Goal: Task Accomplishment & Management: Manage account settings

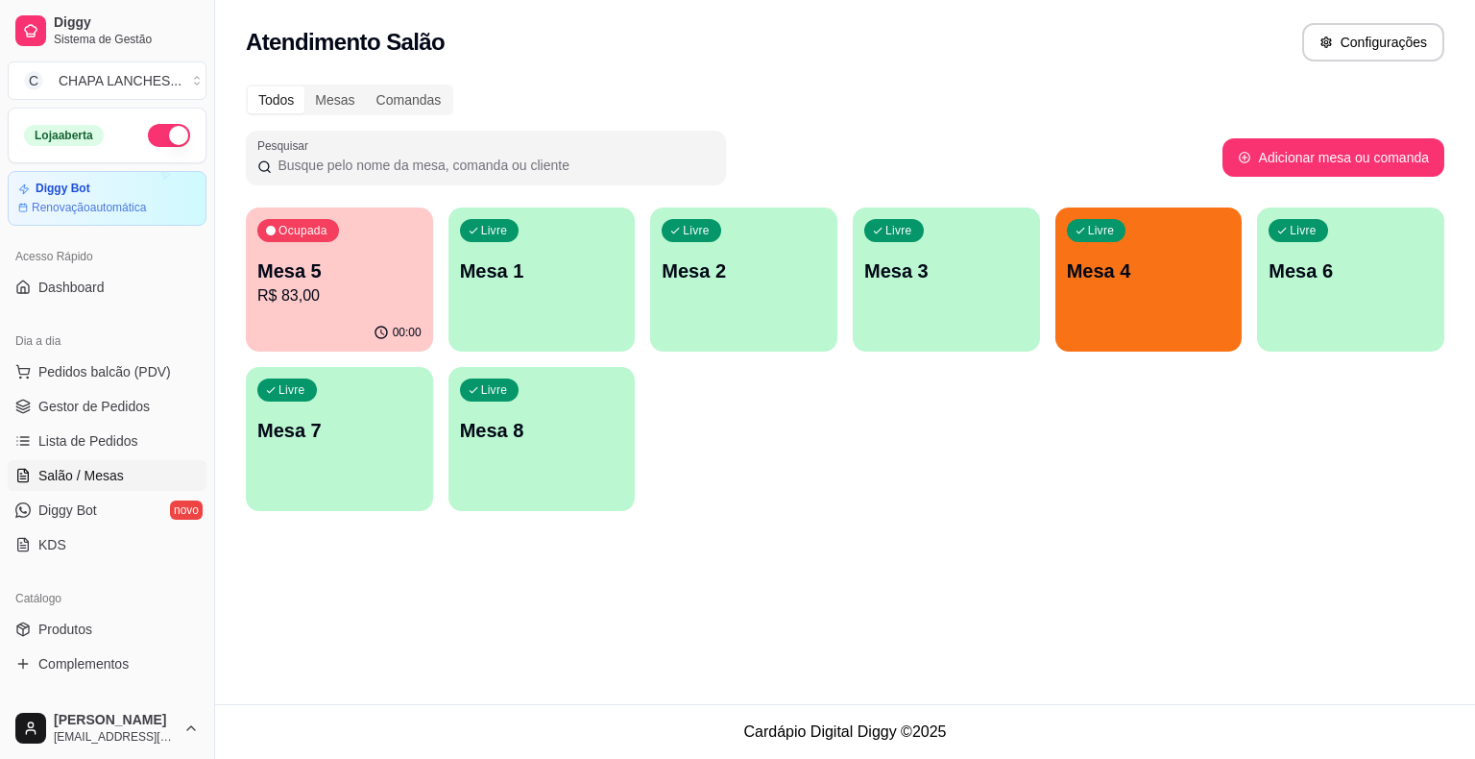
click at [1145, 311] on div "Livre Mesa 4" at bounding box center [1149, 267] width 187 height 121
click at [347, 279] on p "Mesa 5" at bounding box center [339, 270] width 164 height 27
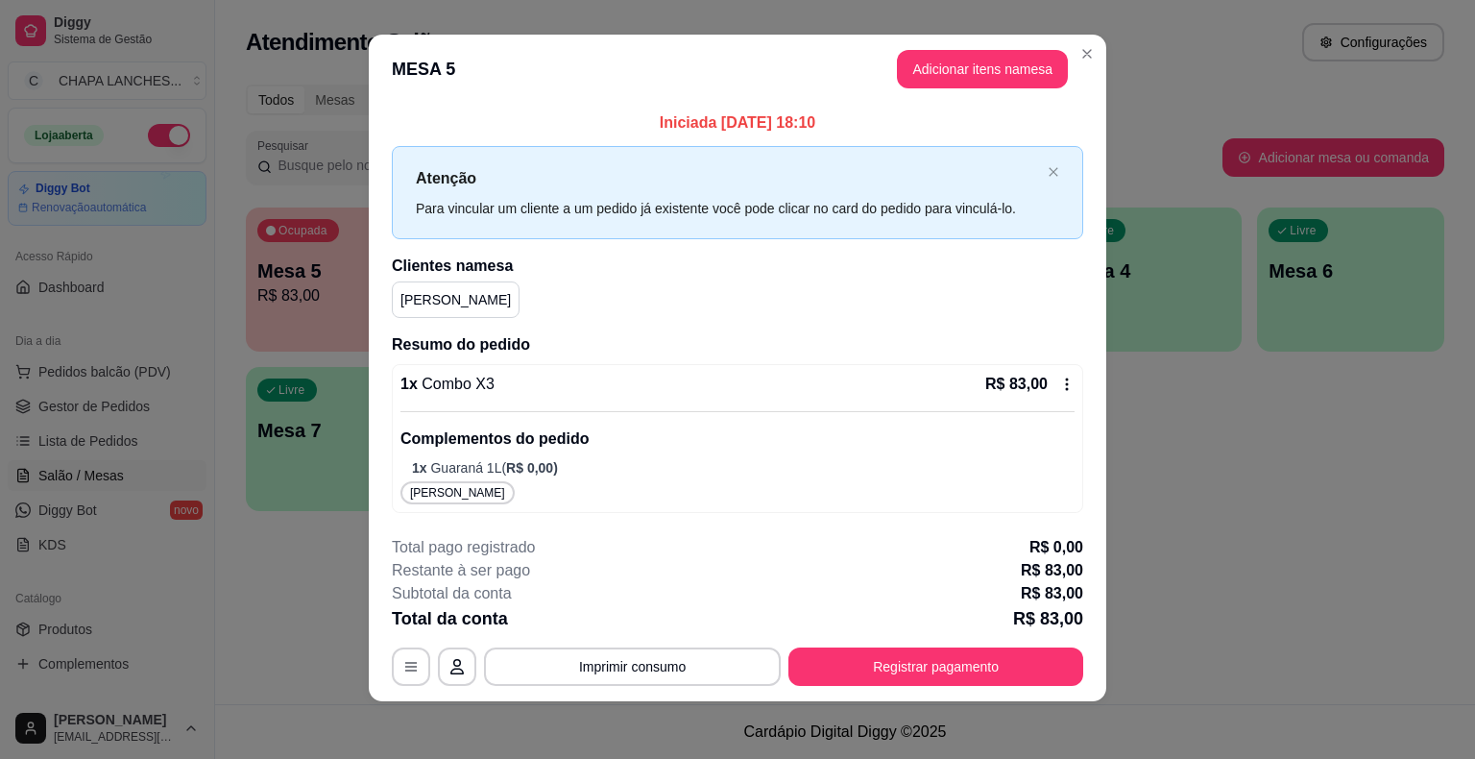
scroll to position [14, 0]
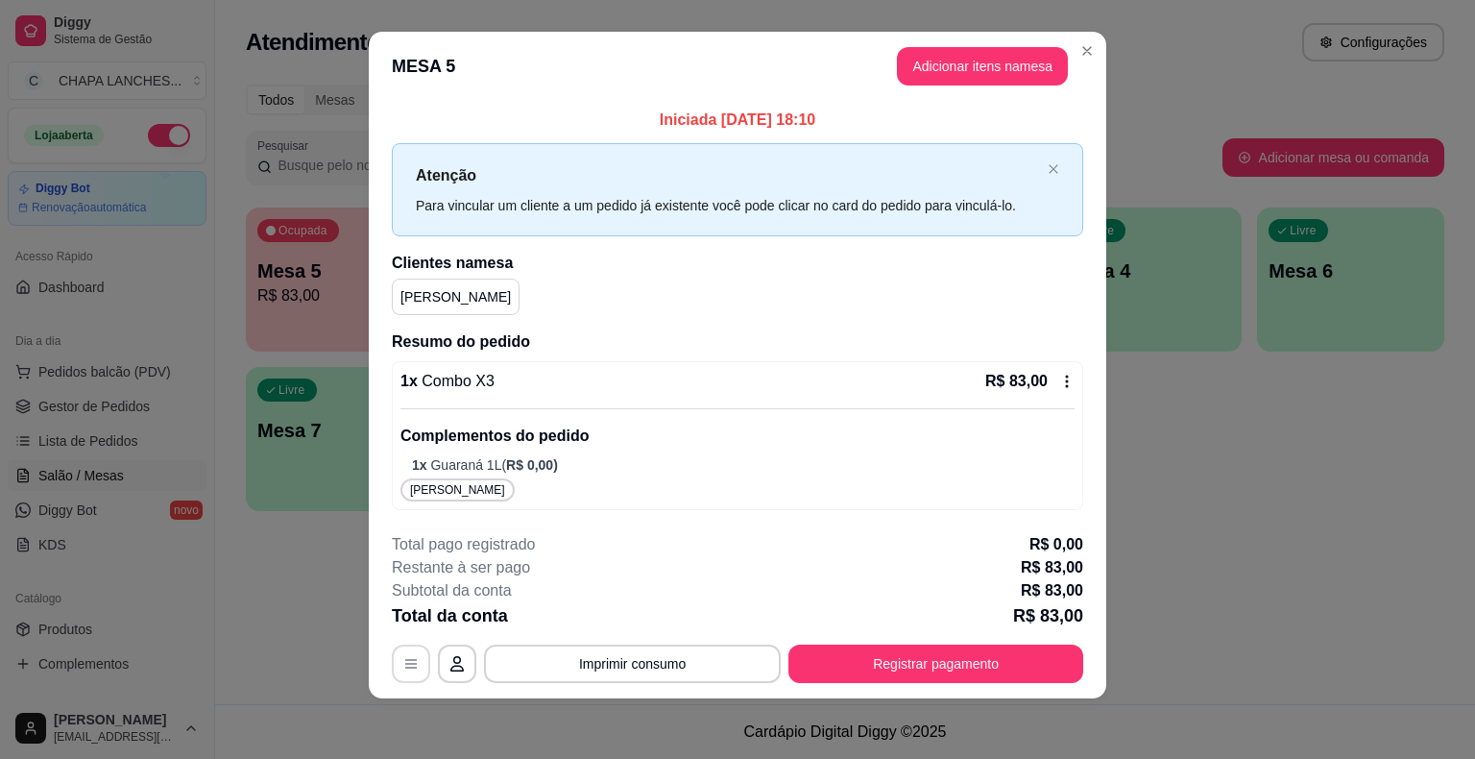
click at [394, 660] on button "button" at bounding box center [411, 663] width 38 height 38
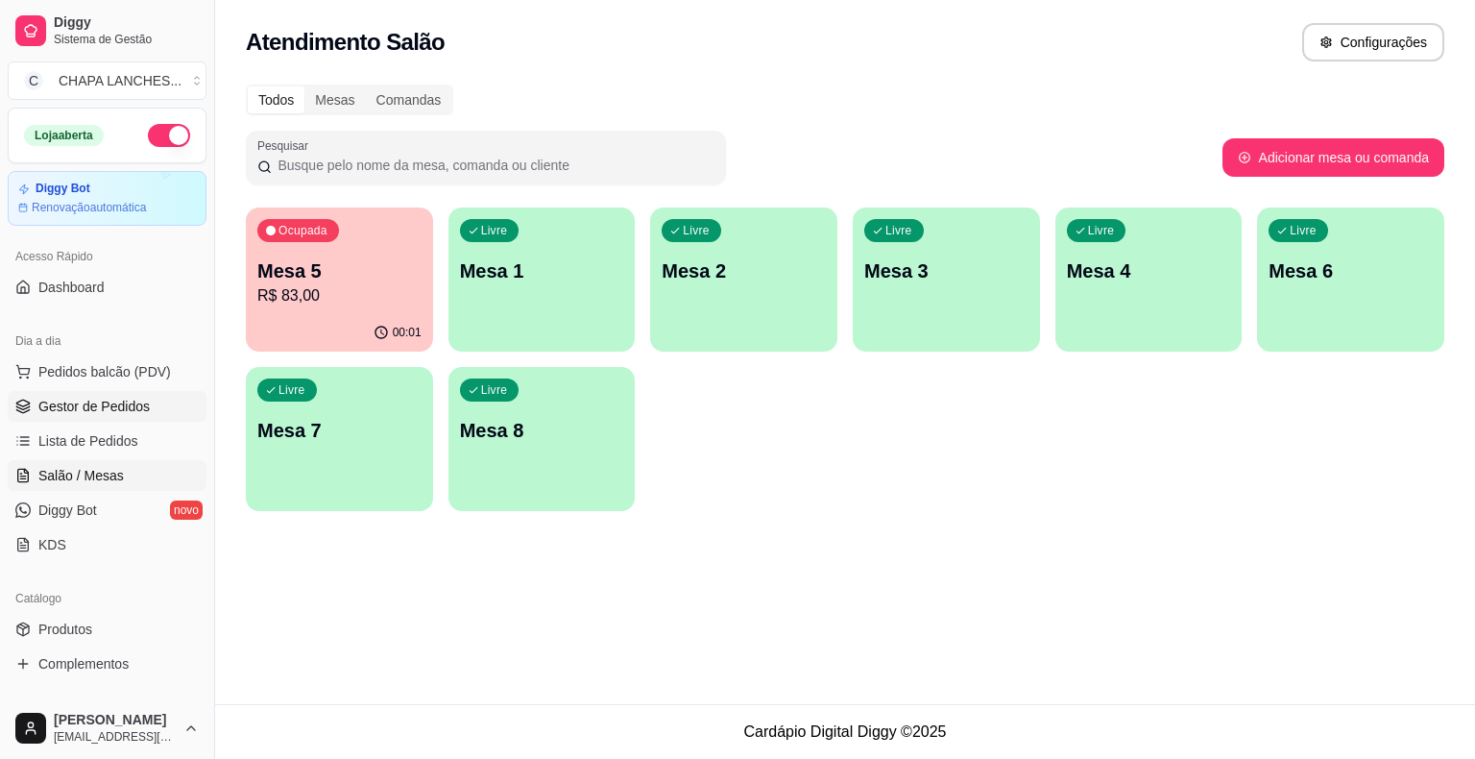
click at [73, 409] on span "Gestor de Pedidos" at bounding box center [93, 406] width 111 height 19
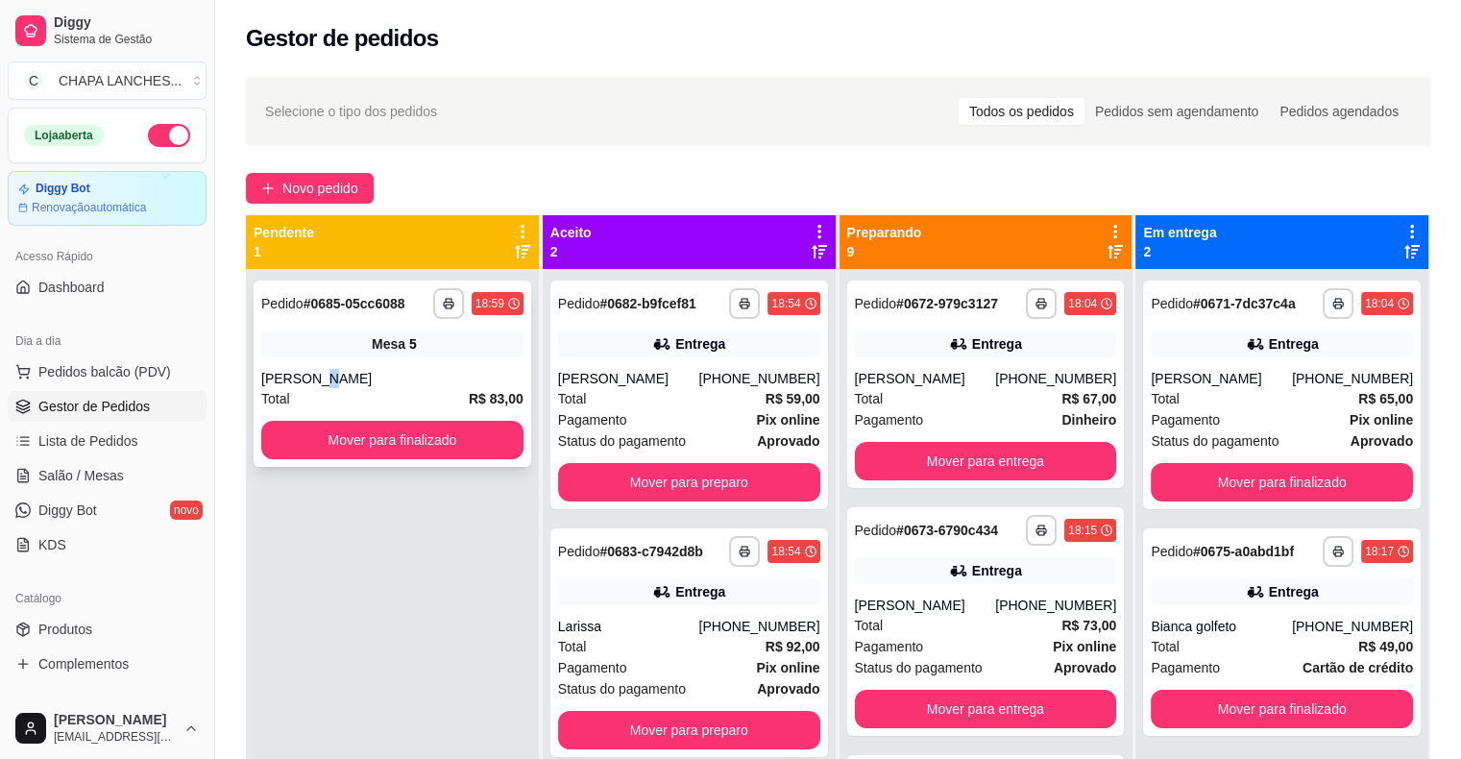
click at [312, 387] on div "[PERSON_NAME]" at bounding box center [392, 378] width 262 height 19
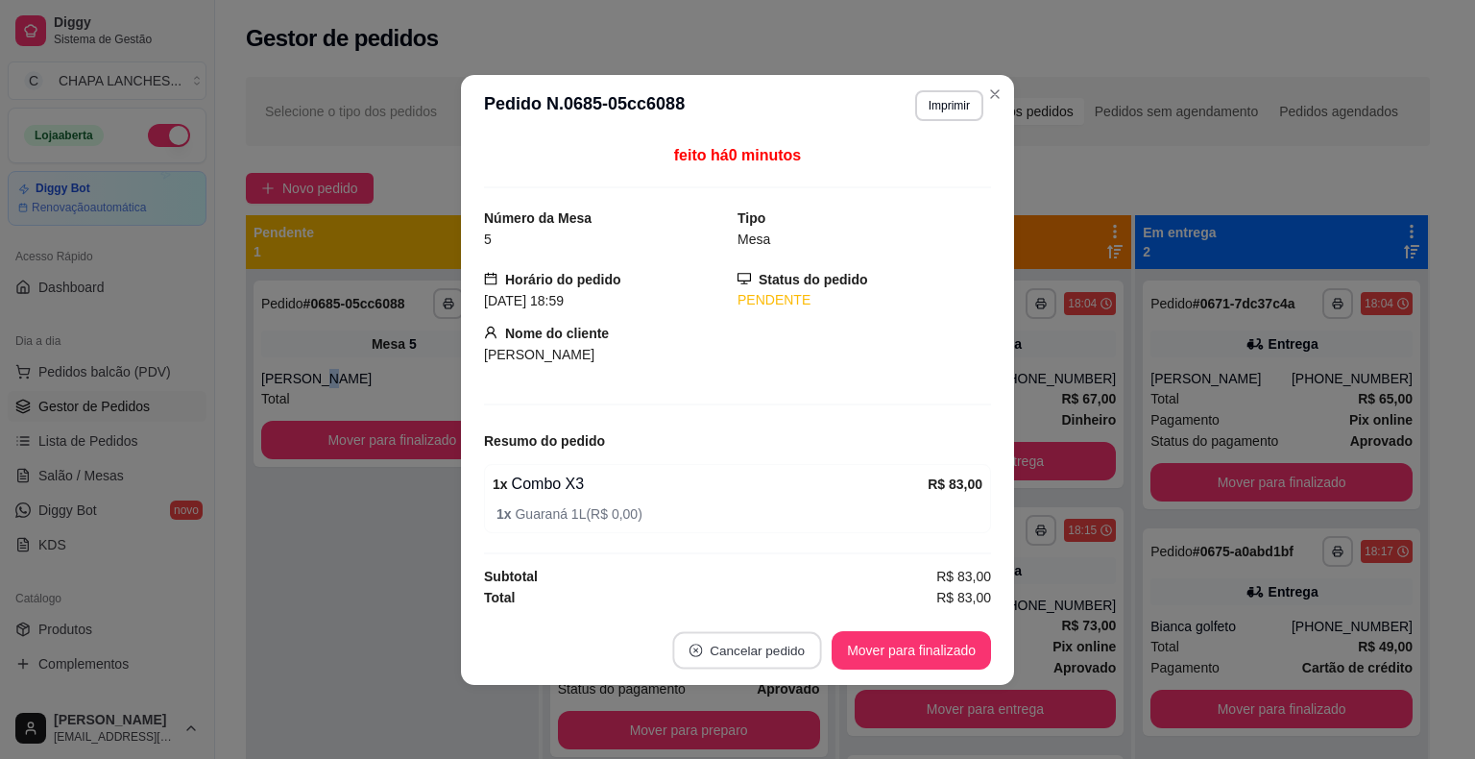
click at [748, 646] on button "Cancelar pedido" at bounding box center [747, 649] width 149 height 37
click at [801, 602] on button "Sim" at bounding box center [801, 601] width 77 height 38
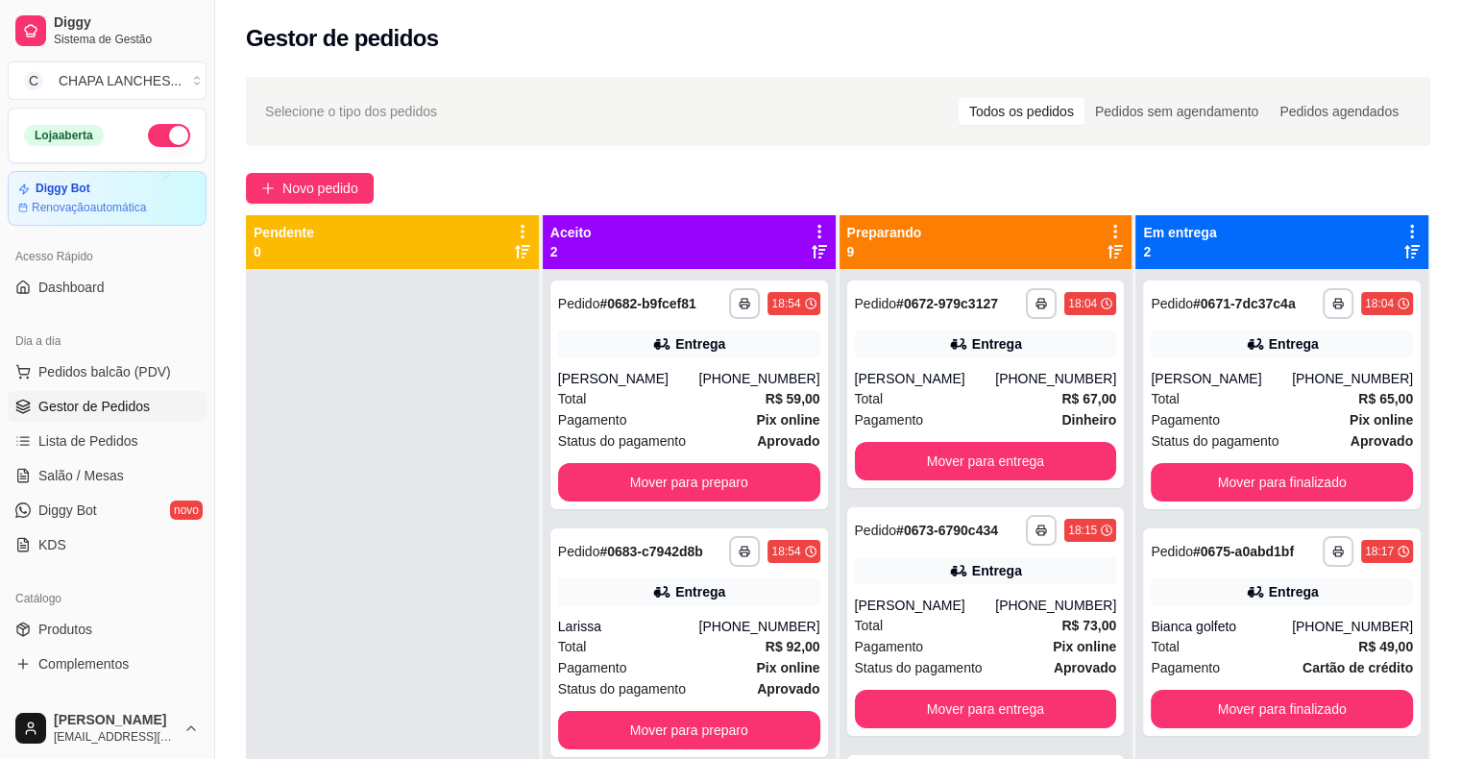
click at [395, 547] on div at bounding box center [392, 648] width 293 height 759
click at [113, 413] on span "Gestor de Pedidos" at bounding box center [93, 406] width 111 height 19
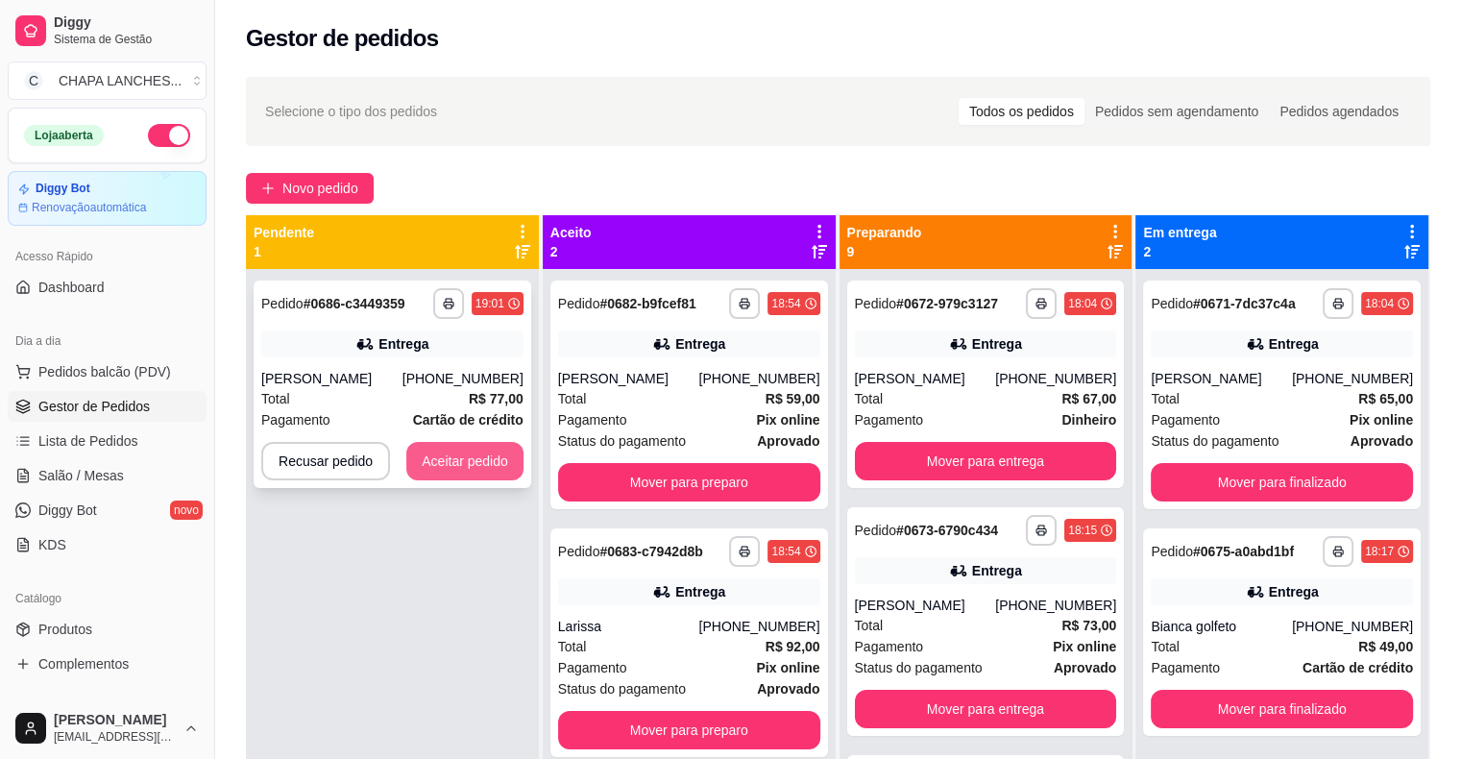
click at [490, 457] on button "Aceitar pedido" at bounding box center [464, 461] width 117 height 38
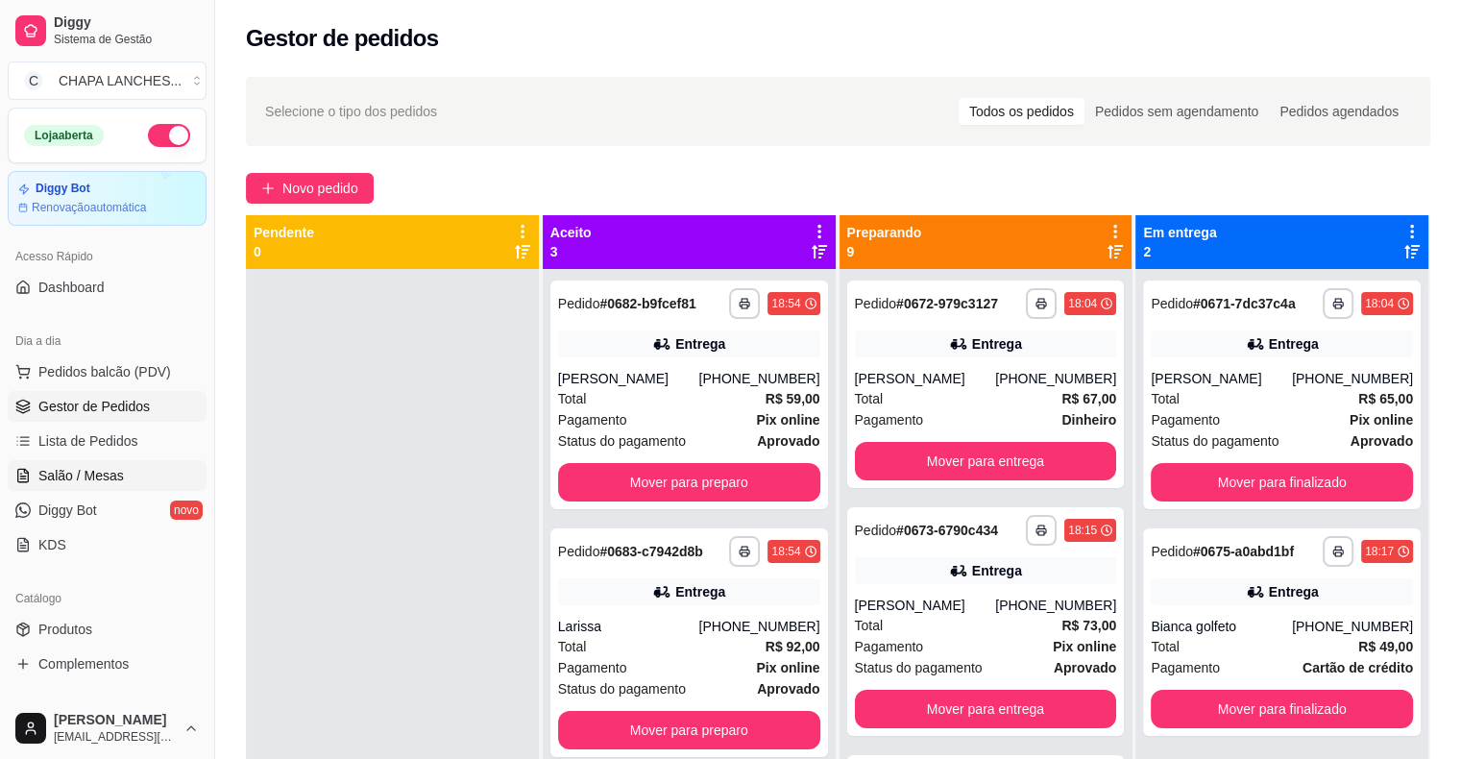
click at [112, 477] on span "Salão / Mesas" at bounding box center [80, 475] width 85 height 19
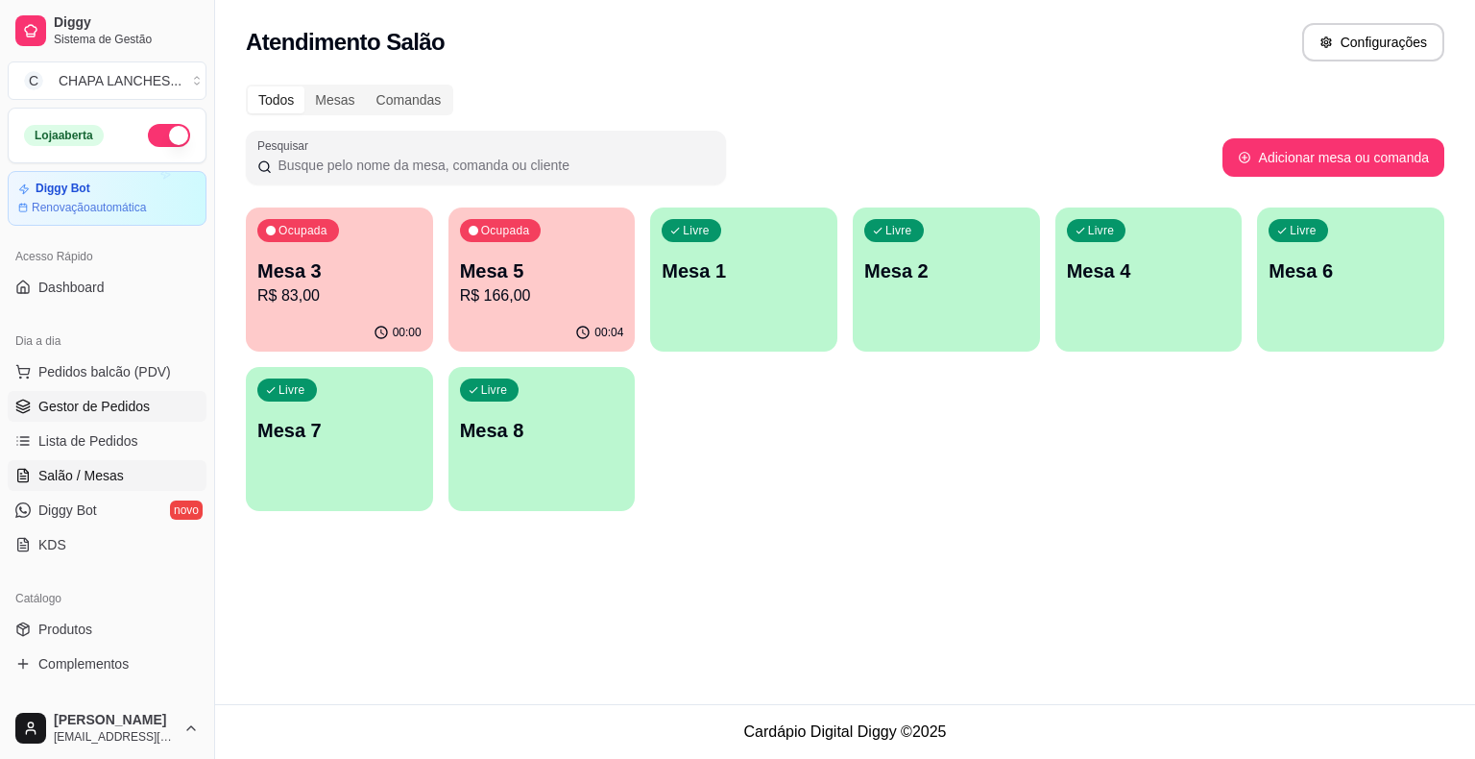
click at [81, 405] on span "Gestor de Pedidos" at bounding box center [93, 406] width 111 height 19
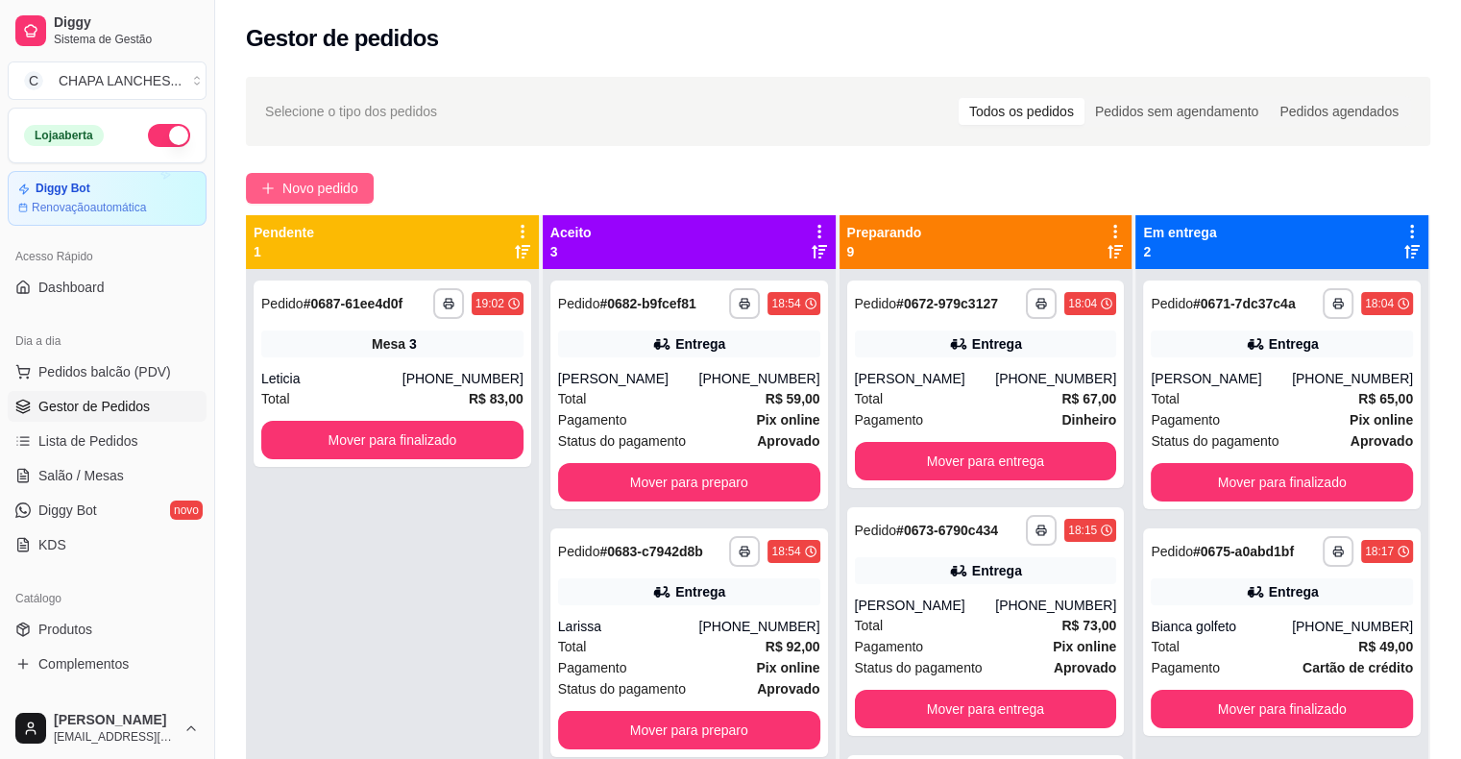
click at [273, 185] on icon "plus" at bounding box center [267, 188] width 13 height 13
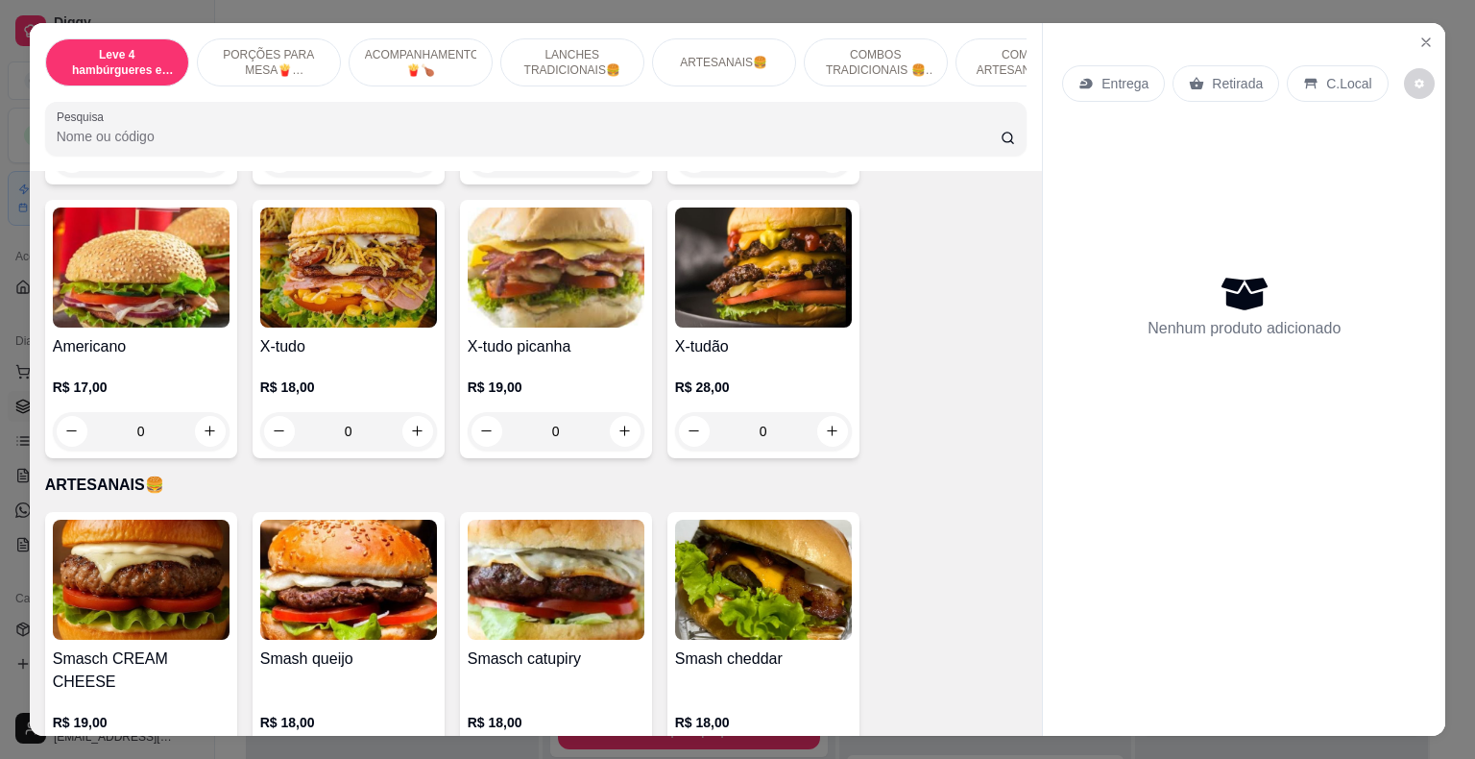
scroll to position [2017, 0]
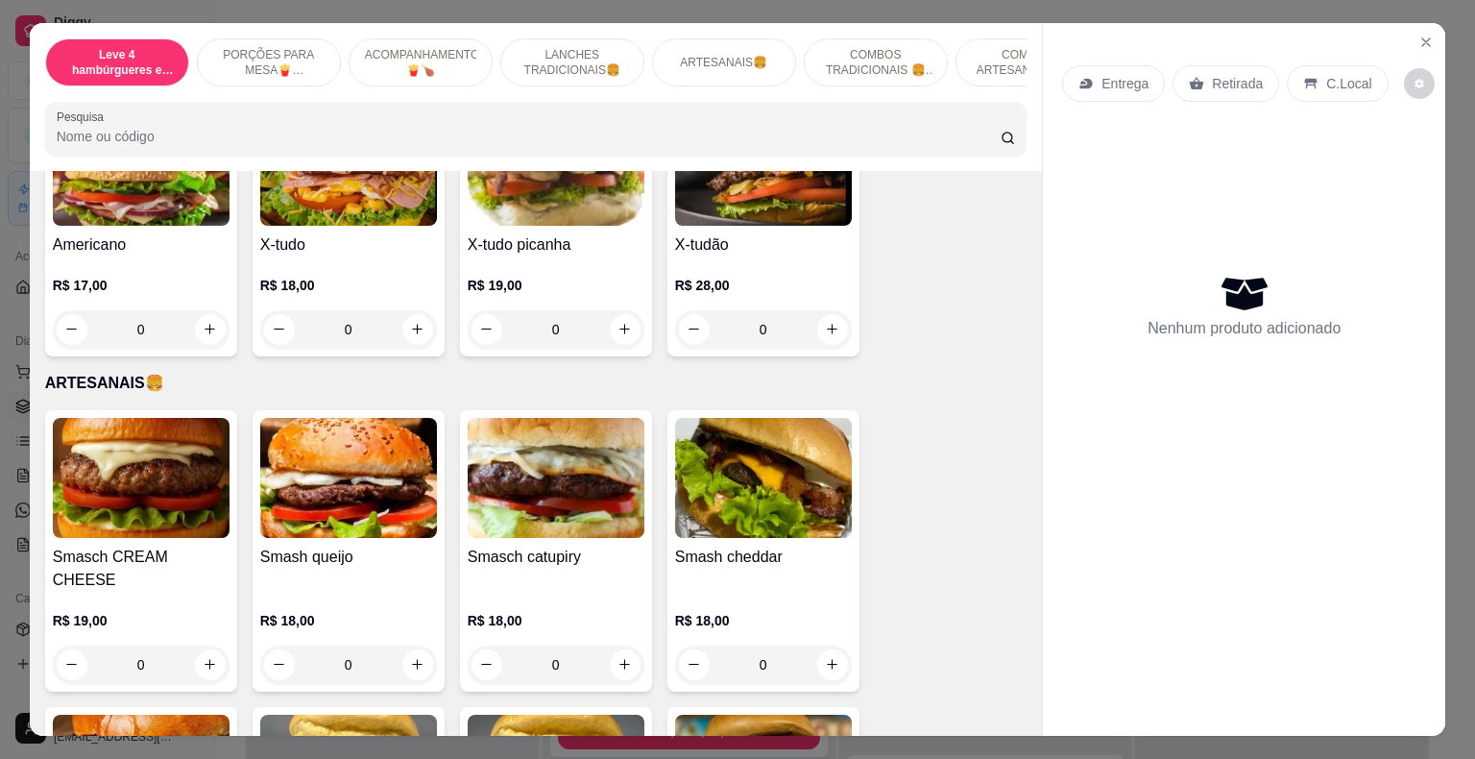
click at [619, 316] on div "0" at bounding box center [556, 329] width 177 height 38
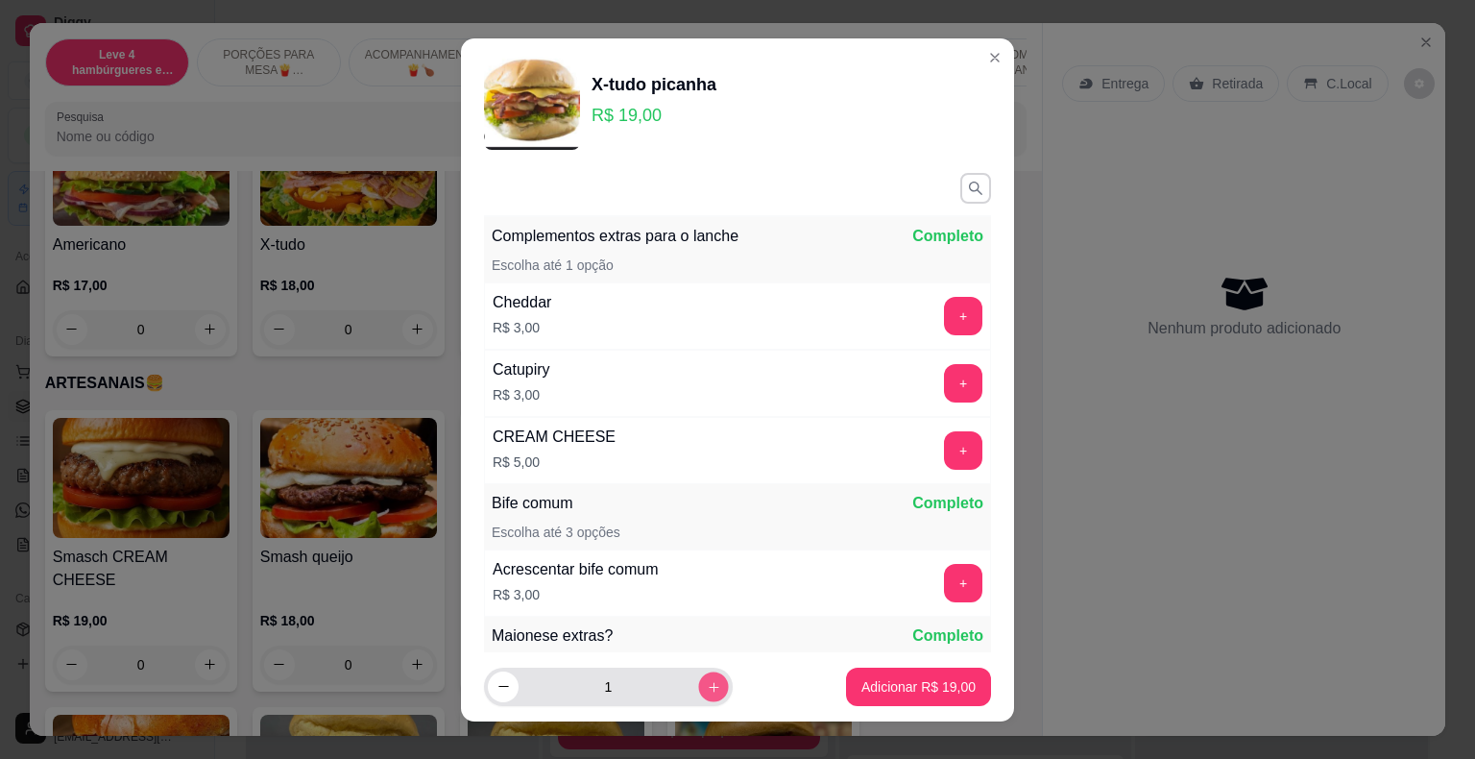
click at [707, 683] on icon "increase-product-quantity" at bounding box center [714, 686] width 14 height 14
type input "2"
click at [911, 687] on p "Adicionar R$ 38,00" at bounding box center [919, 686] width 114 height 19
type input "2"
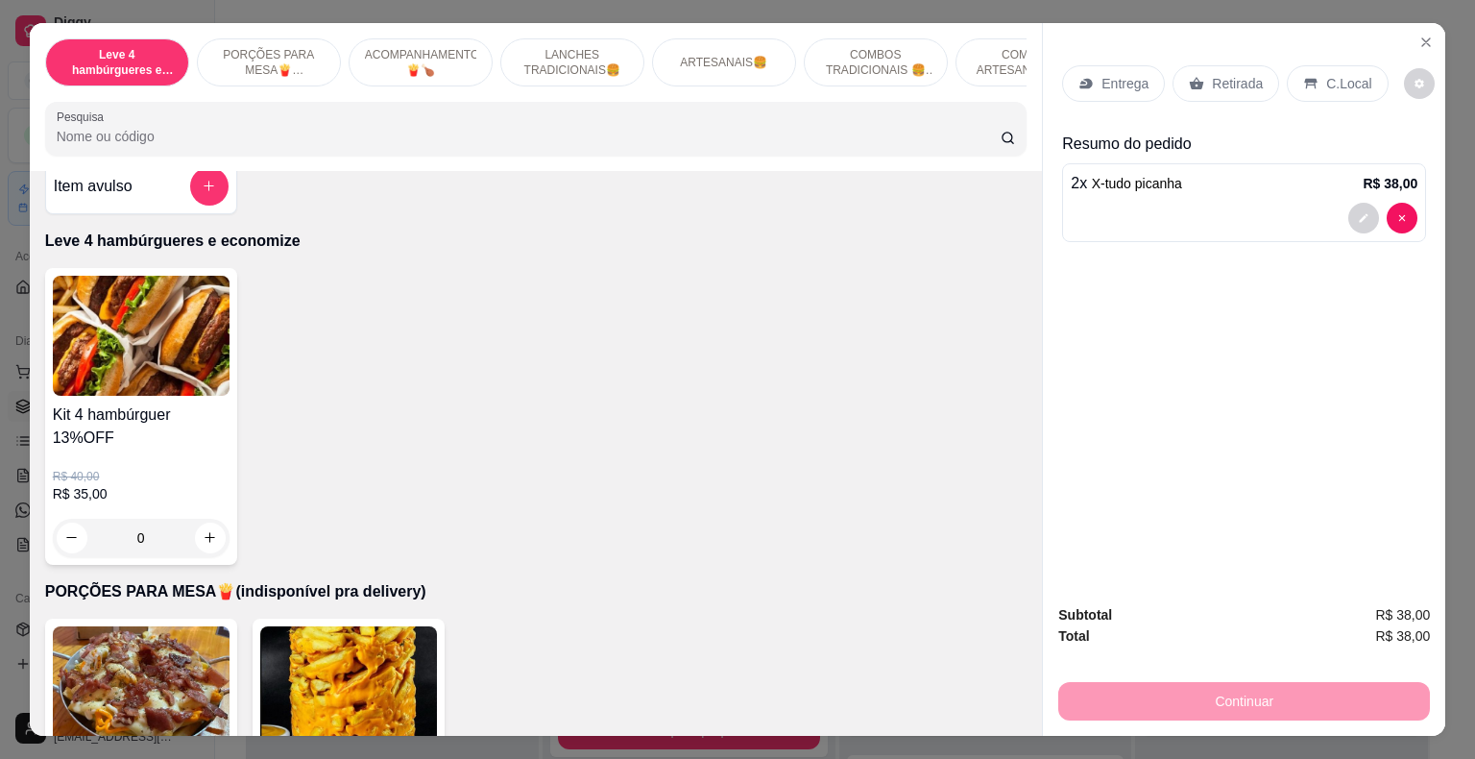
scroll to position [0, 0]
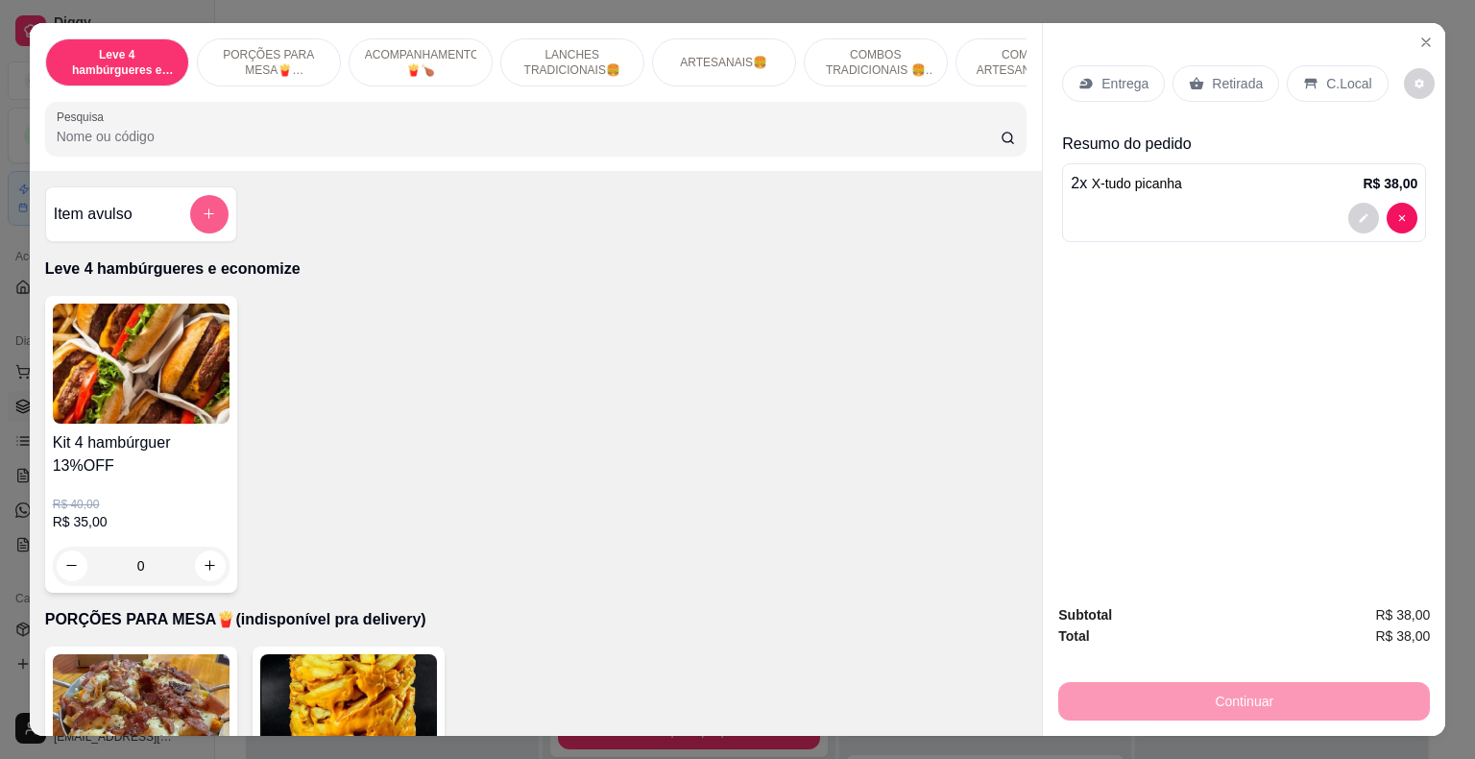
click at [200, 206] on button "add-separate-item" at bounding box center [209, 214] width 38 height 38
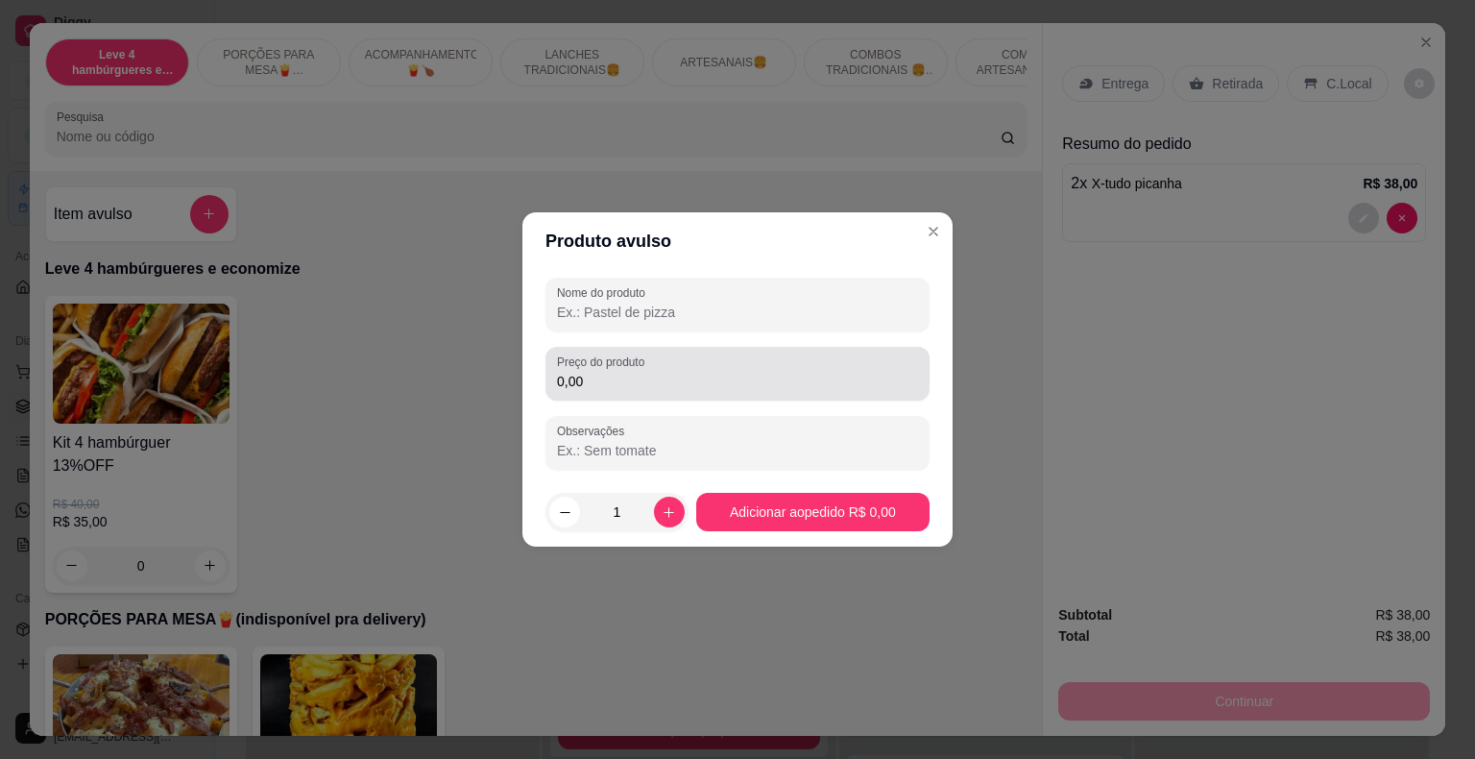
click at [588, 365] on label "Preço do produto" at bounding box center [604, 361] width 94 height 16
click at [588, 372] on input "0,00" at bounding box center [737, 381] width 361 height 19
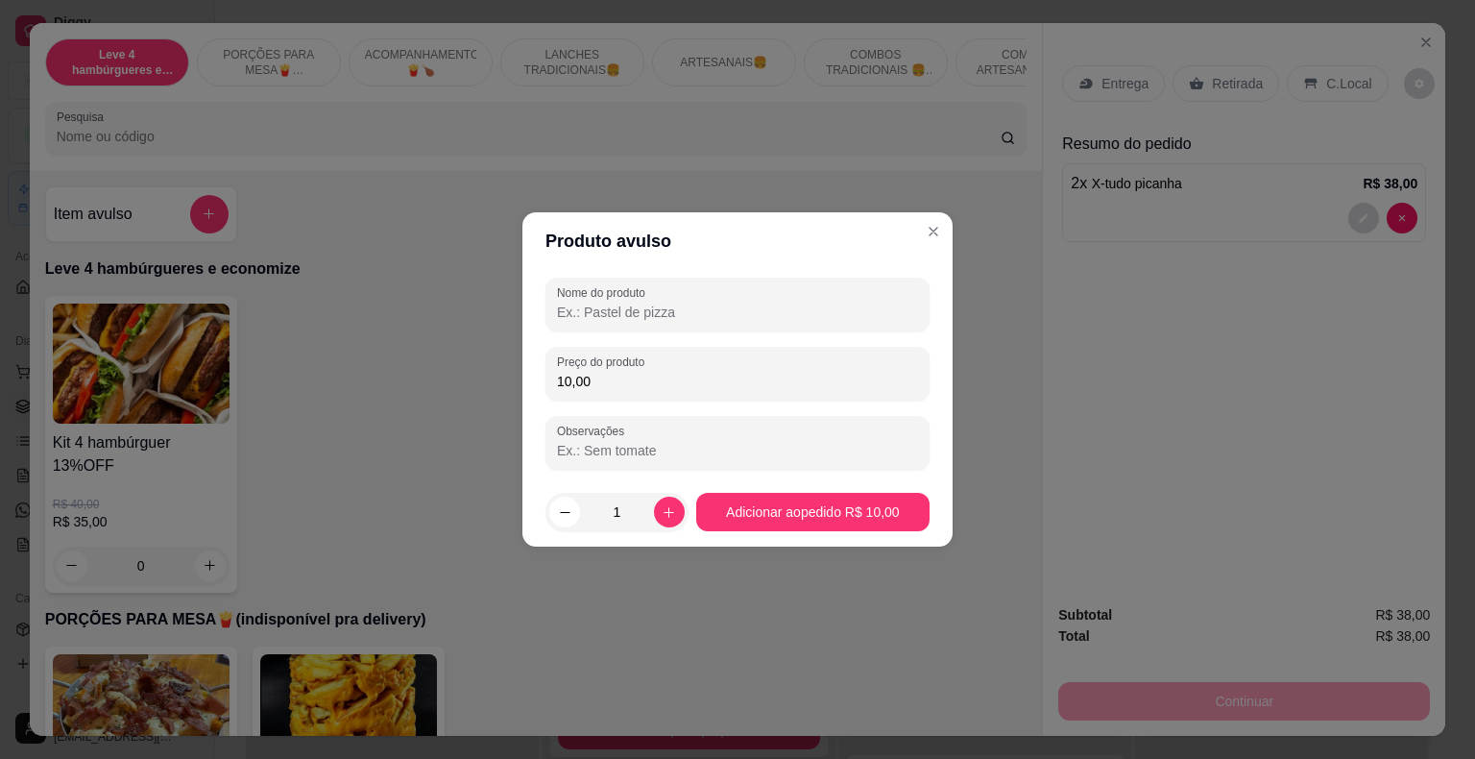
type input "10,00"
click at [631, 252] on header "Produto avulso" at bounding box center [737, 241] width 430 height 58
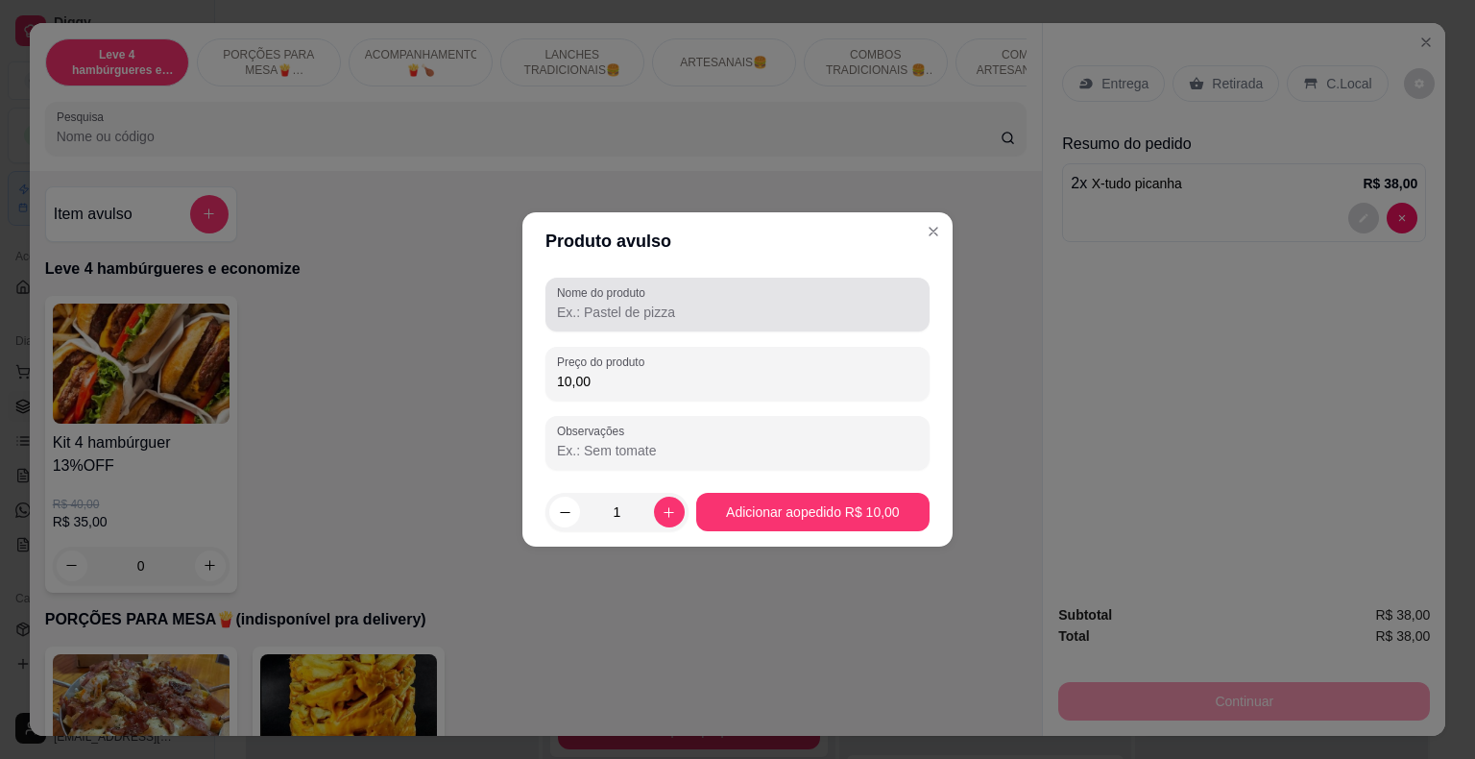
click at [607, 295] on label "Nome do produto" at bounding box center [604, 292] width 95 height 16
click at [607, 303] on input "Nome do produto" at bounding box center [737, 312] width 361 height 19
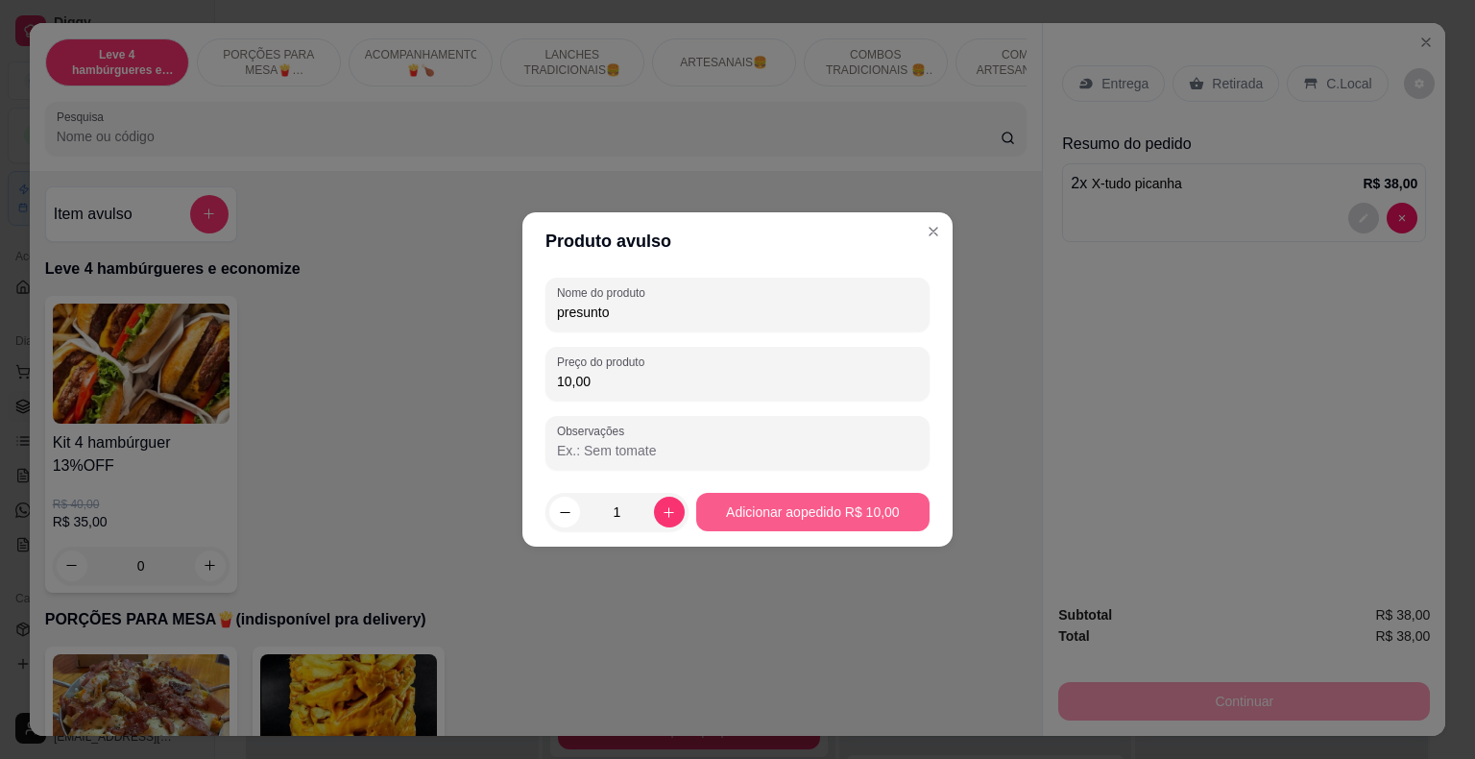
type input "presunto"
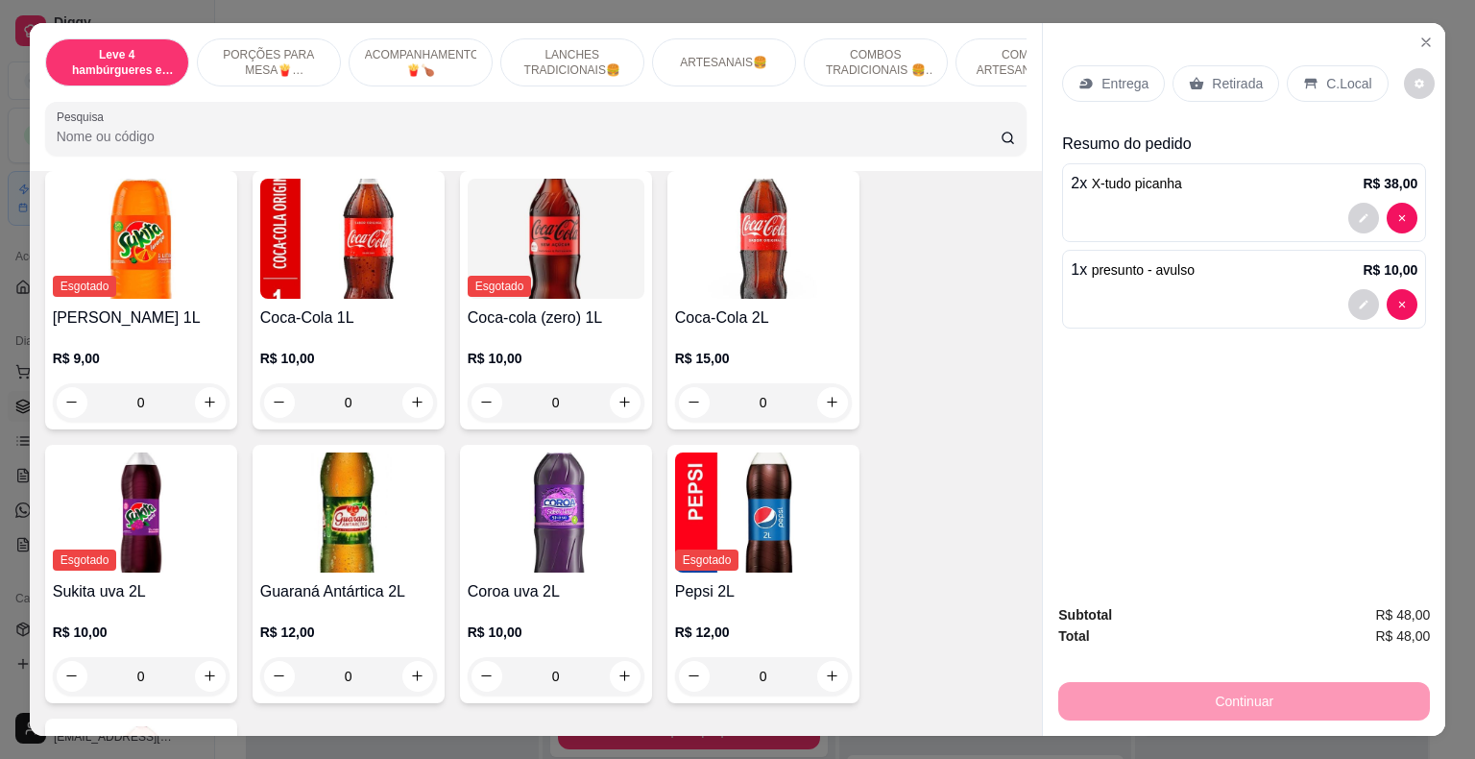
scroll to position [5475, 0]
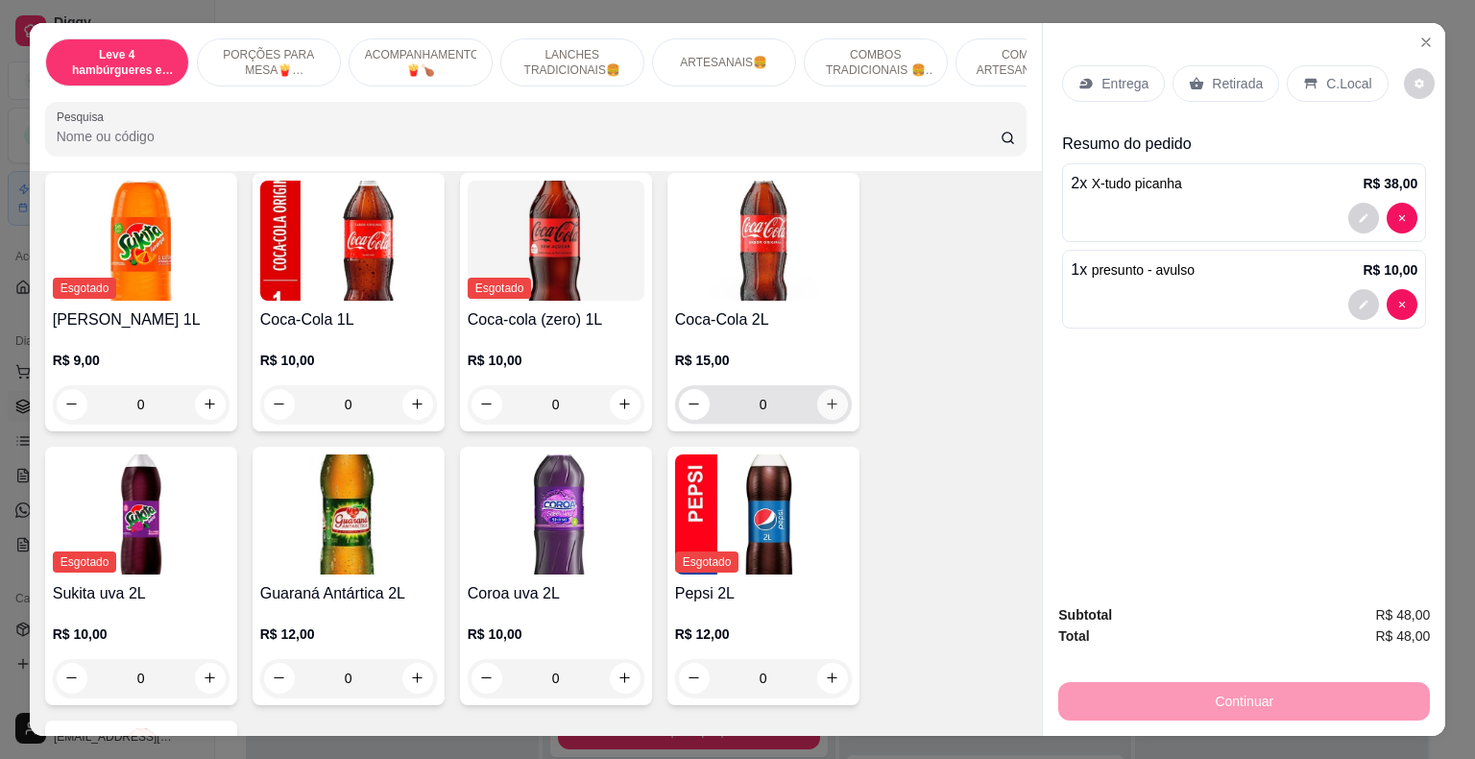
click at [826, 397] on icon "increase-product-quantity" at bounding box center [832, 404] width 14 height 14
type input "1"
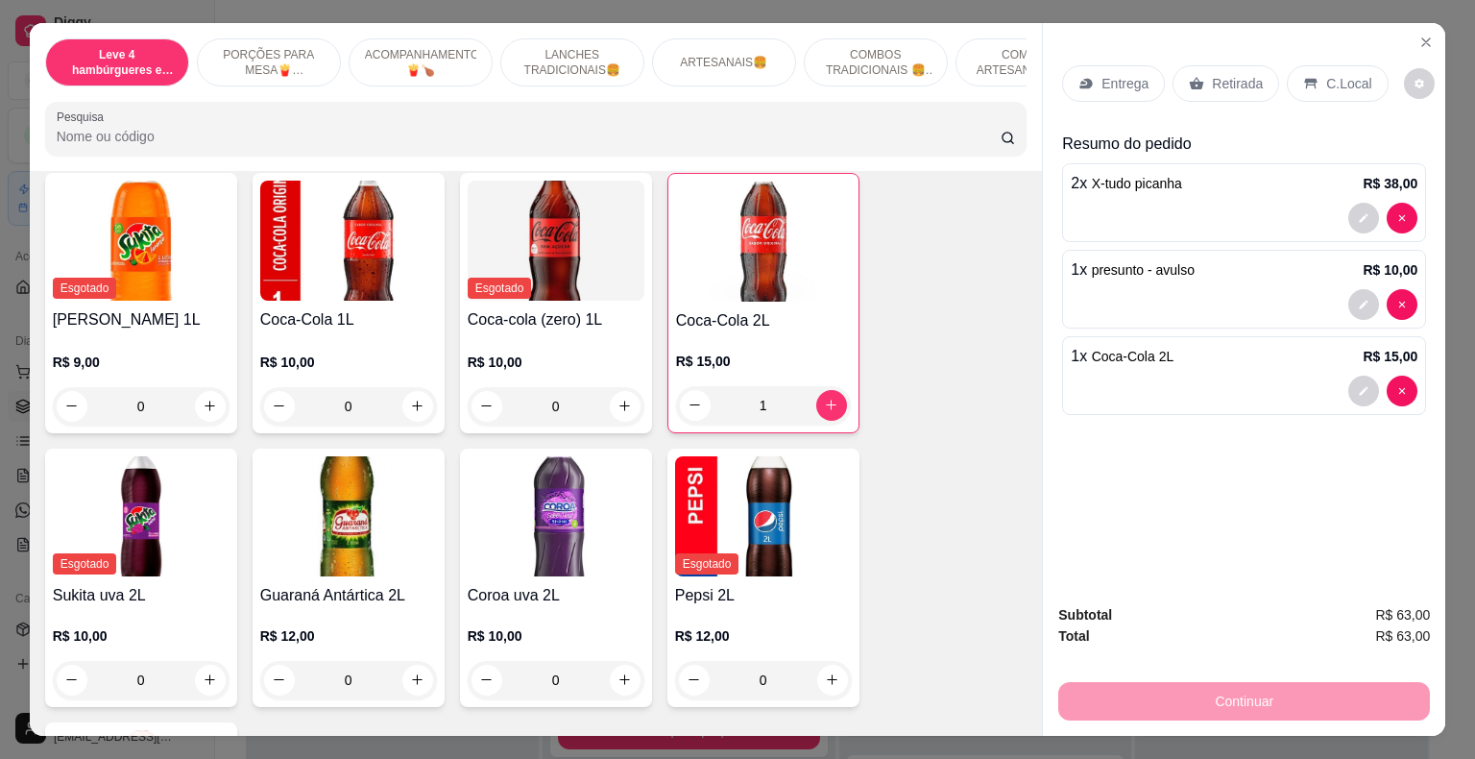
click at [1222, 83] on p "Retirada" at bounding box center [1237, 83] width 51 height 19
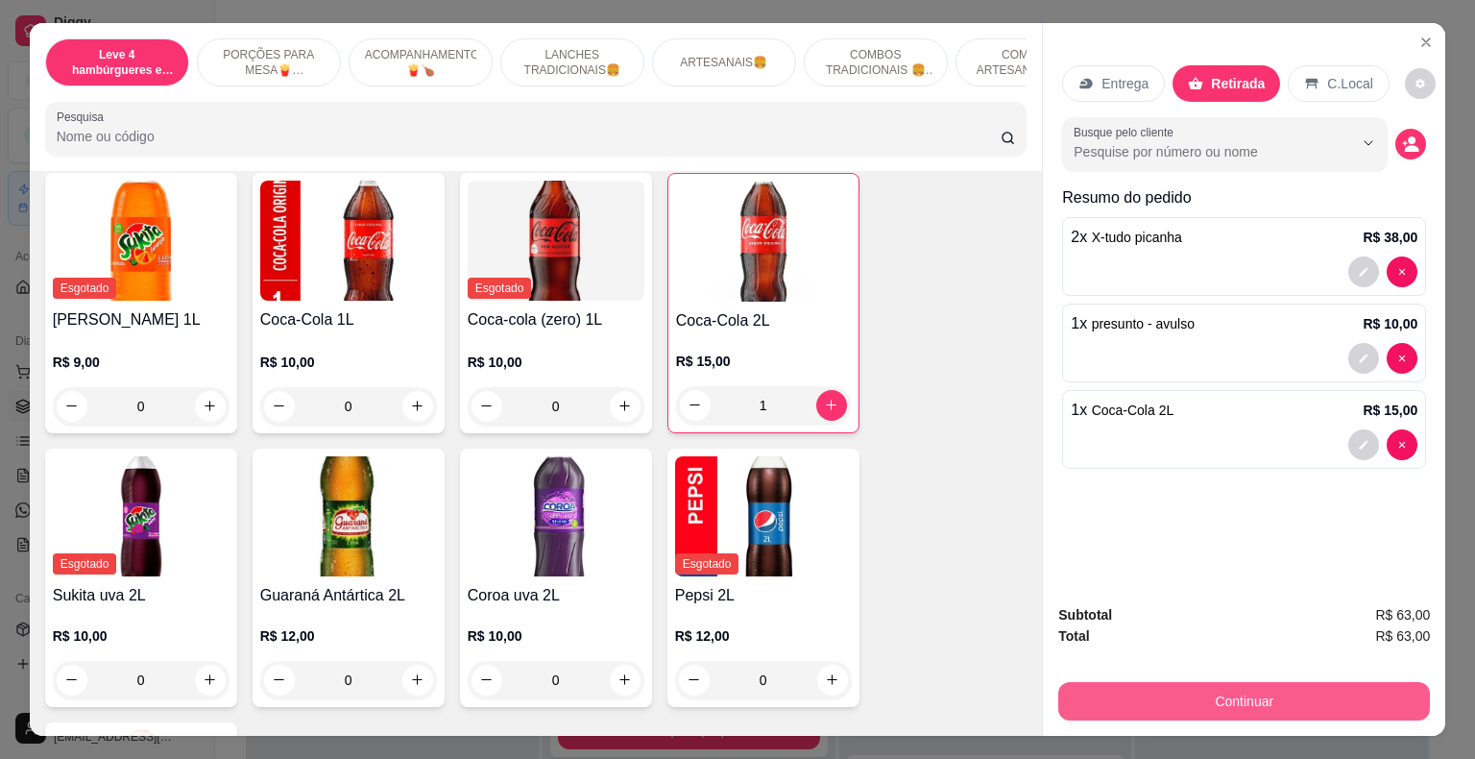
click at [1297, 699] on button "Continuar" at bounding box center [1244, 701] width 372 height 38
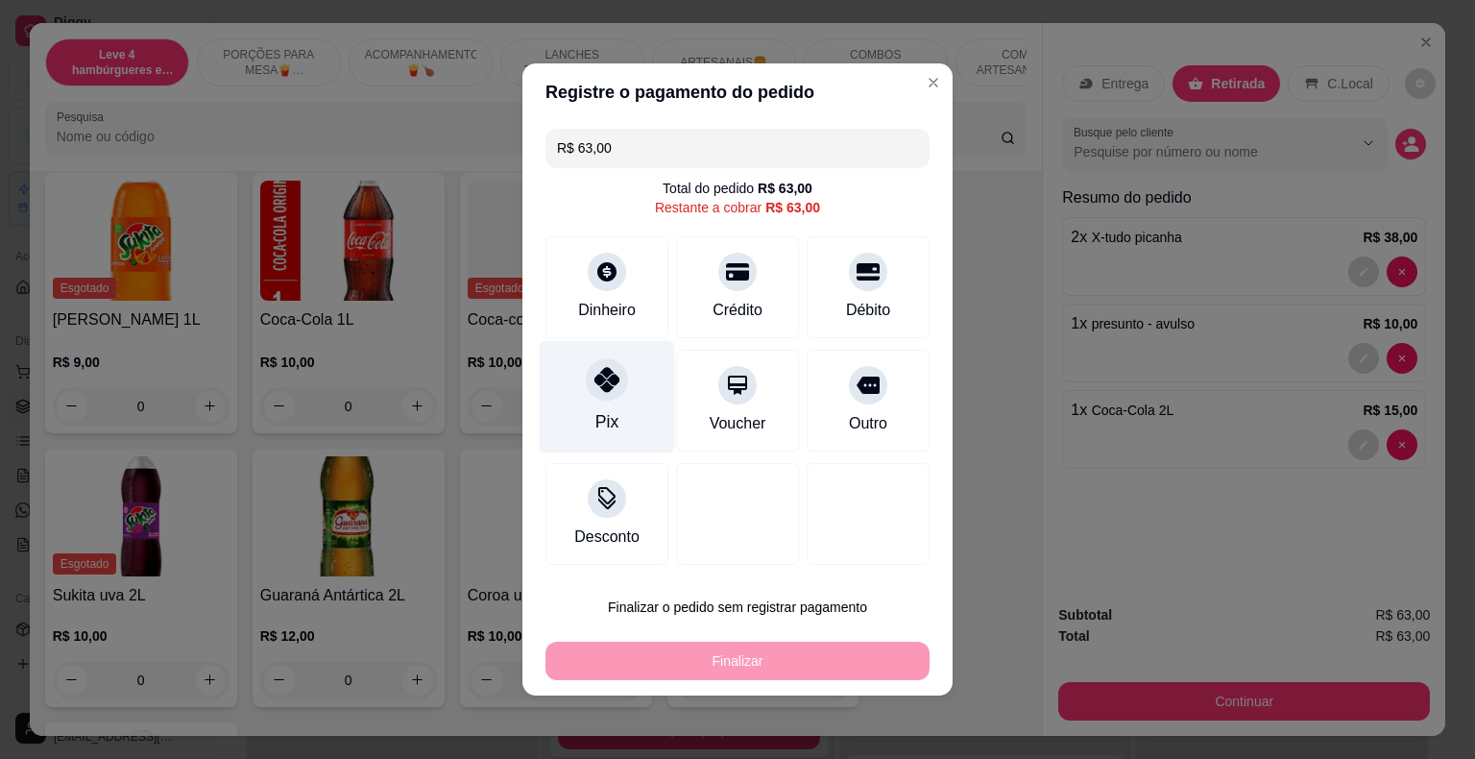
click at [610, 386] on icon at bounding box center [607, 379] width 25 height 25
type input "R$ 0,00"
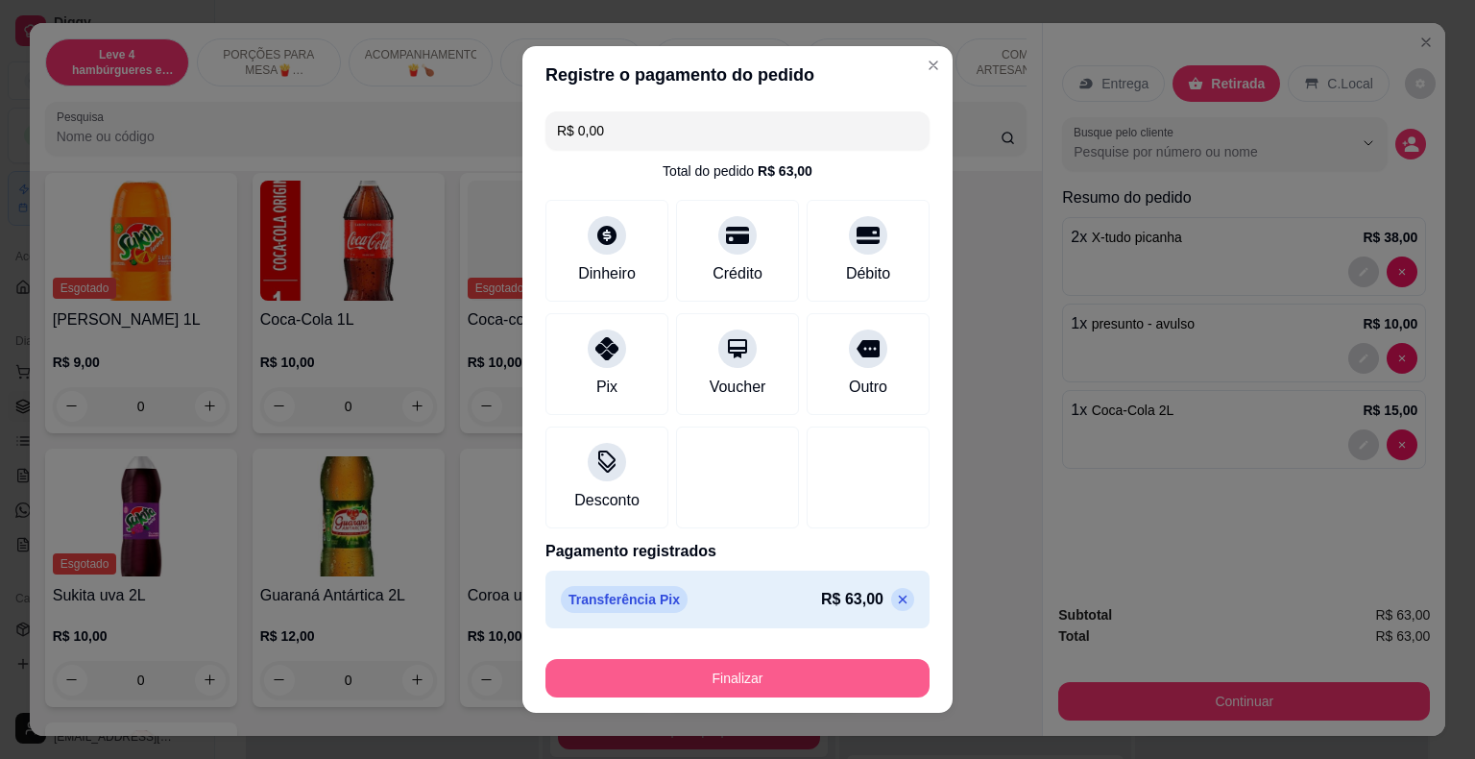
click at [772, 672] on button "Finalizar" at bounding box center [738, 678] width 384 height 38
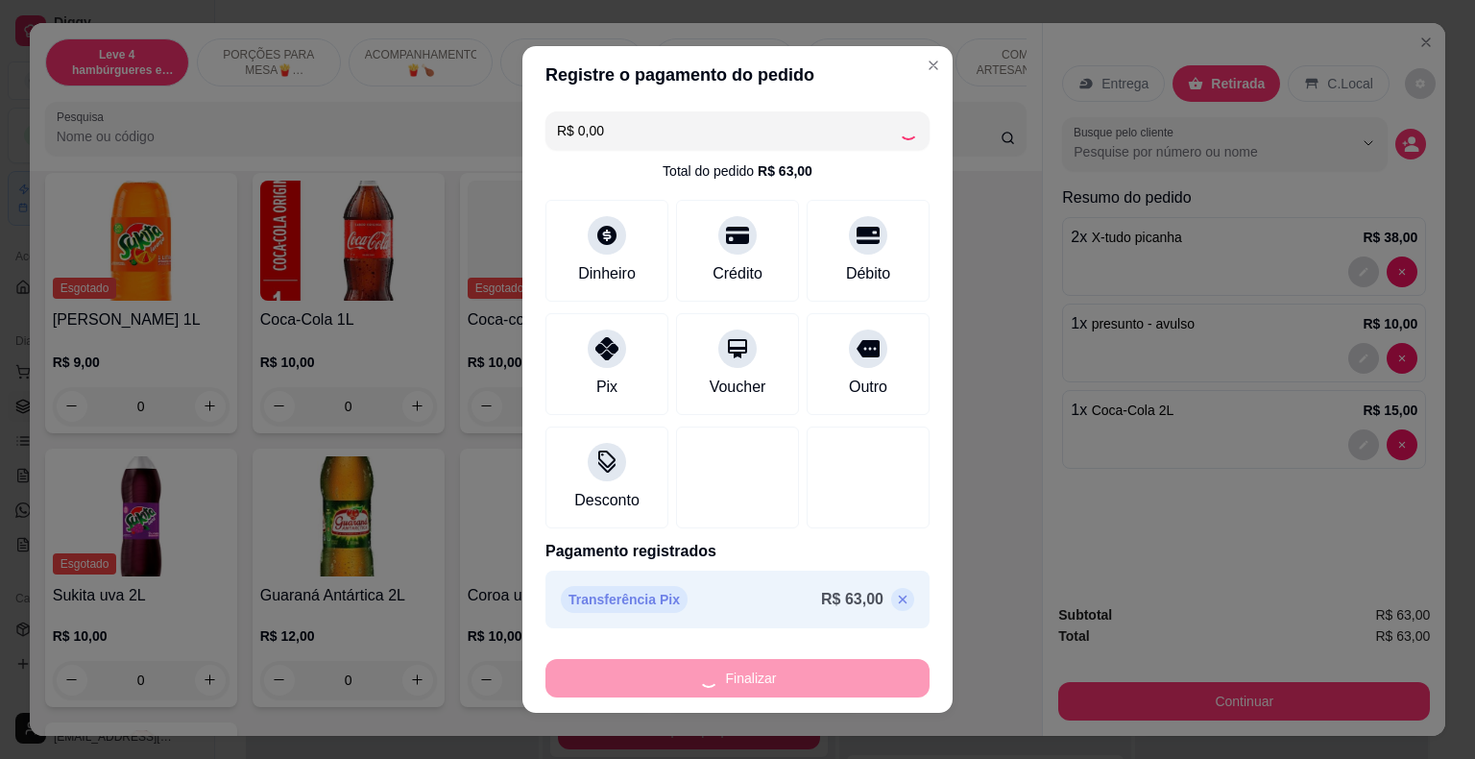
type input "0"
type input "-R$ 63,00"
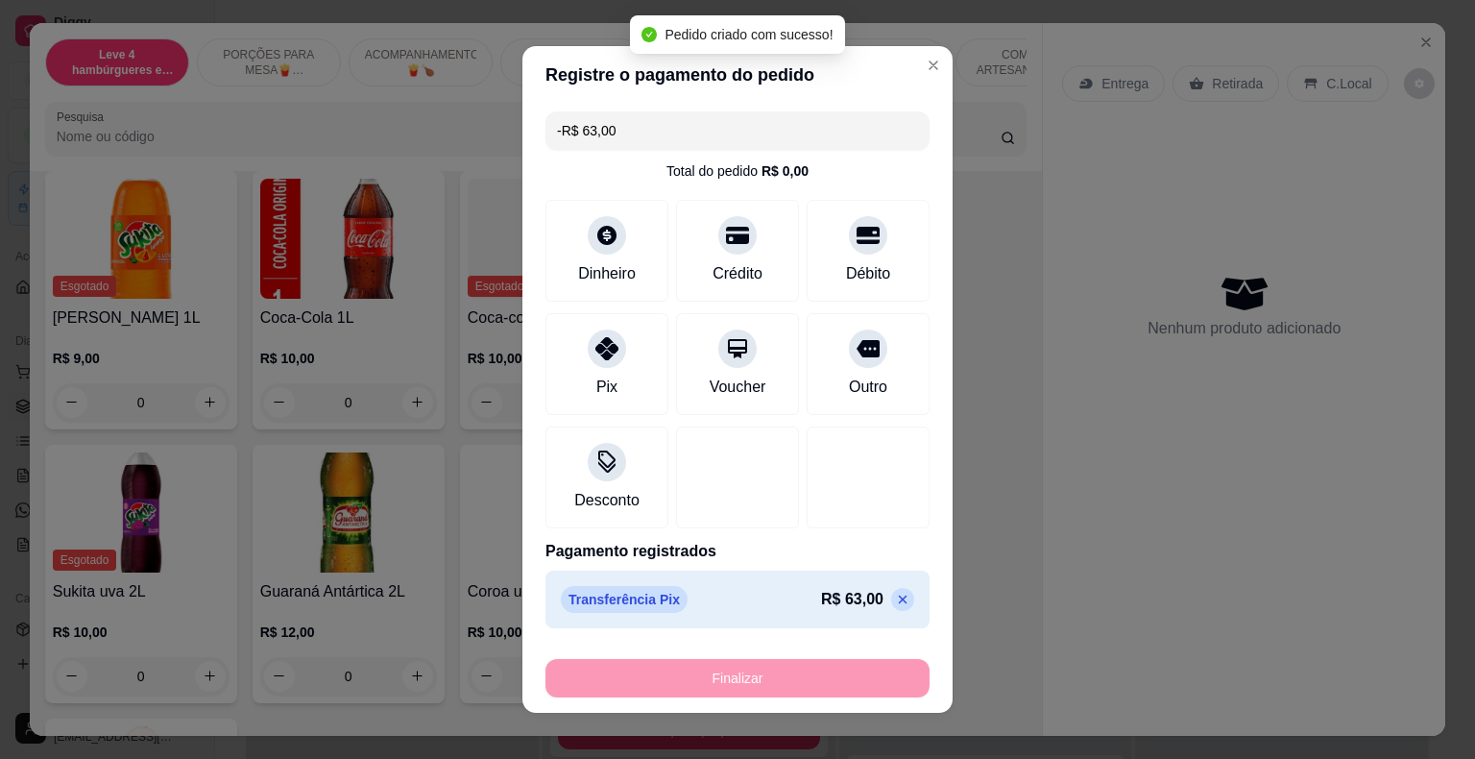
scroll to position [5473, 0]
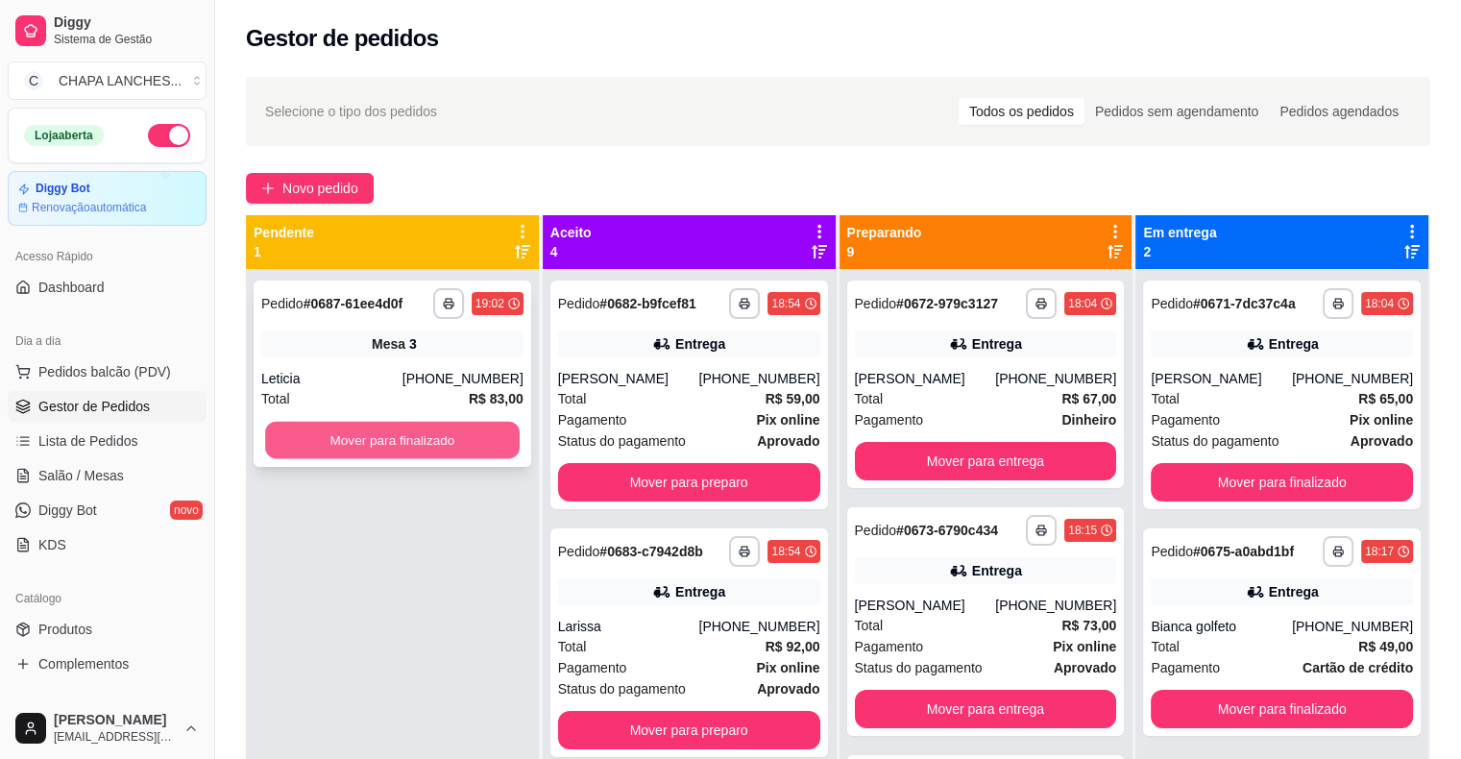
click at [401, 440] on button "Mover para finalizado" at bounding box center [392, 440] width 255 height 37
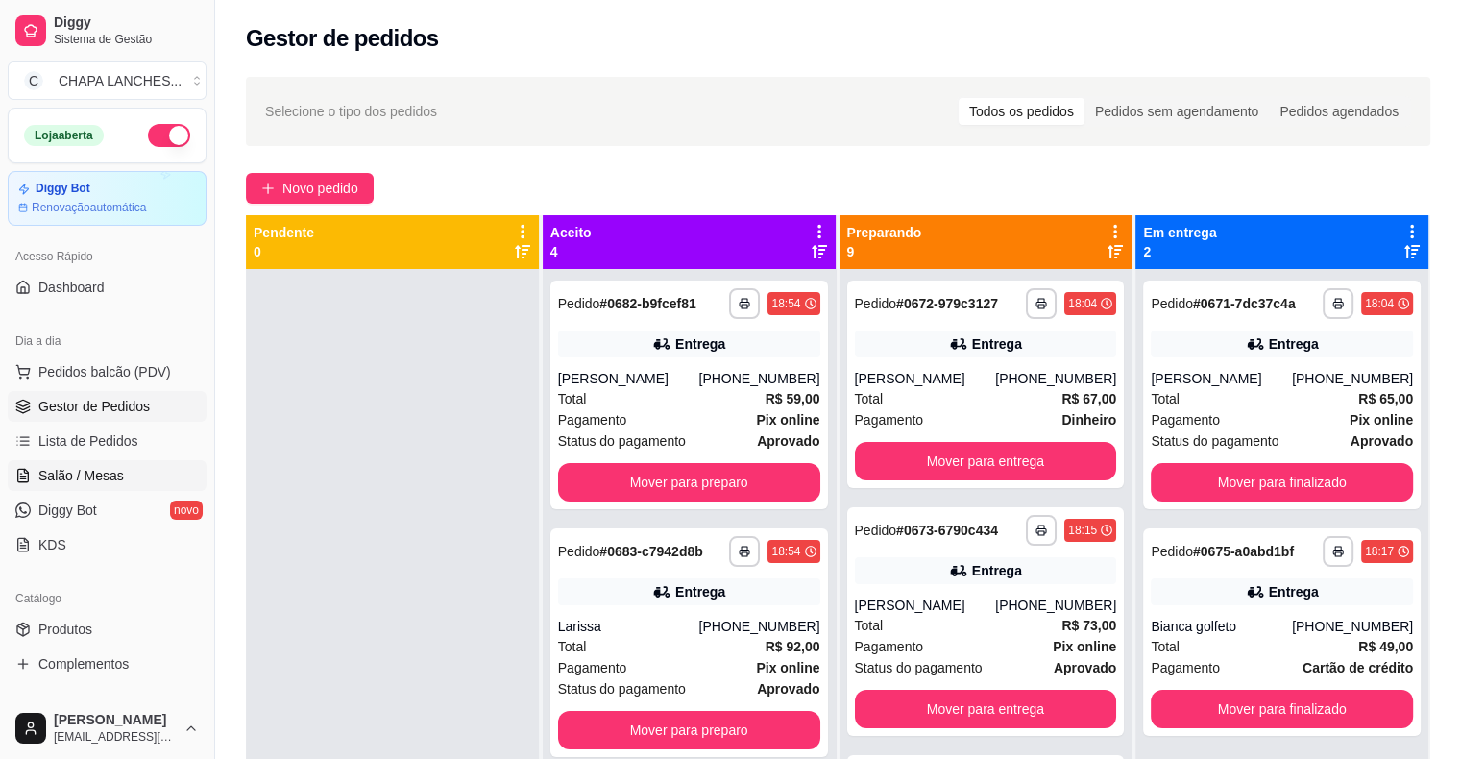
click at [131, 476] on link "Salão / Mesas" at bounding box center [107, 475] width 199 height 31
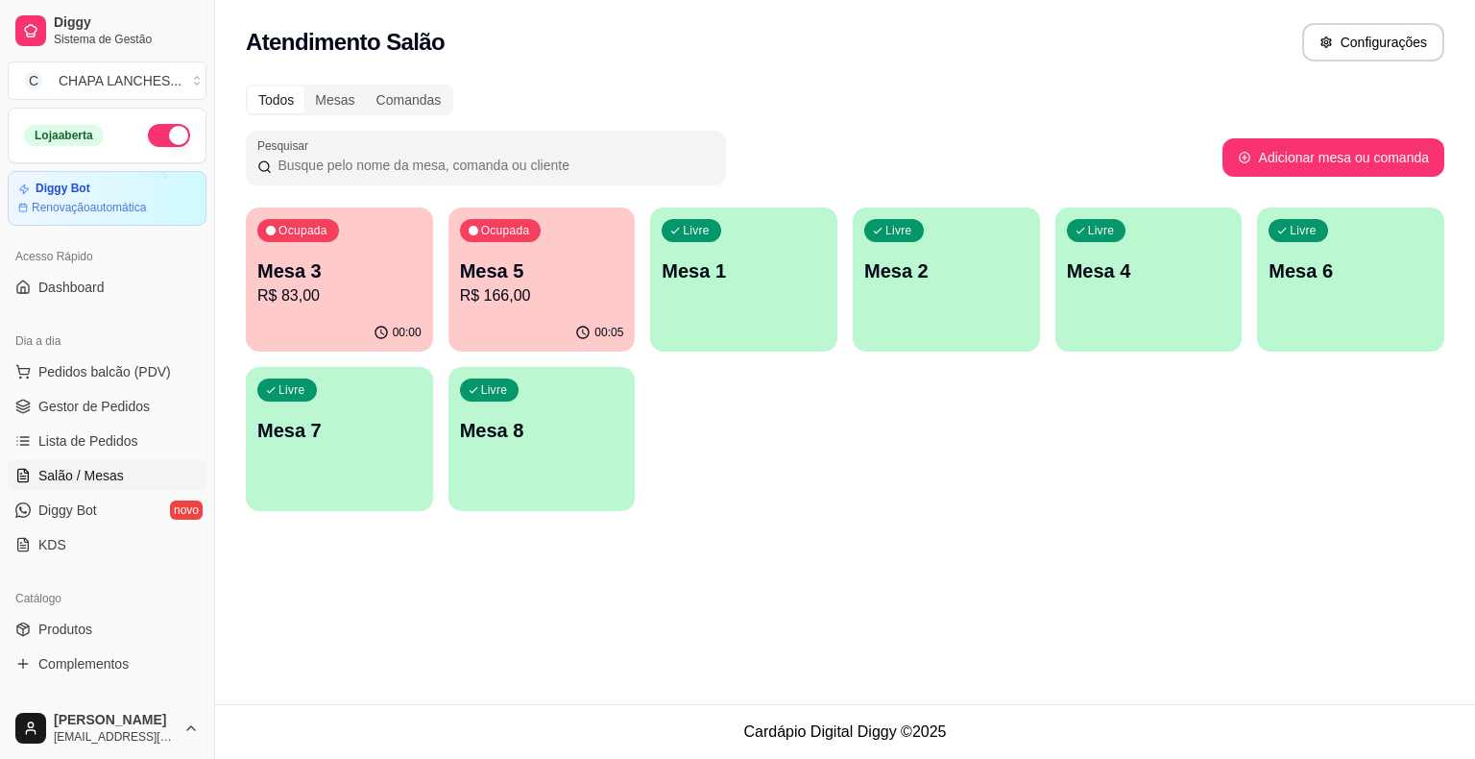
click at [570, 460] on div "Livre Mesa 8" at bounding box center [542, 427] width 187 height 121
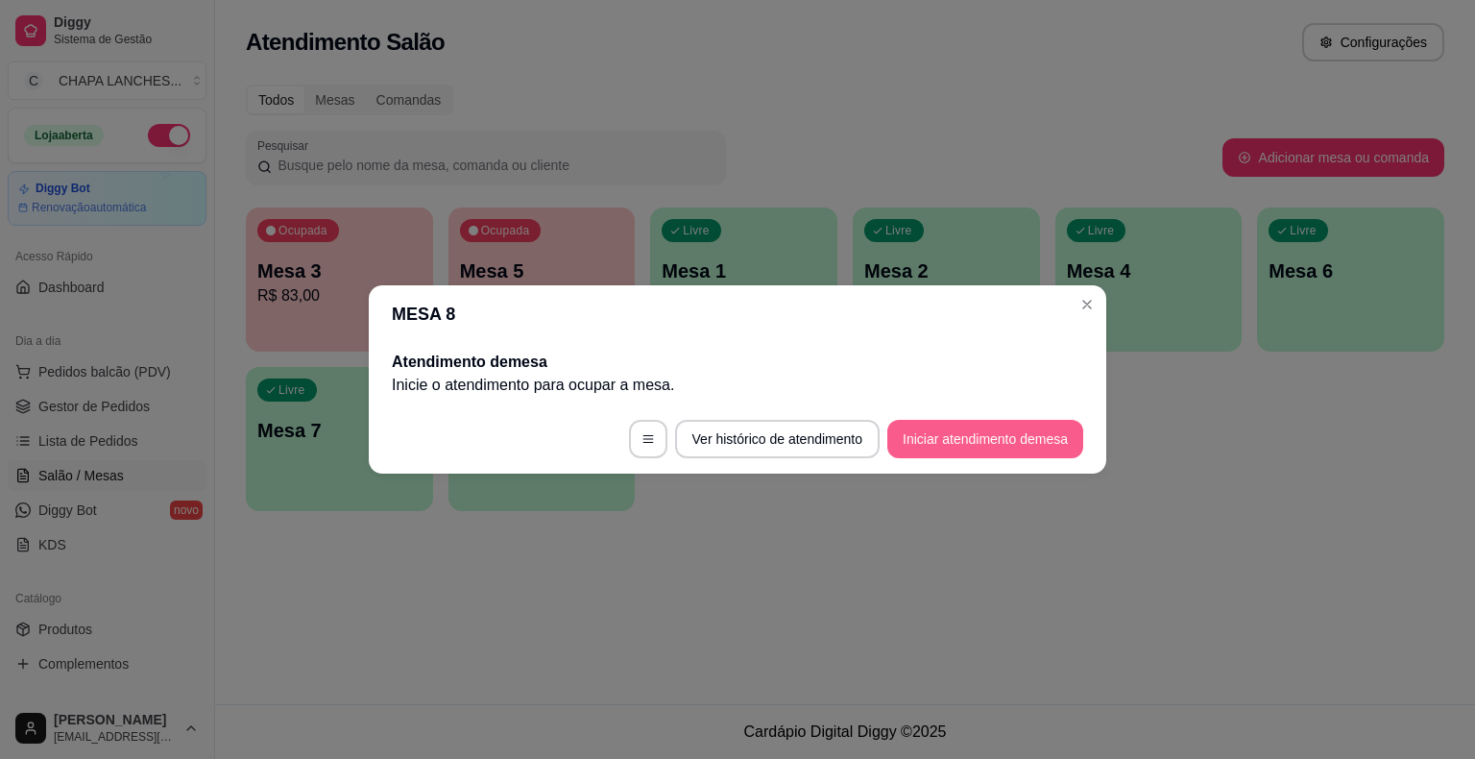
click at [955, 444] on button "Iniciar atendimento de mesa" at bounding box center [985, 439] width 196 height 38
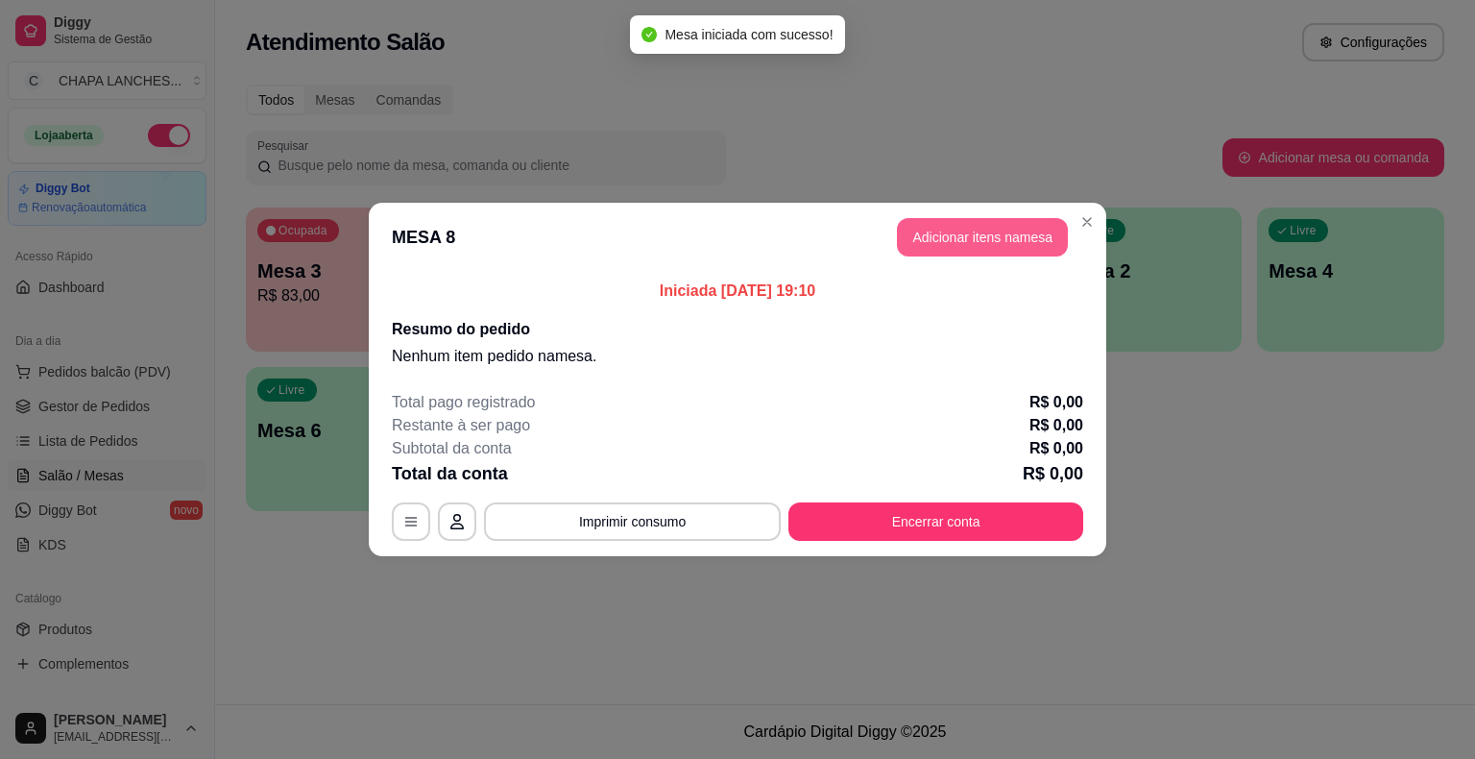
click at [974, 239] on button "Adicionar itens na mesa" at bounding box center [982, 237] width 171 height 38
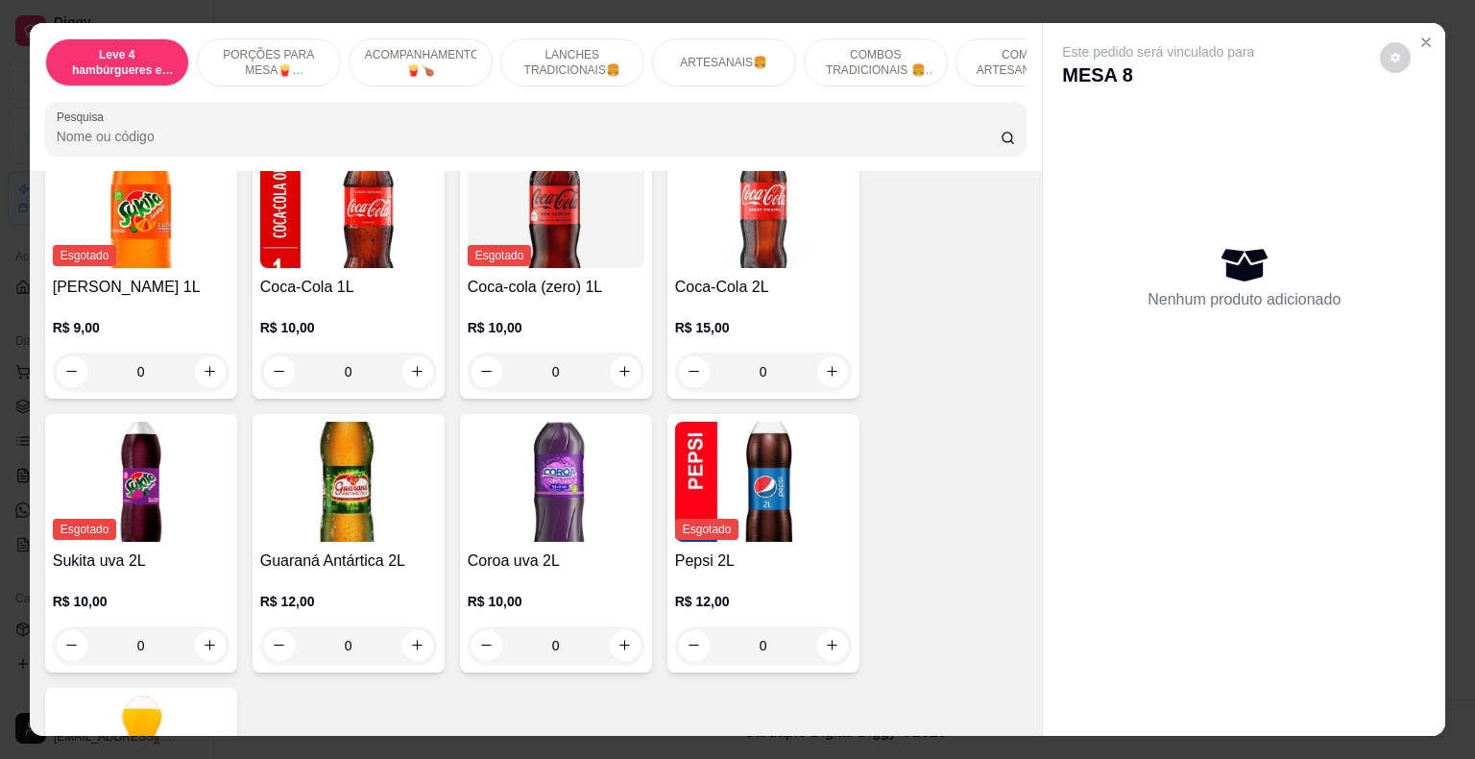
scroll to position [5378, 0]
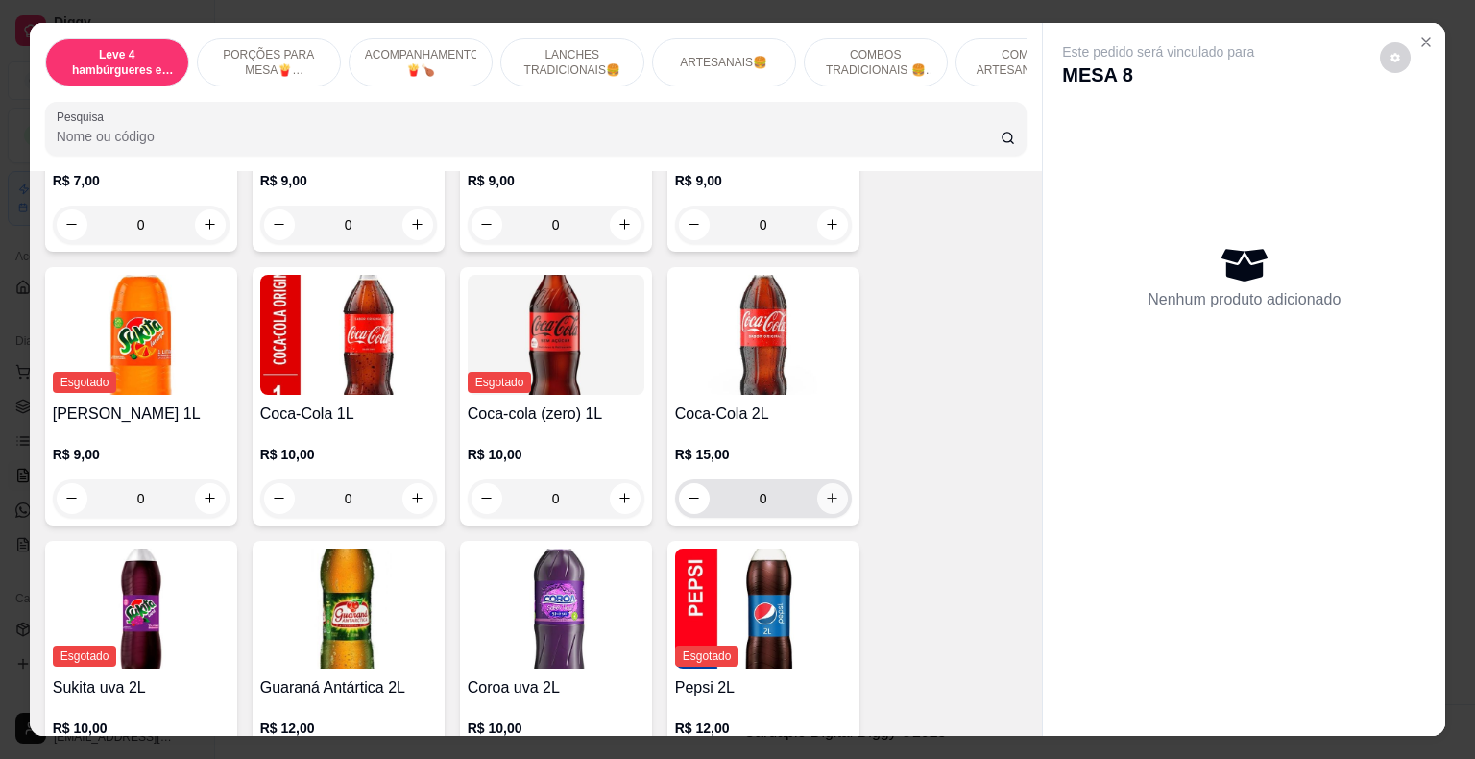
click at [827, 493] on icon "increase-product-quantity" at bounding box center [832, 498] width 11 height 11
type input "1"
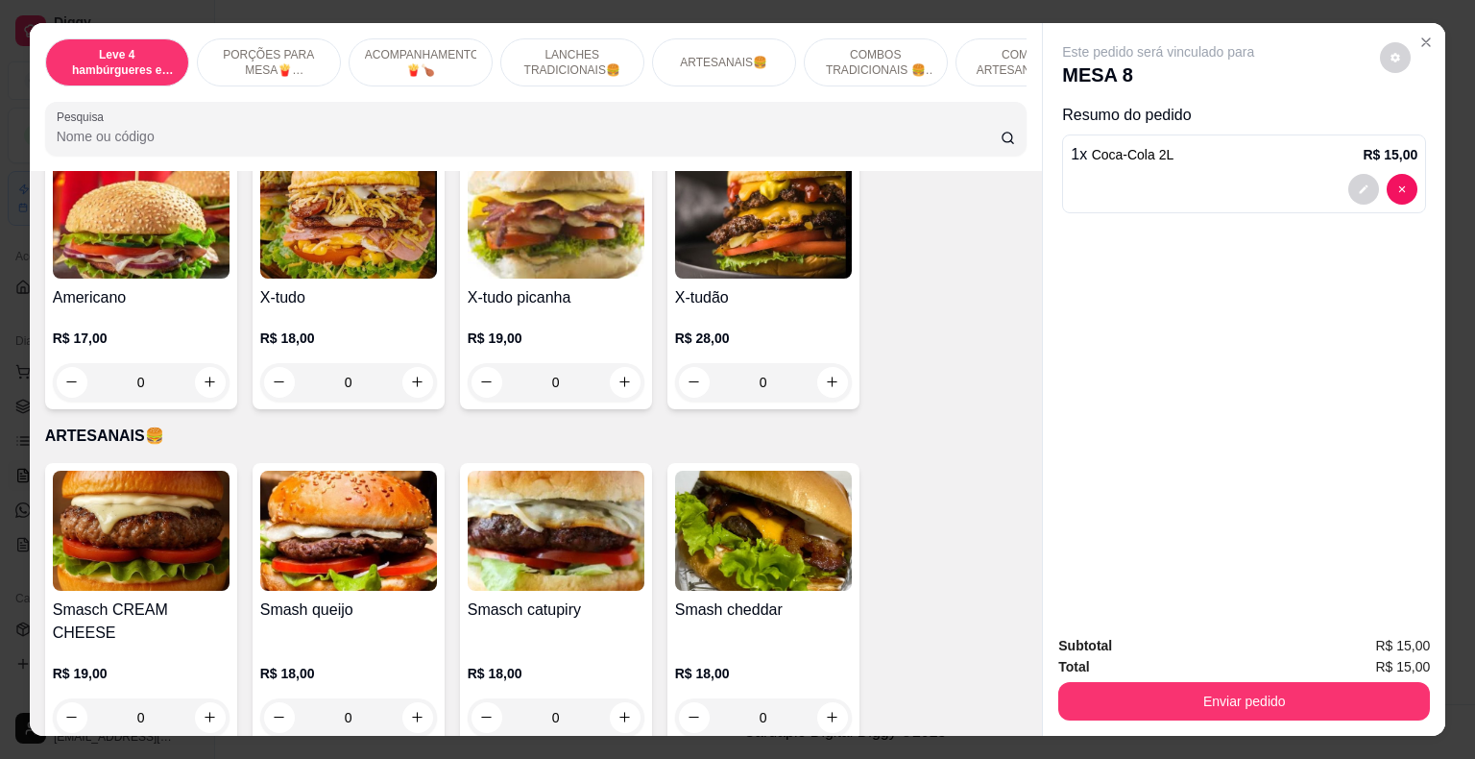
scroll to position [1921, 0]
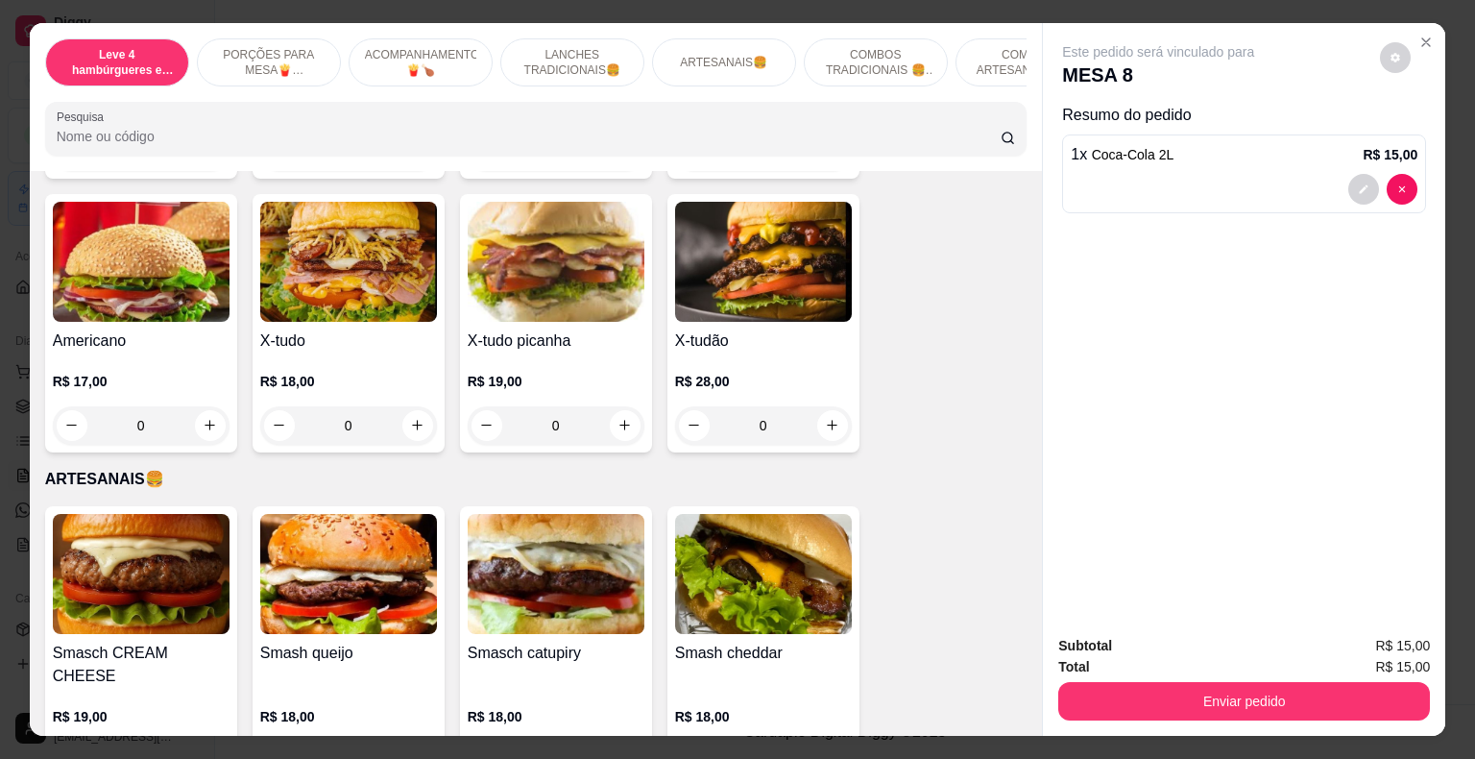
click at [615, 406] on div "0" at bounding box center [556, 425] width 177 height 38
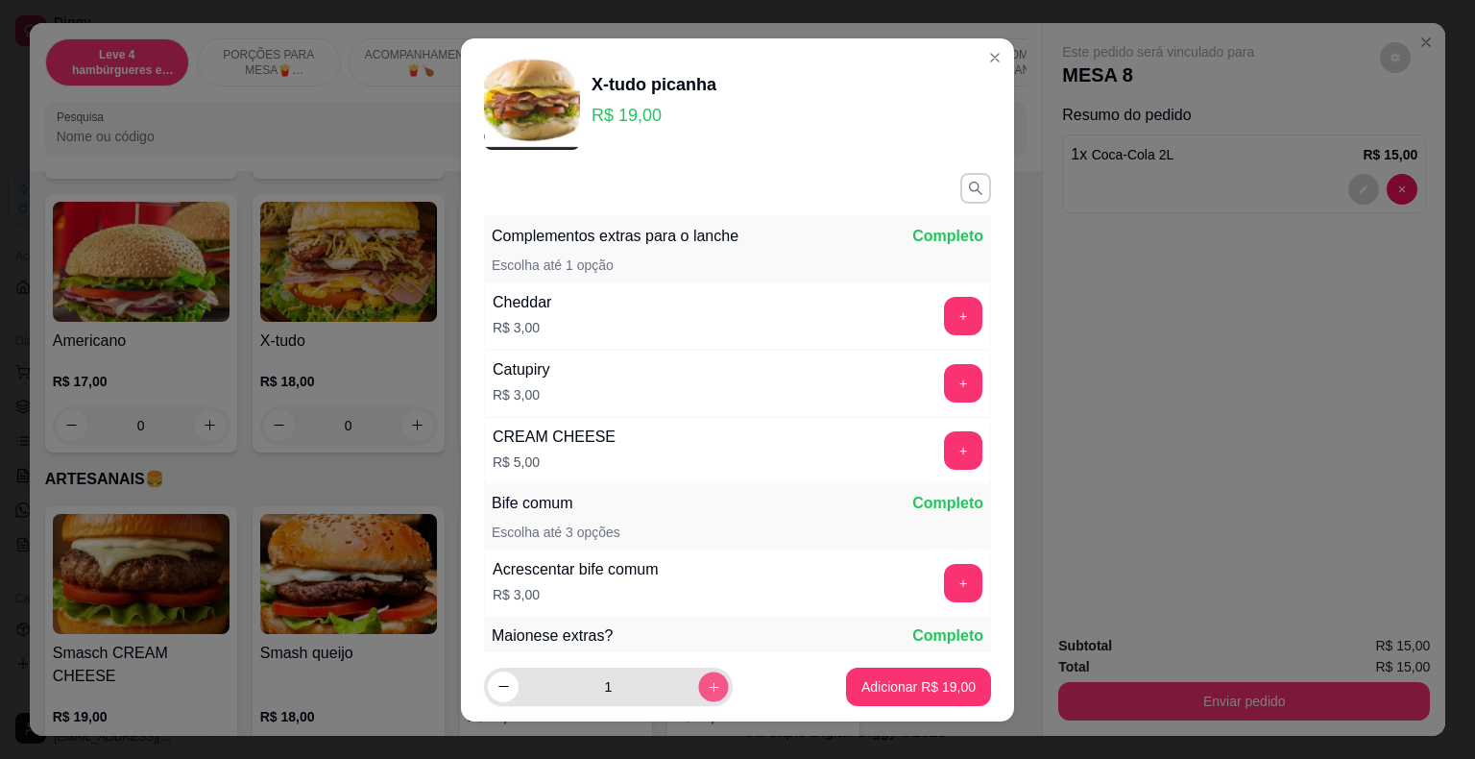
click at [707, 690] on icon "increase-product-quantity" at bounding box center [714, 686] width 14 height 14
click at [707, 688] on icon "increase-product-quantity" at bounding box center [714, 686] width 14 height 14
type input "4"
click at [891, 692] on p "Adicionar R$ 76,00" at bounding box center [919, 686] width 114 height 19
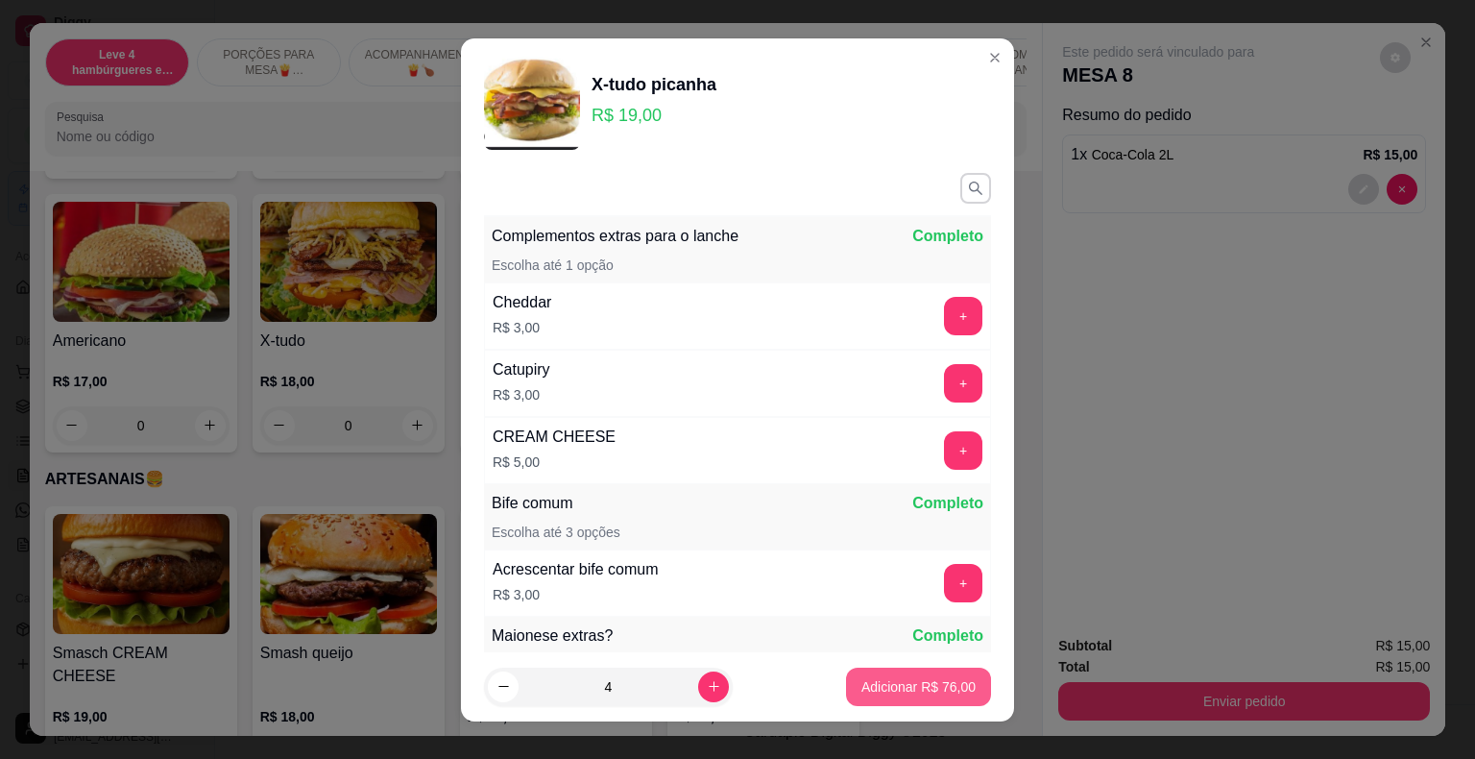
type input "4"
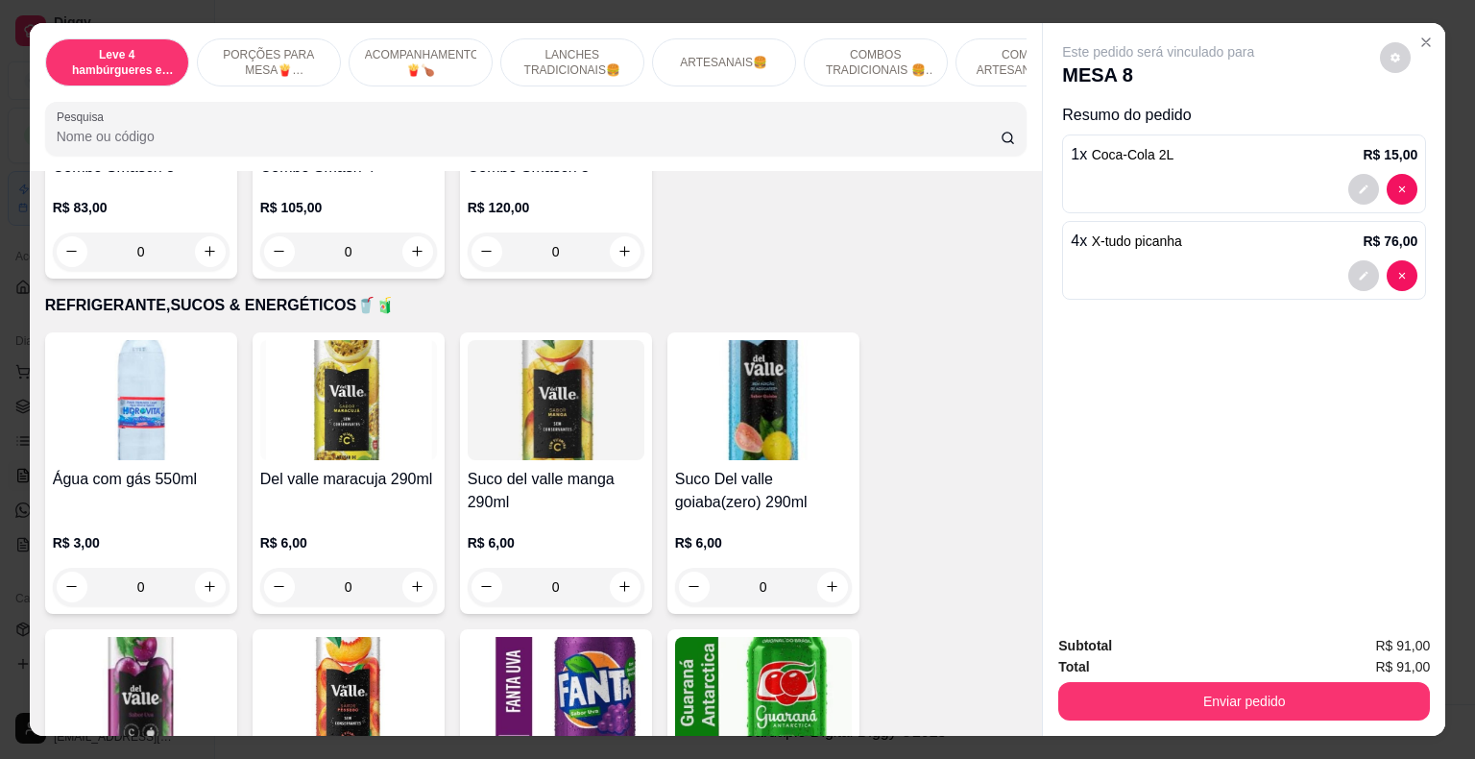
scroll to position [4322, 0]
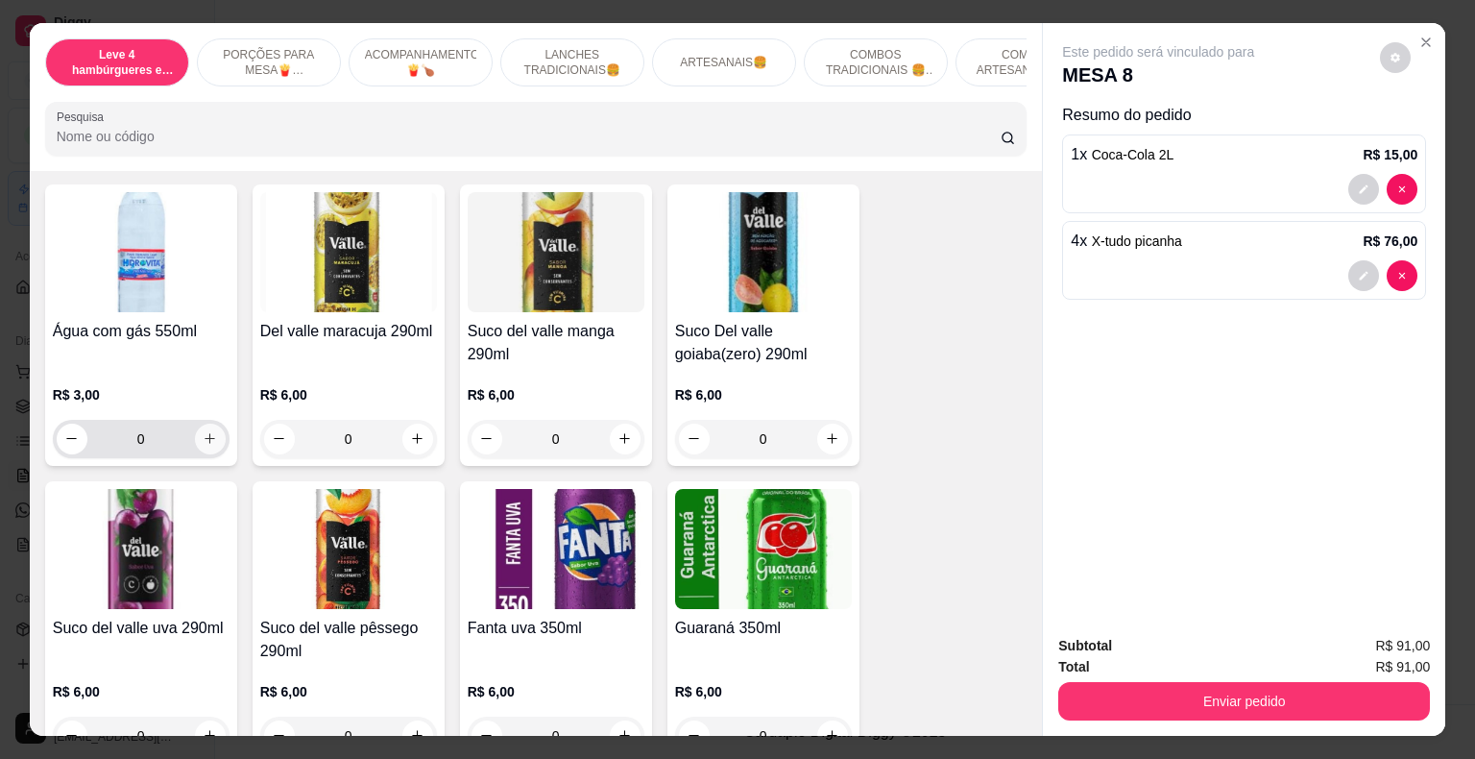
click at [206, 431] on icon "increase-product-quantity" at bounding box center [210, 438] width 14 height 14
type input "1"
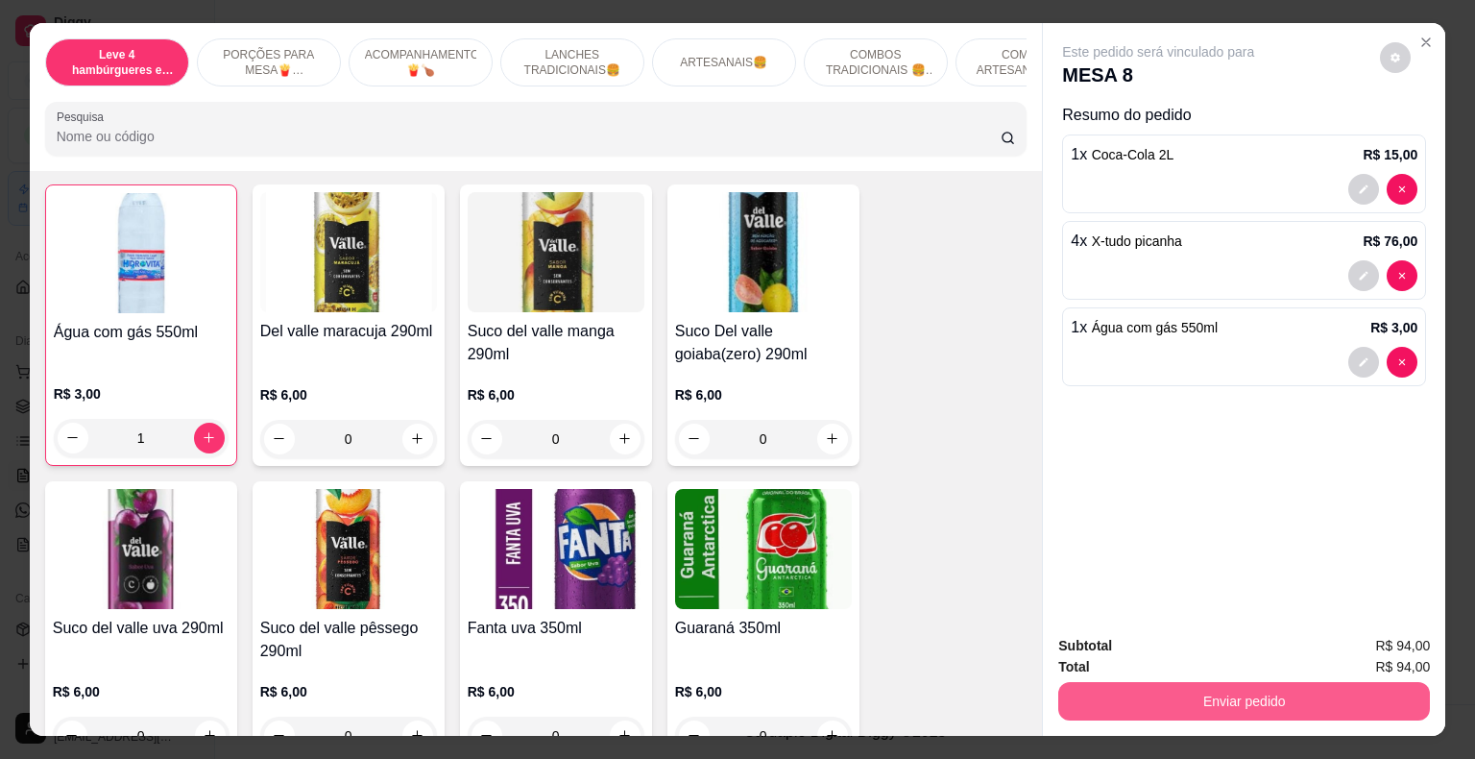
click at [1191, 695] on button "Enviar pedido" at bounding box center [1244, 701] width 372 height 38
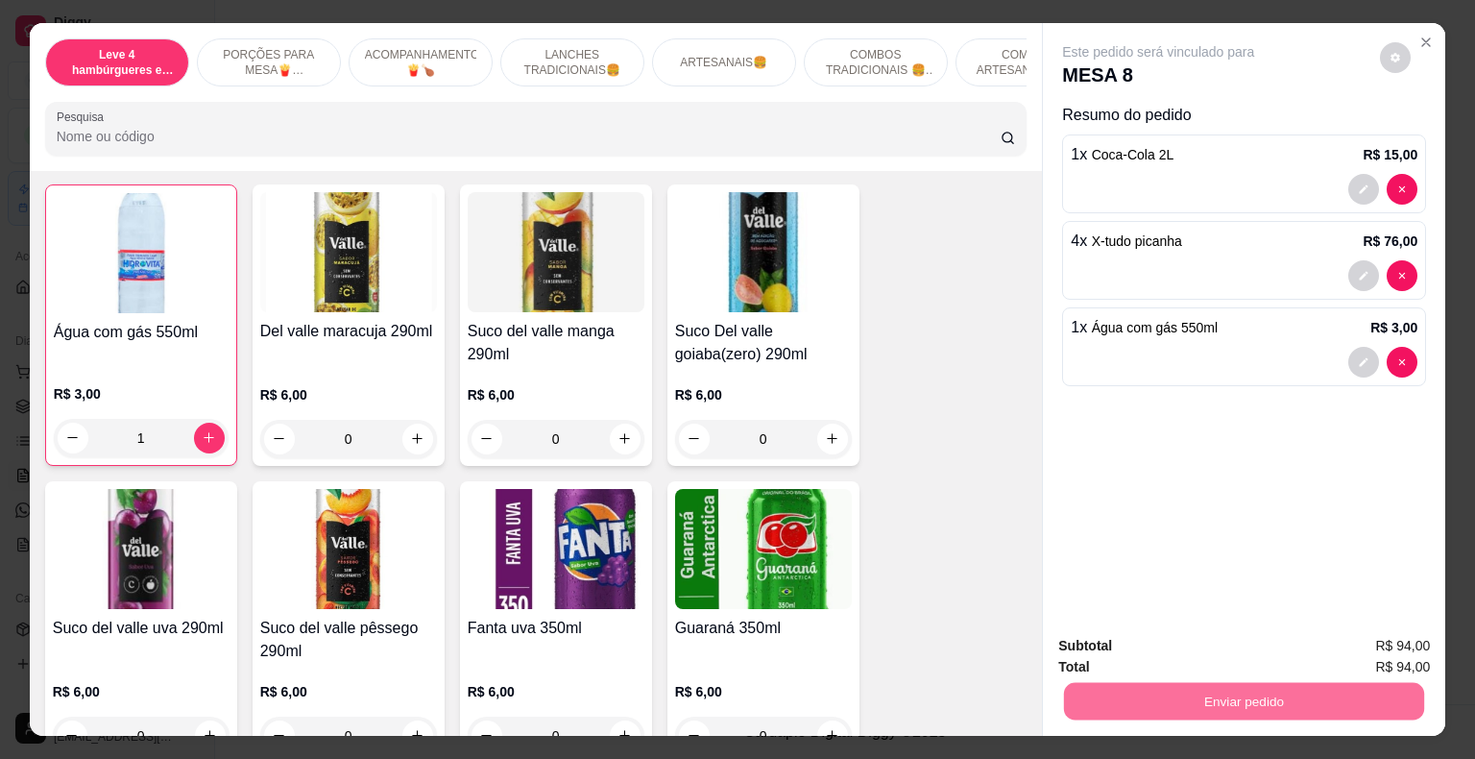
click at [1237, 644] on button "Registrar cliente" at bounding box center [1251, 647] width 127 height 36
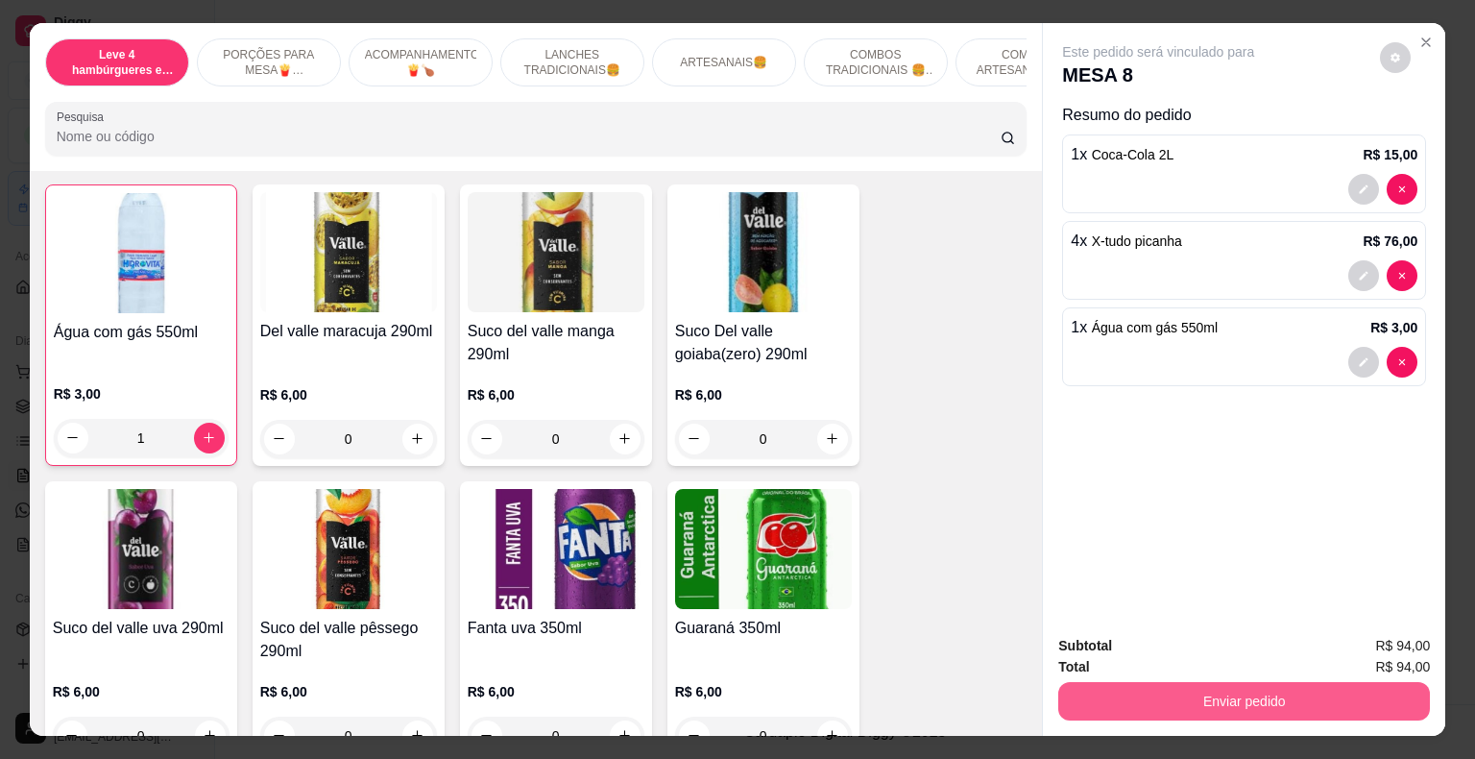
click at [1310, 695] on button "Enviar pedido" at bounding box center [1244, 701] width 372 height 38
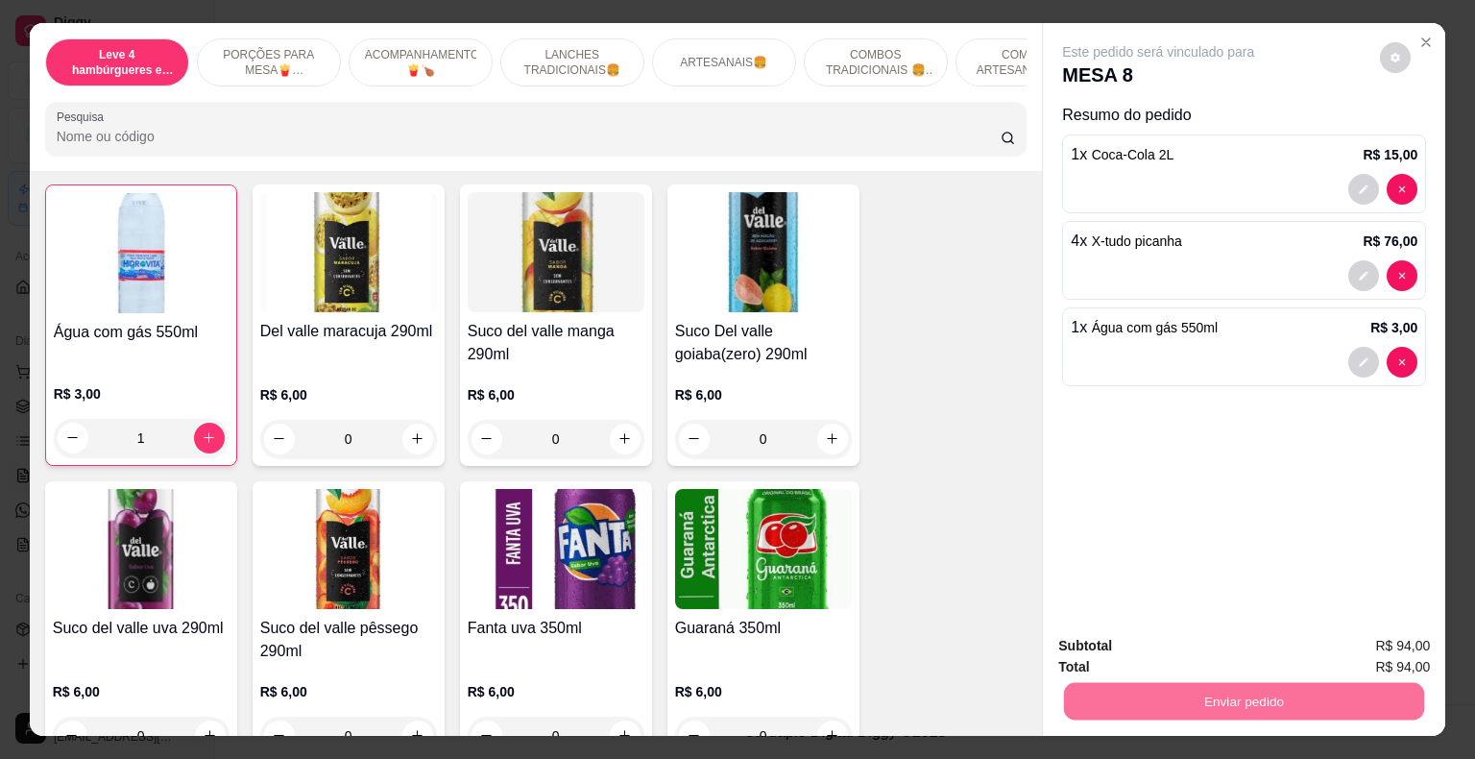
click at [1370, 644] on button "Enviar pedido" at bounding box center [1380, 647] width 106 height 36
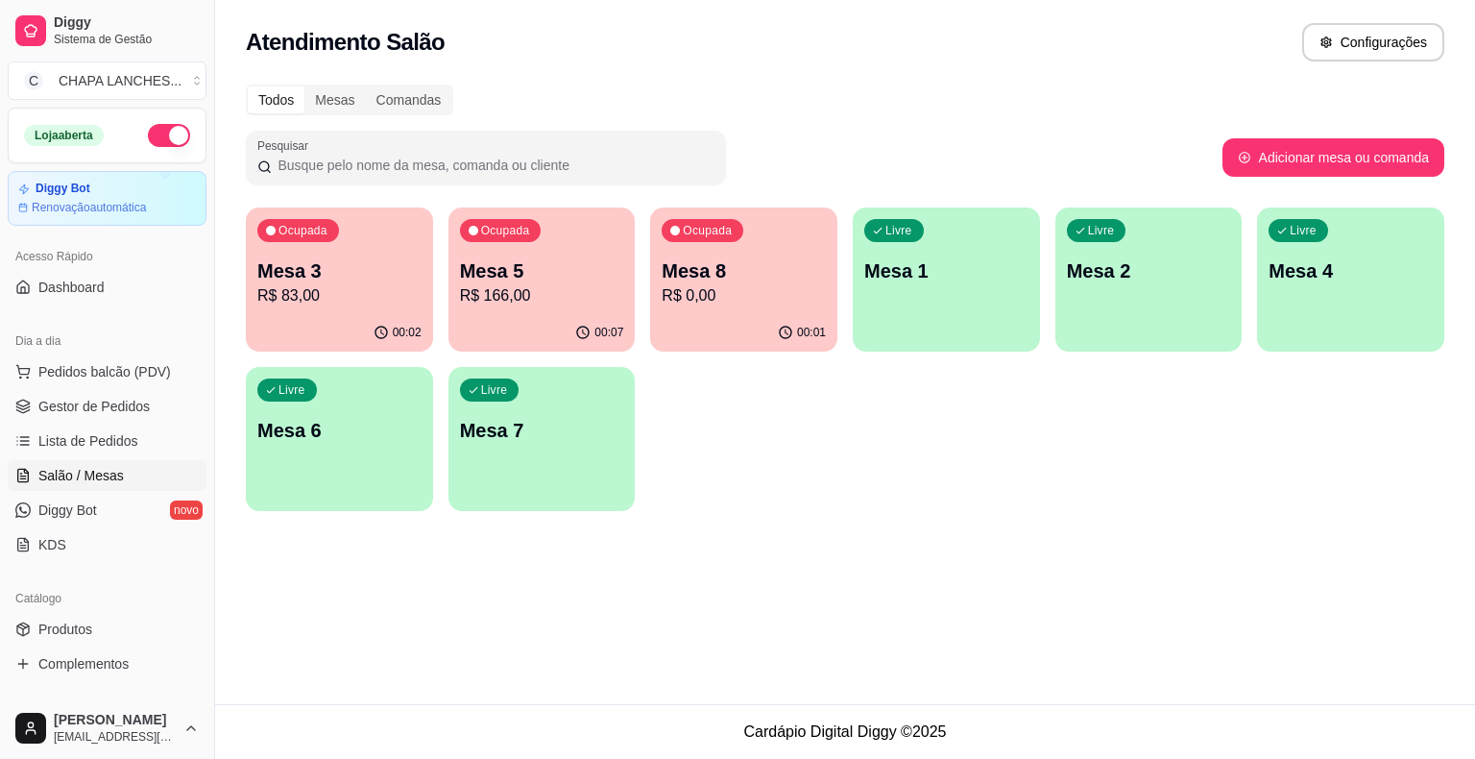
click at [525, 294] on p "R$ 166,00" at bounding box center [542, 295] width 164 height 23
click at [395, 296] on p "R$ 83,00" at bounding box center [339, 295] width 164 height 23
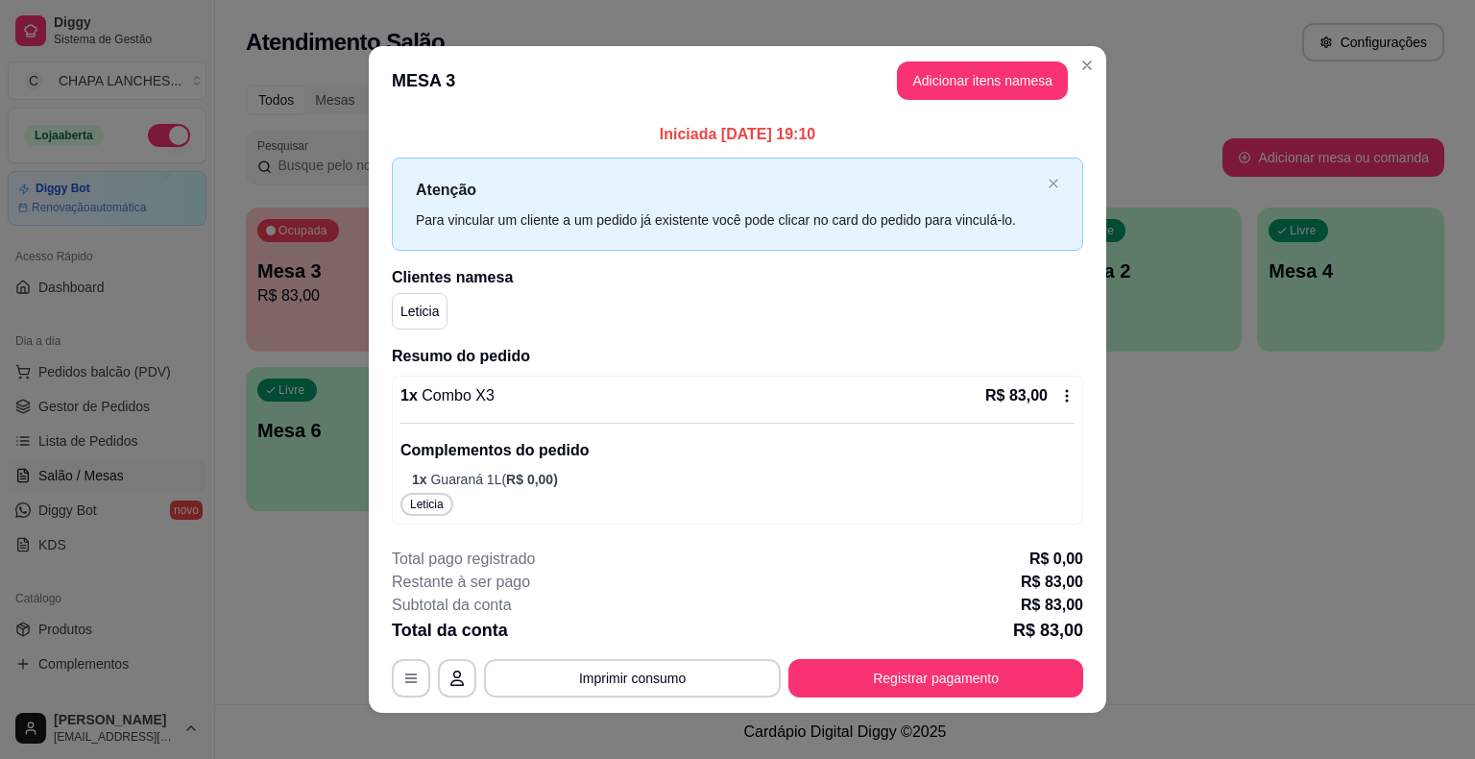
scroll to position [14, 0]
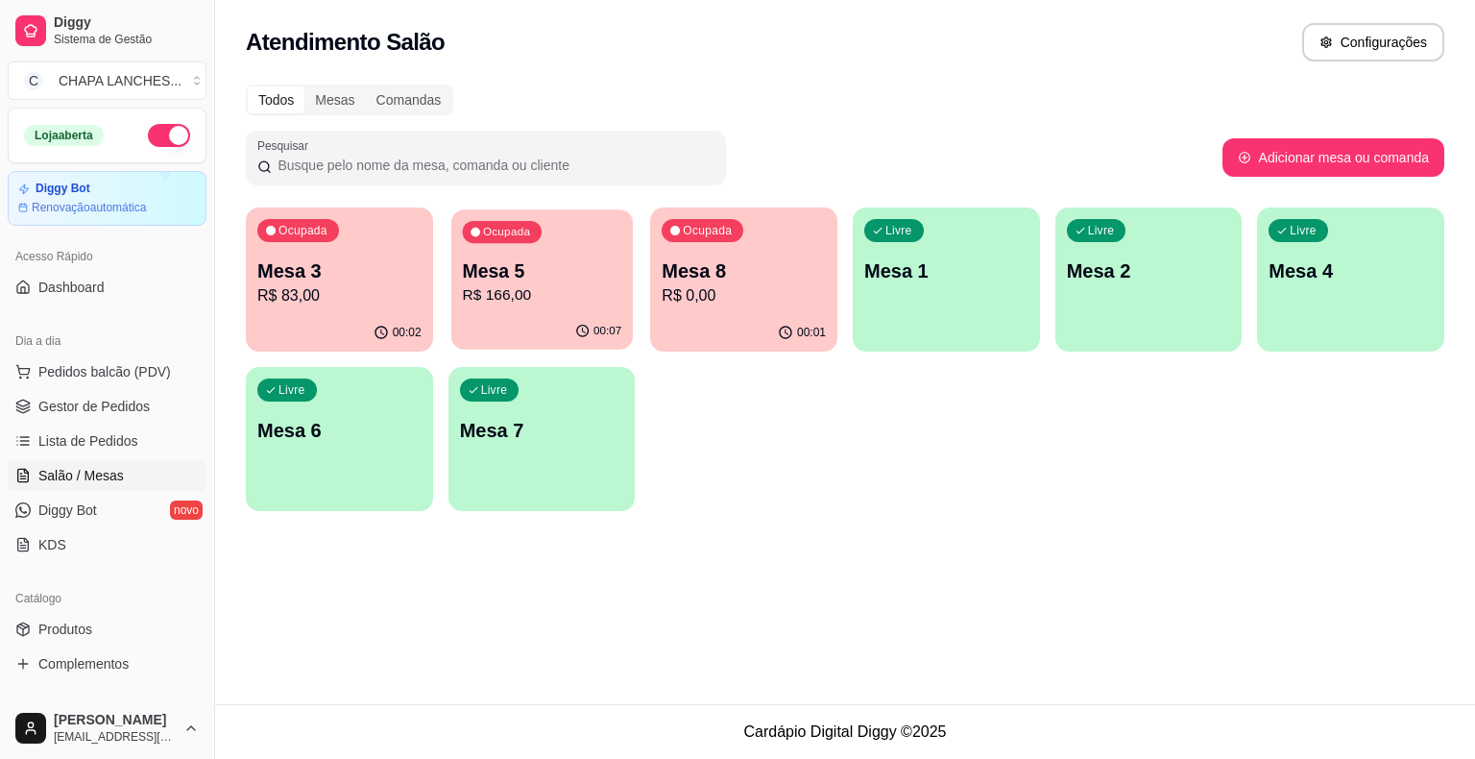
click at [538, 278] on p "Mesa 5" at bounding box center [541, 271] width 159 height 26
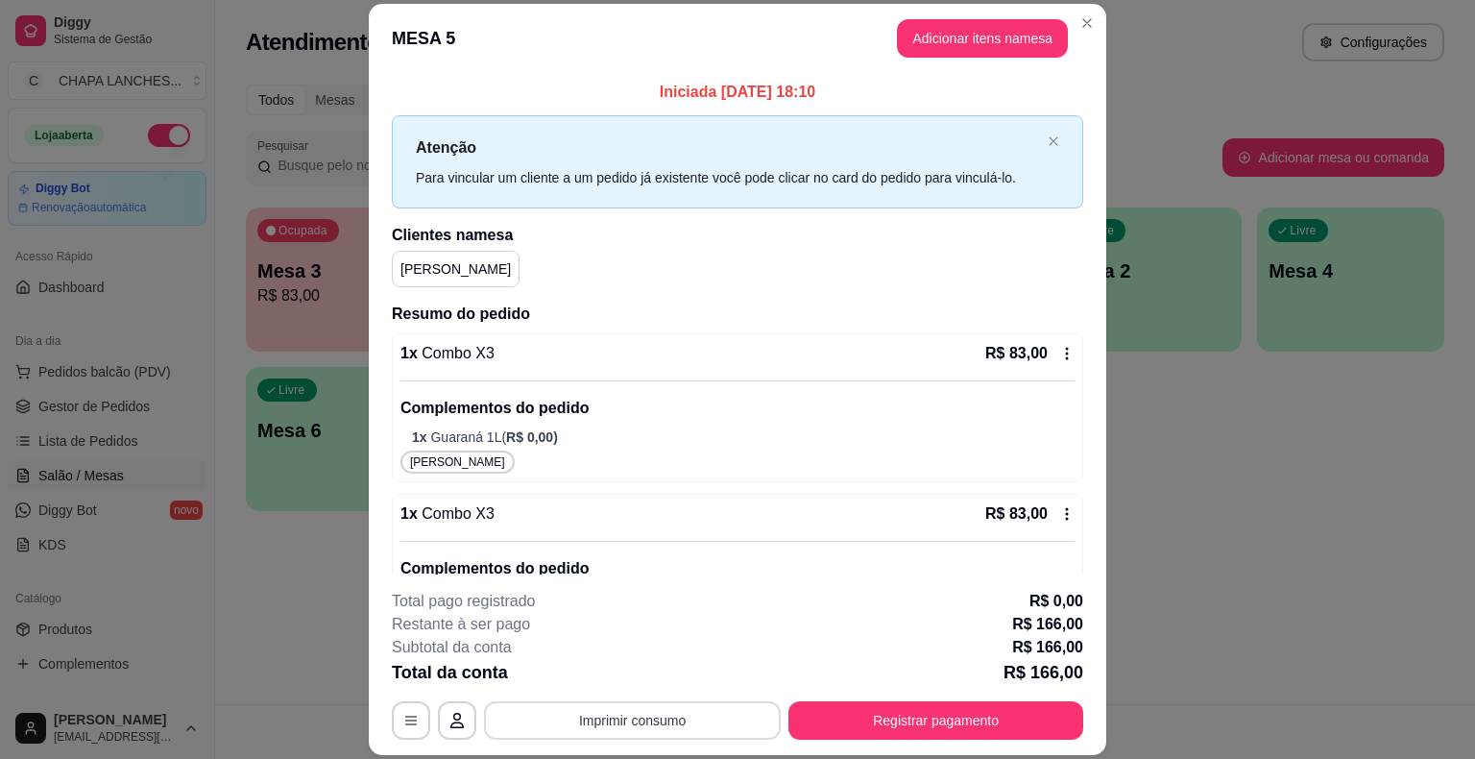
click at [657, 716] on button "Imprimir consumo" at bounding box center [632, 720] width 297 height 38
click at [663, 677] on button "IMPRESSORA" at bounding box center [631, 676] width 139 height 31
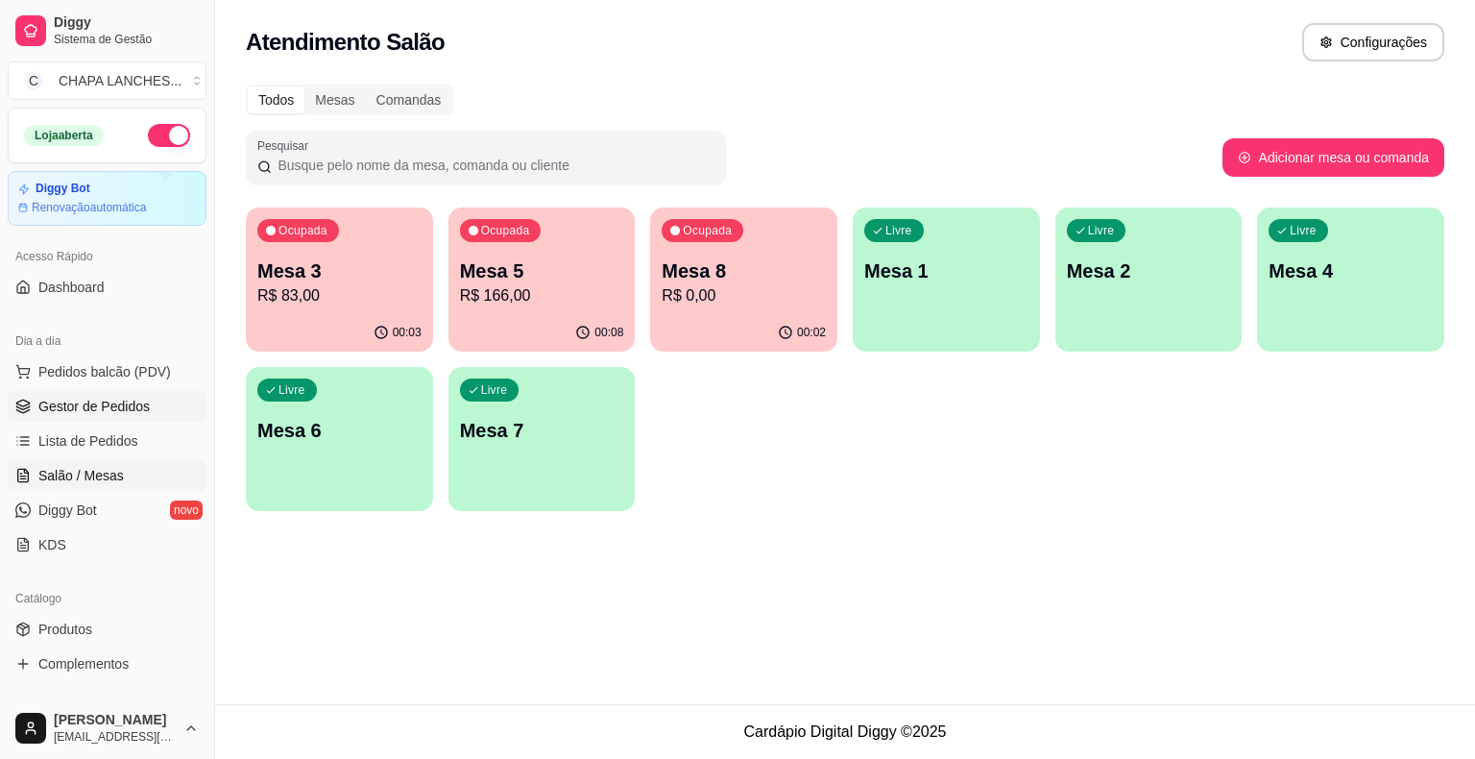
click at [123, 401] on span "Gestor de Pedidos" at bounding box center [93, 406] width 111 height 19
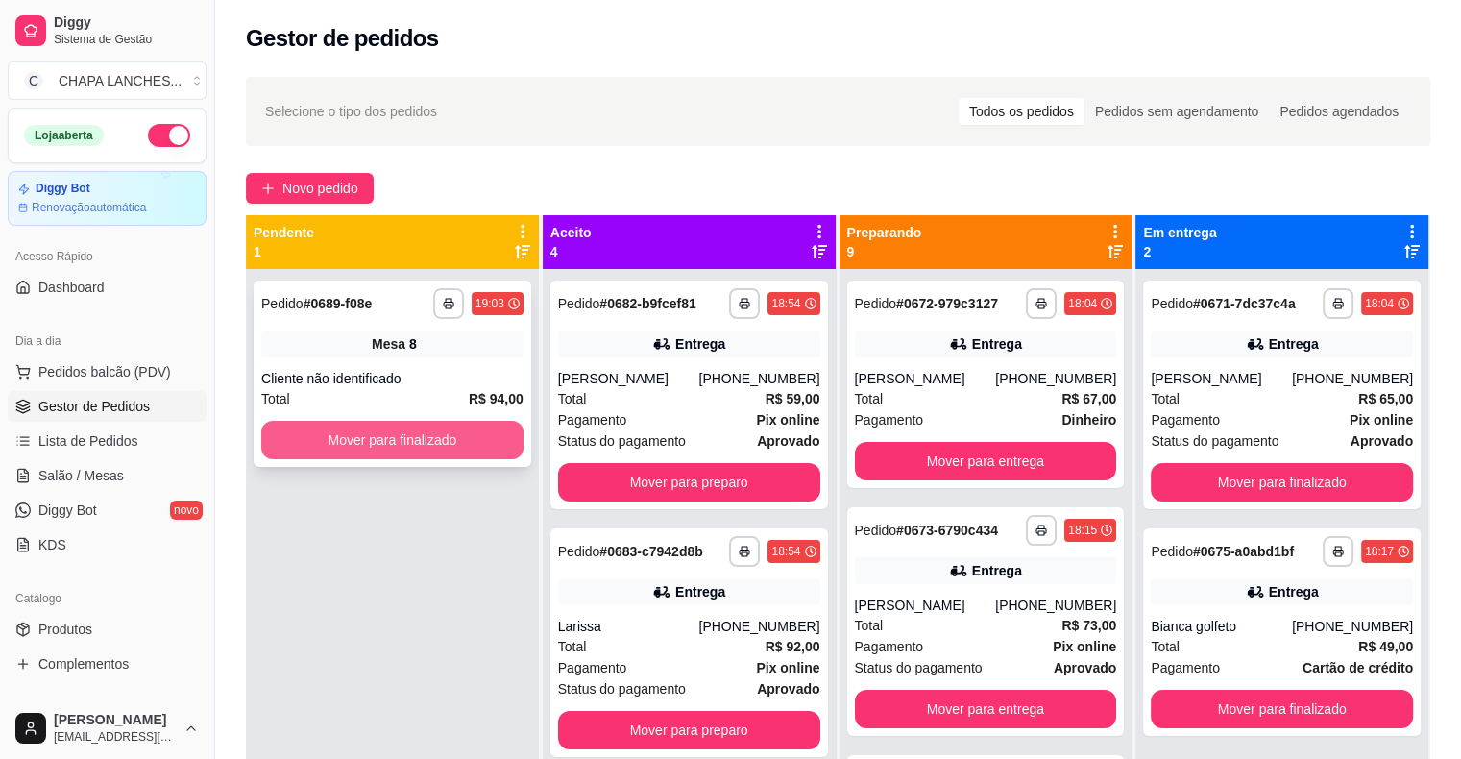
click at [388, 444] on button "Mover para finalizado" at bounding box center [392, 440] width 262 height 38
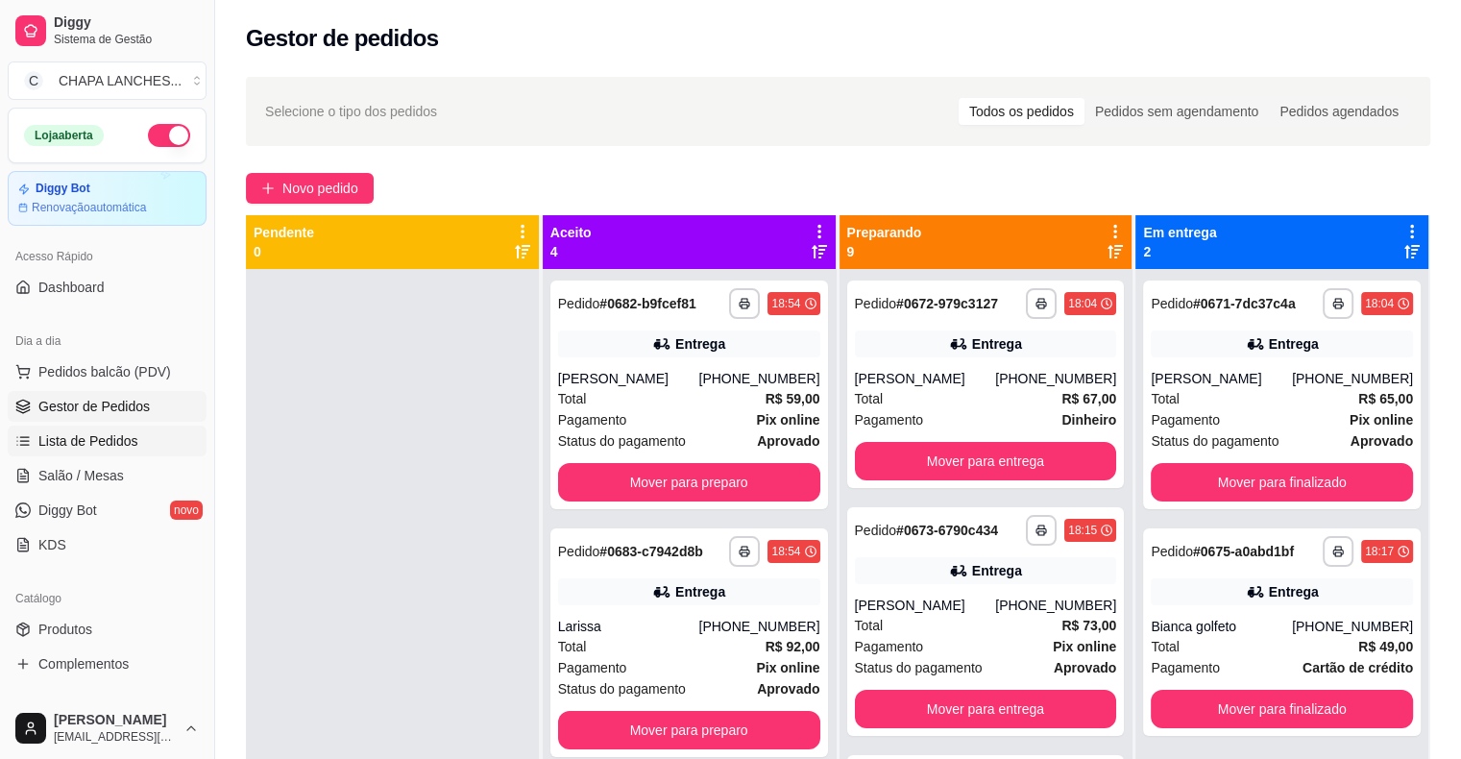
click at [143, 441] on link "Lista de Pedidos" at bounding box center [107, 440] width 199 height 31
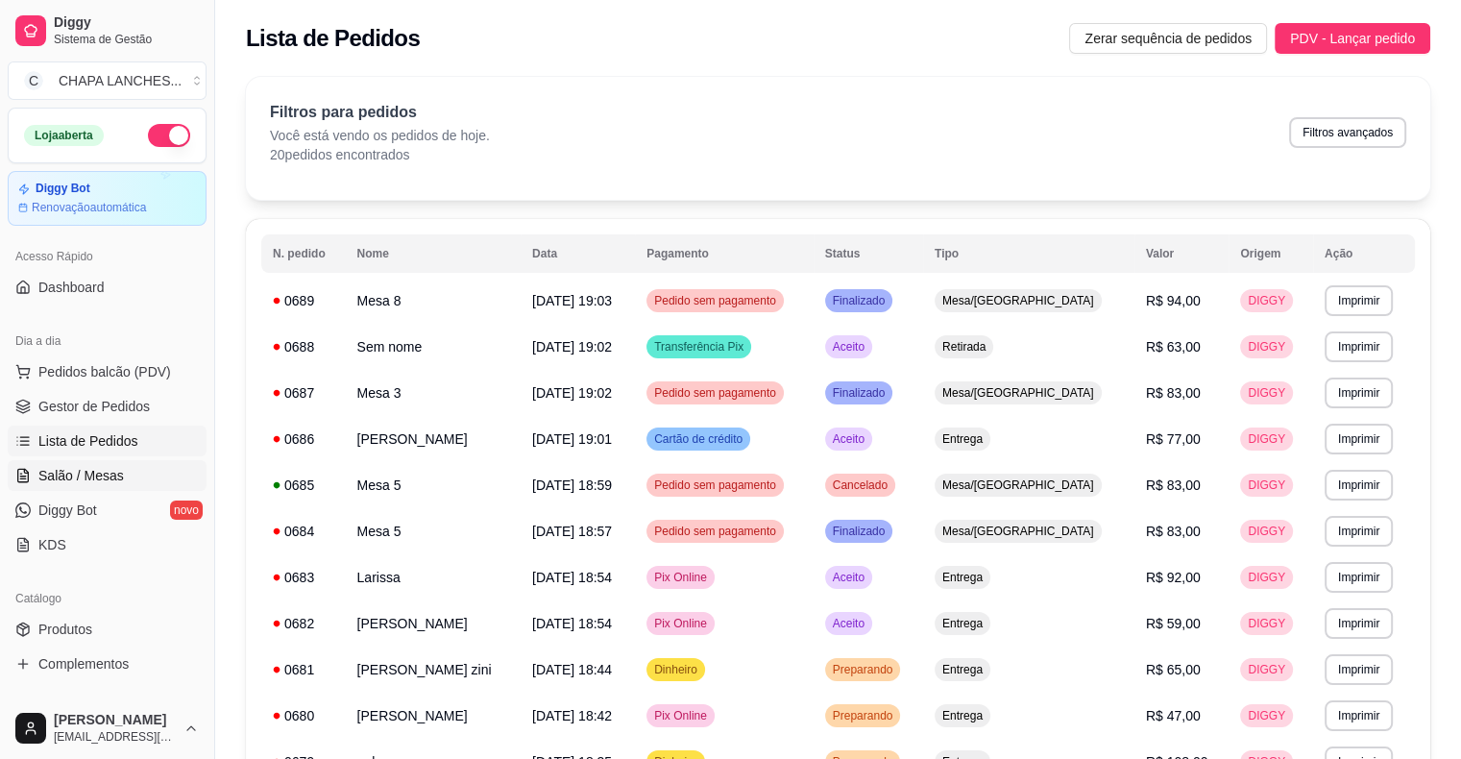
click at [115, 474] on span "Salão / Mesas" at bounding box center [80, 475] width 85 height 19
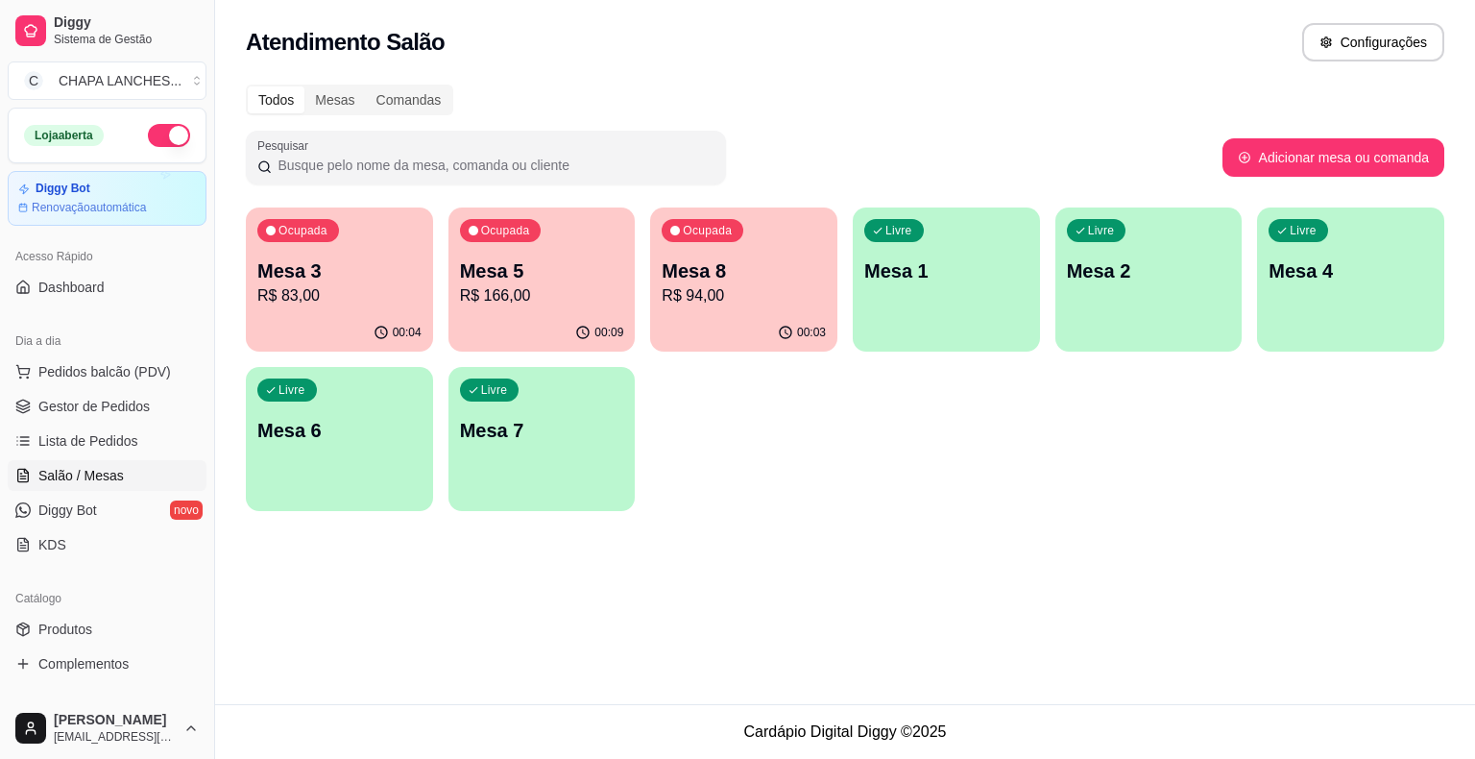
click at [581, 302] on p "R$ 166,00" at bounding box center [542, 295] width 164 height 23
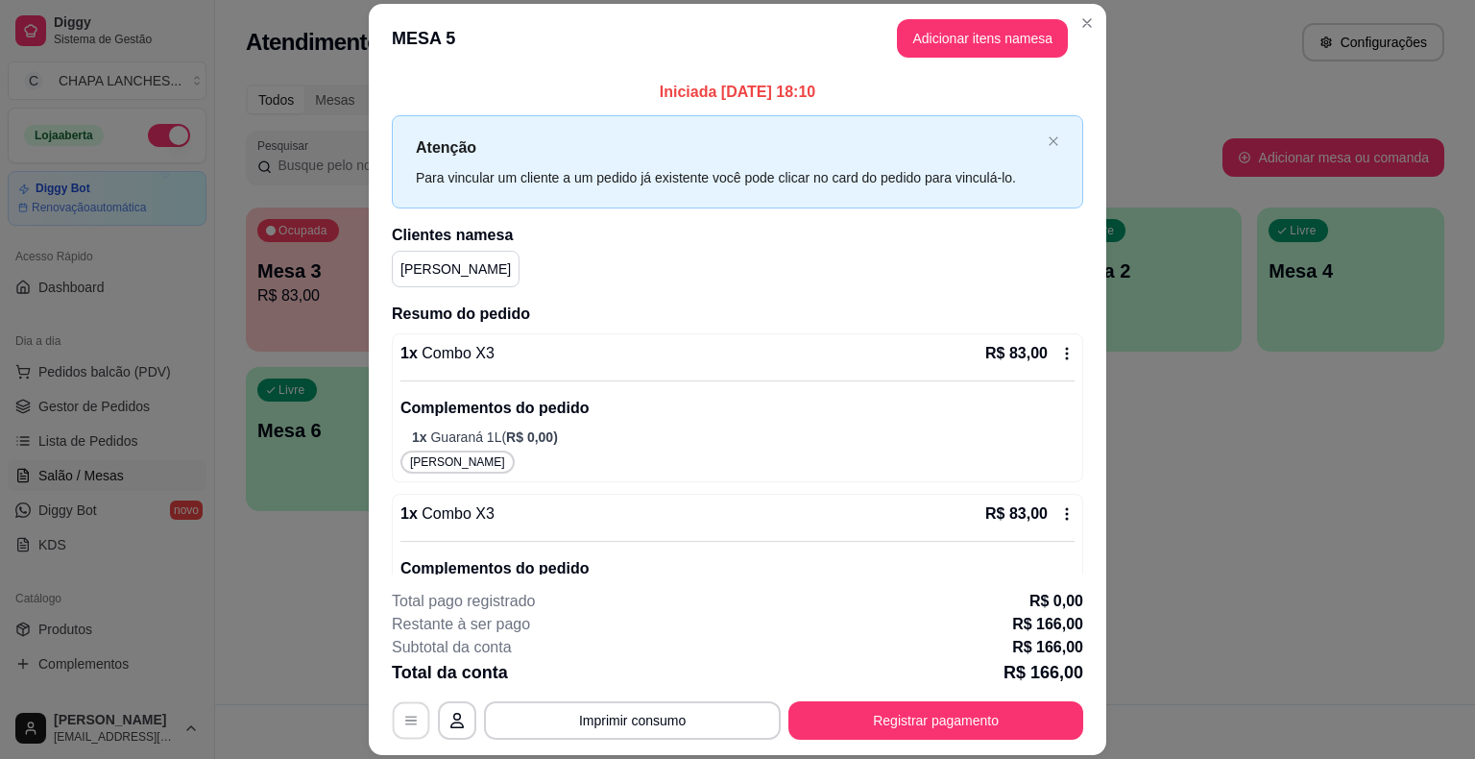
click at [403, 728] on icon "button" at bounding box center [410, 720] width 15 height 15
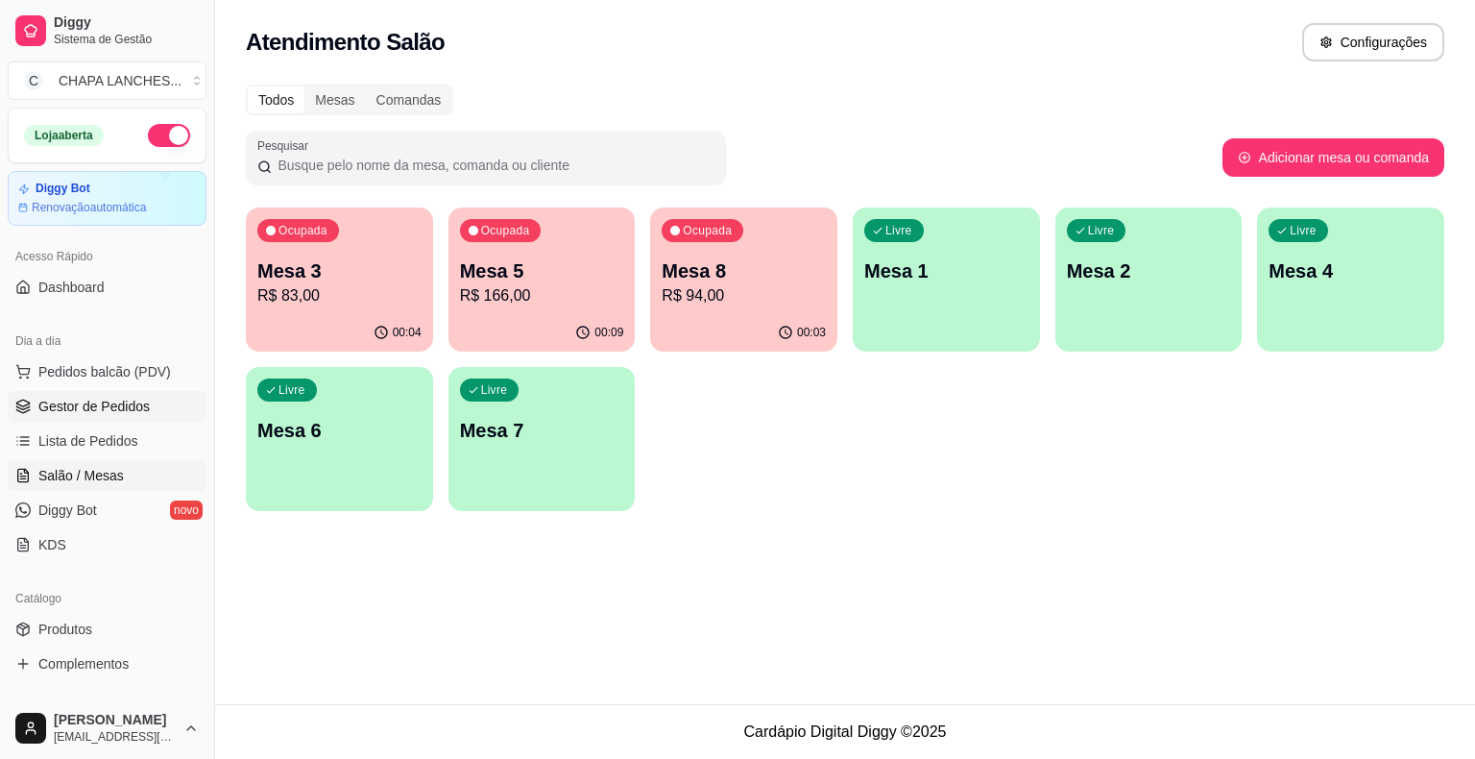
click at [124, 394] on link "Gestor de Pedidos" at bounding box center [107, 406] width 199 height 31
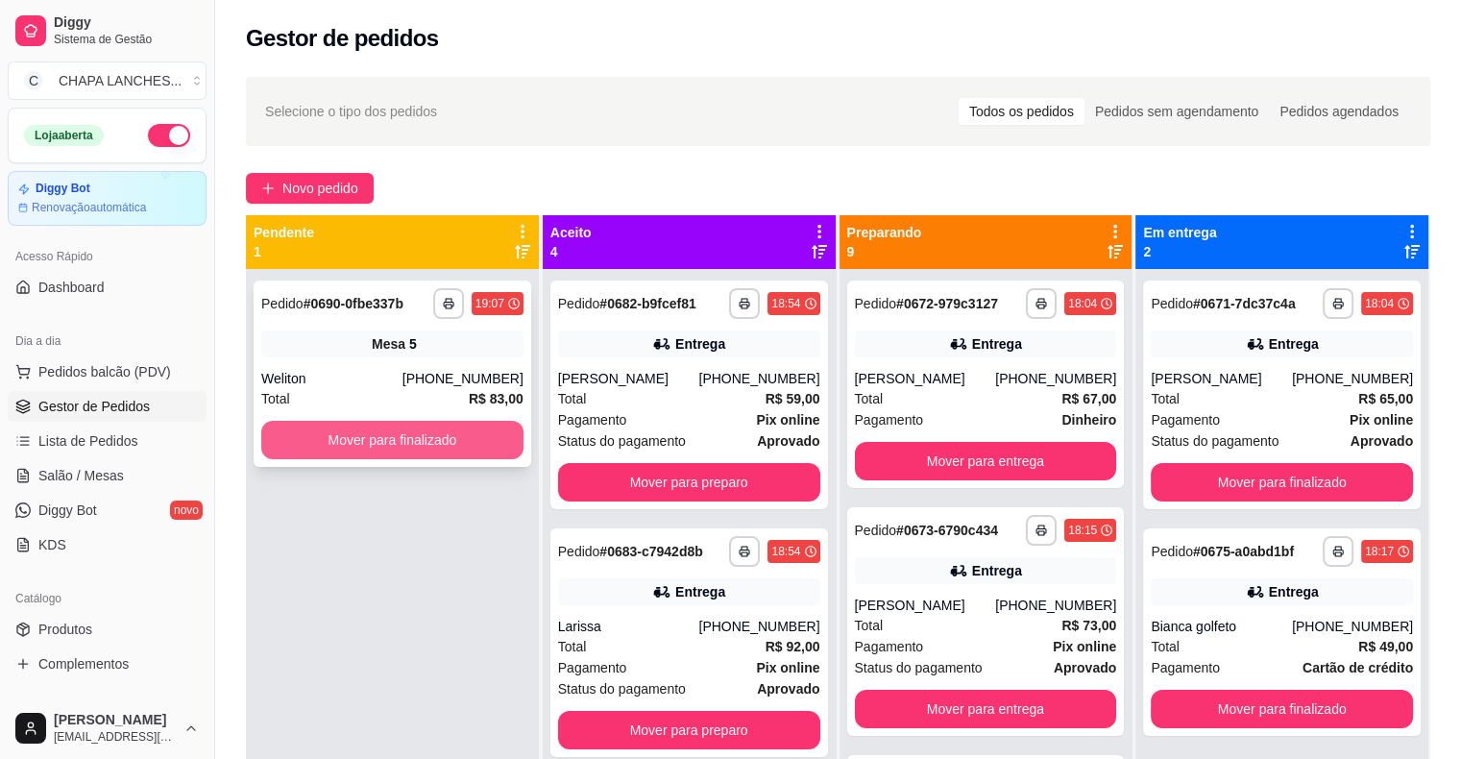
click at [373, 441] on button "Mover para finalizado" at bounding box center [392, 440] width 262 height 38
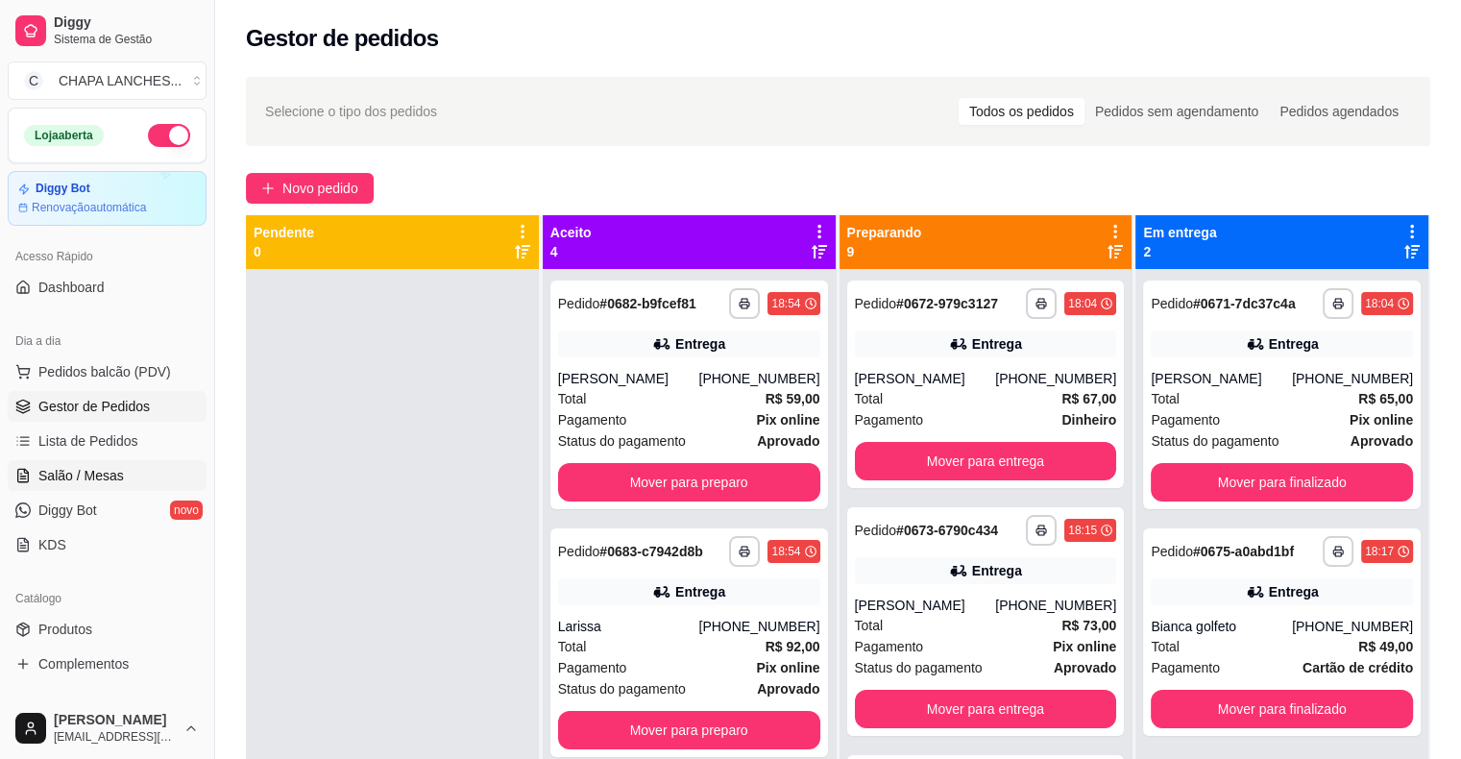
click at [125, 473] on link "Salão / Mesas" at bounding box center [107, 475] width 199 height 31
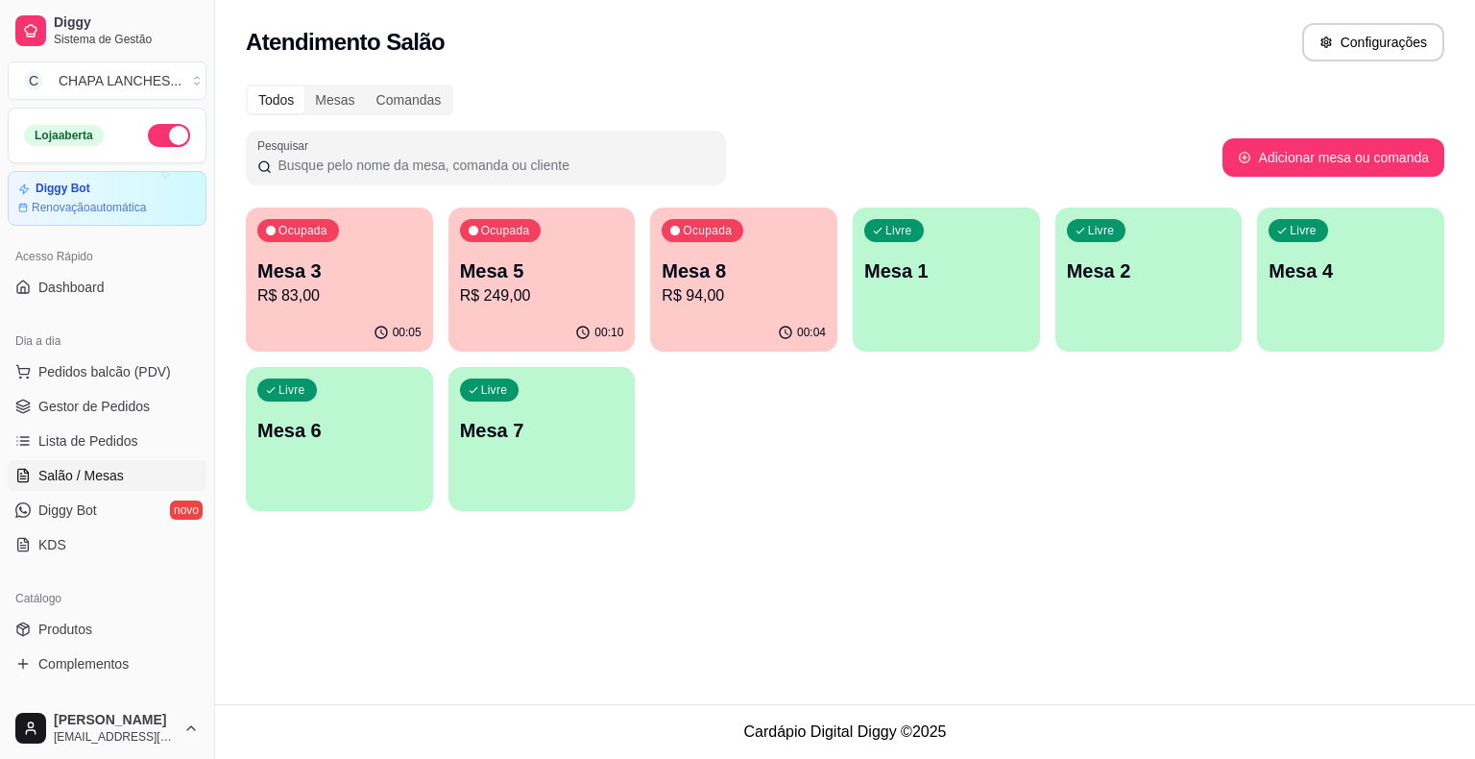
click at [380, 305] on p "R$ 83,00" at bounding box center [339, 295] width 164 height 23
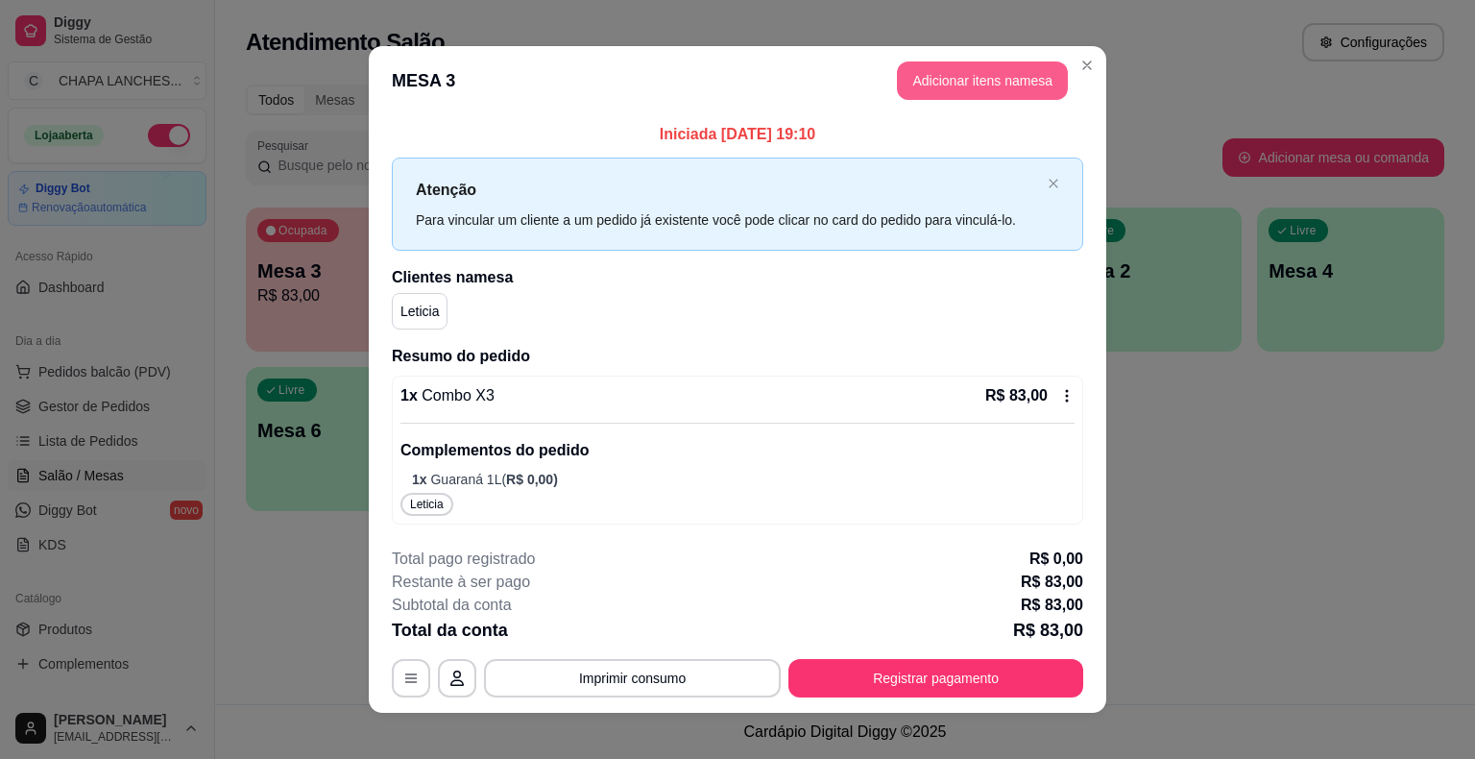
click at [949, 75] on button "Adicionar itens na mesa" at bounding box center [982, 80] width 171 height 38
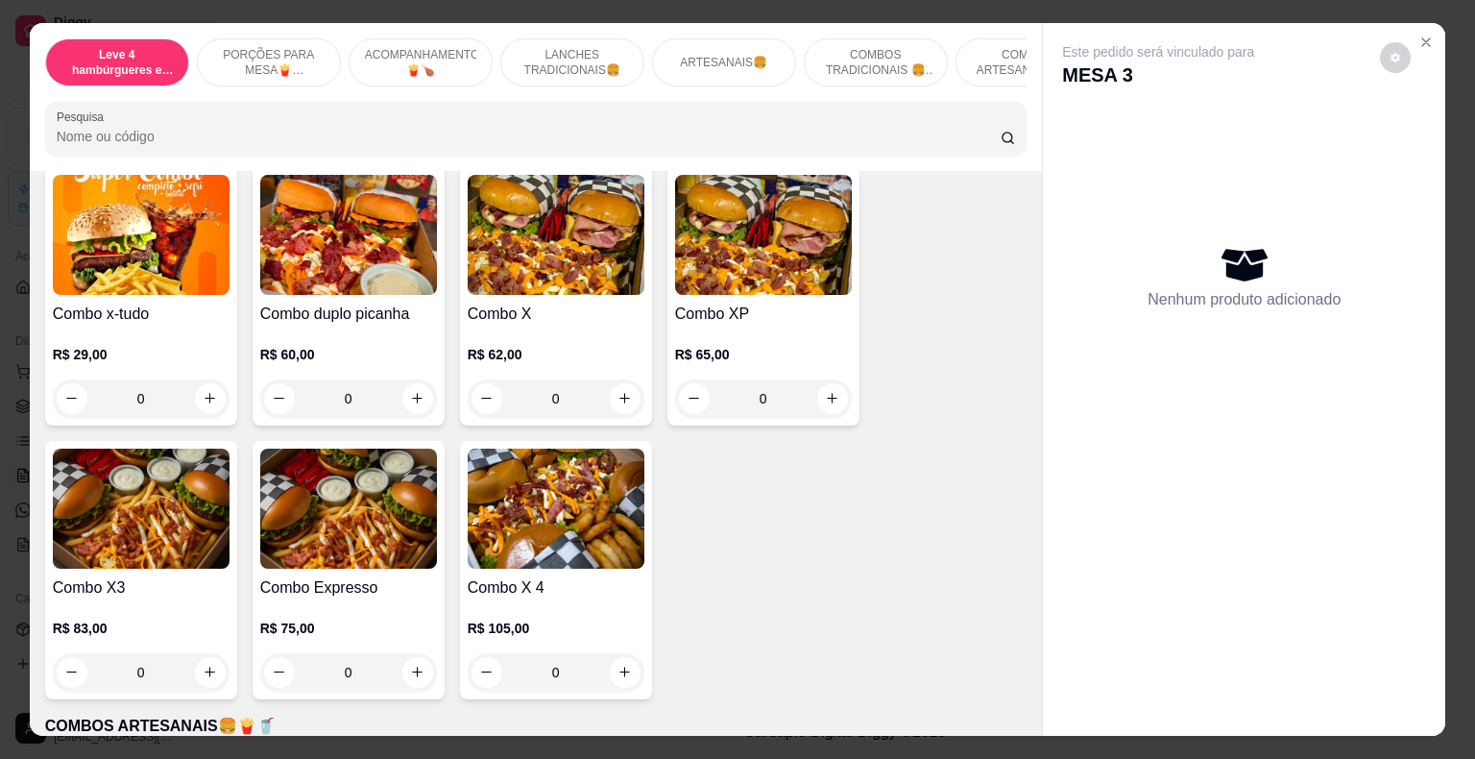
scroll to position [3266, 0]
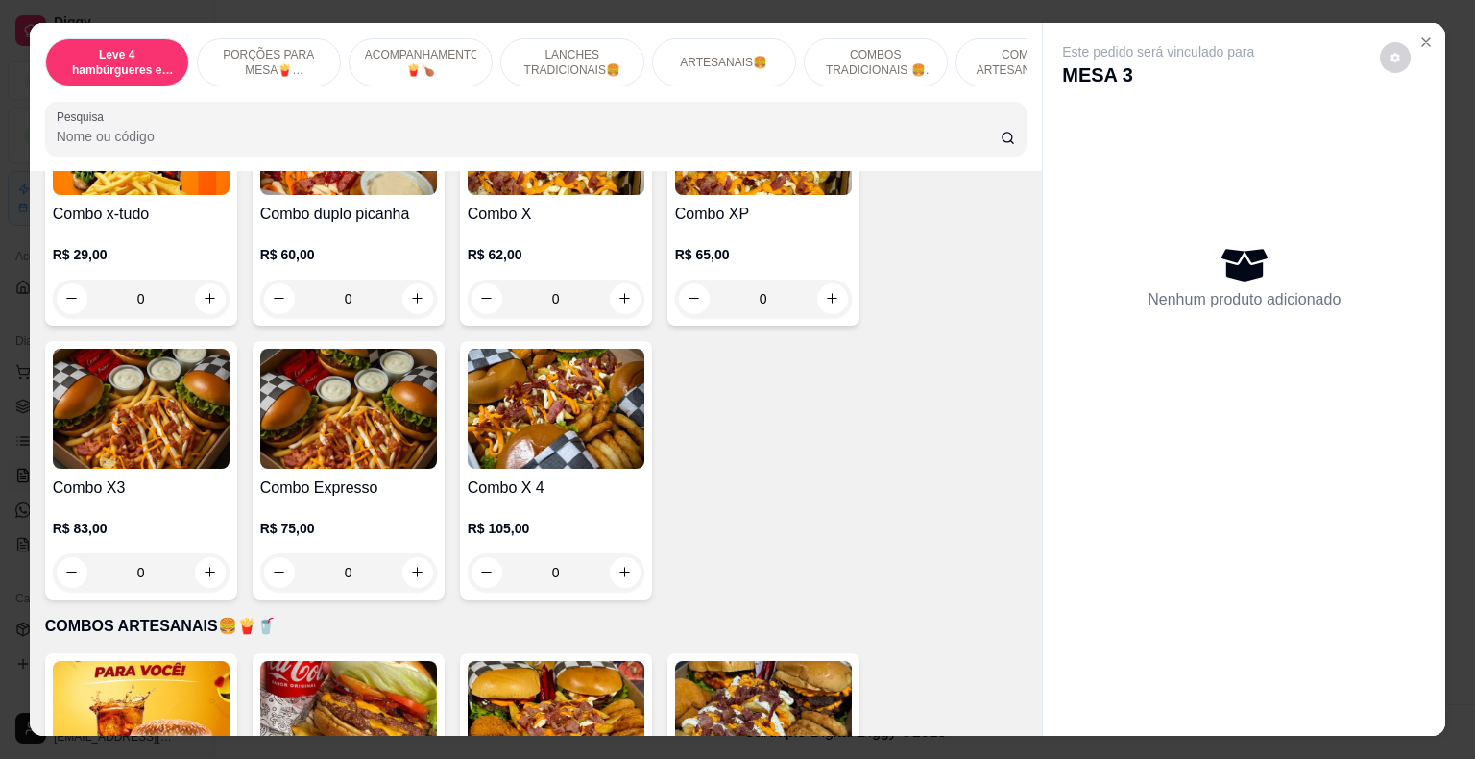
click at [415, 279] on div "0" at bounding box center [348, 298] width 177 height 38
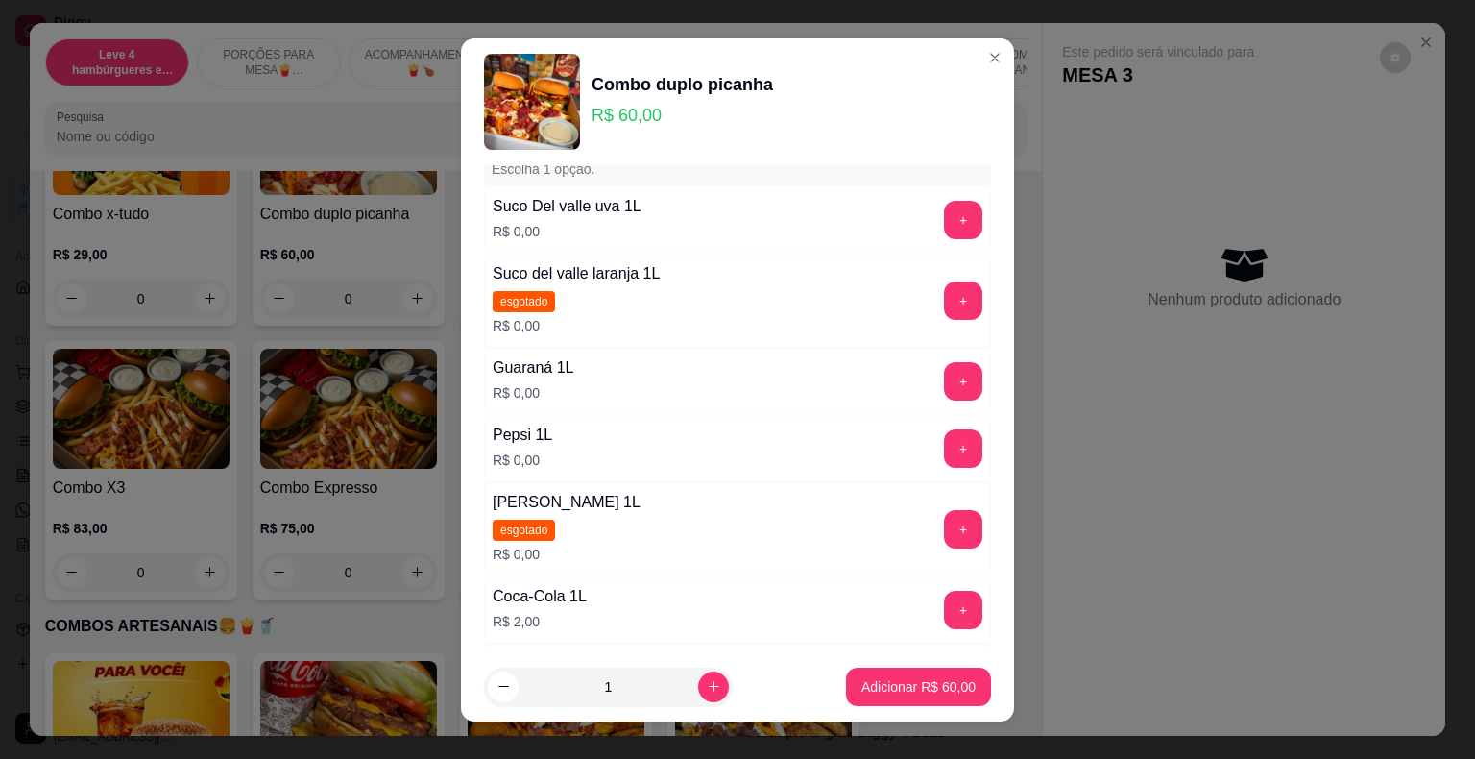
scroll to position [0, 0]
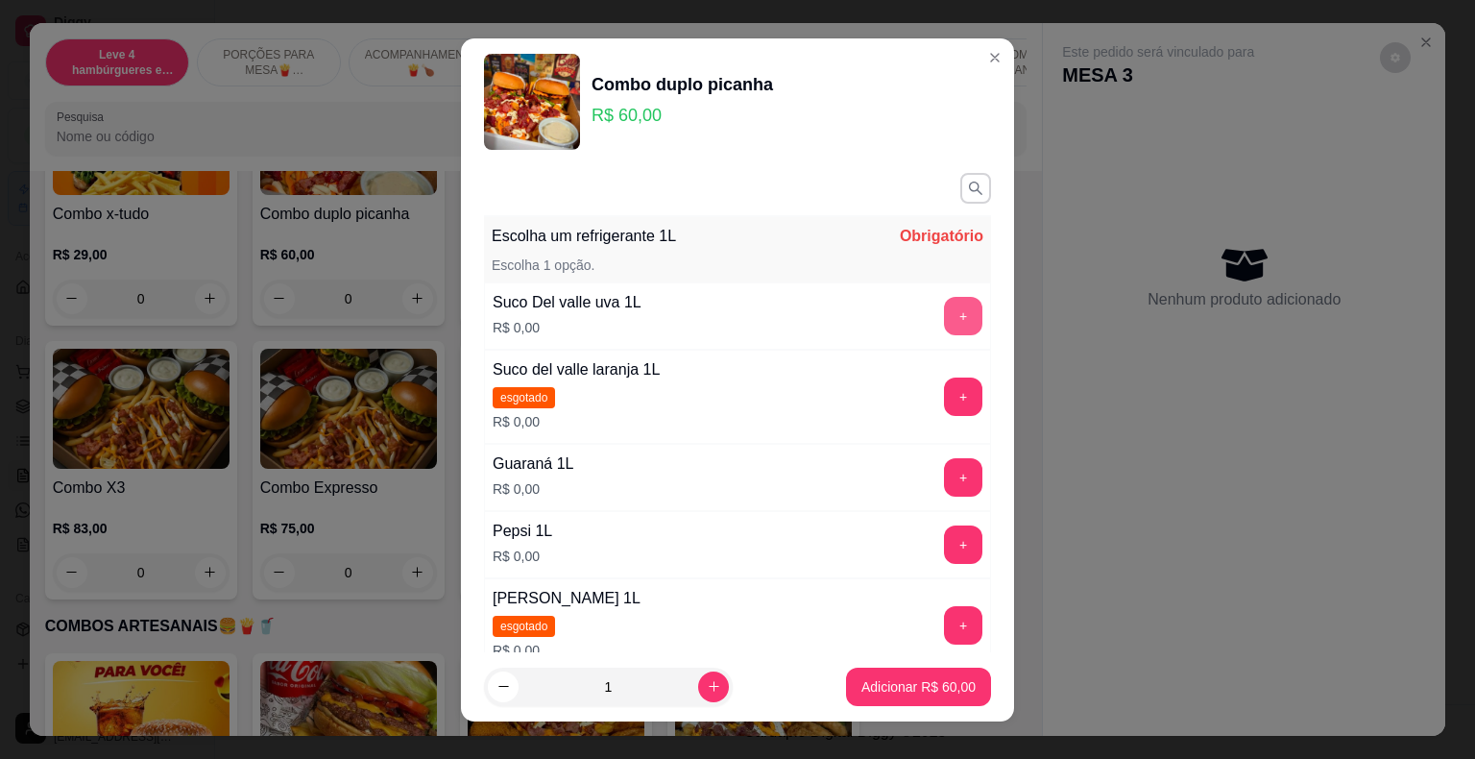
click at [944, 318] on button "+" at bounding box center [963, 316] width 38 height 38
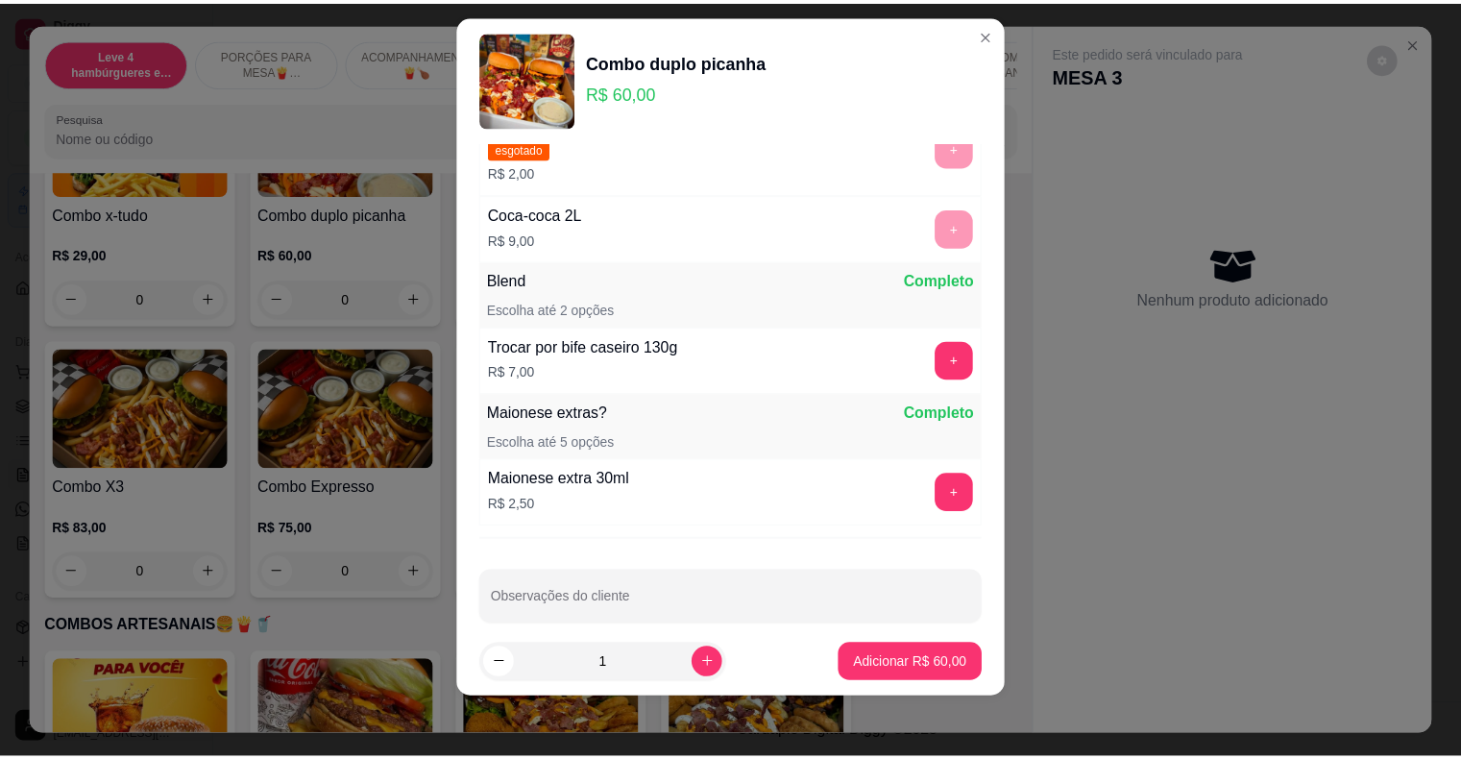
scroll to position [635, 0]
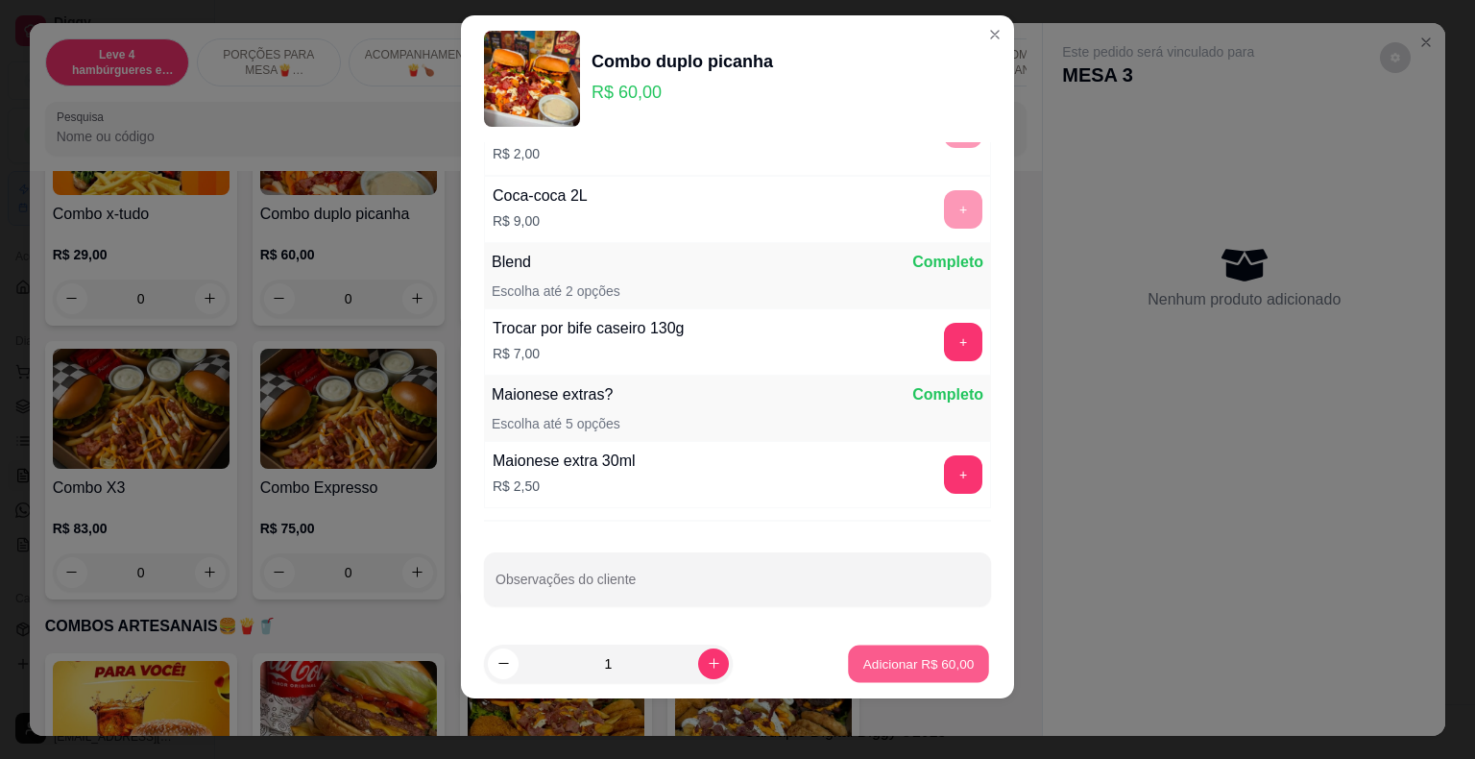
click at [937, 663] on p "Adicionar R$ 60,00" at bounding box center [918, 663] width 111 height 18
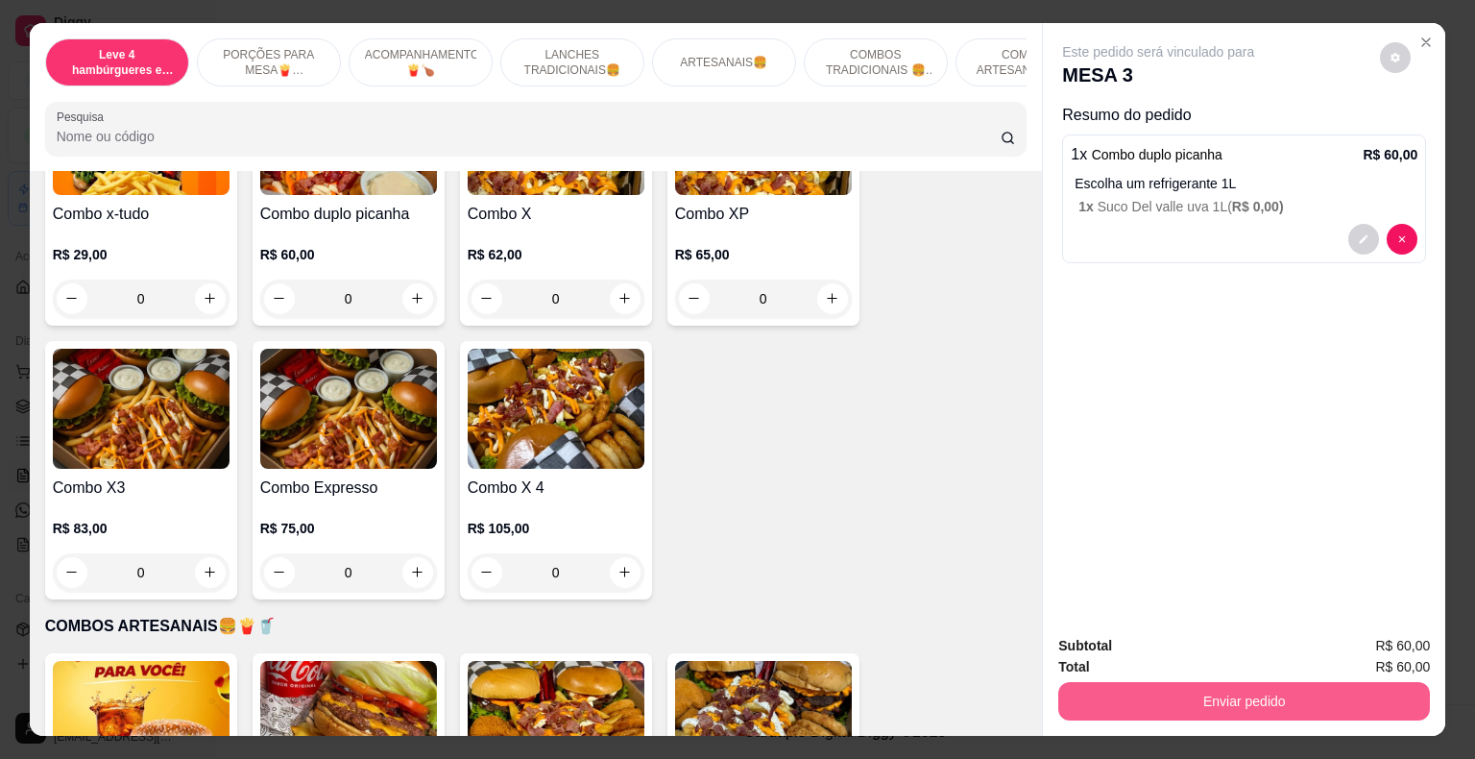
click at [1138, 697] on button "Enviar pedido" at bounding box center [1244, 701] width 372 height 38
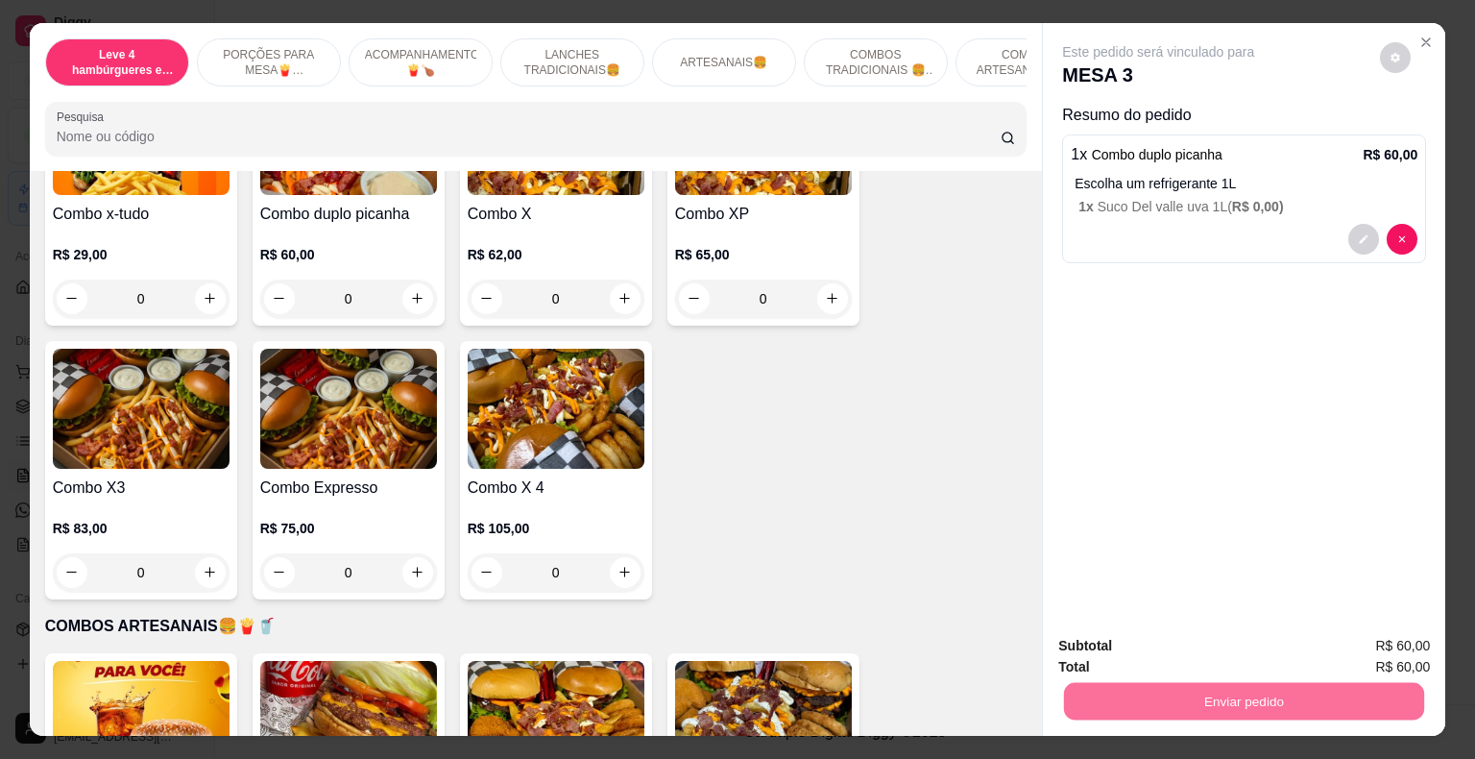
click at [1241, 647] on button "Registrar cliente" at bounding box center [1251, 647] width 127 height 36
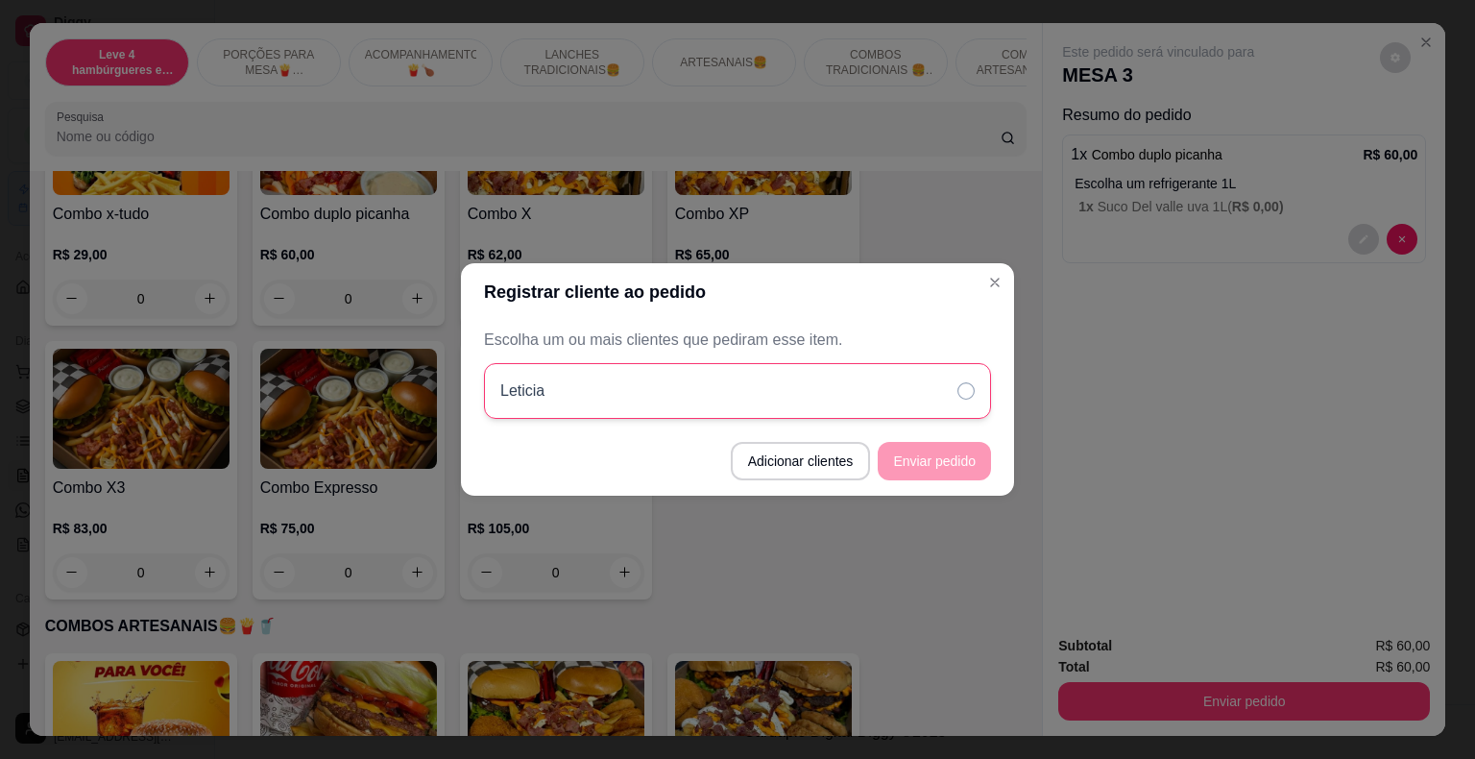
click at [895, 385] on div "Leticia" at bounding box center [737, 391] width 507 height 56
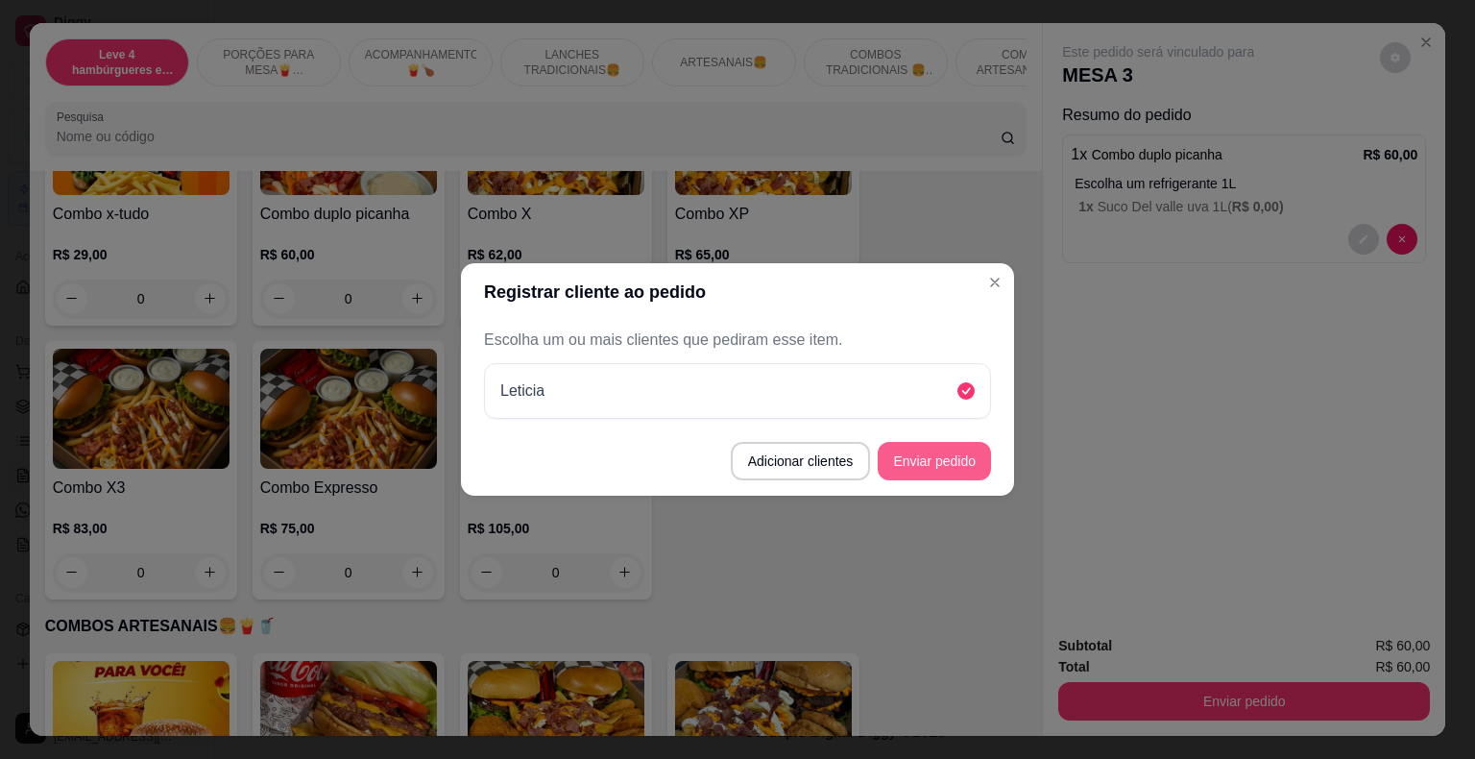
click at [949, 462] on button "Enviar pedido" at bounding box center [934, 461] width 113 height 38
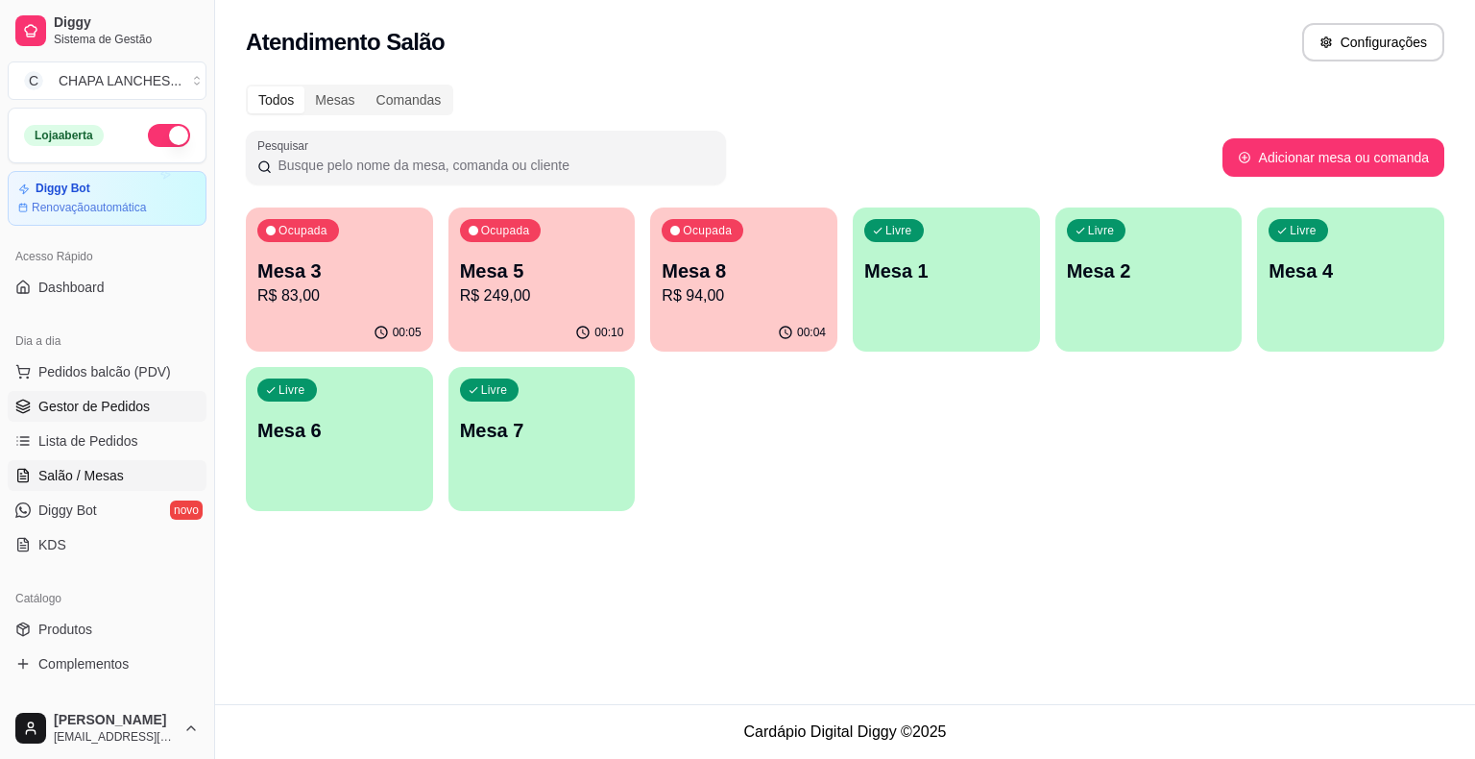
click at [93, 410] on span "Gestor de Pedidos" at bounding box center [93, 406] width 111 height 19
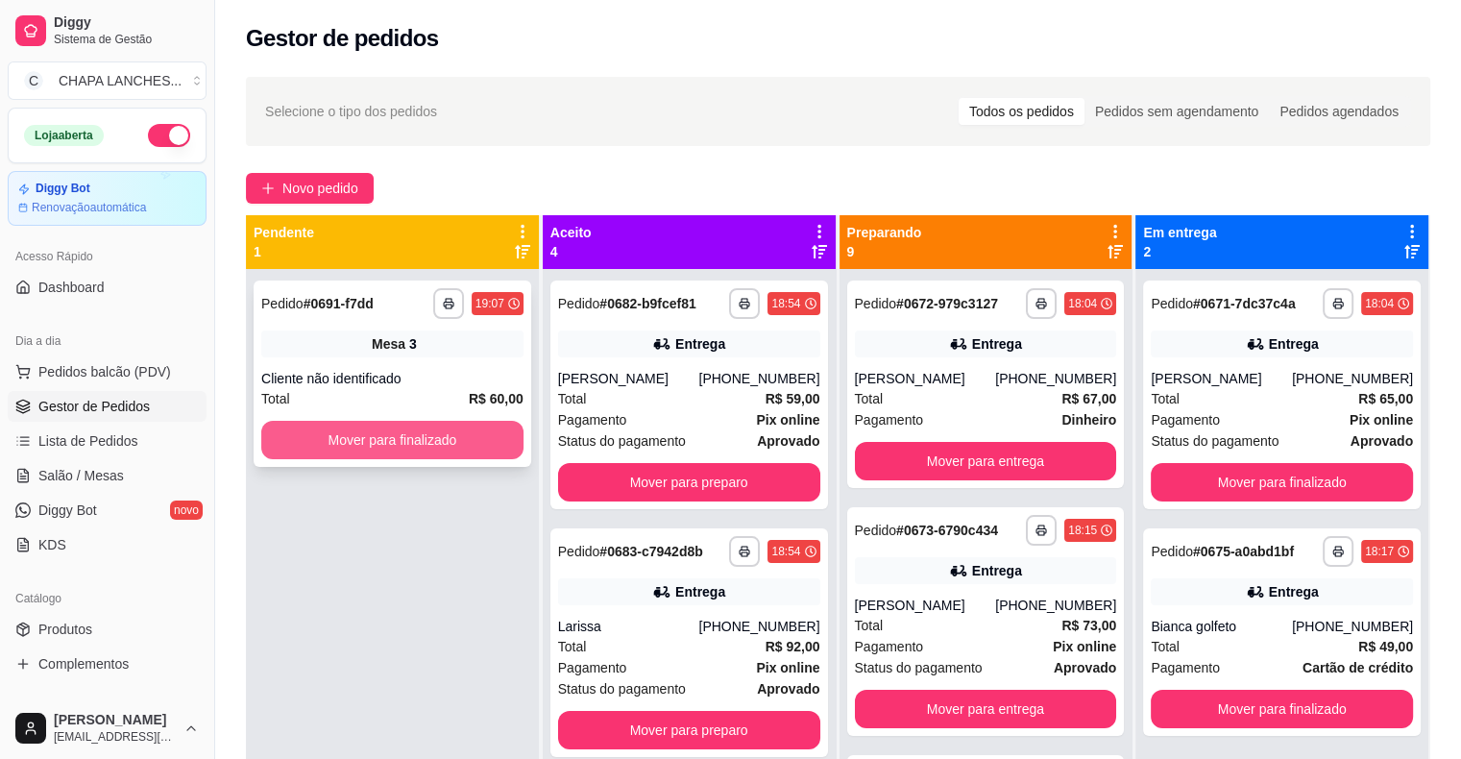
click at [330, 444] on button "Mover para finalizado" at bounding box center [392, 440] width 262 height 38
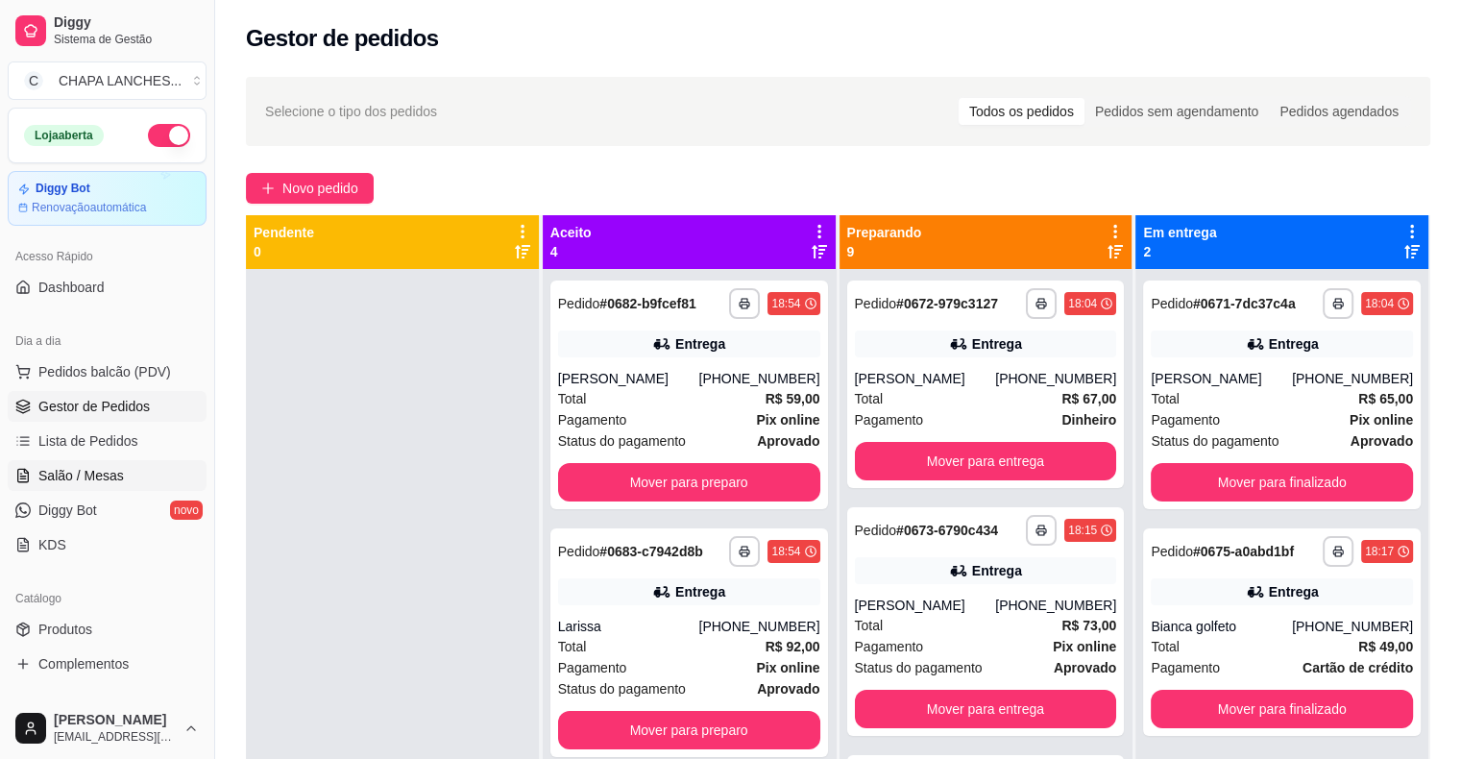
click at [86, 474] on span "Salão / Mesas" at bounding box center [80, 475] width 85 height 19
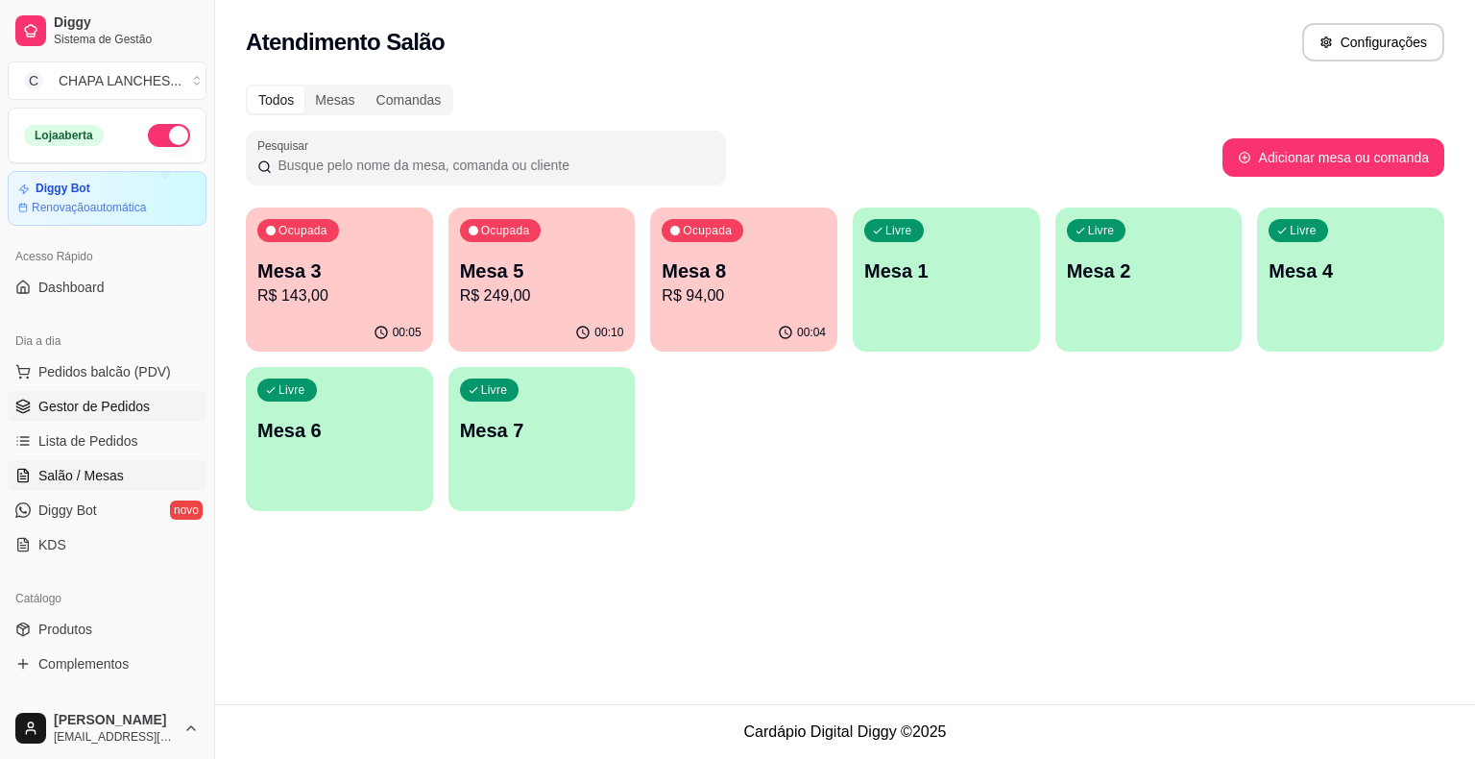
click at [119, 412] on span "Gestor de Pedidos" at bounding box center [93, 406] width 111 height 19
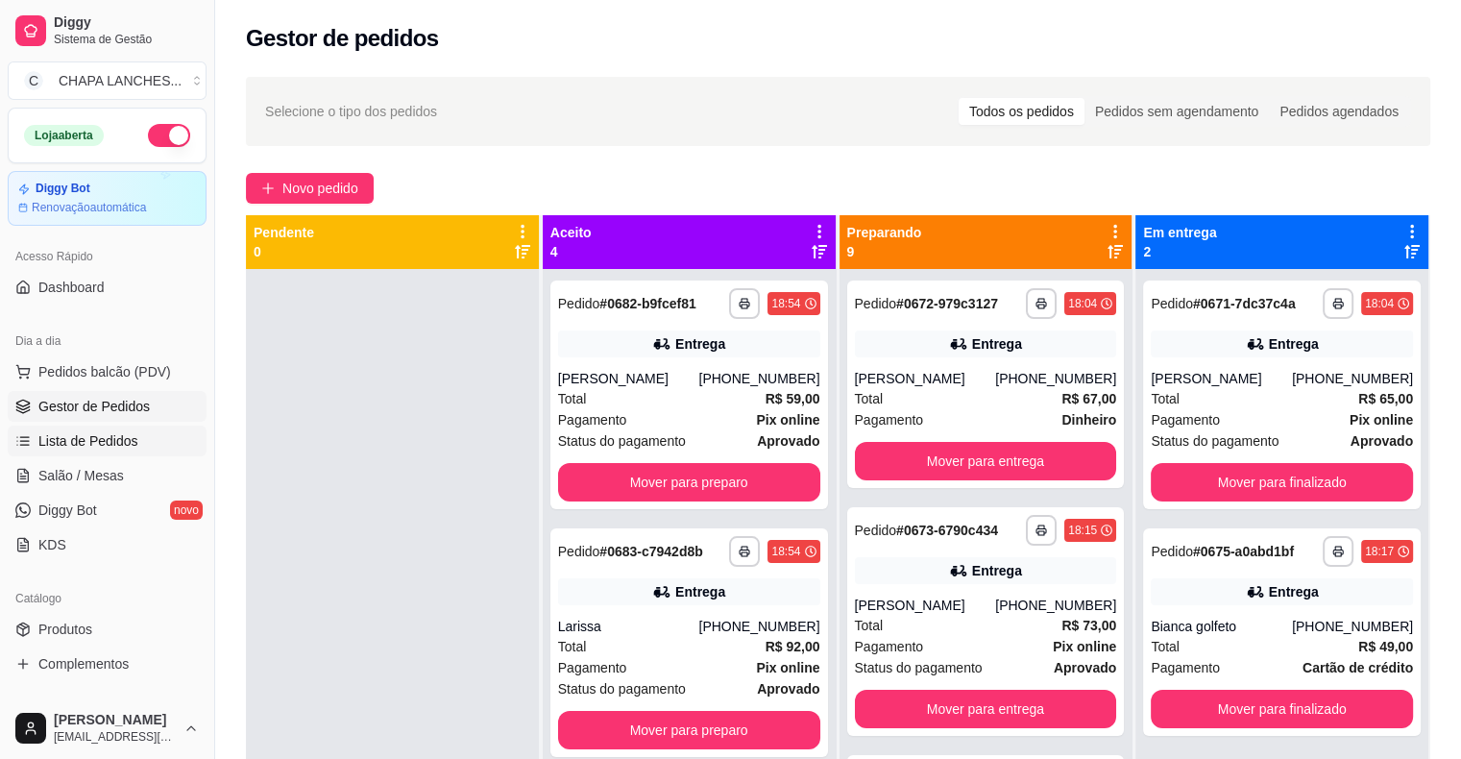
click at [129, 438] on span "Lista de Pedidos" at bounding box center [88, 440] width 100 height 19
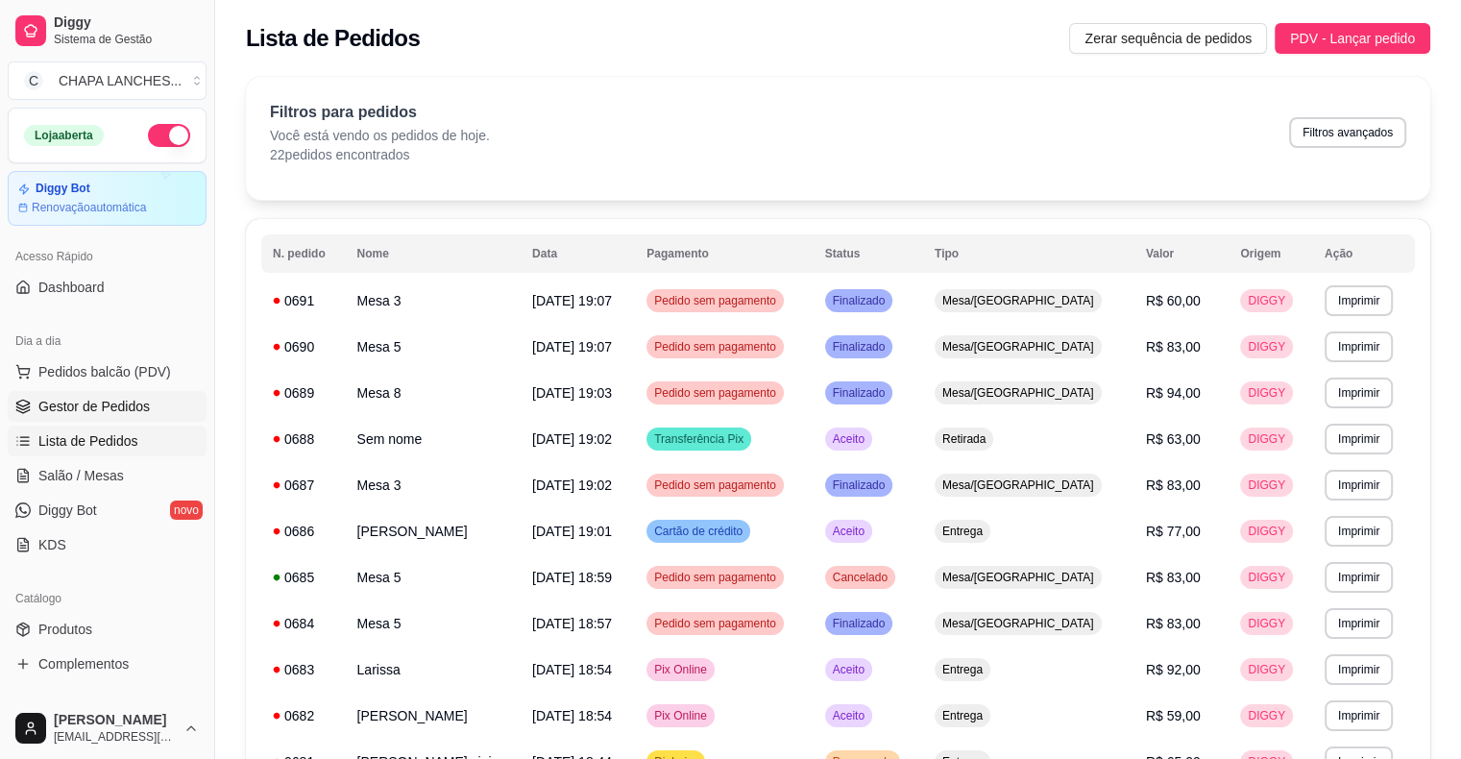
click at [136, 401] on span "Gestor de Pedidos" at bounding box center [93, 406] width 111 height 19
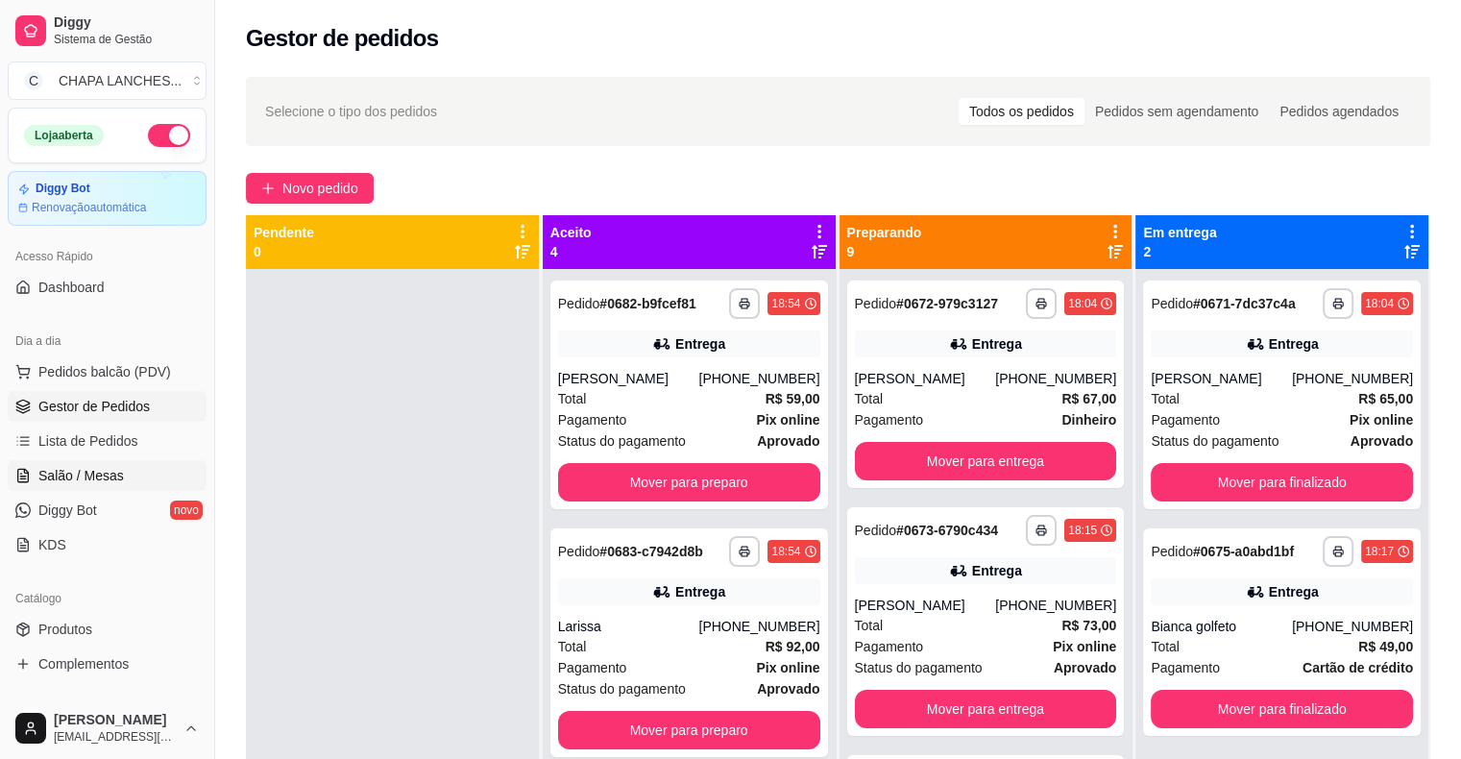
click at [124, 471] on link "Salão / Mesas" at bounding box center [107, 475] width 199 height 31
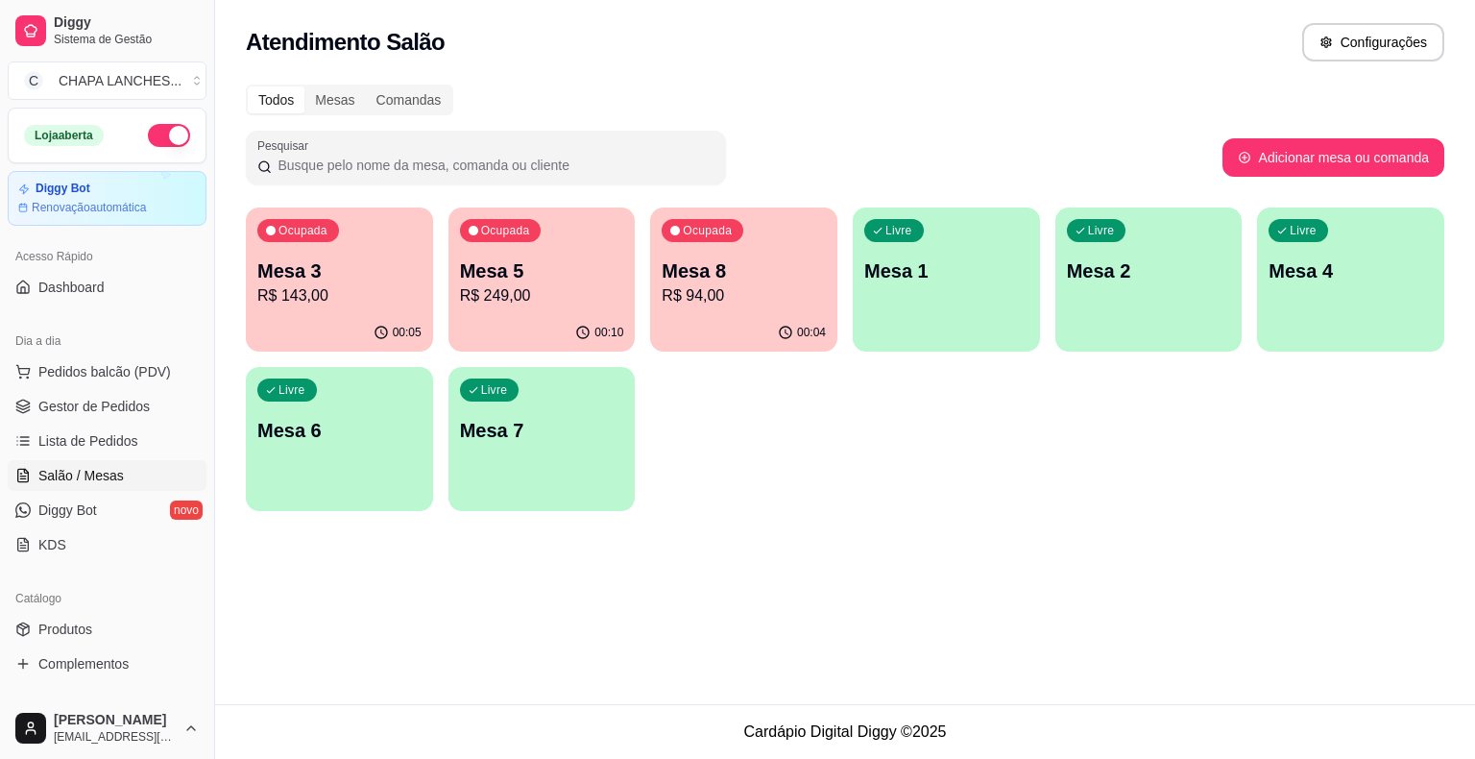
click at [538, 309] on div "Ocupada Mesa 5 R$ 249,00" at bounding box center [542, 260] width 187 height 107
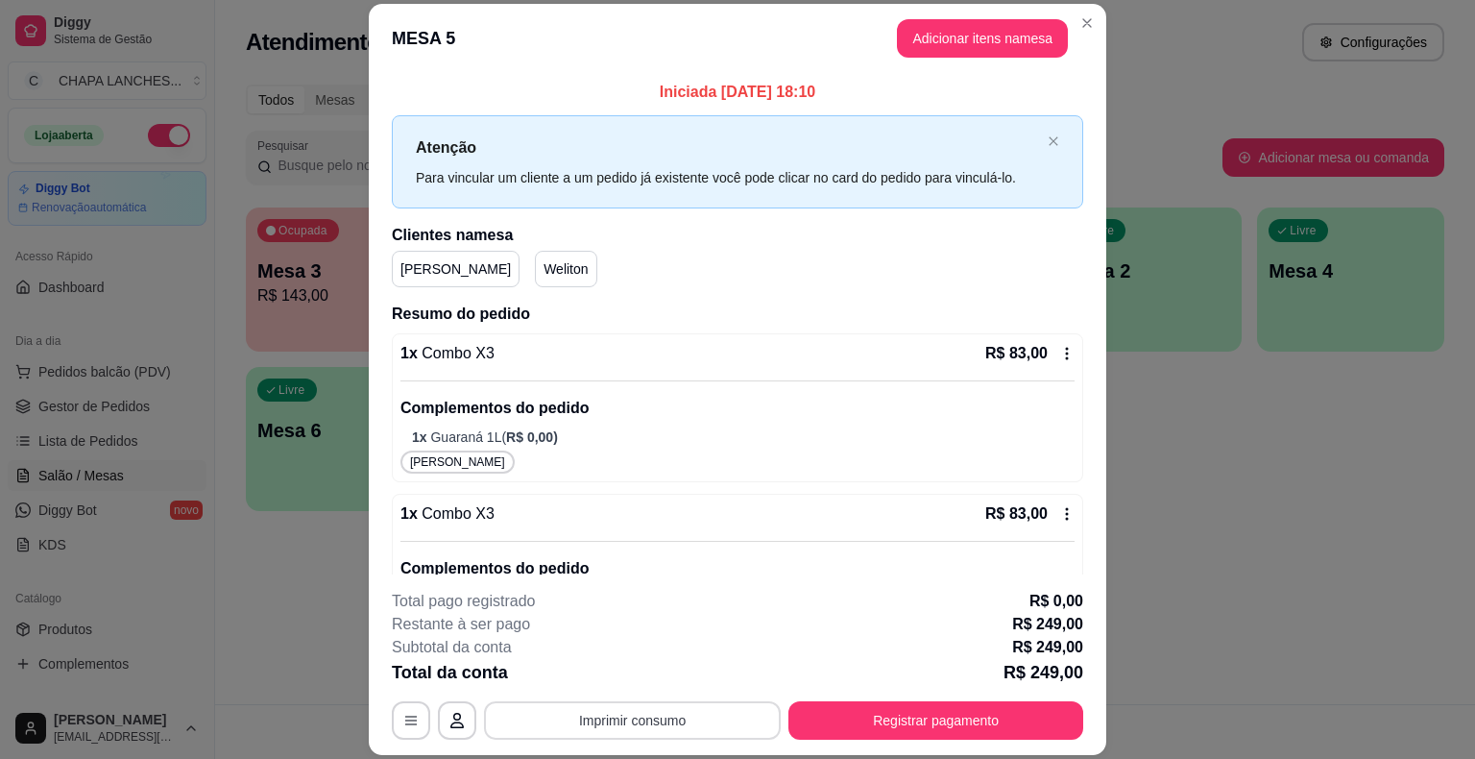
click at [630, 705] on button "Imprimir consumo" at bounding box center [632, 720] width 297 height 38
click at [645, 678] on button "IMPRESSORA" at bounding box center [631, 676] width 139 height 31
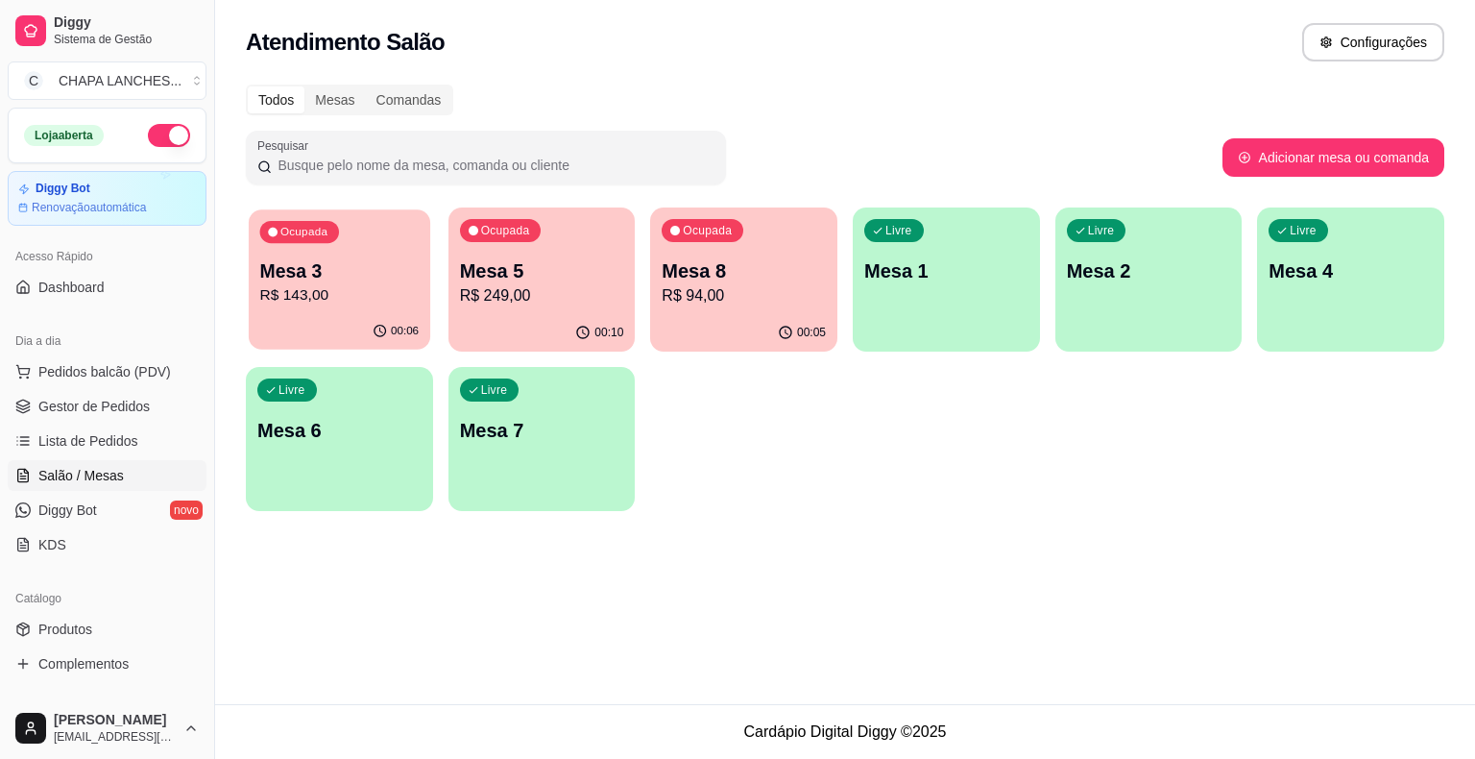
click at [338, 312] on div "Ocupada Mesa 3 R$ 143,00" at bounding box center [340, 261] width 182 height 104
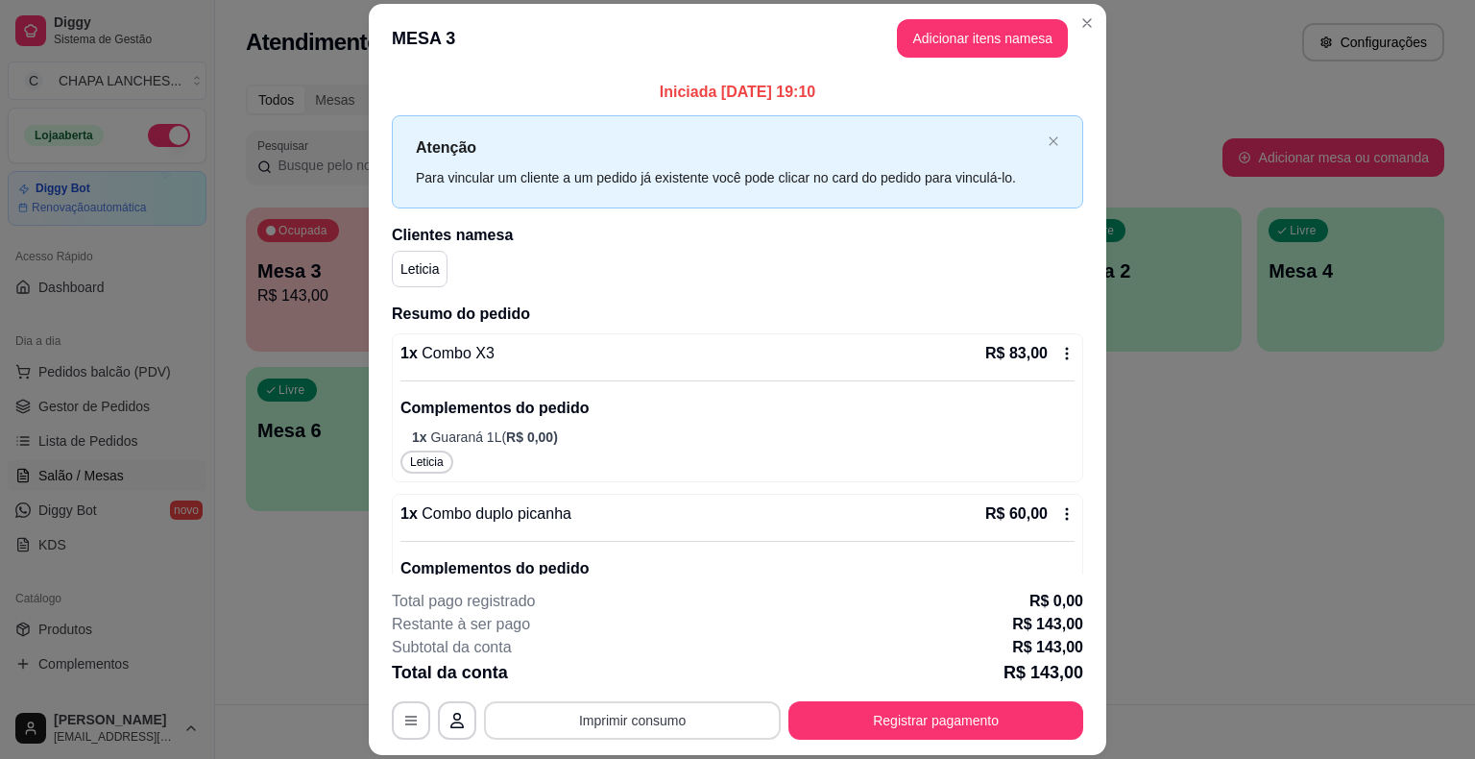
click at [610, 716] on button "Imprimir consumo" at bounding box center [632, 720] width 297 height 38
click at [634, 675] on button "IMPRESSORA" at bounding box center [631, 676] width 139 height 31
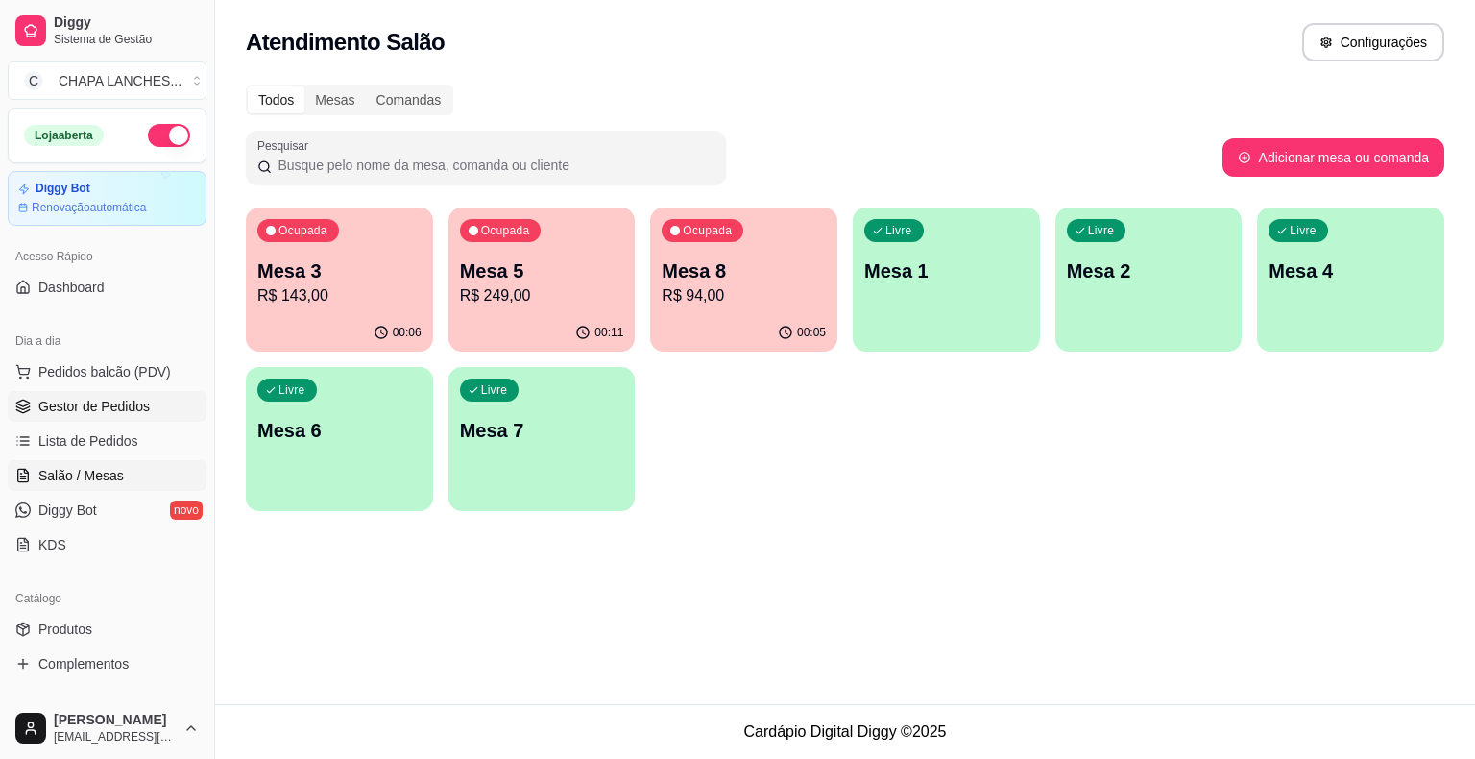
click at [137, 398] on span "Gestor de Pedidos" at bounding box center [93, 406] width 111 height 19
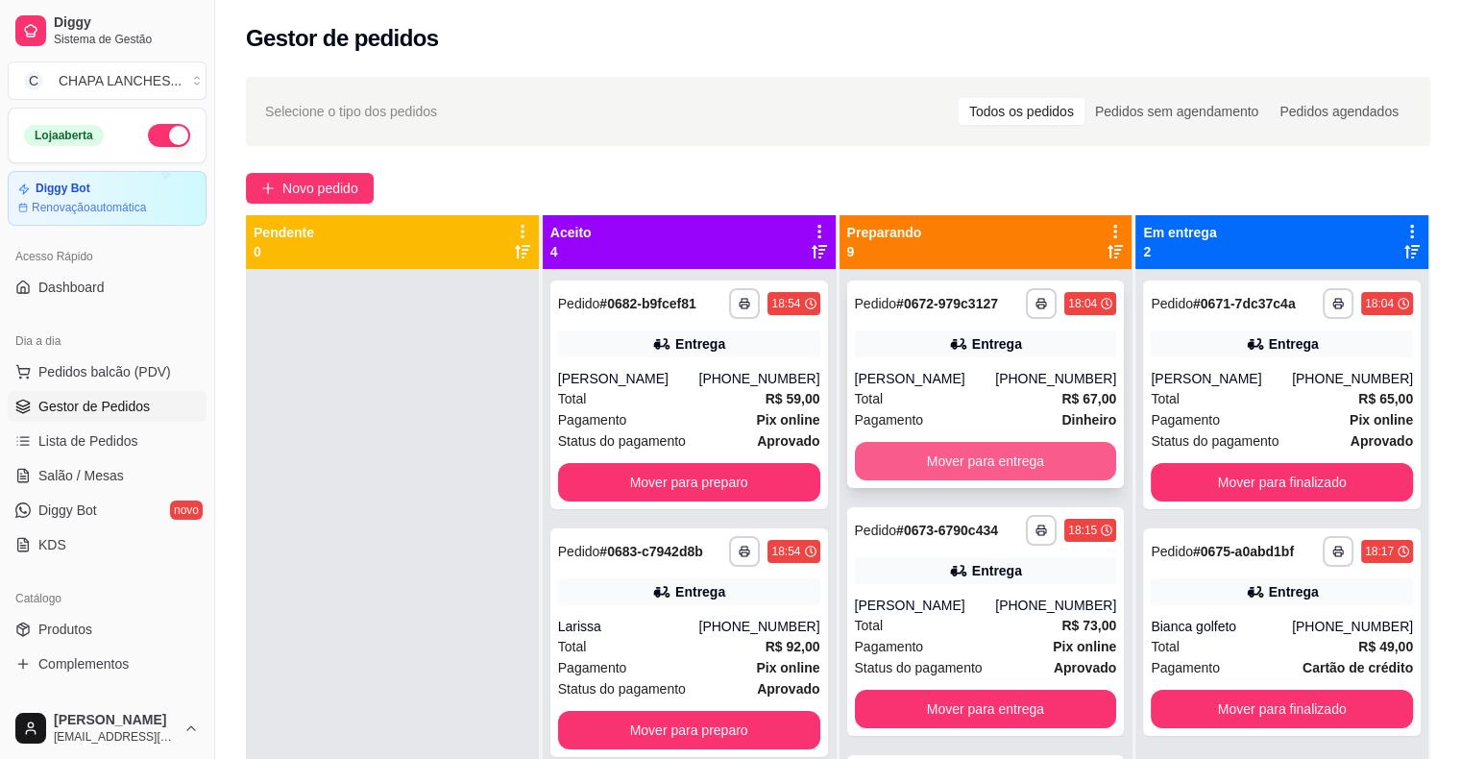
click at [1048, 467] on button "Mover para entrega" at bounding box center [986, 461] width 262 height 38
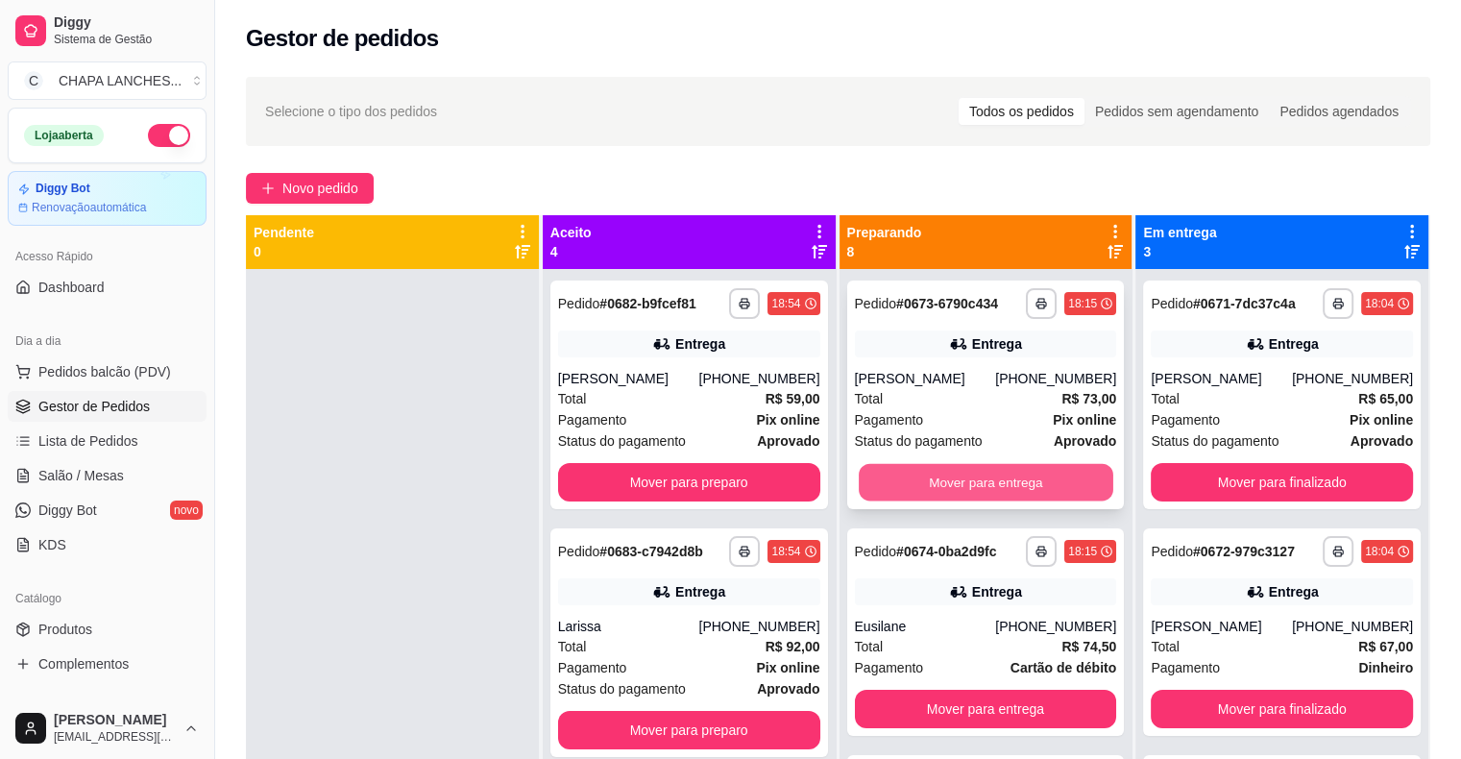
click at [959, 492] on button "Mover para entrega" at bounding box center [986, 482] width 255 height 37
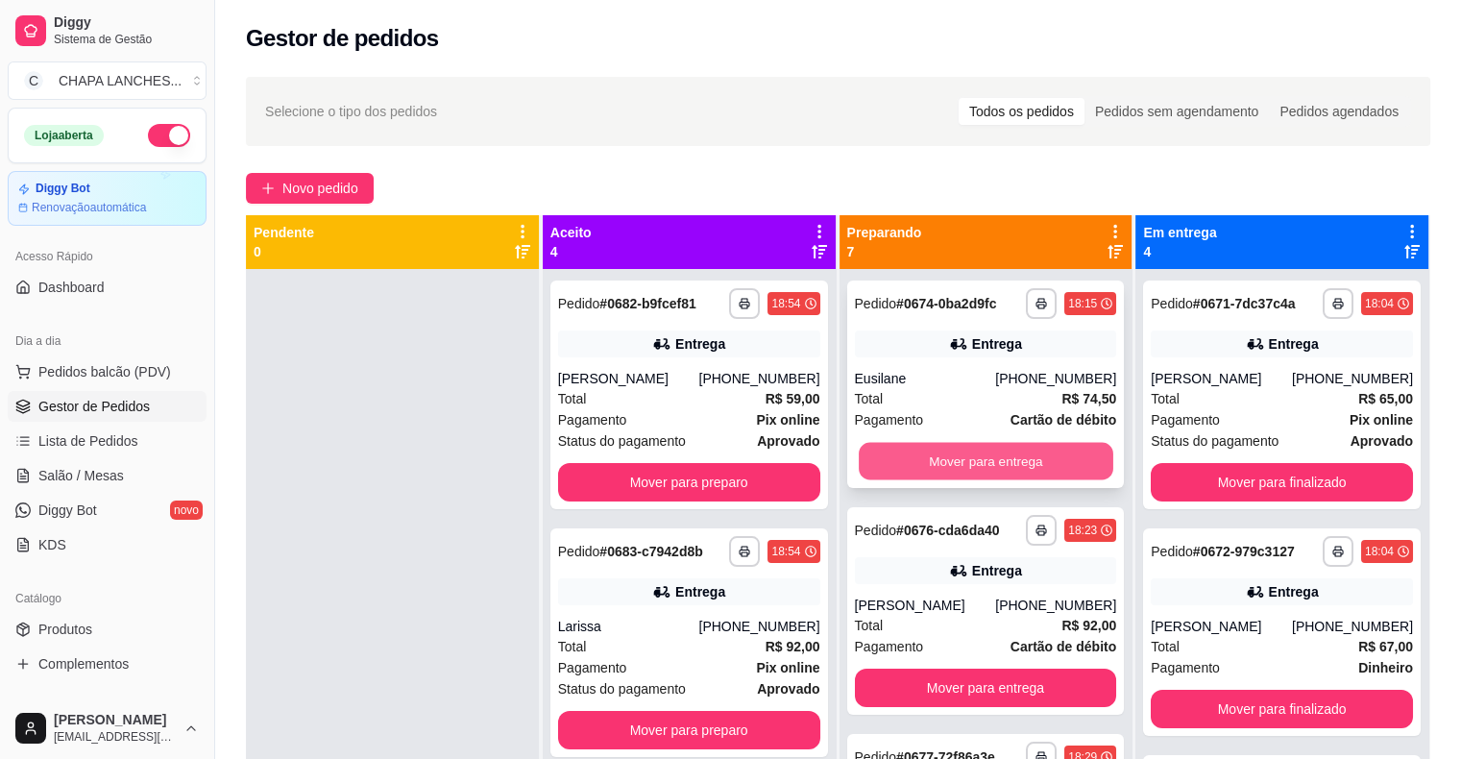
click at [940, 461] on button "Mover para entrega" at bounding box center [986, 461] width 255 height 37
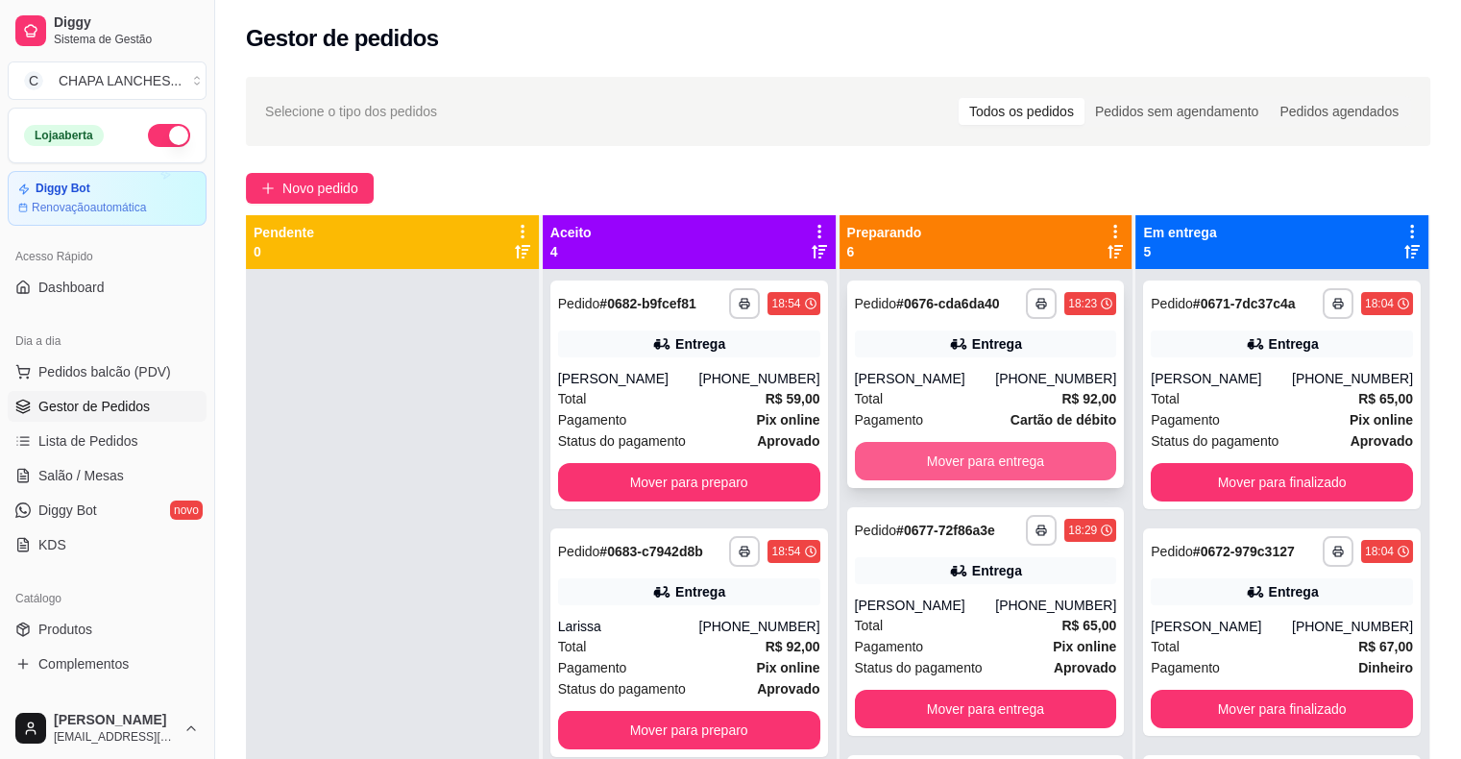
click at [959, 463] on button "Mover para entrega" at bounding box center [986, 461] width 262 height 38
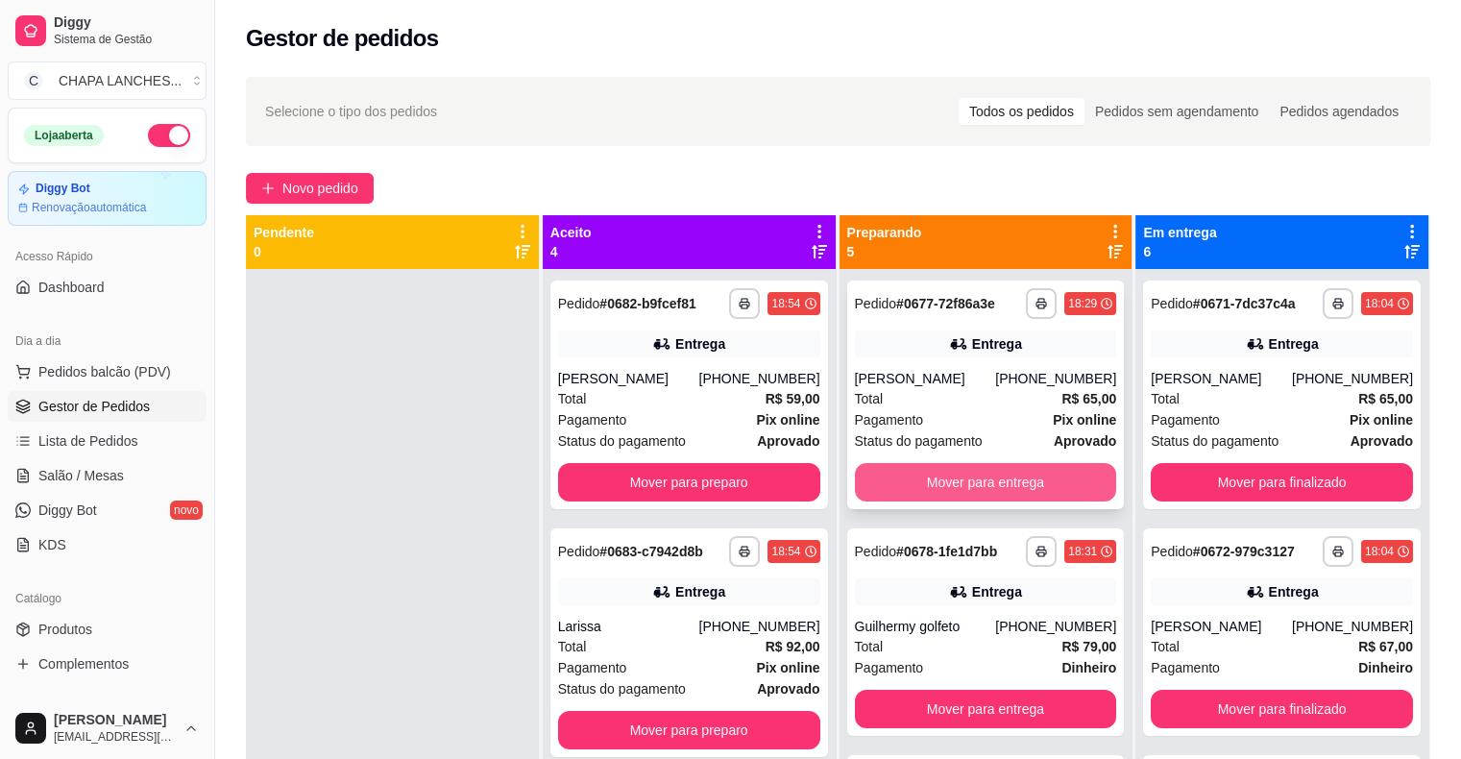
click at [898, 484] on button "Mover para entrega" at bounding box center [986, 482] width 262 height 38
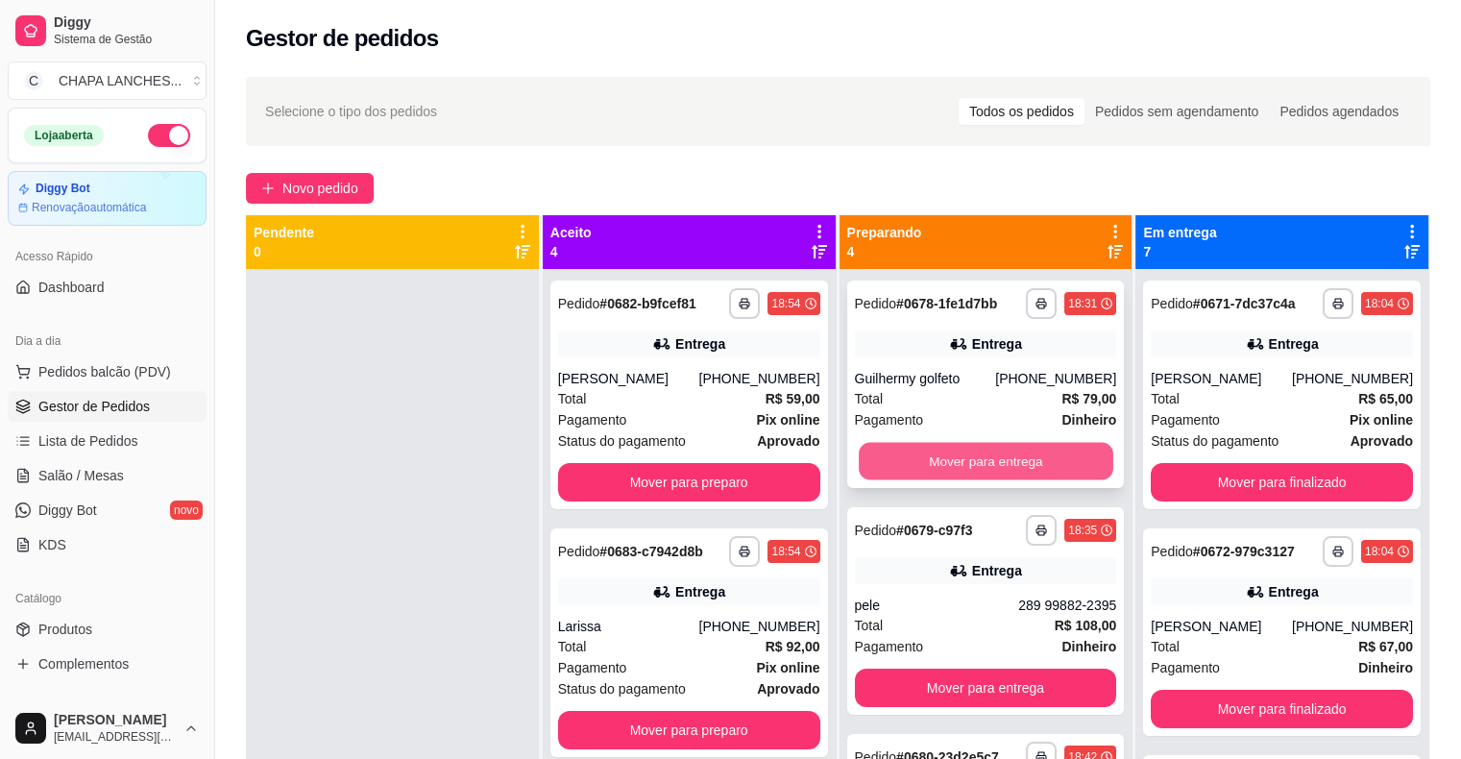
click at [936, 463] on button "Mover para entrega" at bounding box center [986, 461] width 255 height 37
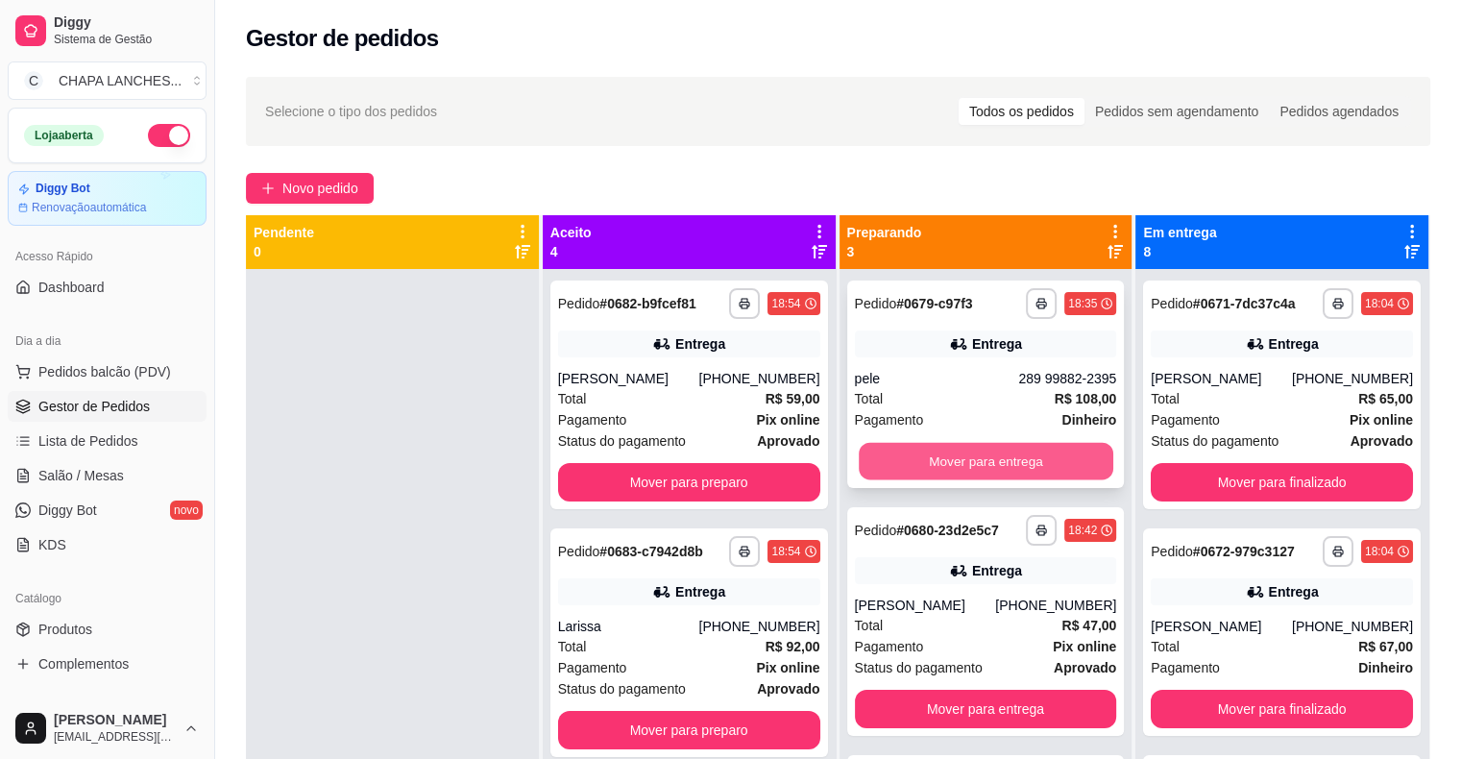
click at [935, 463] on button "Mover para entrega" at bounding box center [986, 461] width 255 height 37
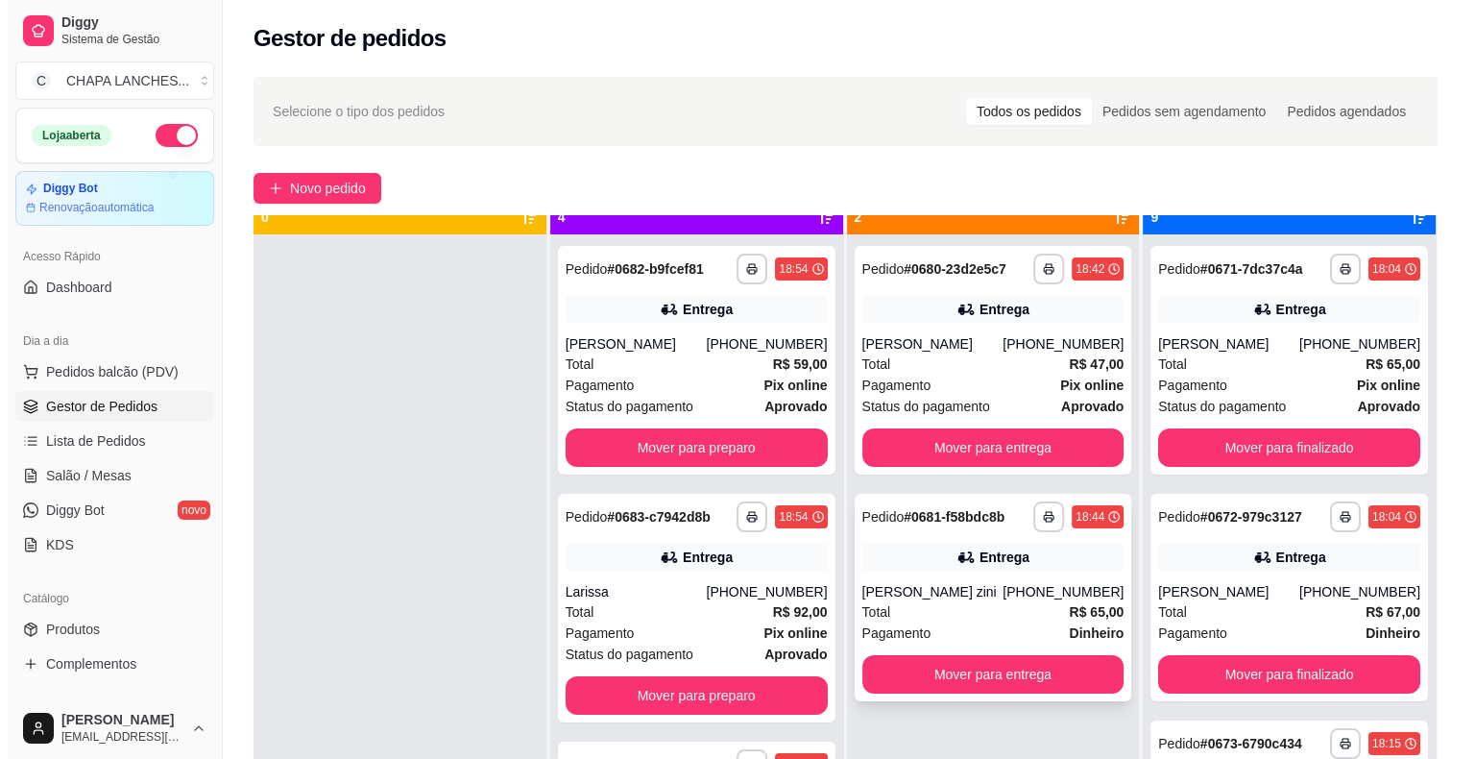
scroll to position [54, 0]
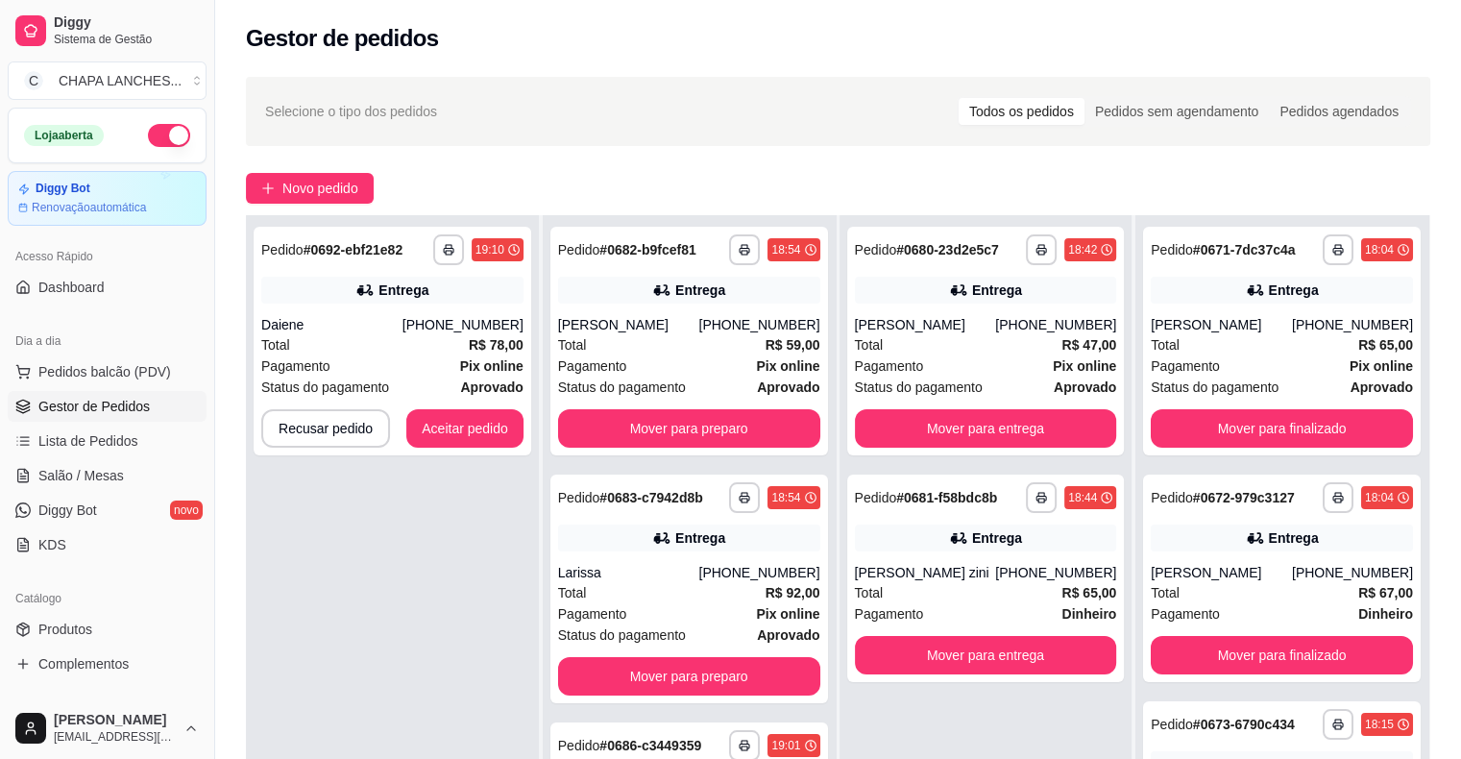
click at [454, 500] on div "**********" at bounding box center [392, 594] width 293 height 759
click at [476, 429] on button "Aceitar pedido" at bounding box center [464, 428] width 117 height 38
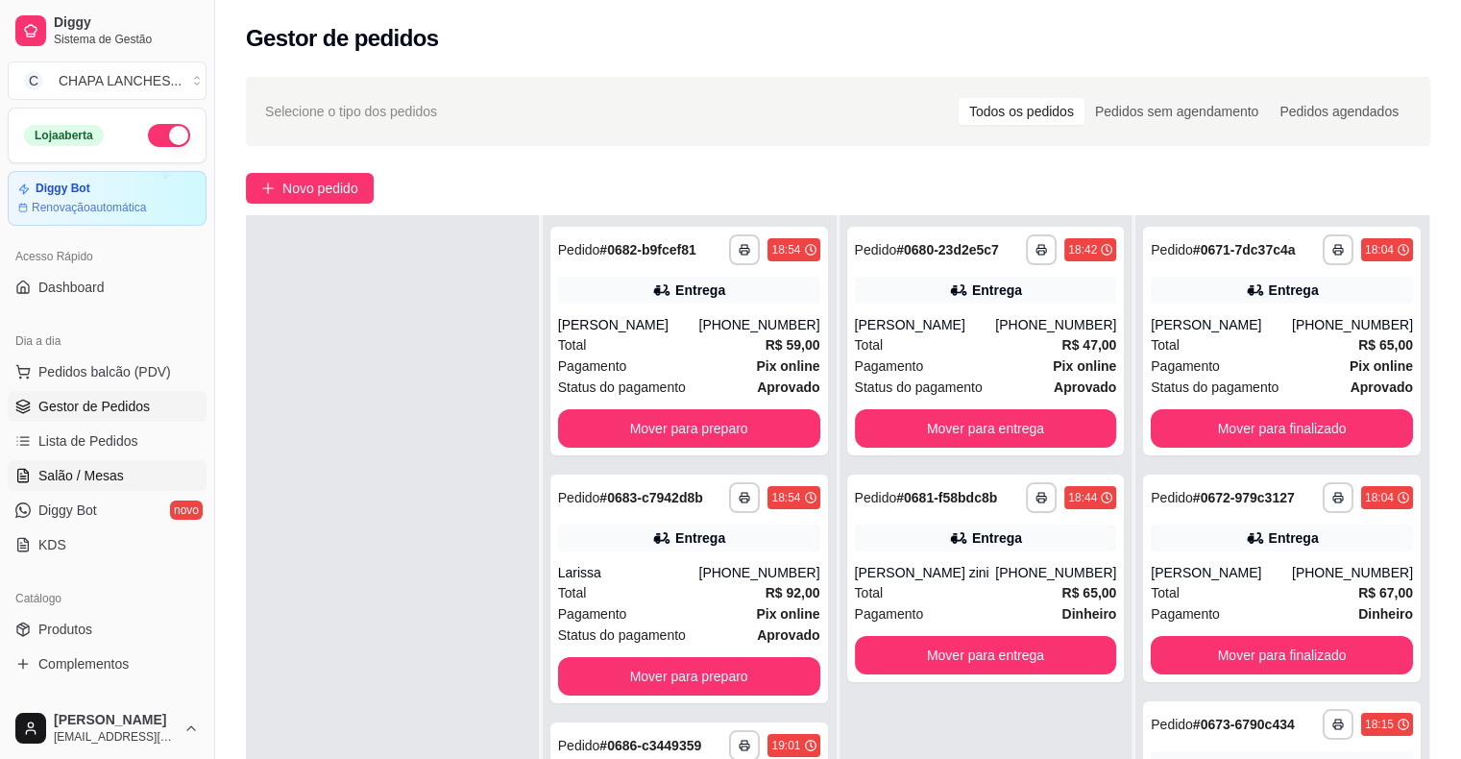
click at [127, 468] on link "Salão / Mesas" at bounding box center [107, 475] width 199 height 31
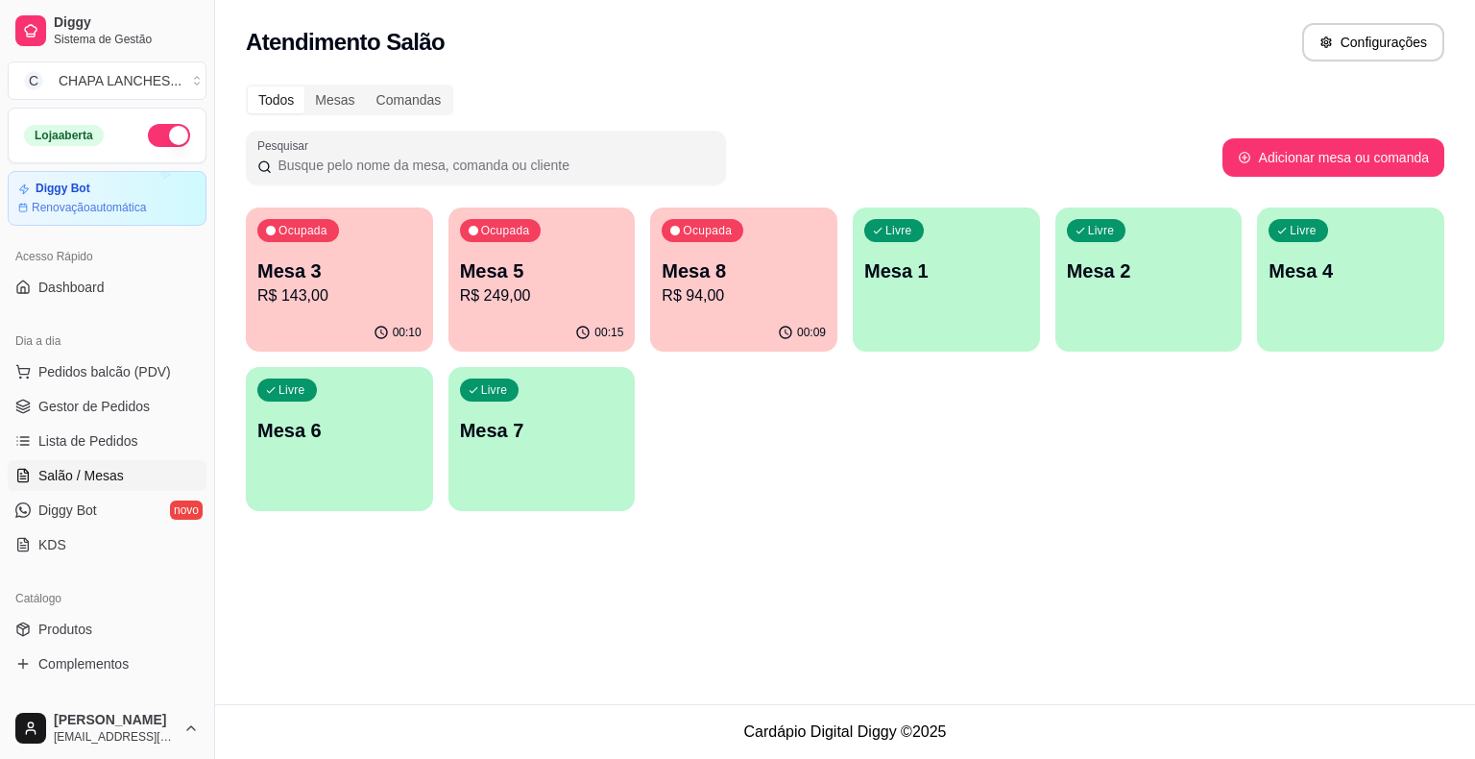
click at [944, 284] on div "Livre Mesa 1" at bounding box center [946, 267] width 187 height 121
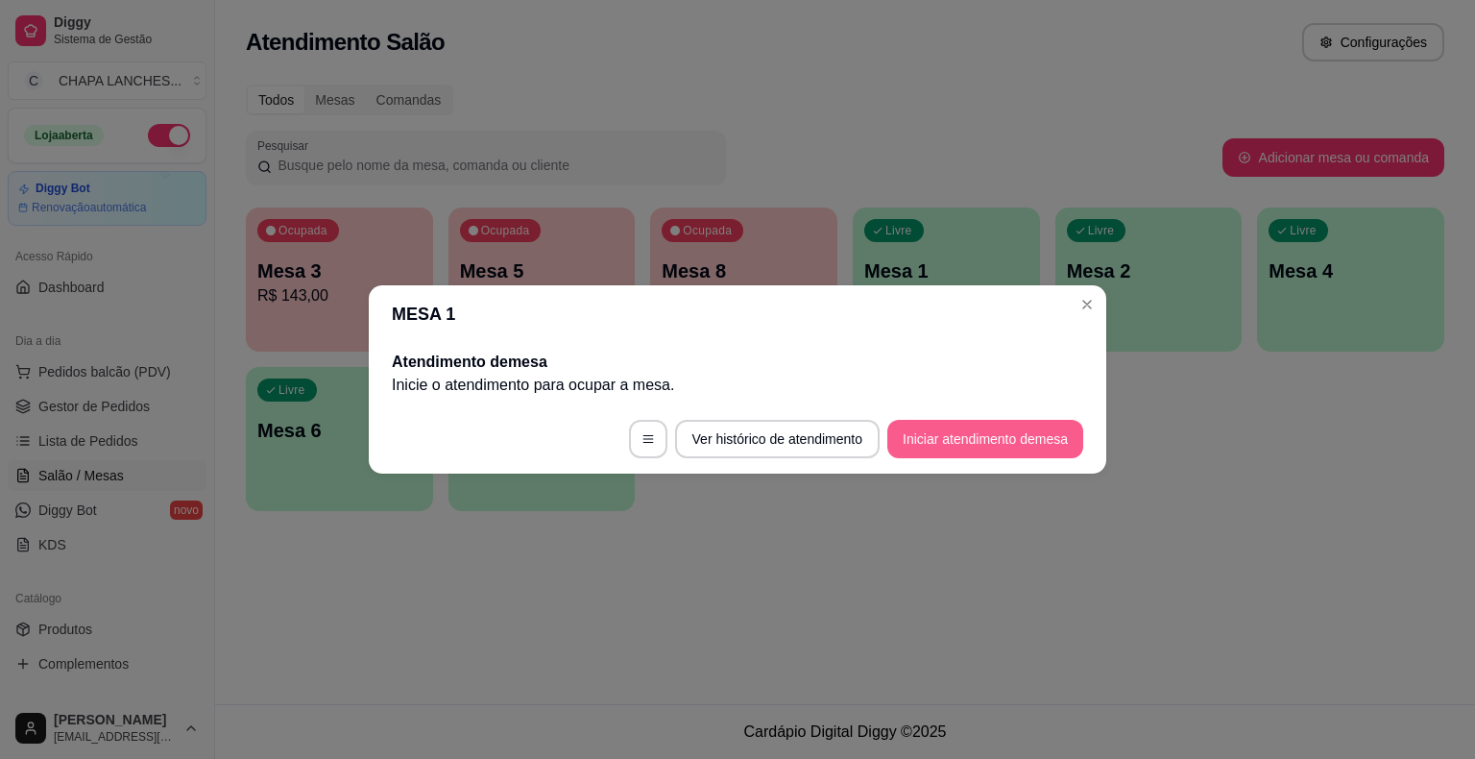
click at [986, 442] on button "Iniciar atendimento de mesa" at bounding box center [985, 439] width 196 height 38
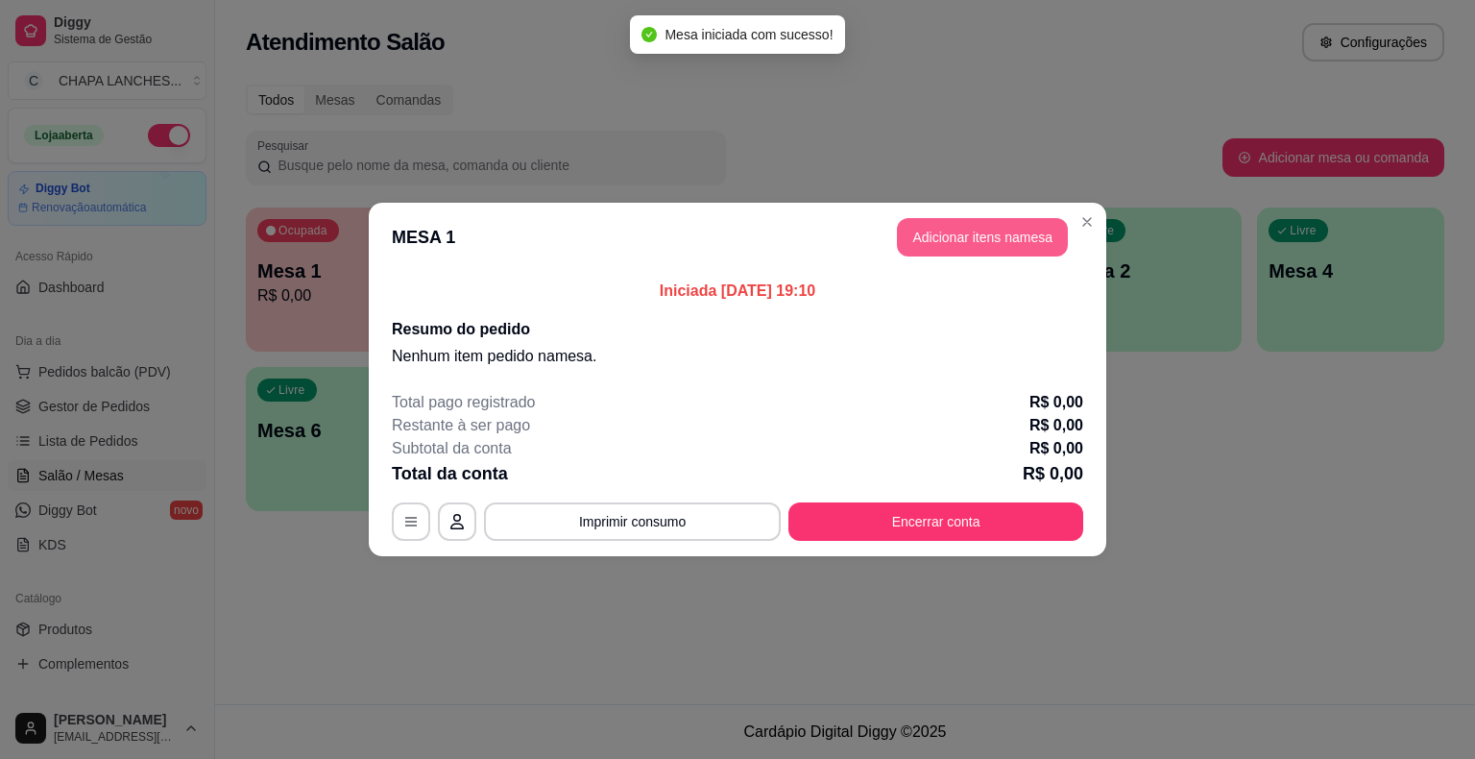
click at [949, 234] on button "Adicionar itens na mesa" at bounding box center [982, 237] width 171 height 38
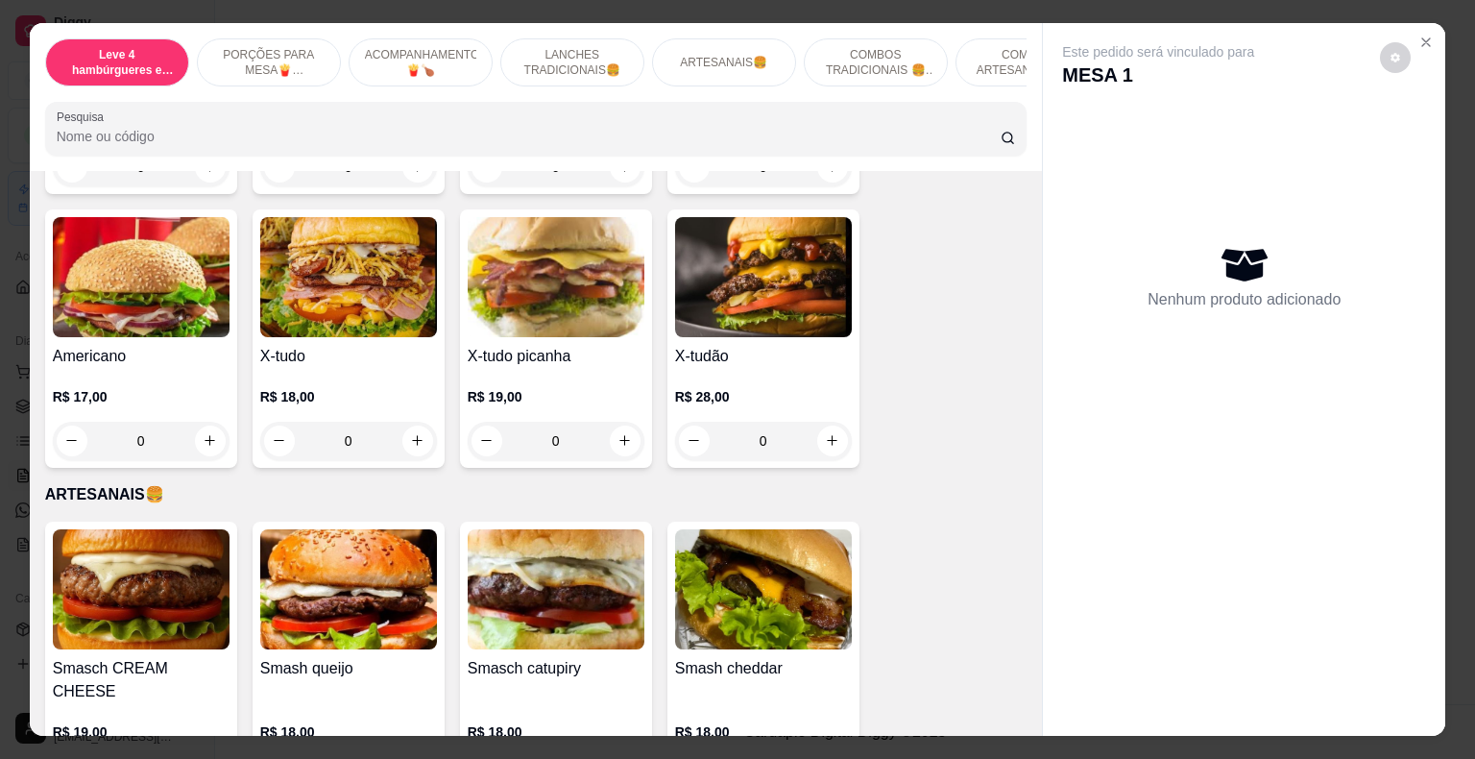
scroll to position [1921, 0]
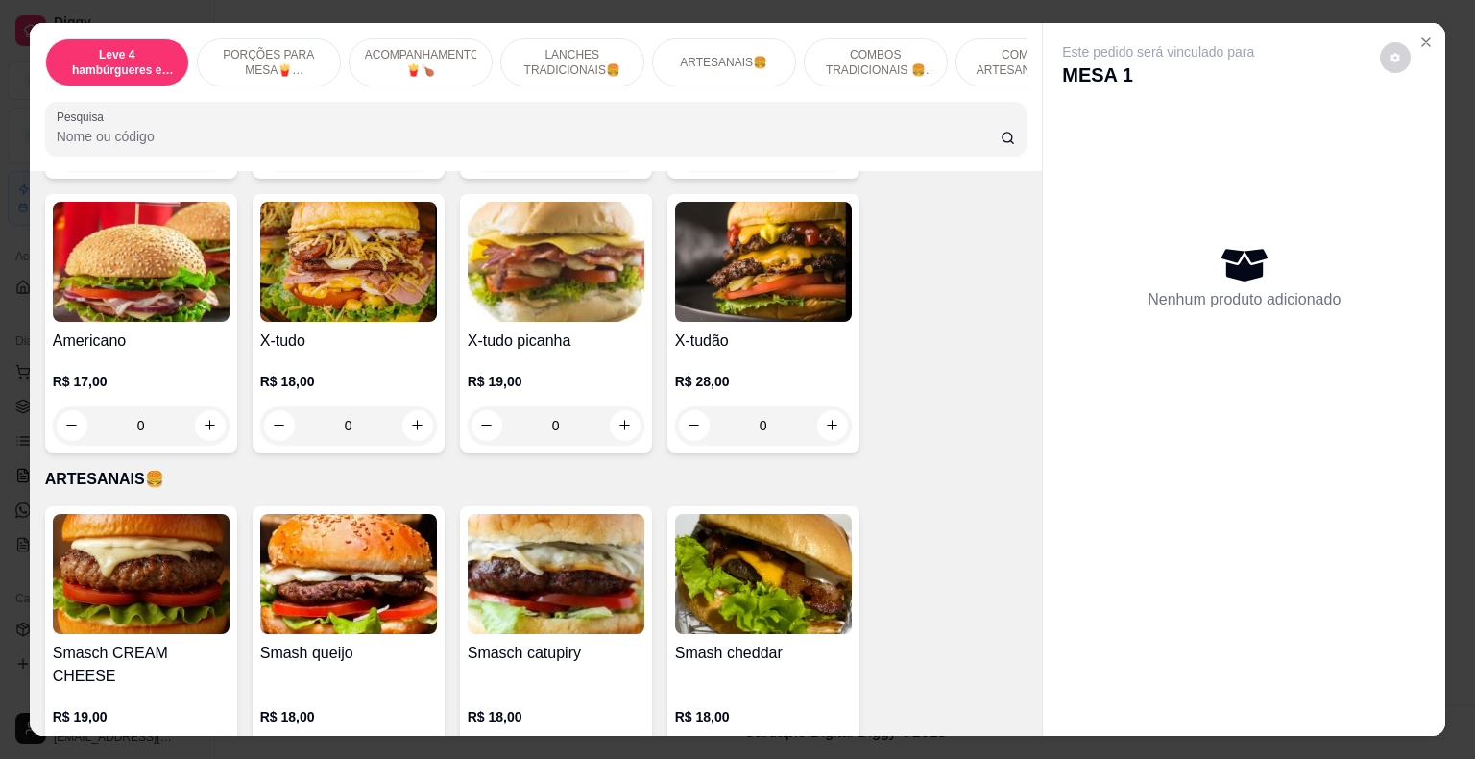
click at [621, 409] on div "0" at bounding box center [556, 425] width 177 height 38
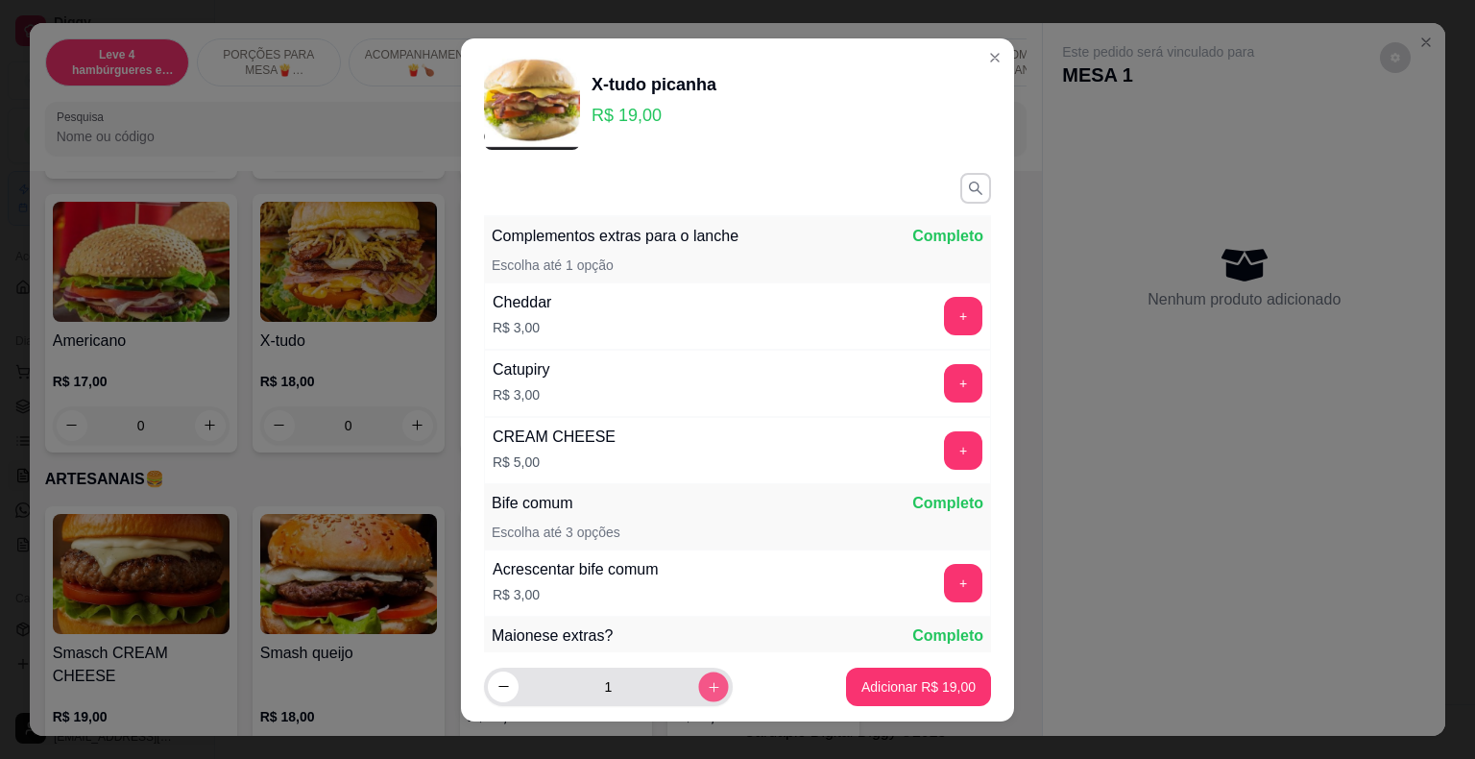
click at [707, 683] on icon "increase-product-quantity" at bounding box center [714, 686] width 14 height 14
click at [707, 685] on icon "increase-product-quantity" at bounding box center [714, 686] width 14 height 14
type input "3"
click at [881, 685] on p "Adicionar R$ 57,00" at bounding box center [919, 686] width 114 height 19
type input "3"
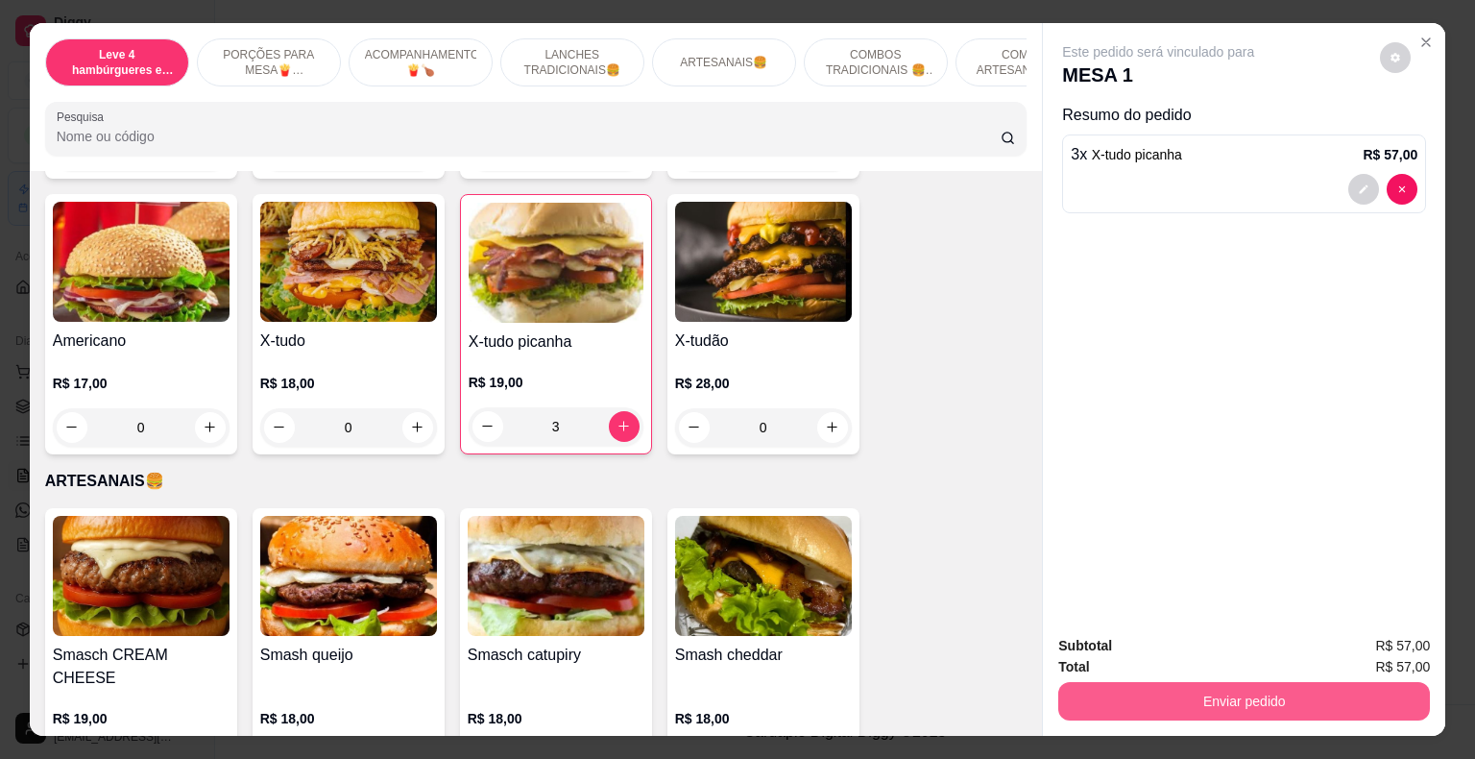
click at [1116, 702] on button "Enviar pedido" at bounding box center [1244, 701] width 372 height 38
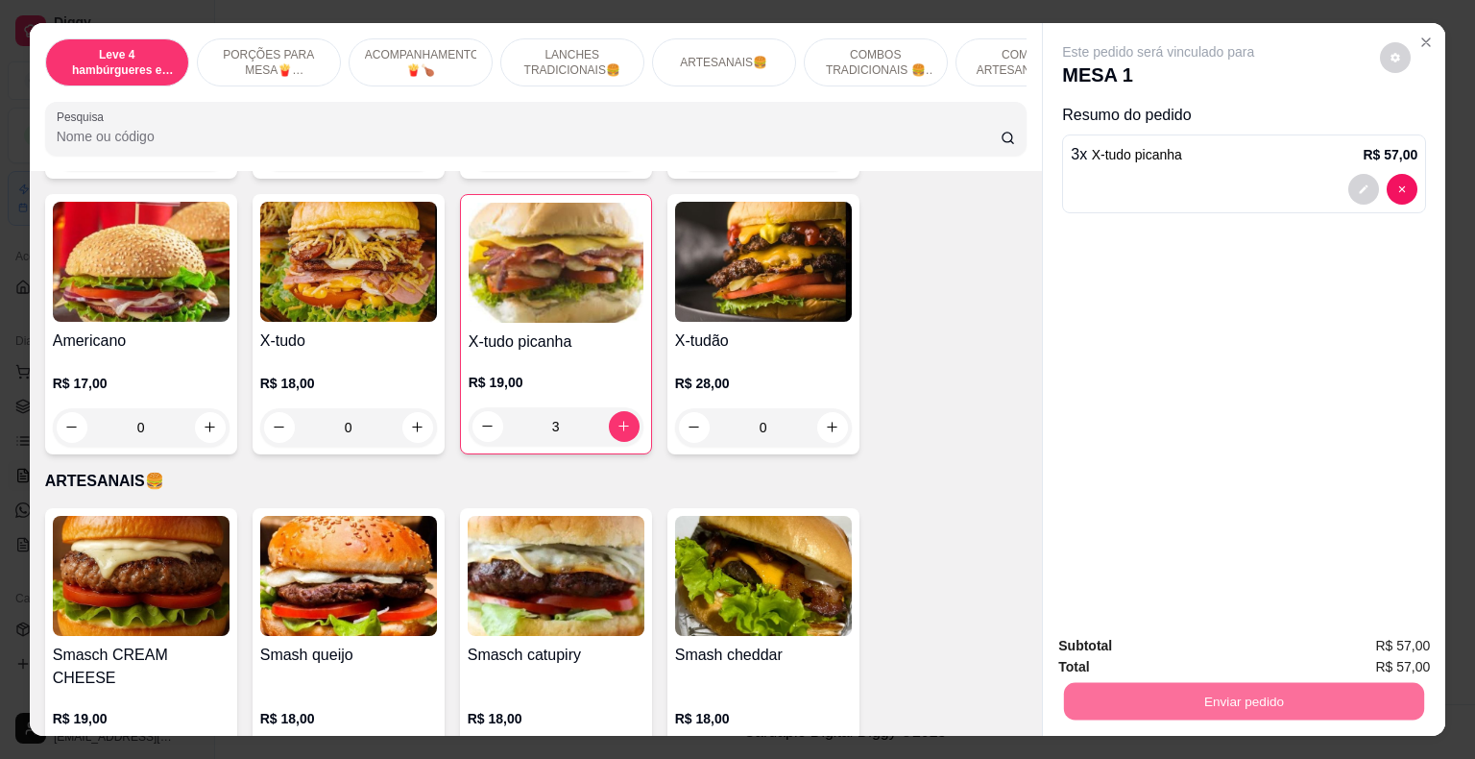
click at [1388, 640] on button "Enviar pedido" at bounding box center [1380, 647] width 109 height 36
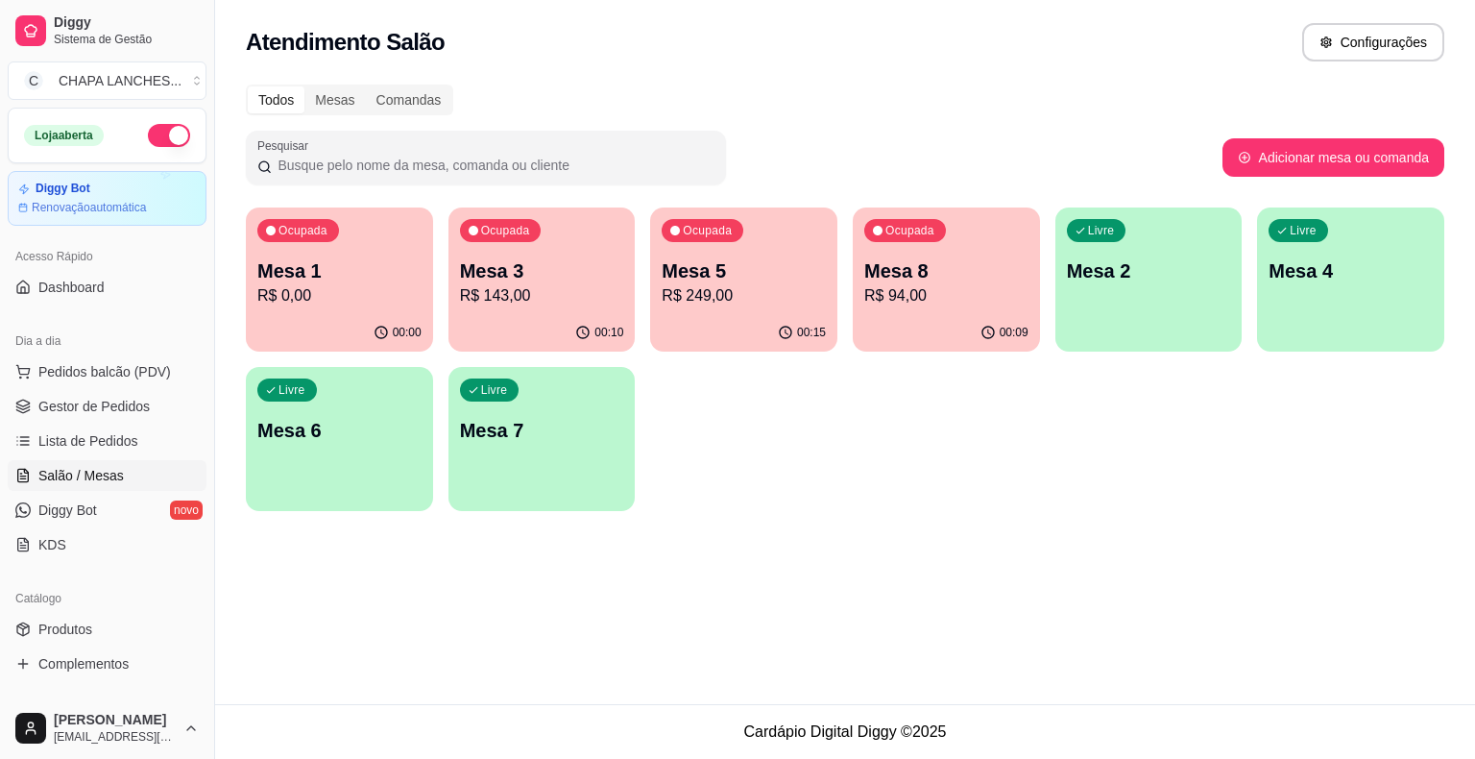
click at [530, 445] on div "Livre Mesa 7" at bounding box center [542, 427] width 187 height 121
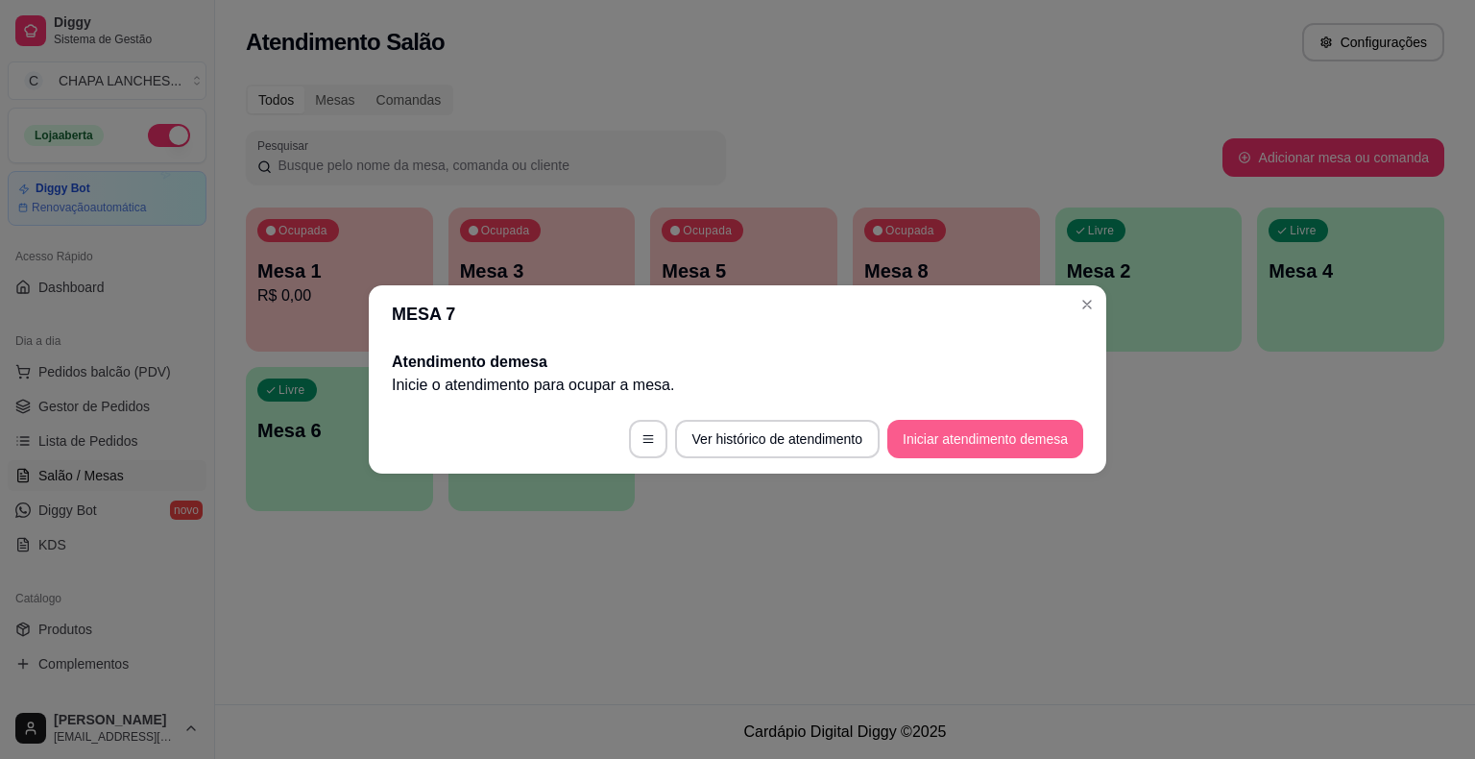
click at [979, 450] on button "Iniciar atendimento de mesa" at bounding box center [985, 439] width 196 height 38
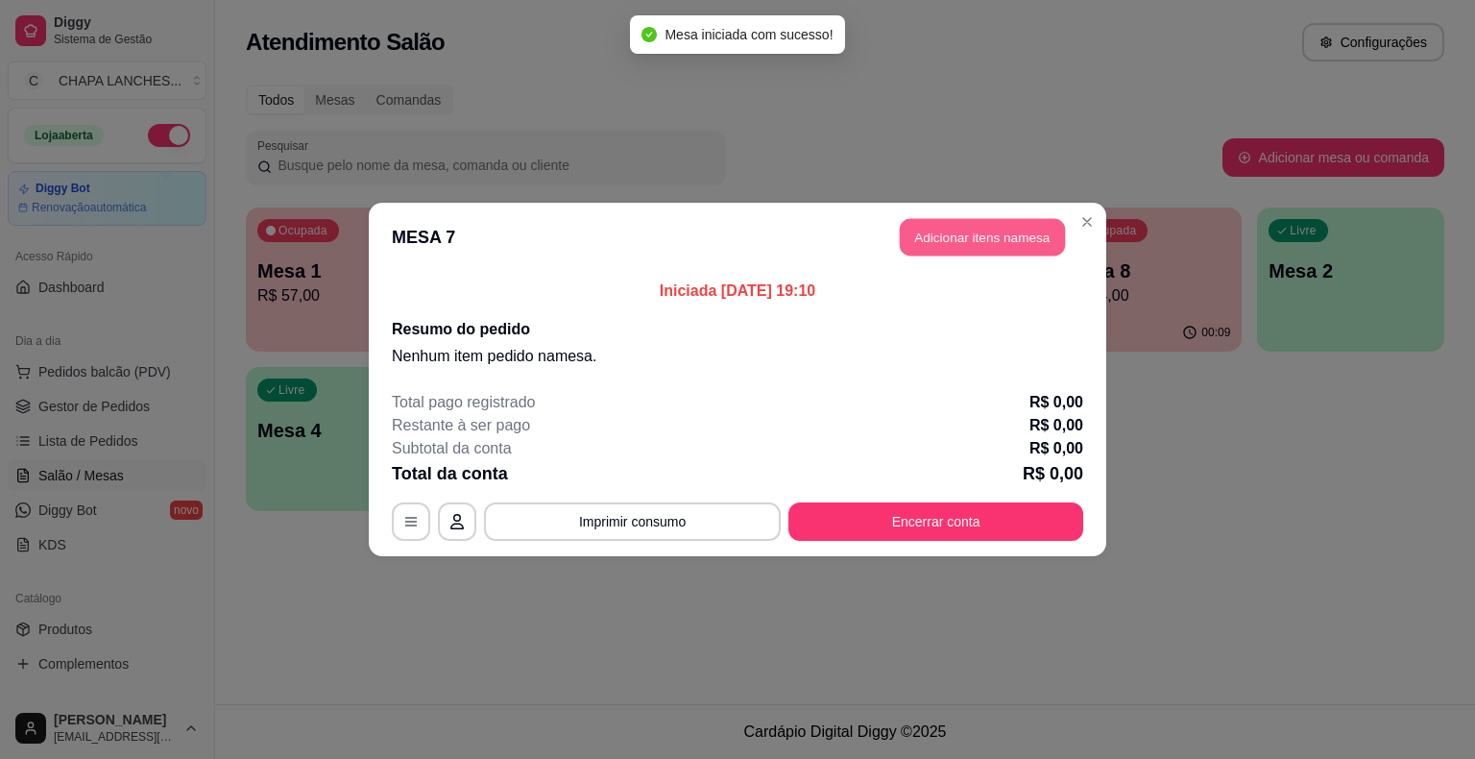
click at [946, 239] on button "Adicionar itens na mesa" at bounding box center [982, 237] width 165 height 37
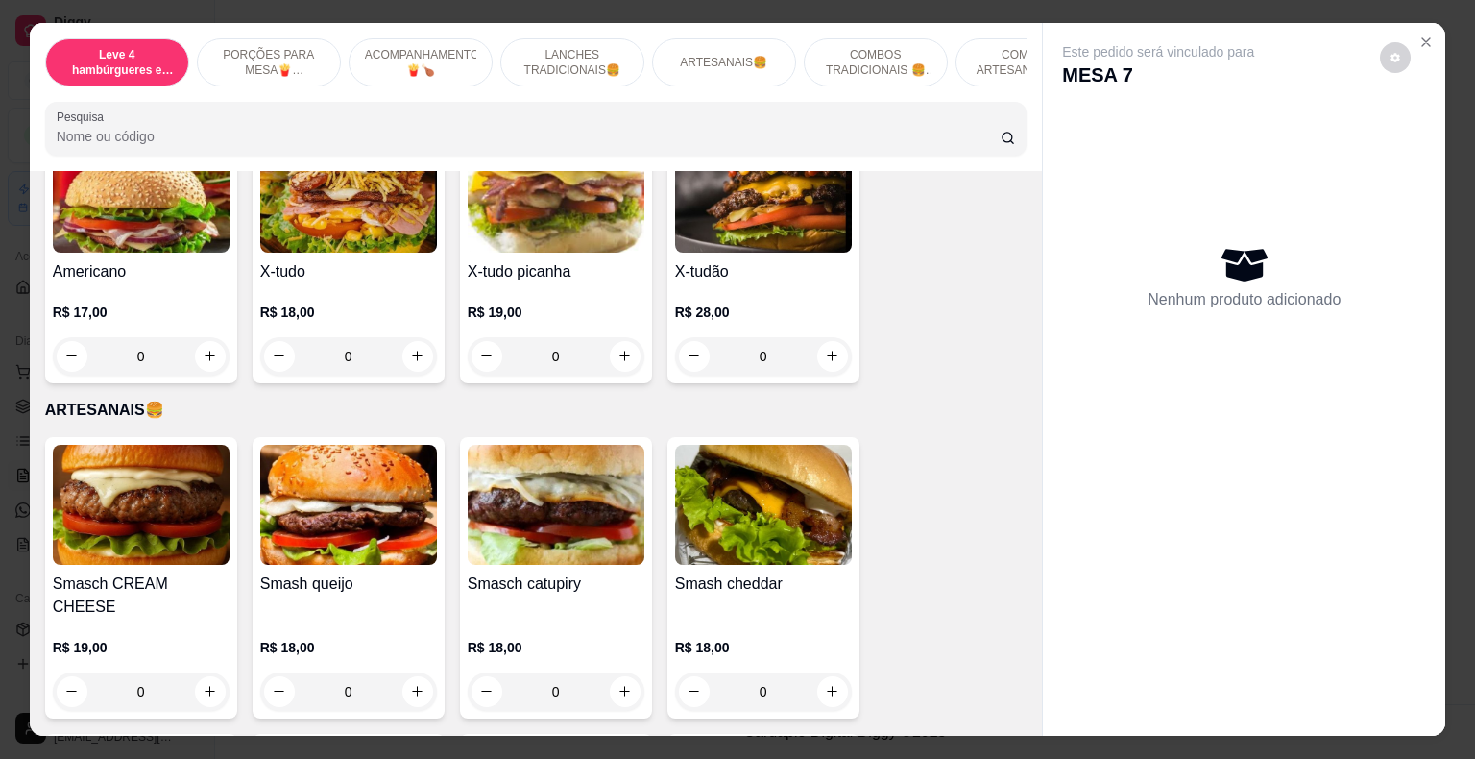
scroll to position [1825, 0]
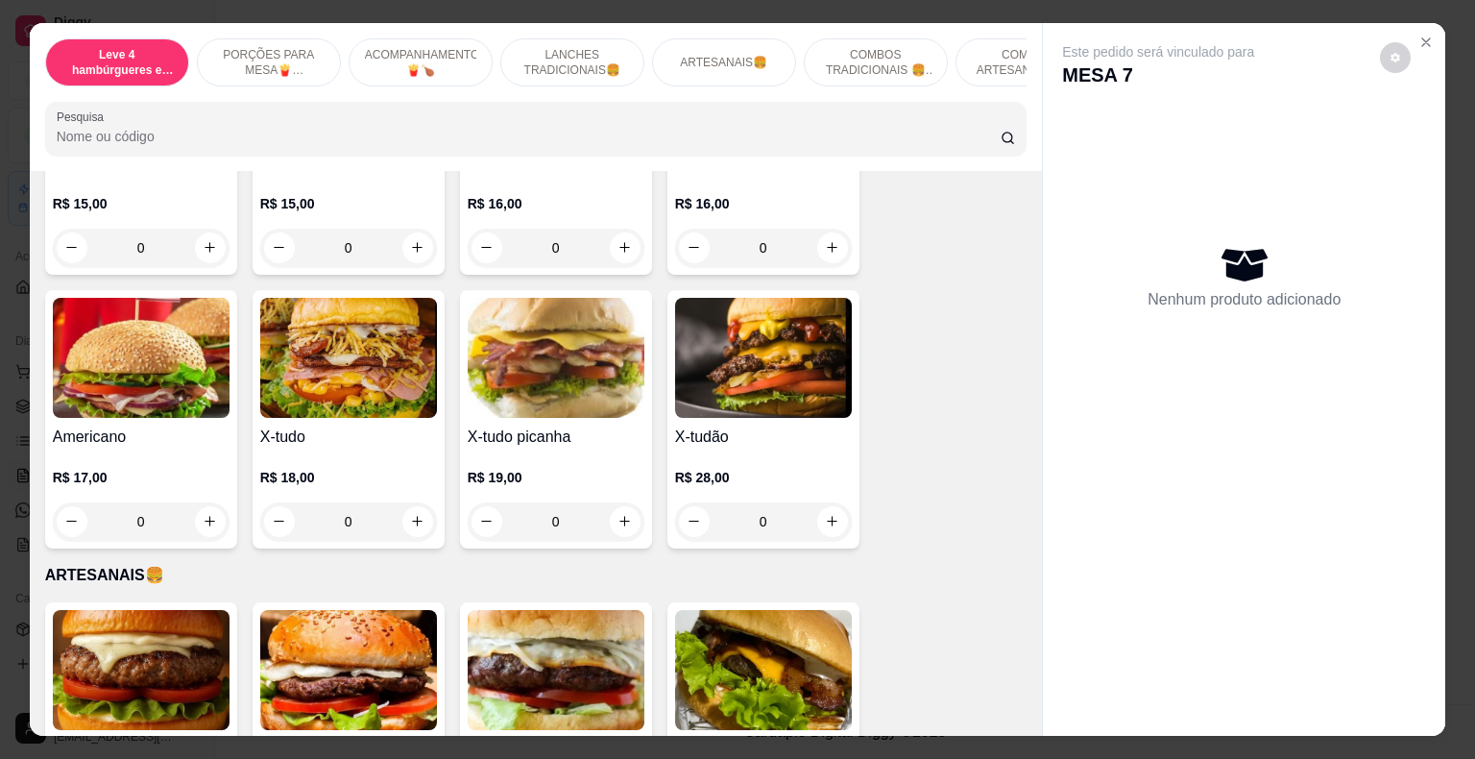
click at [407, 502] on div "0" at bounding box center [348, 521] width 177 height 38
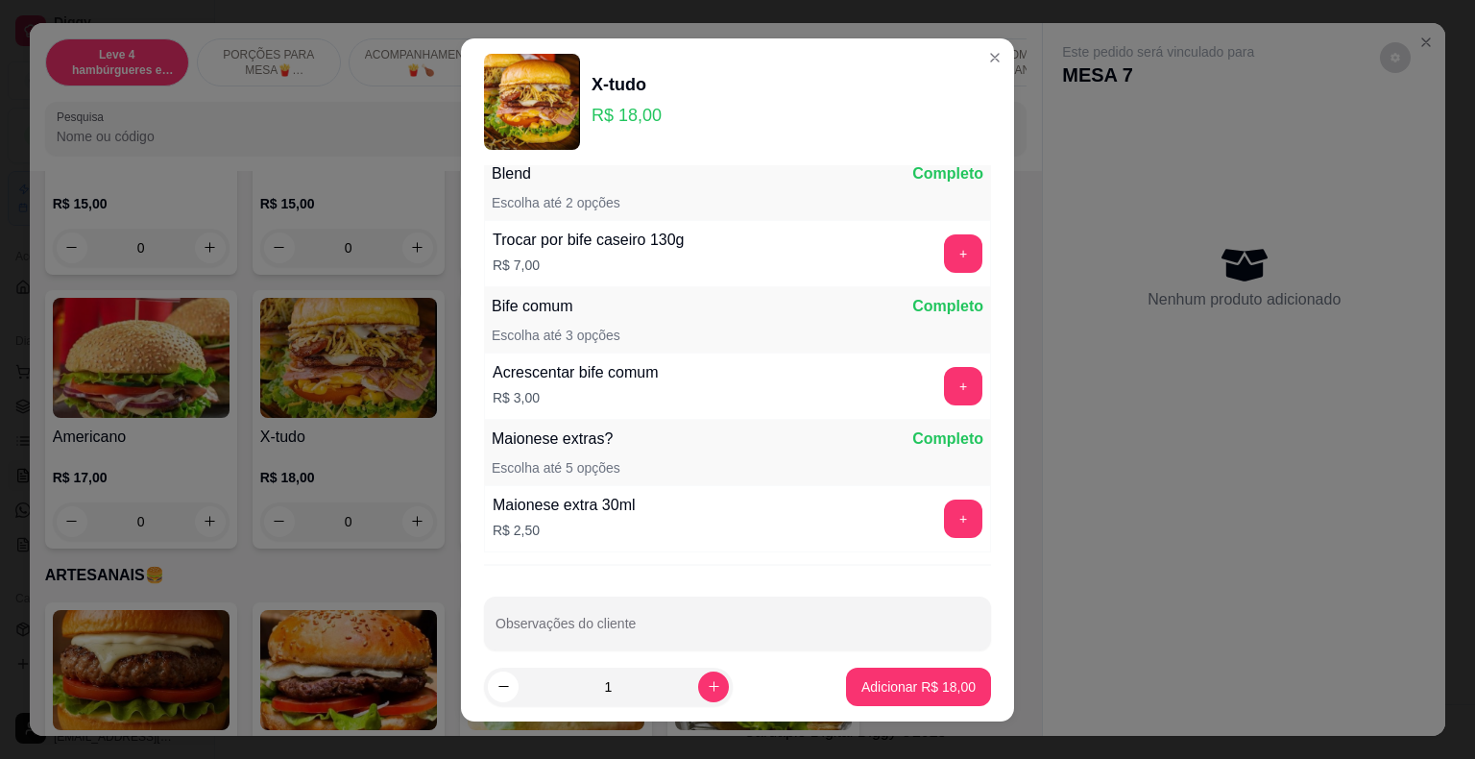
scroll to position [350, 0]
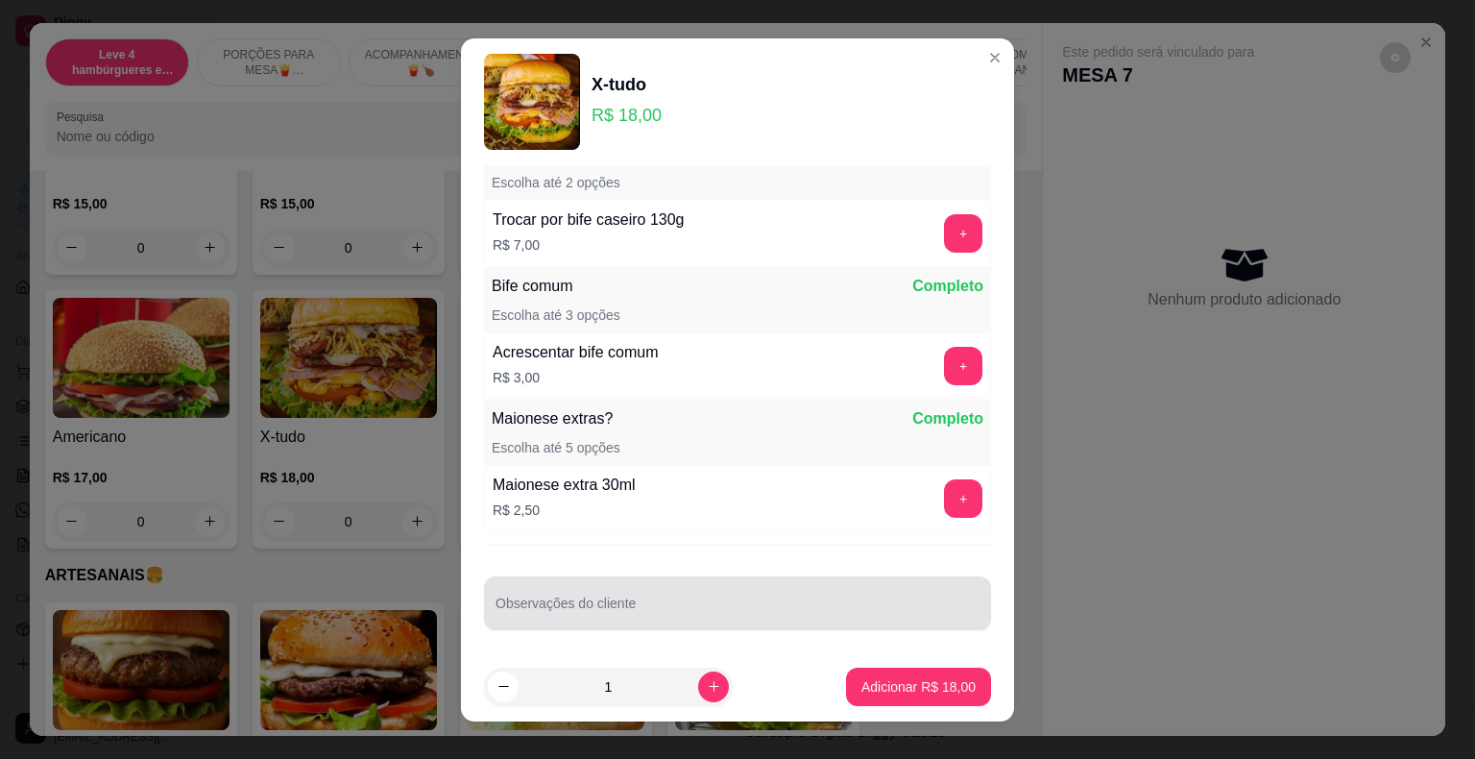
click at [573, 588] on div at bounding box center [738, 603] width 484 height 38
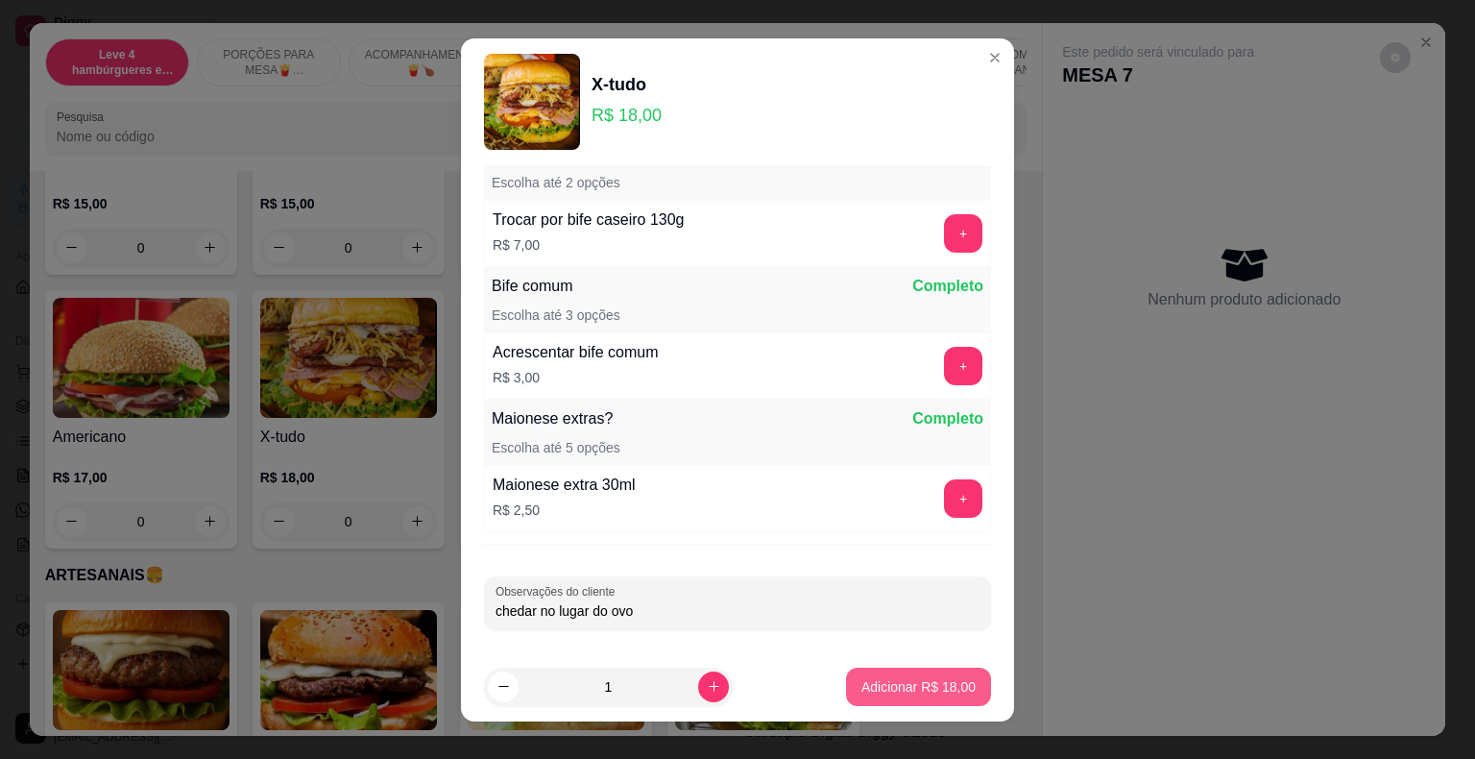
type input "chedar no lugar do ovo"
click at [905, 680] on p "Adicionar R$ 18,00" at bounding box center [918, 686] width 111 height 18
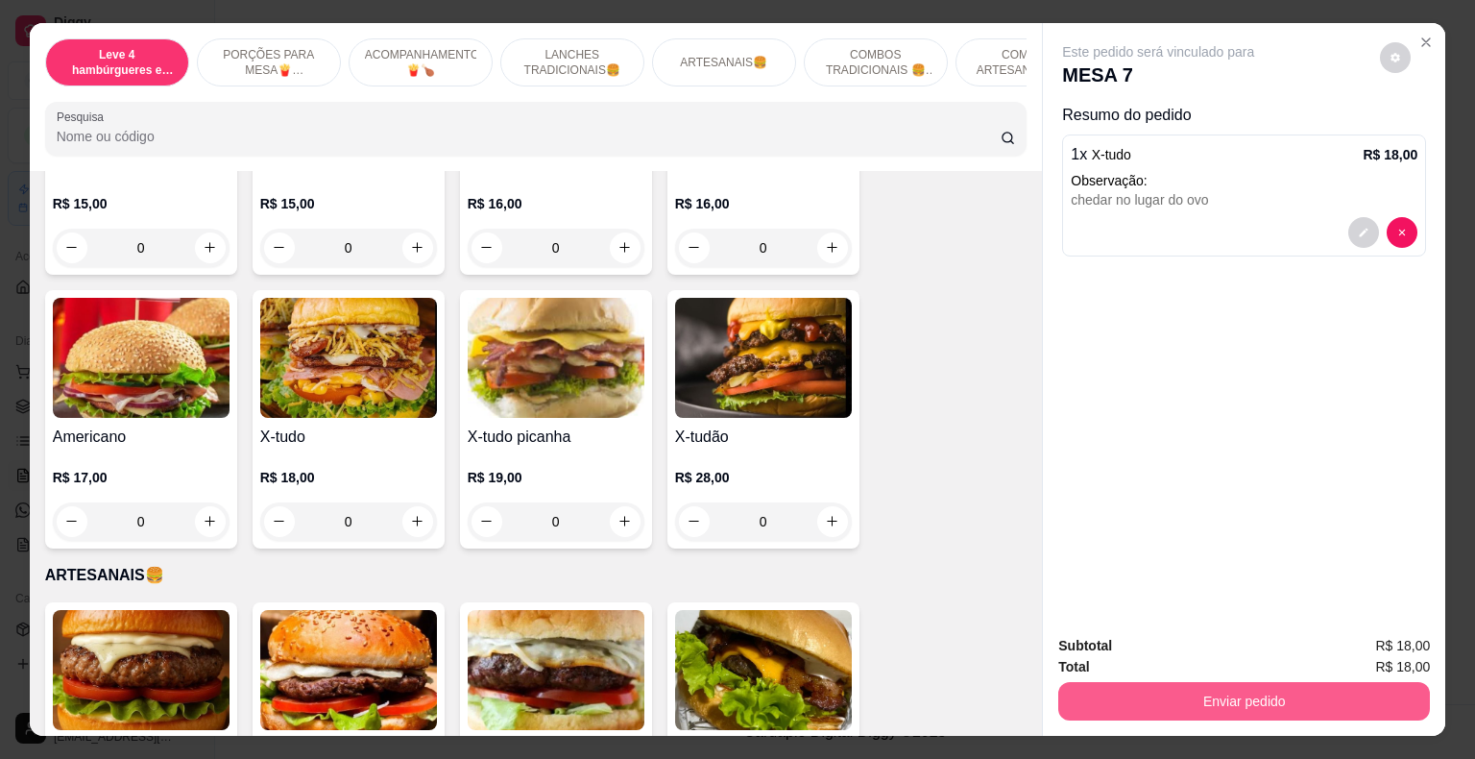
click at [1208, 699] on button "Enviar pedido" at bounding box center [1244, 701] width 372 height 38
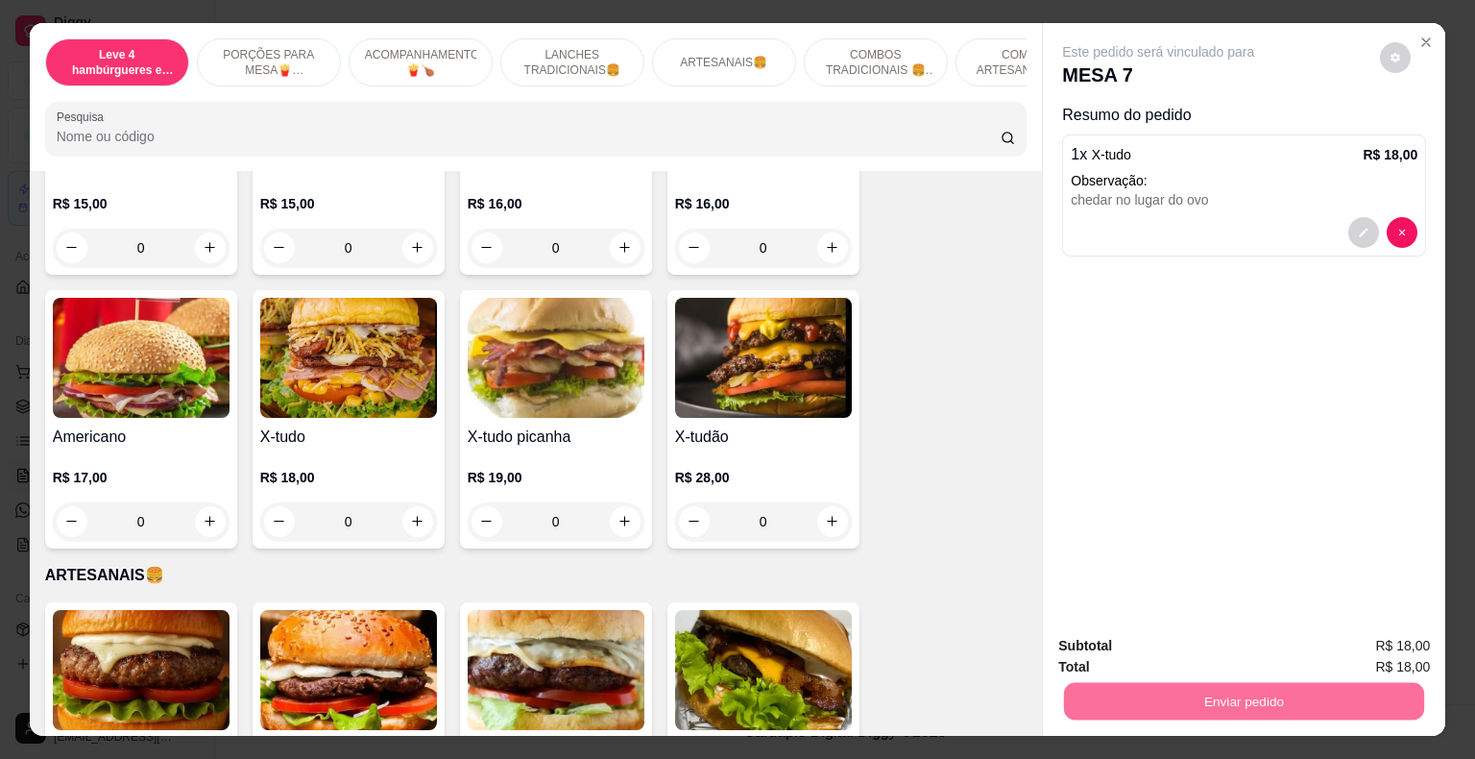
click at [1382, 636] on button "Enviar pedido" at bounding box center [1385, 646] width 109 height 37
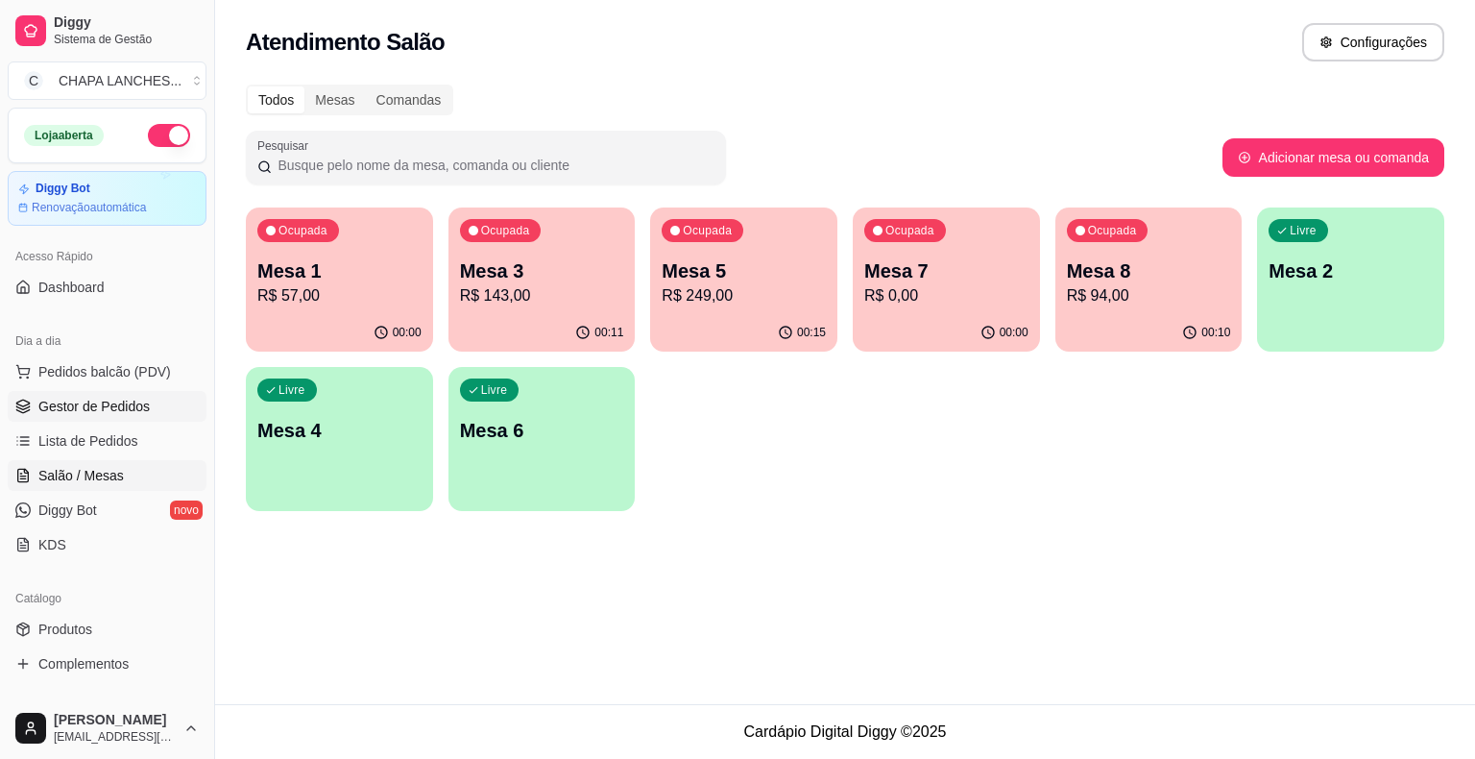
click at [152, 406] on link "Gestor de Pedidos" at bounding box center [107, 406] width 199 height 31
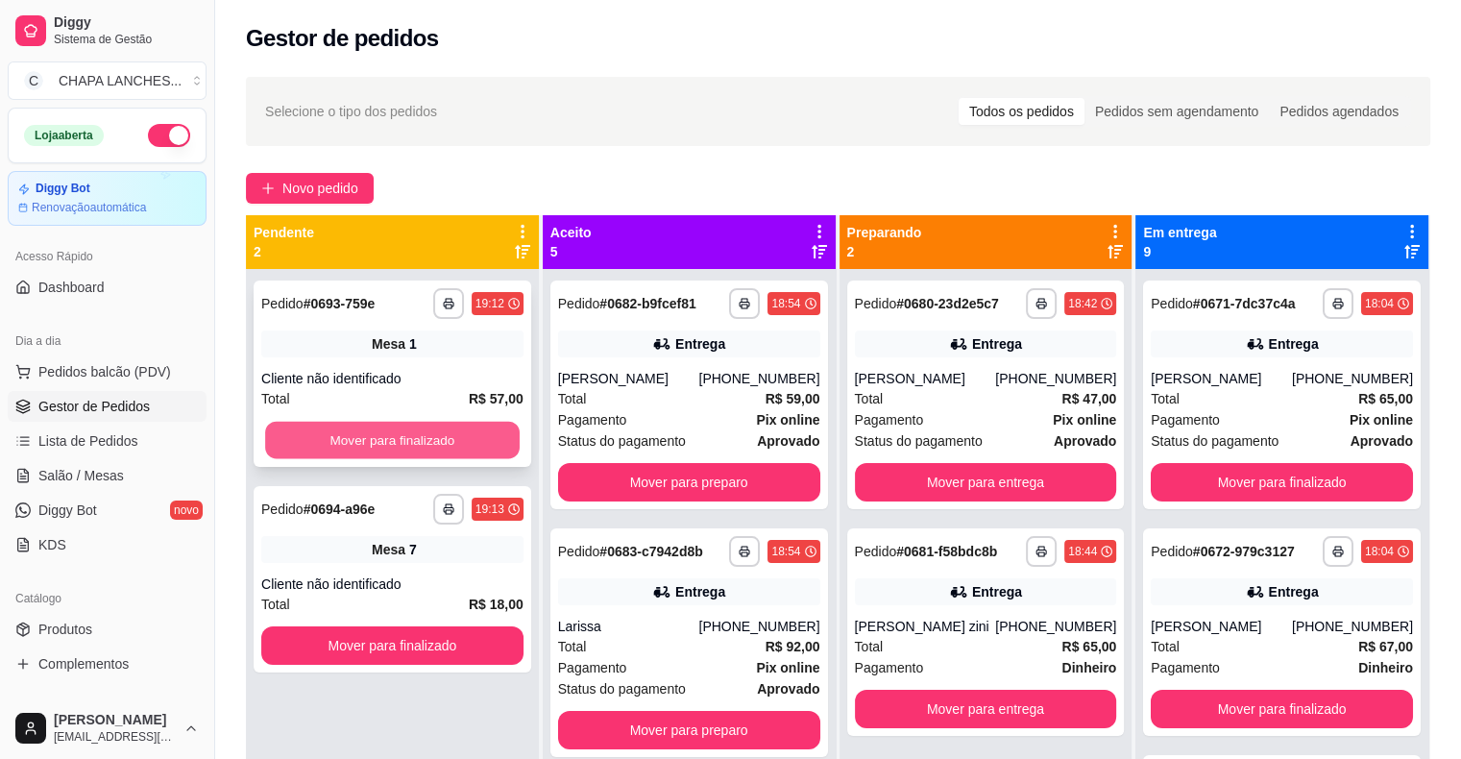
click at [346, 445] on button "Mover para finalizado" at bounding box center [392, 440] width 255 height 37
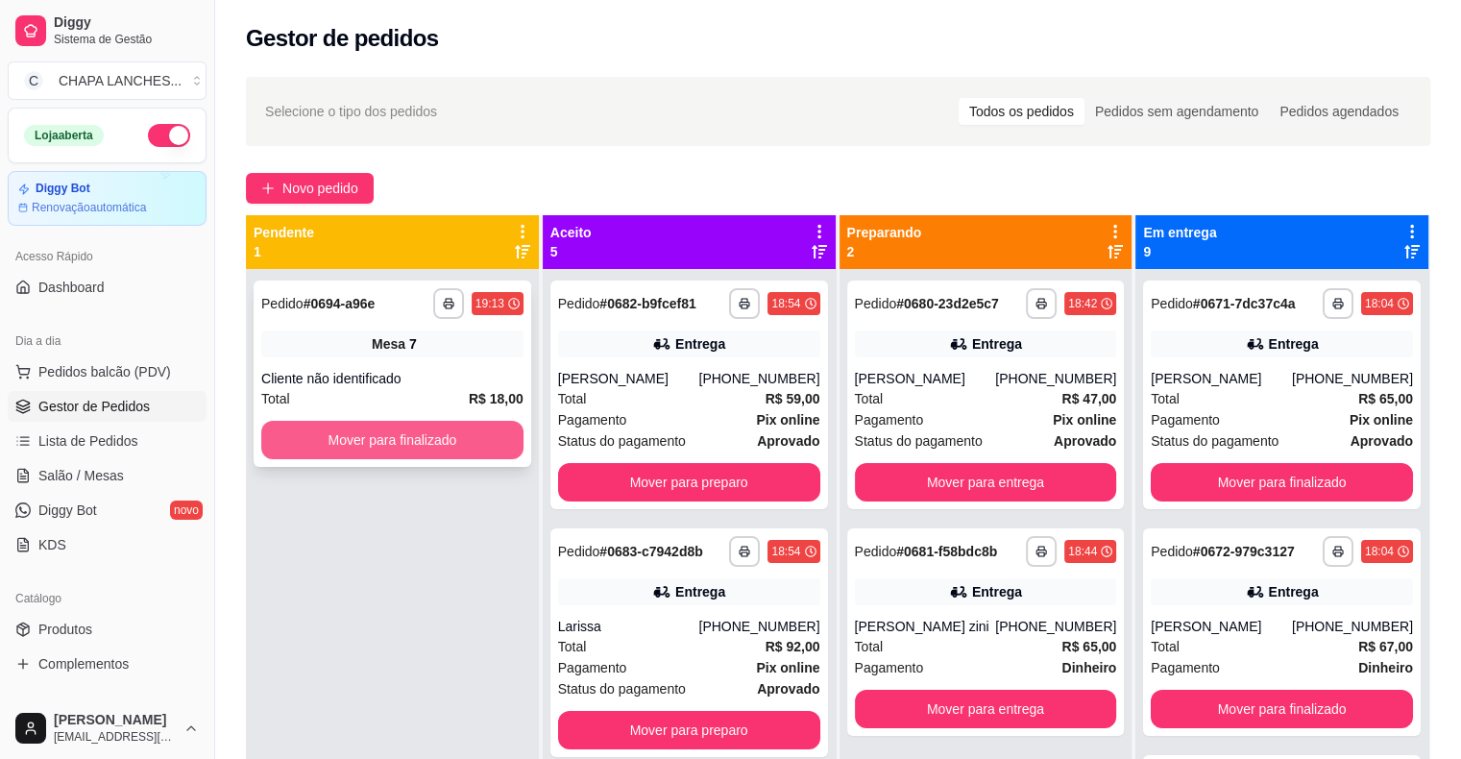
click at [380, 437] on button "Mover para finalizado" at bounding box center [392, 440] width 262 height 38
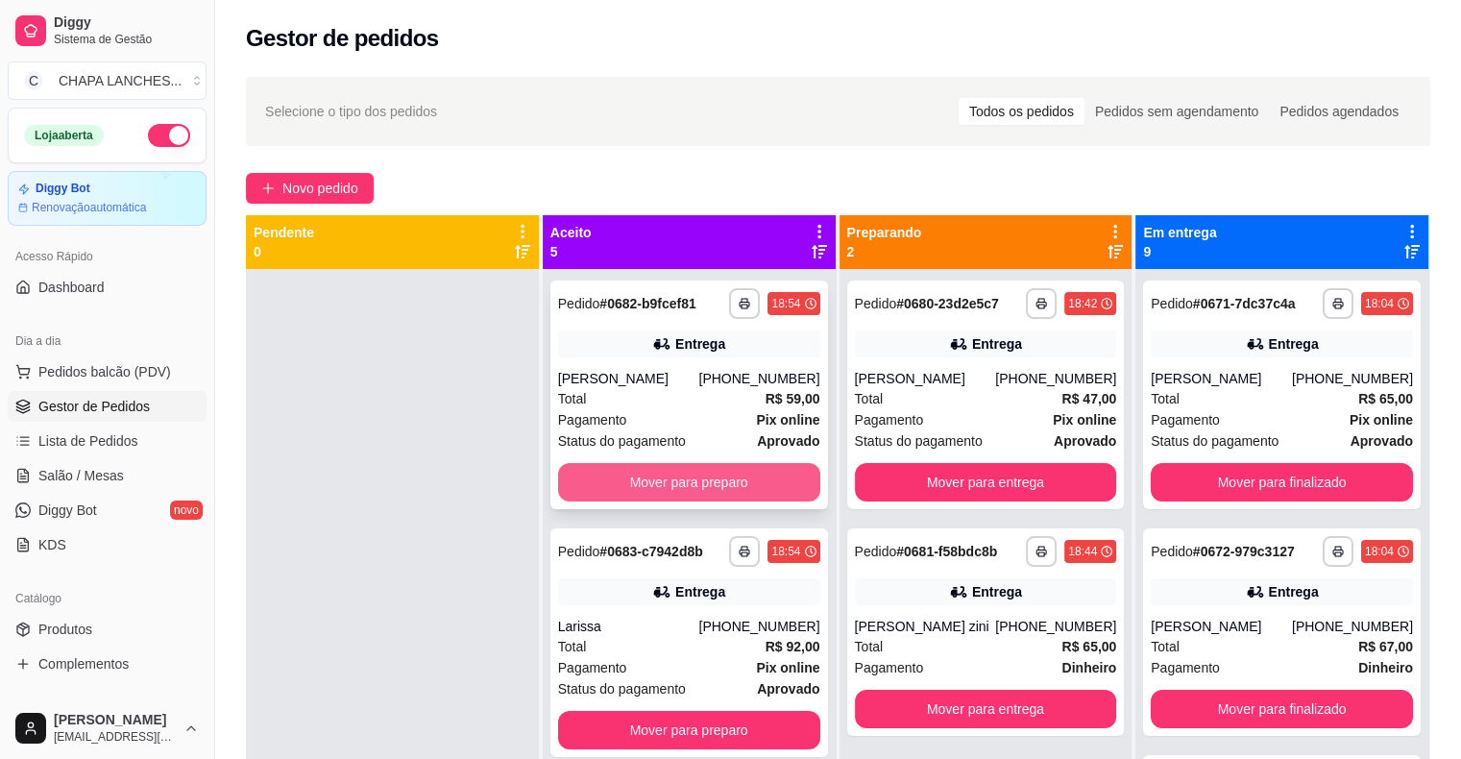
click at [711, 476] on button "Mover para preparo" at bounding box center [689, 482] width 262 height 38
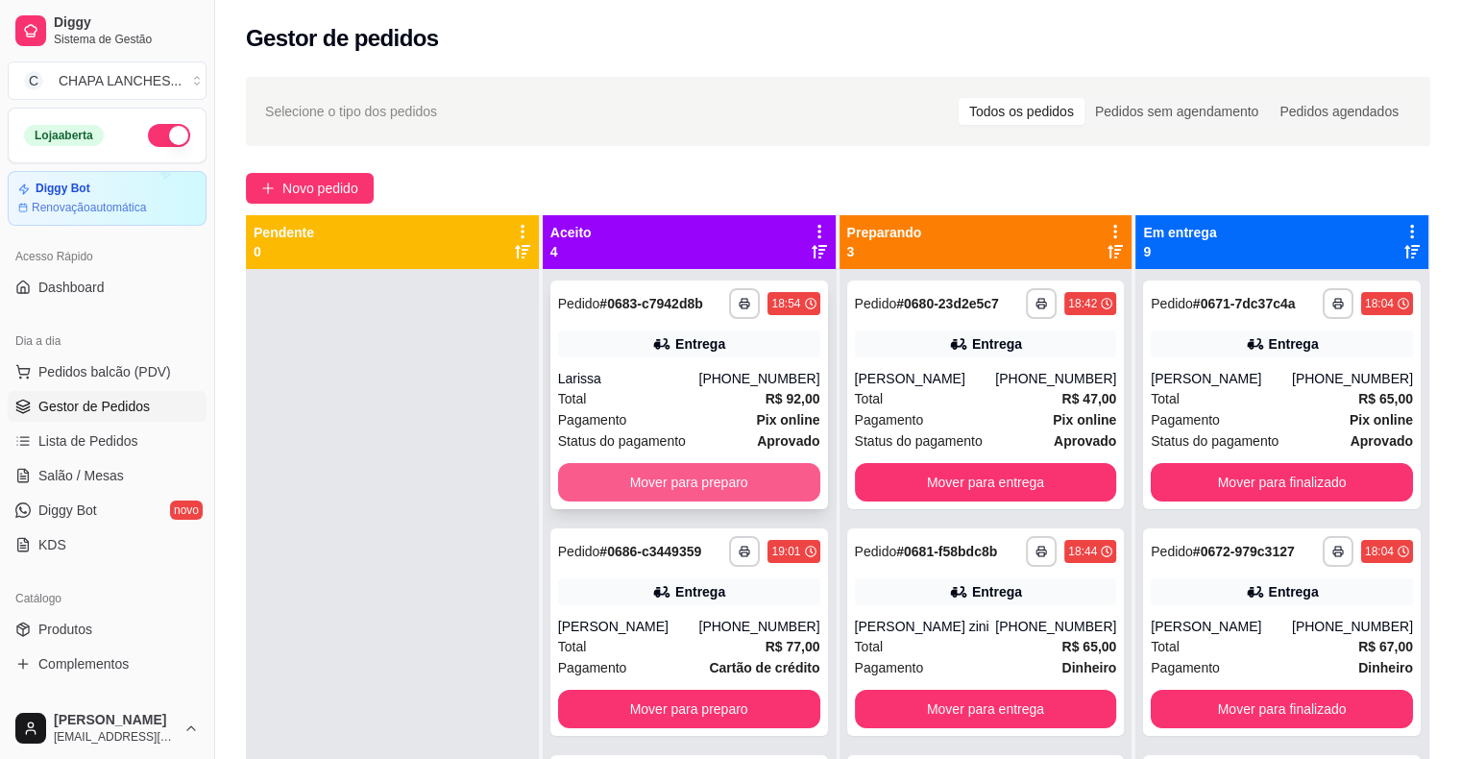
click at [684, 476] on button "Mover para preparo" at bounding box center [689, 482] width 262 height 38
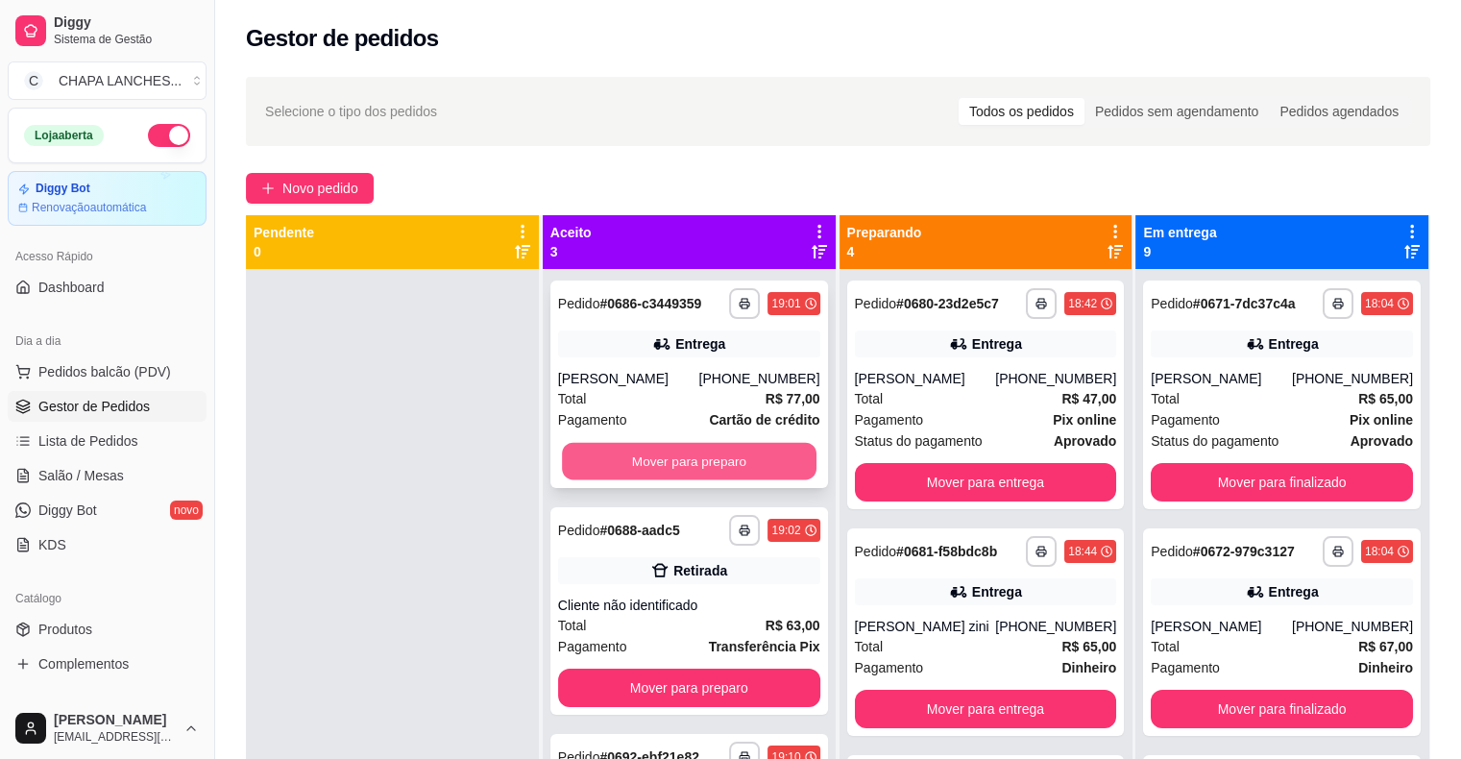
click at [668, 459] on button "Mover para preparo" at bounding box center [689, 461] width 255 height 37
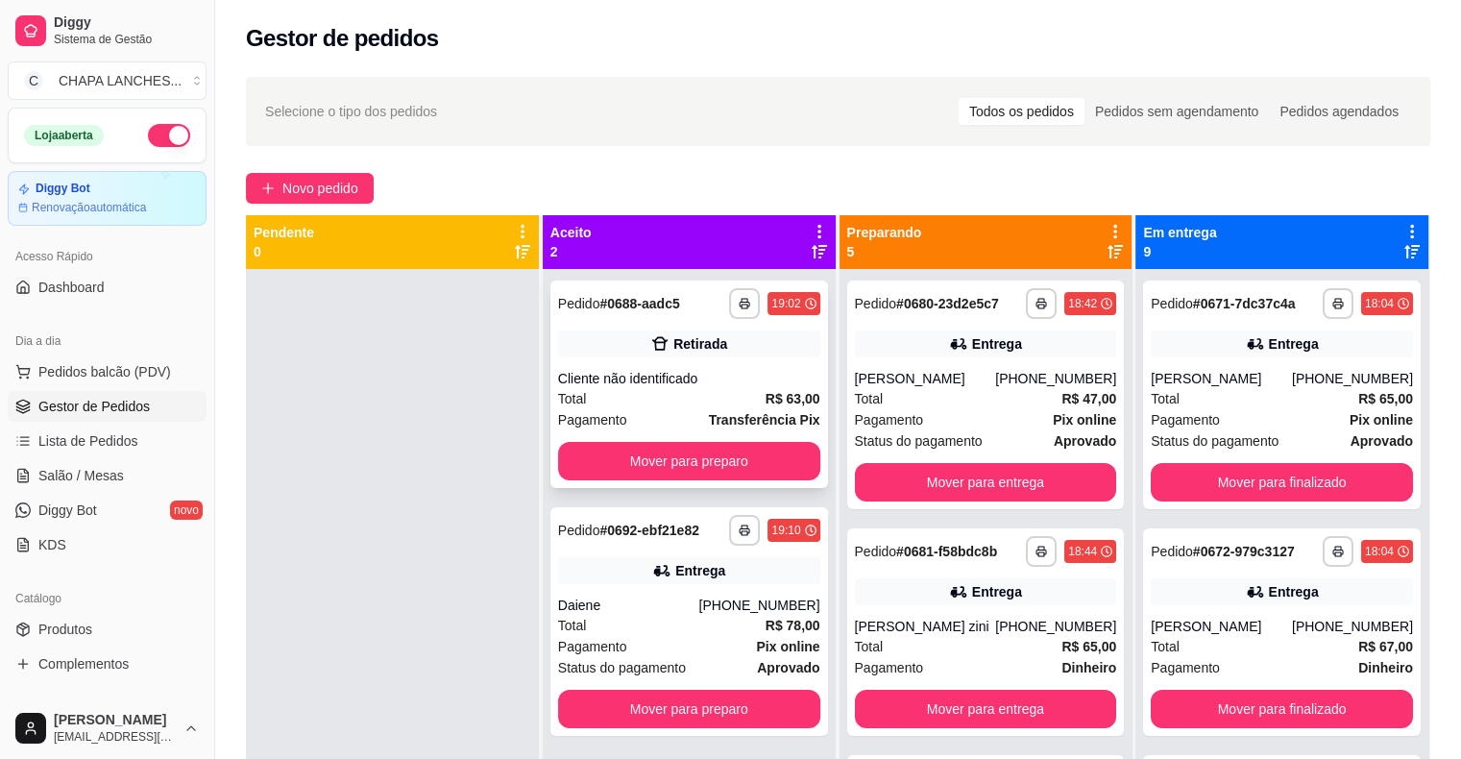
click at [684, 387] on div "Cliente não identificado" at bounding box center [689, 378] width 262 height 19
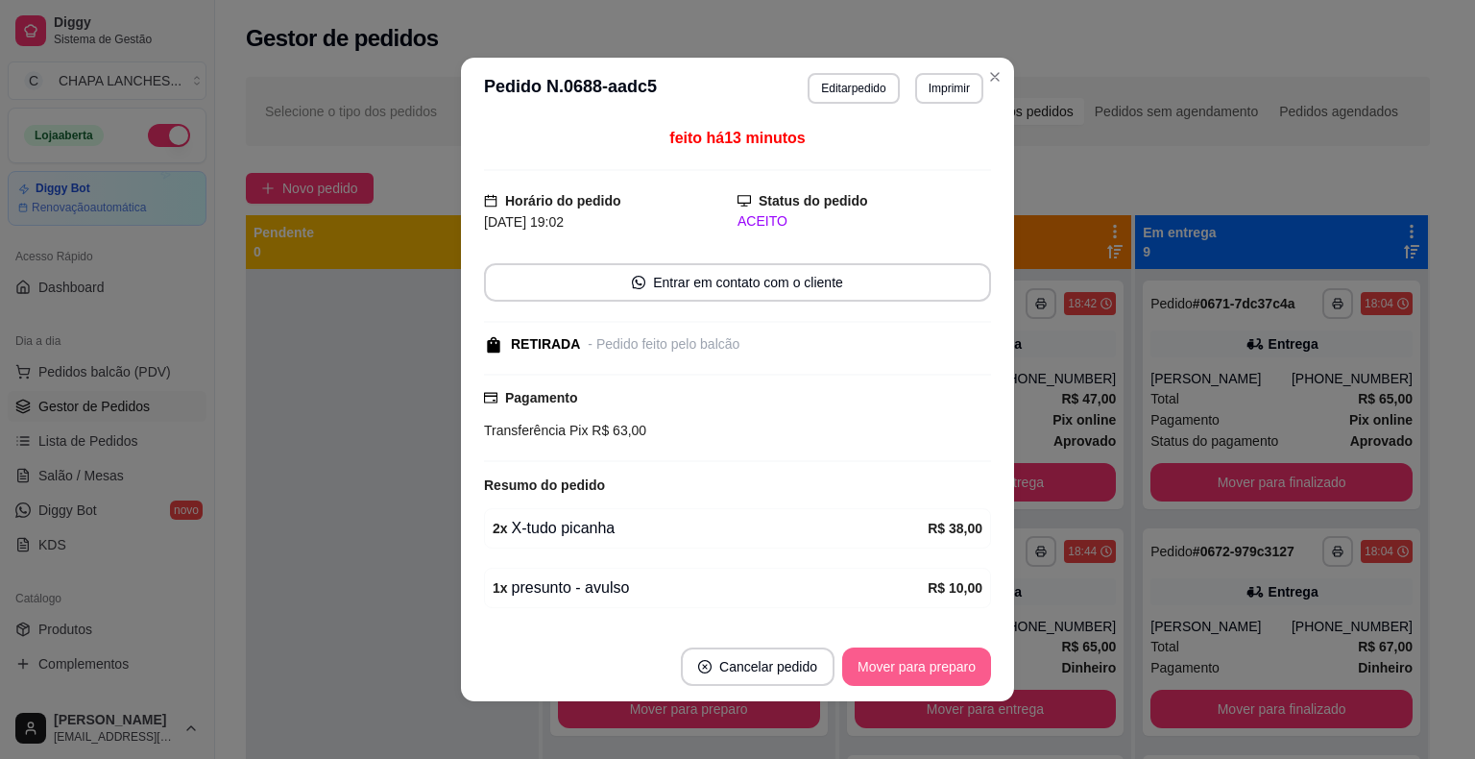
click at [920, 667] on button "Mover para preparo" at bounding box center [916, 666] width 149 height 38
click at [920, 667] on button "Mover para retirada disponível" at bounding box center [885, 666] width 212 height 38
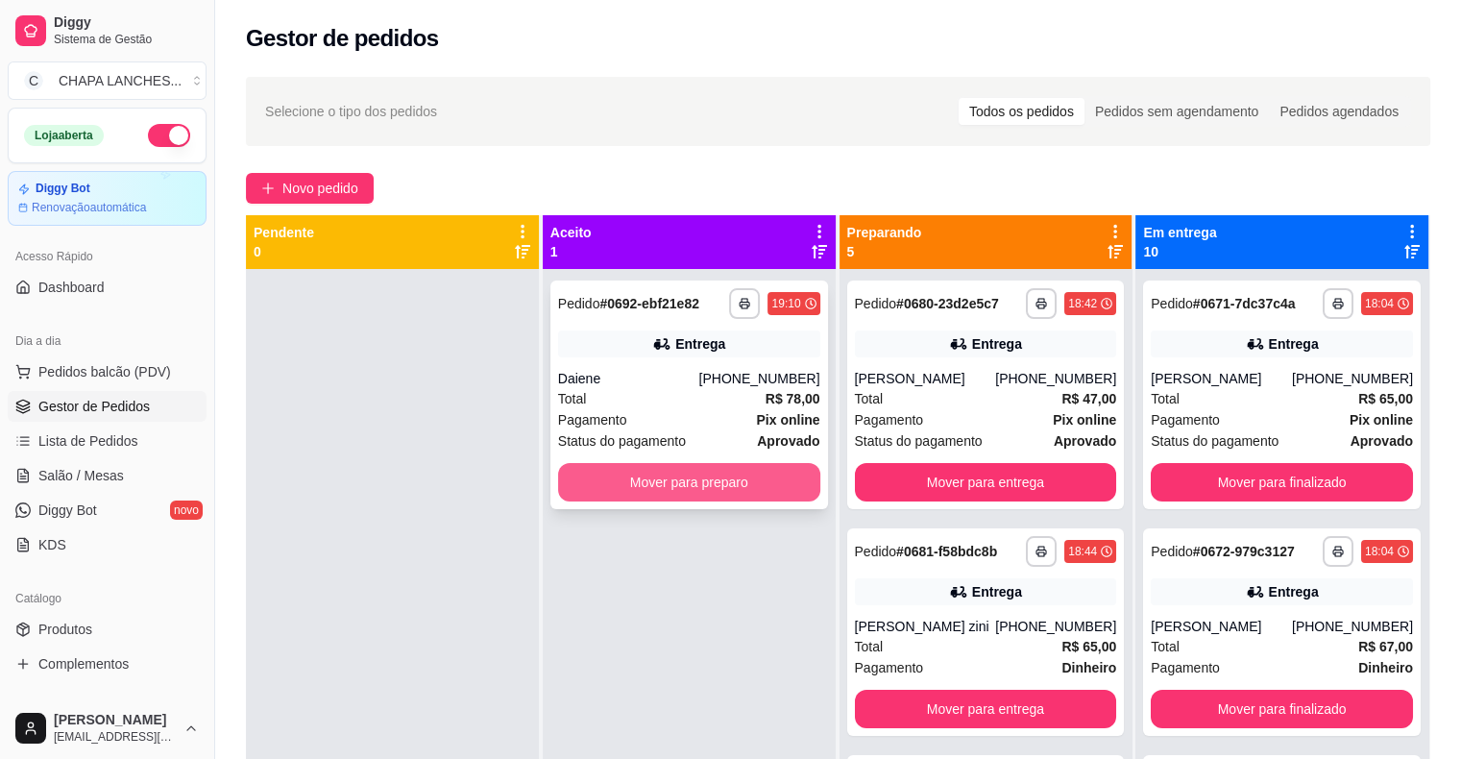
click at [718, 487] on button "Mover para preparo" at bounding box center [689, 482] width 262 height 38
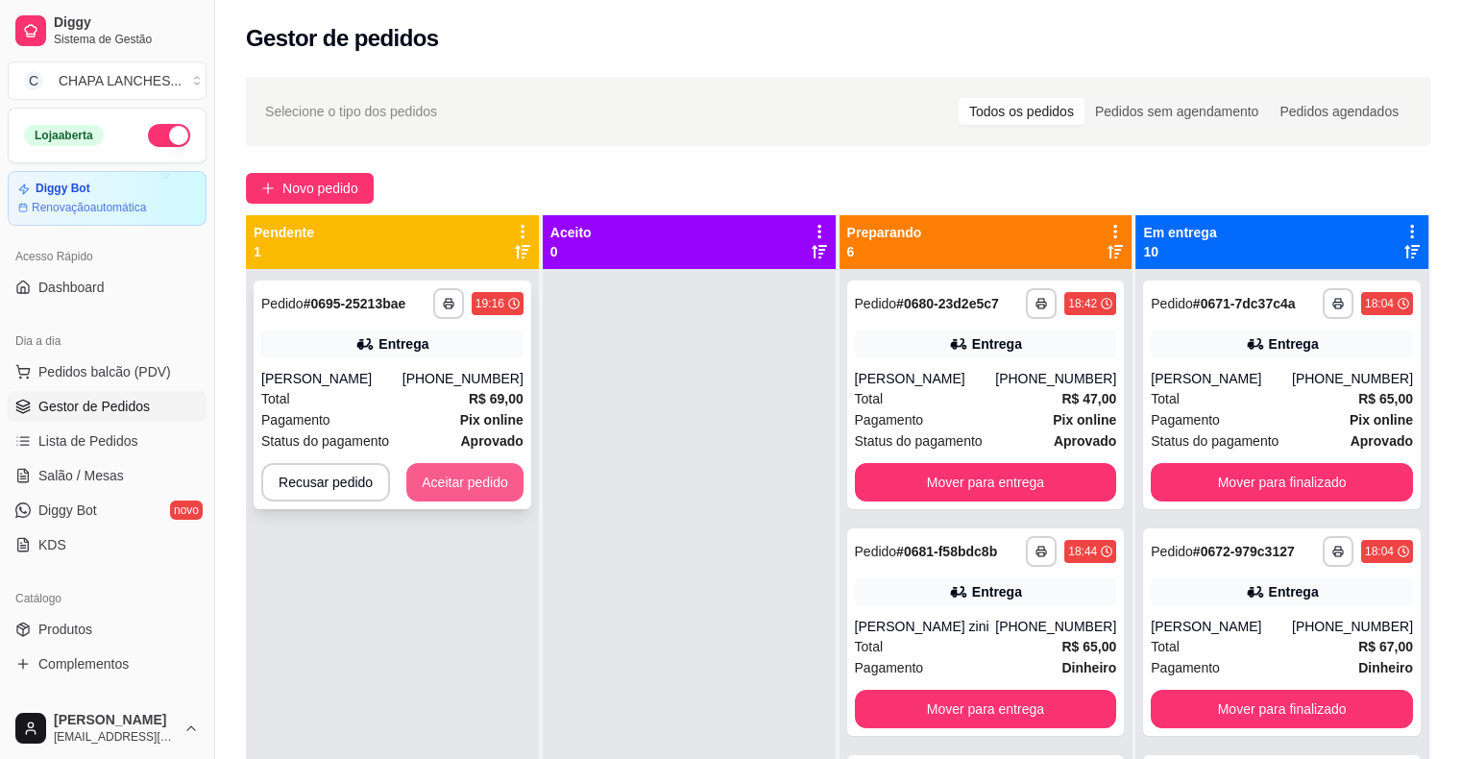
click at [474, 482] on button "Aceitar pedido" at bounding box center [464, 482] width 117 height 38
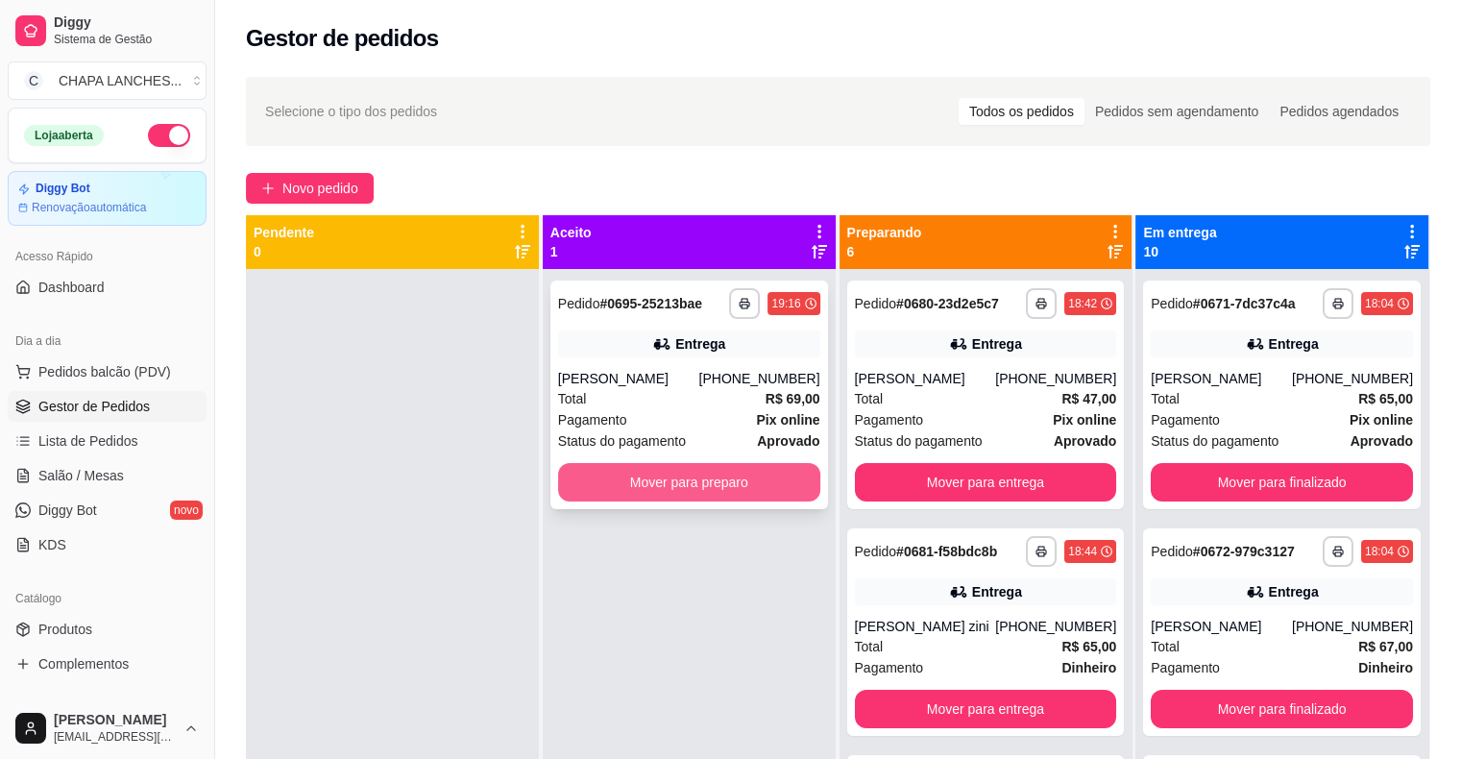
click at [582, 492] on button "Mover para preparo" at bounding box center [689, 482] width 262 height 38
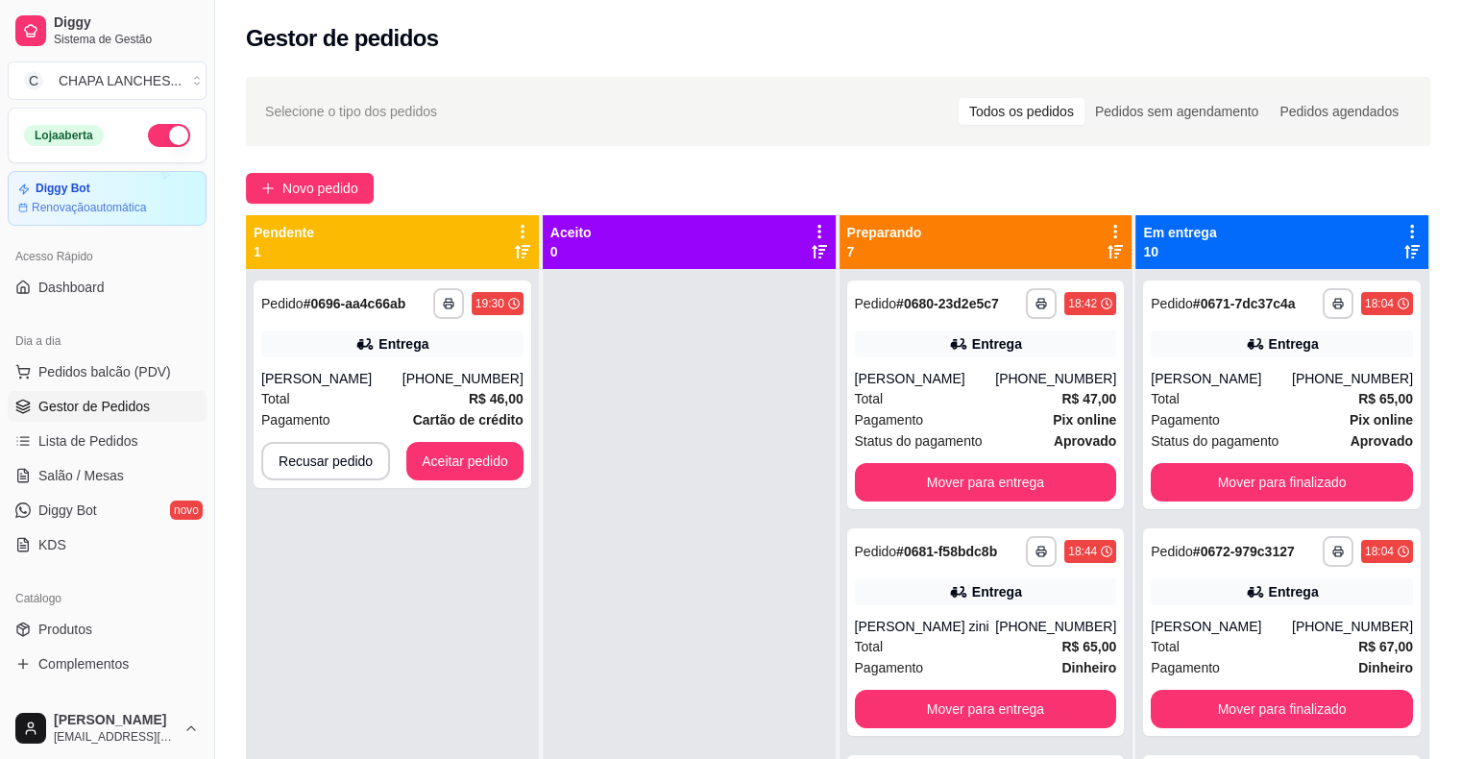
drag, startPoint x: 576, startPoint y: 501, endPoint x: 544, endPoint y: 467, distance: 47.6
click at [557, 480] on div at bounding box center [689, 648] width 293 height 759
click at [505, 459] on button "Aceitar pedido" at bounding box center [464, 461] width 113 height 37
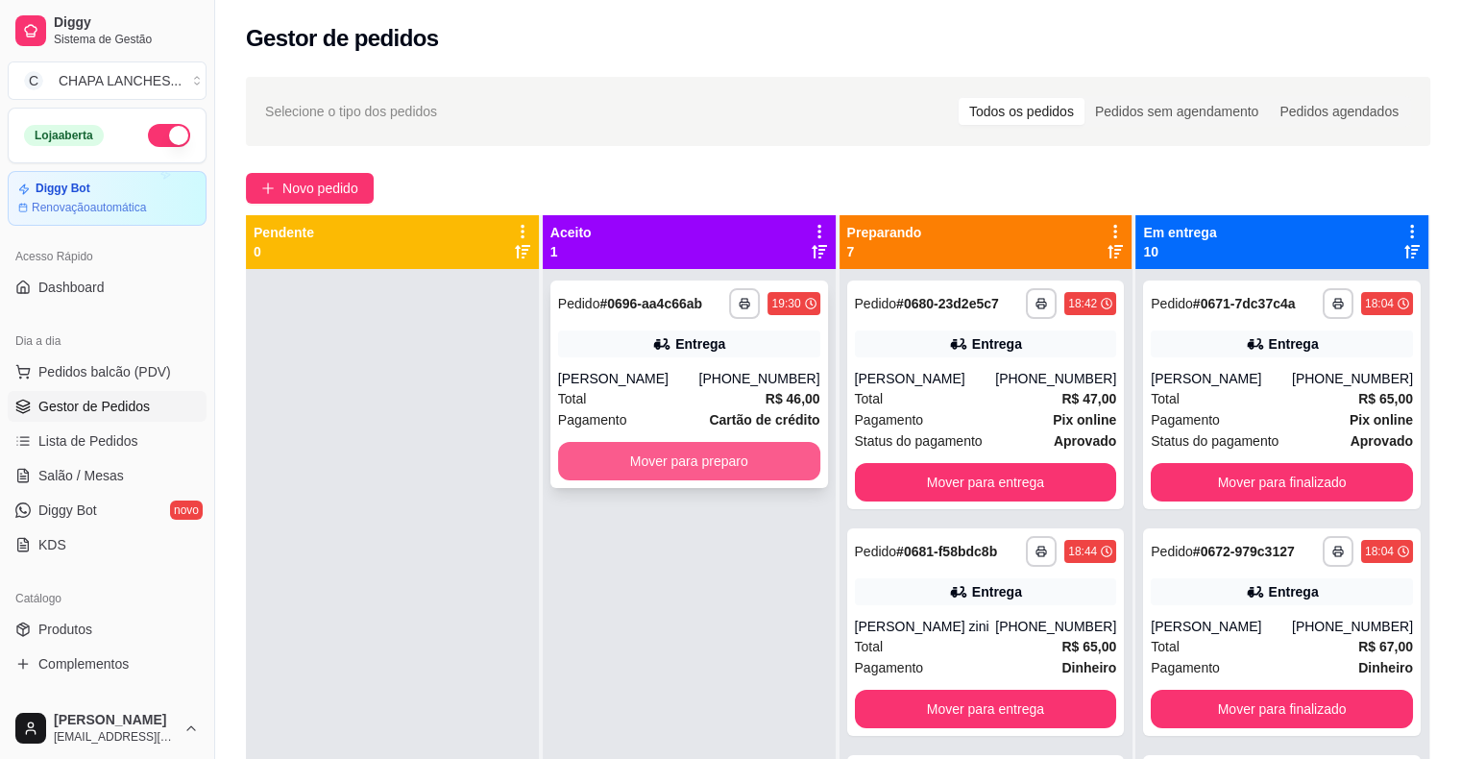
click at [592, 467] on button "Mover para preparo" at bounding box center [689, 461] width 262 height 38
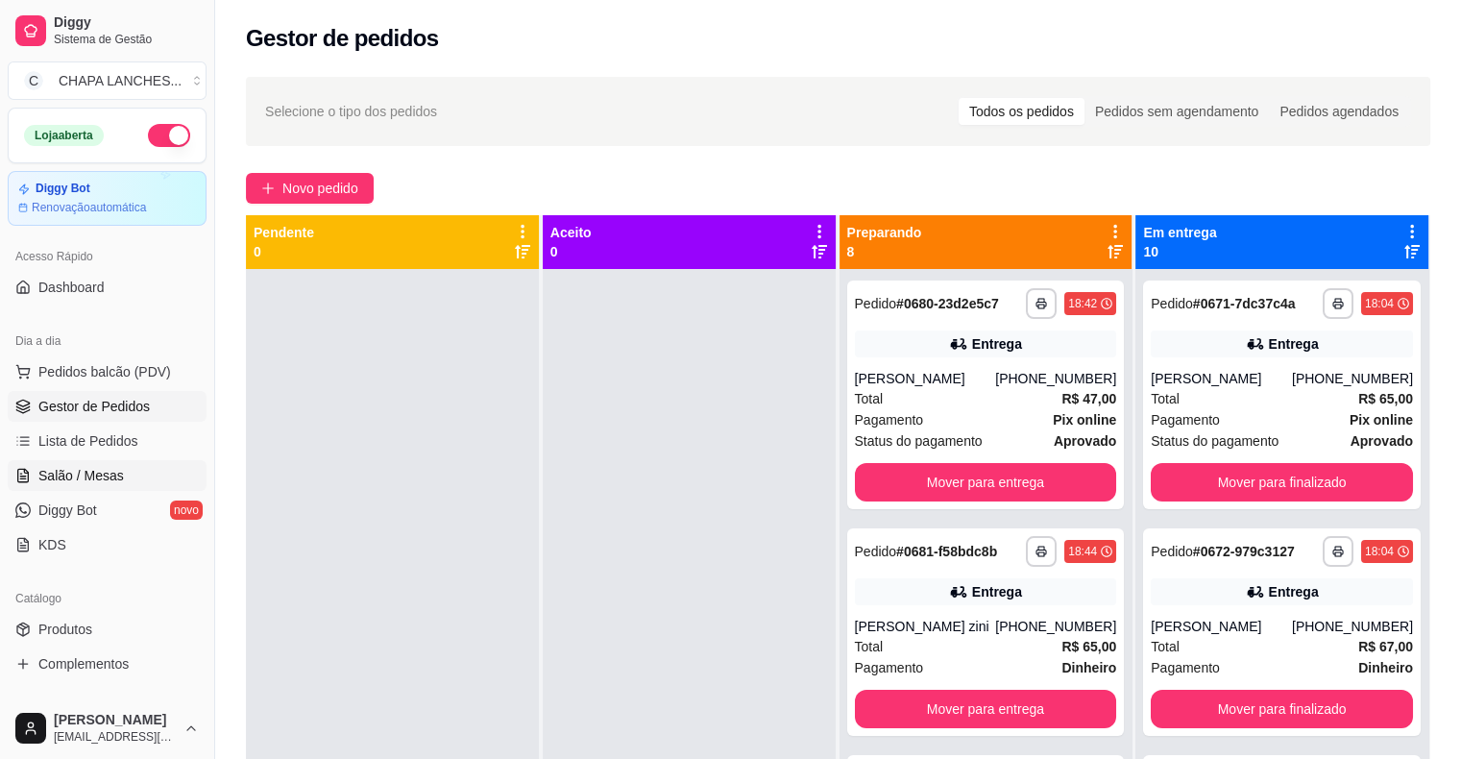
click at [119, 466] on span "Salão / Mesas" at bounding box center [80, 475] width 85 height 19
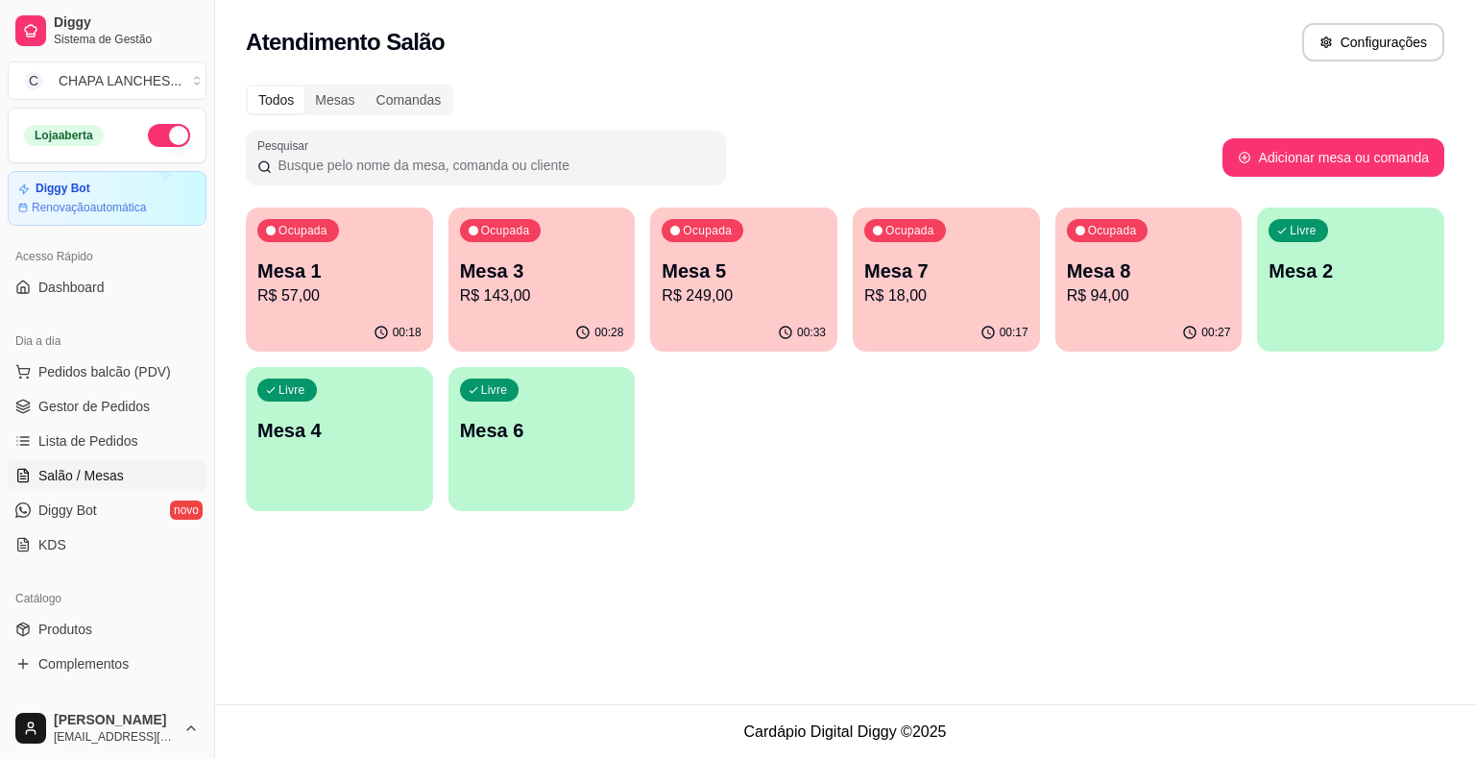
click at [512, 444] on div "Livre Mesa 6" at bounding box center [542, 427] width 187 height 121
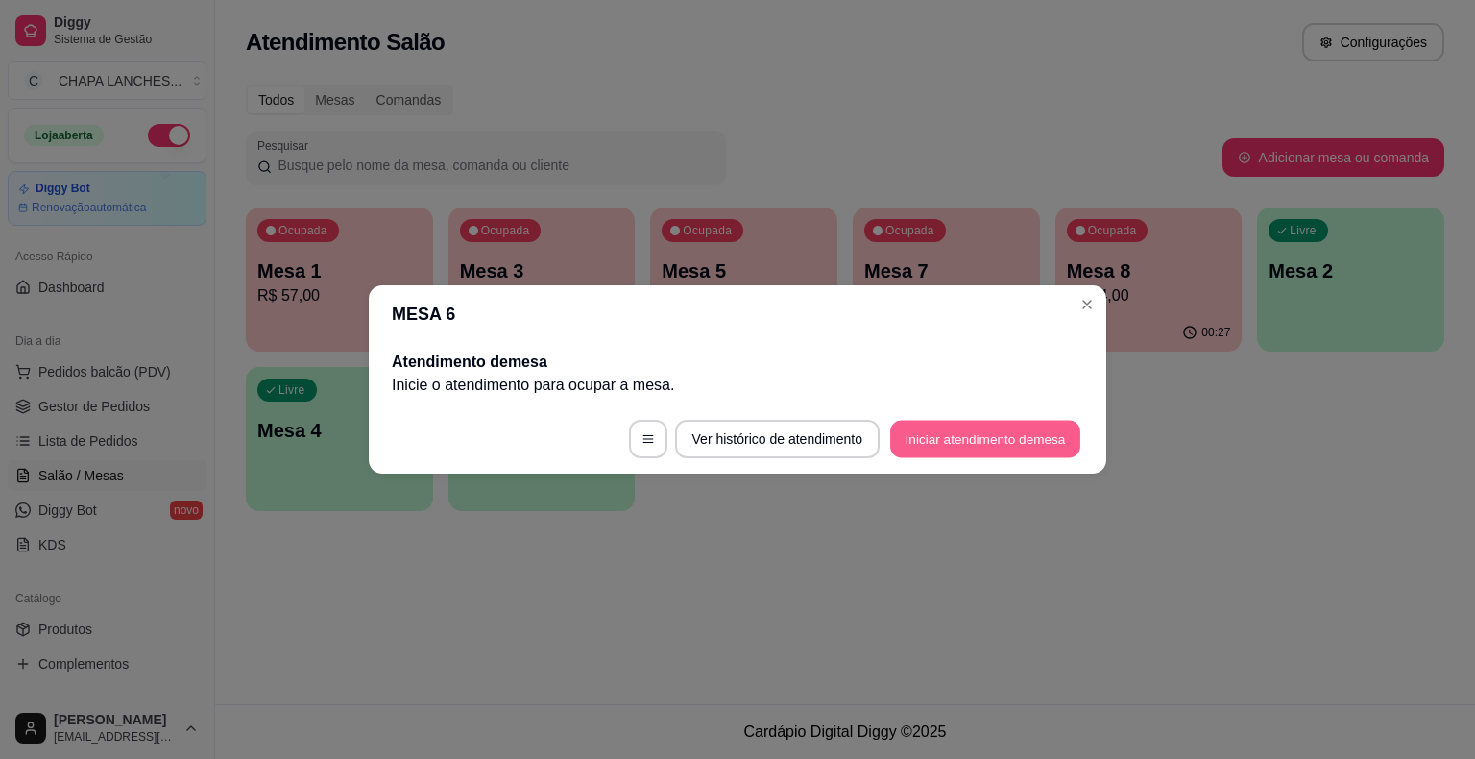
click at [997, 441] on button "Iniciar atendimento de mesa" at bounding box center [985, 439] width 190 height 37
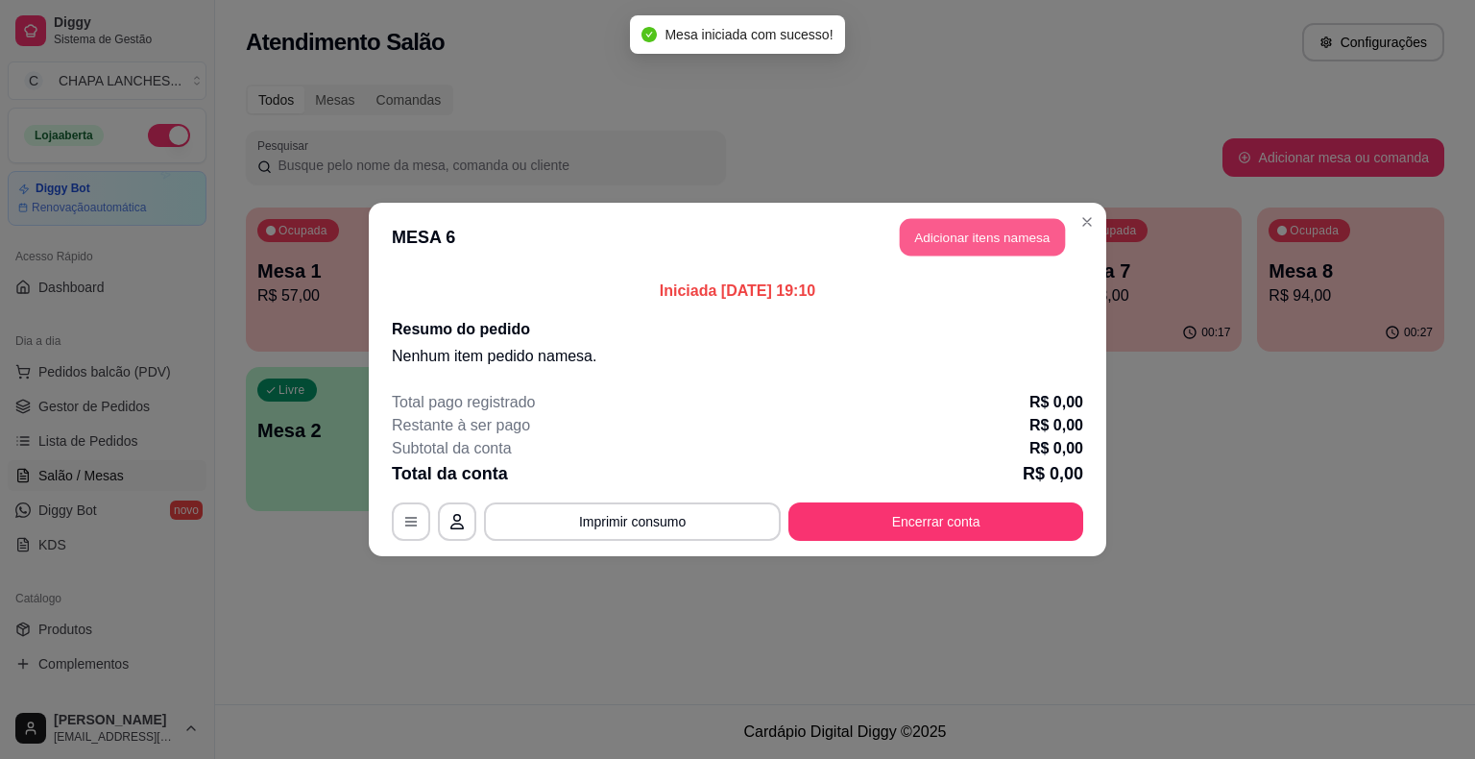
click at [976, 242] on button "Adicionar itens na mesa" at bounding box center [982, 237] width 165 height 37
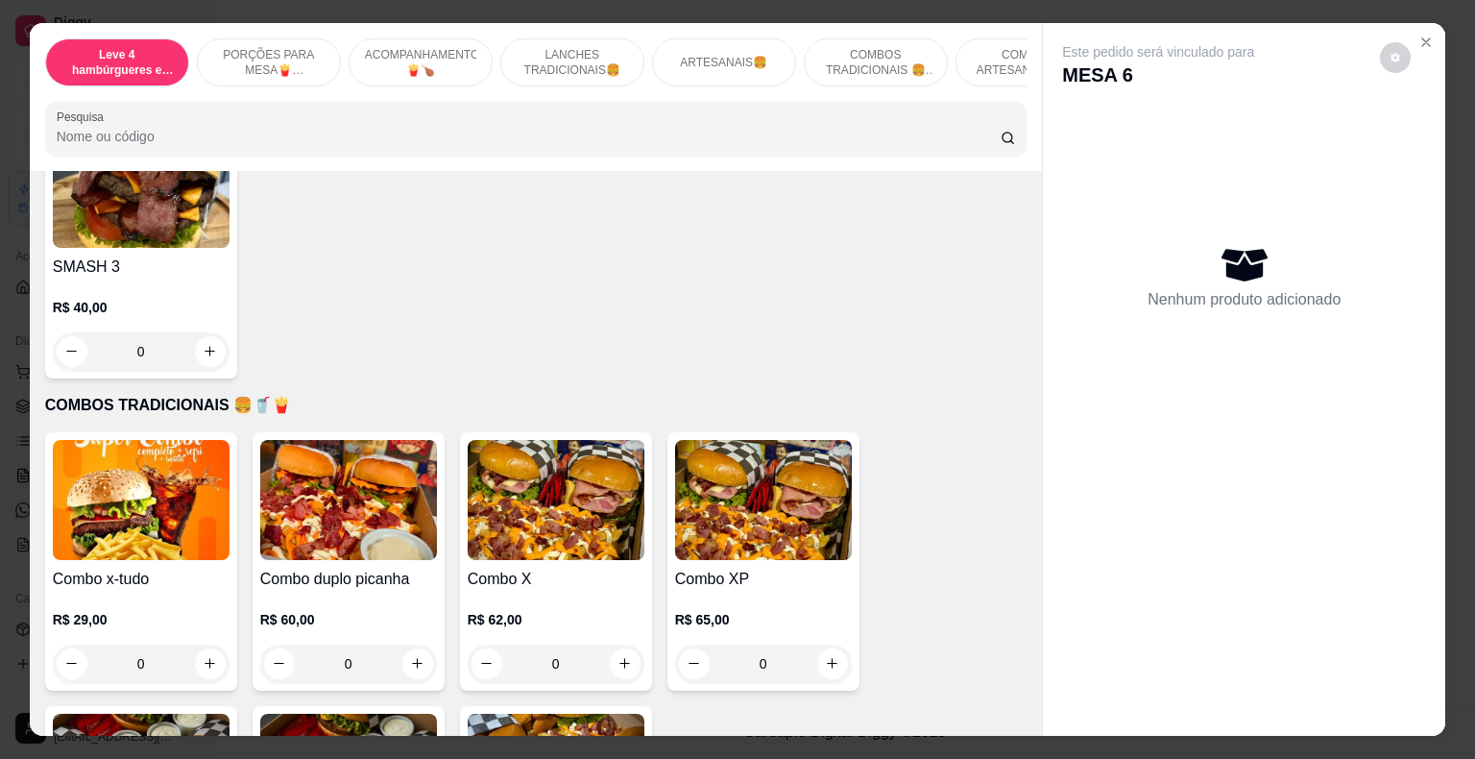
scroll to position [3073, 0]
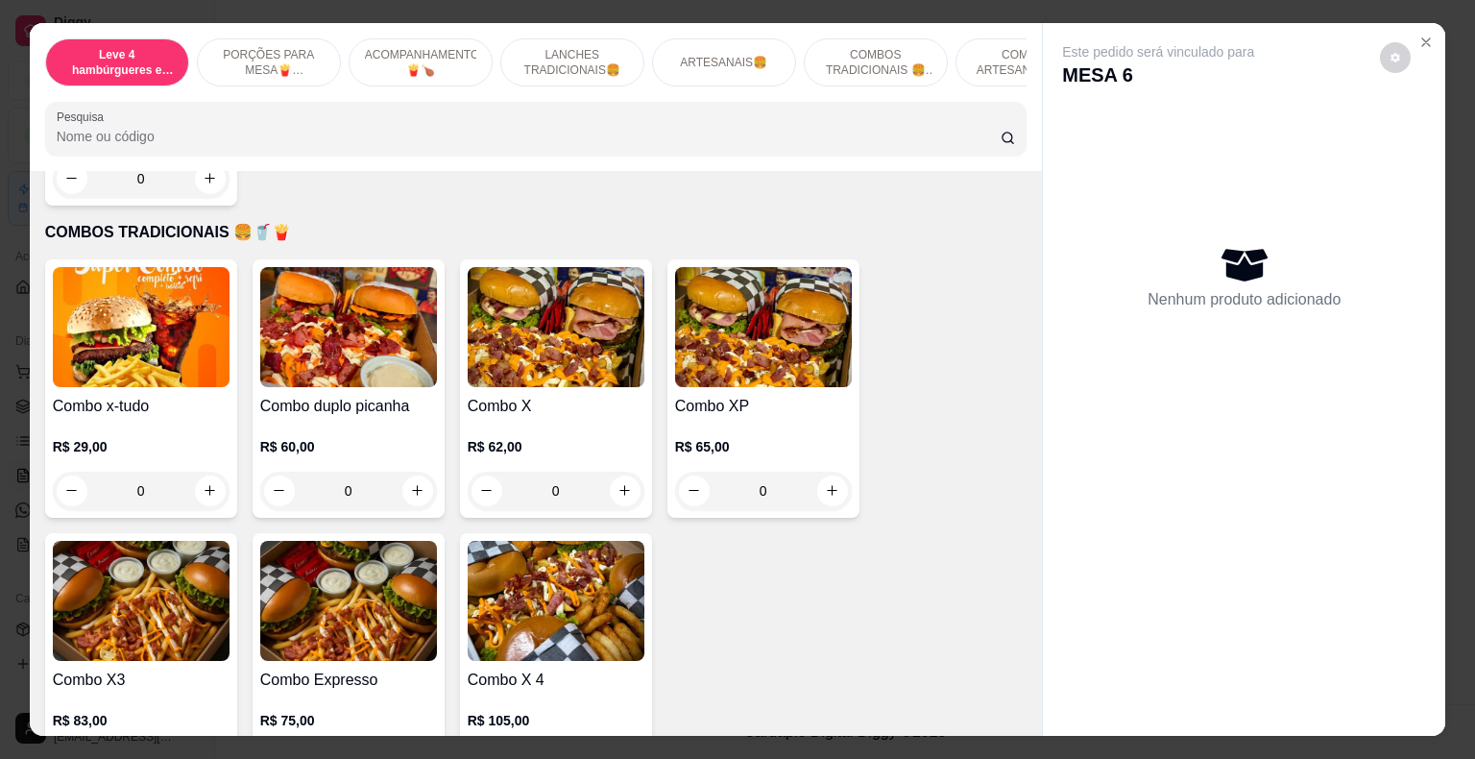
click at [416, 472] on div "0" at bounding box center [348, 491] width 177 height 38
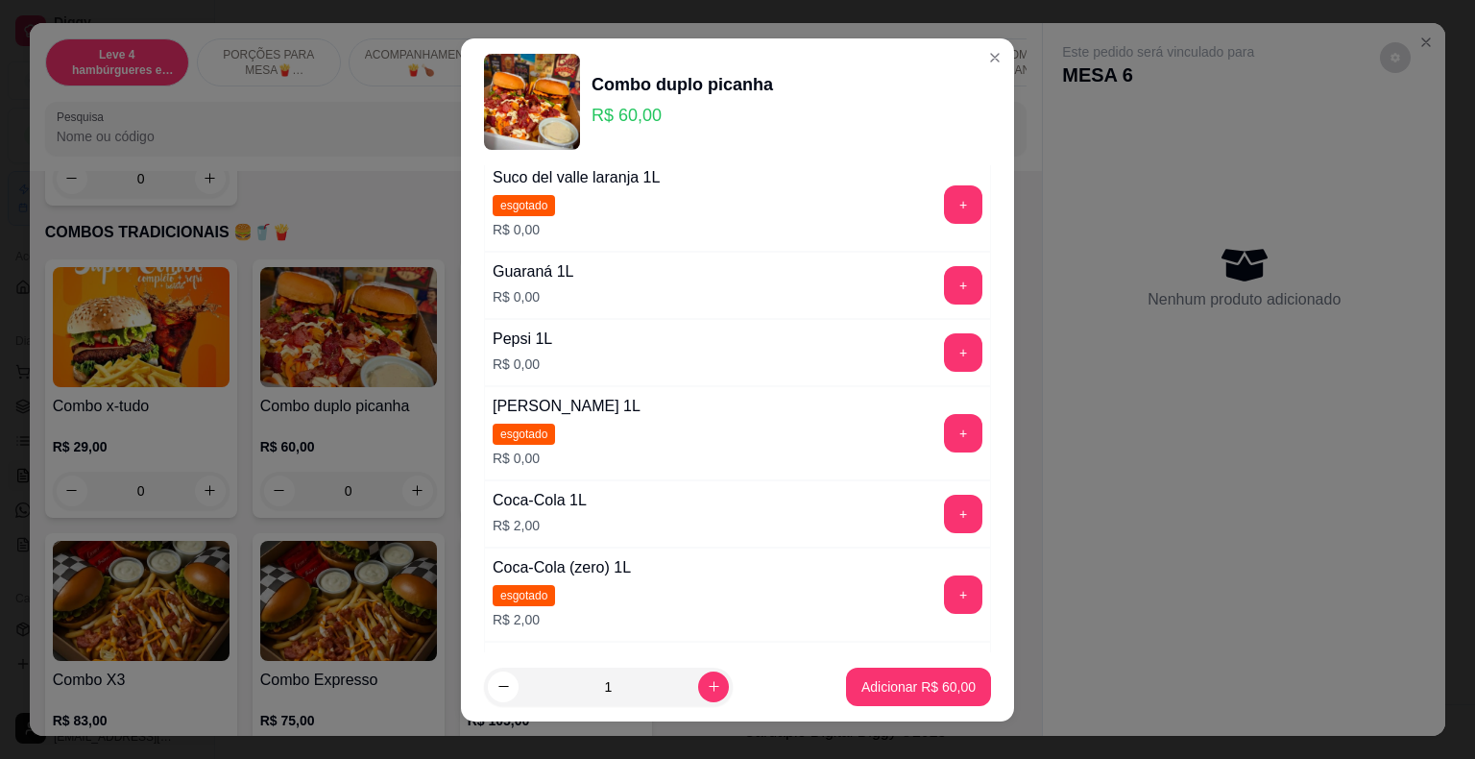
scroll to position [288, 0]
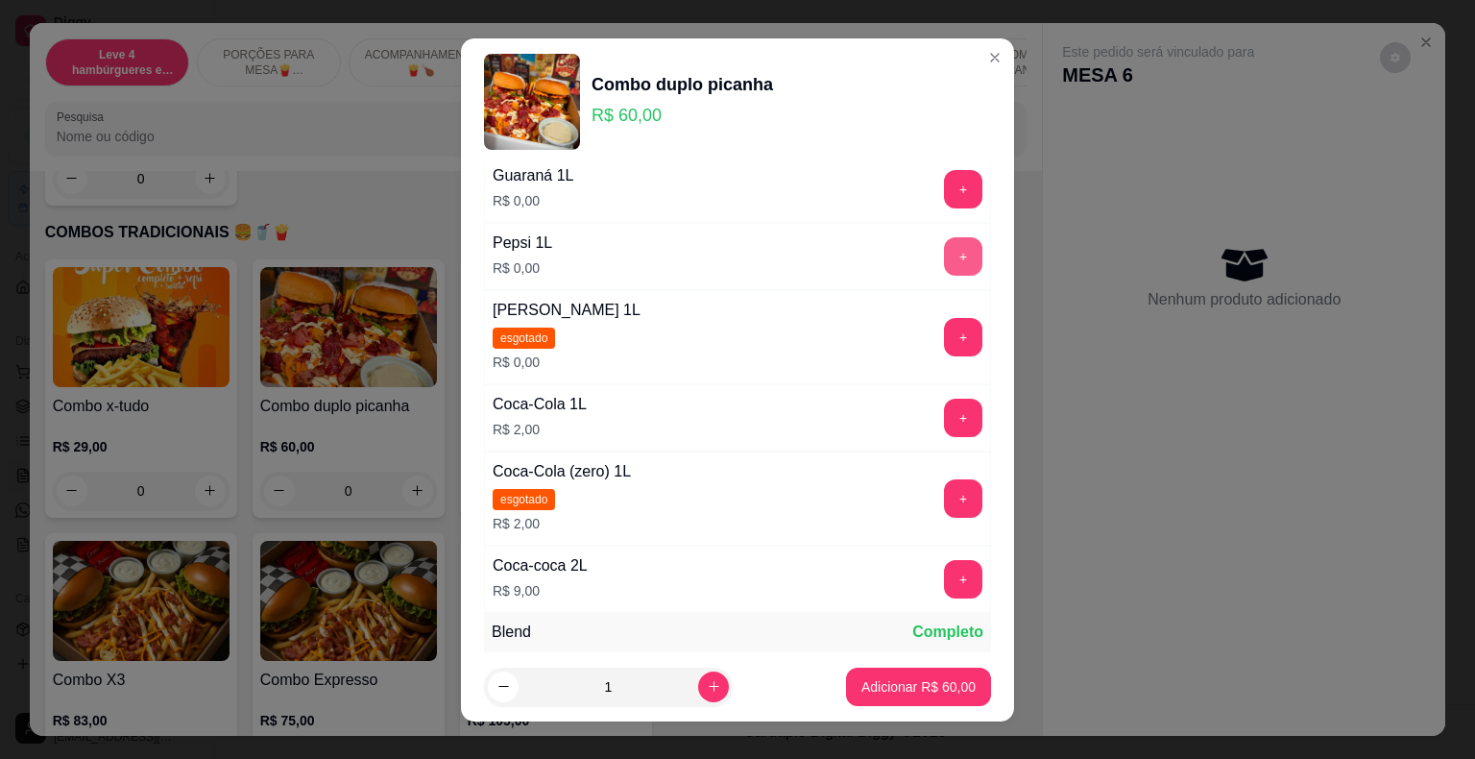
click at [944, 257] on button "+" at bounding box center [963, 256] width 38 height 38
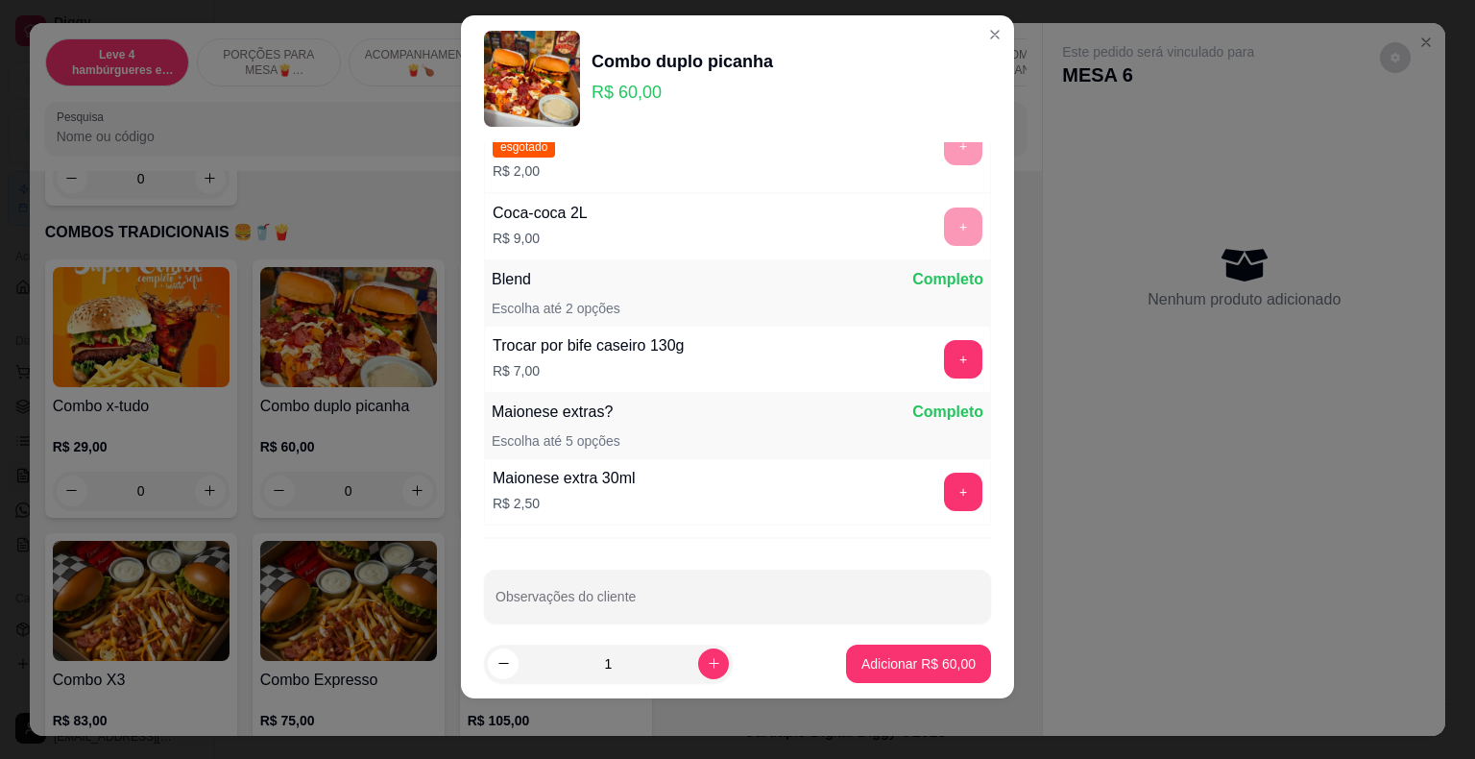
scroll to position [635, 0]
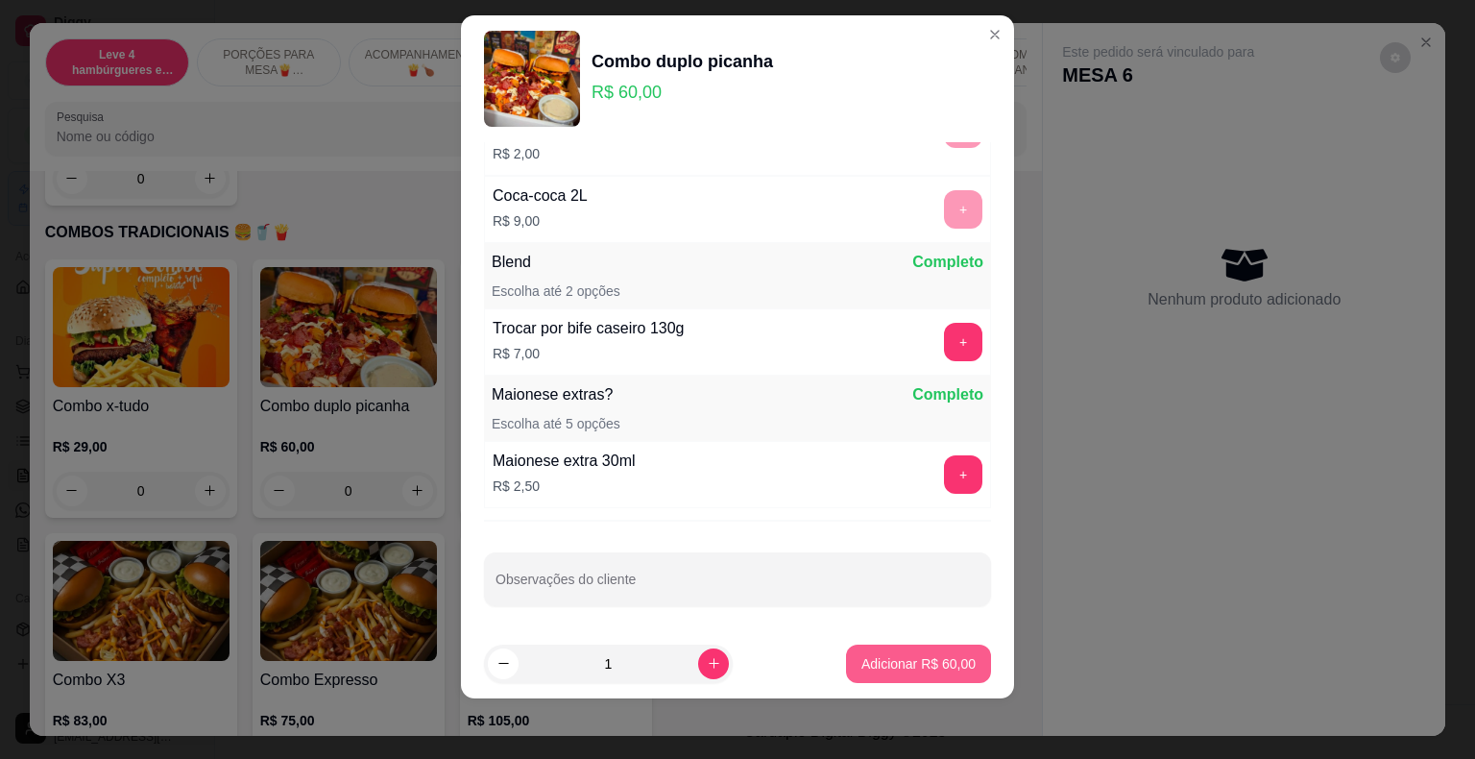
click at [923, 668] on p "Adicionar R$ 60,00" at bounding box center [919, 663] width 114 height 19
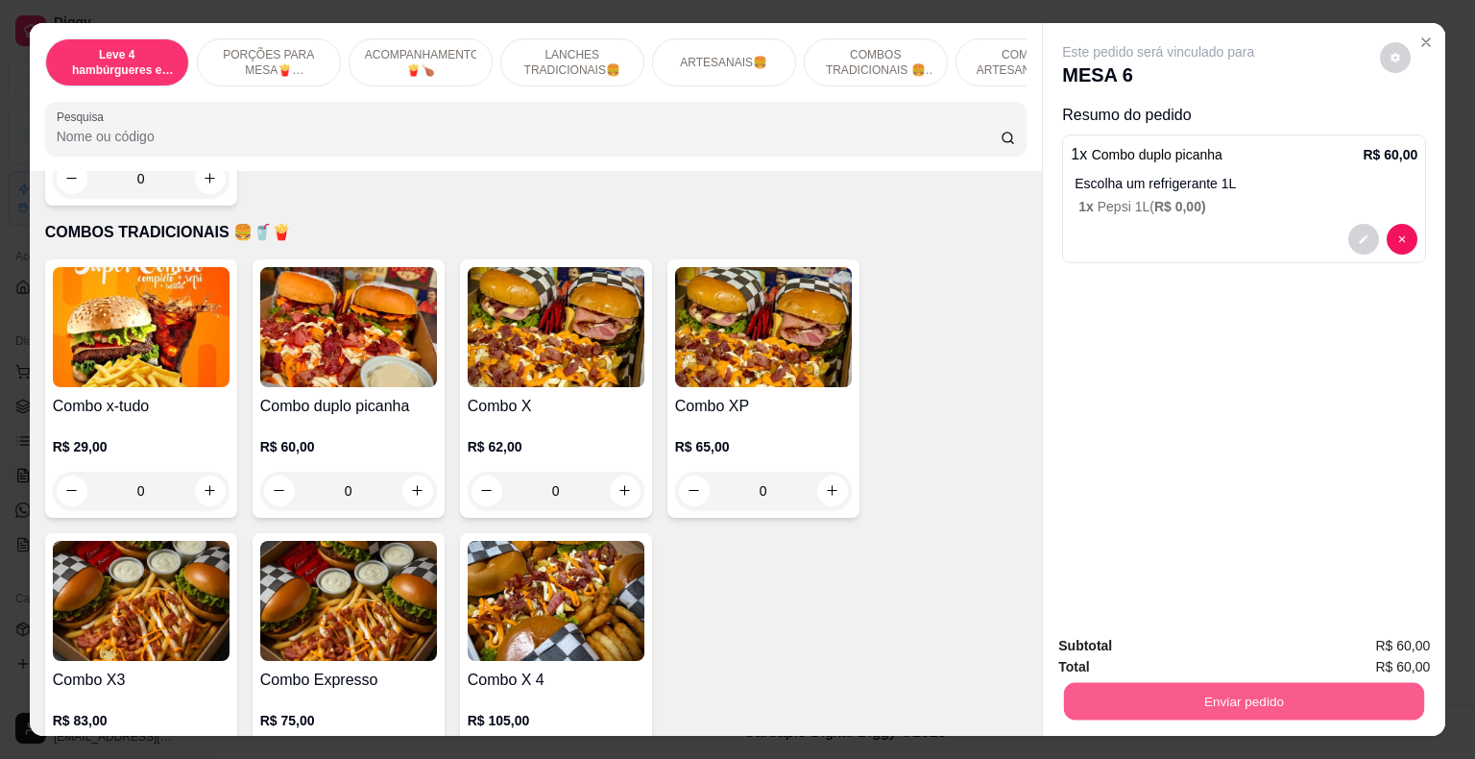
click at [1182, 689] on button "Enviar pedido" at bounding box center [1244, 701] width 360 height 37
click at [1394, 647] on button "Enviar pedido" at bounding box center [1380, 647] width 109 height 36
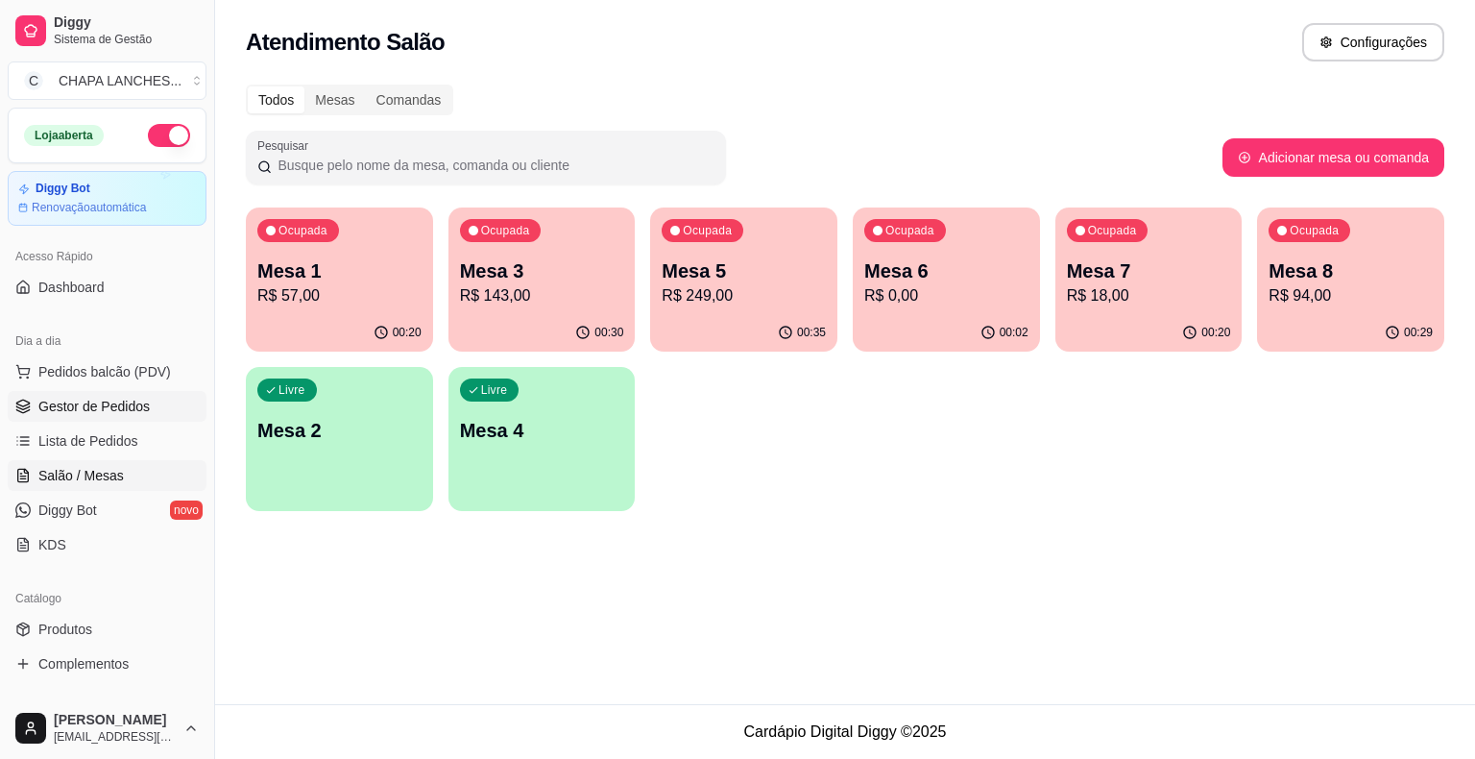
click at [166, 413] on link "Gestor de Pedidos" at bounding box center [107, 406] width 199 height 31
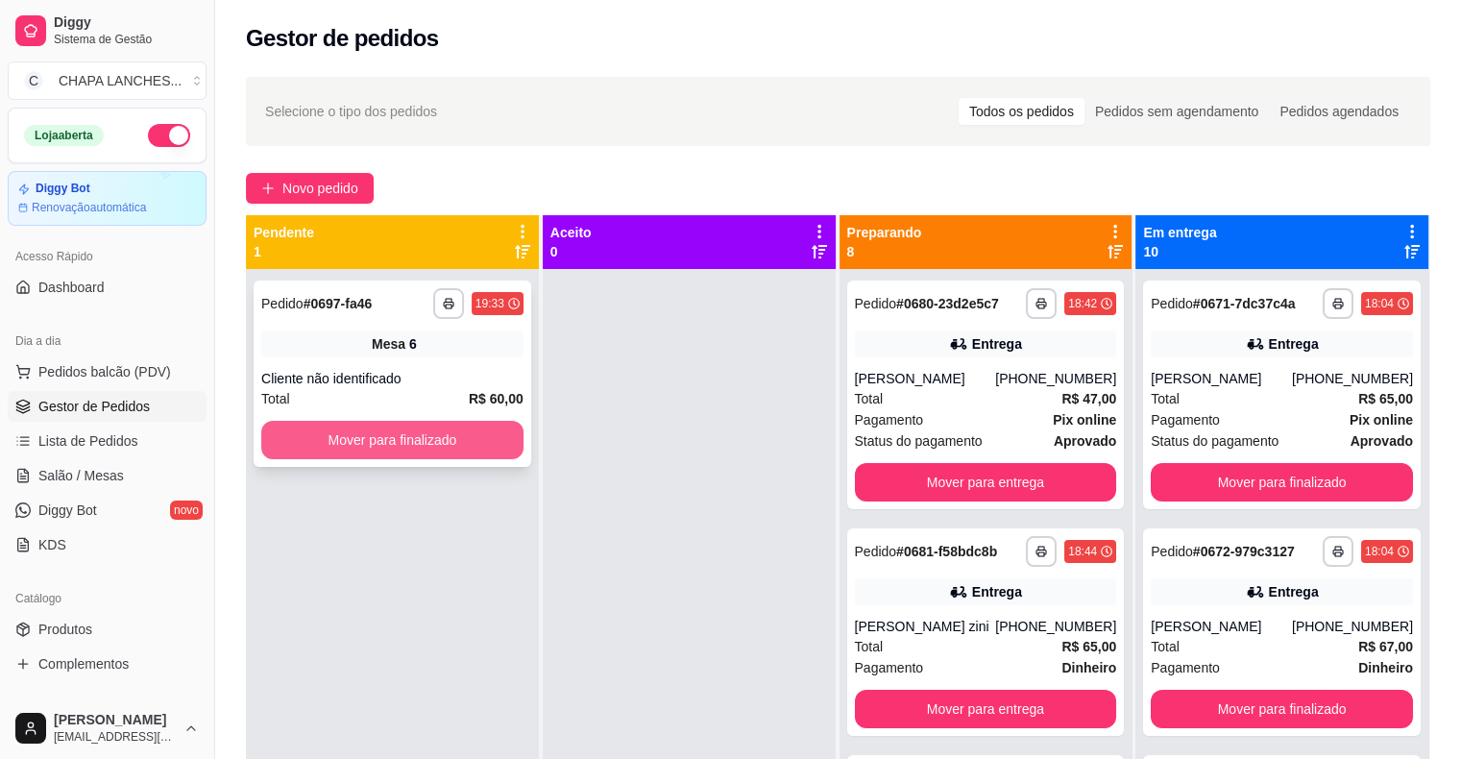
click at [358, 440] on button "Mover para finalizado" at bounding box center [392, 440] width 262 height 38
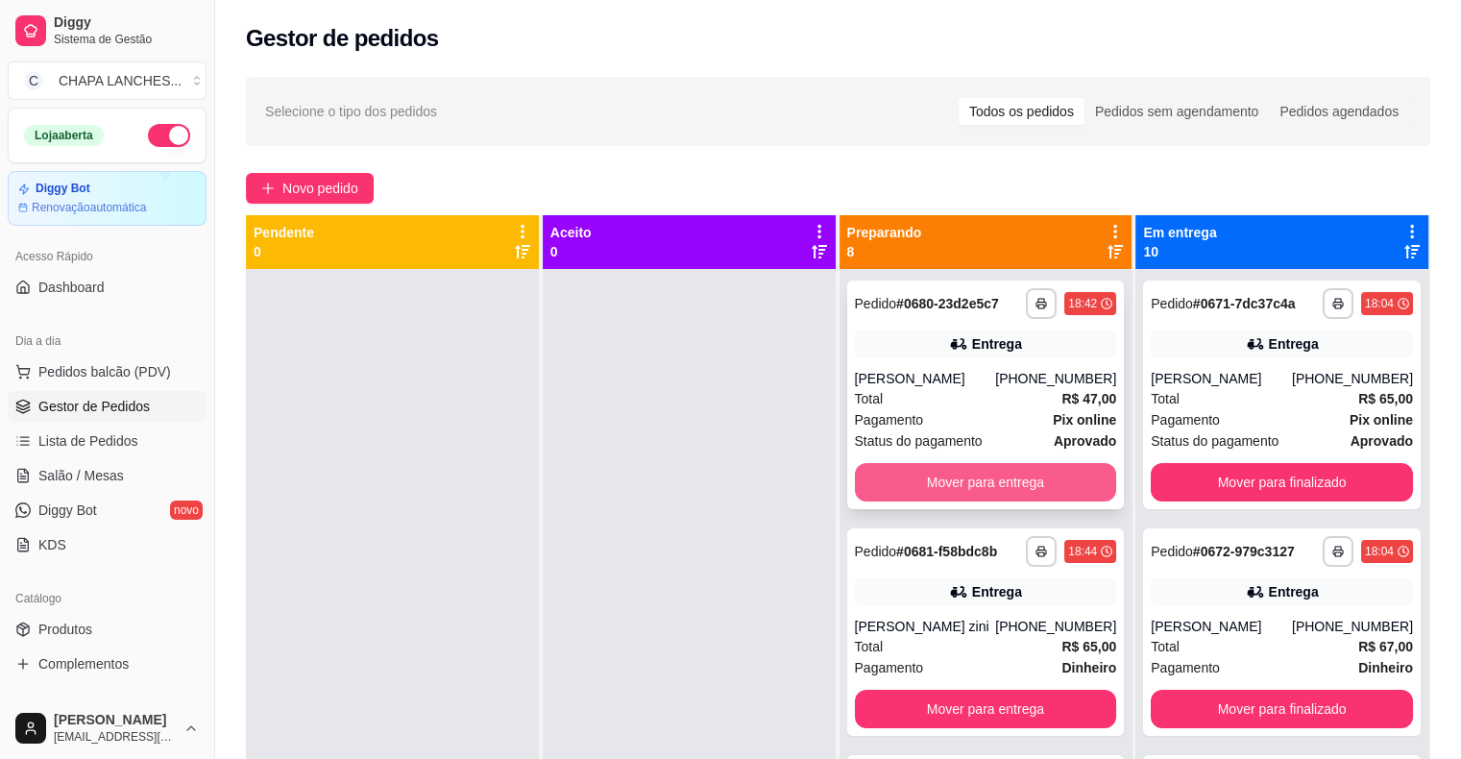
click at [967, 476] on button "Mover para entrega" at bounding box center [986, 482] width 262 height 38
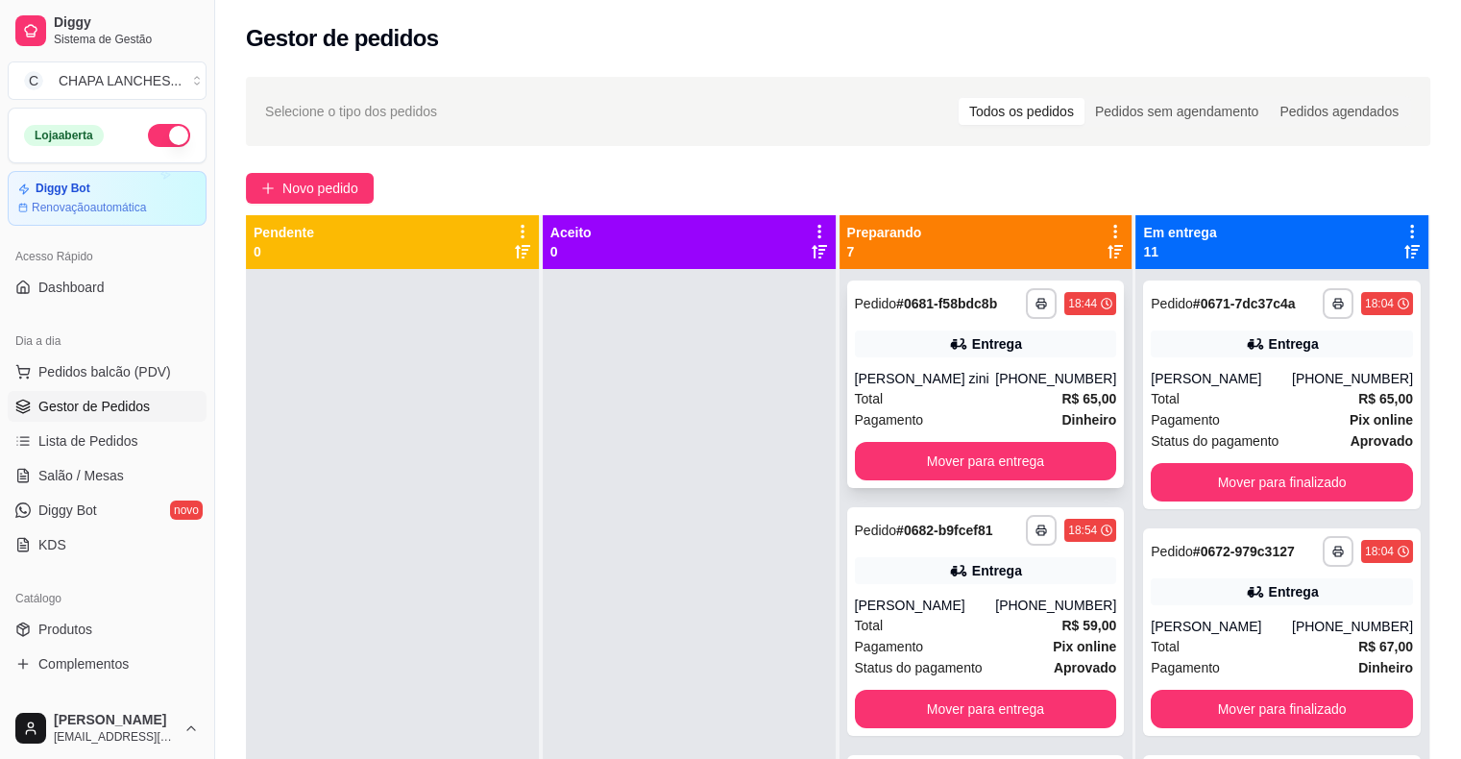
click at [926, 403] on div "Total R$ 65,00" at bounding box center [986, 398] width 262 height 21
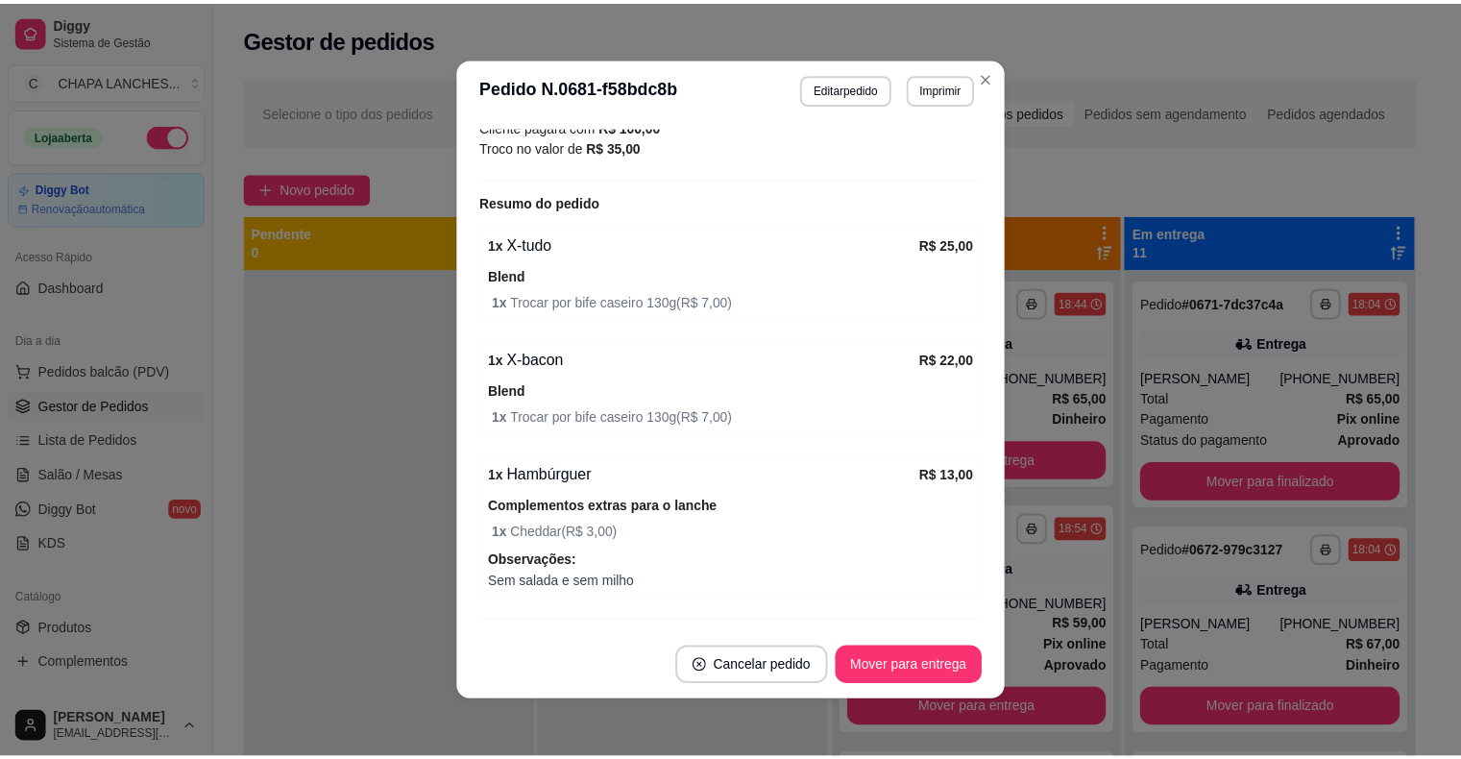
scroll to position [646, 0]
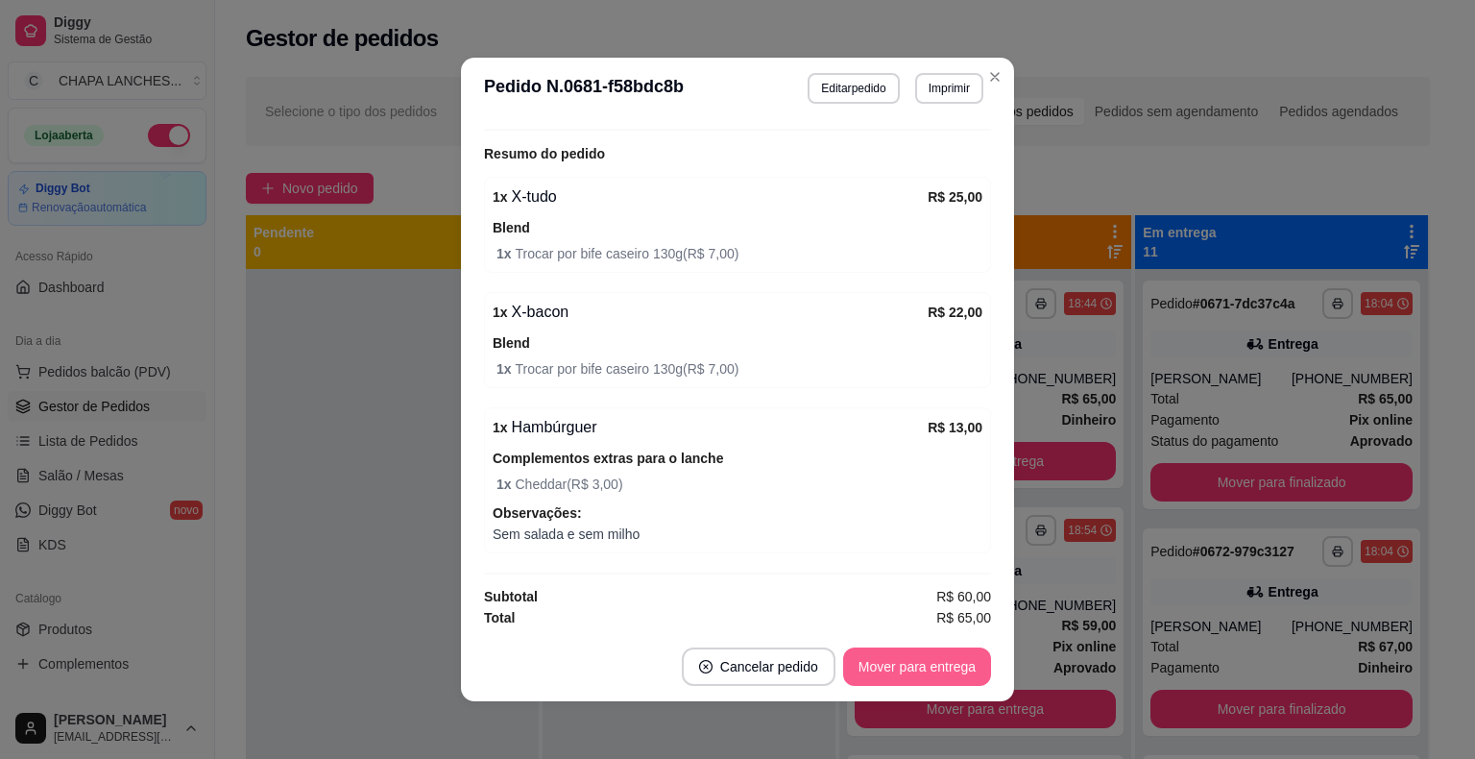
click at [893, 672] on button "Mover para entrega" at bounding box center [917, 666] width 148 height 38
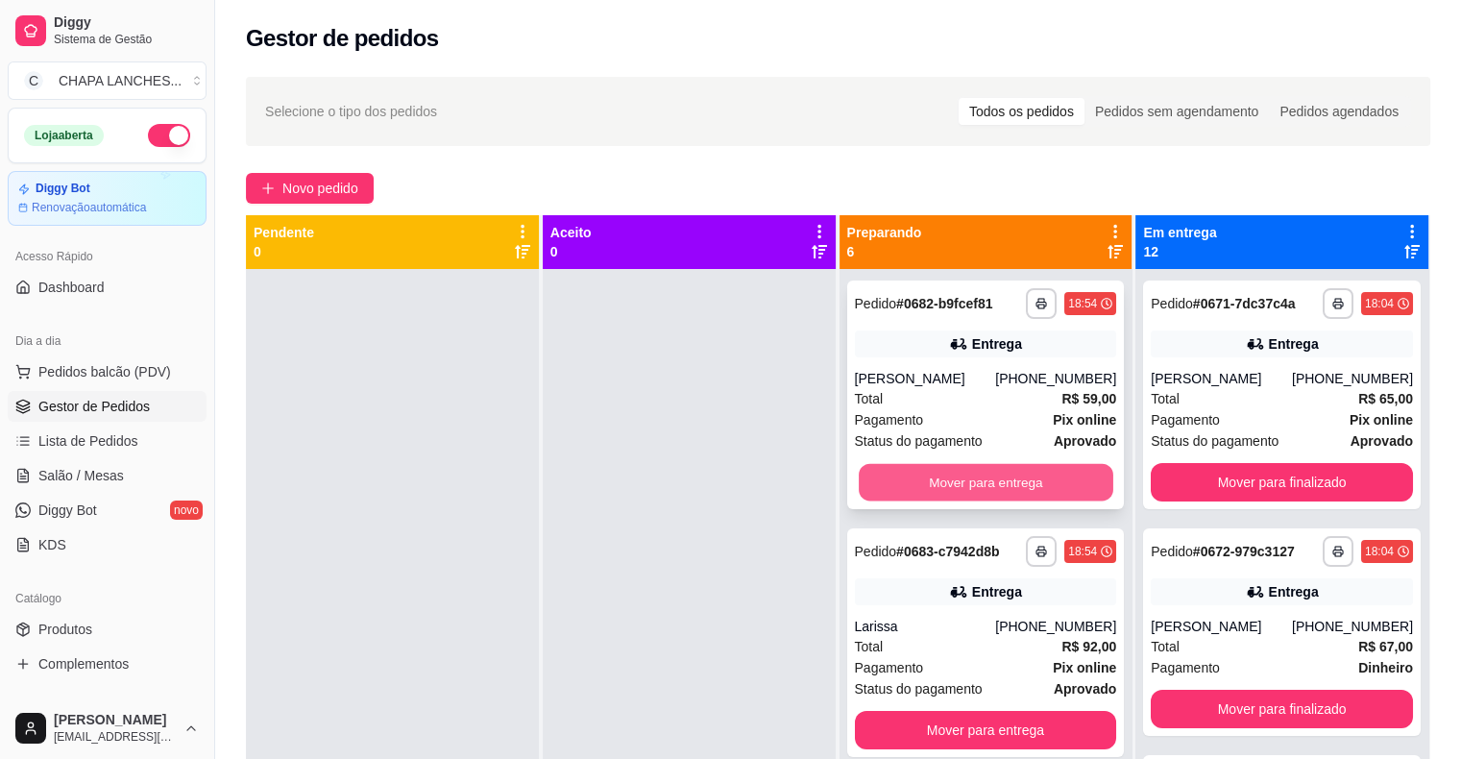
click at [909, 477] on button "Mover para entrega" at bounding box center [986, 482] width 255 height 37
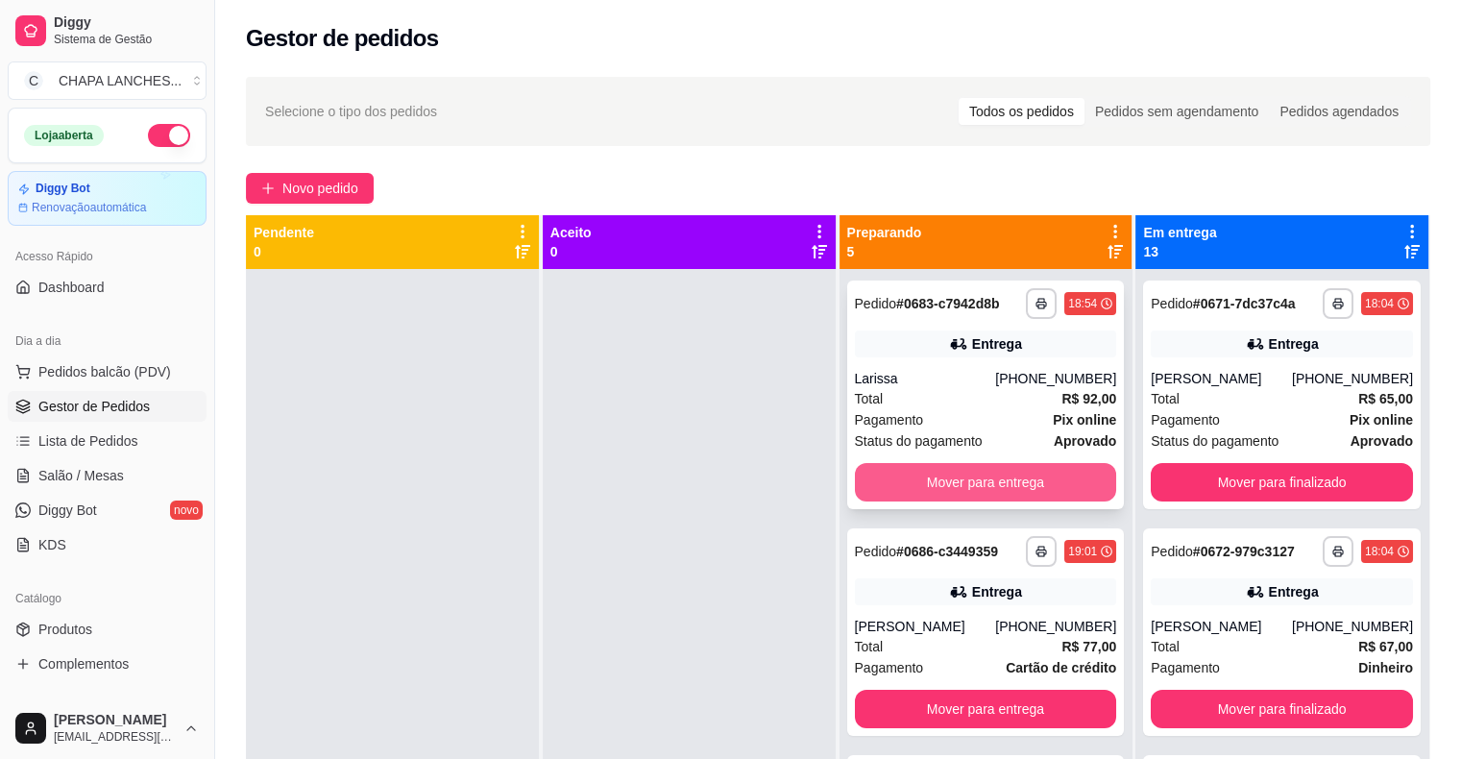
click at [912, 474] on button "Mover para entrega" at bounding box center [986, 482] width 262 height 38
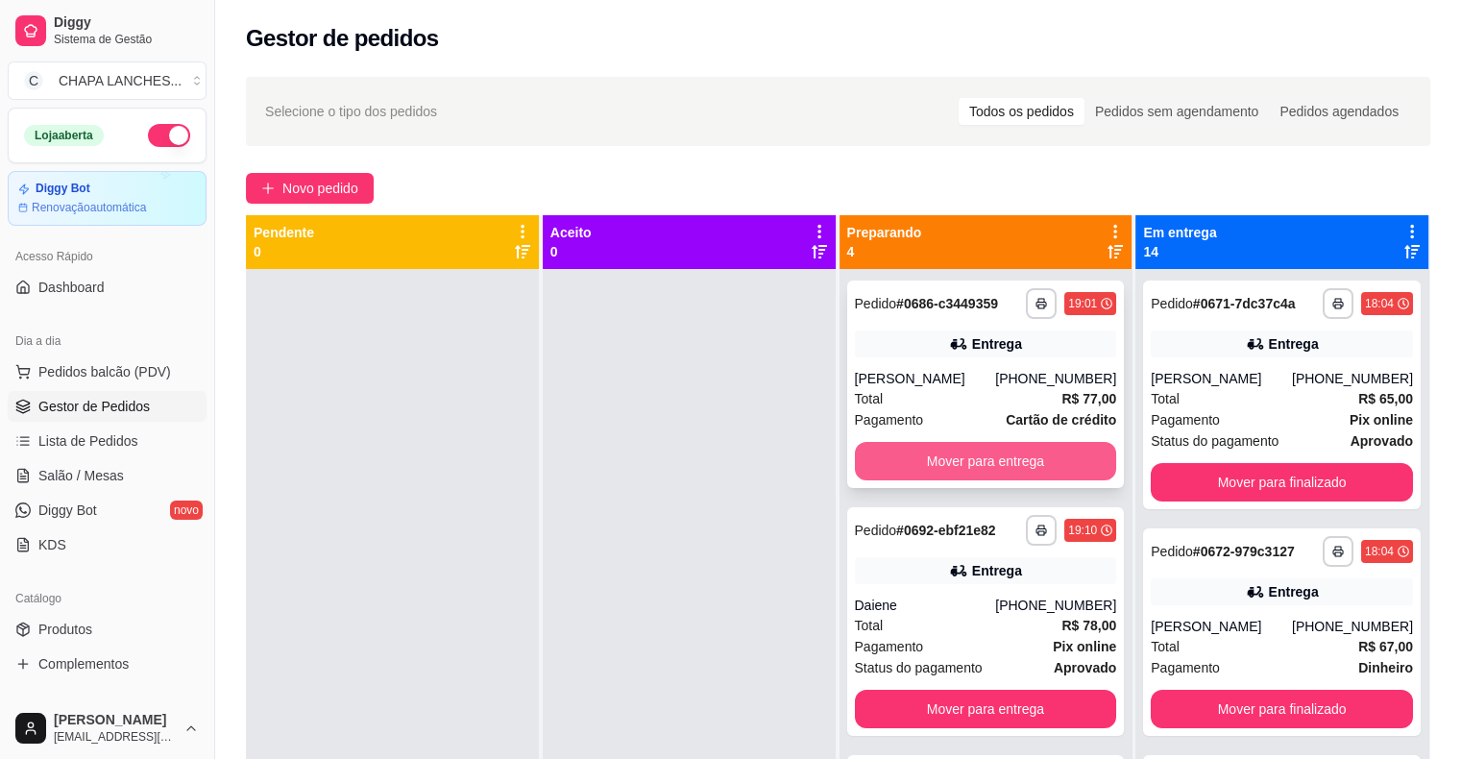
click at [937, 456] on button "Mover para entrega" at bounding box center [986, 461] width 262 height 38
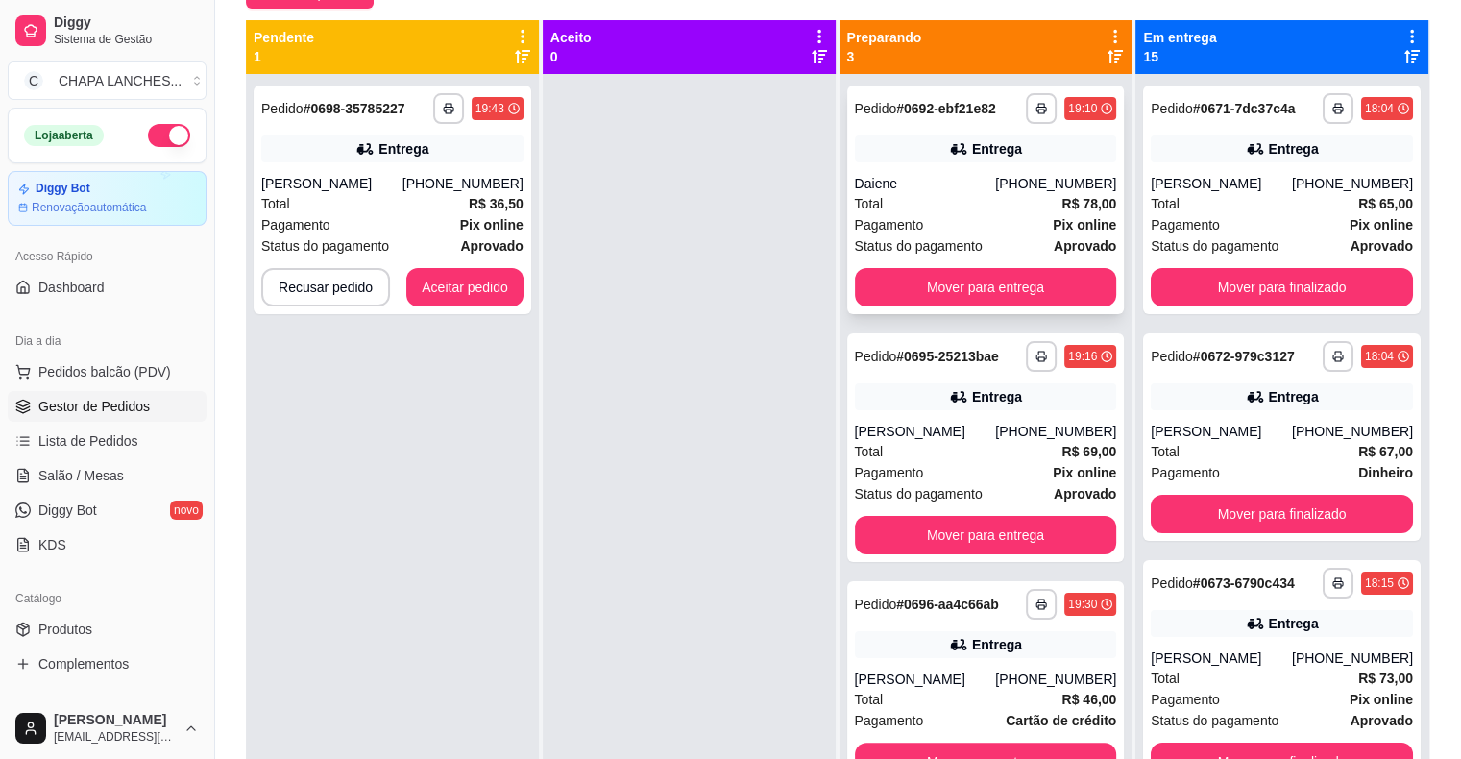
scroll to position [100, 0]
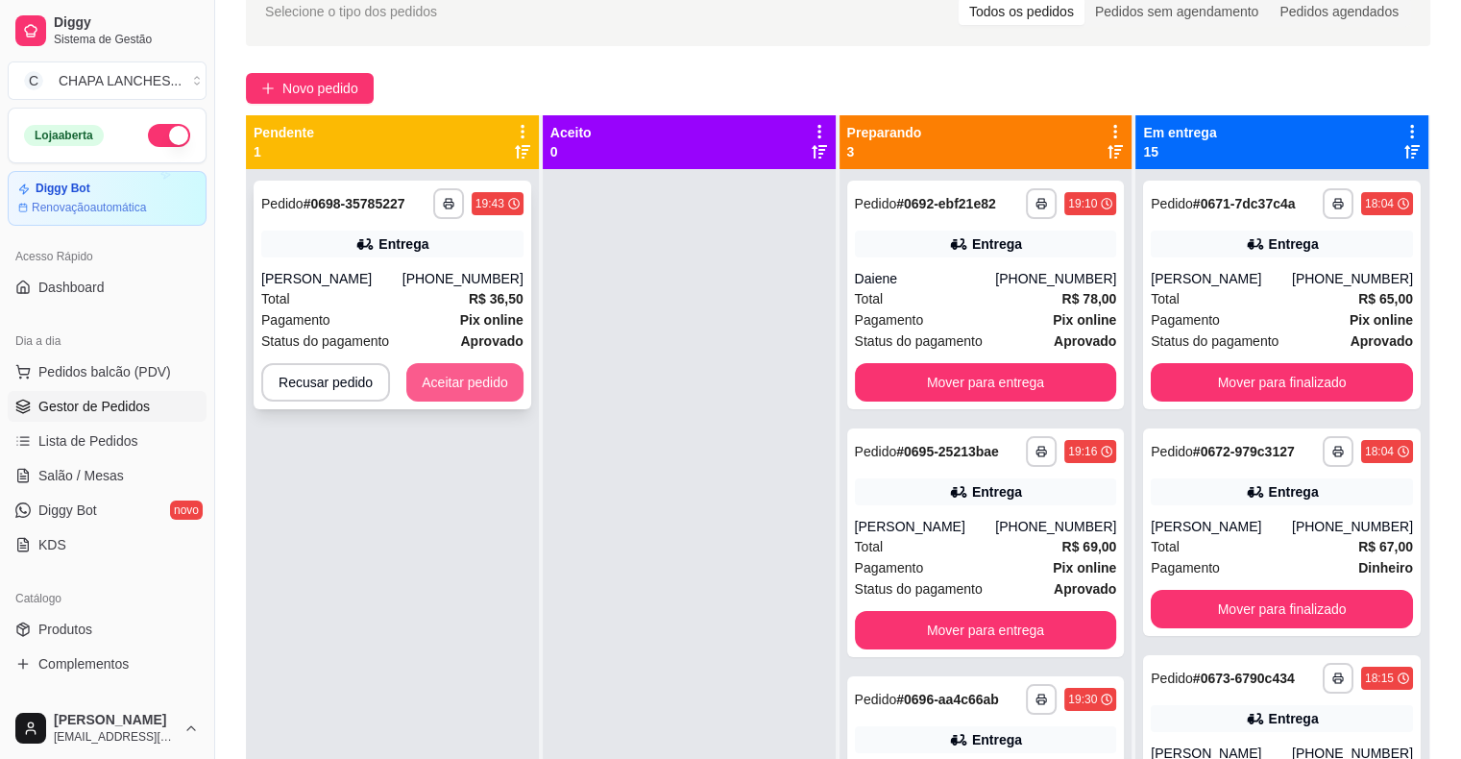
click at [477, 385] on button "Aceitar pedido" at bounding box center [464, 382] width 117 height 38
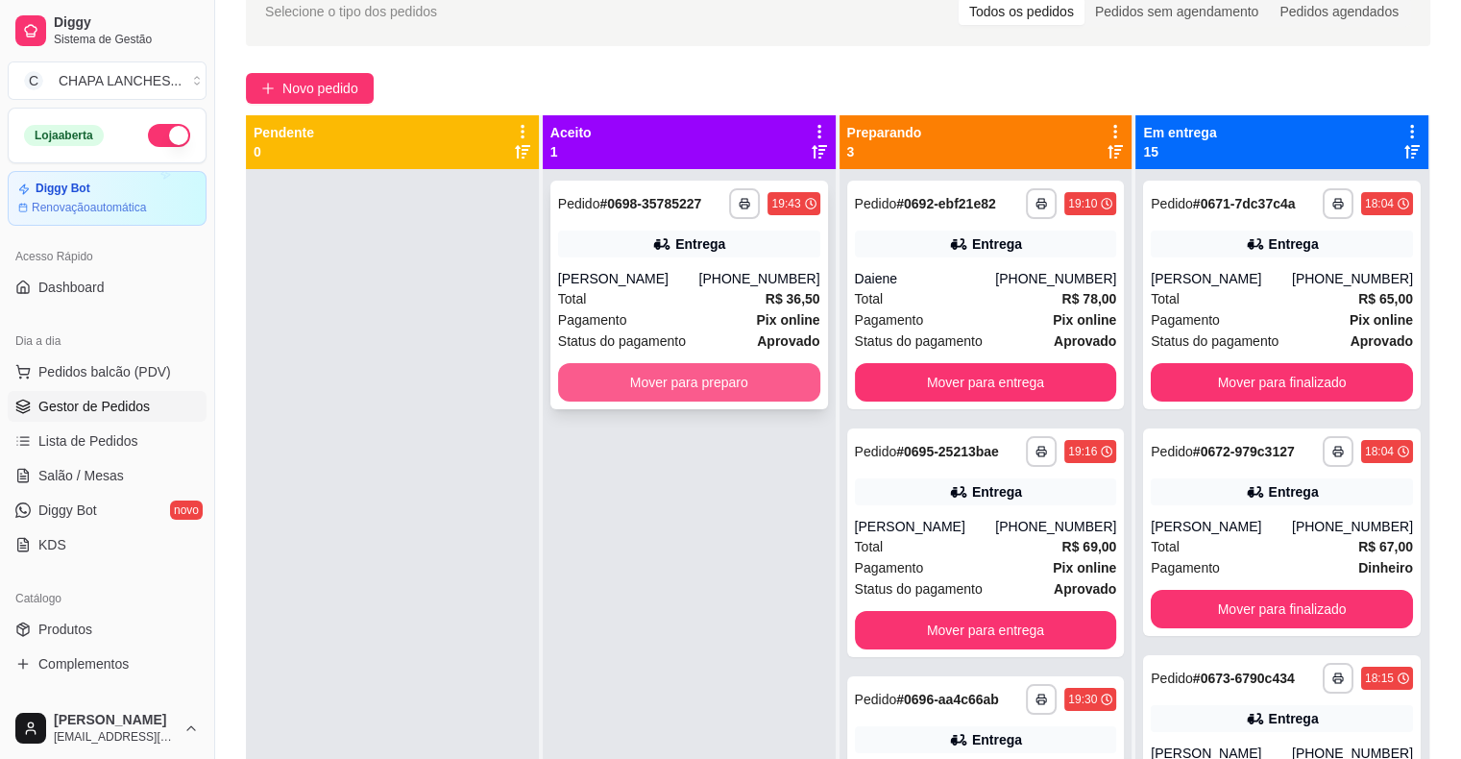
click at [584, 398] on button "Mover para preparo" at bounding box center [689, 382] width 262 height 38
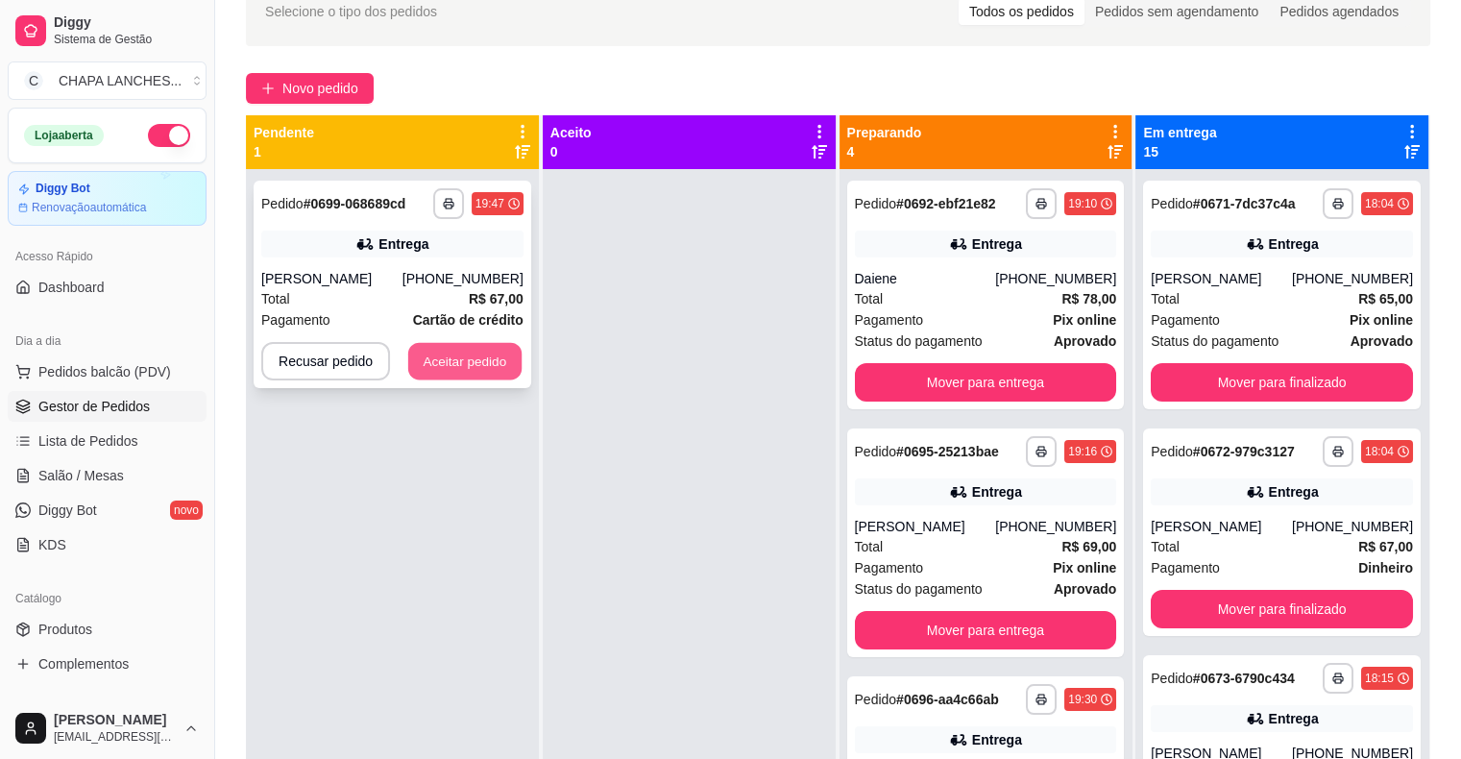
click at [504, 357] on button "Aceitar pedido" at bounding box center [464, 361] width 113 height 37
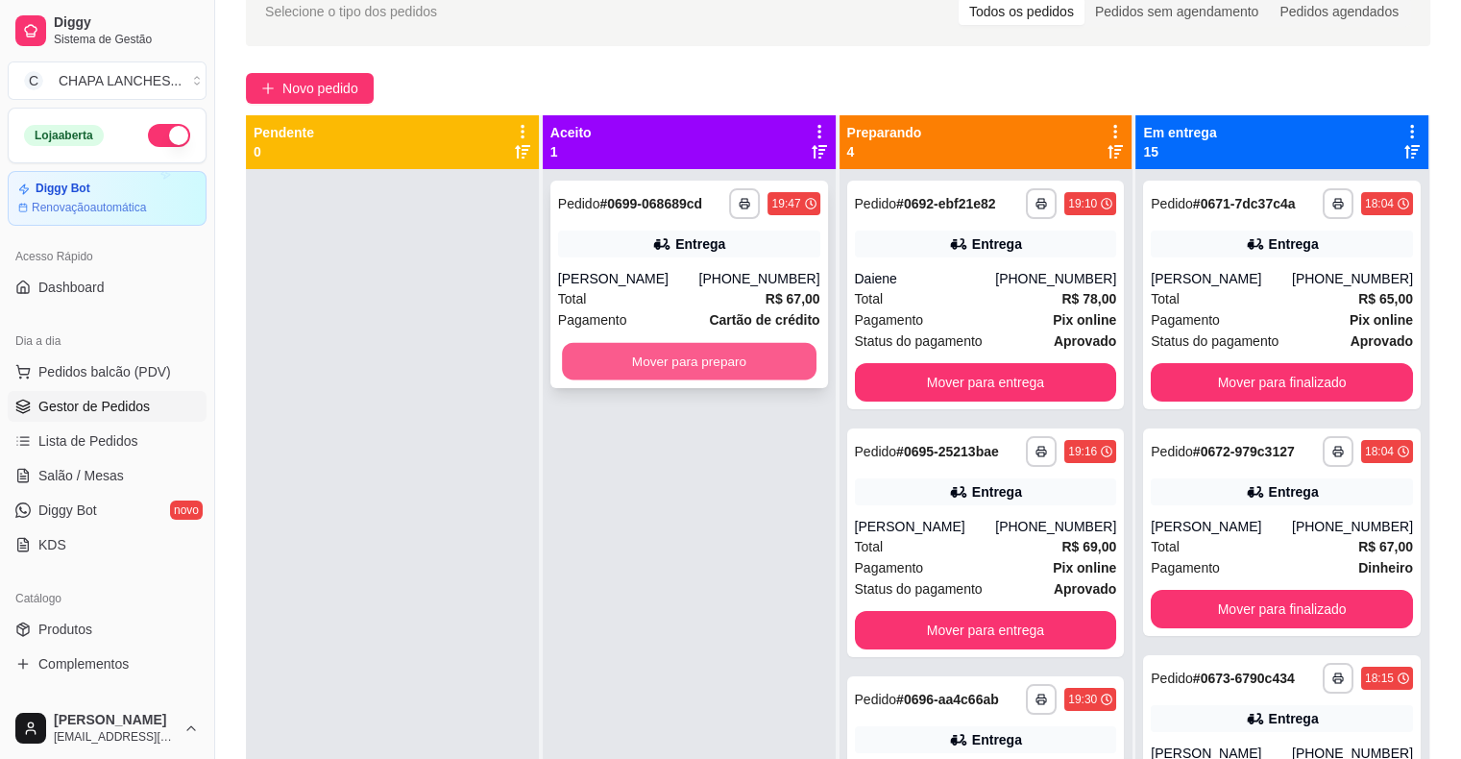
click at [647, 367] on button "Mover para preparo" at bounding box center [689, 361] width 255 height 37
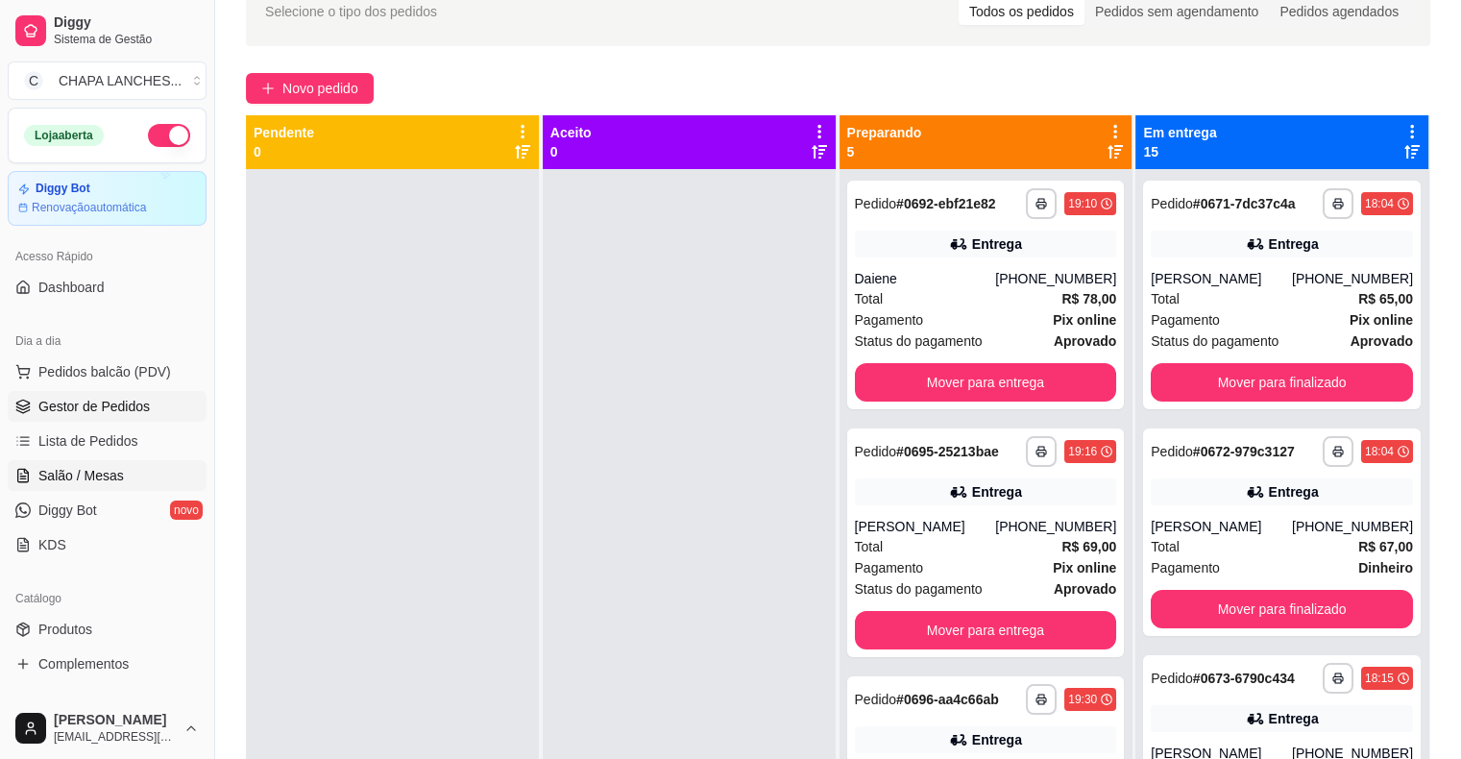
click at [112, 469] on span "Salão / Mesas" at bounding box center [80, 475] width 85 height 19
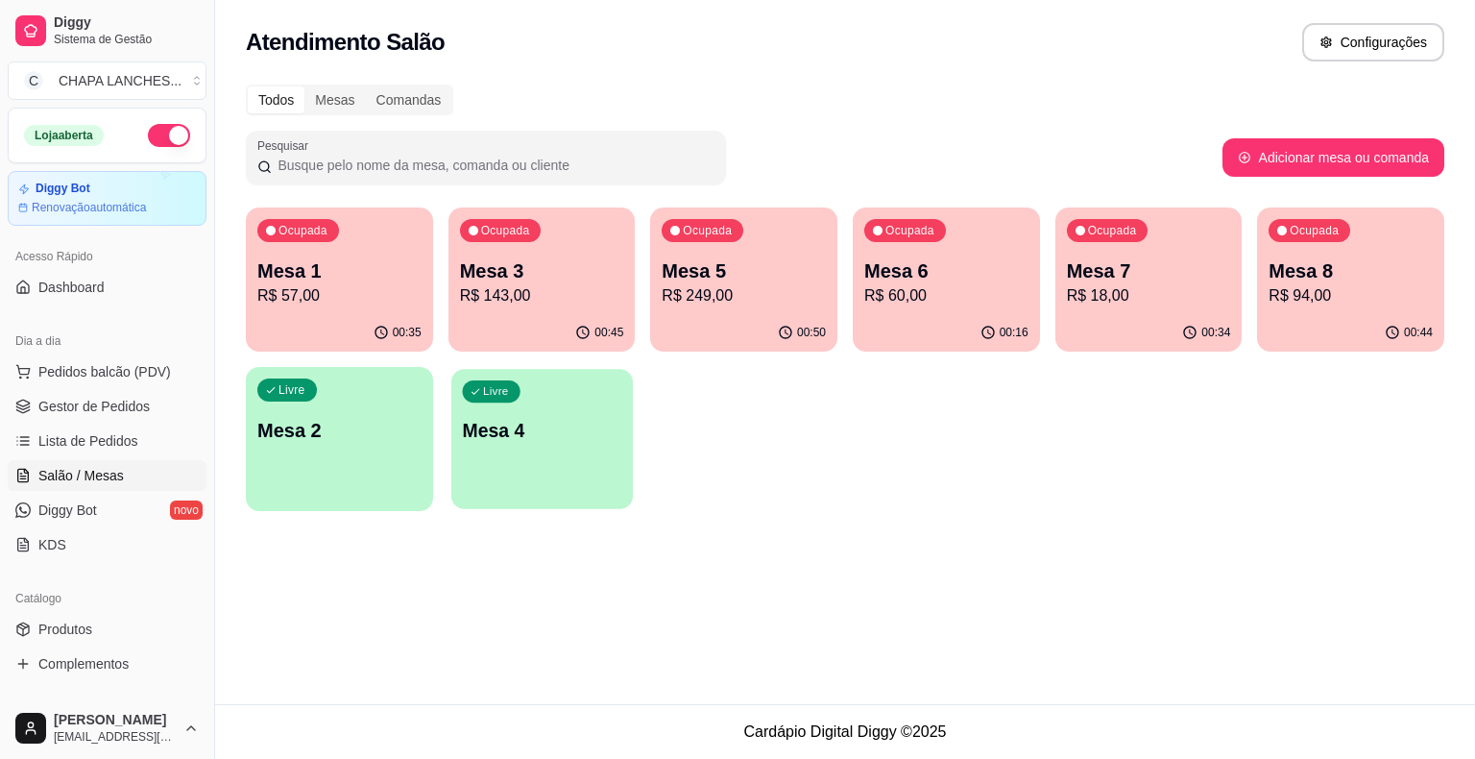
click at [537, 461] on div "Livre Mesa 4" at bounding box center [542, 427] width 182 height 117
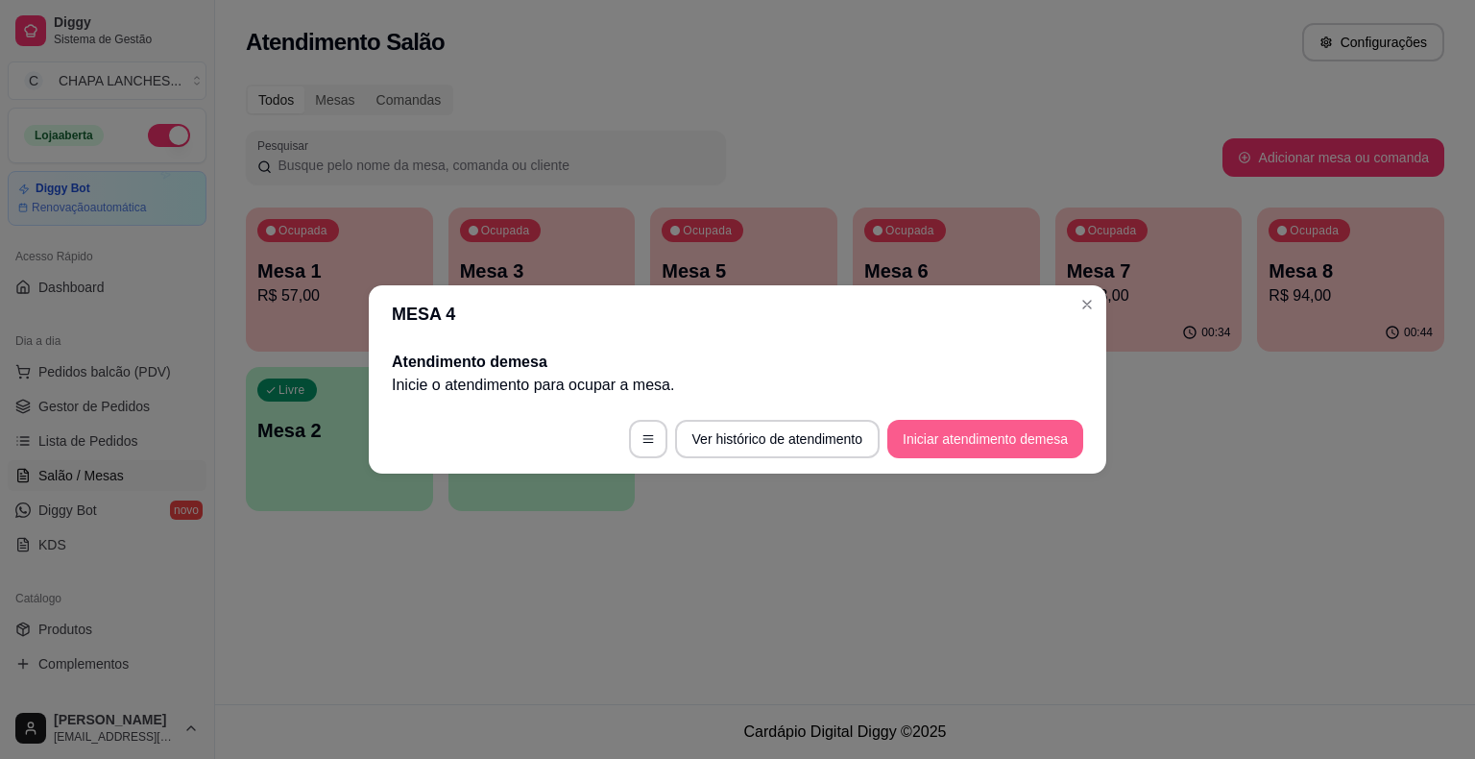
click at [983, 447] on button "Iniciar atendimento de mesa" at bounding box center [985, 439] width 196 height 38
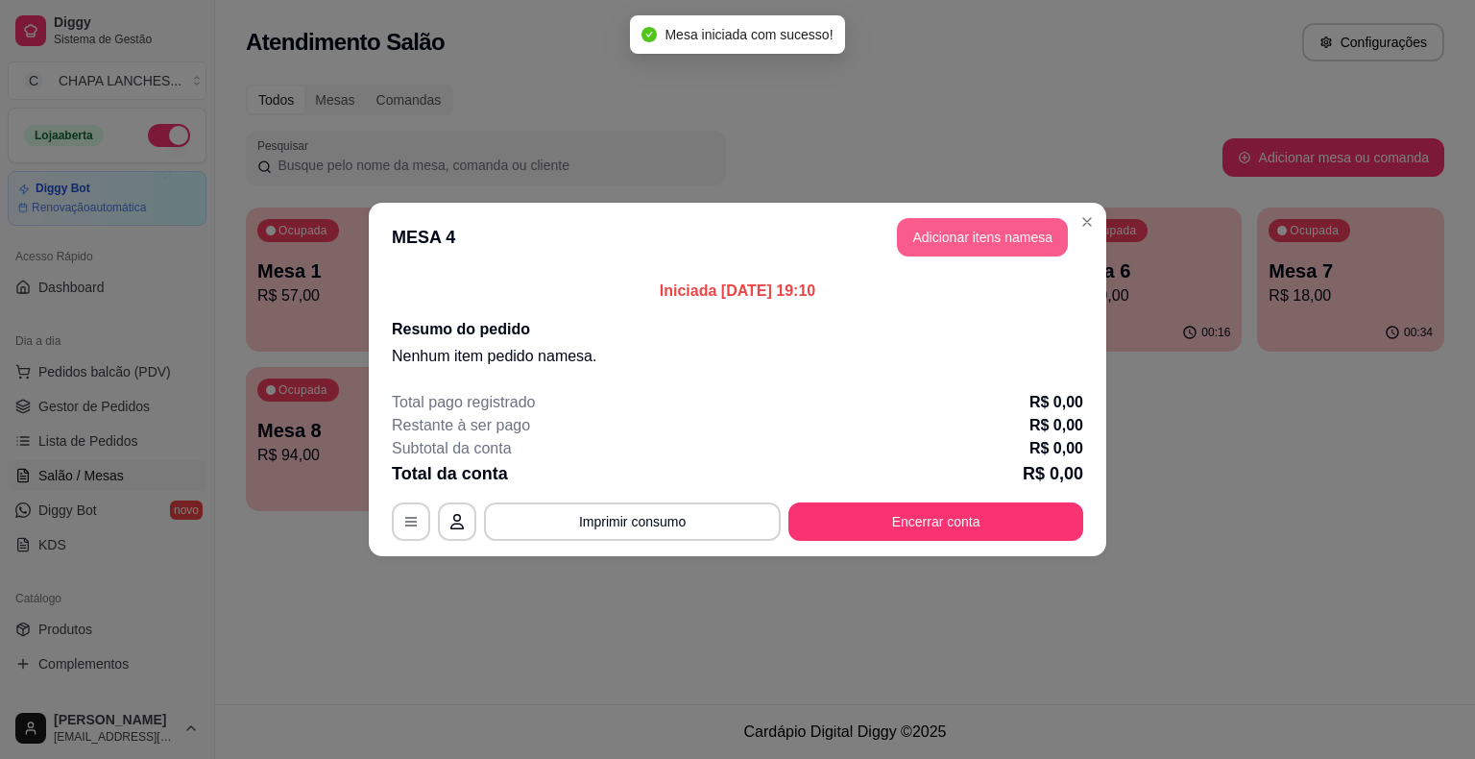
click at [996, 245] on button "Adicionar itens na mesa" at bounding box center [982, 237] width 171 height 38
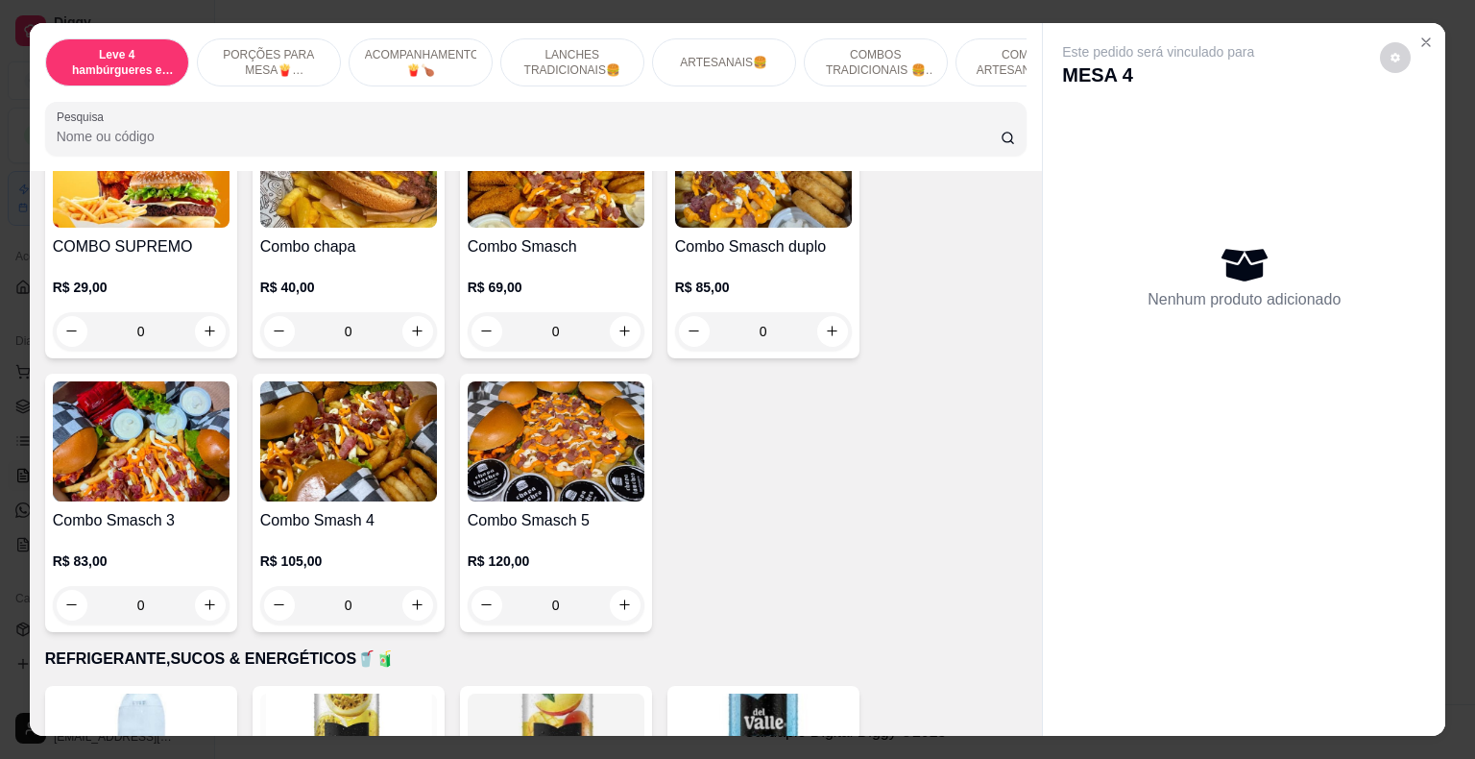
scroll to position [3650, 0]
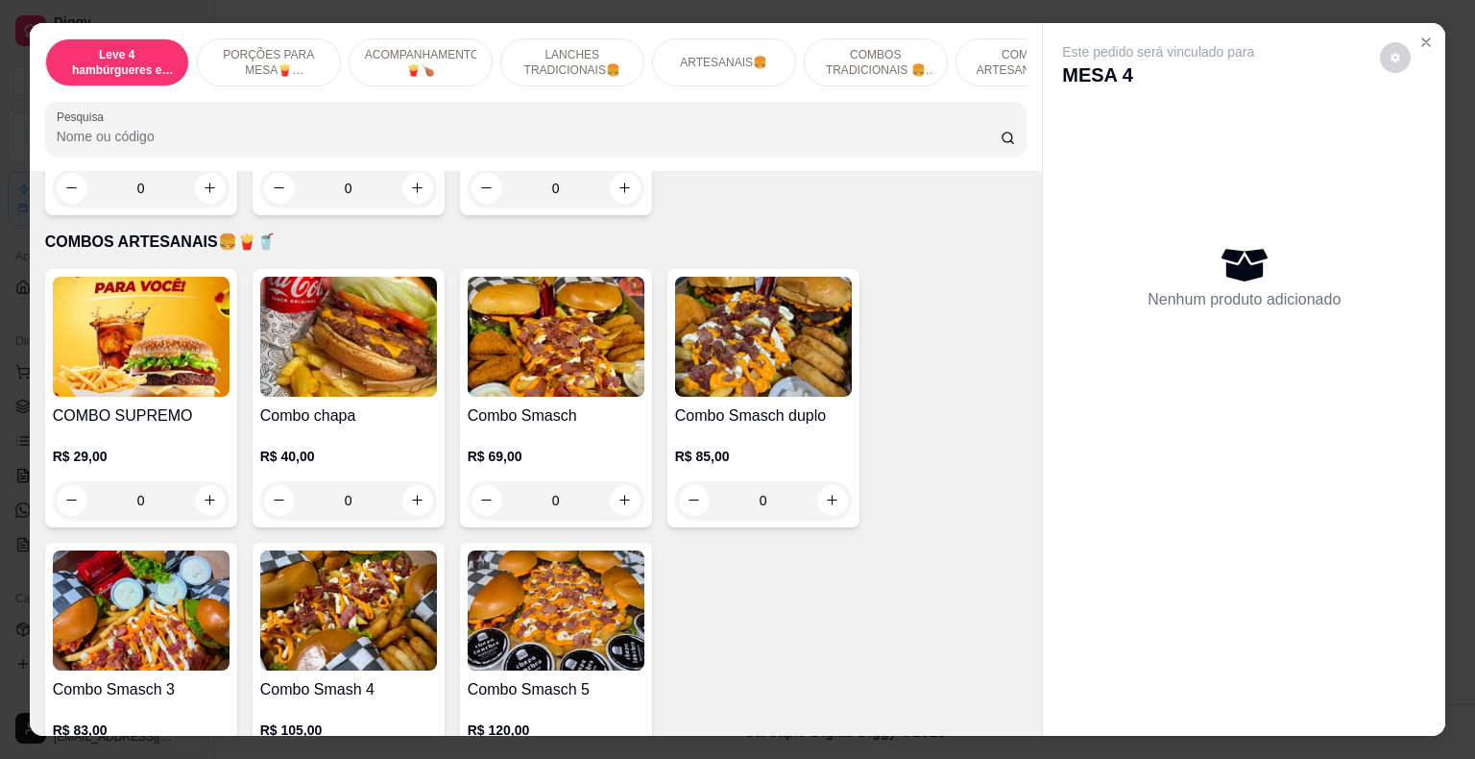
click at [549, 309] on img at bounding box center [556, 337] width 177 height 120
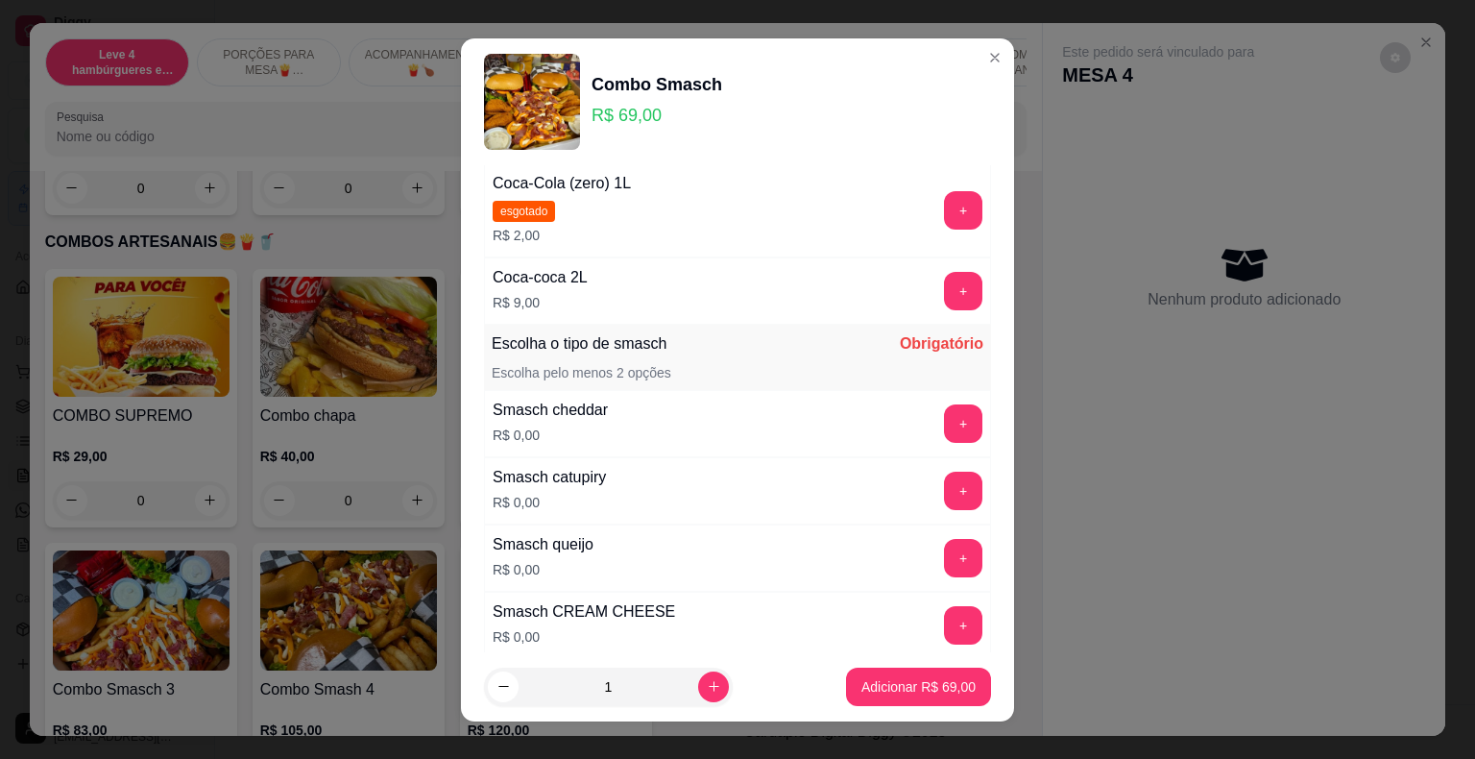
scroll to position [672, 0]
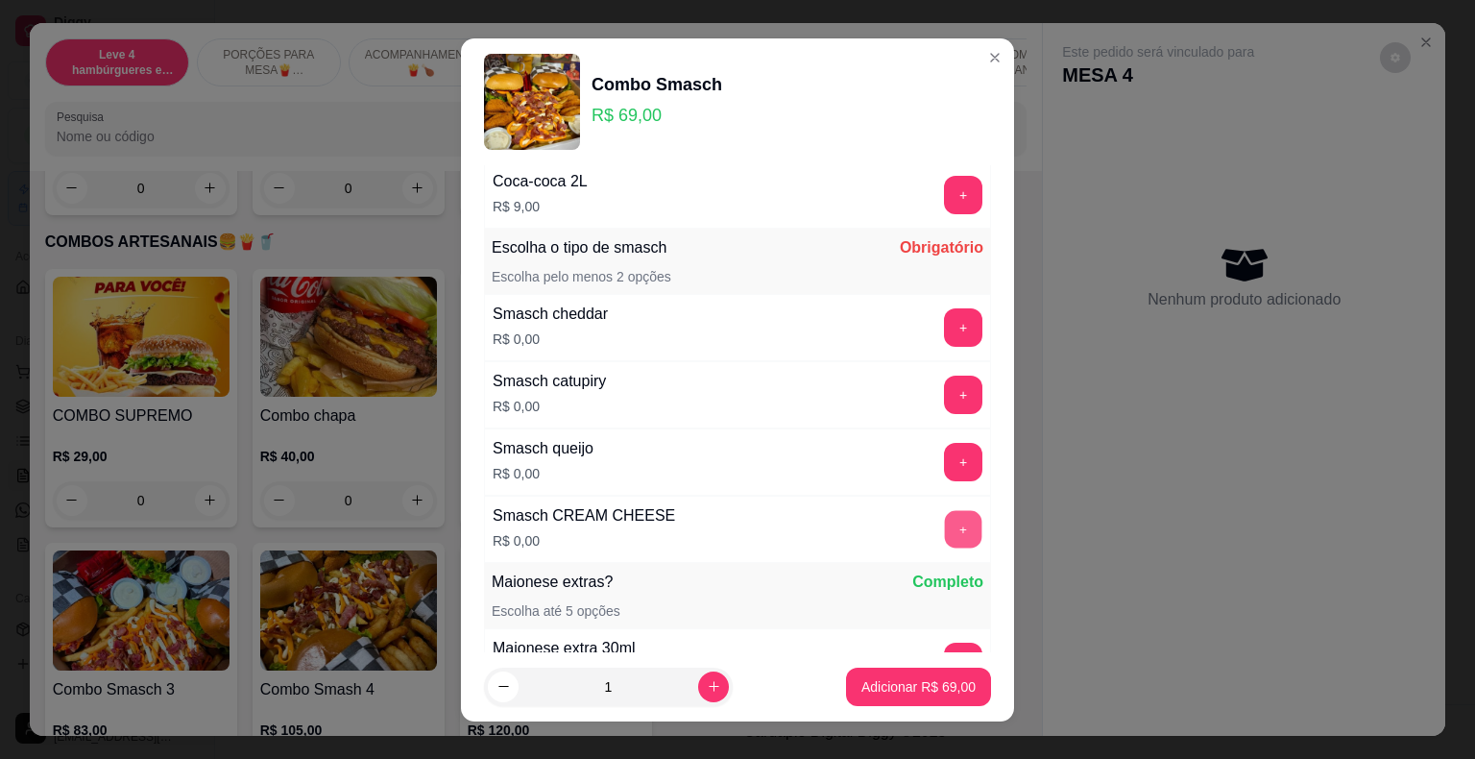
click at [945, 522] on button "+" at bounding box center [963, 528] width 37 height 37
click at [944, 526] on button "+" at bounding box center [963, 529] width 38 height 38
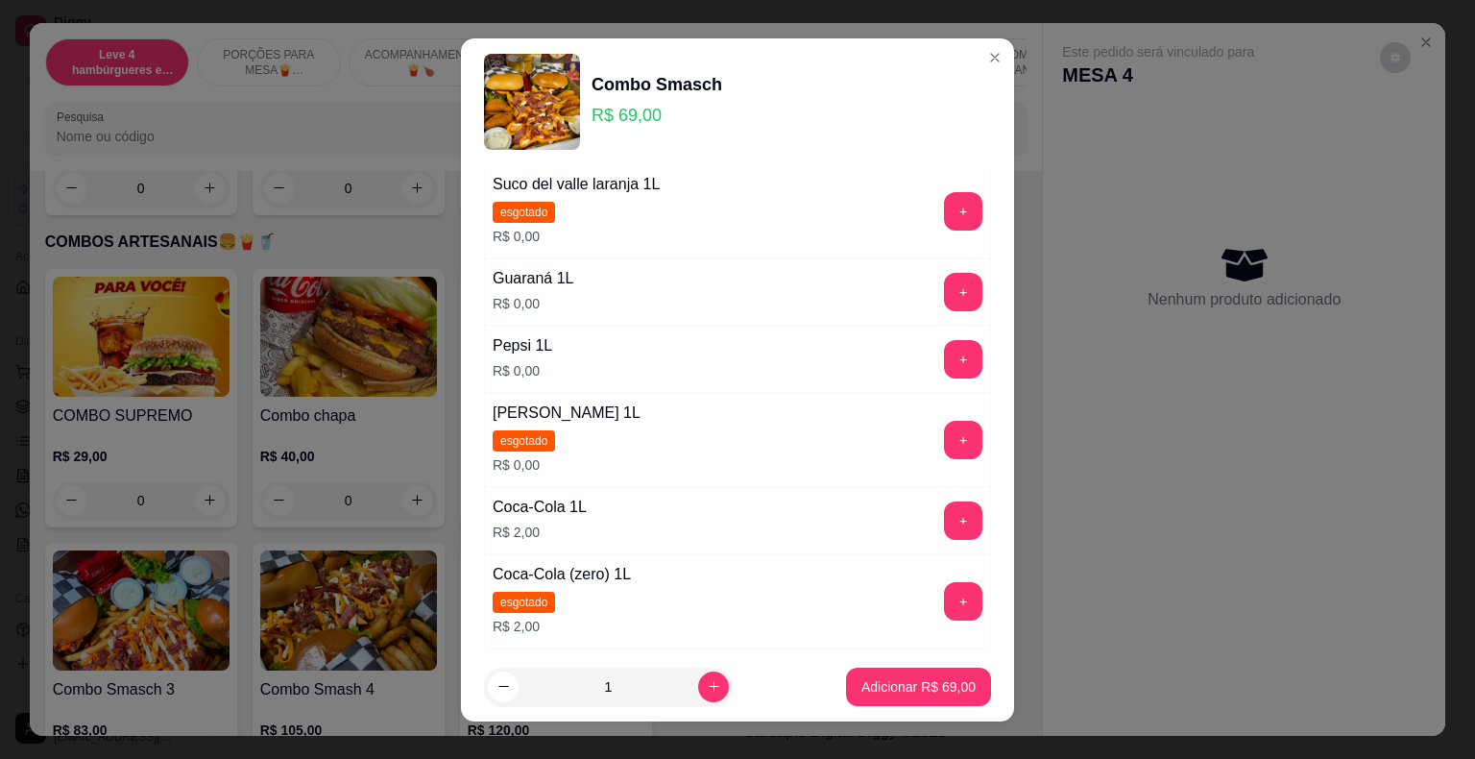
scroll to position [192, 0]
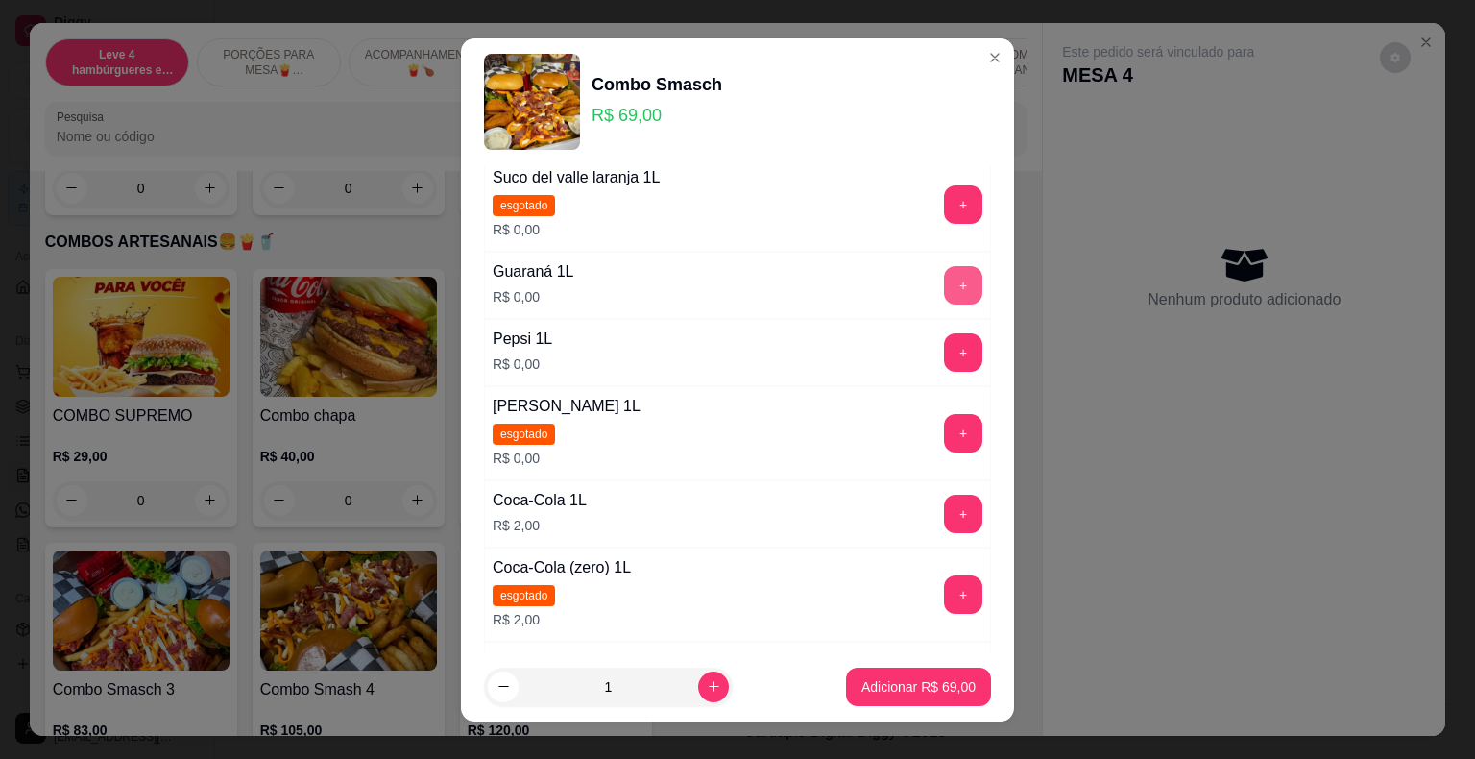
click at [944, 282] on button "+" at bounding box center [963, 285] width 38 height 38
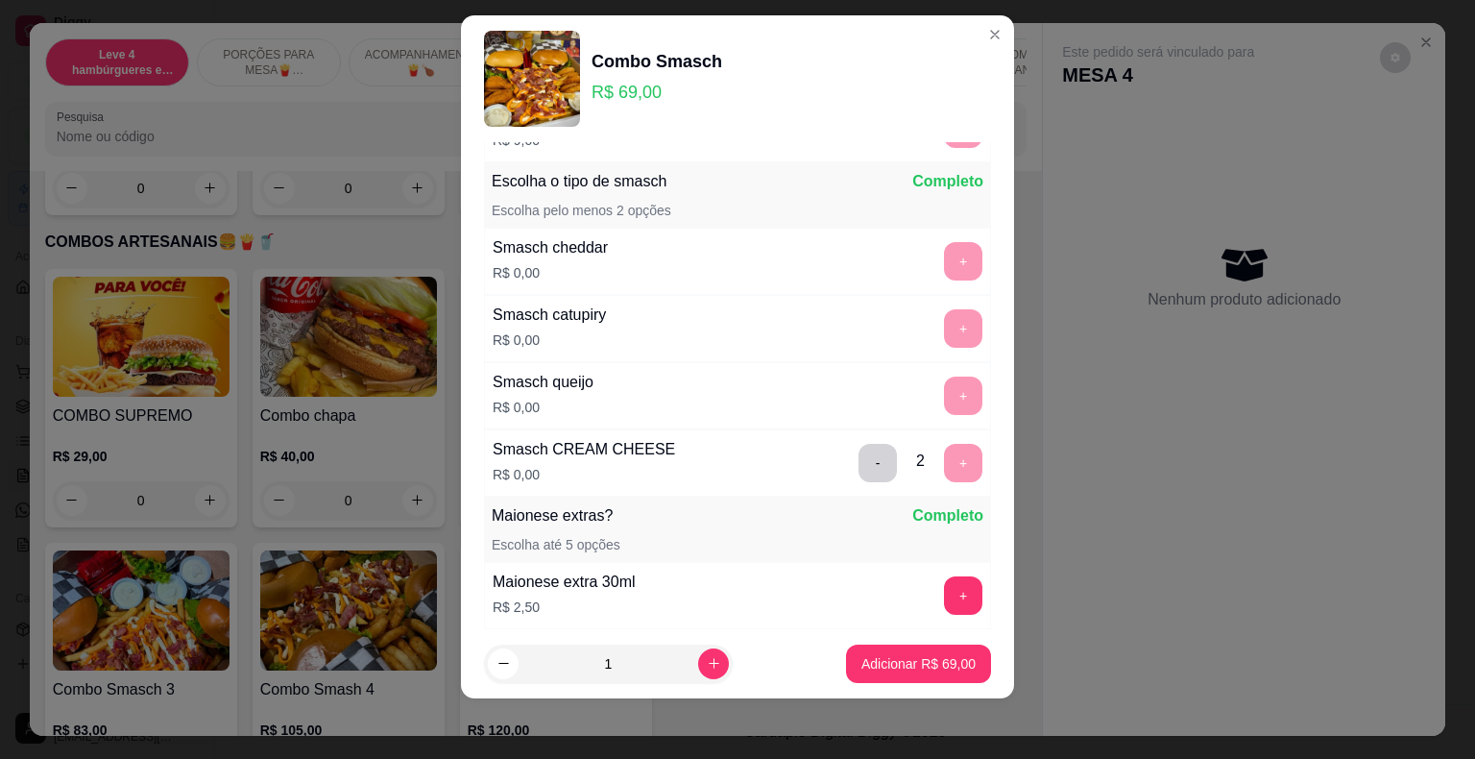
scroll to position [734, 0]
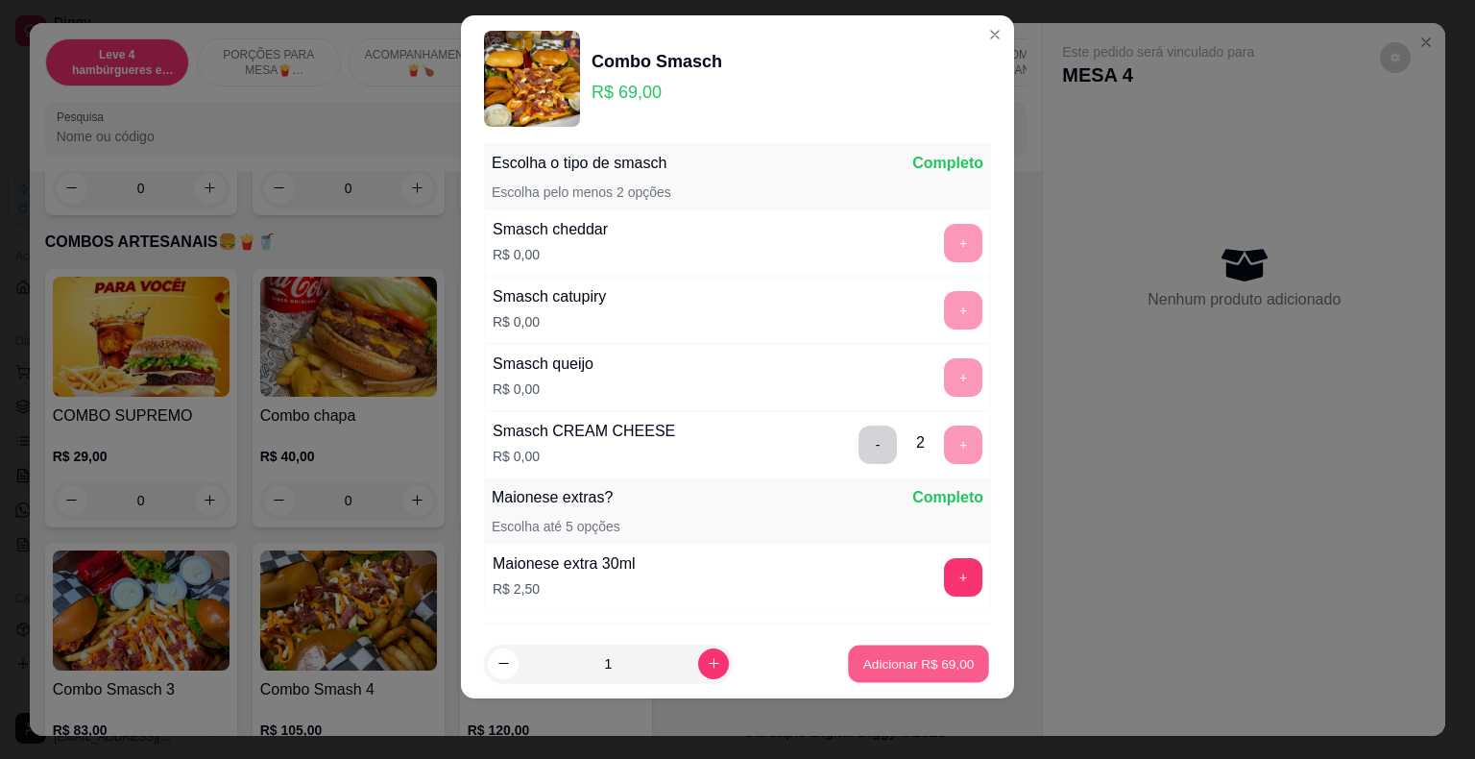
click at [934, 664] on p "Adicionar R$ 69,00" at bounding box center [918, 663] width 111 height 18
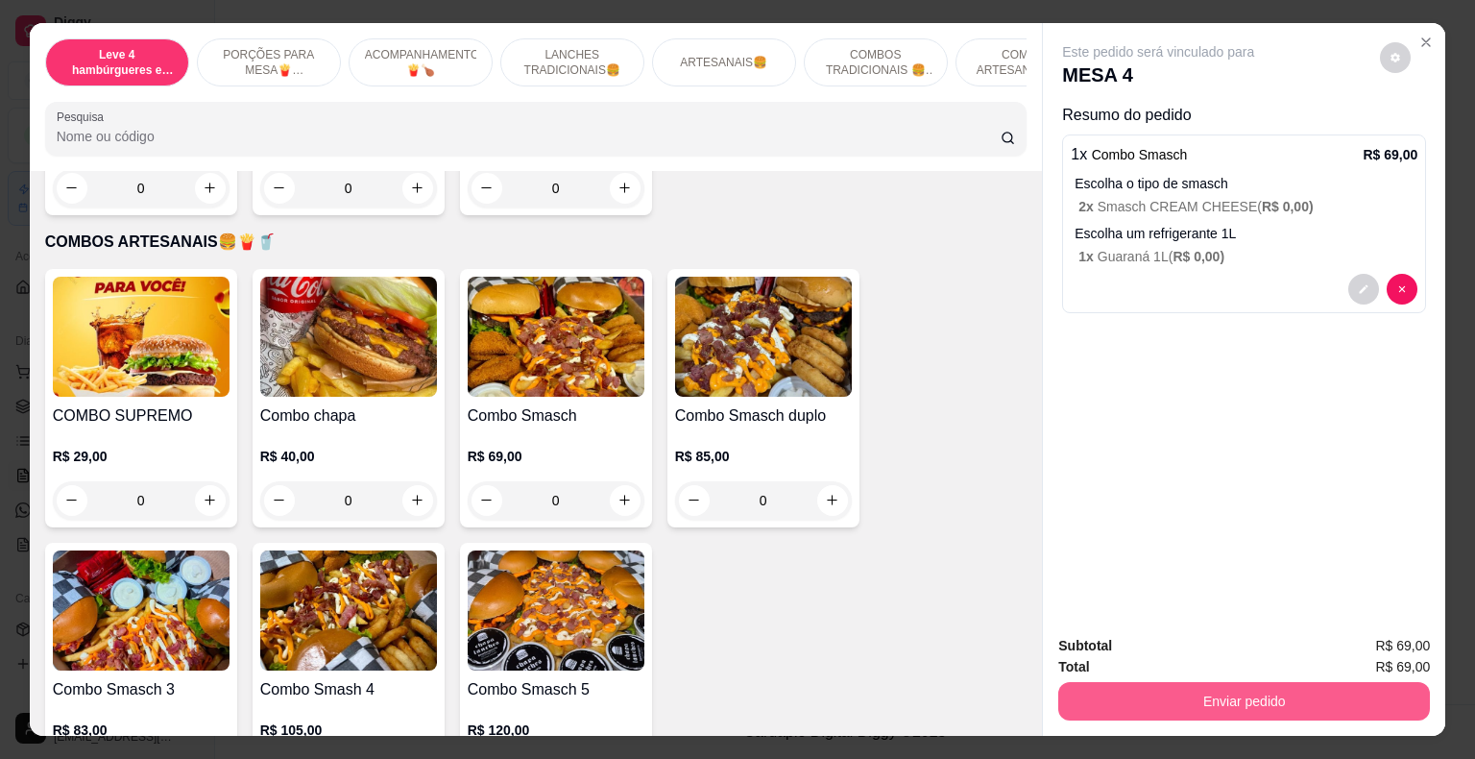
click at [1217, 692] on button "Enviar pedido" at bounding box center [1244, 701] width 372 height 38
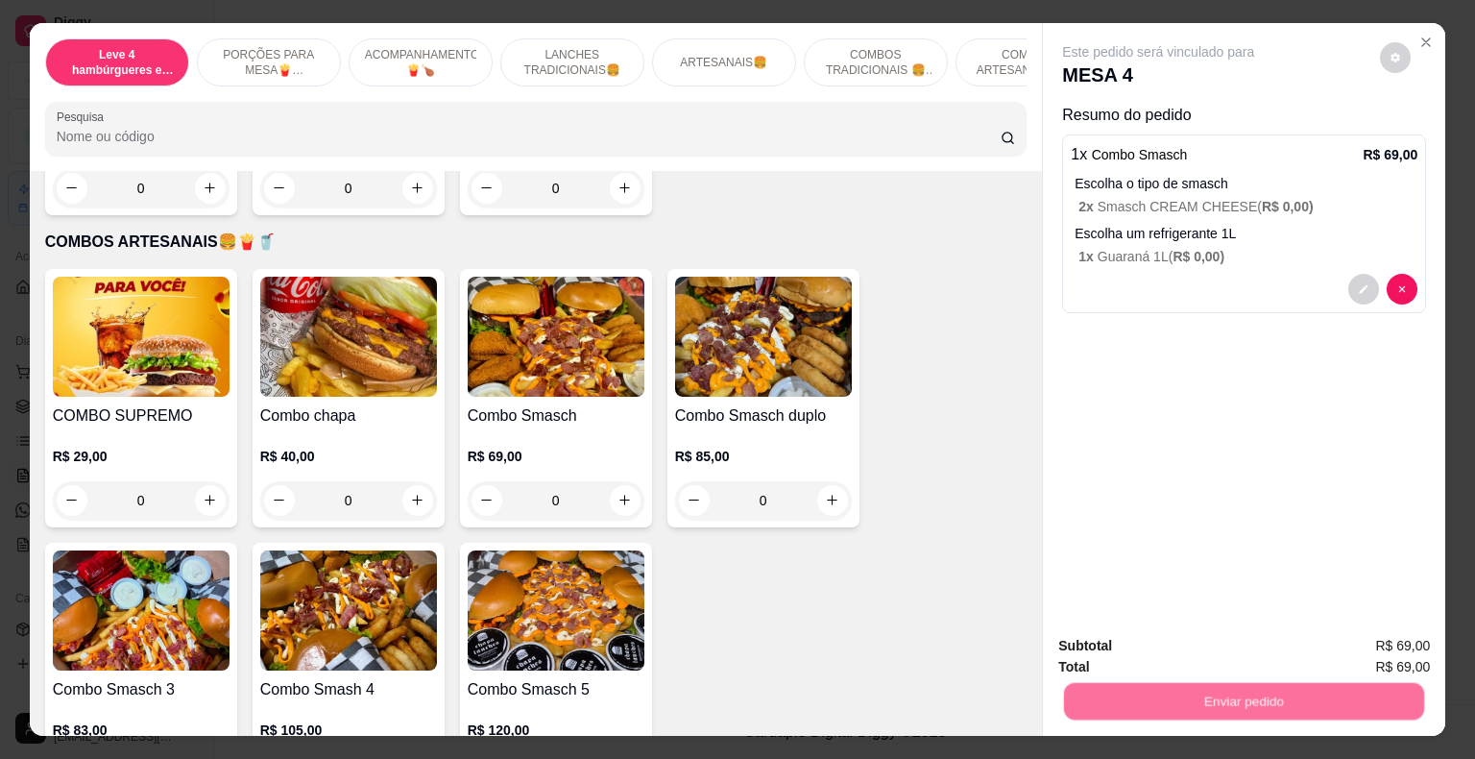
click at [1385, 640] on button "Enviar pedido" at bounding box center [1380, 647] width 109 height 36
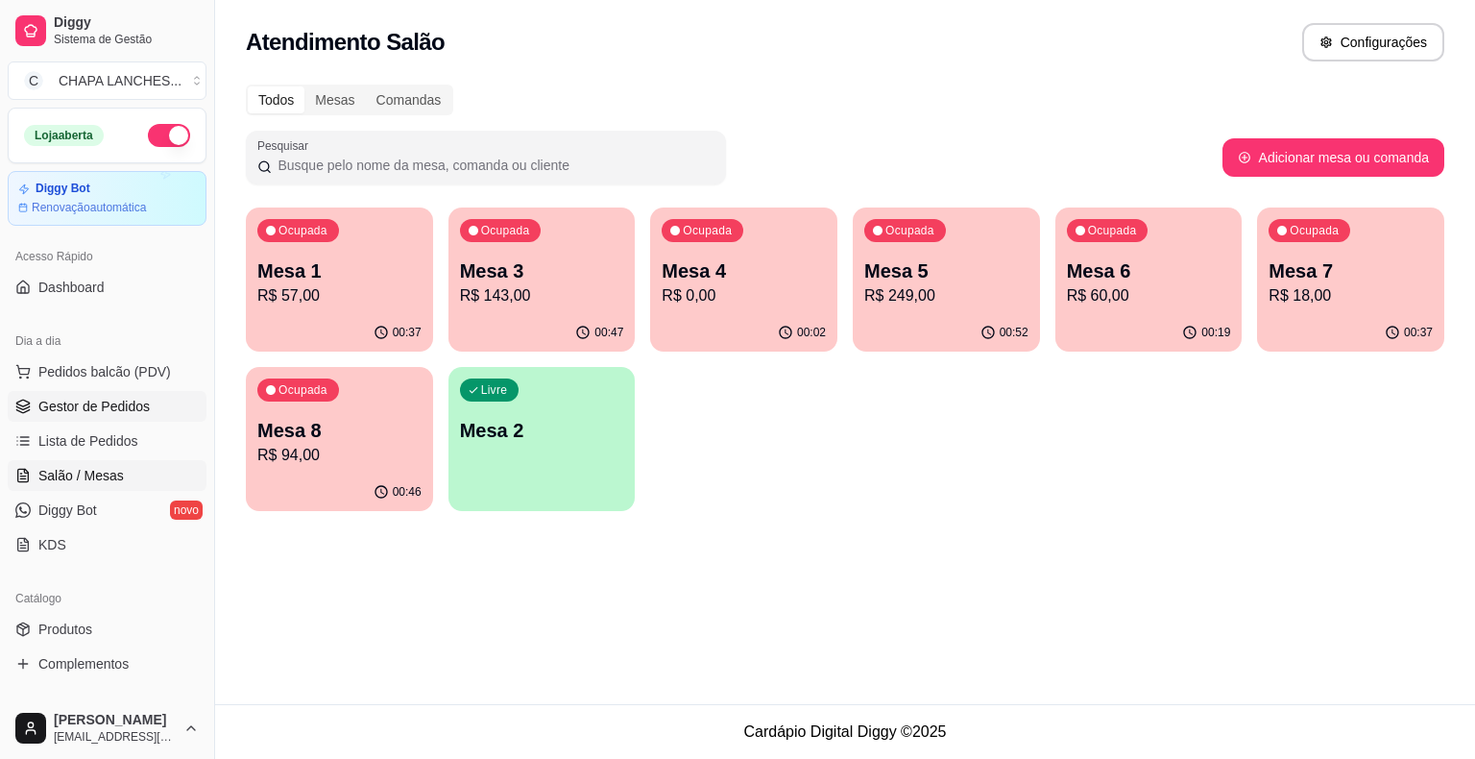
click at [151, 401] on link "Gestor de Pedidos" at bounding box center [107, 406] width 199 height 31
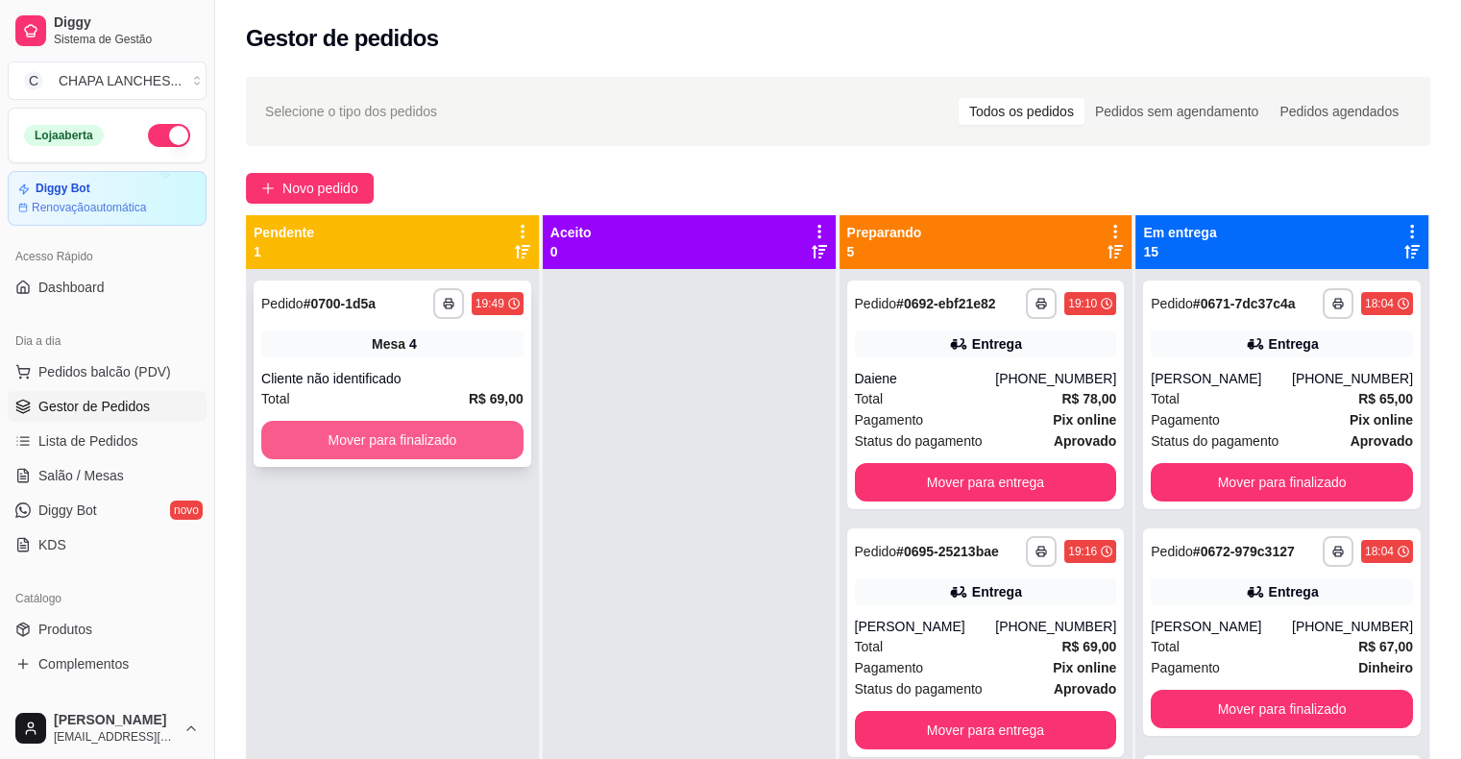
click at [371, 442] on button "Mover para finalizado" at bounding box center [392, 440] width 262 height 38
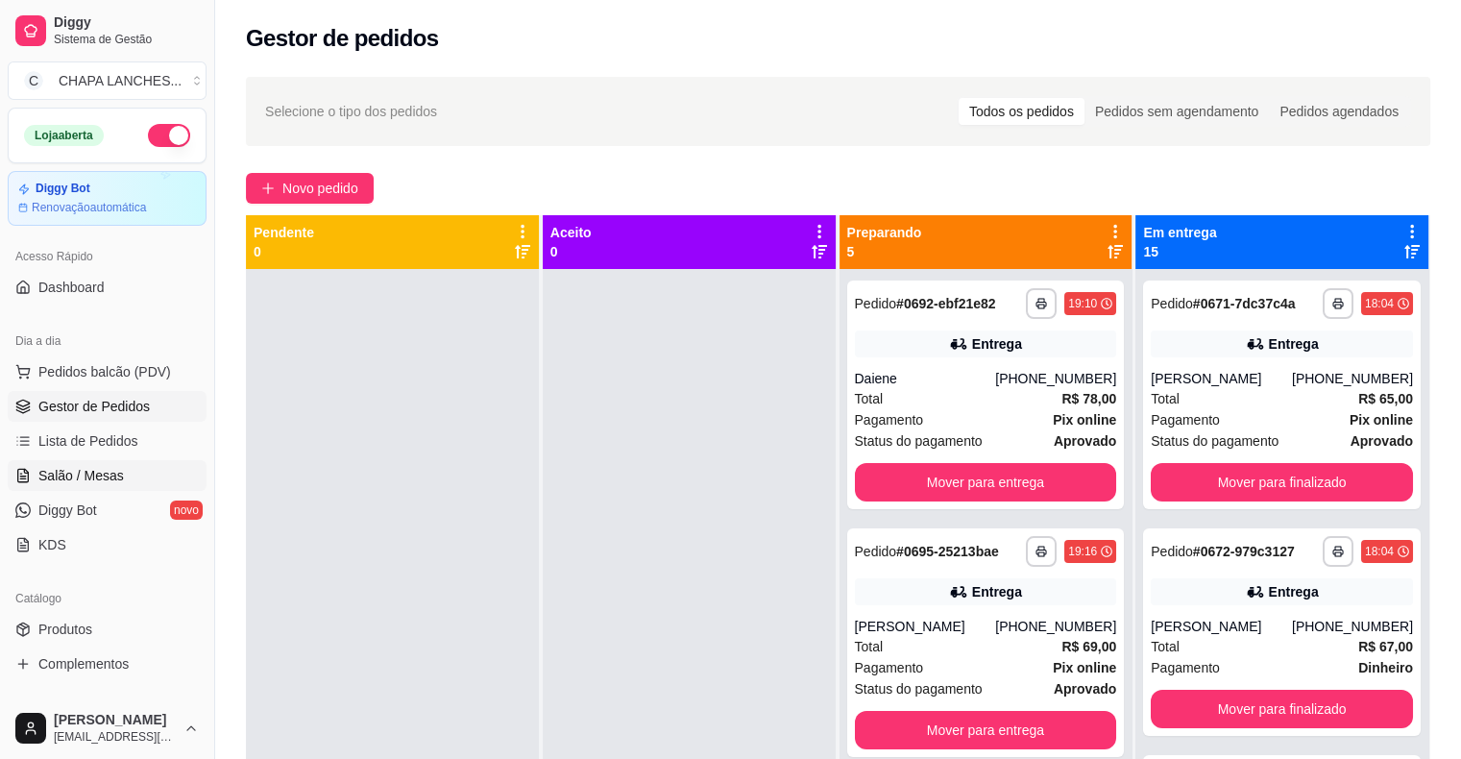
click at [127, 476] on link "Salão / Mesas" at bounding box center [107, 475] width 199 height 31
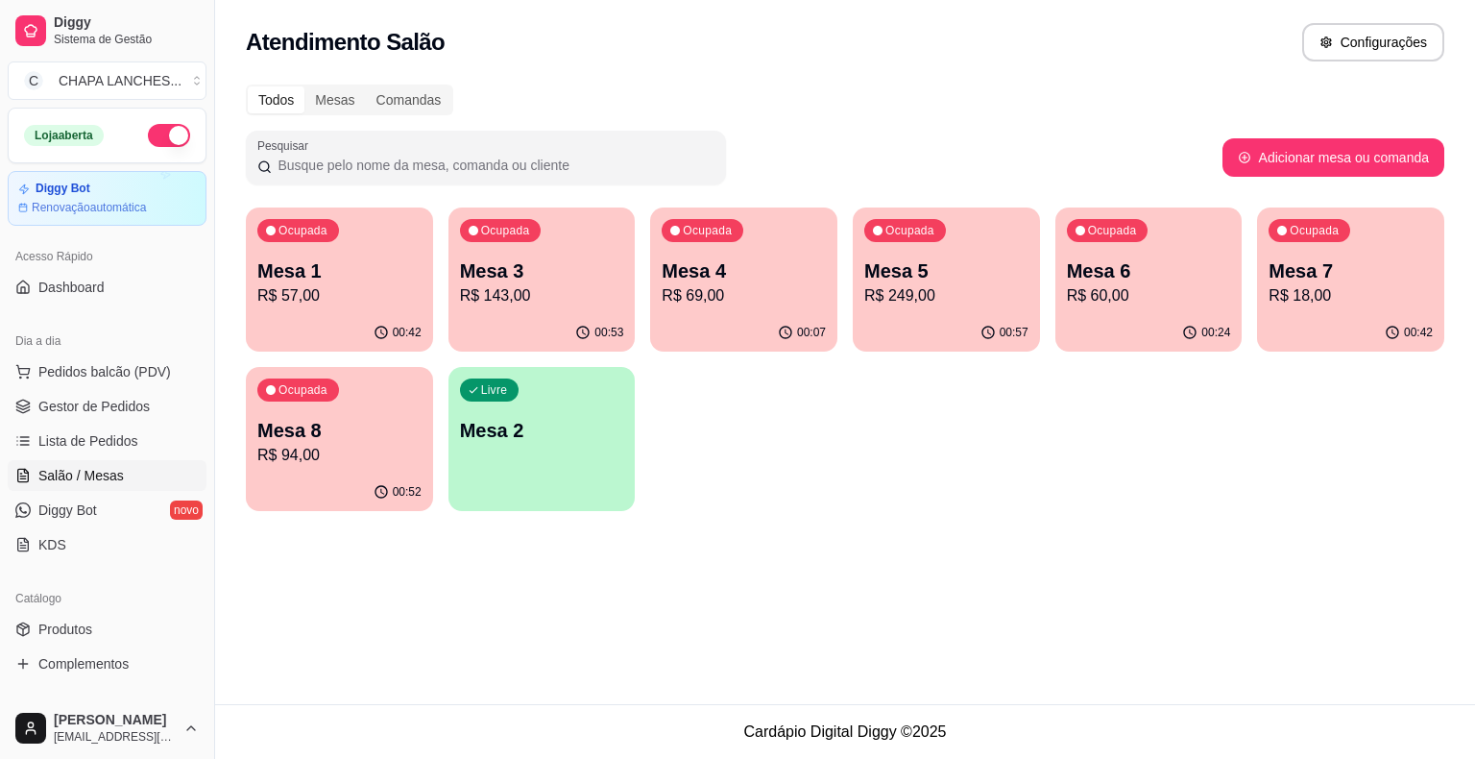
click at [325, 260] on p "Mesa 1" at bounding box center [339, 270] width 164 height 27
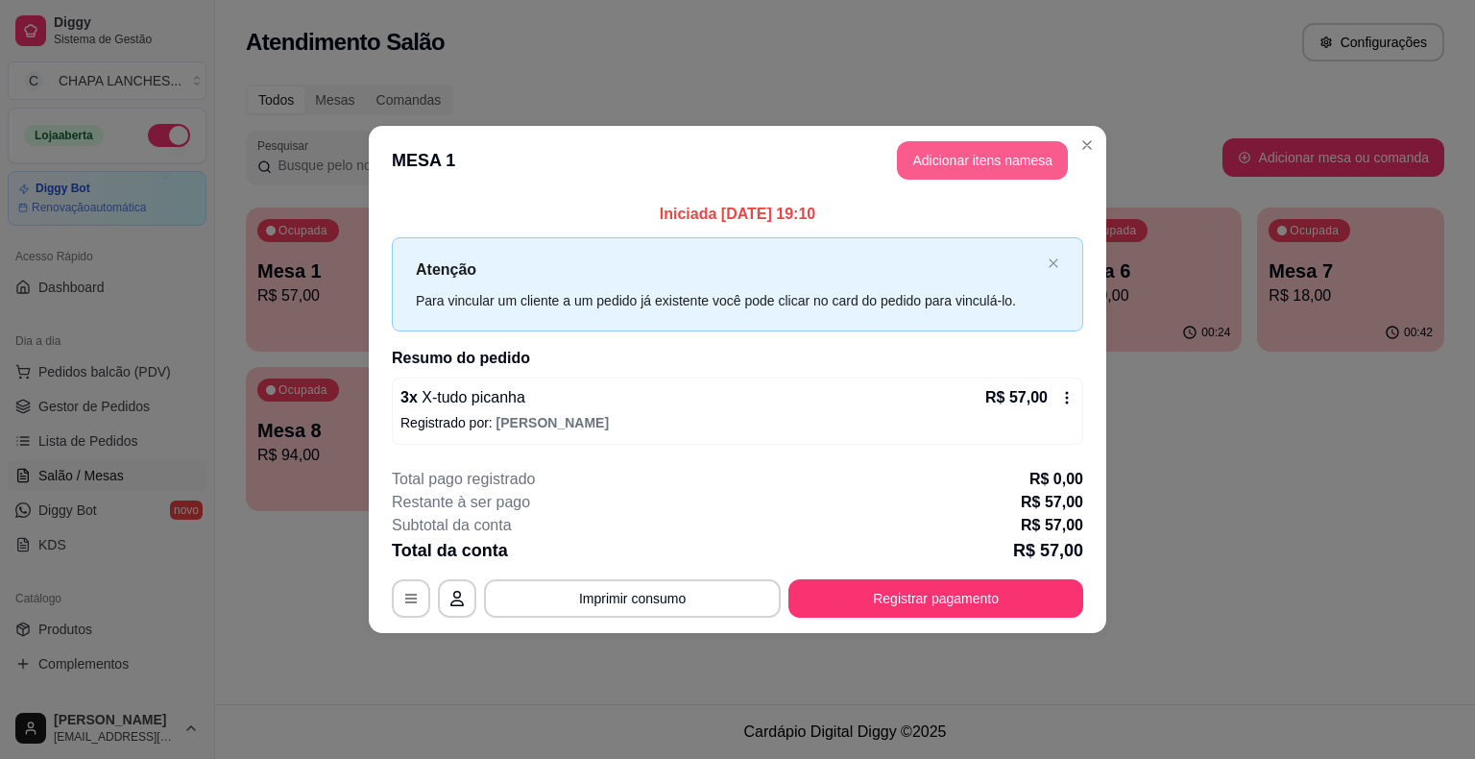
click at [955, 158] on button "Adicionar itens na mesa" at bounding box center [982, 160] width 171 height 38
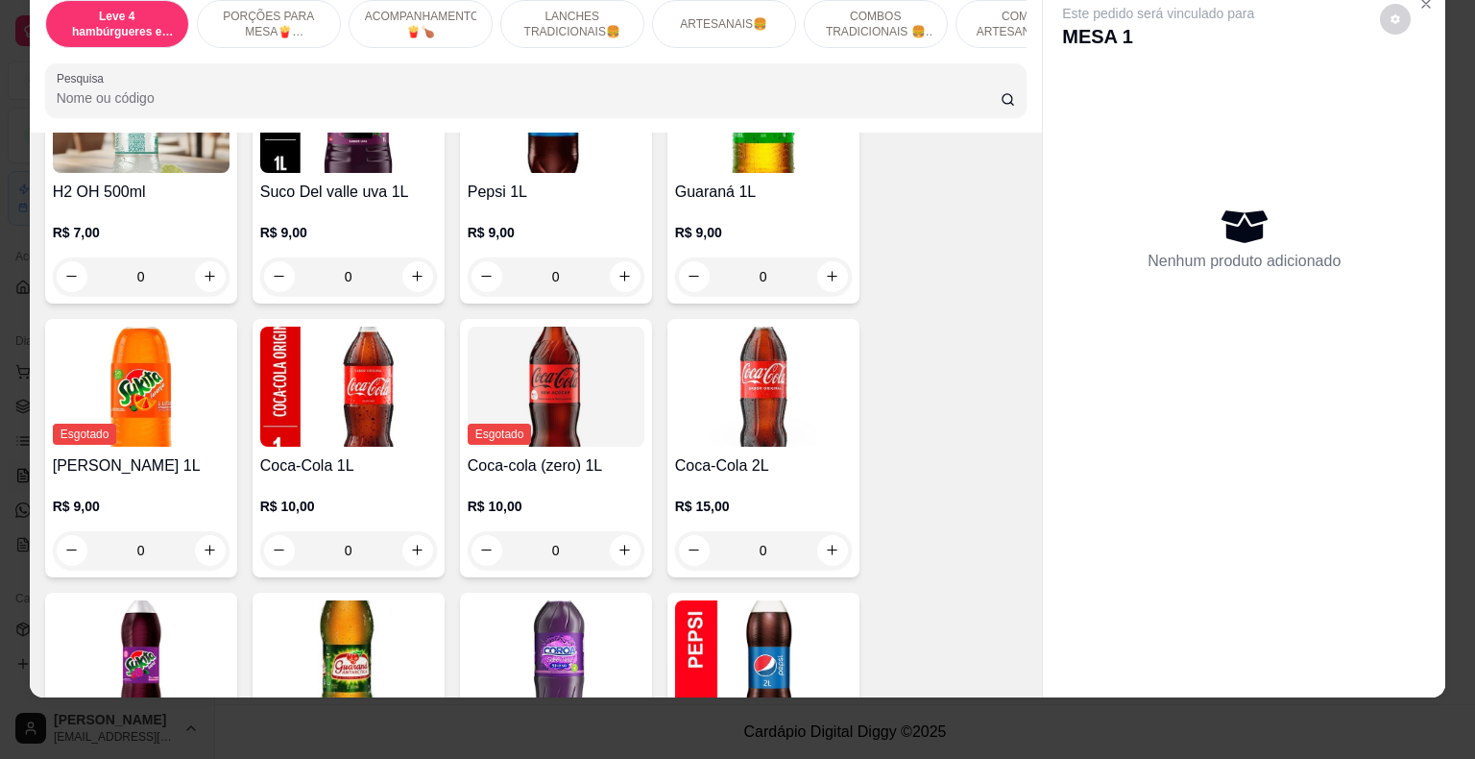
scroll to position [5378, 0]
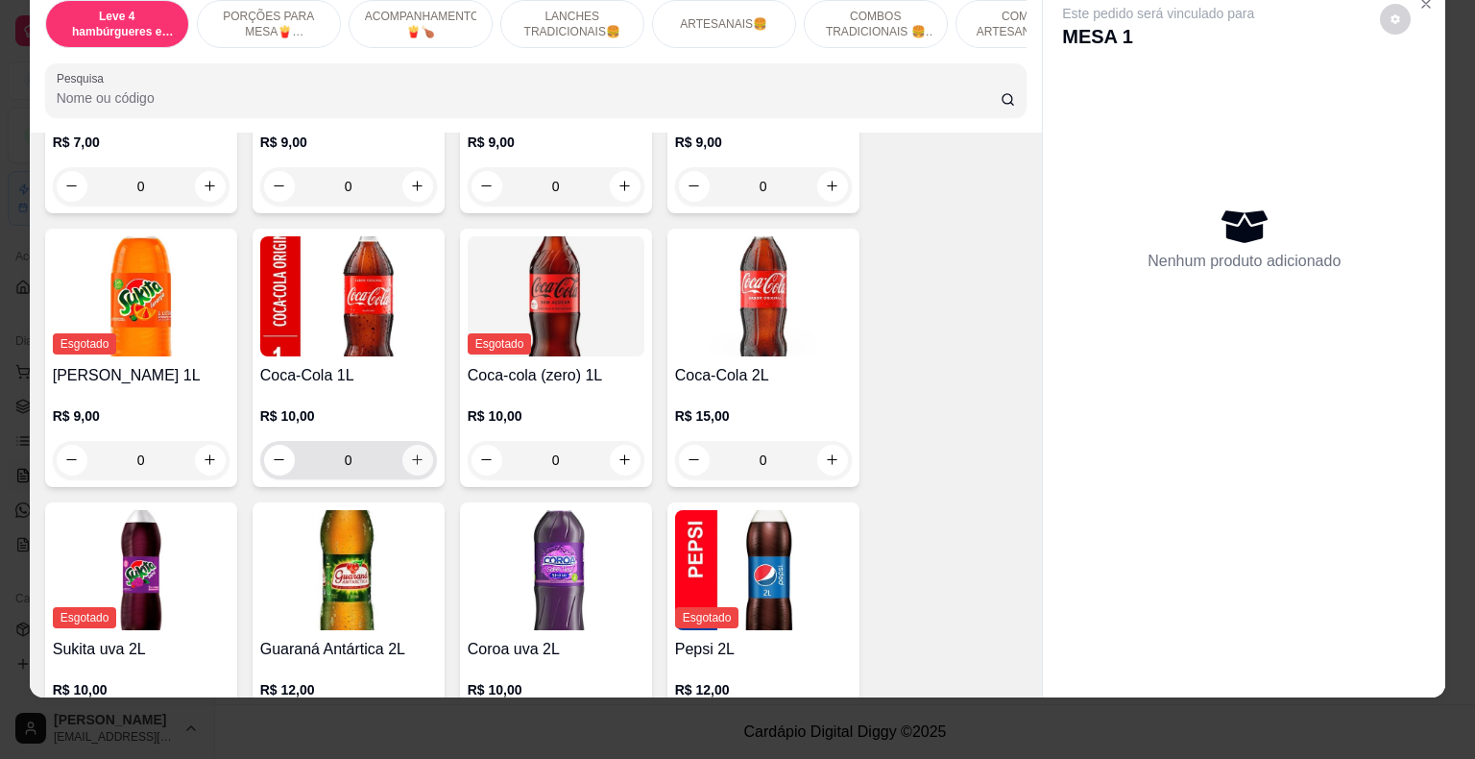
click at [410, 452] on icon "increase-product-quantity" at bounding box center [417, 459] width 14 height 14
type input "1"
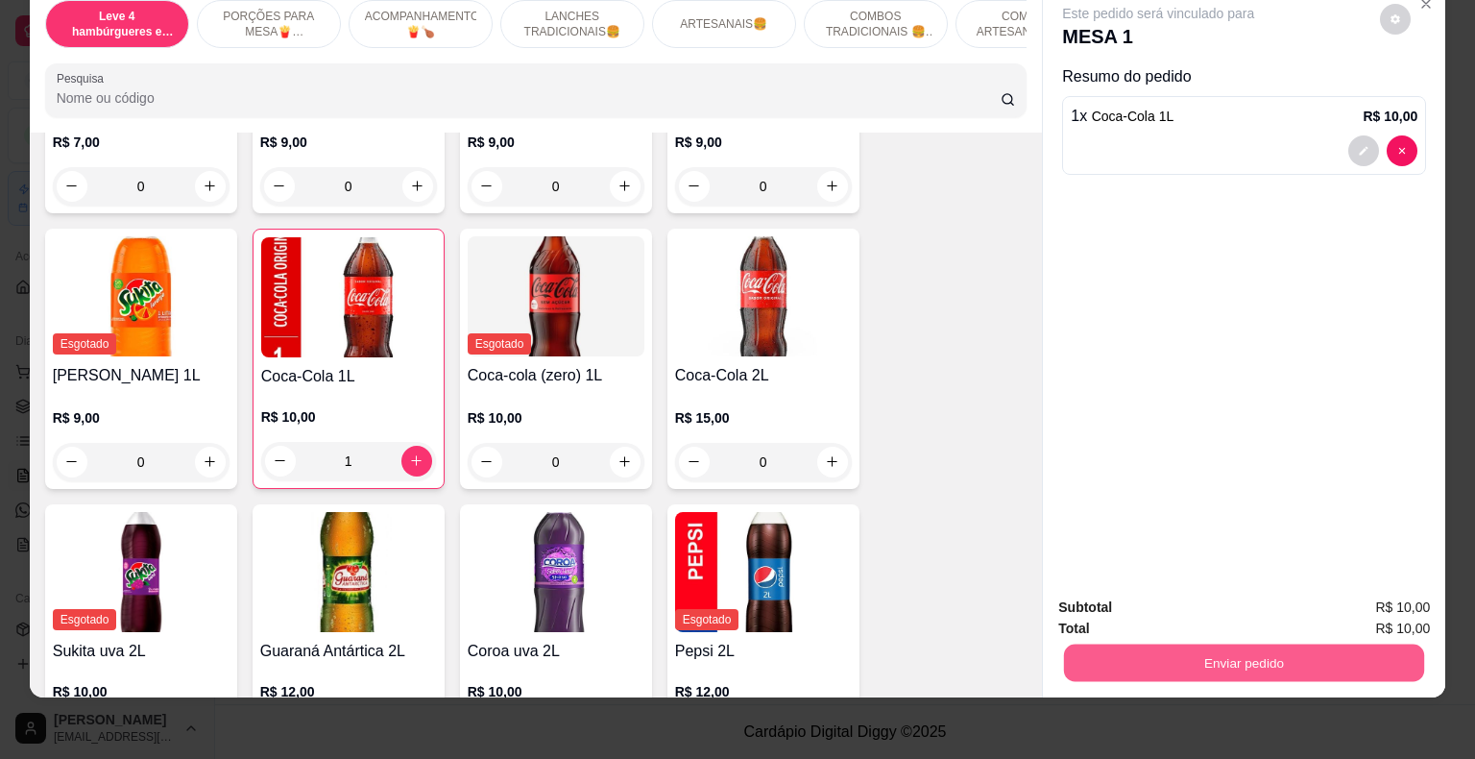
click at [1223, 644] on button "Enviar pedido" at bounding box center [1244, 662] width 360 height 37
click at [1383, 586] on button "Enviar pedido" at bounding box center [1380, 601] width 109 height 36
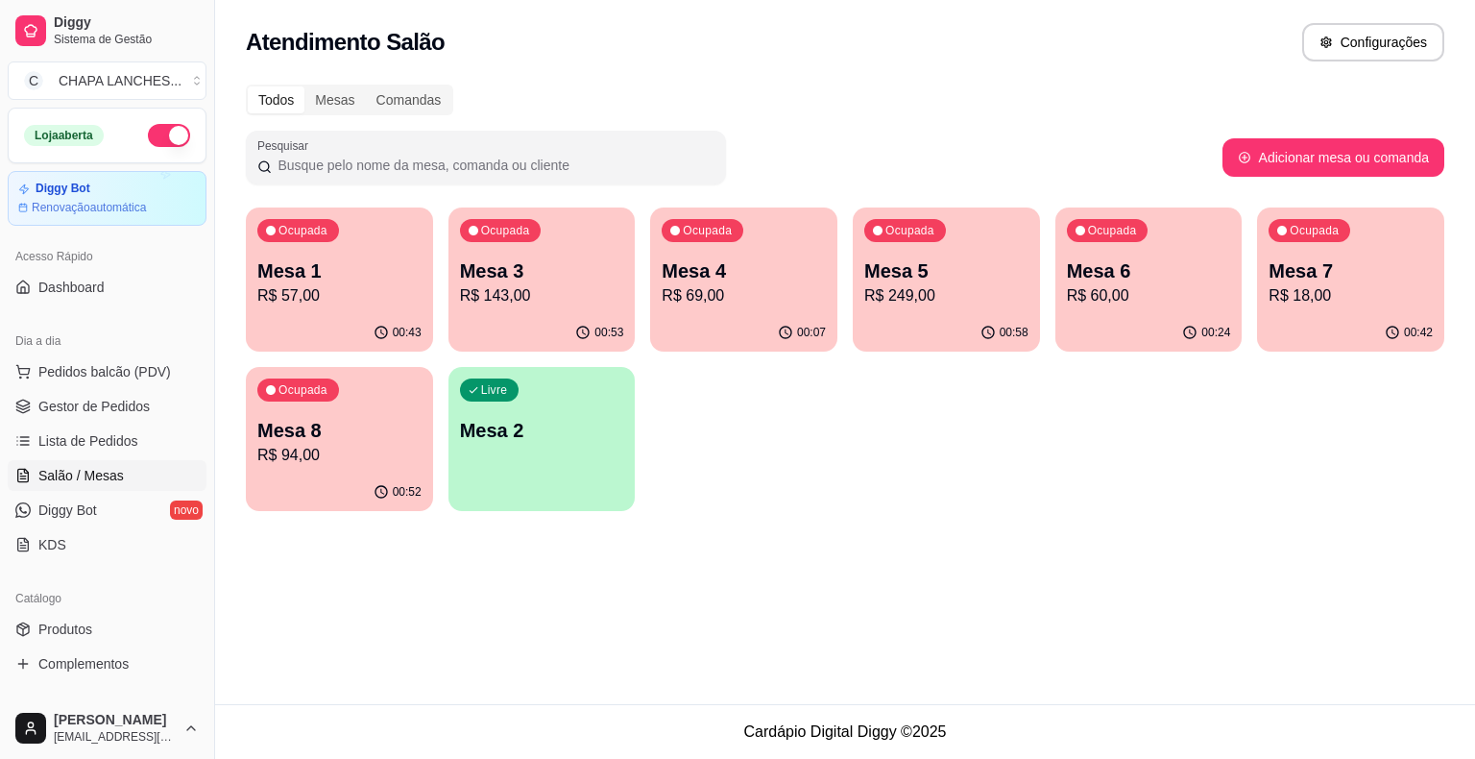
click at [1372, 275] on p "Mesa 7" at bounding box center [1351, 270] width 164 height 27
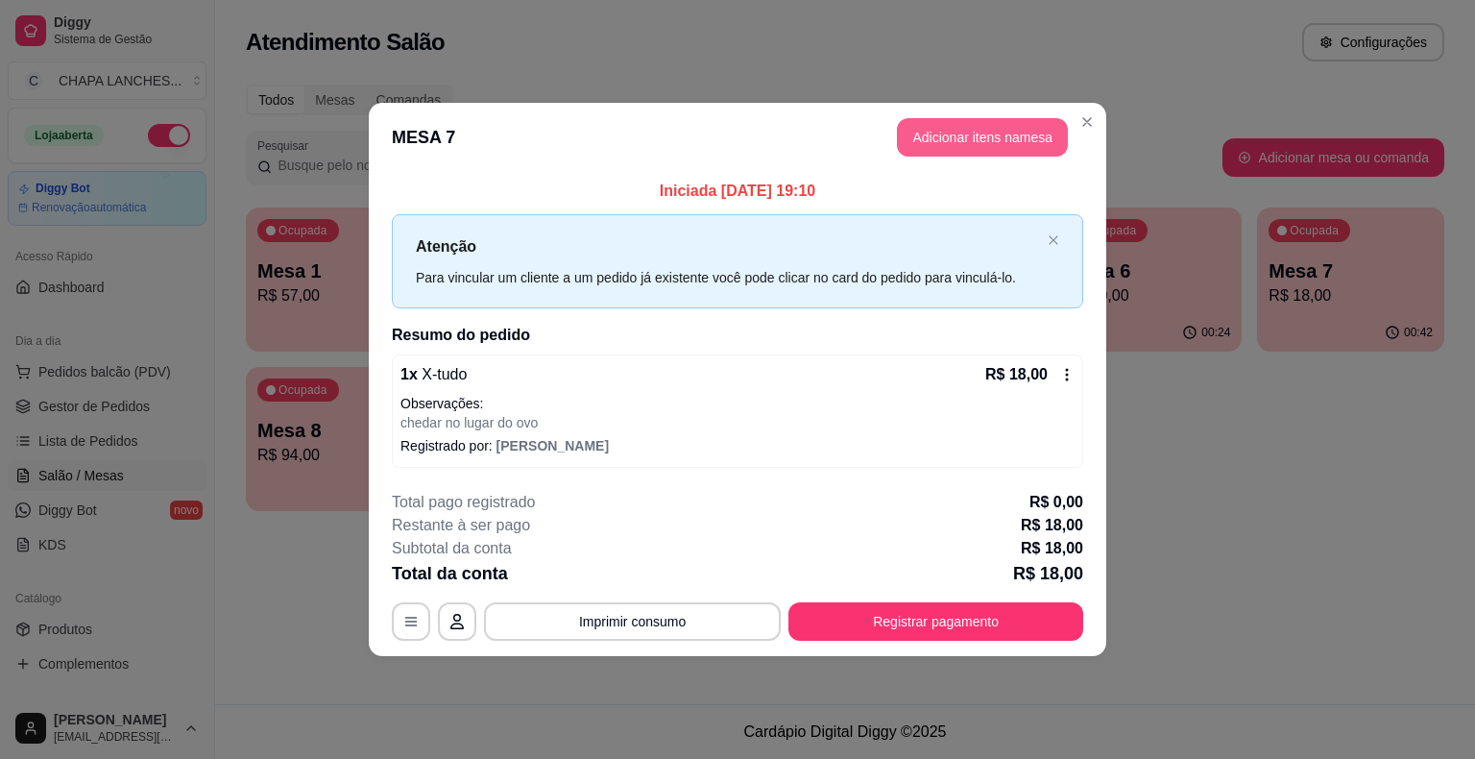
click at [991, 138] on button "Adicionar itens na mesa" at bounding box center [982, 137] width 171 height 38
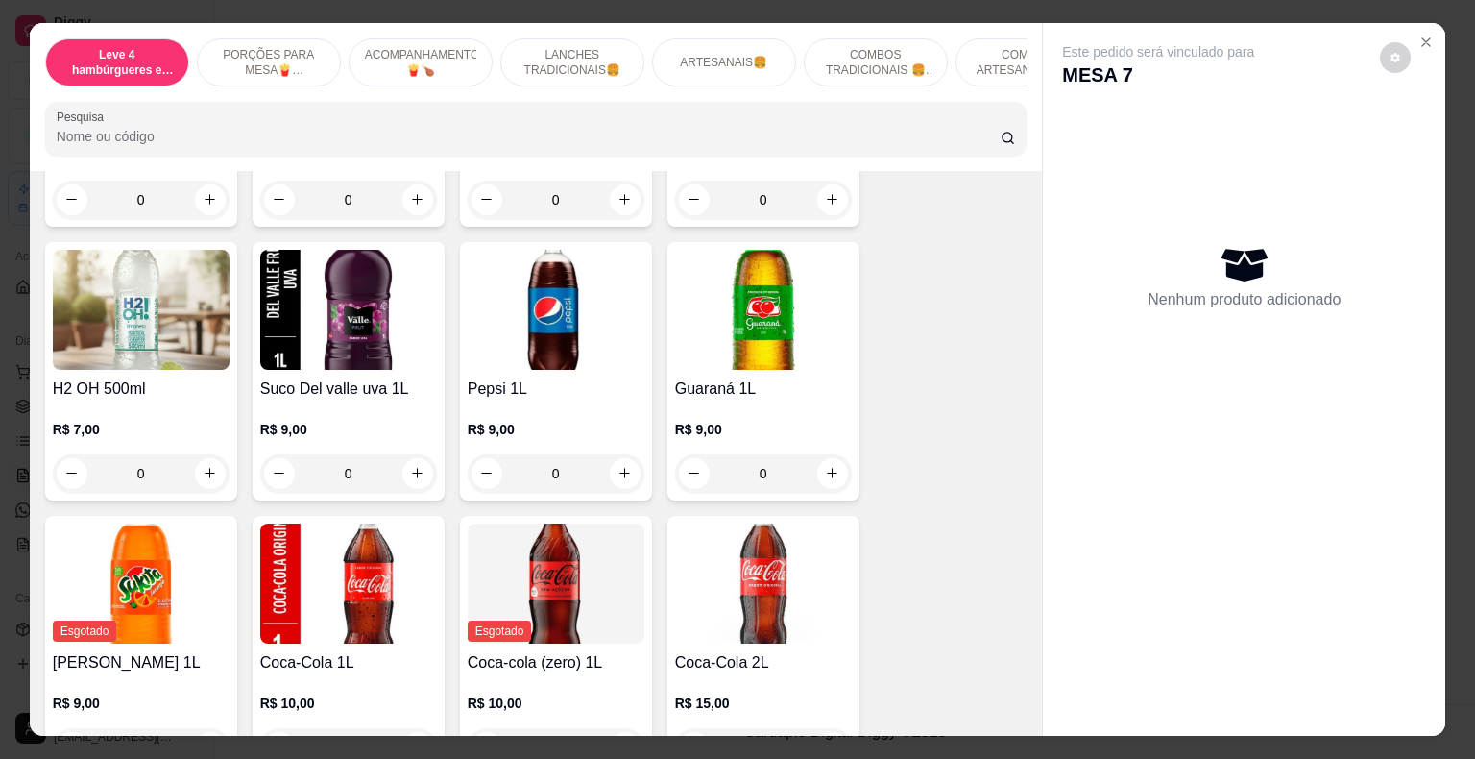
scroll to position [5282, 0]
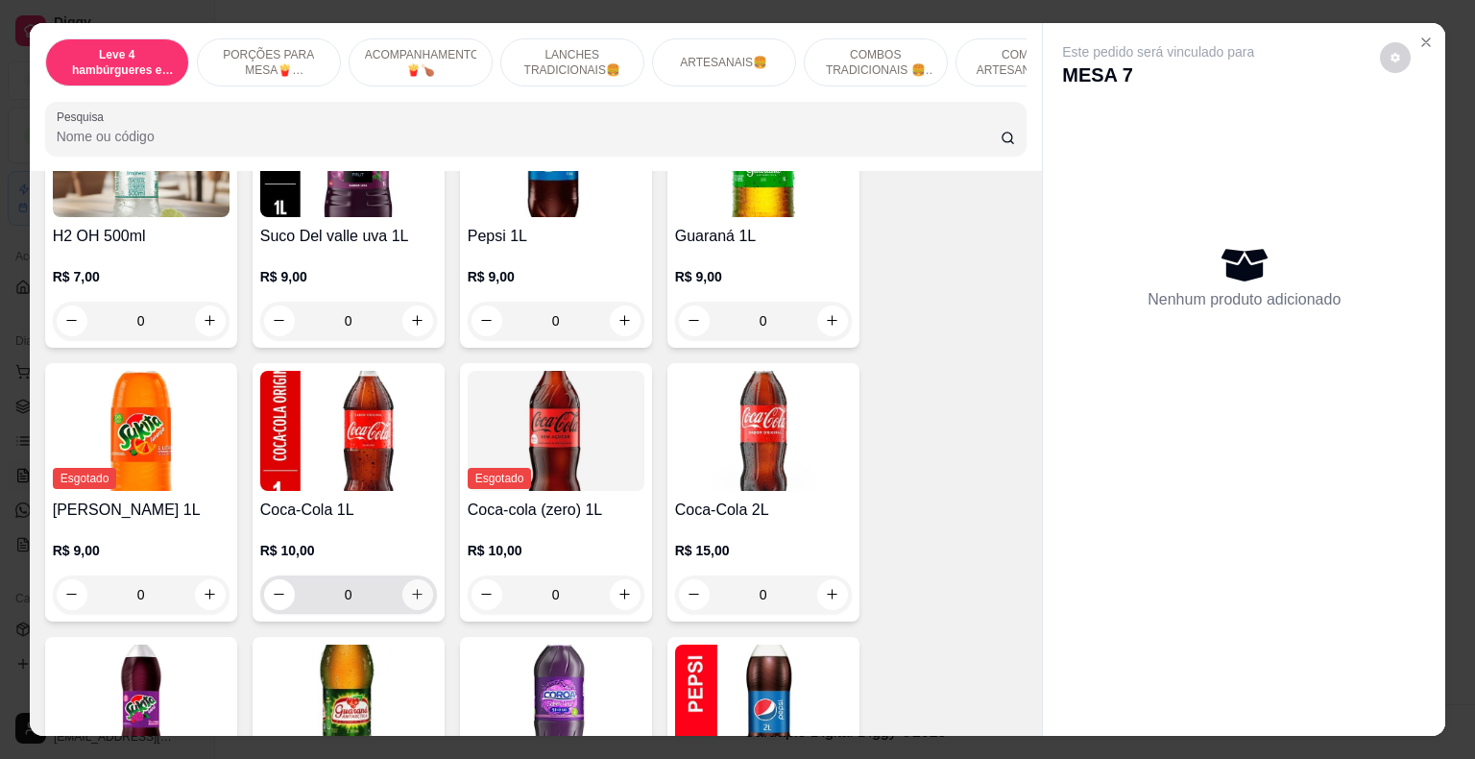
click at [411, 587] on icon "increase-product-quantity" at bounding box center [417, 594] width 14 height 14
type input "1"
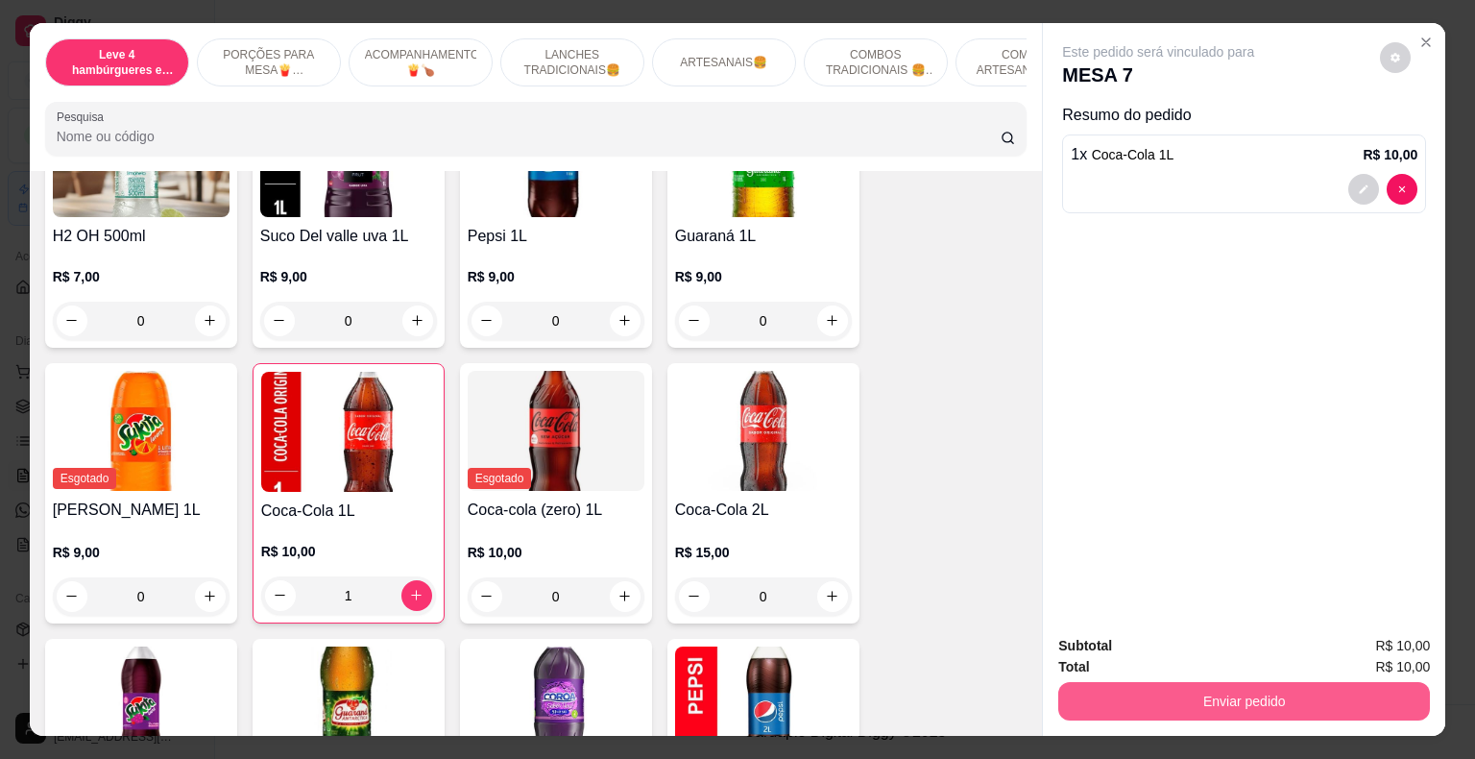
click at [1275, 692] on button "Enviar pedido" at bounding box center [1244, 701] width 372 height 38
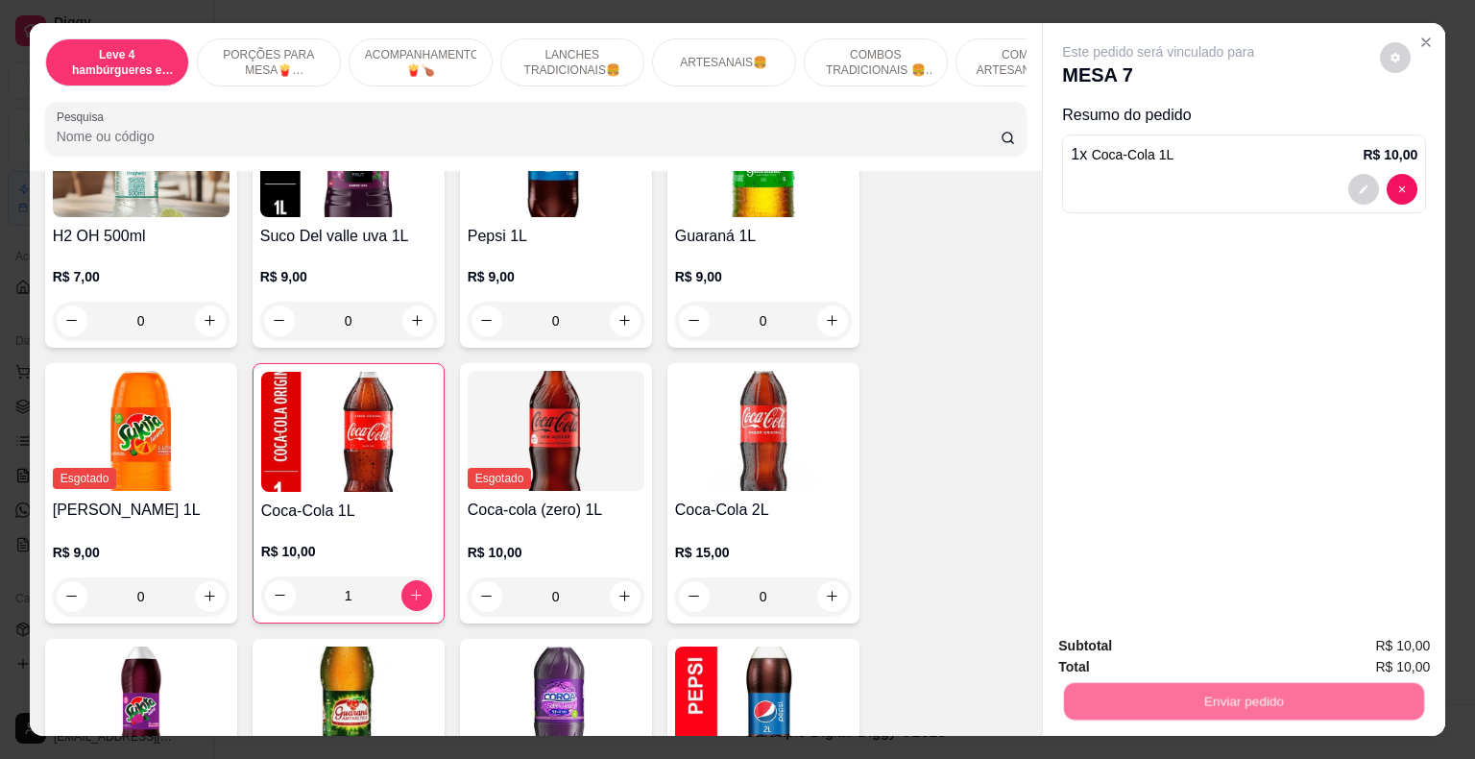
click at [1376, 643] on button "Enviar pedido" at bounding box center [1380, 647] width 109 height 36
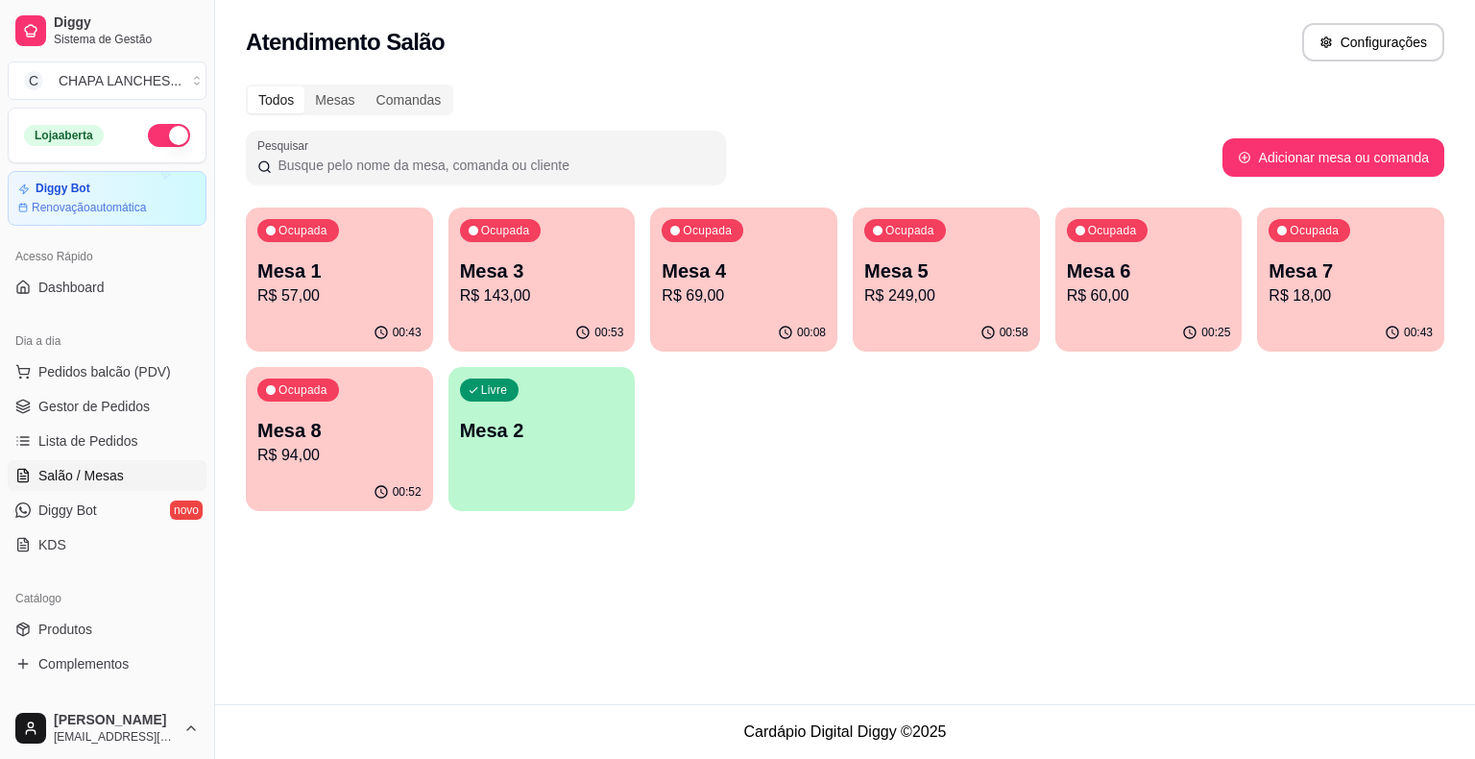
click at [1133, 263] on p "Mesa 6" at bounding box center [1149, 270] width 164 height 27
click at [754, 290] on p "R$ 69,00" at bounding box center [744, 295] width 164 height 23
click at [339, 466] on p "R$ 94,00" at bounding box center [339, 455] width 164 height 23
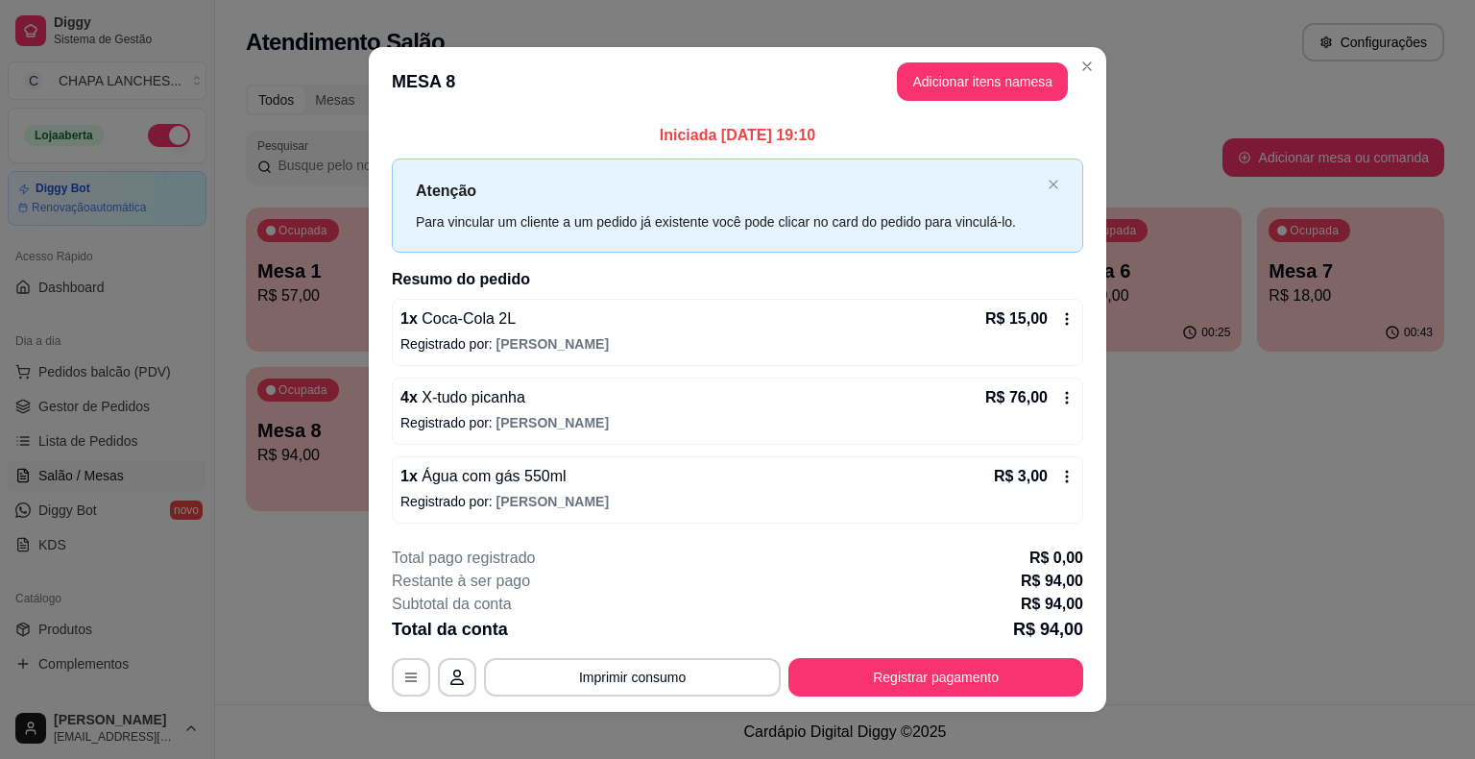
click at [941, 698] on footer "**********" at bounding box center [738, 621] width 738 height 181
click at [937, 670] on button "Registrar pagamento" at bounding box center [936, 677] width 295 height 38
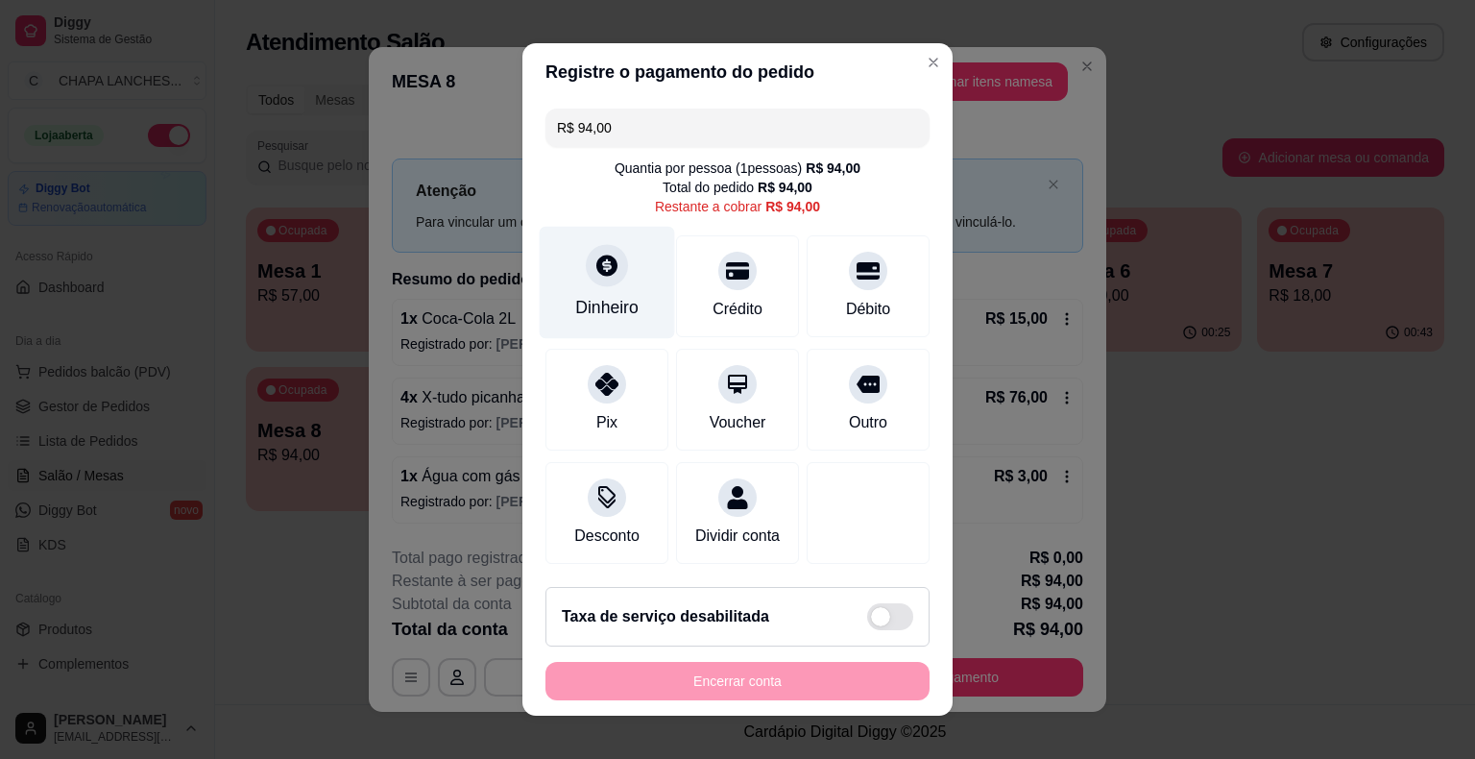
click at [596, 262] on icon at bounding box center [606, 265] width 21 height 21
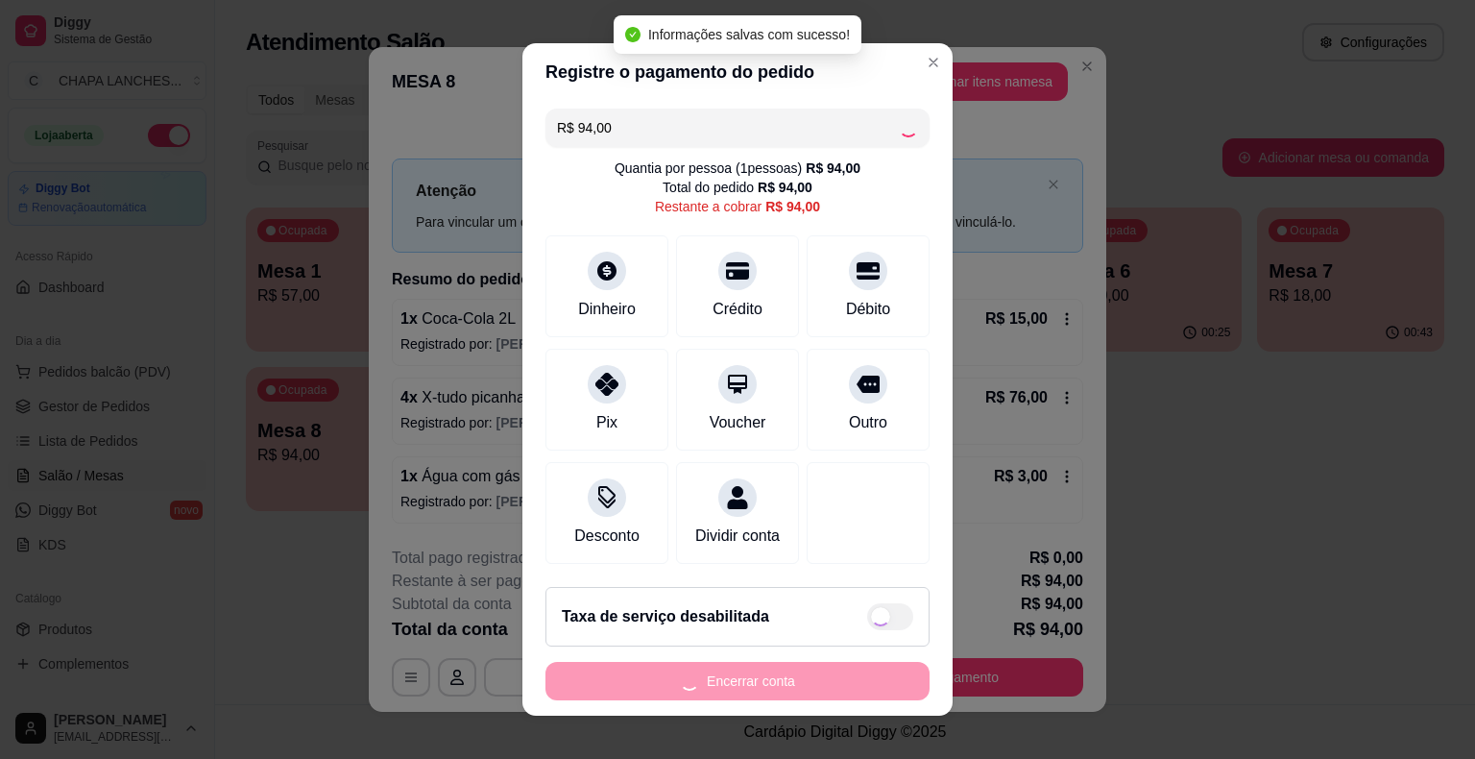
type input "R$ 0,00"
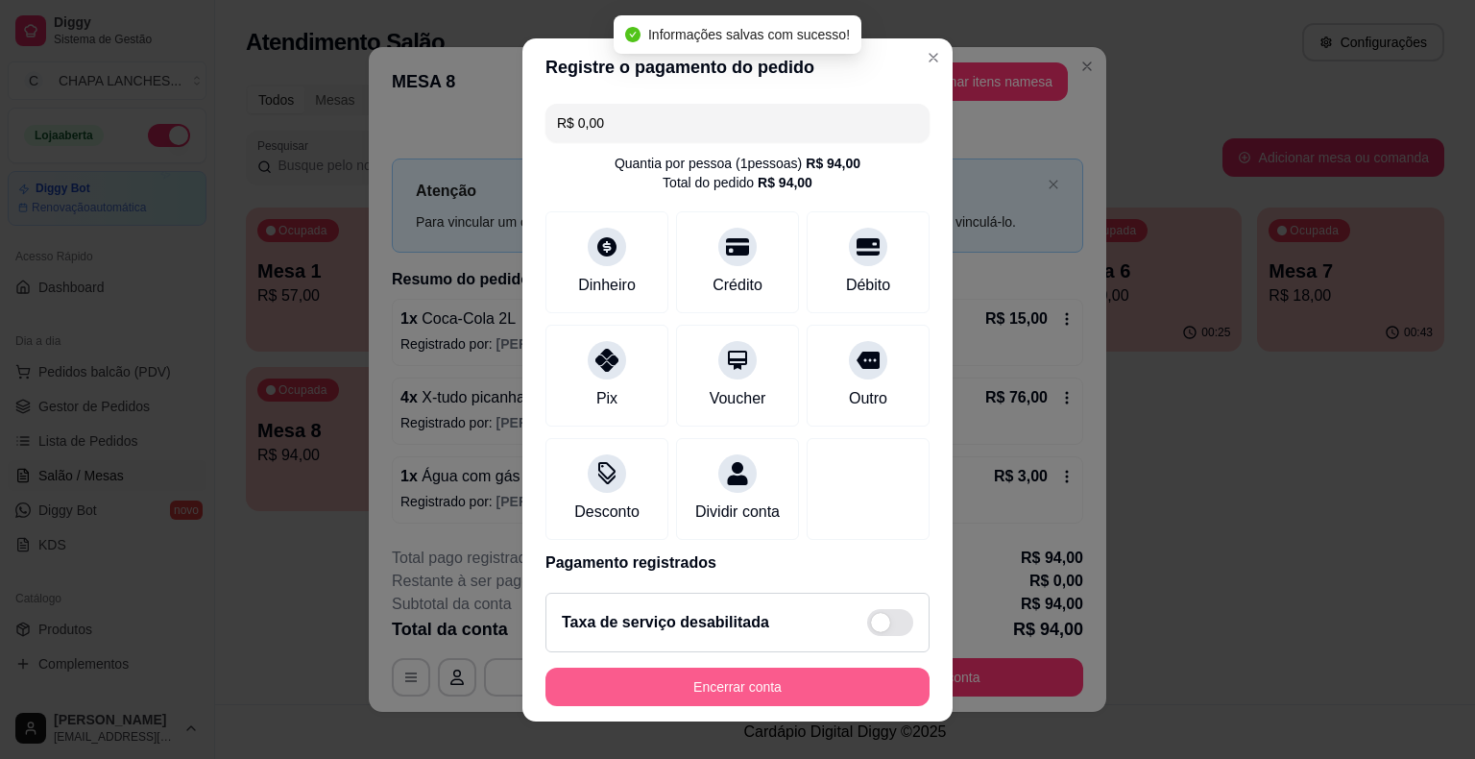
click at [803, 691] on button "Encerrar conta" at bounding box center [738, 687] width 384 height 38
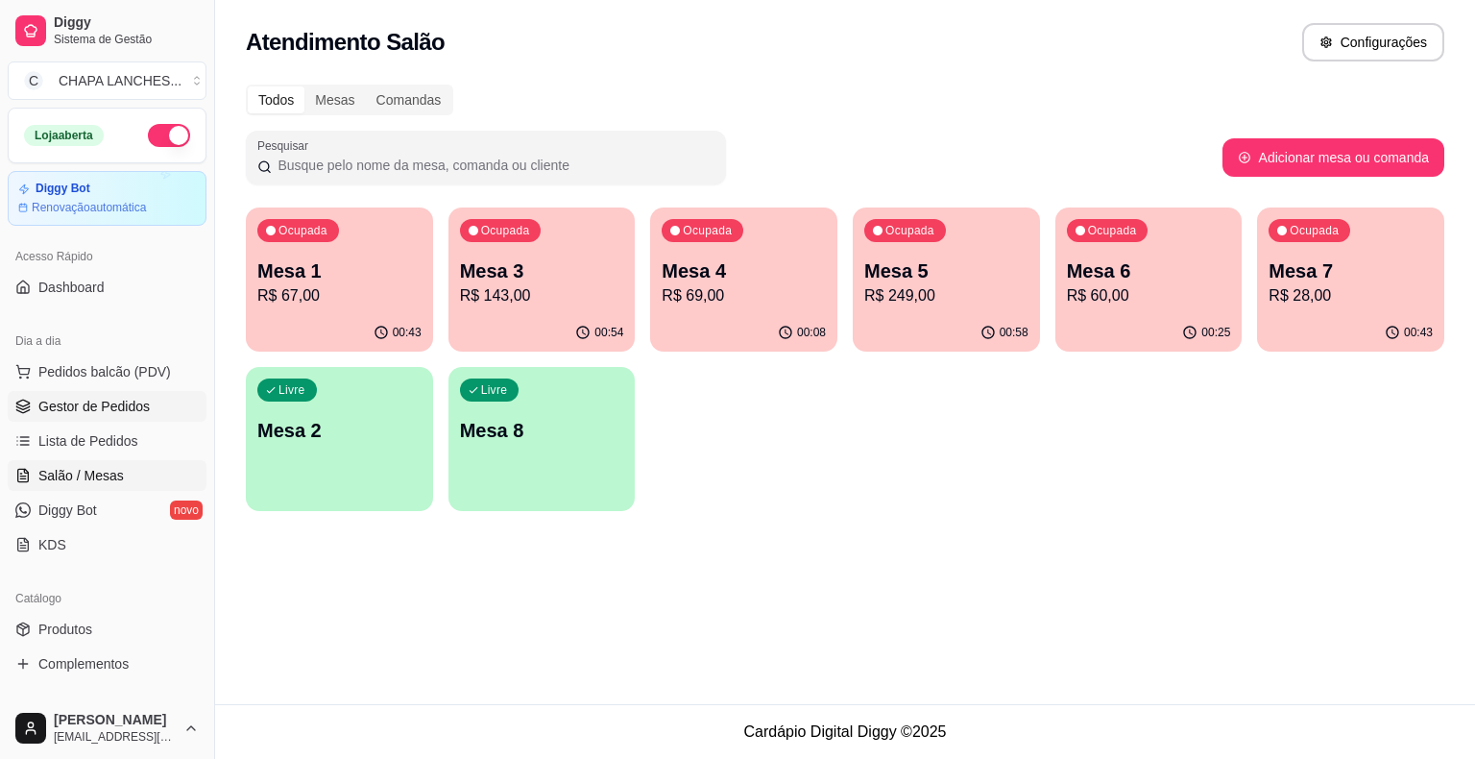
click at [142, 398] on span "Gestor de Pedidos" at bounding box center [93, 406] width 111 height 19
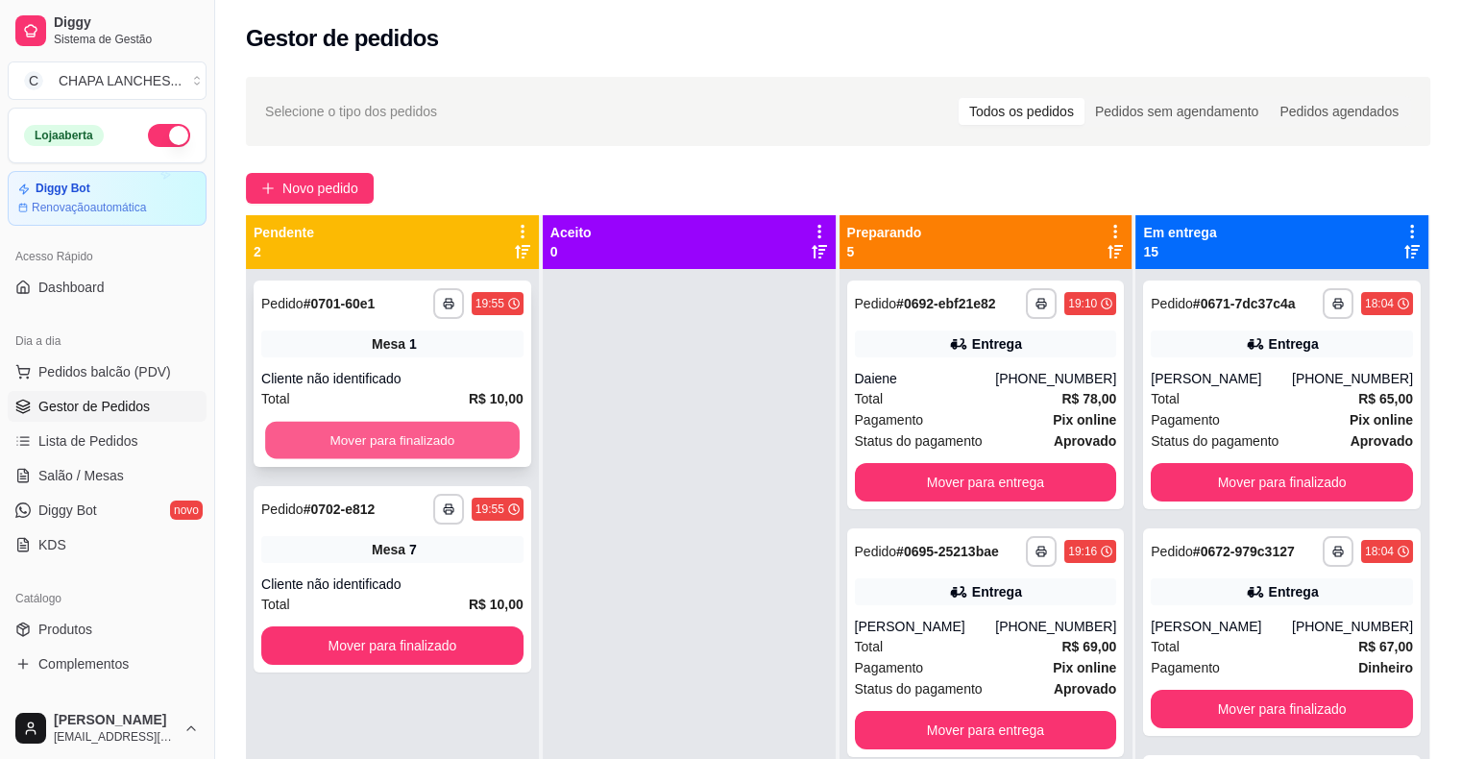
click at [472, 429] on button "Mover para finalizado" at bounding box center [392, 440] width 255 height 37
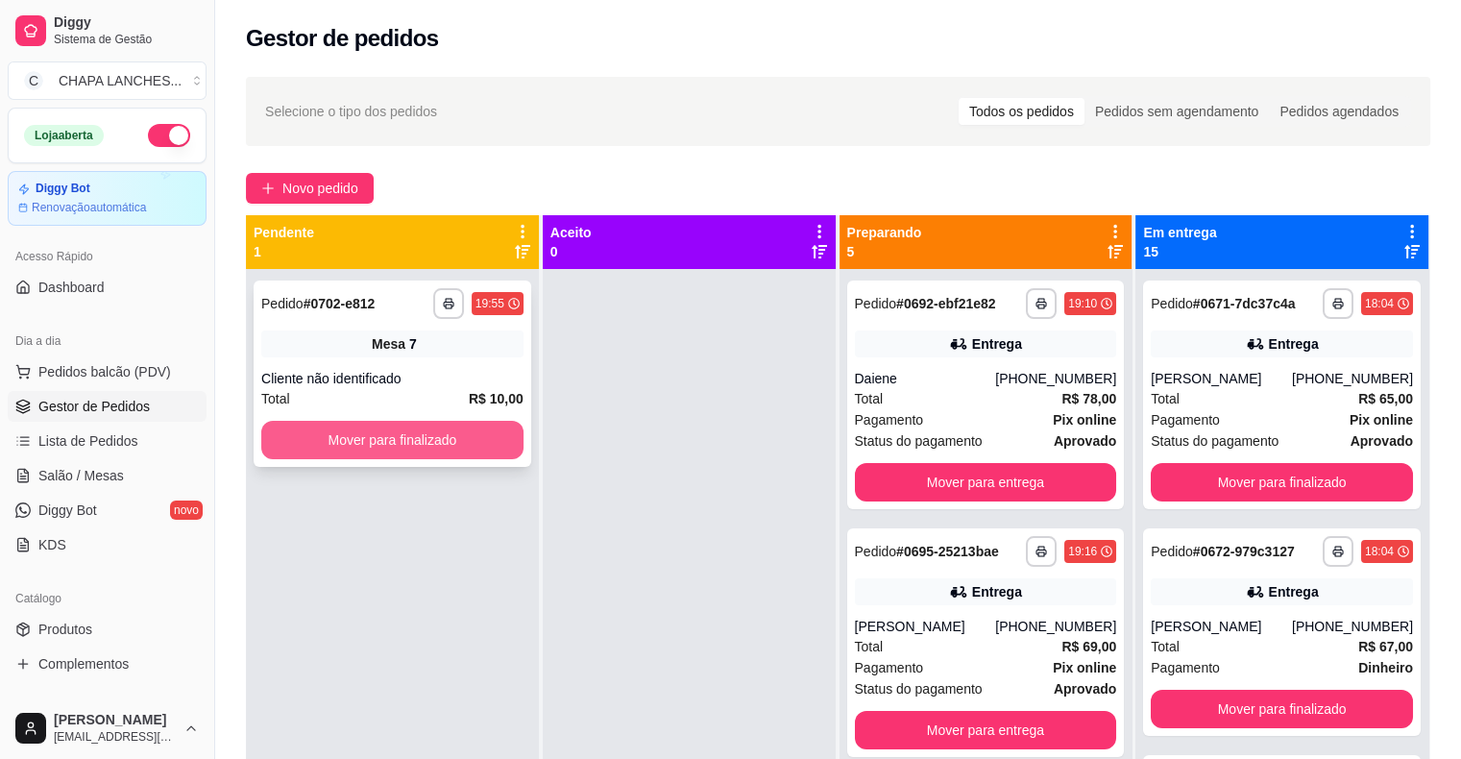
click at [474, 435] on button "Mover para finalizado" at bounding box center [392, 440] width 262 height 38
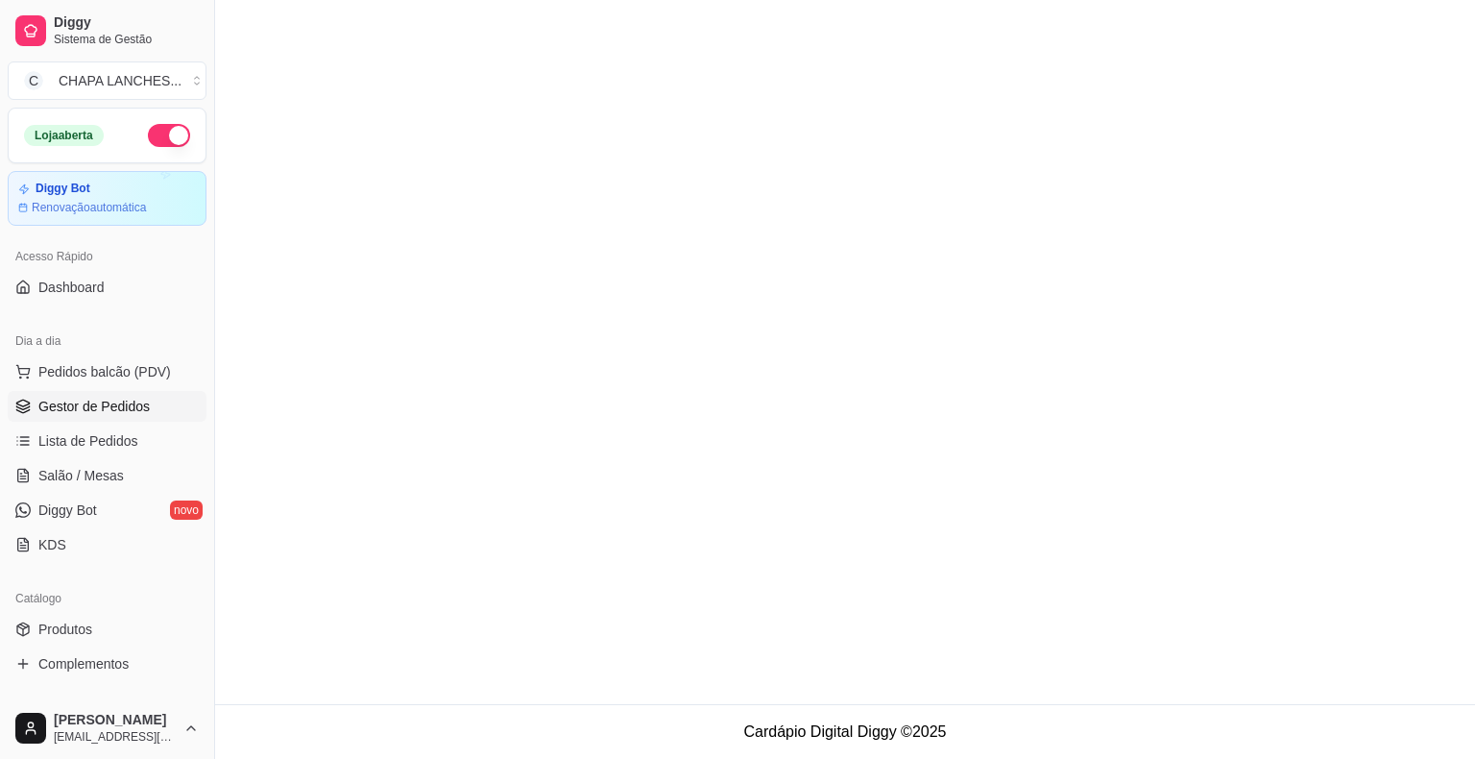
drag, startPoint x: 474, startPoint y: 435, endPoint x: 449, endPoint y: 432, distance: 26.1
click at [471, 435] on main at bounding box center [845, 352] width 1260 height 704
click at [223, 505] on div "Diggy Sistema de Gestão C CHAPA LANCHES ... Loja aberta Diggy Bot Renovação aut…" at bounding box center [737, 379] width 1475 height 759
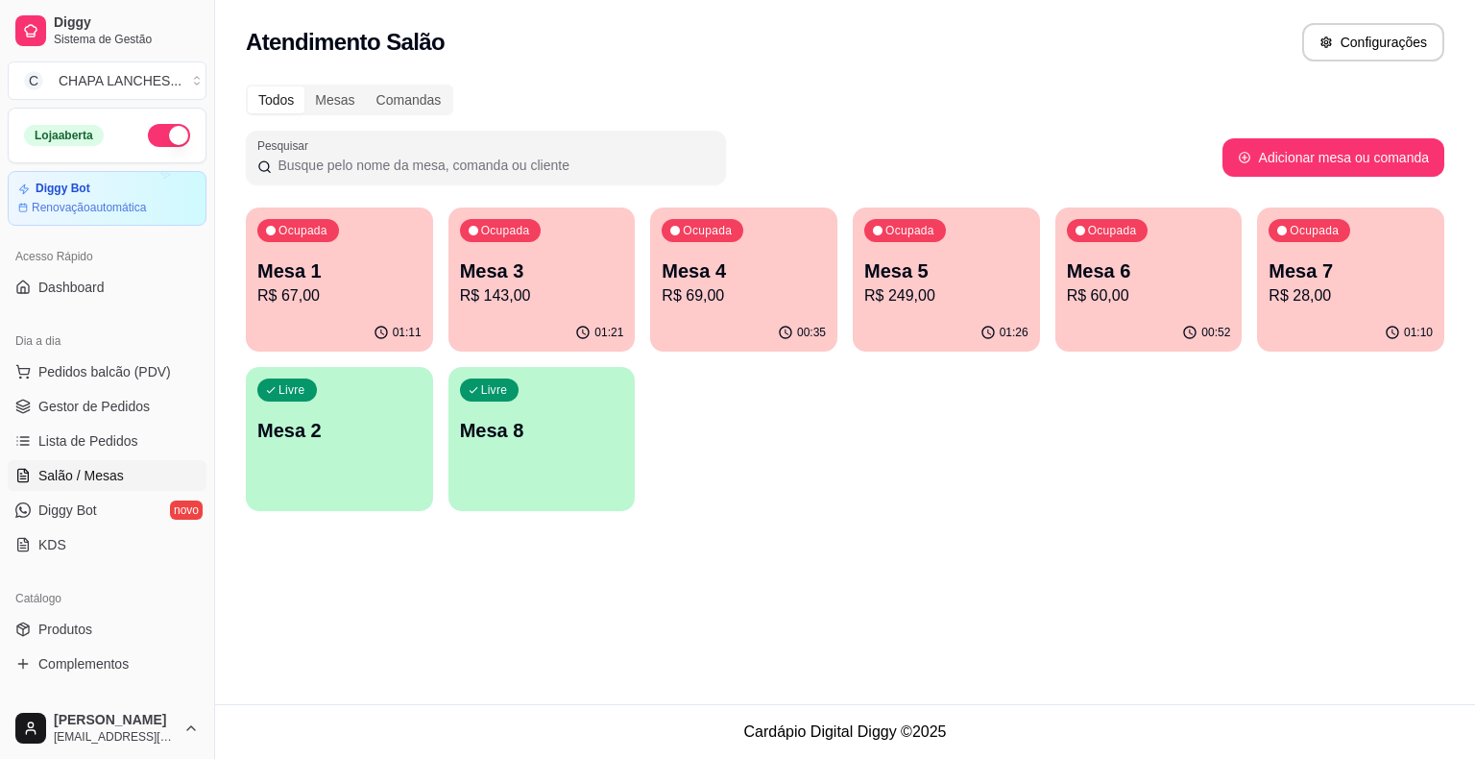
click at [288, 307] on div "Ocupada Mesa 1 R$ 67,00" at bounding box center [339, 260] width 187 height 107
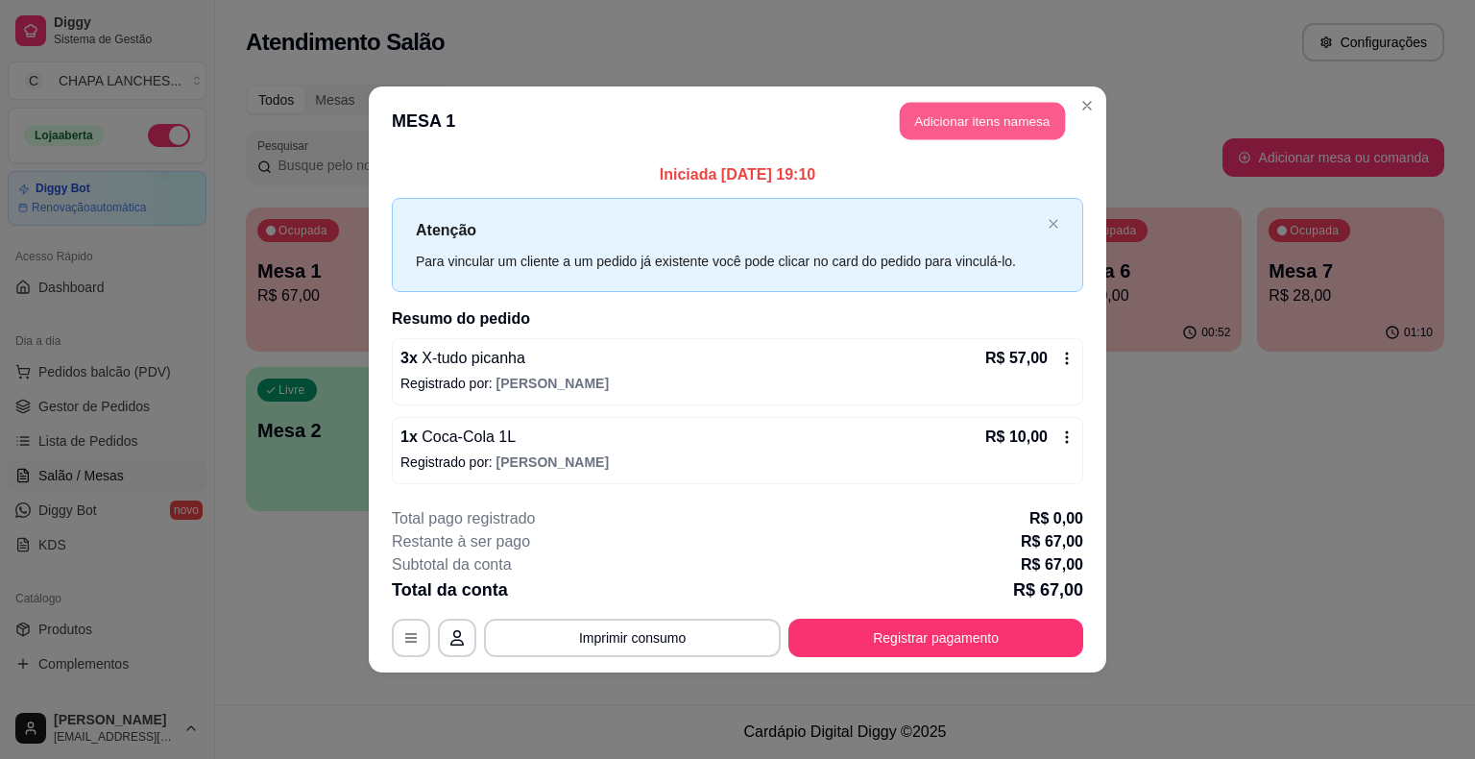
click at [945, 129] on button "Adicionar itens na mesa" at bounding box center [982, 121] width 165 height 37
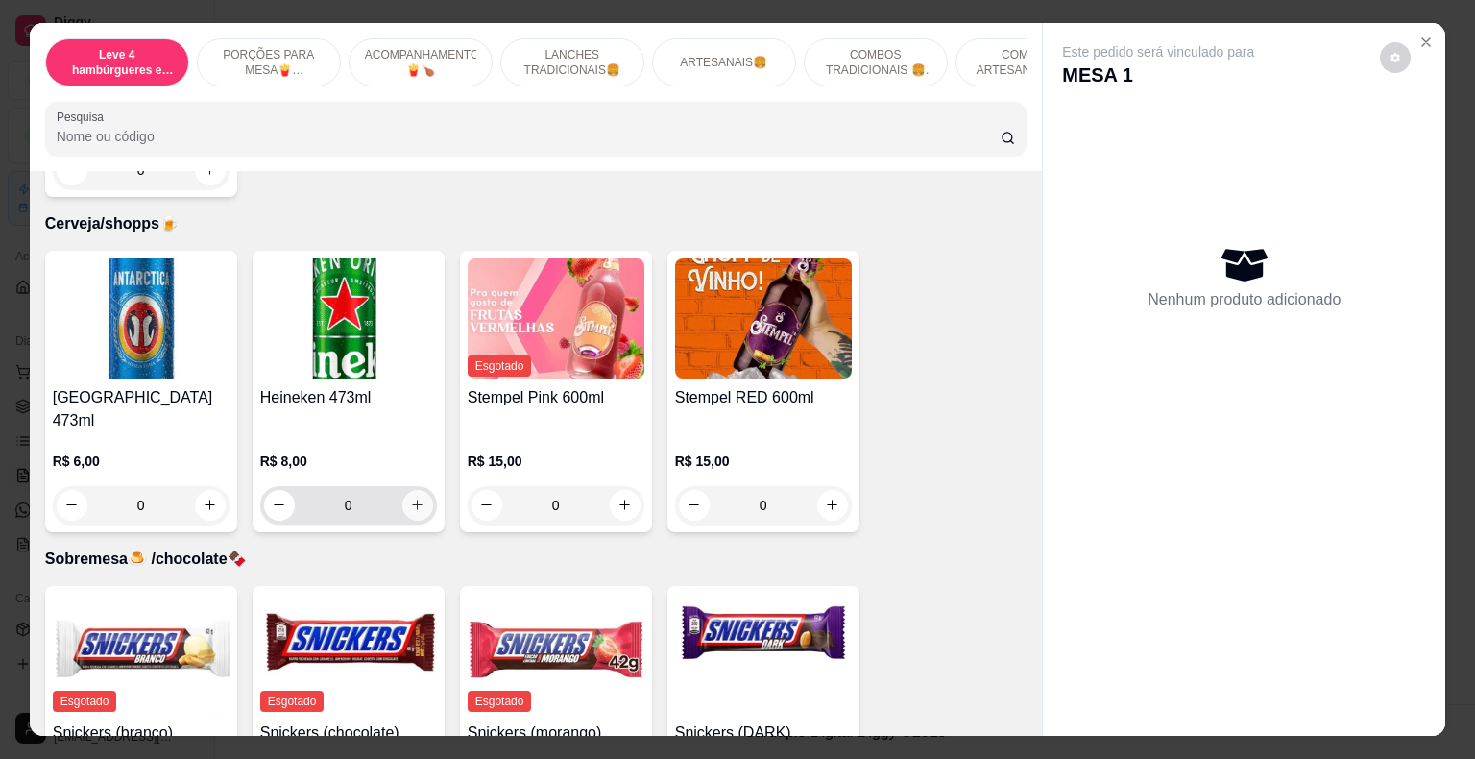
scroll to position [6595, 0]
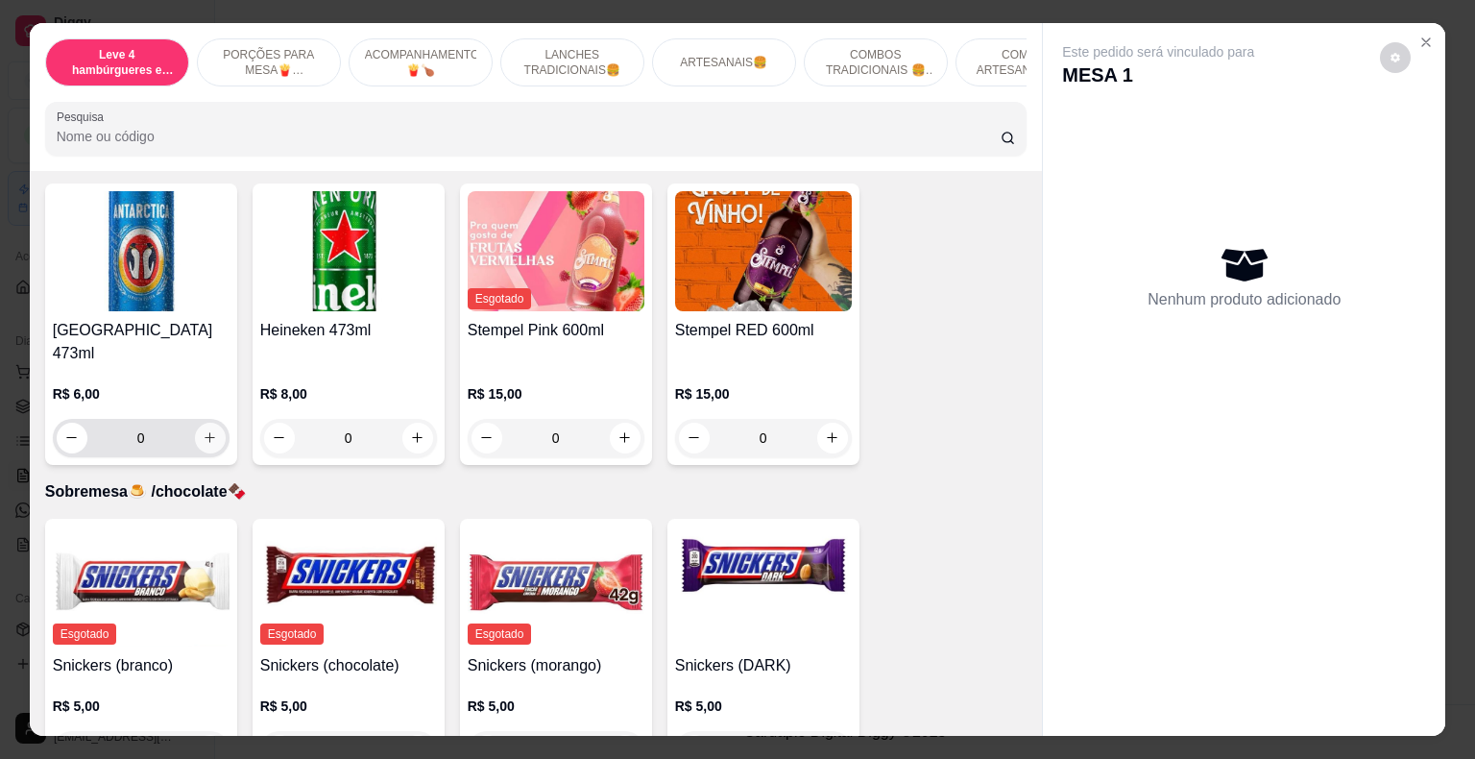
click at [203, 430] on icon "increase-product-quantity" at bounding box center [210, 437] width 14 height 14
type input "1"
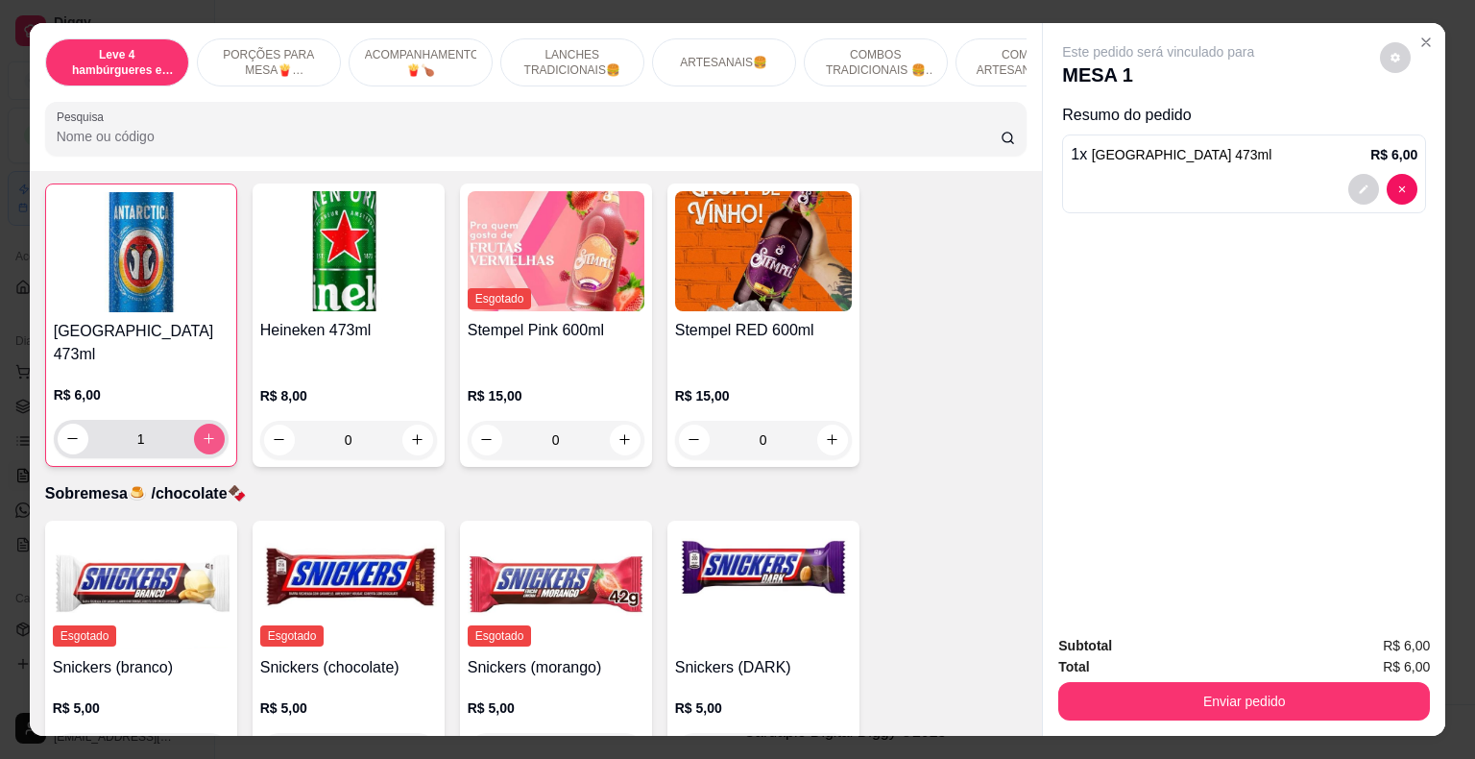
scroll to position [6596, 0]
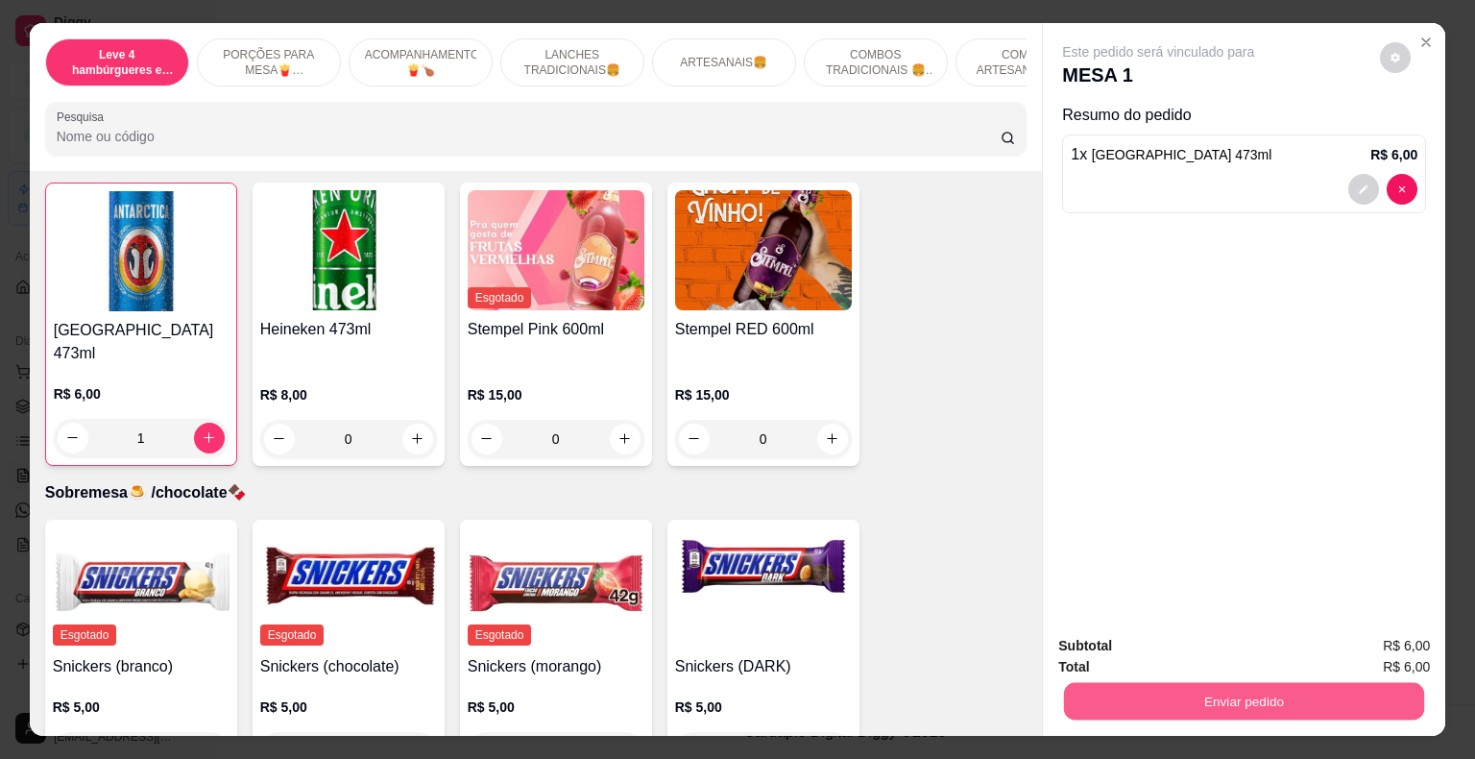
click at [1168, 702] on button "Enviar pedido" at bounding box center [1244, 701] width 360 height 37
click at [1397, 642] on button "Enviar pedido" at bounding box center [1380, 647] width 109 height 36
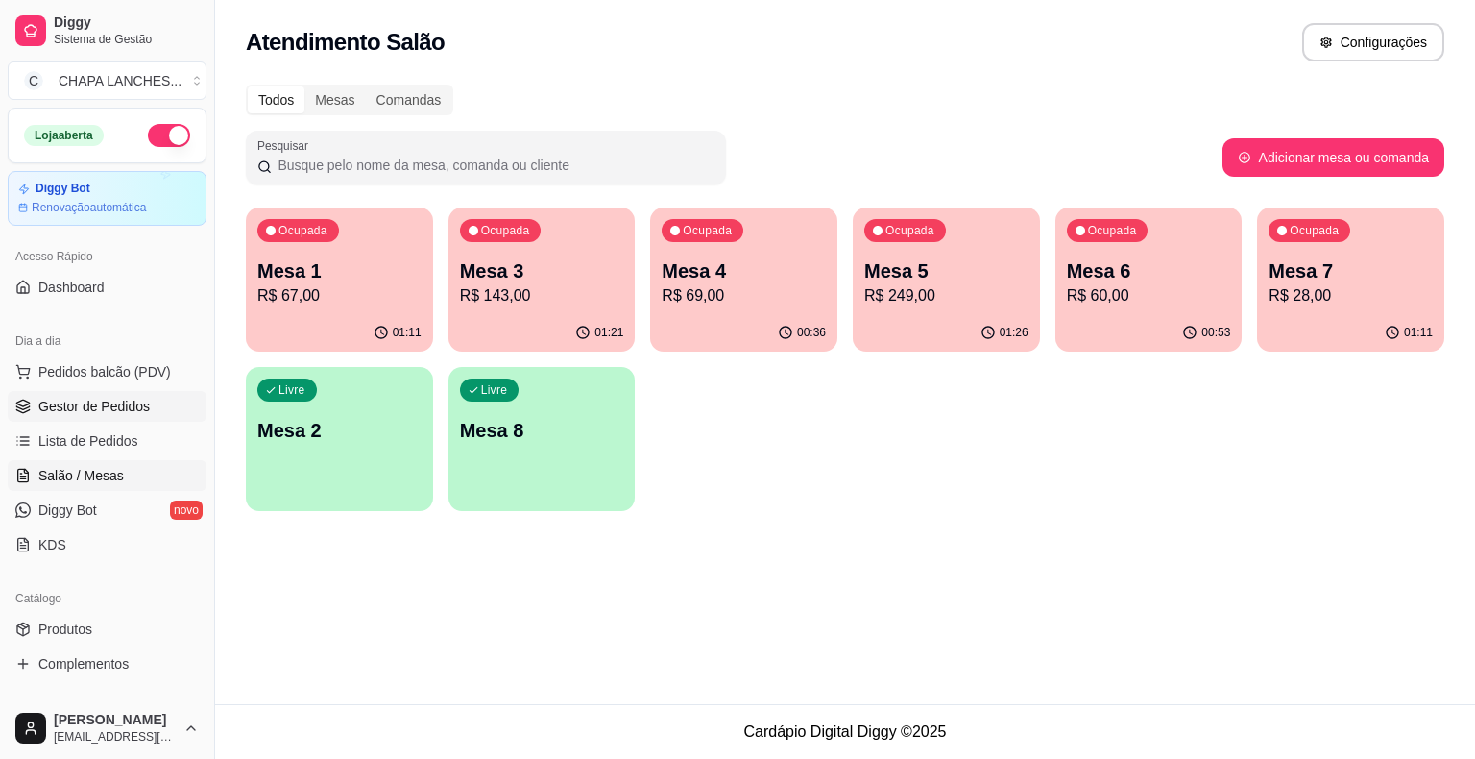
drag, startPoint x: 127, startPoint y: 401, endPoint x: 145, endPoint y: 392, distance: 20.6
click at [127, 402] on span "Gestor de Pedidos" at bounding box center [93, 406] width 111 height 19
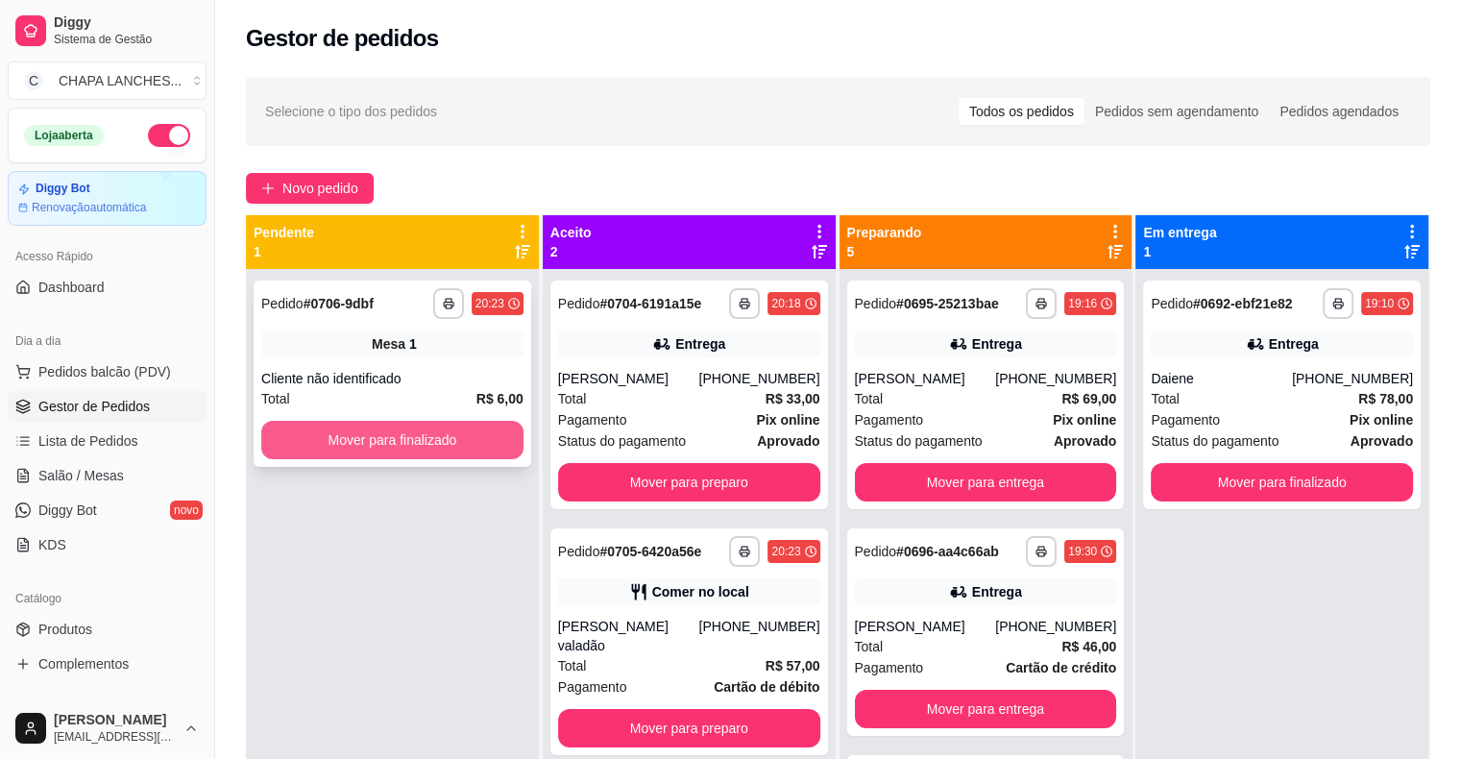
click at [413, 435] on button "Mover para finalizado" at bounding box center [392, 440] width 262 height 38
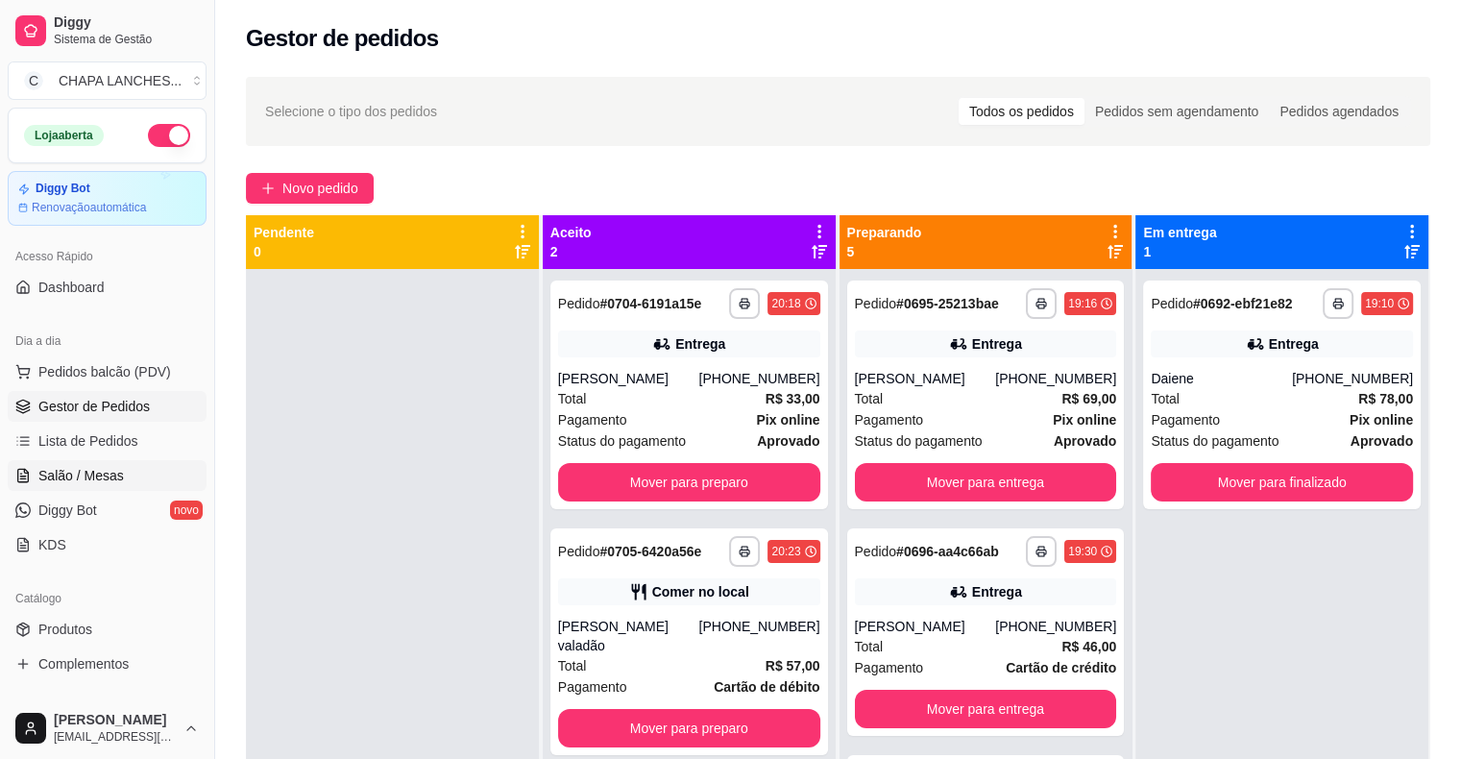
click at [118, 466] on span "Salão / Mesas" at bounding box center [80, 475] width 85 height 19
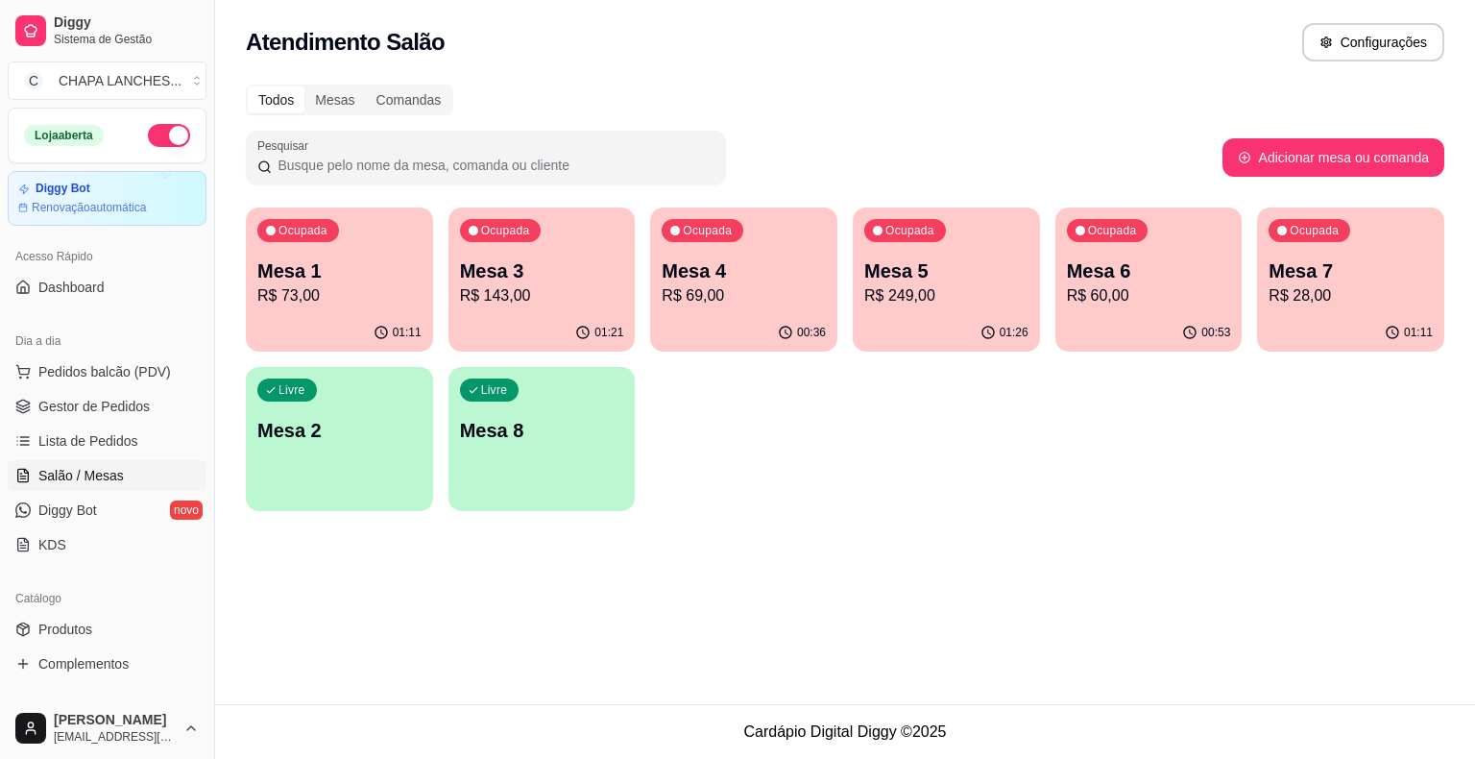
click at [349, 317] on div "01:11" at bounding box center [339, 332] width 187 height 37
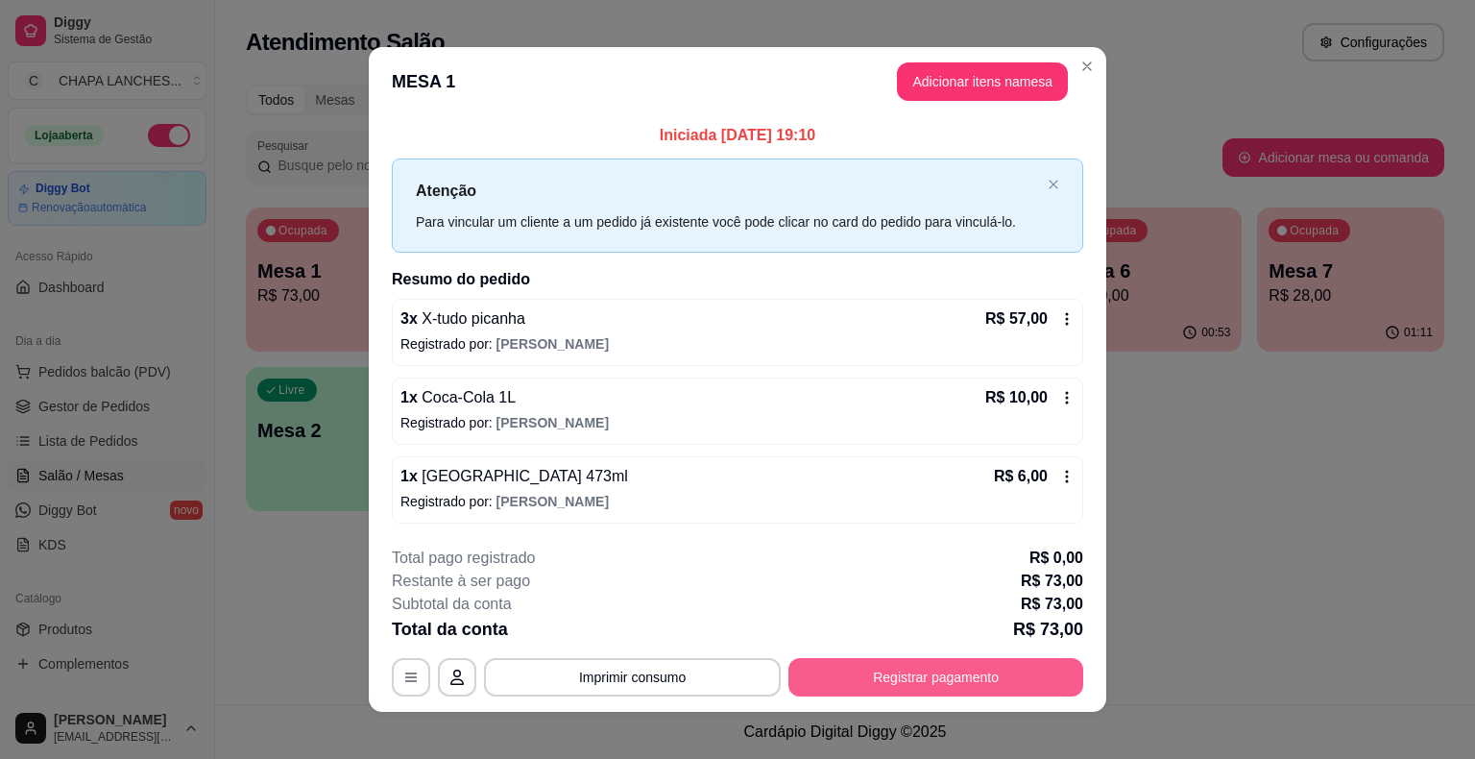
click at [886, 675] on button "Registrar pagamento" at bounding box center [936, 677] width 295 height 38
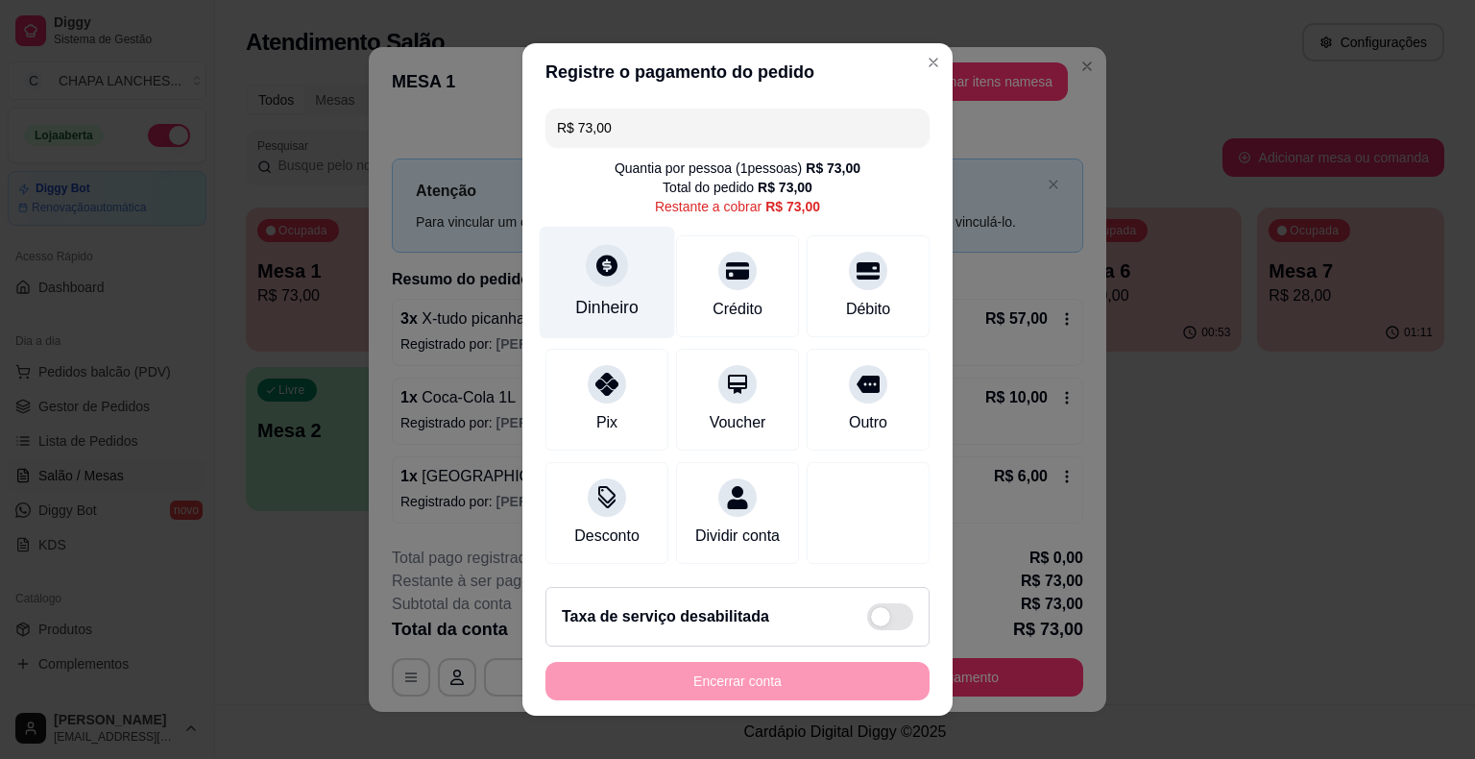
click at [595, 289] on div "Dinheiro" at bounding box center [607, 283] width 135 height 112
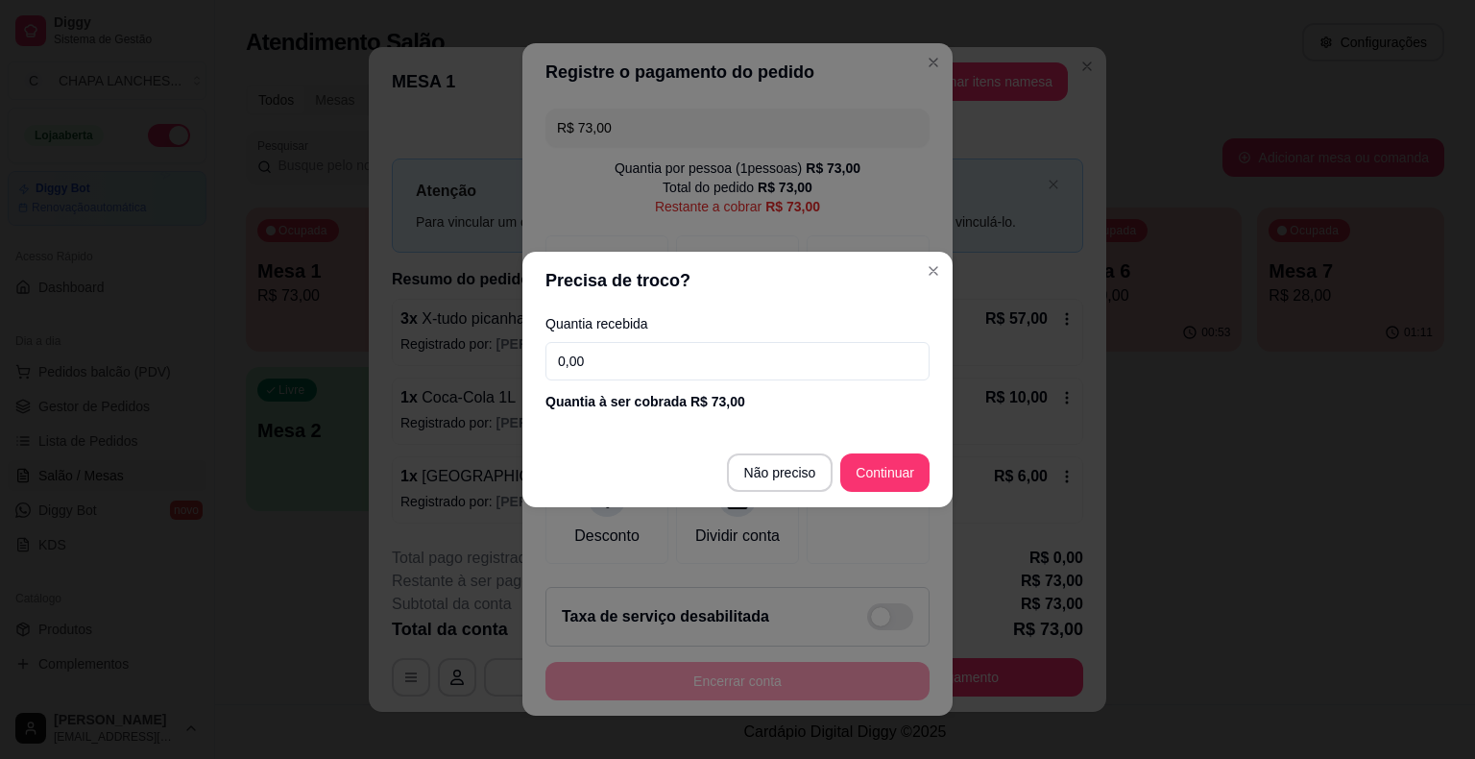
click at [622, 353] on input "0,00" at bounding box center [738, 361] width 384 height 38
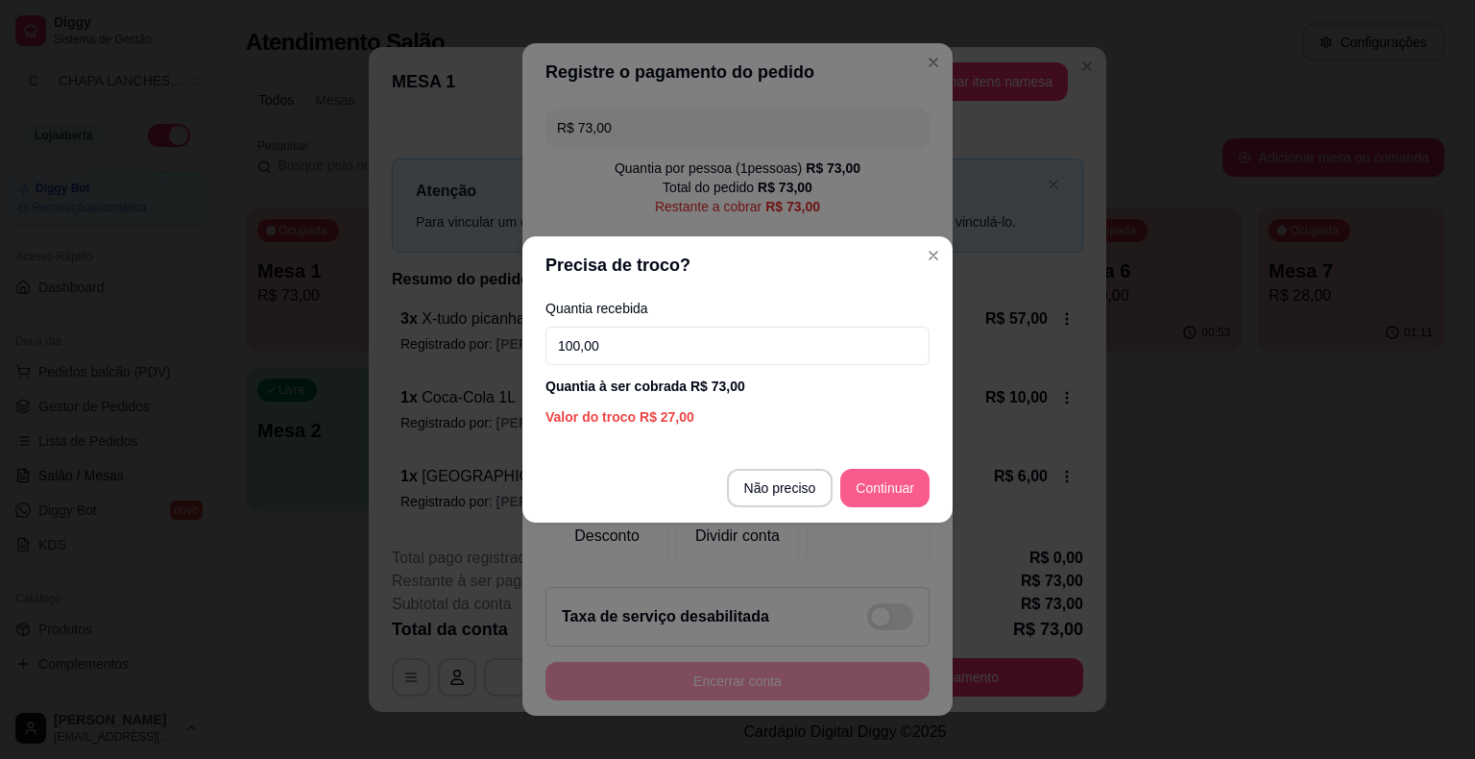
type input "100,00"
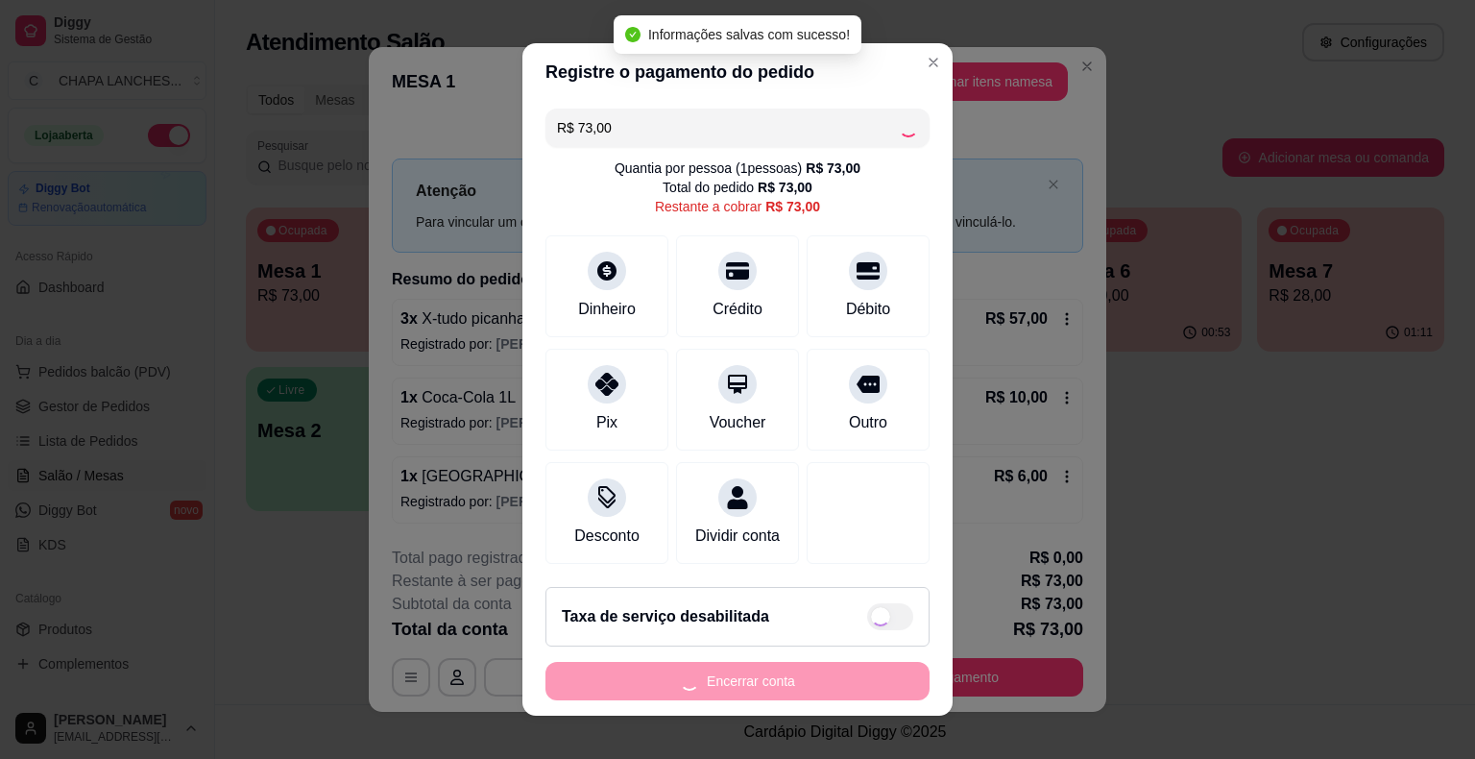
type input "R$ 0,00"
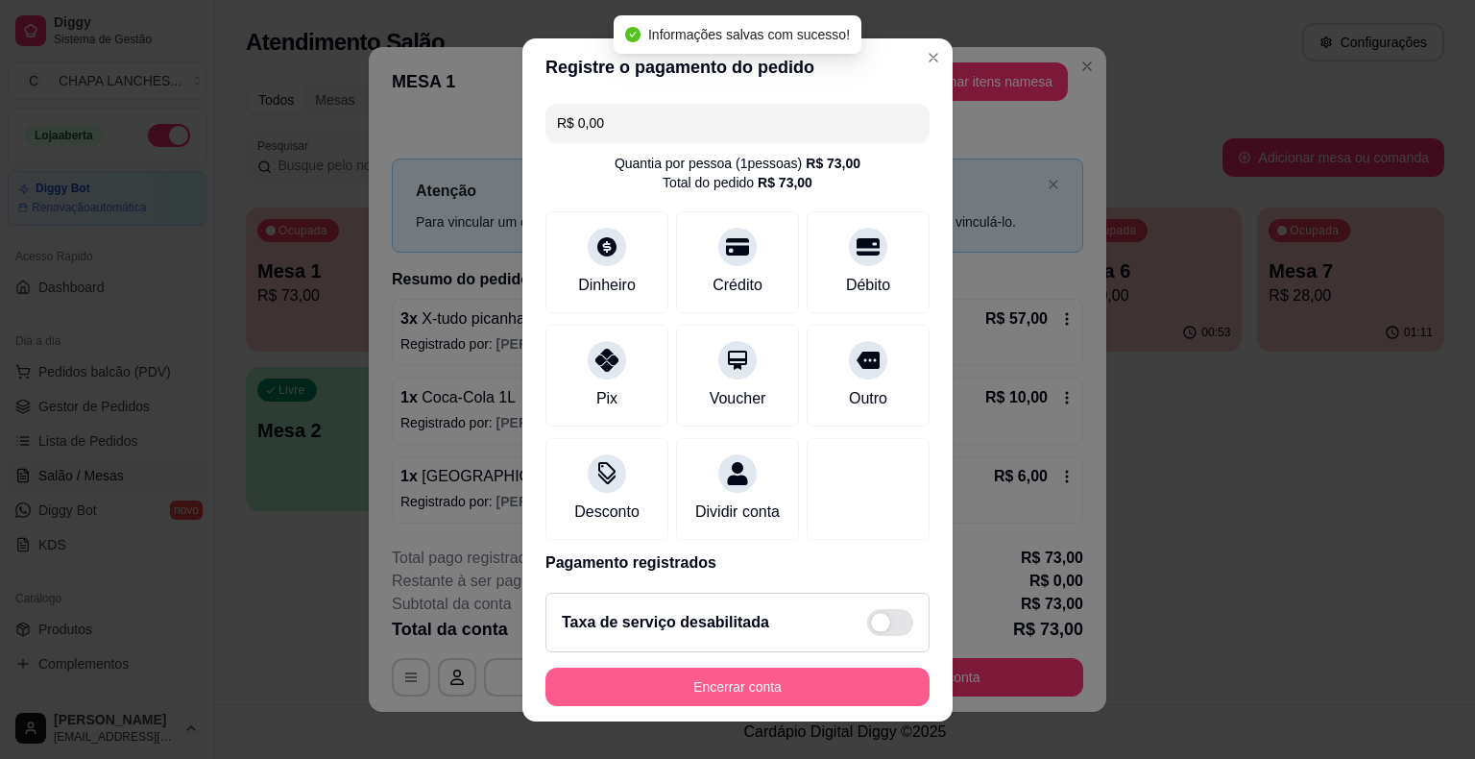
click at [811, 683] on button "Encerrar conta" at bounding box center [738, 687] width 384 height 38
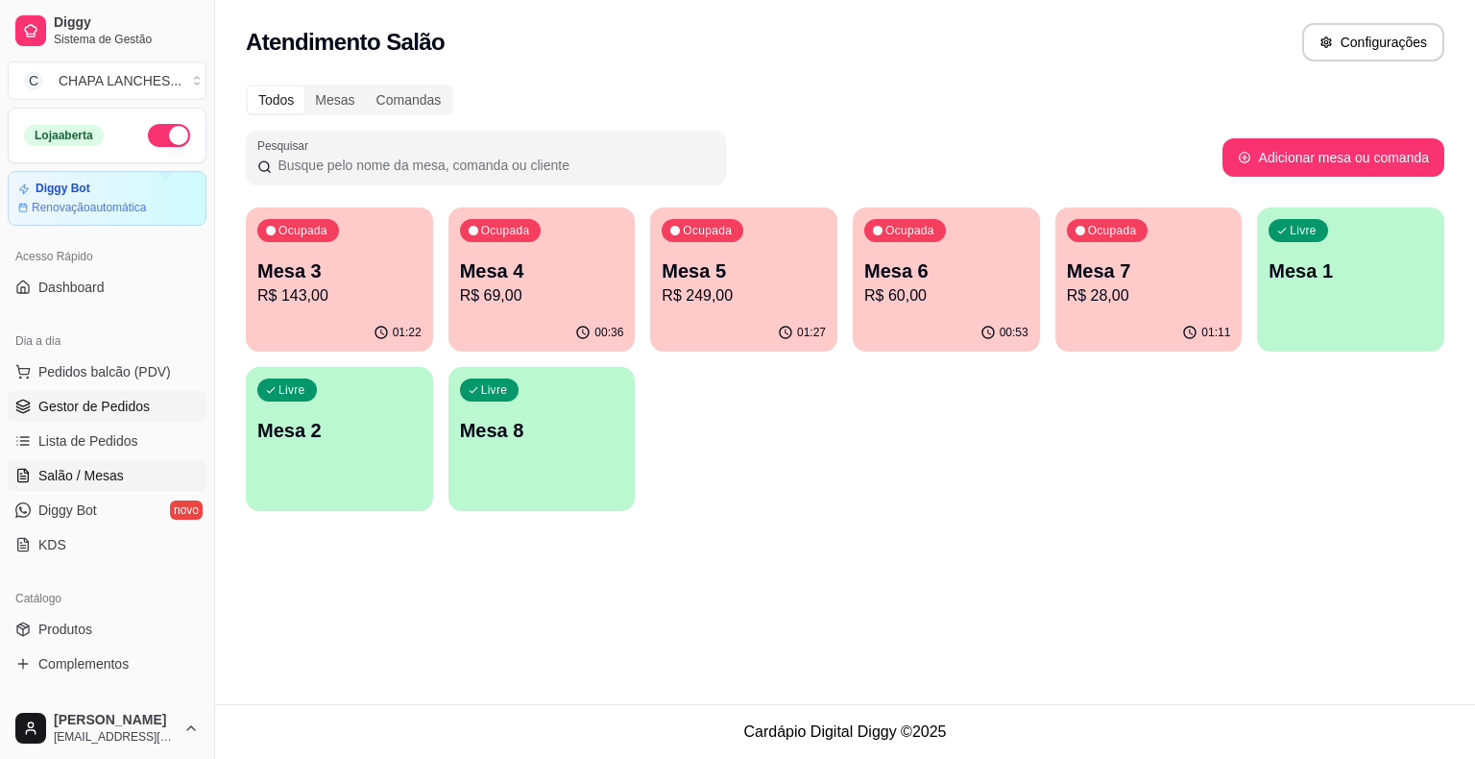
click at [151, 401] on link "Gestor de Pedidos" at bounding box center [107, 406] width 199 height 31
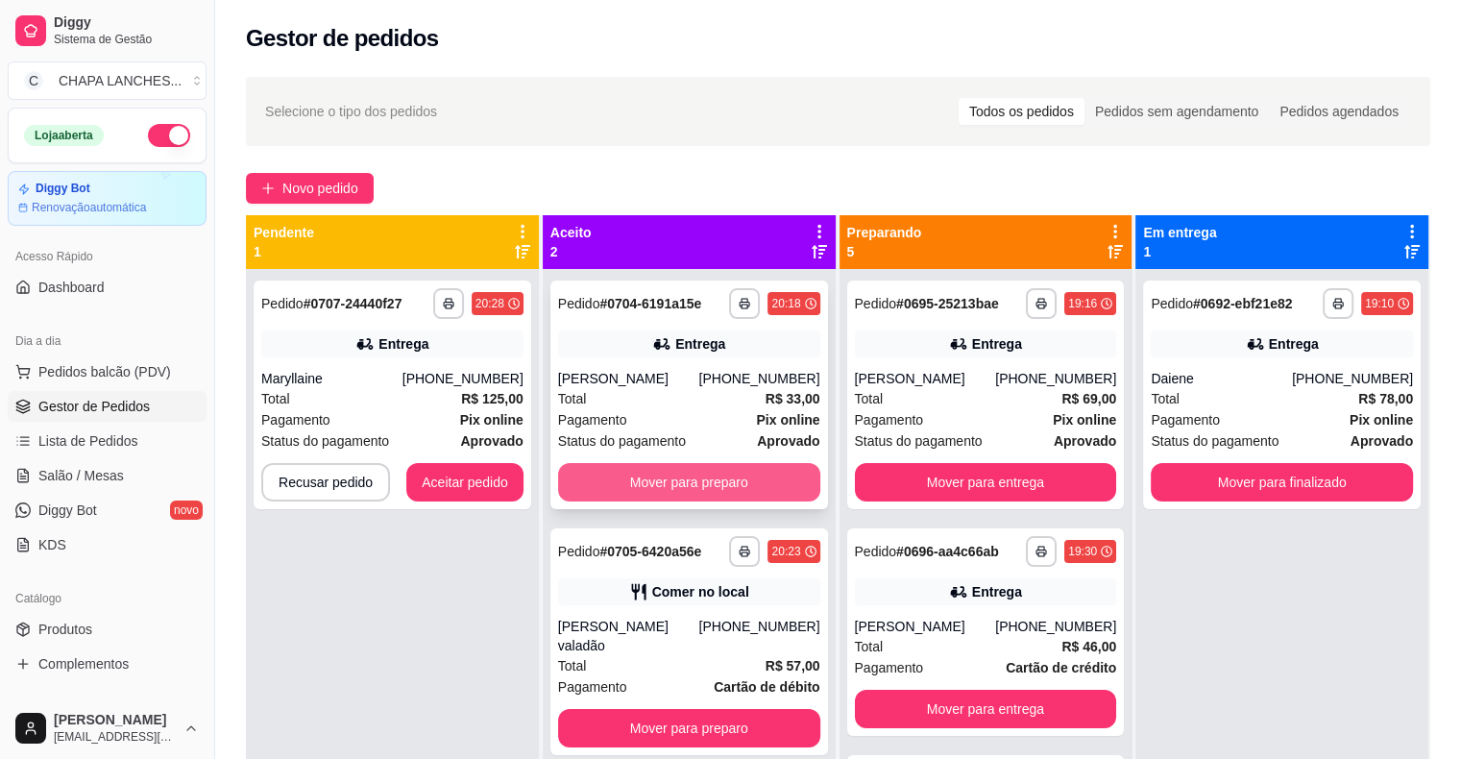
click at [789, 477] on button "Mover para preparo" at bounding box center [689, 482] width 262 height 38
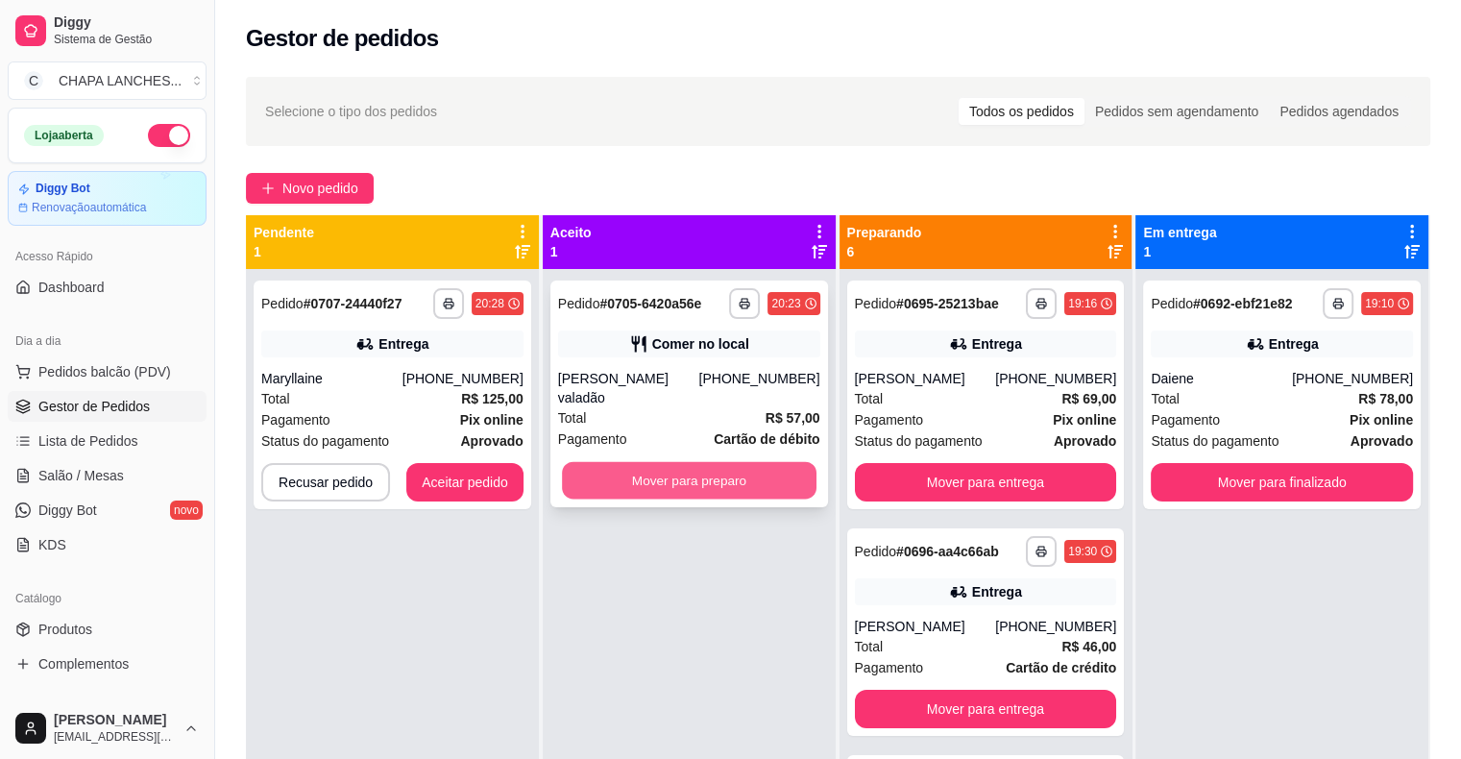
click at [730, 463] on button "Mover para preparo" at bounding box center [689, 480] width 255 height 37
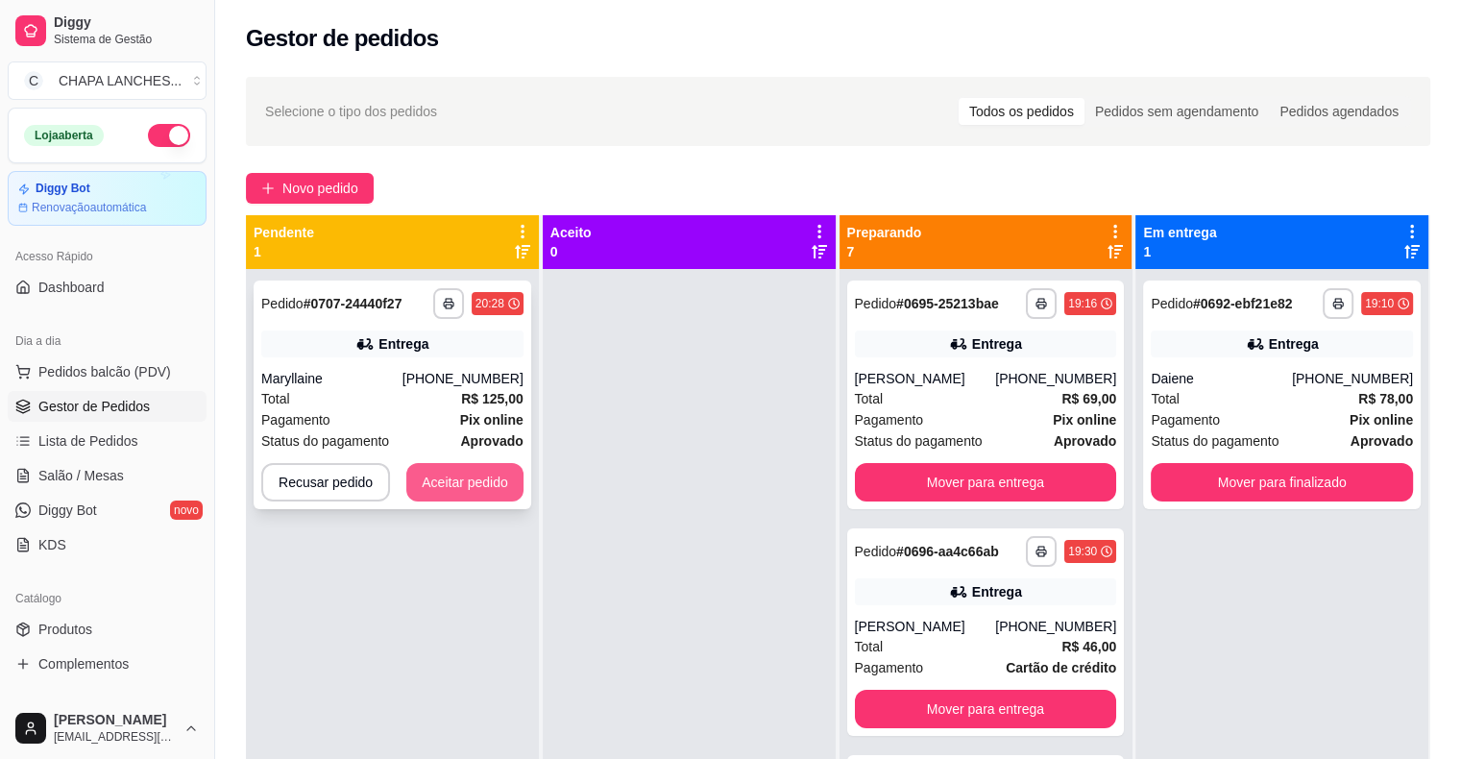
click at [470, 480] on button "Aceitar pedido" at bounding box center [464, 482] width 117 height 38
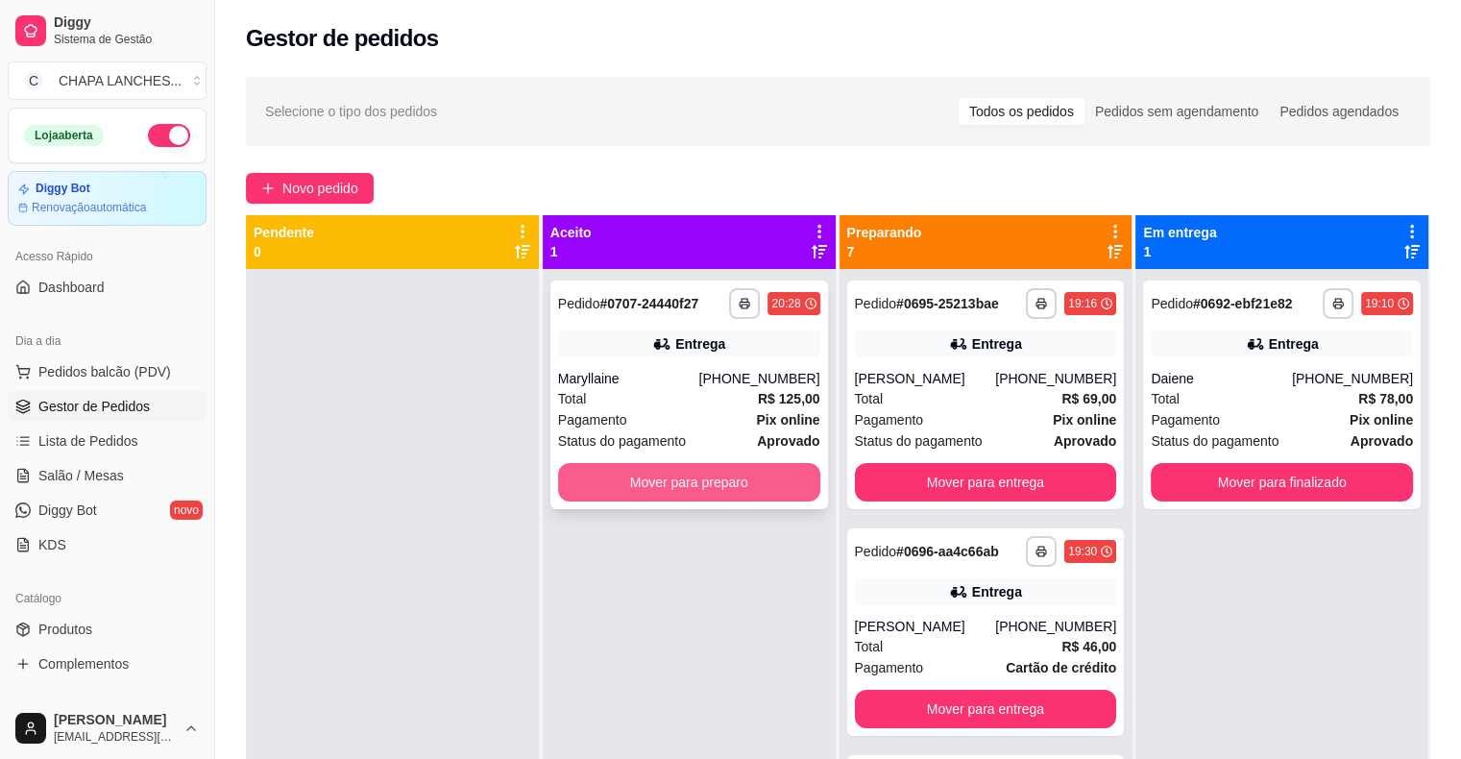
click at [628, 484] on button "Mover para preparo" at bounding box center [689, 482] width 262 height 38
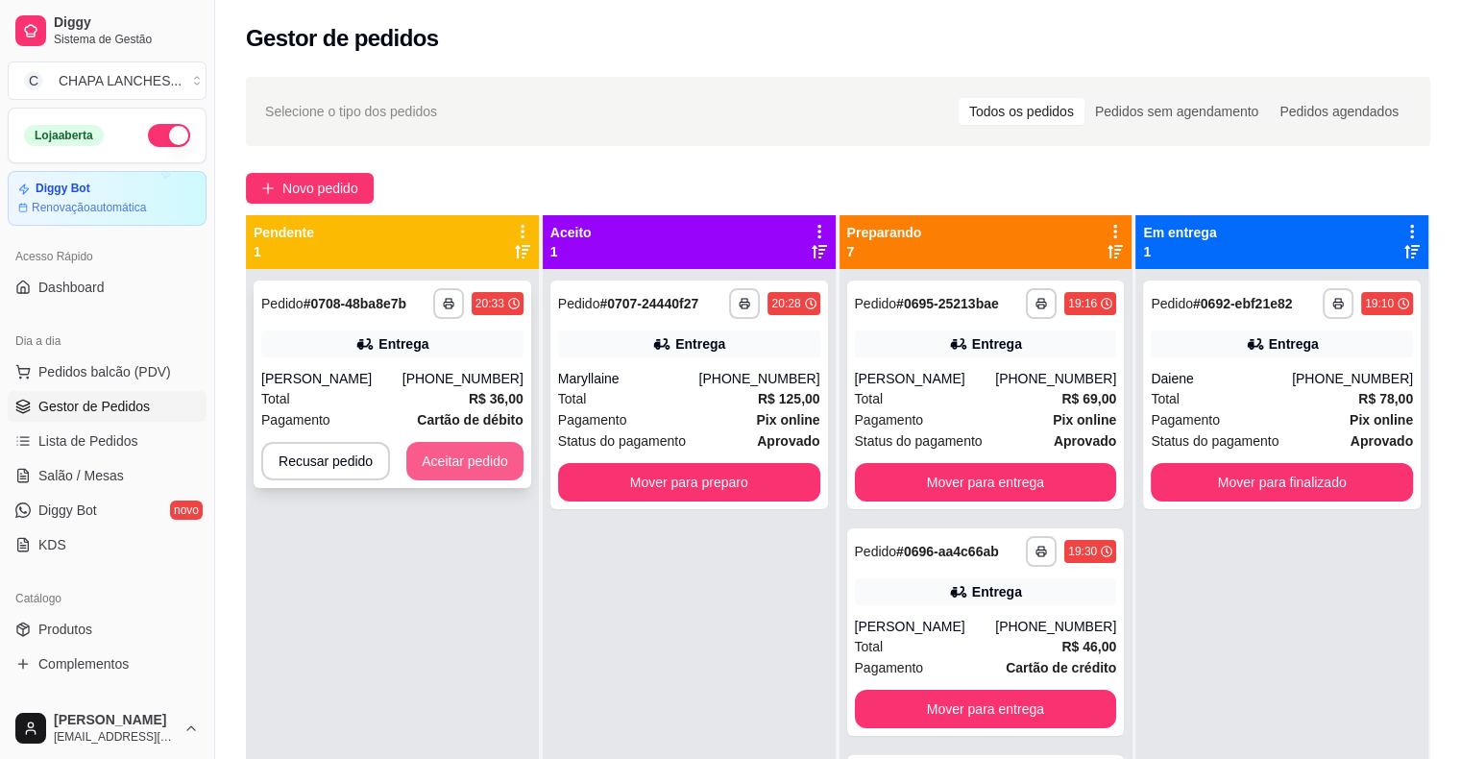
click at [494, 455] on button "Aceitar pedido" at bounding box center [464, 461] width 117 height 38
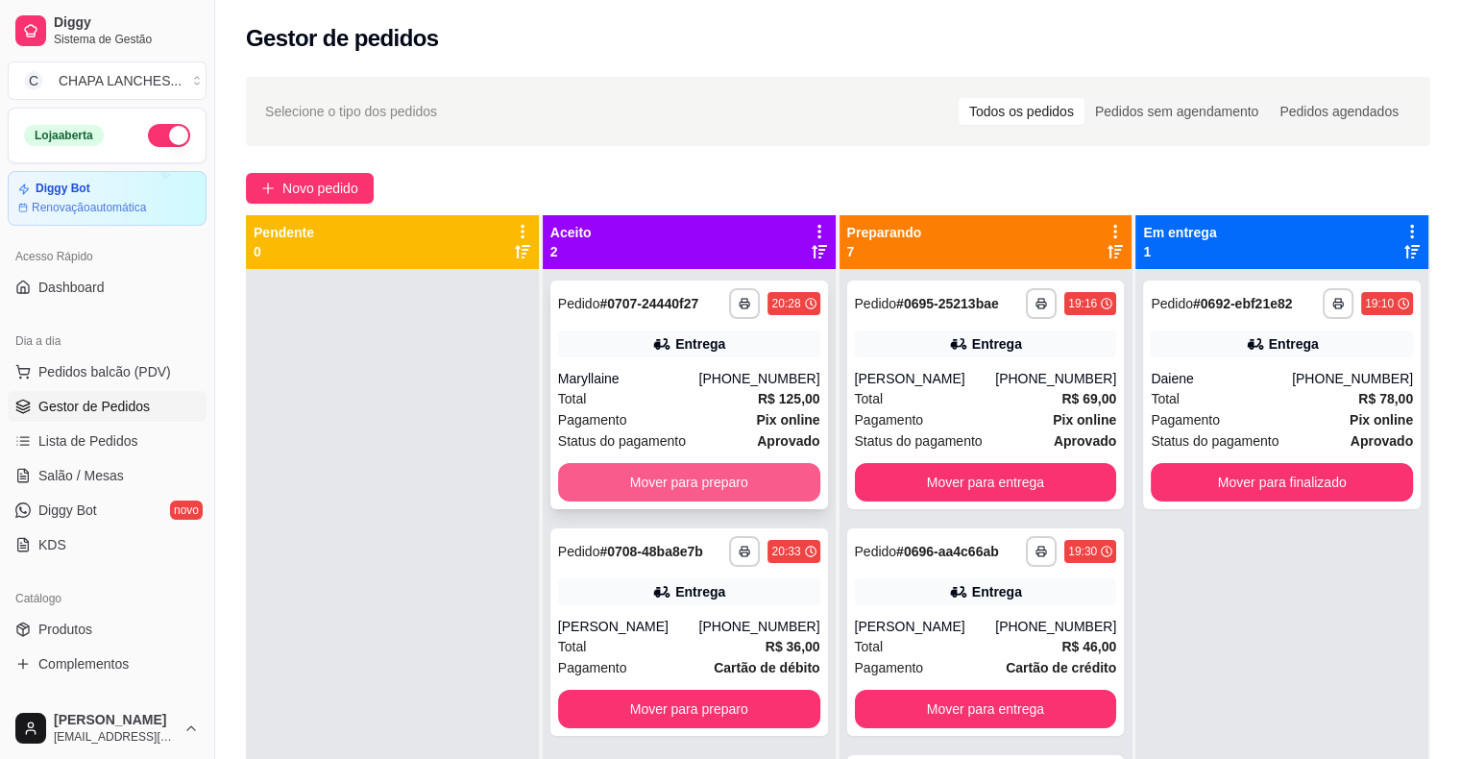
click at [648, 478] on button "Mover para preparo" at bounding box center [689, 482] width 262 height 38
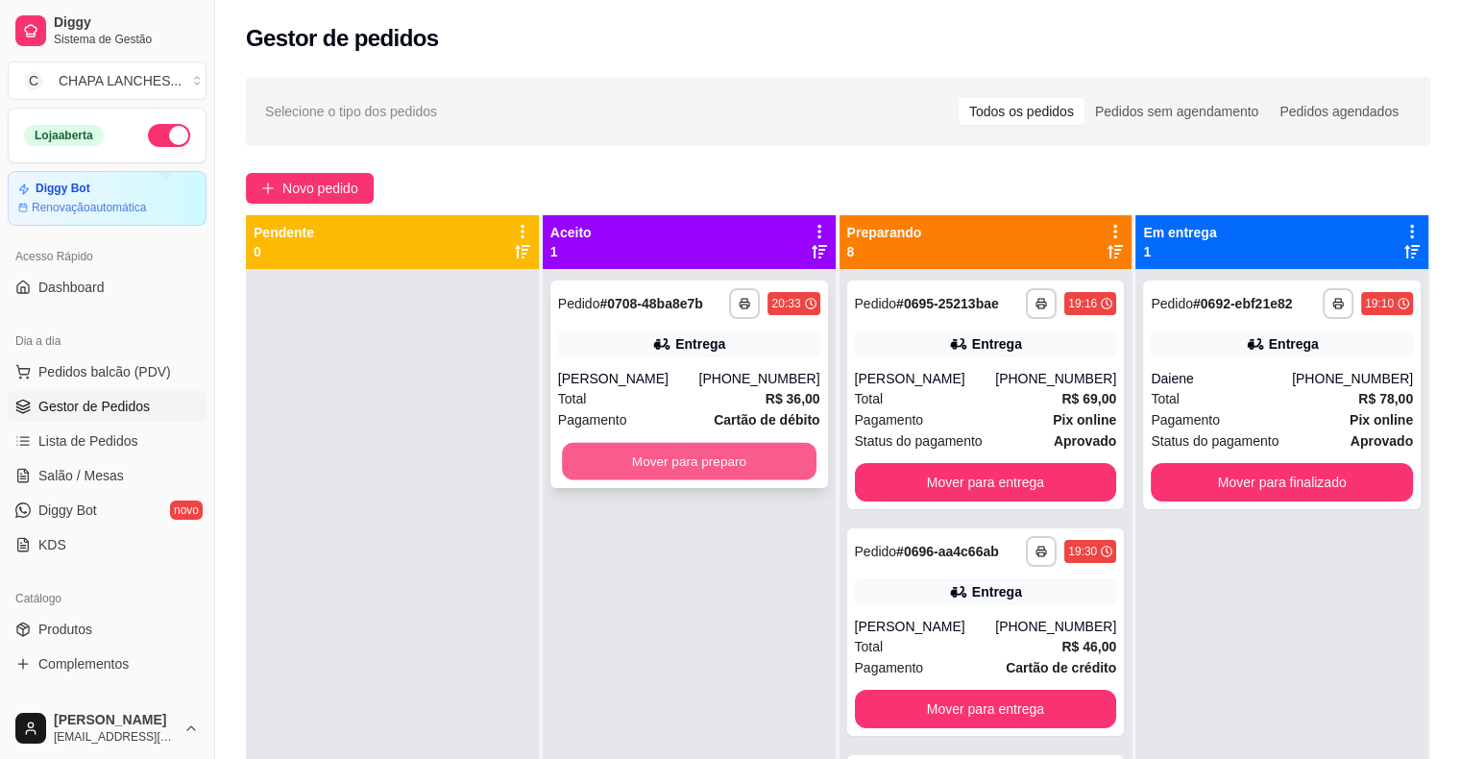
click at [645, 464] on button "Mover para preparo" at bounding box center [689, 461] width 255 height 37
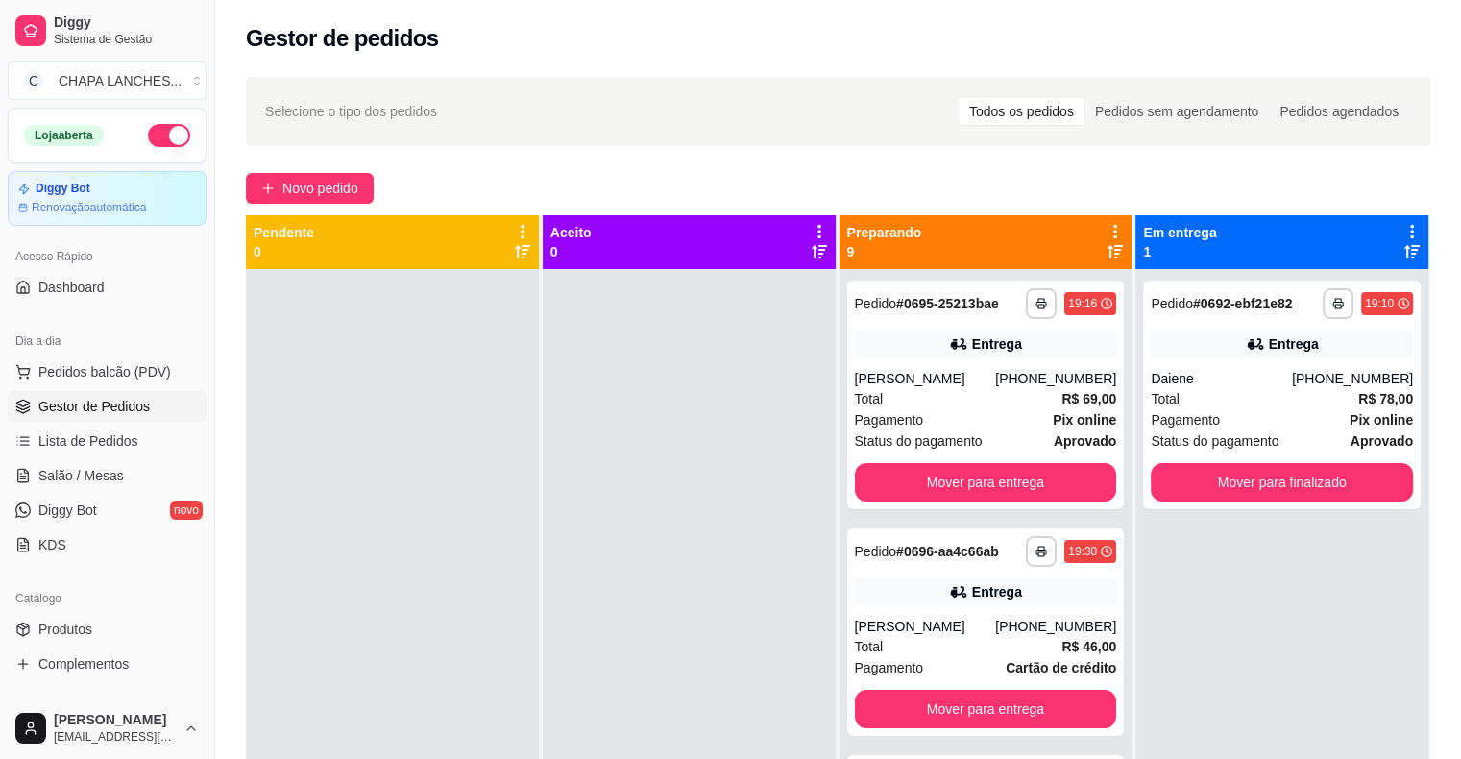
click at [651, 462] on div at bounding box center [689, 648] width 293 height 759
click at [115, 473] on span "Salão / Mesas" at bounding box center [80, 475] width 85 height 19
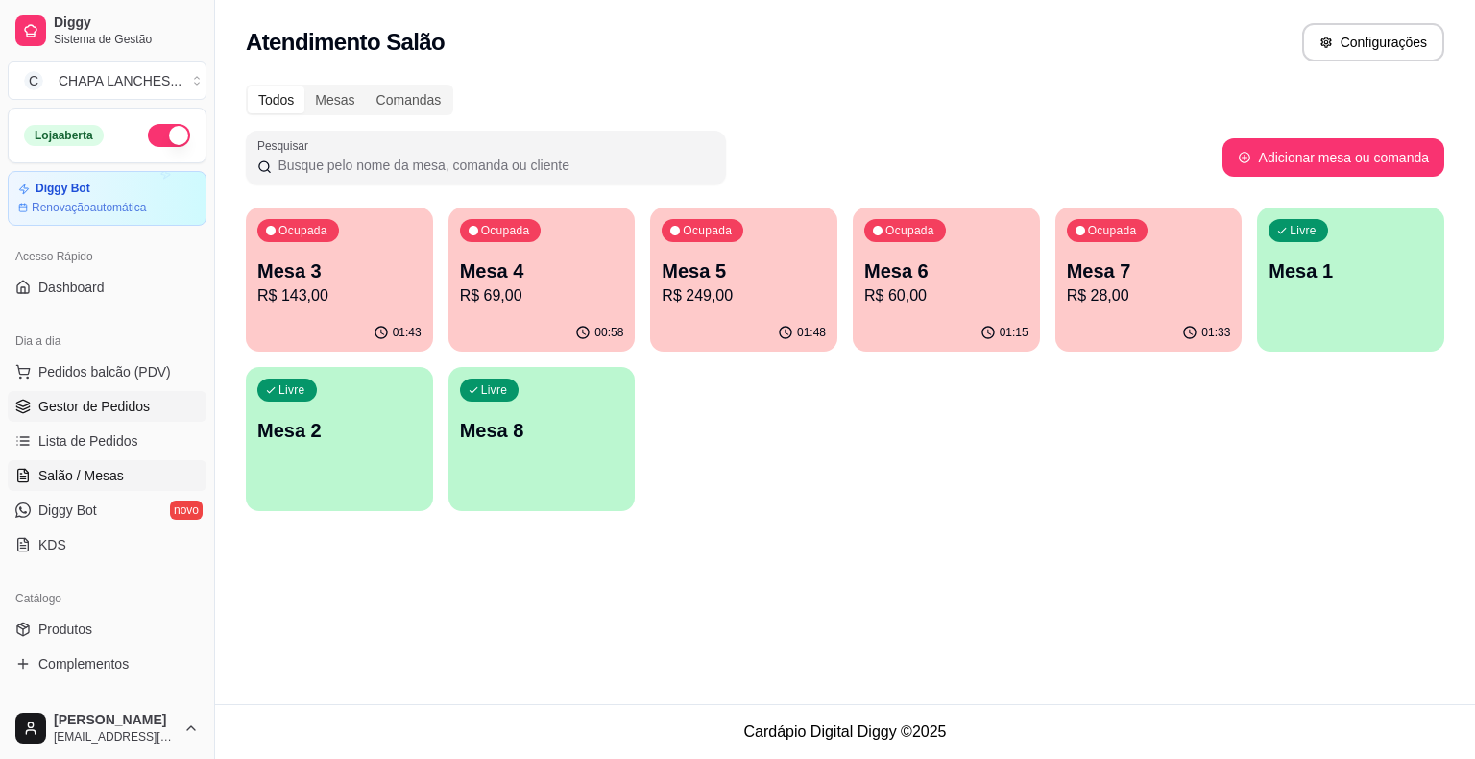
click at [92, 413] on span "Gestor de Pedidos" at bounding box center [93, 406] width 111 height 19
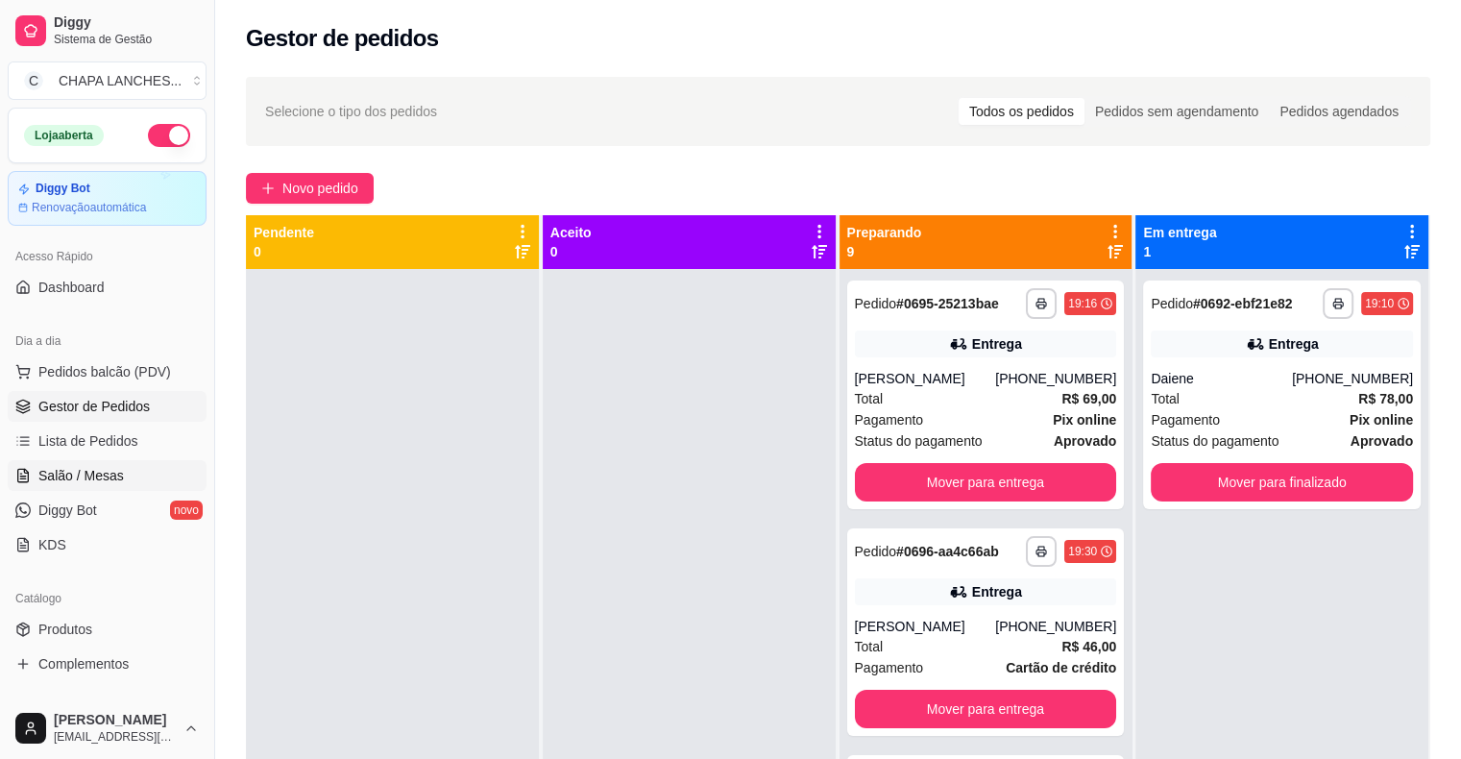
click at [115, 477] on span "Salão / Mesas" at bounding box center [80, 475] width 85 height 19
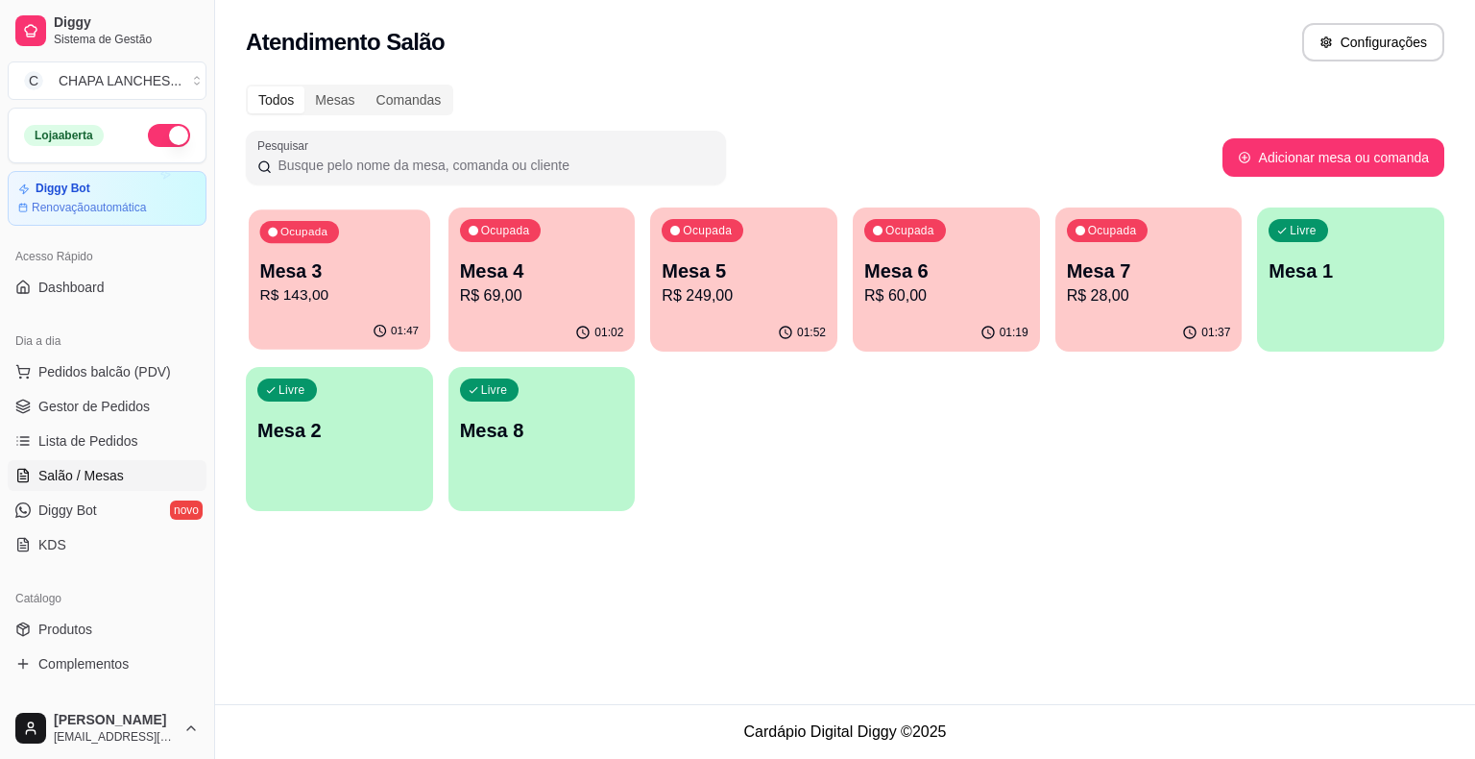
click at [376, 307] on div "Ocupada Mesa 3 R$ 143,00" at bounding box center [340, 261] width 182 height 104
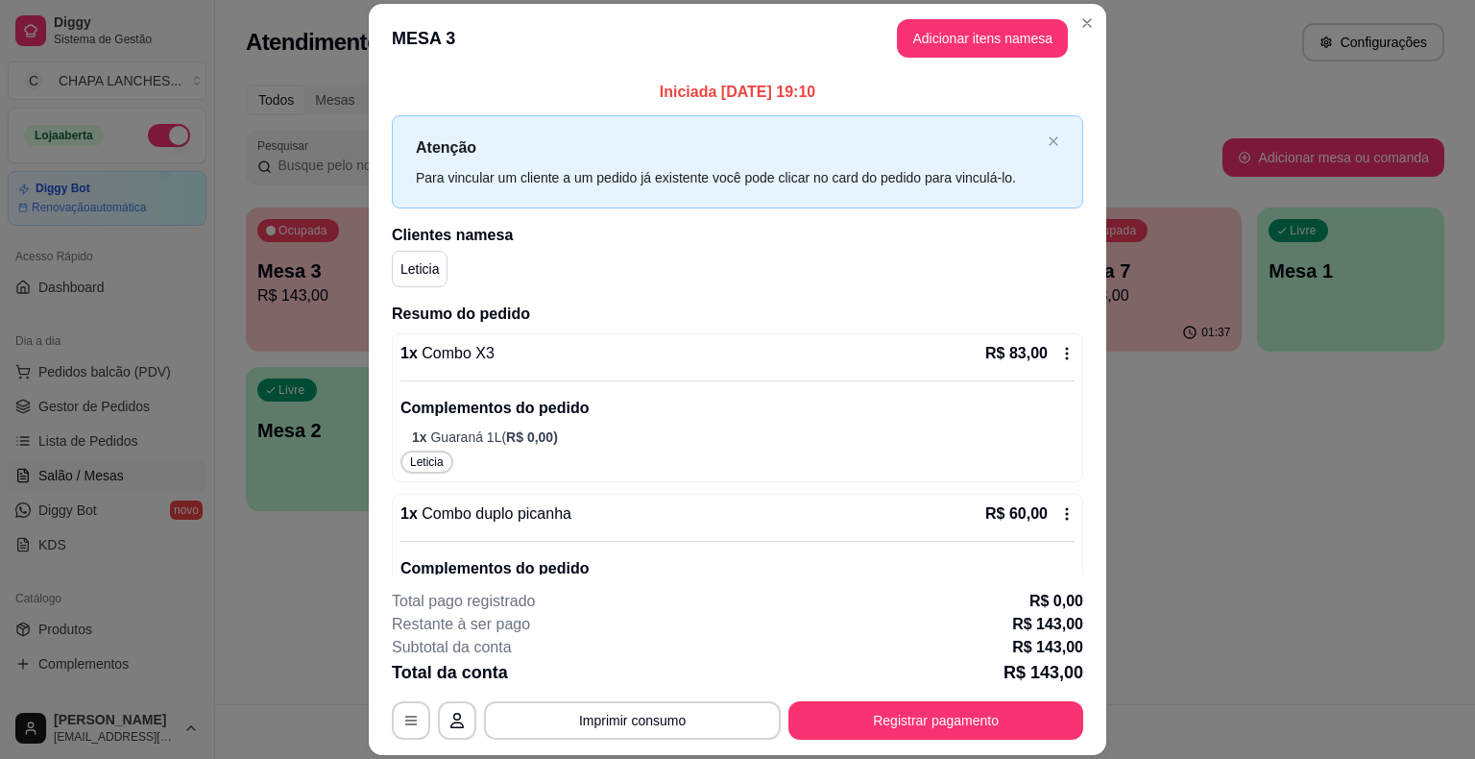
scroll to position [96, 0]
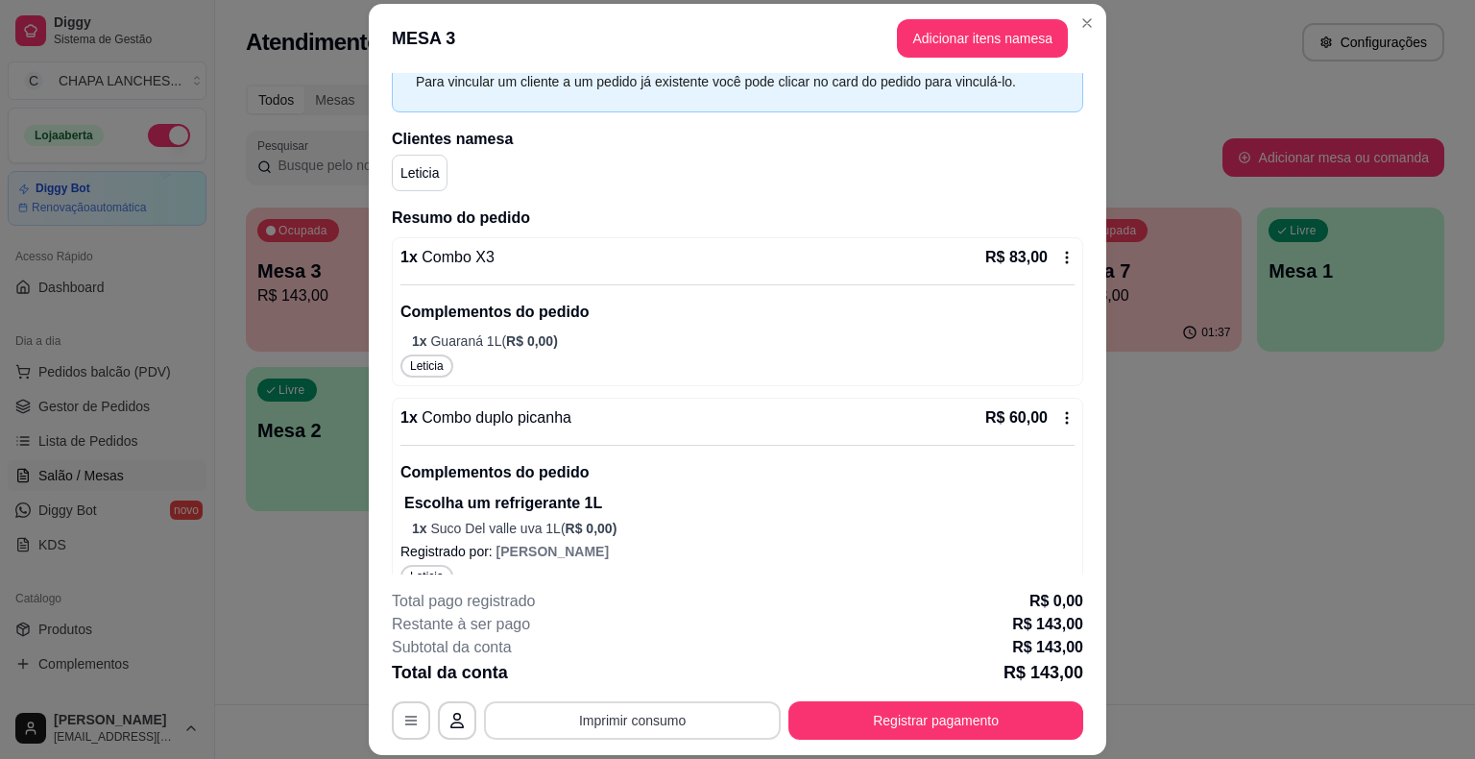
click at [686, 716] on button "Imprimir consumo" at bounding box center [632, 720] width 297 height 38
click at [655, 679] on button "IMPRESSORA" at bounding box center [631, 676] width 134 height 30
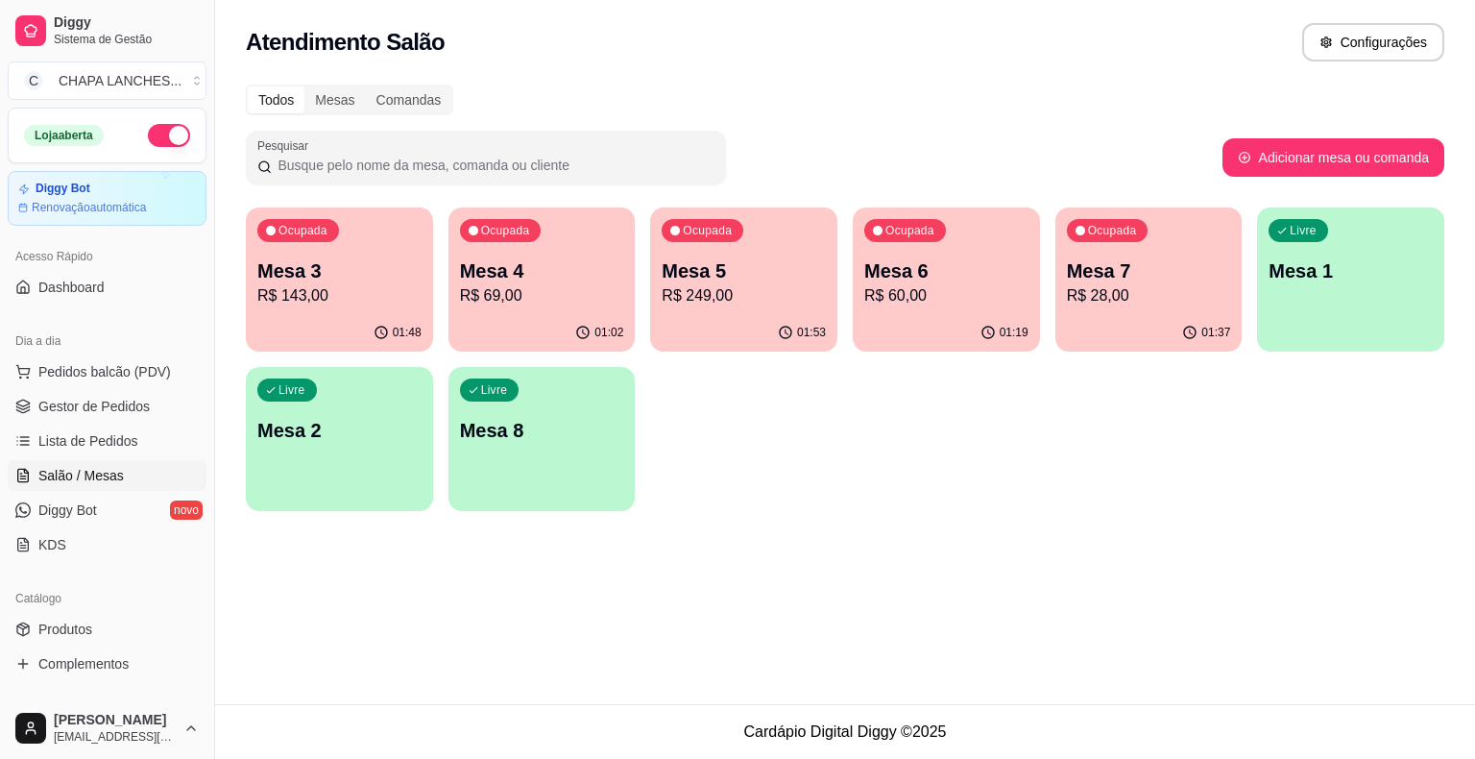
click at [750, 285] on p "R$ 249,00" at bounding box center [744, 295] width 164 height 23
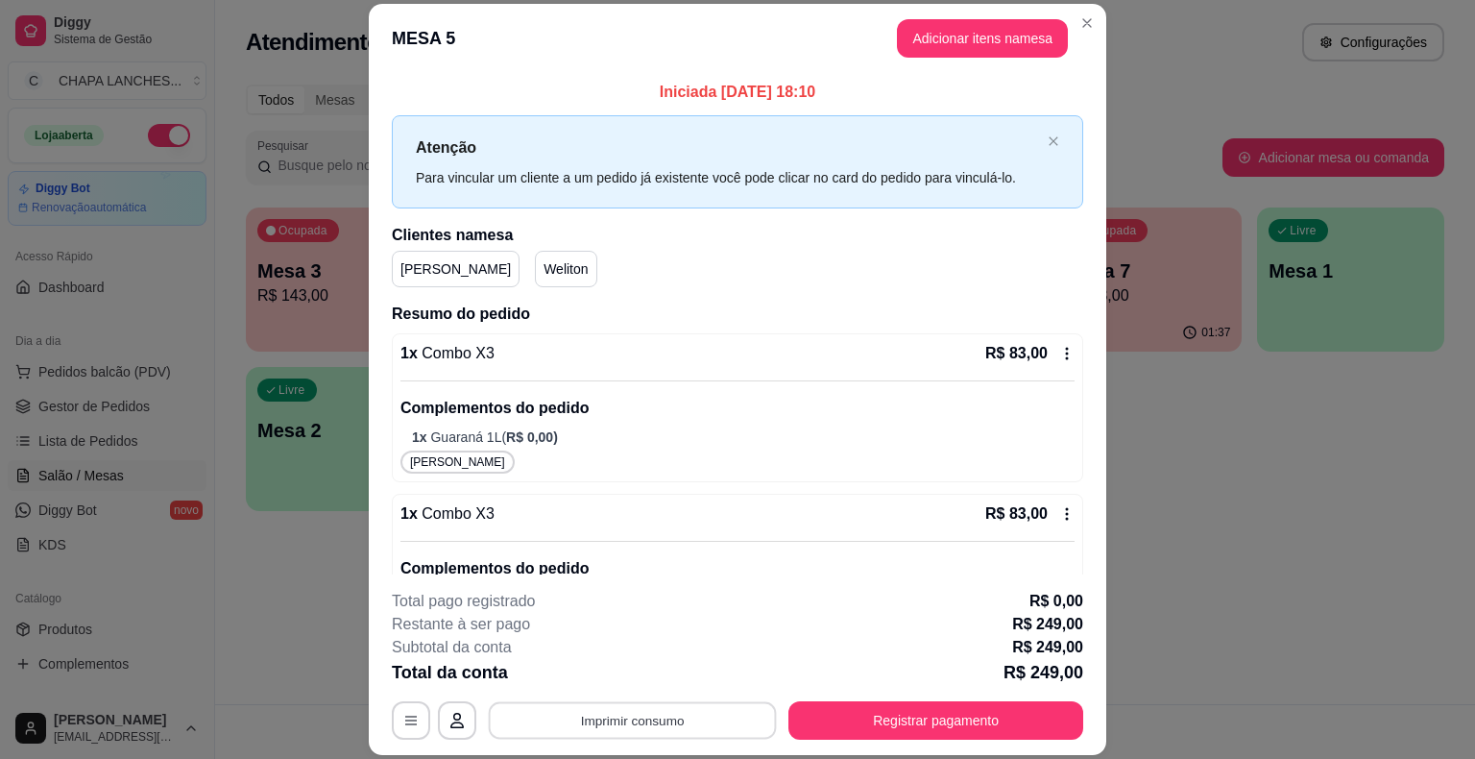
click at [697, 721] on button "Imprimir consumo" at bounding box center [633, 720] width 288 height 37
click at [663, 673] on button "IMPRESSORA" at bounding box center [631, 676] width 139 height 31
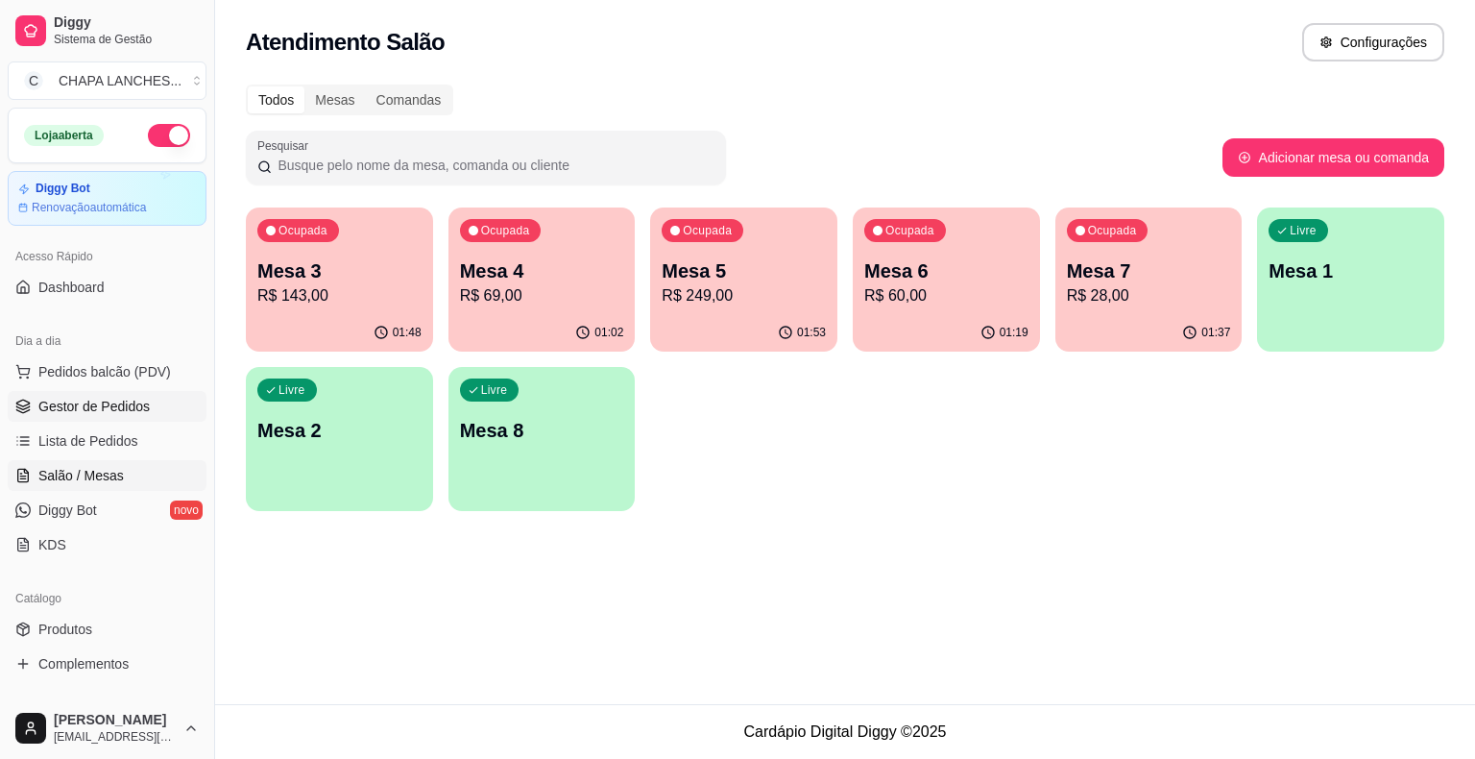
click at [123, 405] on span "Gestor de Pedidos" at bounding box center [93, 406] width 111 height 19
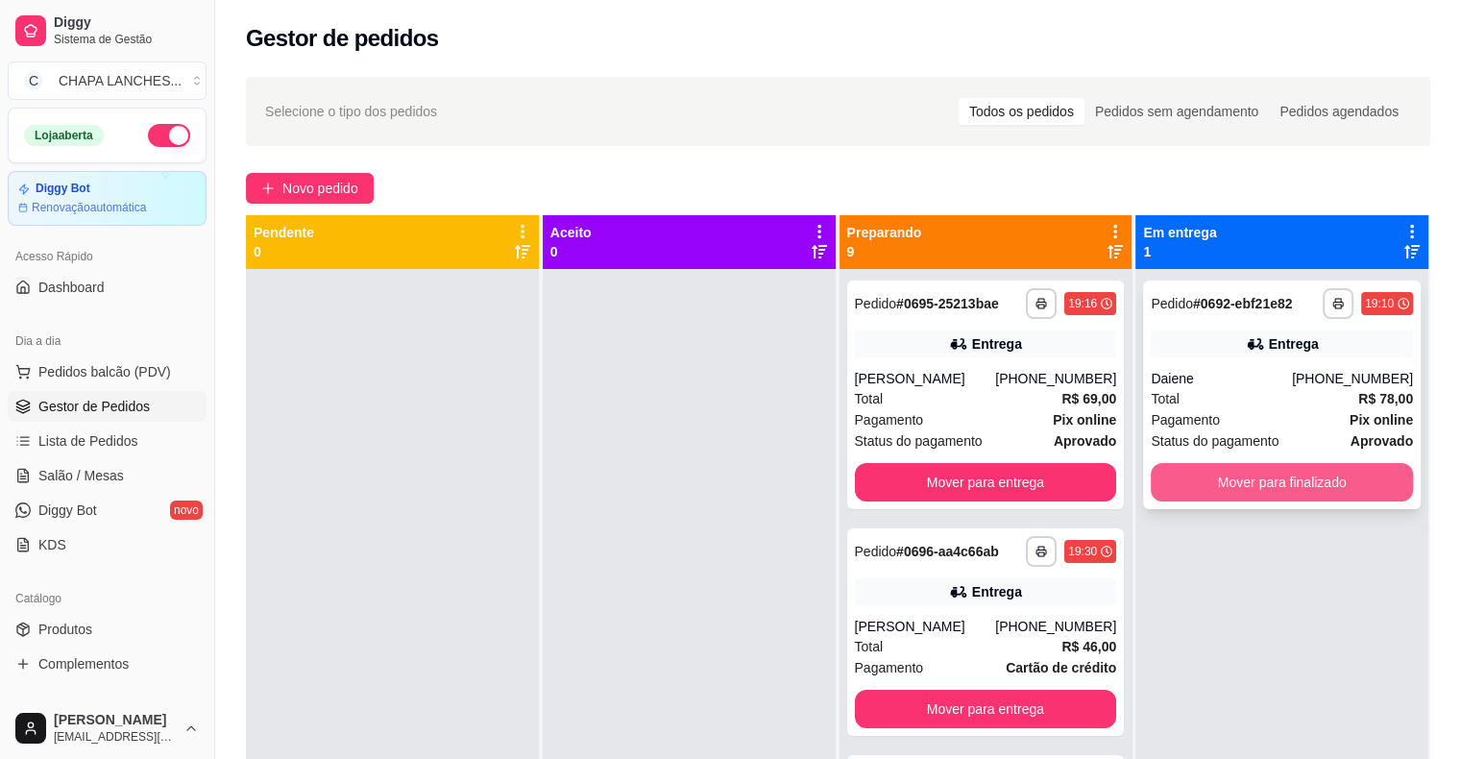
click at [1283, 479] on button "Mover para finalizado" at bounding box center [1282, 482] width 262 height 38
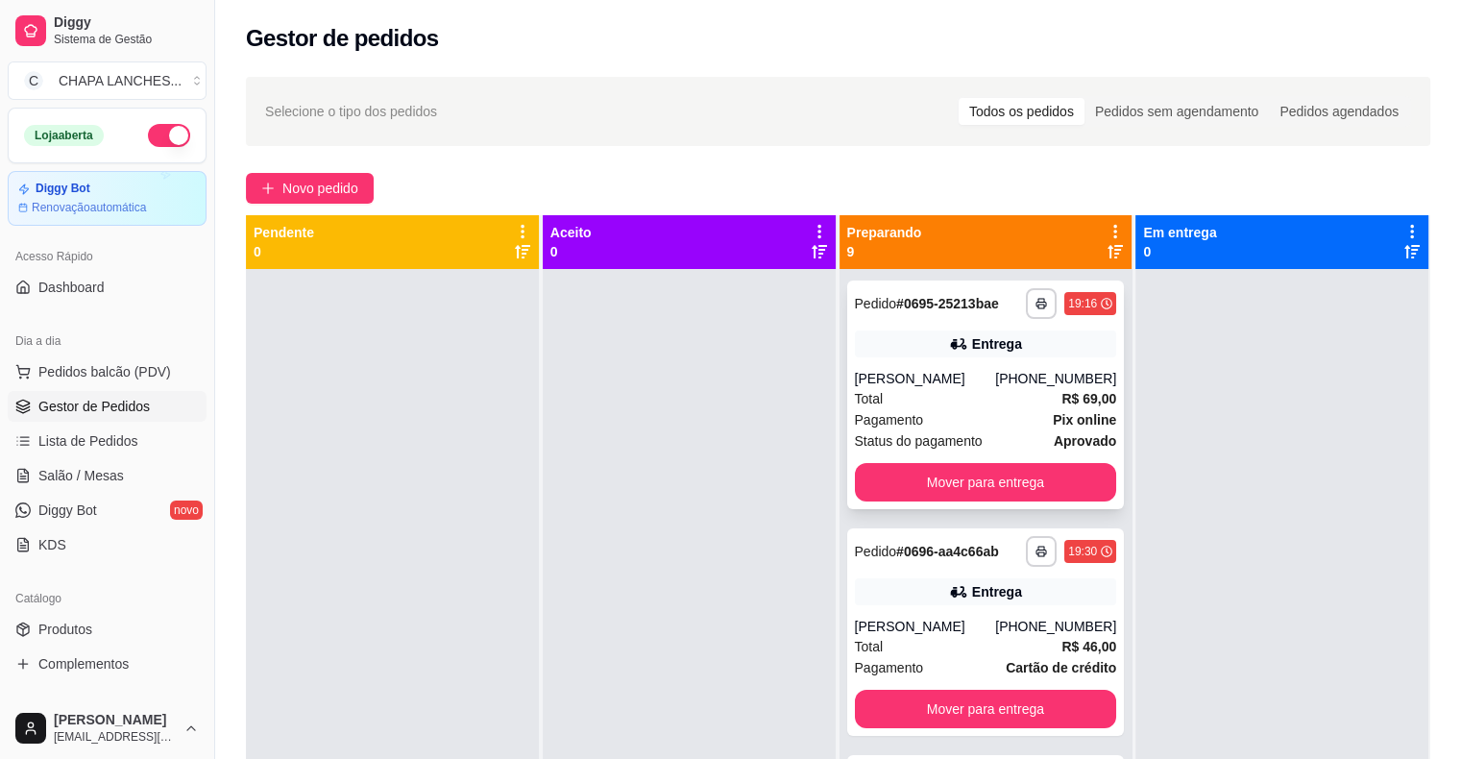
click at [1004, 409] on div "Pagamento Pix online" at bounding box center [986, 419] width 262 height 21
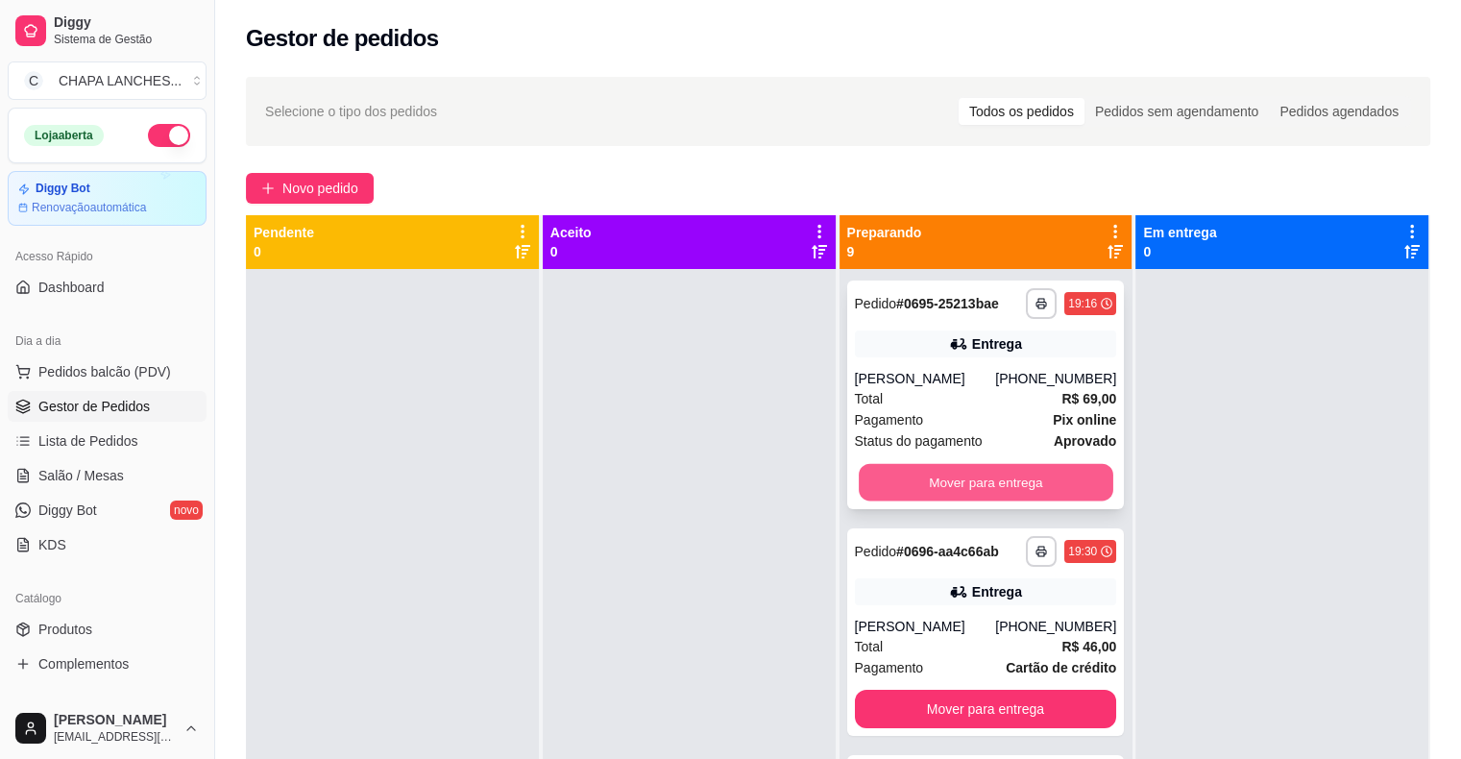
click at [887, 486] on button "Mover para entrega" at bounding box center [986, 482] width 255 height 37
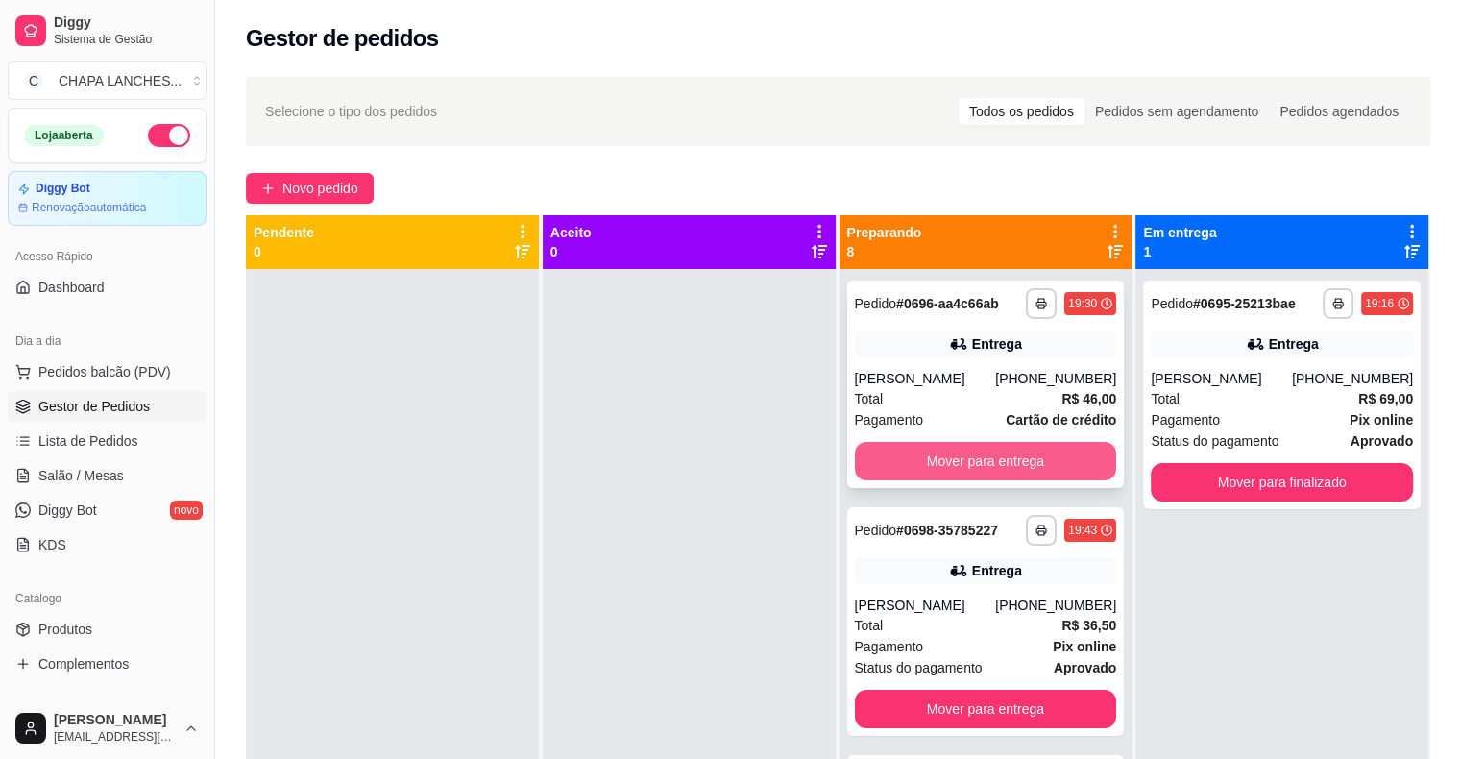
click at [900, 463] on button "Mover para entrega" at bounding box center [986, 461] width 262 height 38
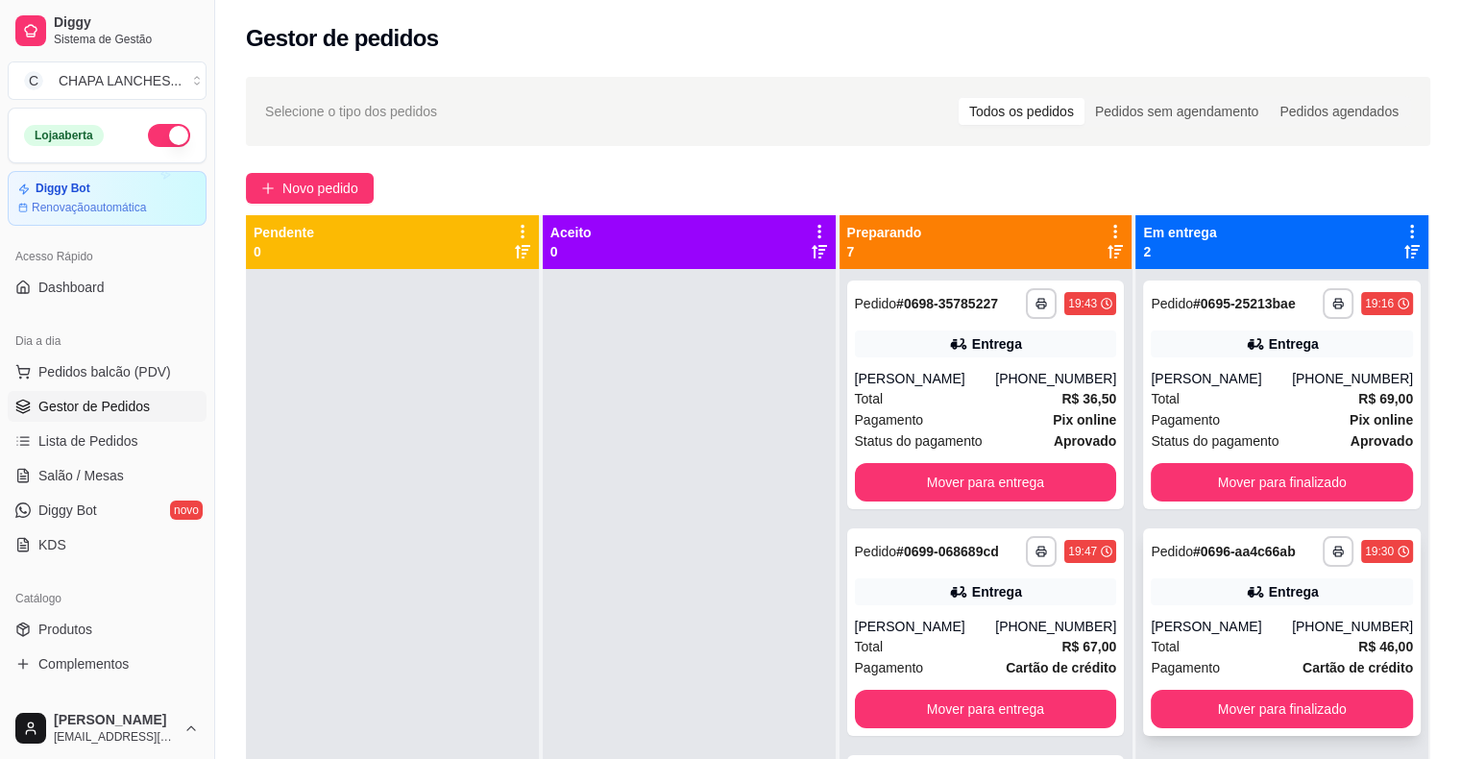
click at [1244, 619] on div "[PERSON_NAME]" at bounding box center [1221, 626] width 141 height 19
click at [917, 486] on button "Mover para entrega" at bounding box center [986, 482] width 262 height 38
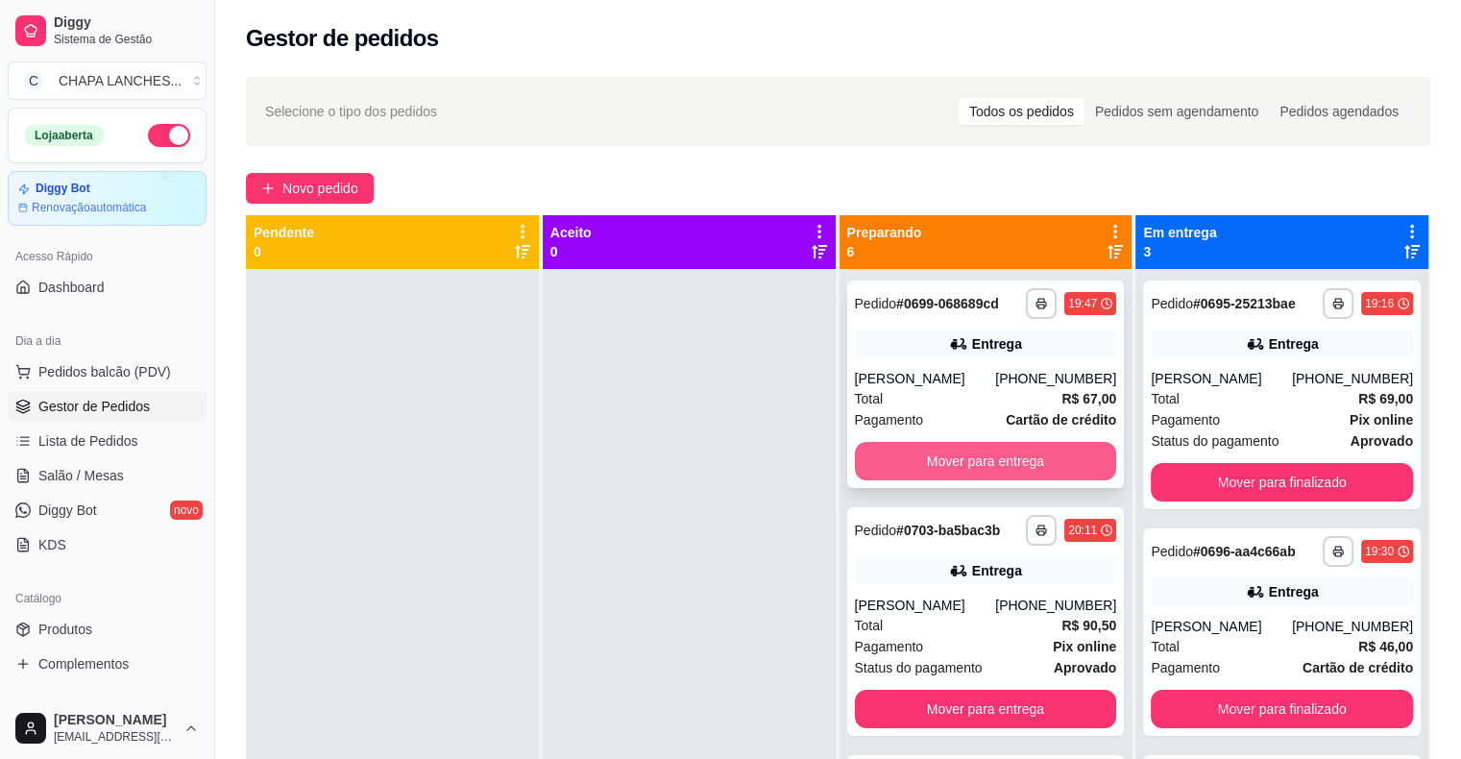
click at [928, 456] on button "Mover para entrega" at bounding box center [986, 461] width 262 height 38
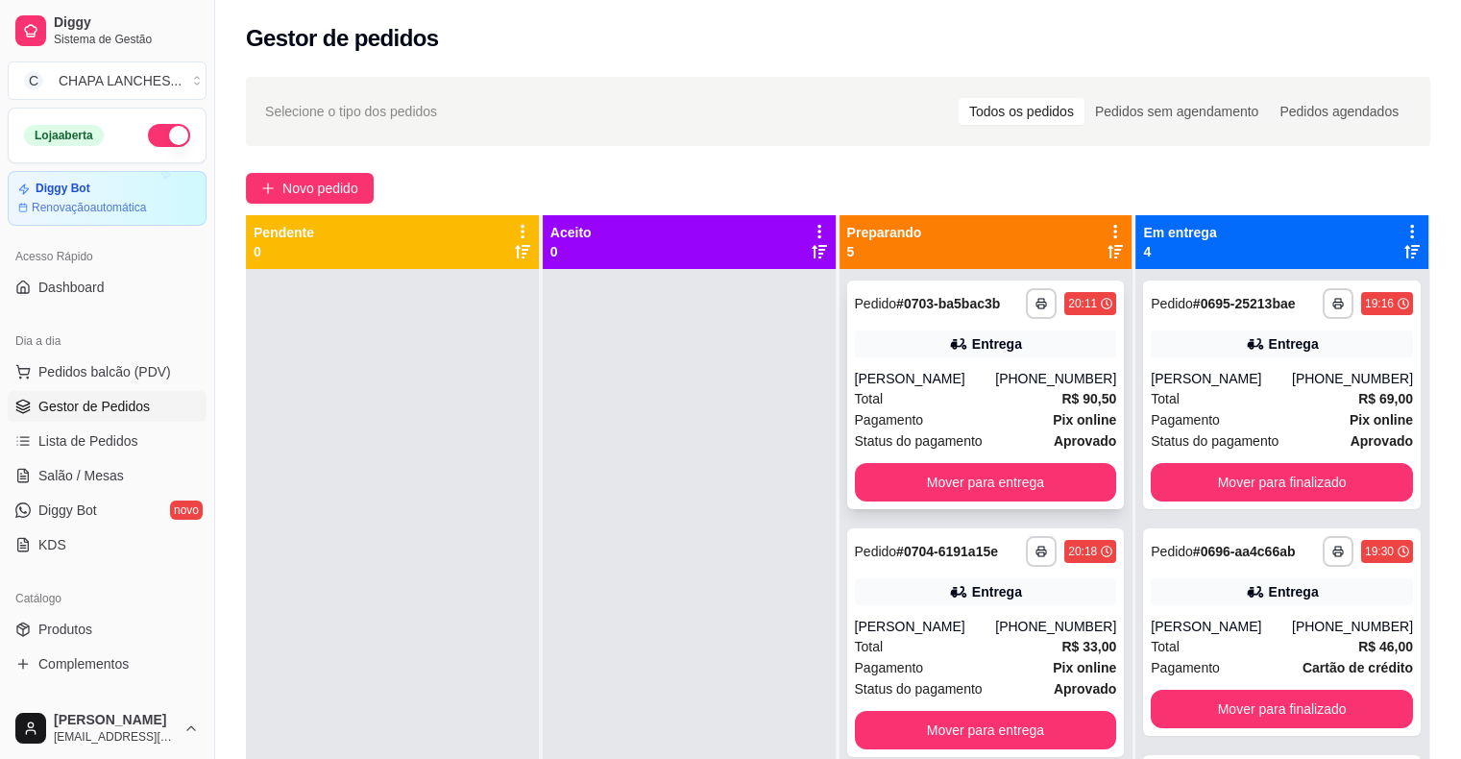
click at [888, 403] on div "Total R$ 90,50" at bounding box center [986, 398] width 262 height 21
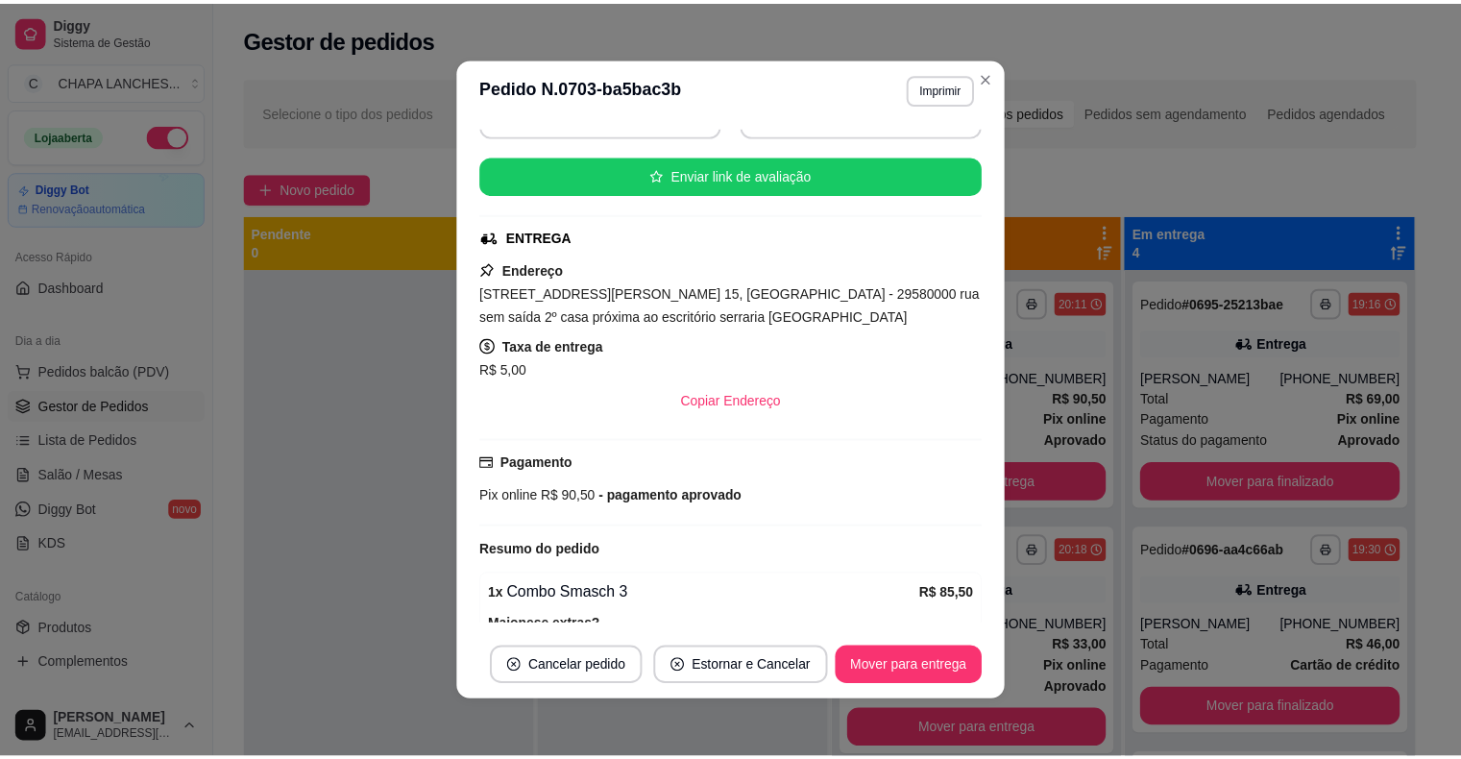
scroll to position [430, 0]
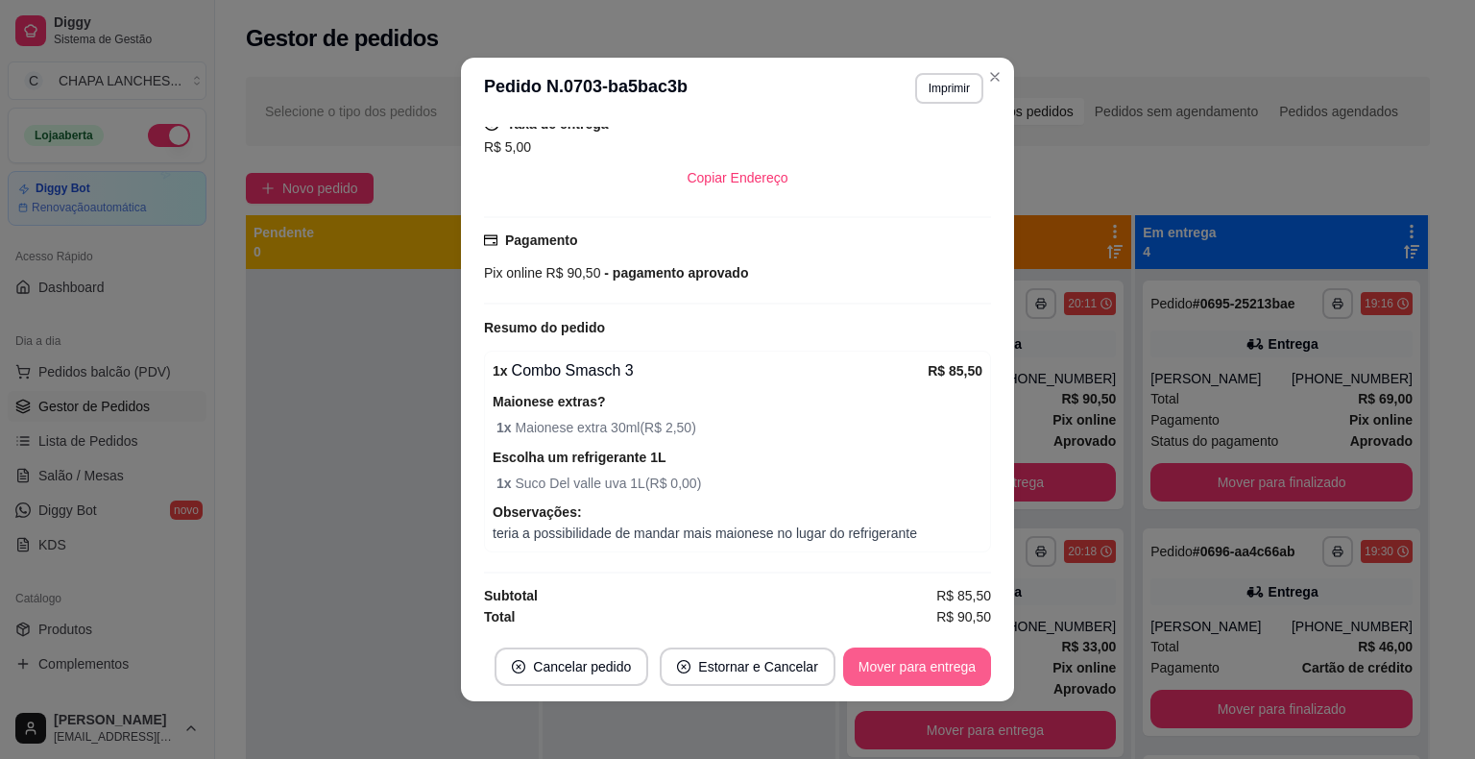
click at [900, 670] on button "Mover para entrega" at bounding box center [917, 666] width 148 height 38
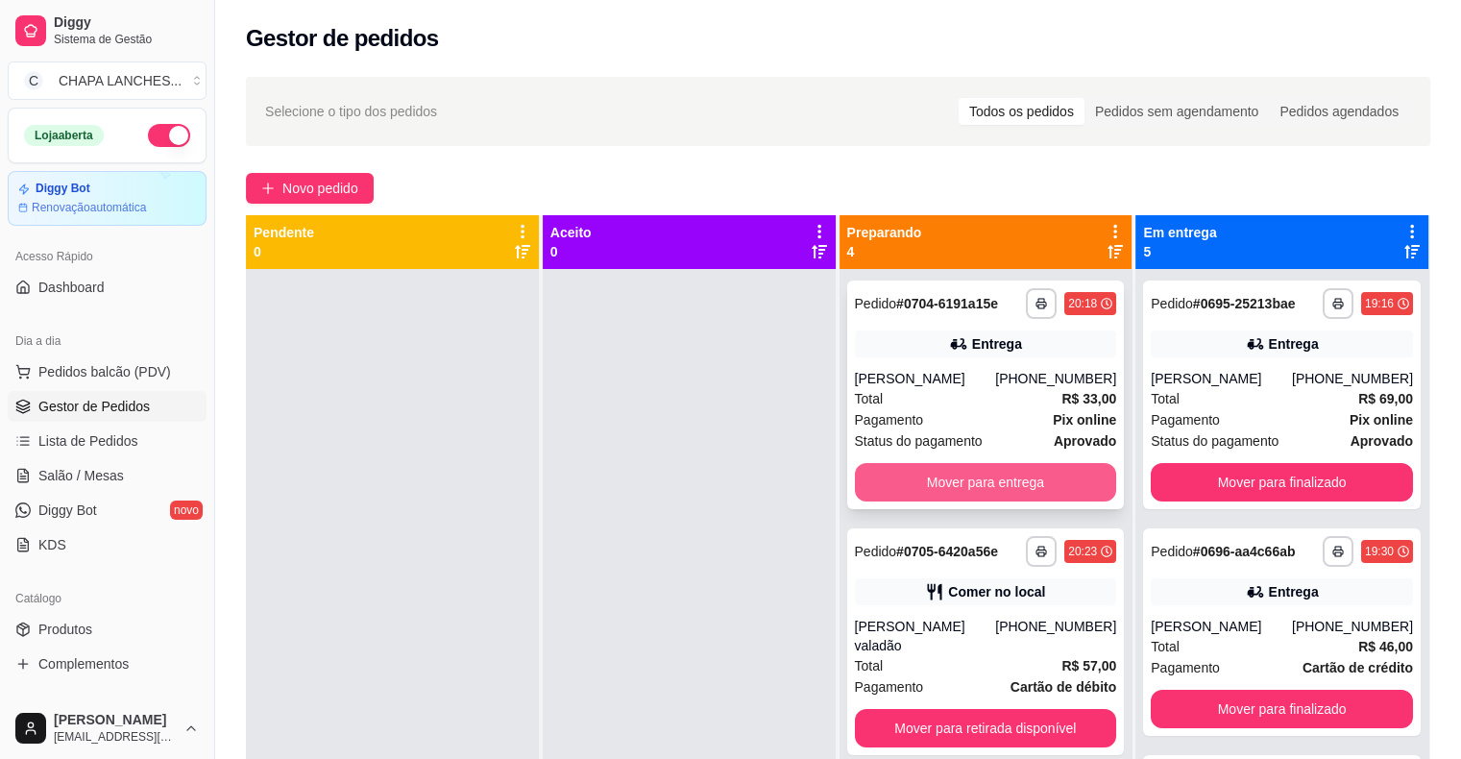
click at [920, 483] on button "Mover para entrega" at bounding box center [986, 482] width 262 height 38
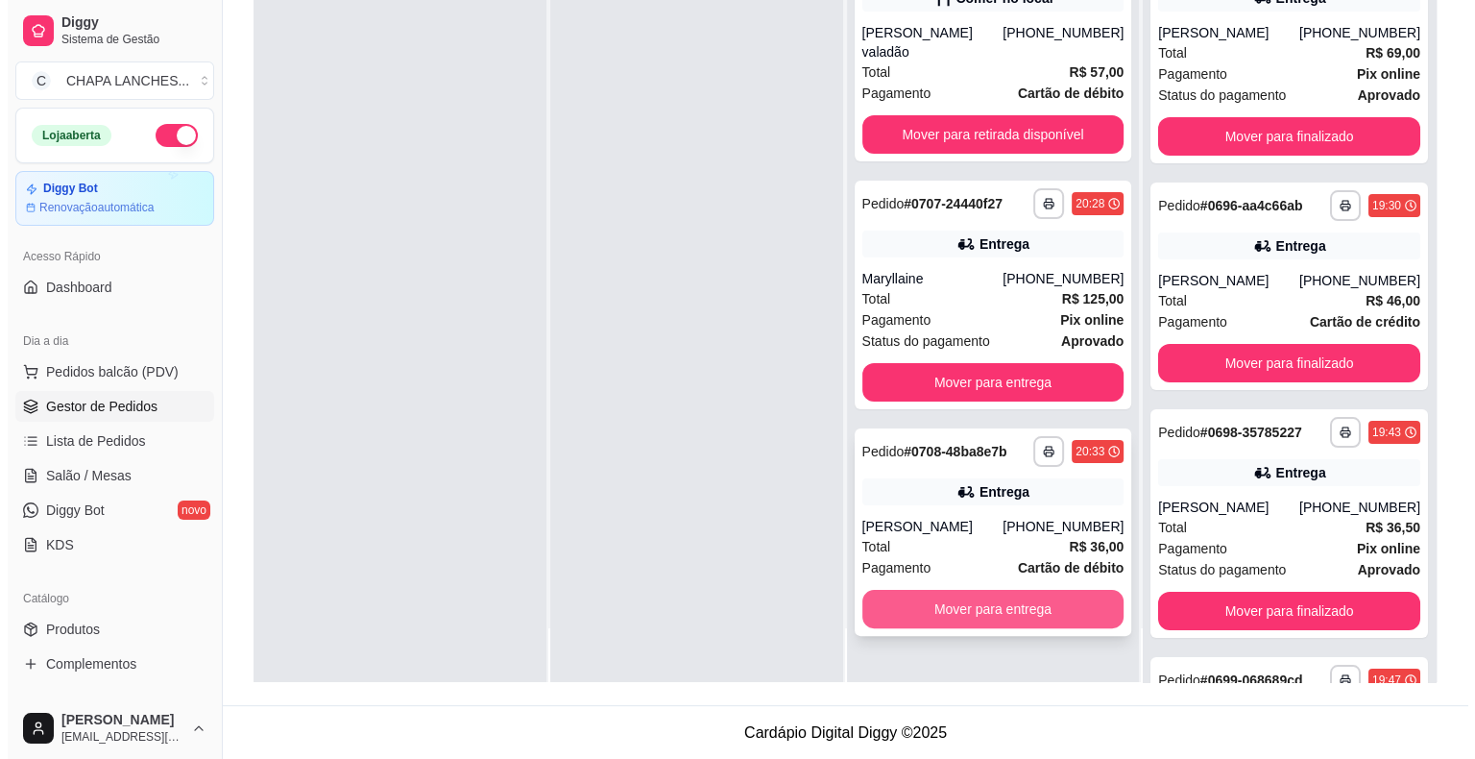
scroll to position [292, 0]
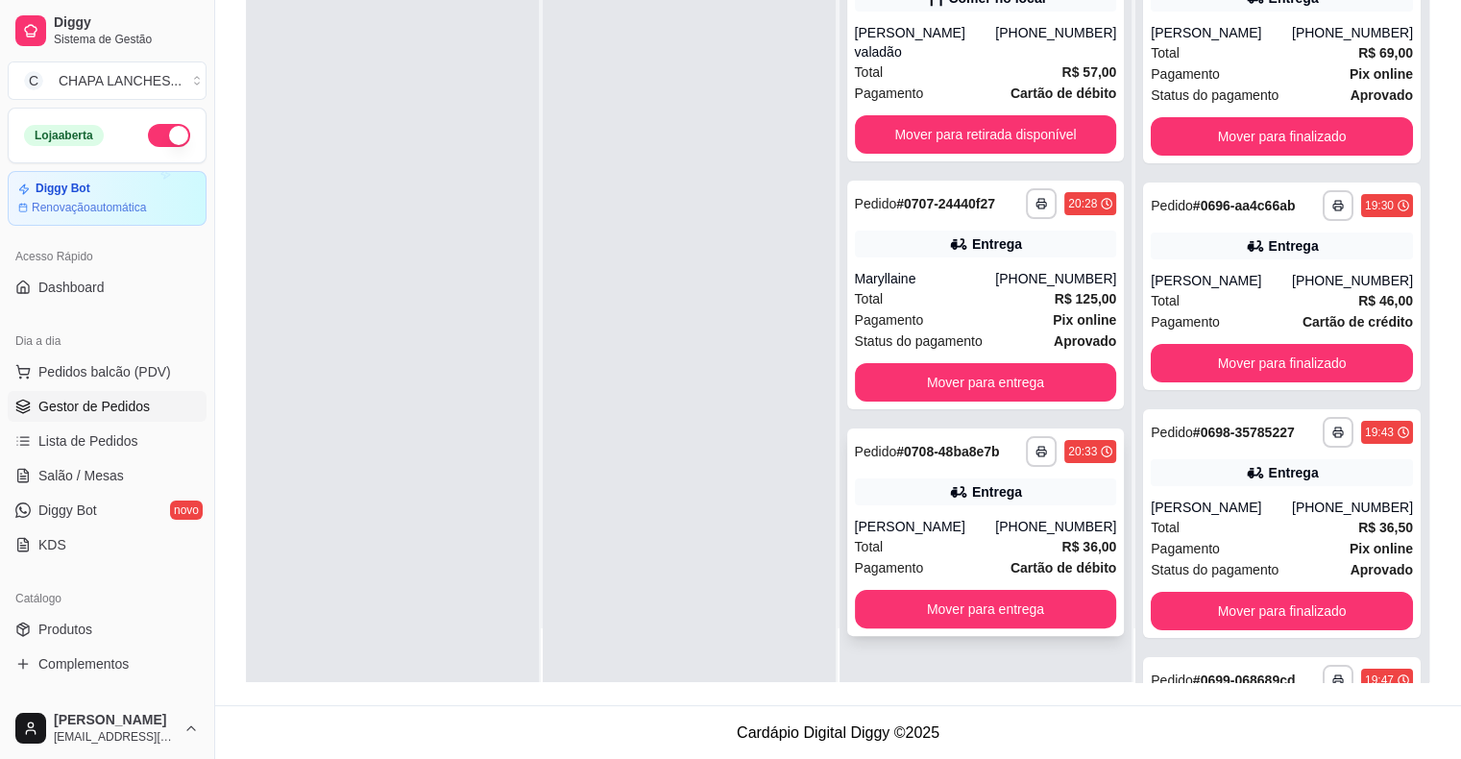
click at [899, 517] on div "[PERSON_NAME]" at bounding box center [925, 526] width 141 height 19
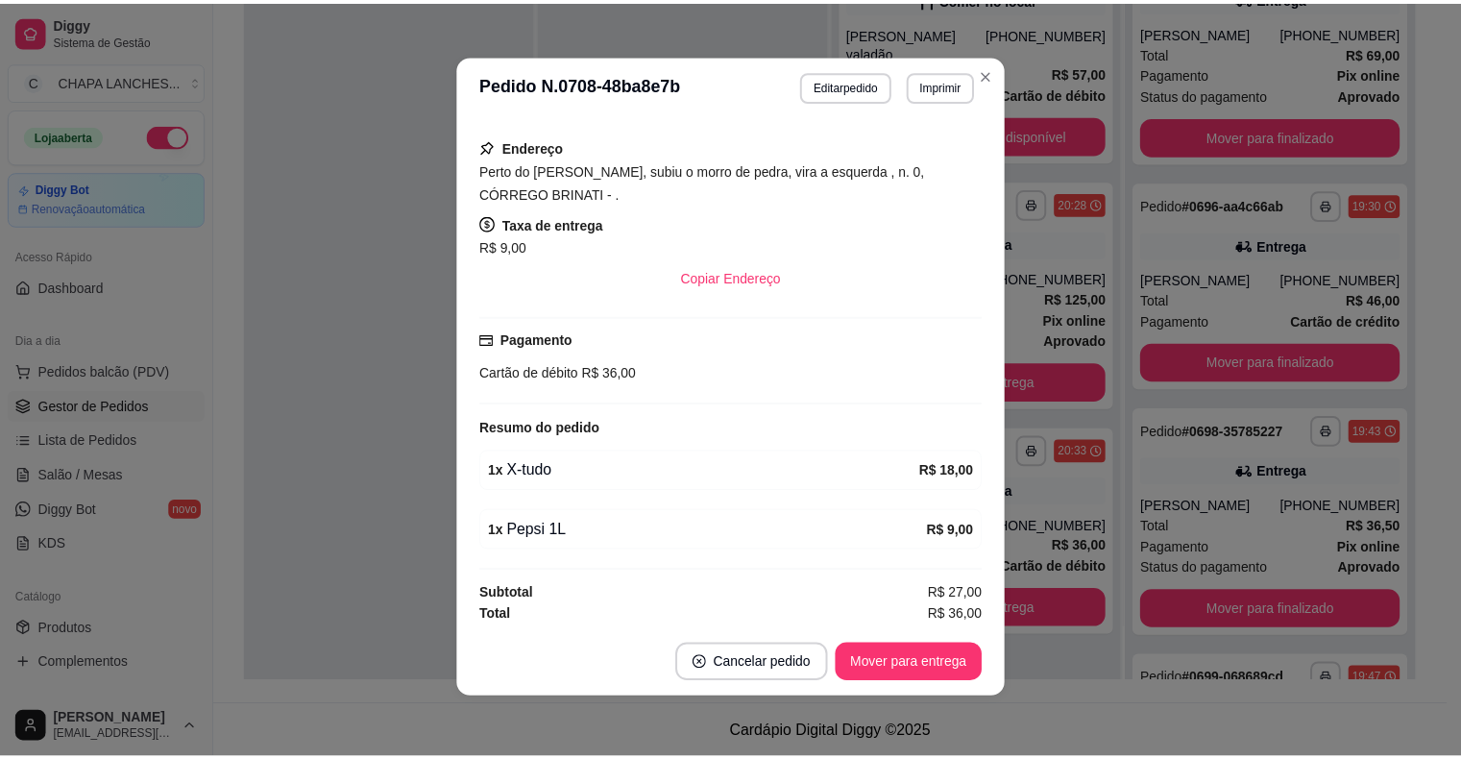
scroll to position [4, 0]
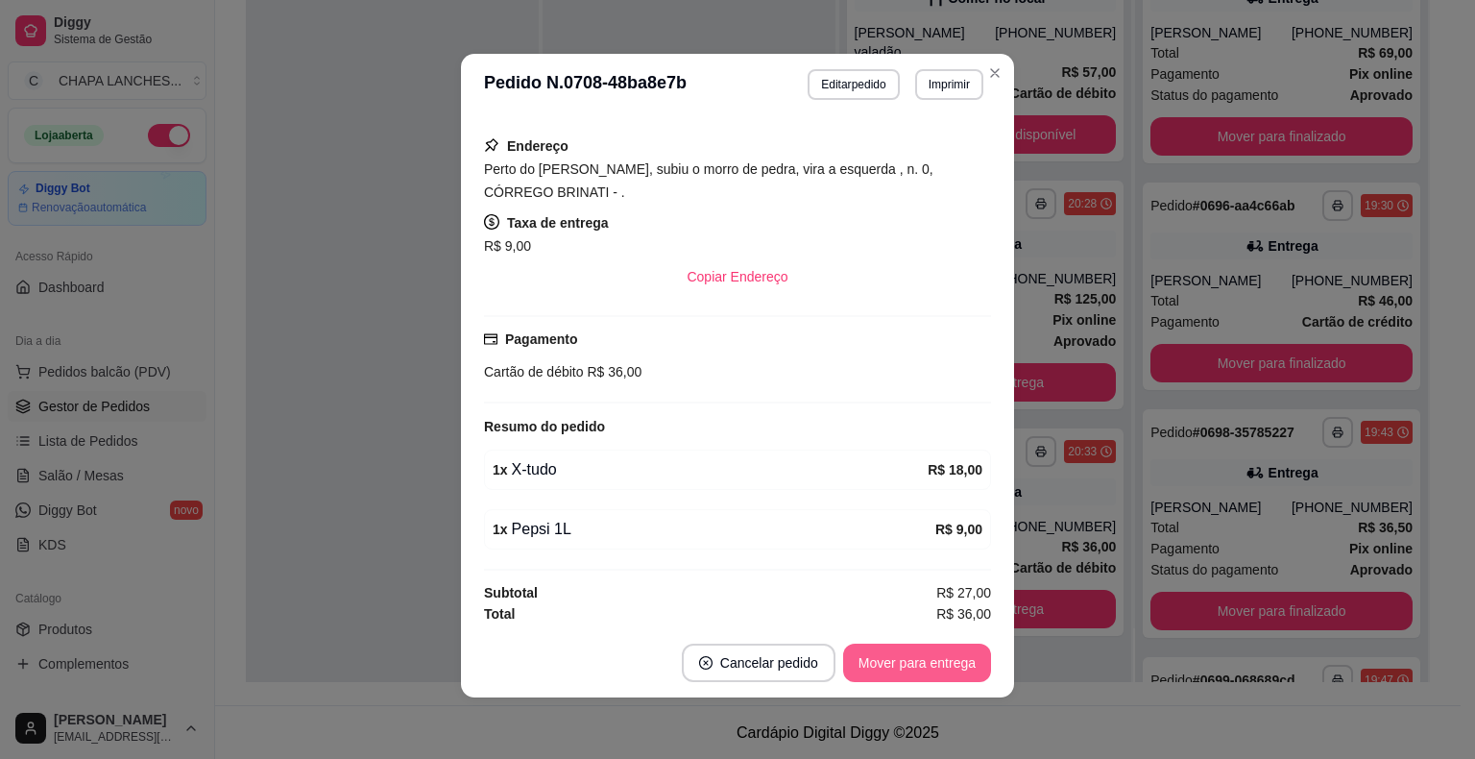
click at [899, 669] on button "Mover para entrega" at bounding box center [917, 662] width 148 height 38
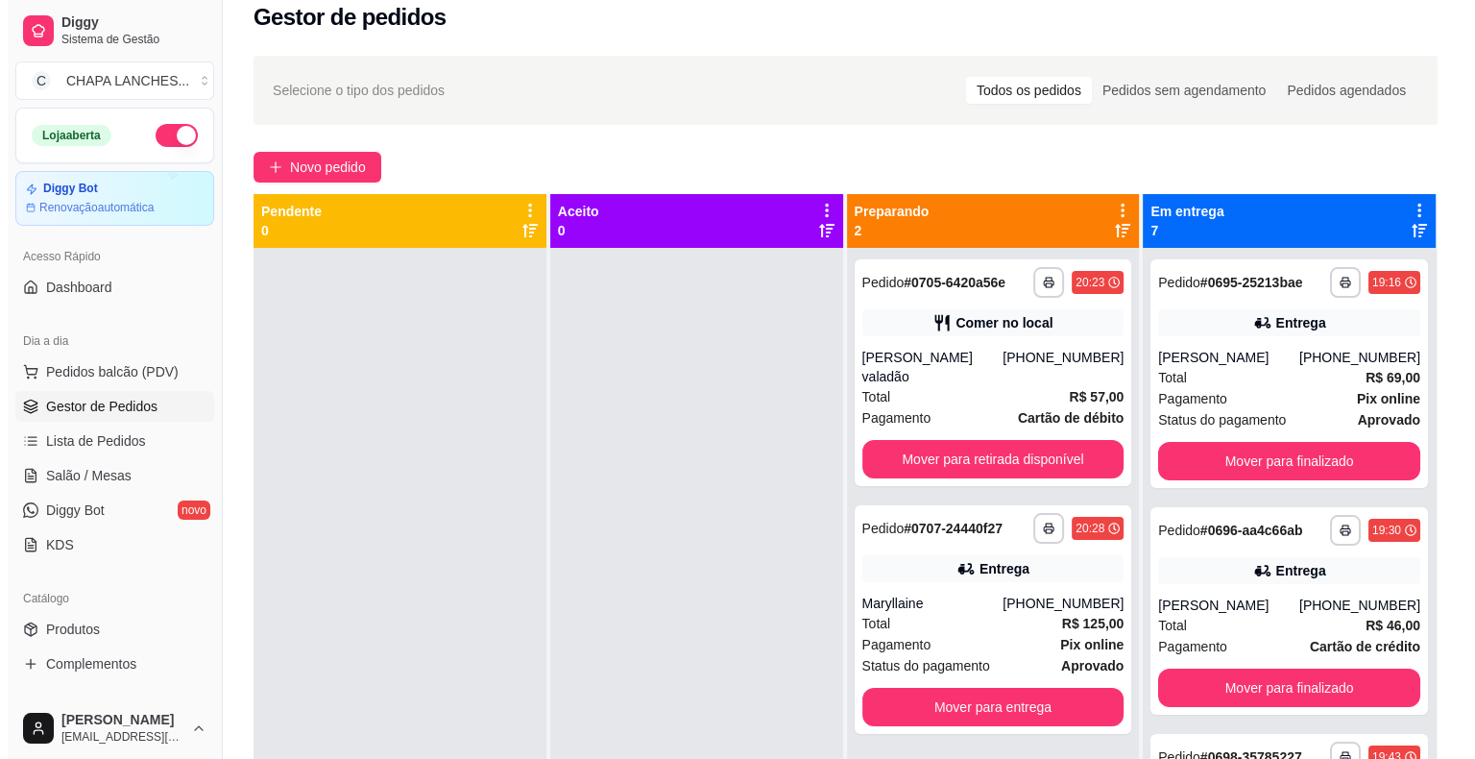
scroll to position [0, 0]
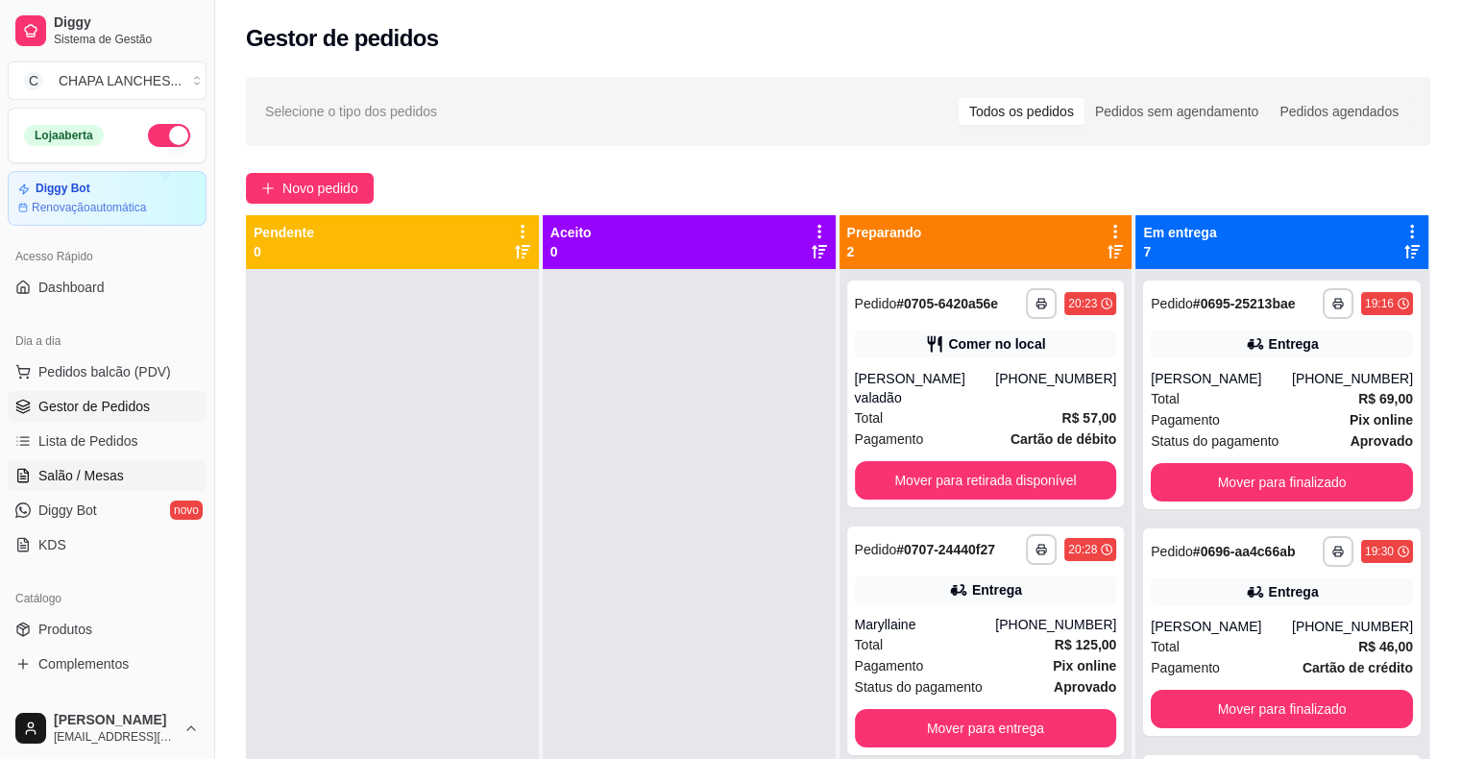
click at [71, 463] on link "Salão / Mesas" at bounding box center [107, 475] width 199 height 31
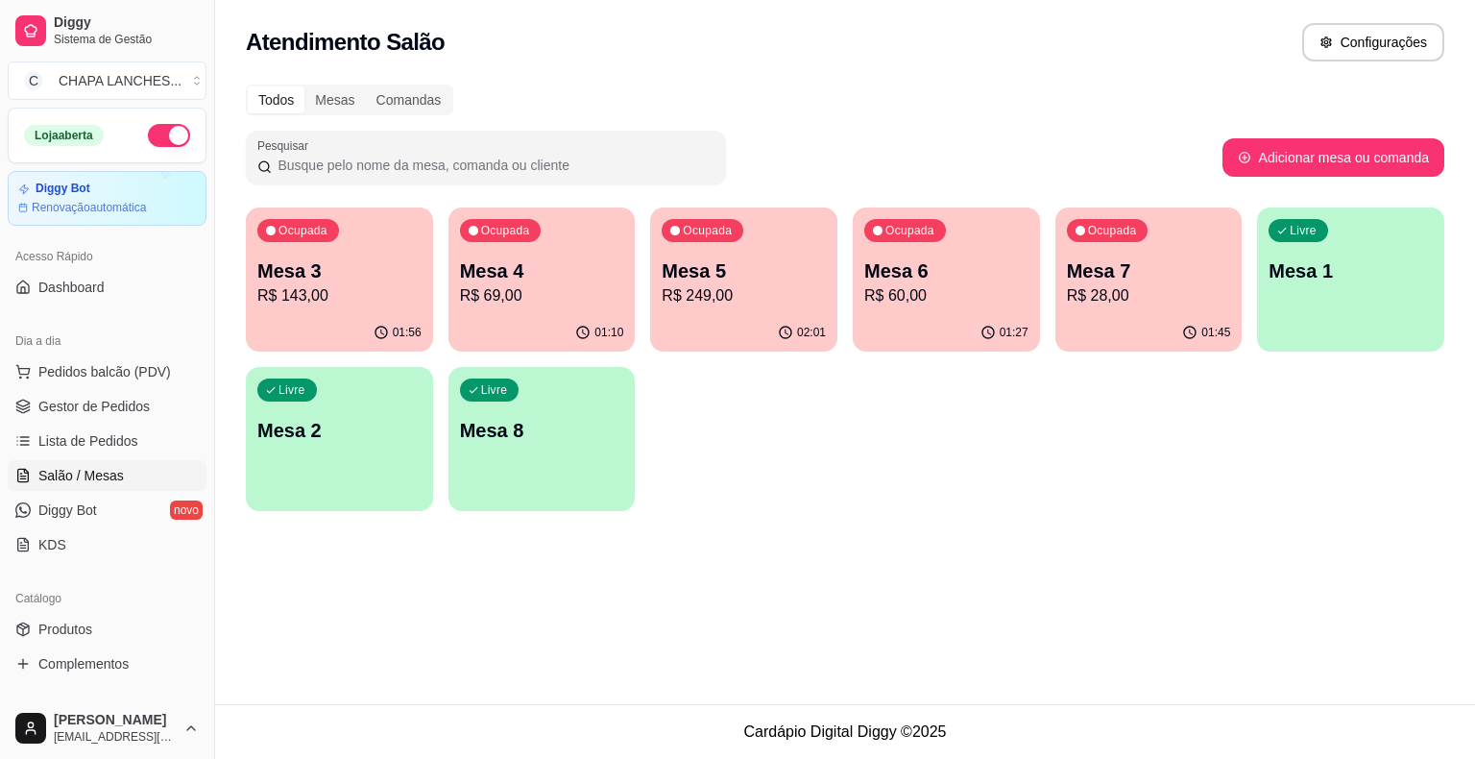
click at [1122, 296] on p "R$ 28,00" at bounding box center [1149, 295] width 164 height 23
click at [907, 280] on p "Mesa 6" at bounding box center [946, 271] width 159 height 26
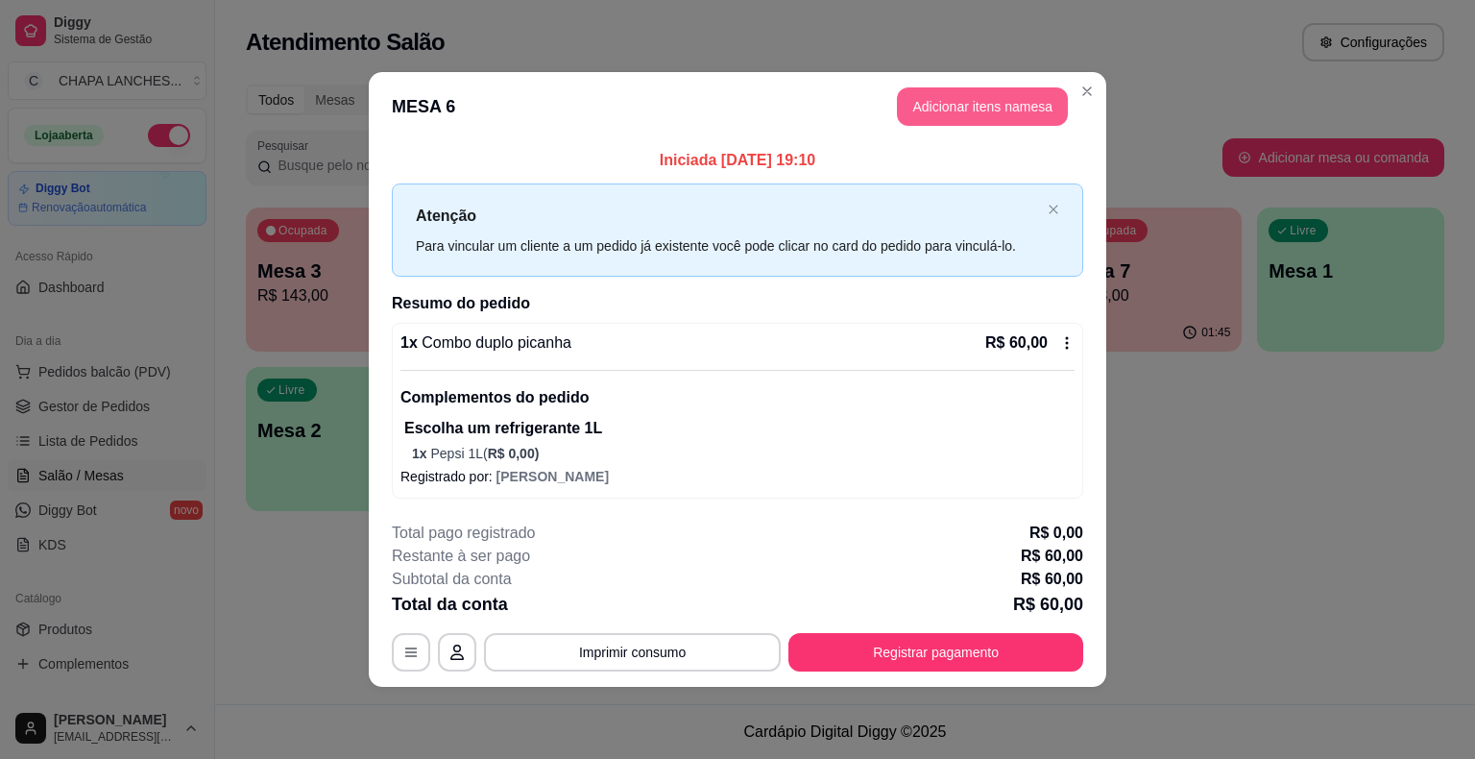
click at [942, 106] on button "Adicionar itens na mesa" at bounding box center [982, 106] width 171 height 38
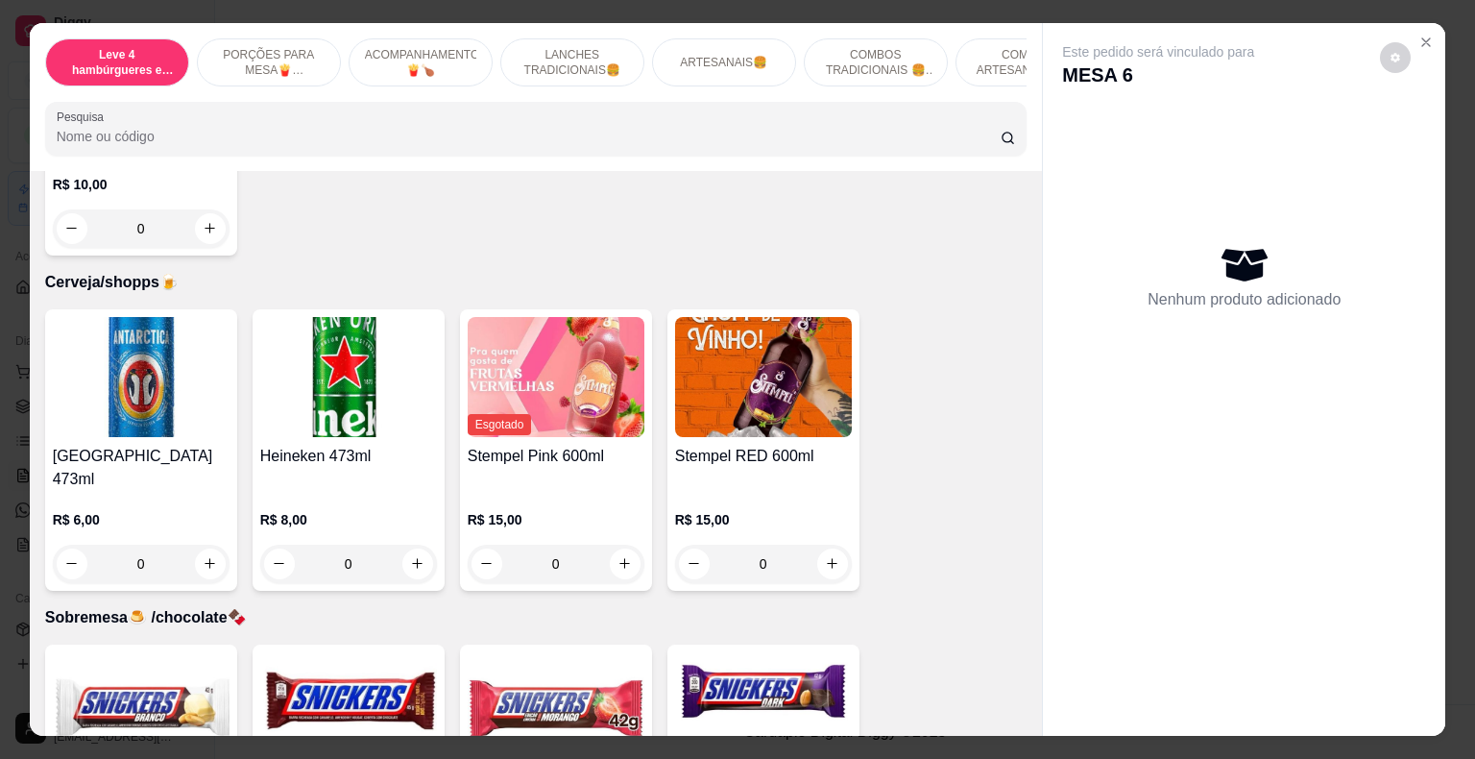
scroll to position [6595, 0]
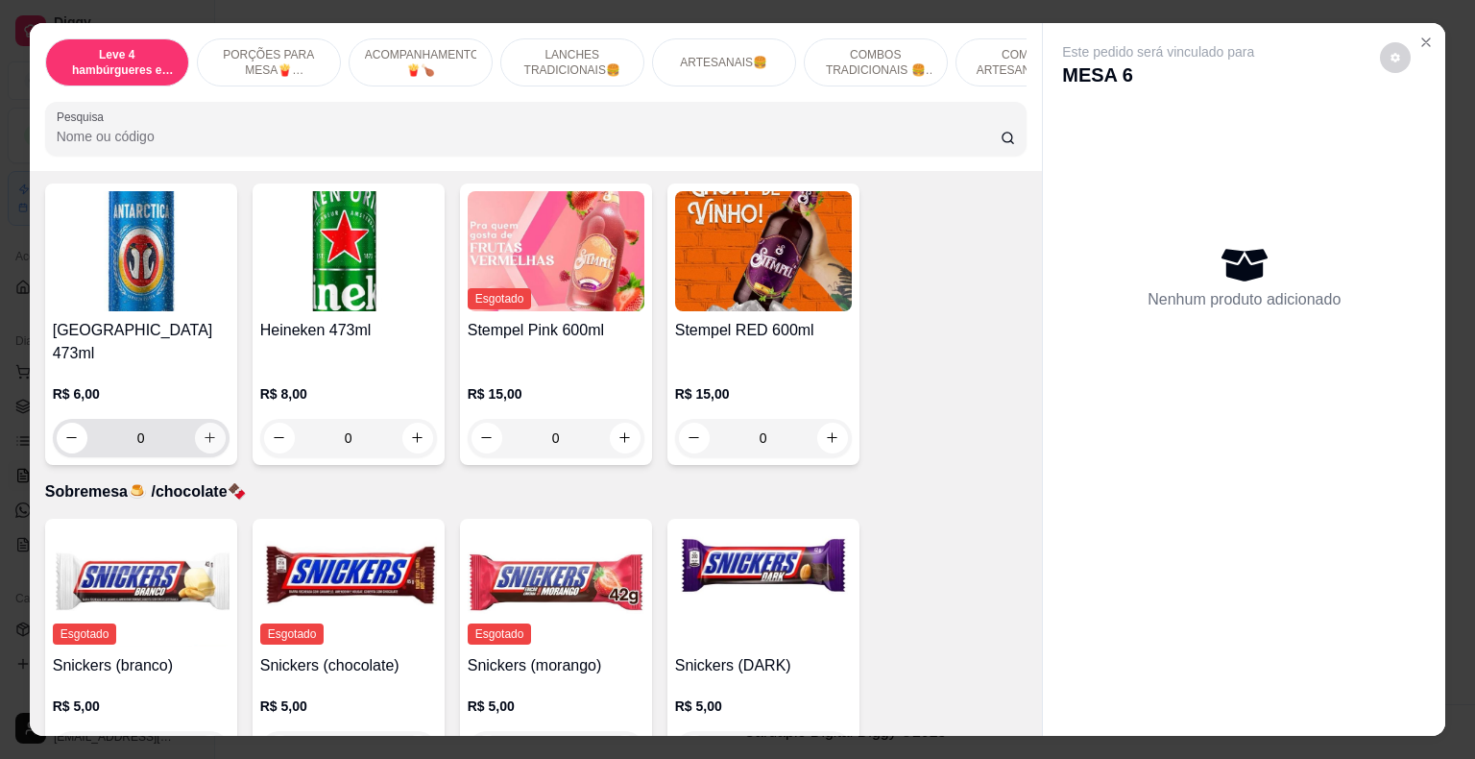
click at [203, 430] on icon "increase-product-quantity" at bounding box center [210, 437] width 14 height 14
type input "1"
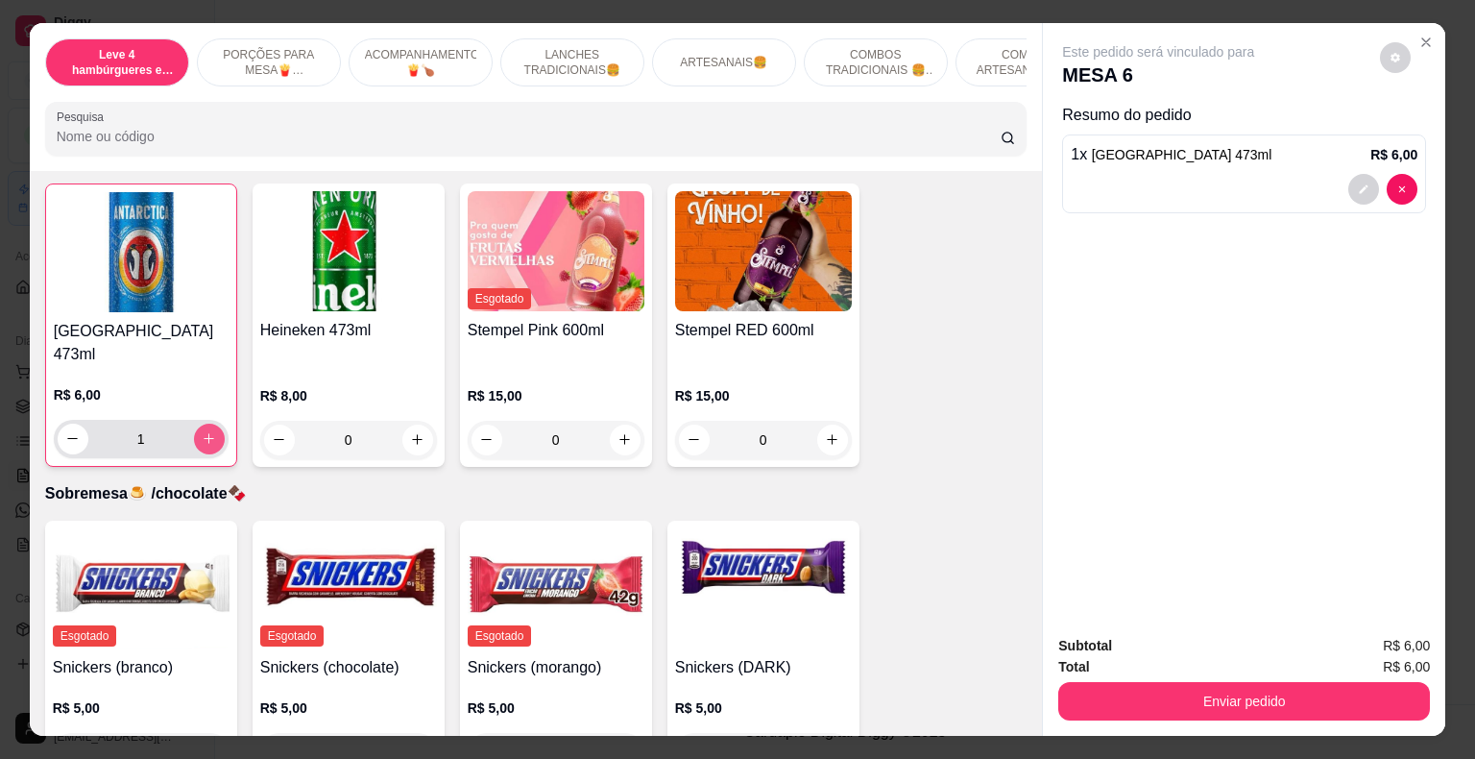
scroll to position [6596, 0]
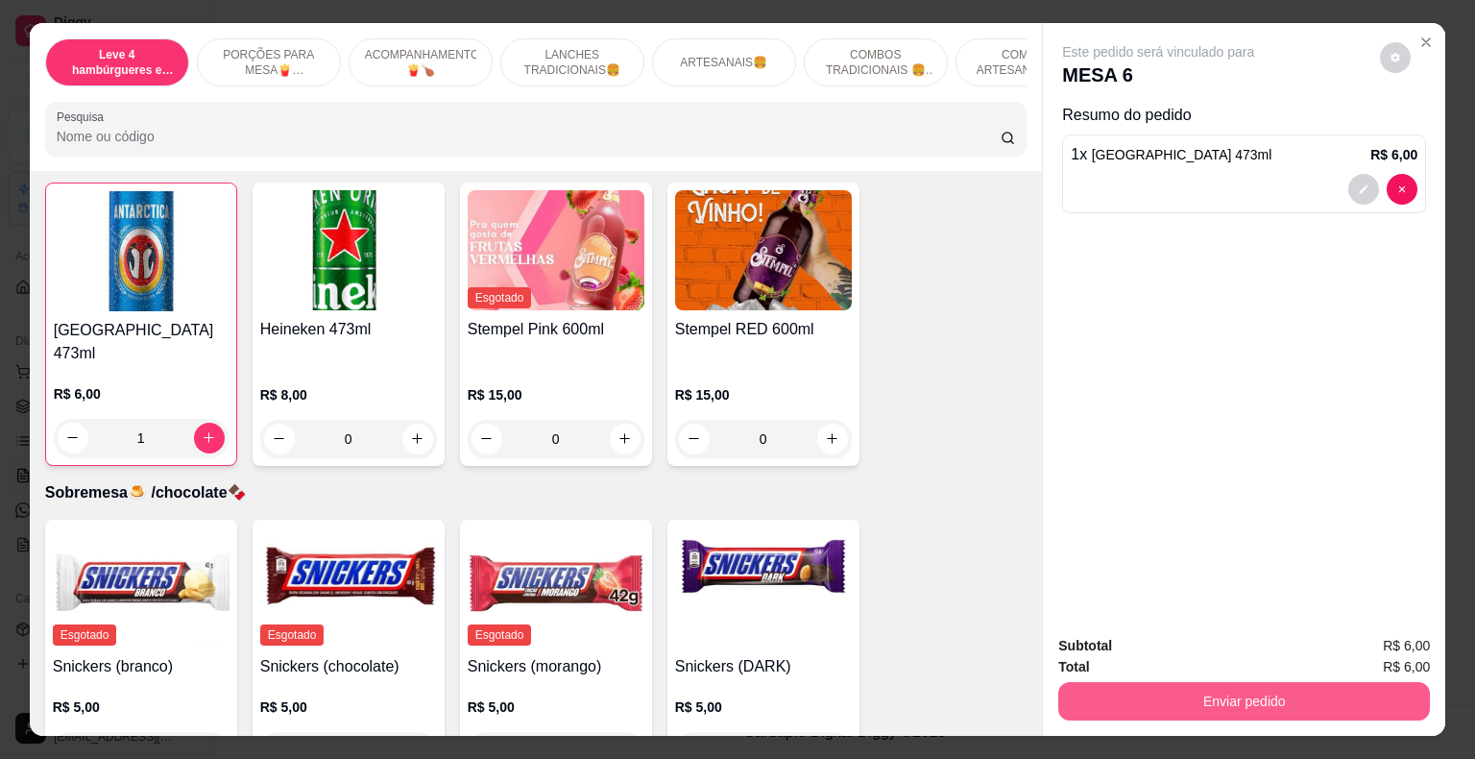
click at [1225, 688] on button "Enviar pedido" at bounding box center [1244, 701] width 372 height 38
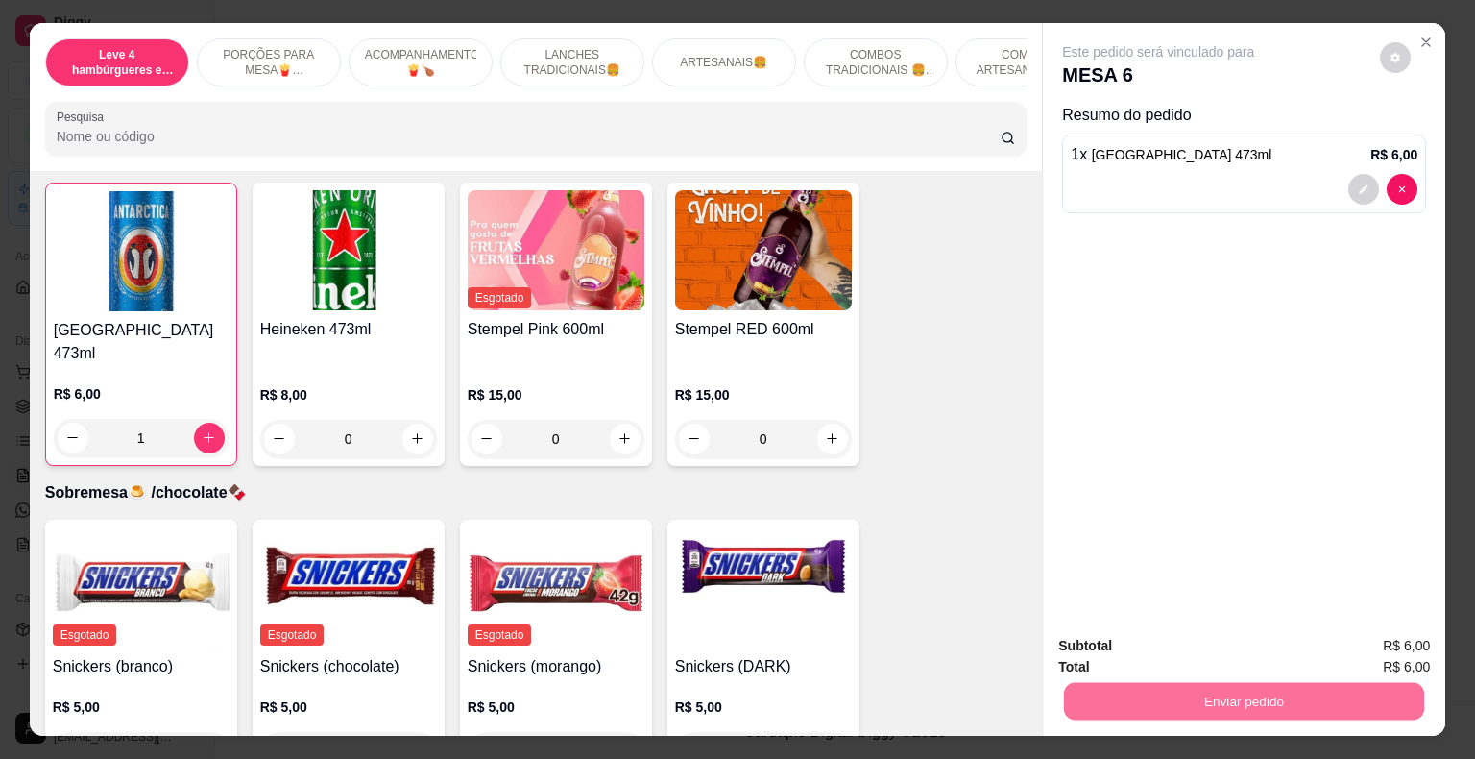
click at [1387, 642] on button "Enviar pedido" at bounding box center [1380, 647] width 109 height 36
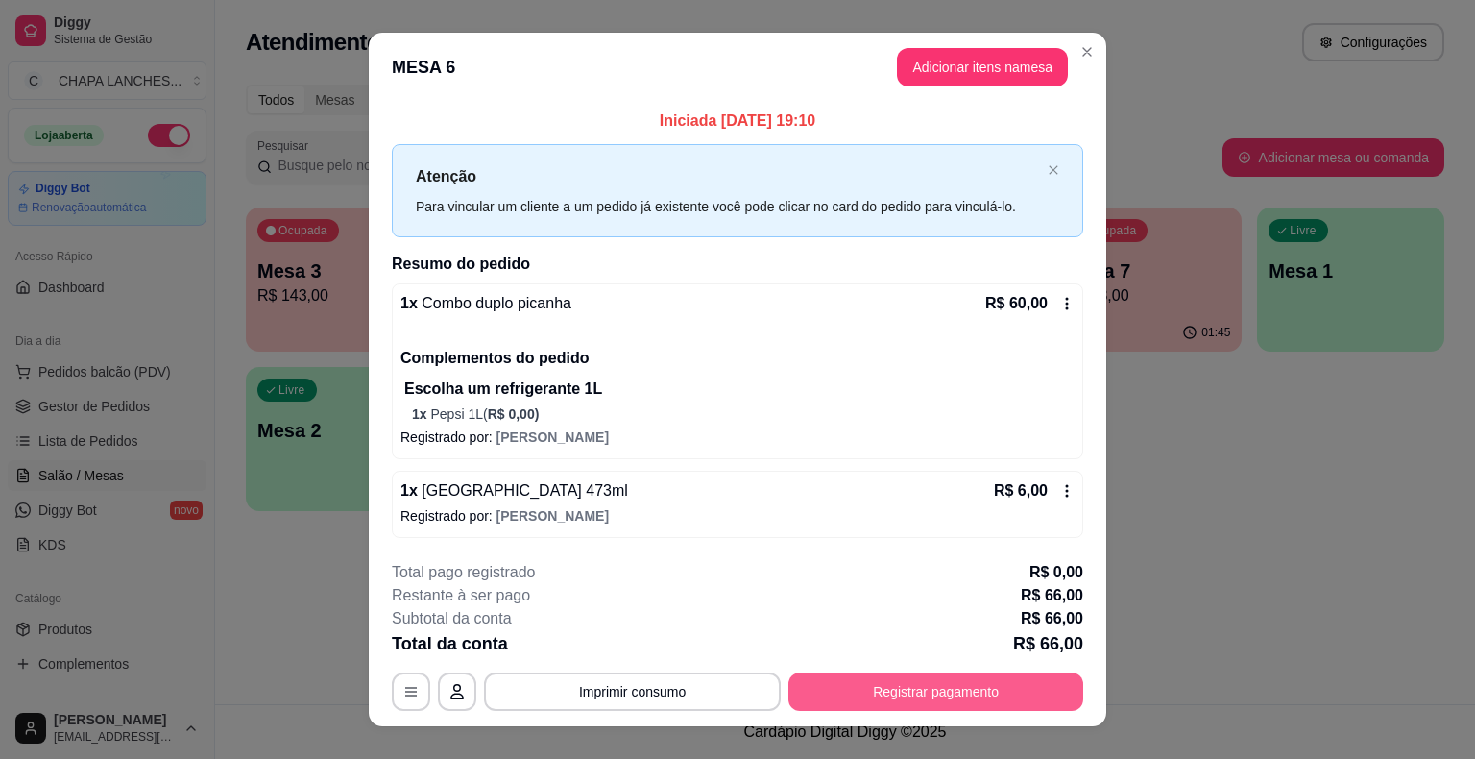
click at [1036, 690] on button "Registrar pagamento" at bounding box center [936, 691] width 295 height 38
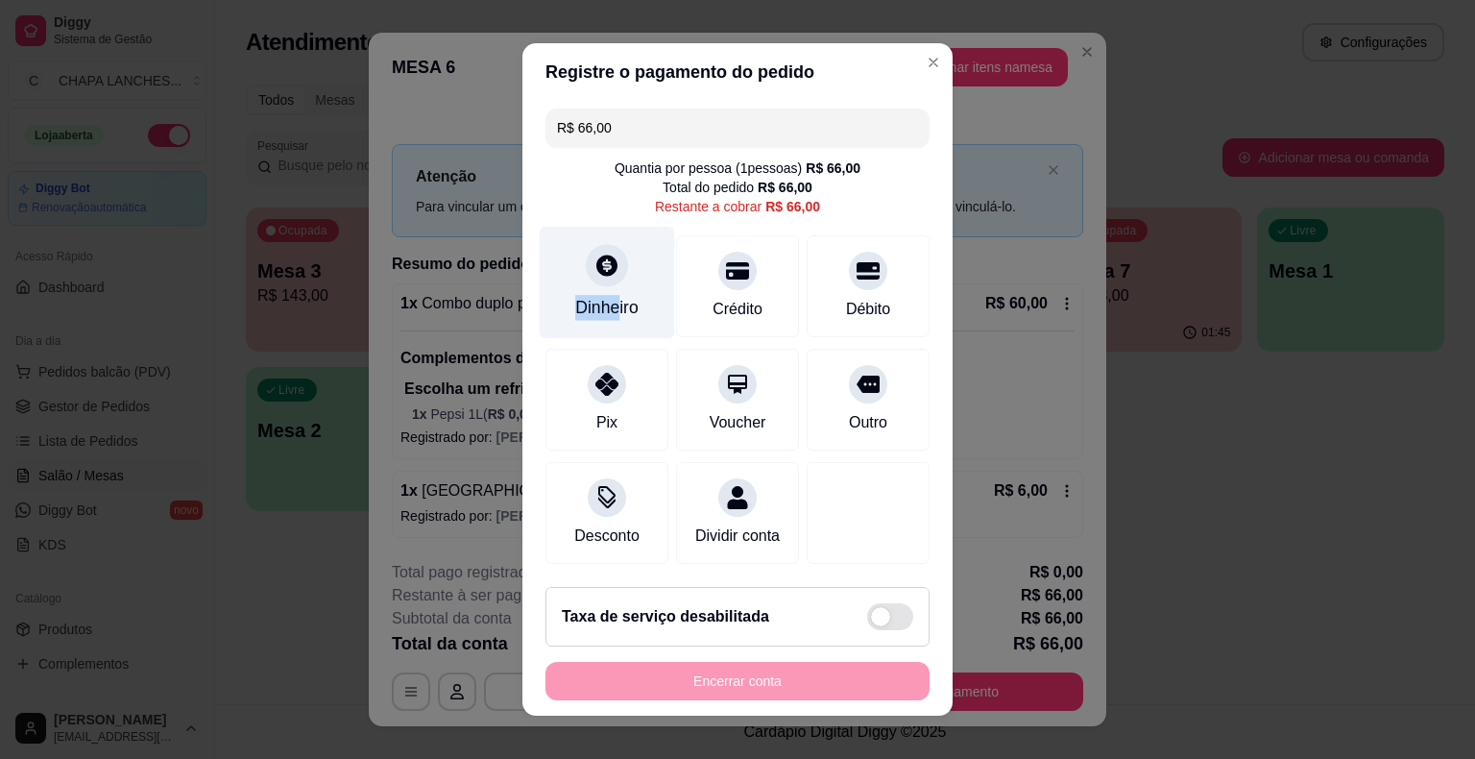
click at [605, 290] on div "Dinheiro" at bounding box center [607, 283] width 135 height 112
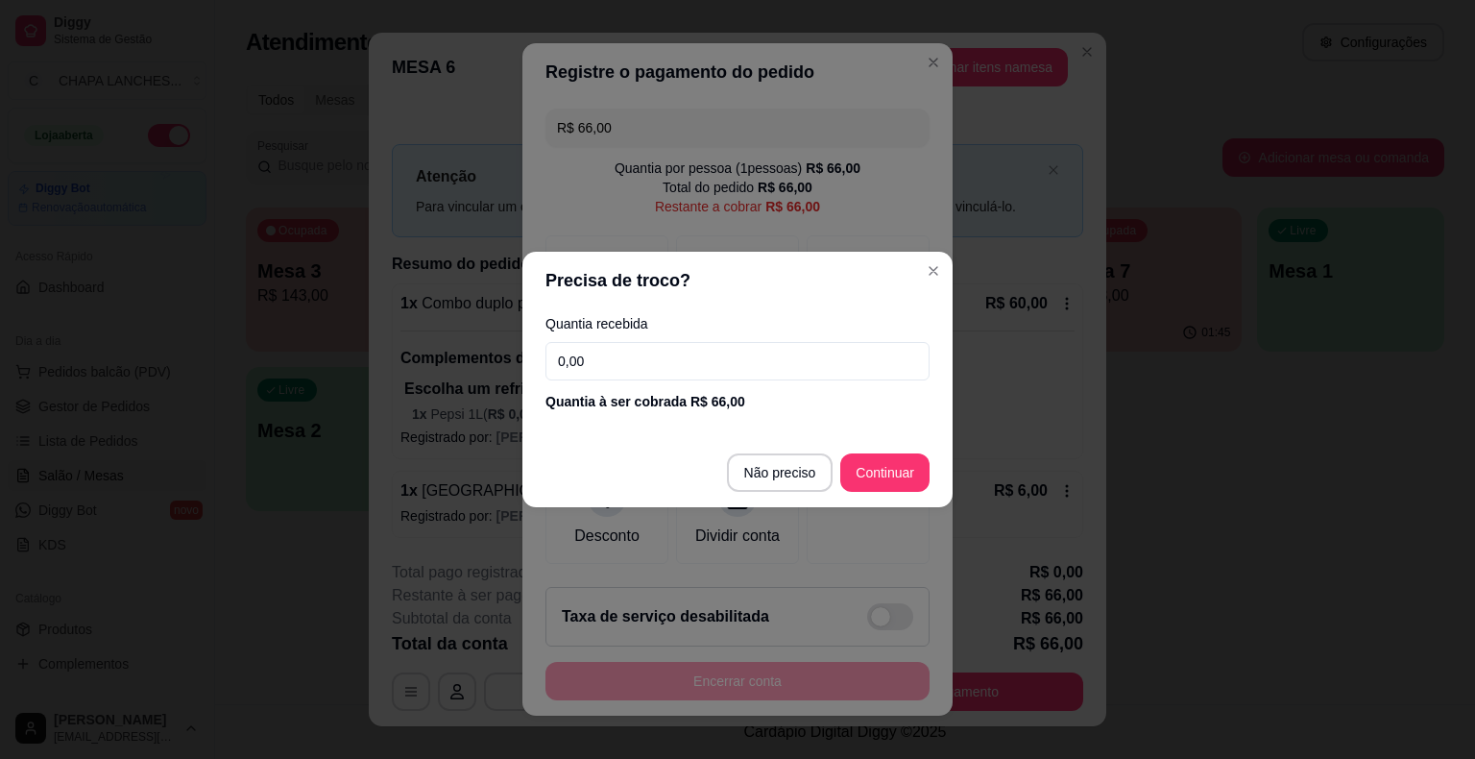
click at [620, 357] on input "0,00" at bounding box center [738, 361] width 384 height 38
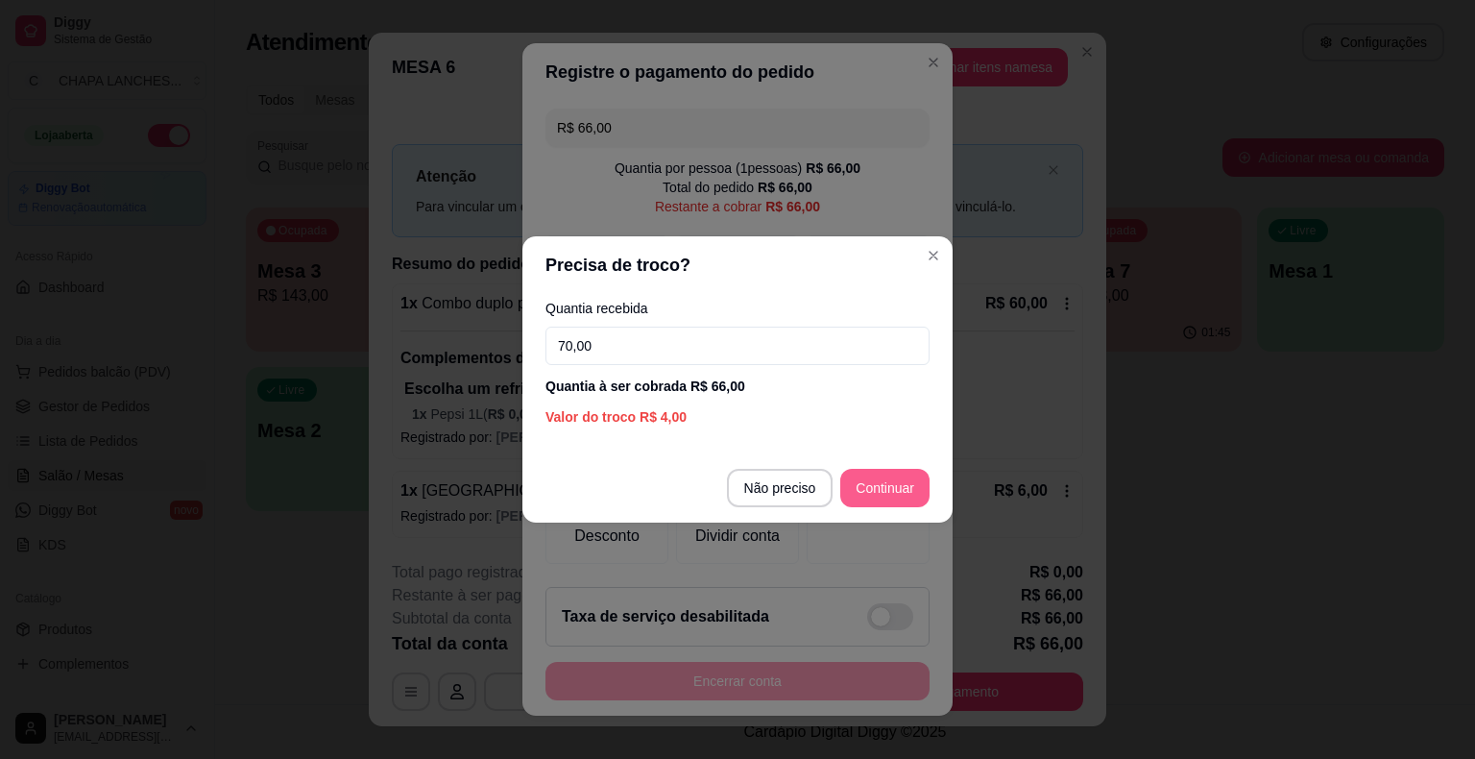
type input "70,00"
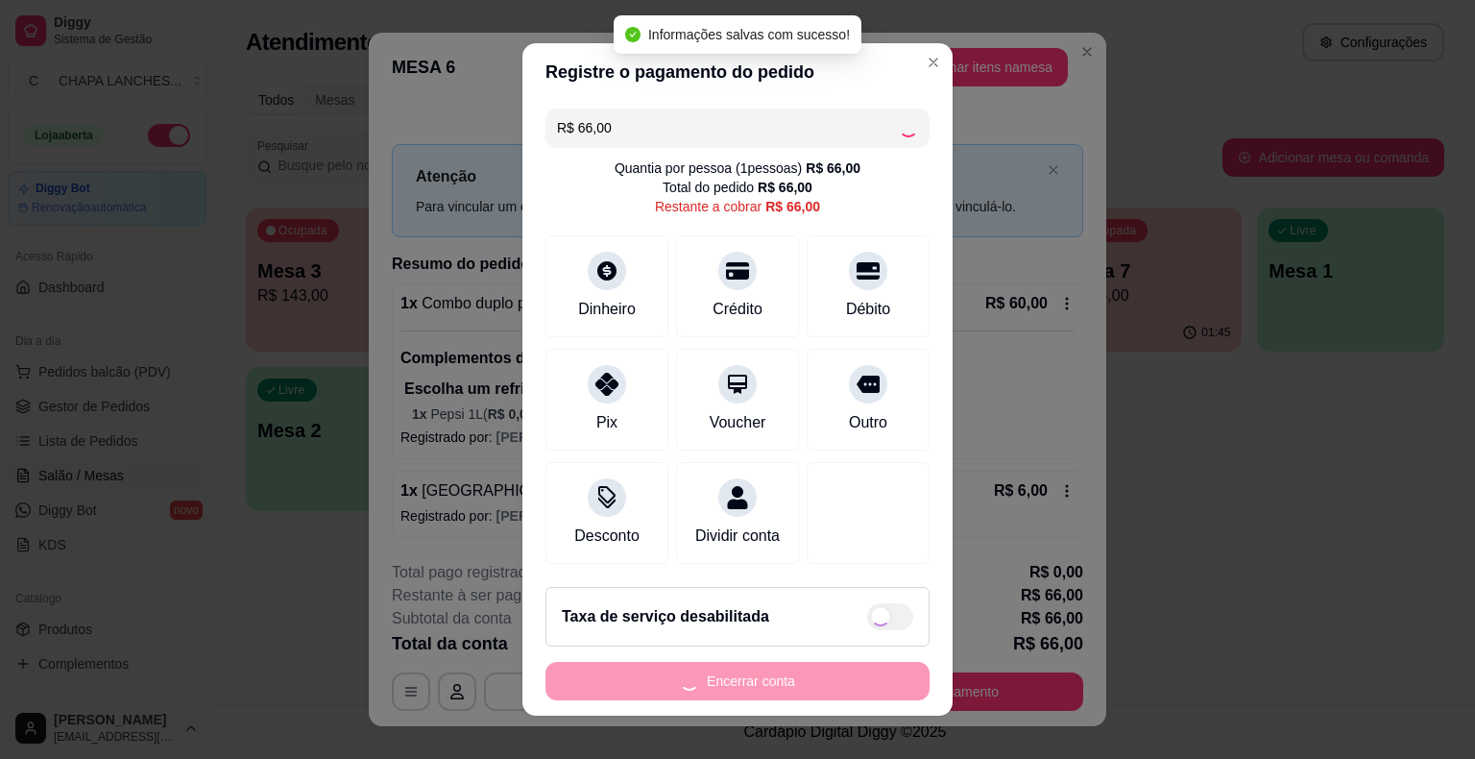
type input "R$ 0,00"
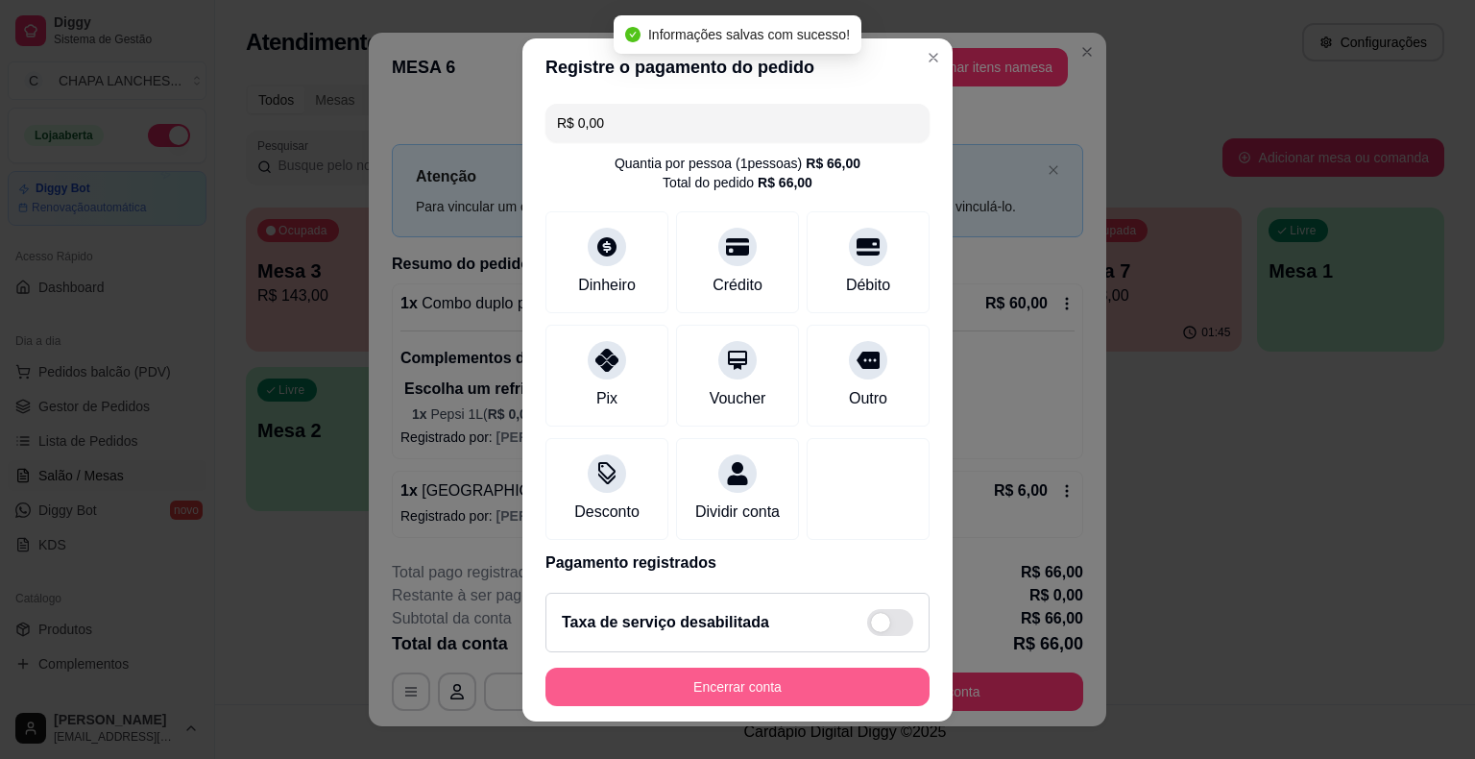
click at [862, 687] on button "Encerrar conta" at bounding box center [738, 687] width 384 height 38
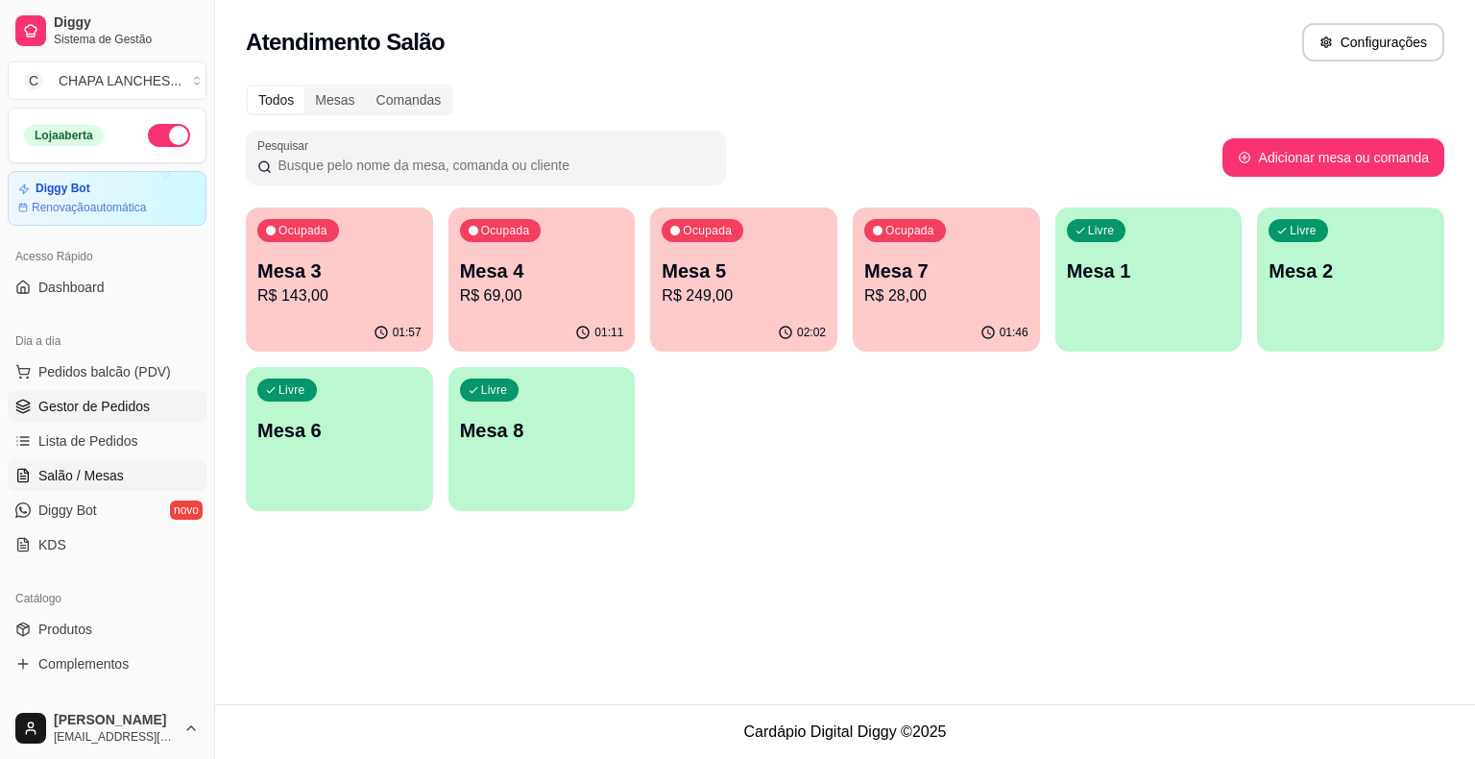
click at [92, 399] on span "Gestor de Pedidos" at bounding box center [93, 406] width 111 height 19
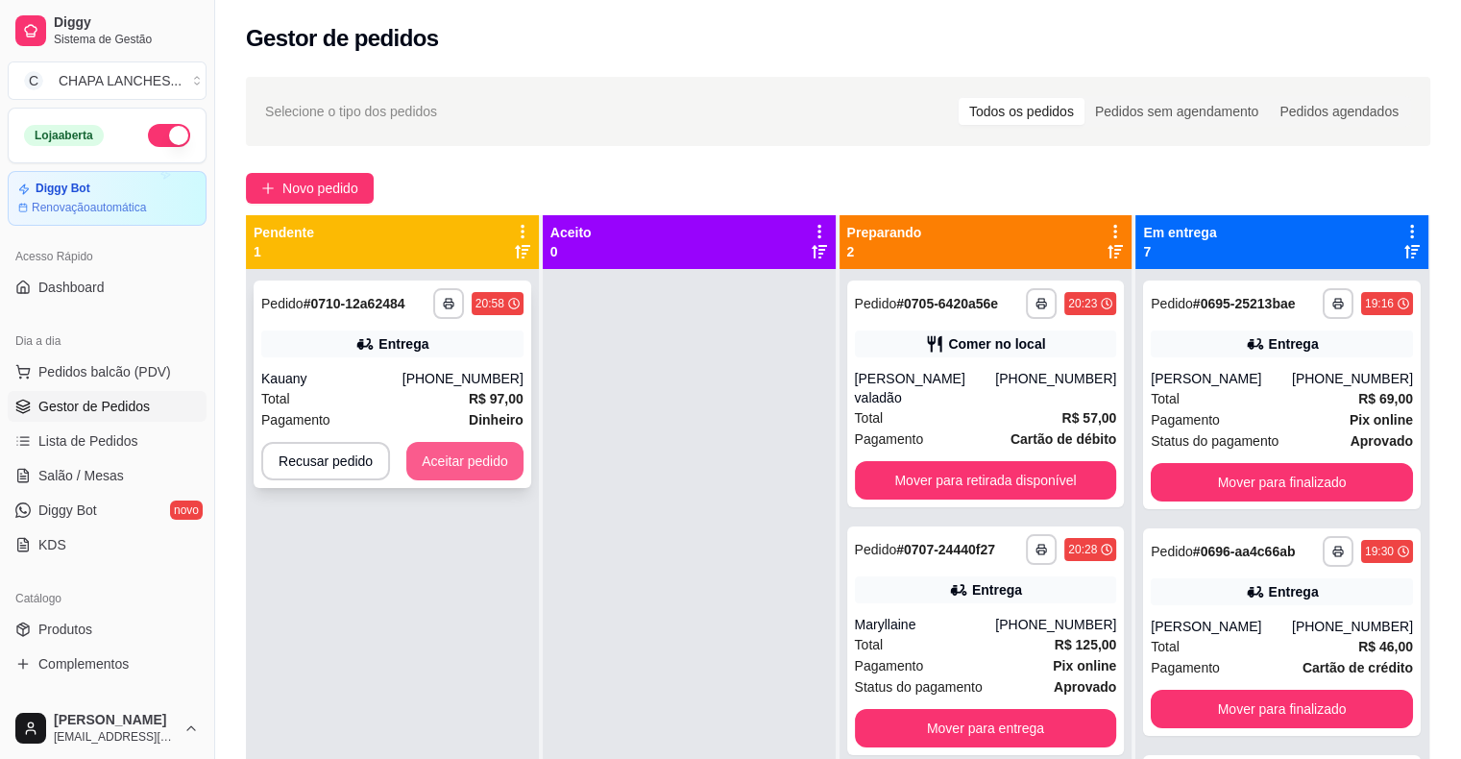
click at [495, 457] on button "Aceitar pedido" at bounding box center [464, 461] width 117 height 38
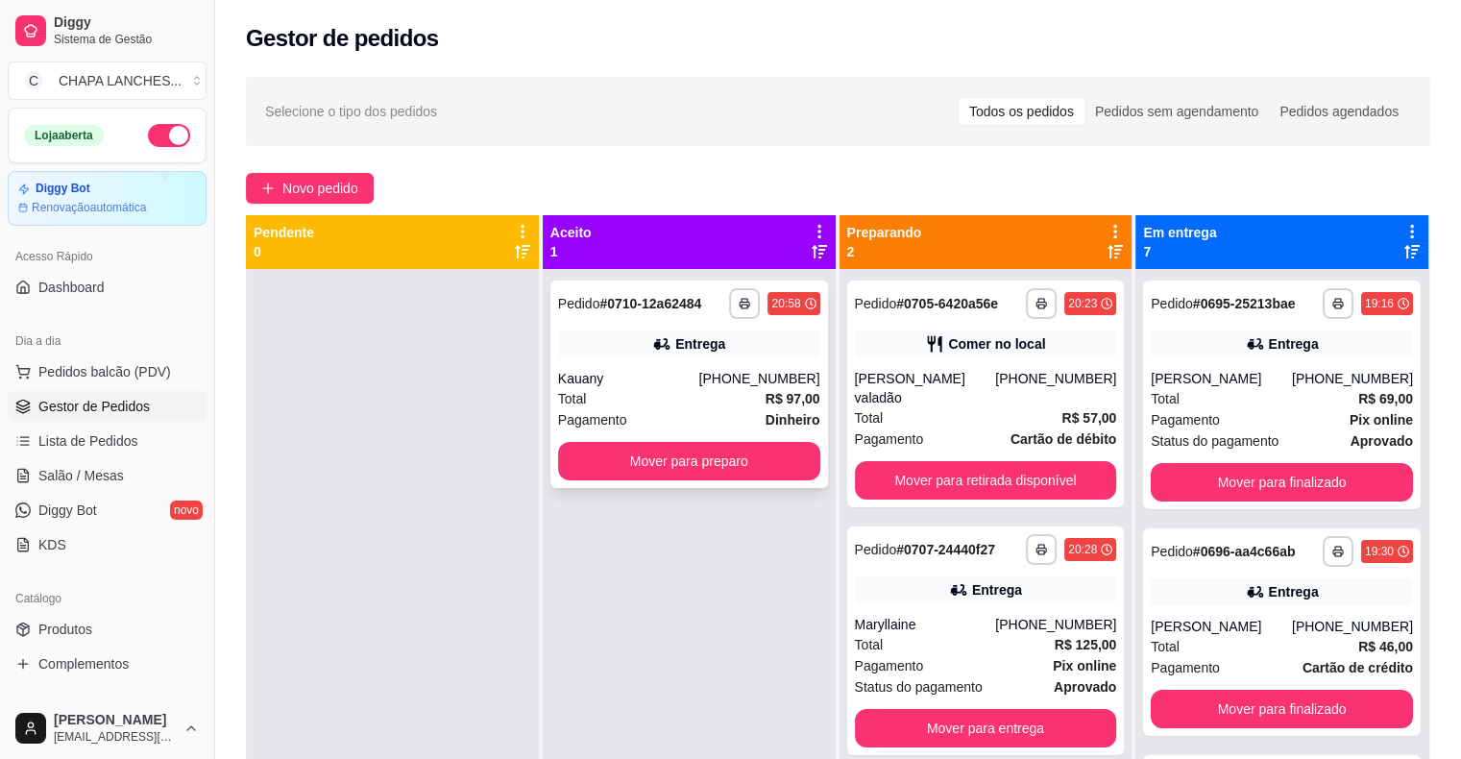
click at [631, 399] on div "Total R$ 97,00" at bounding box center [689, 398] width 262 height 21
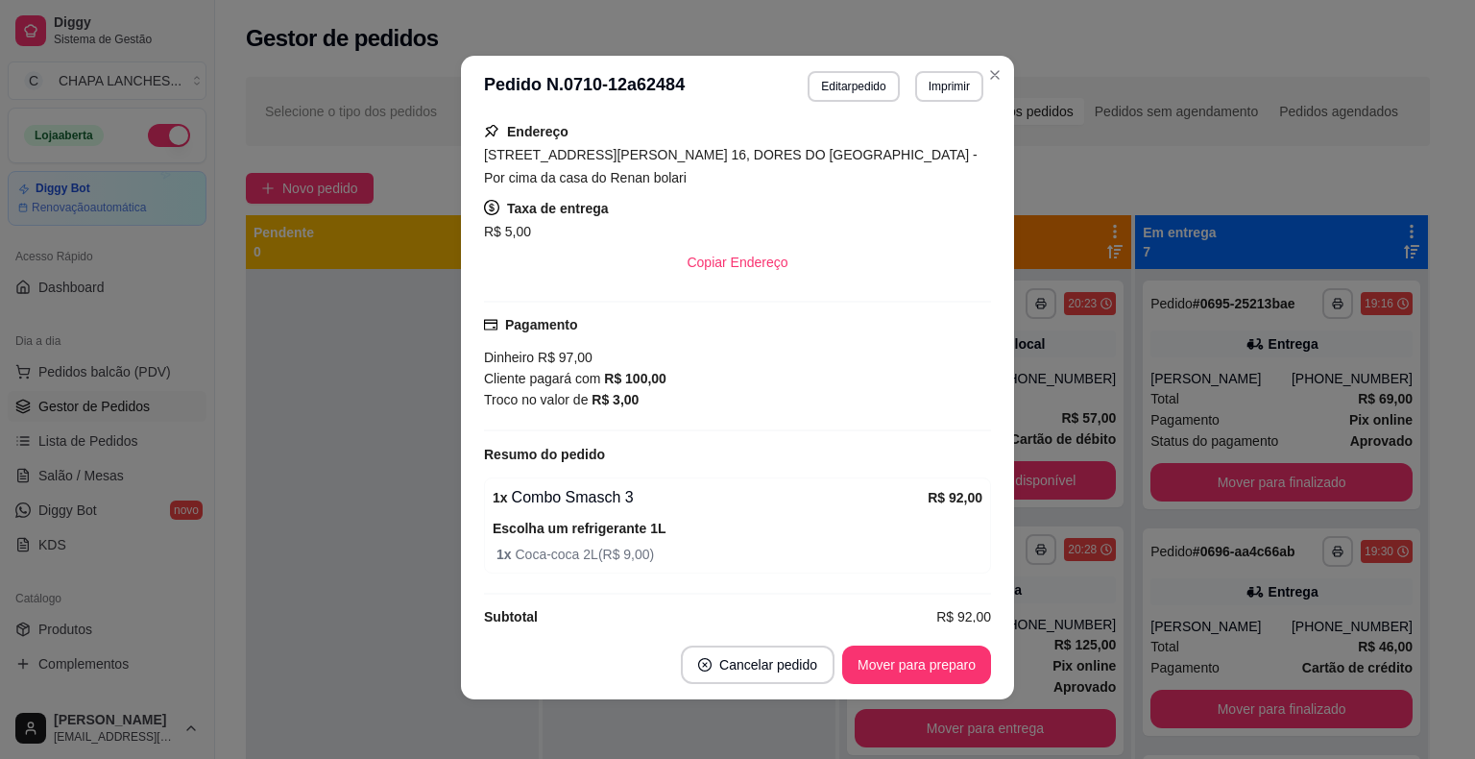
scroll to position [4, 0]
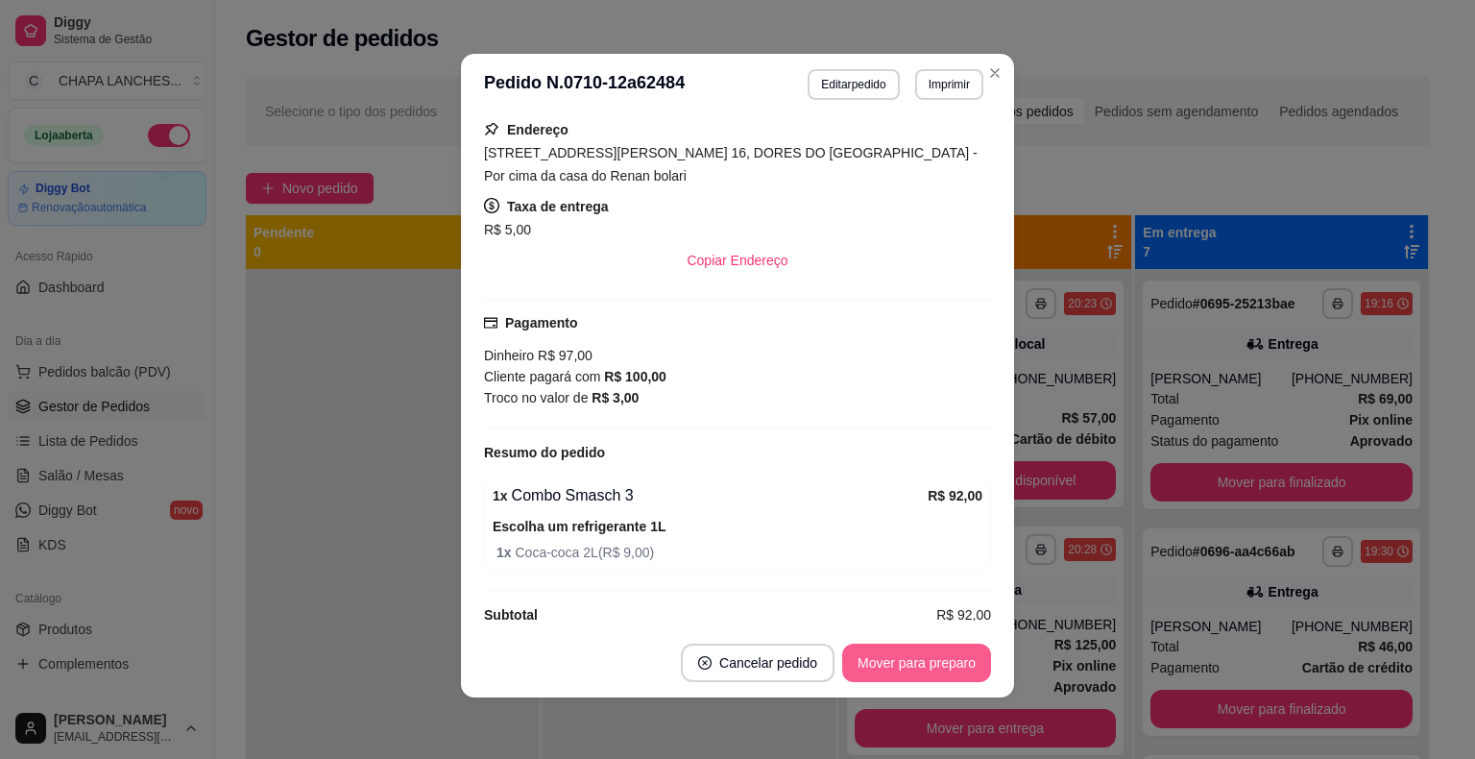
click at [949, 663] on button "Mover para preparo" at bounding box center [916, 662] width 149 height 38
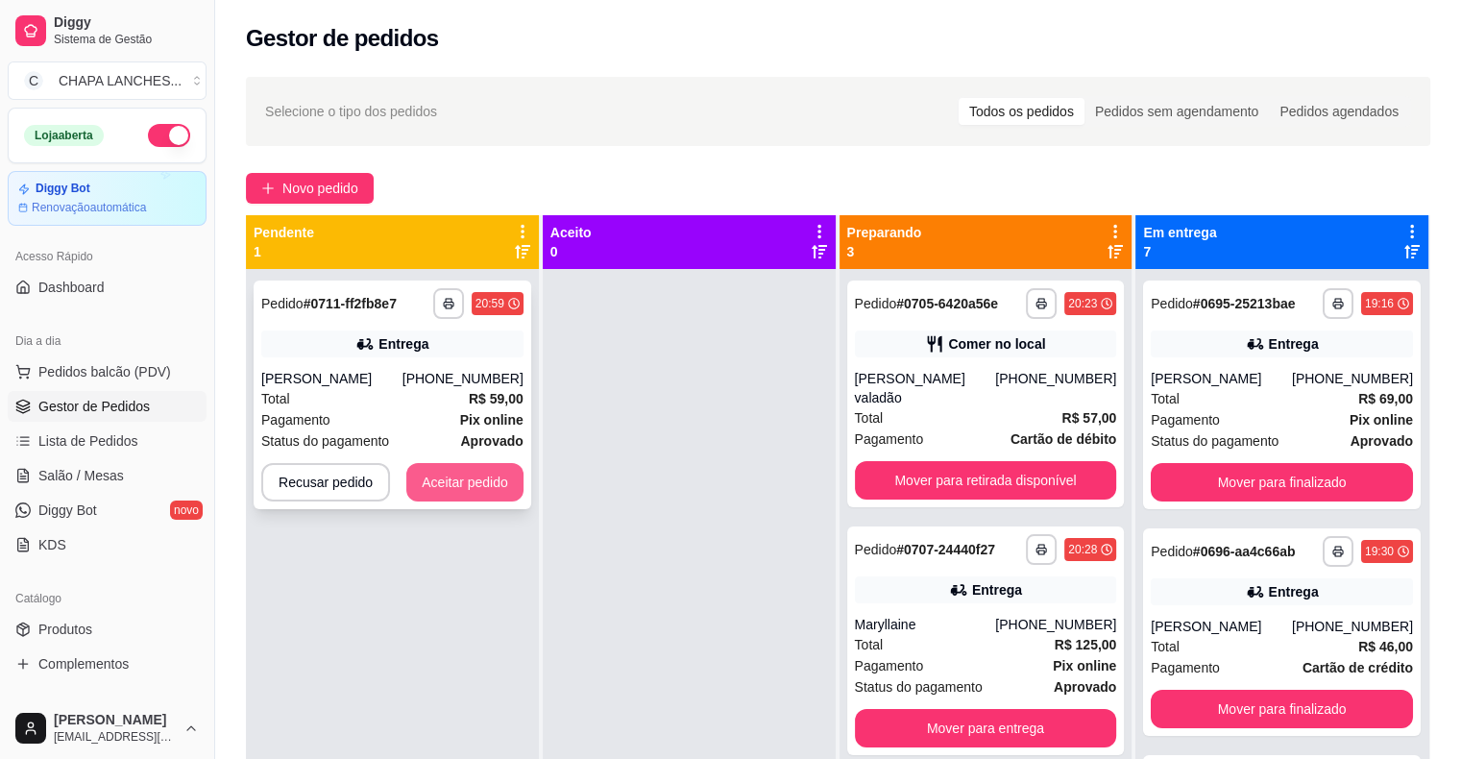
click at [477, 482] on button "Aceitar pedido" at bounding box center [464, 482] width 117 height 38
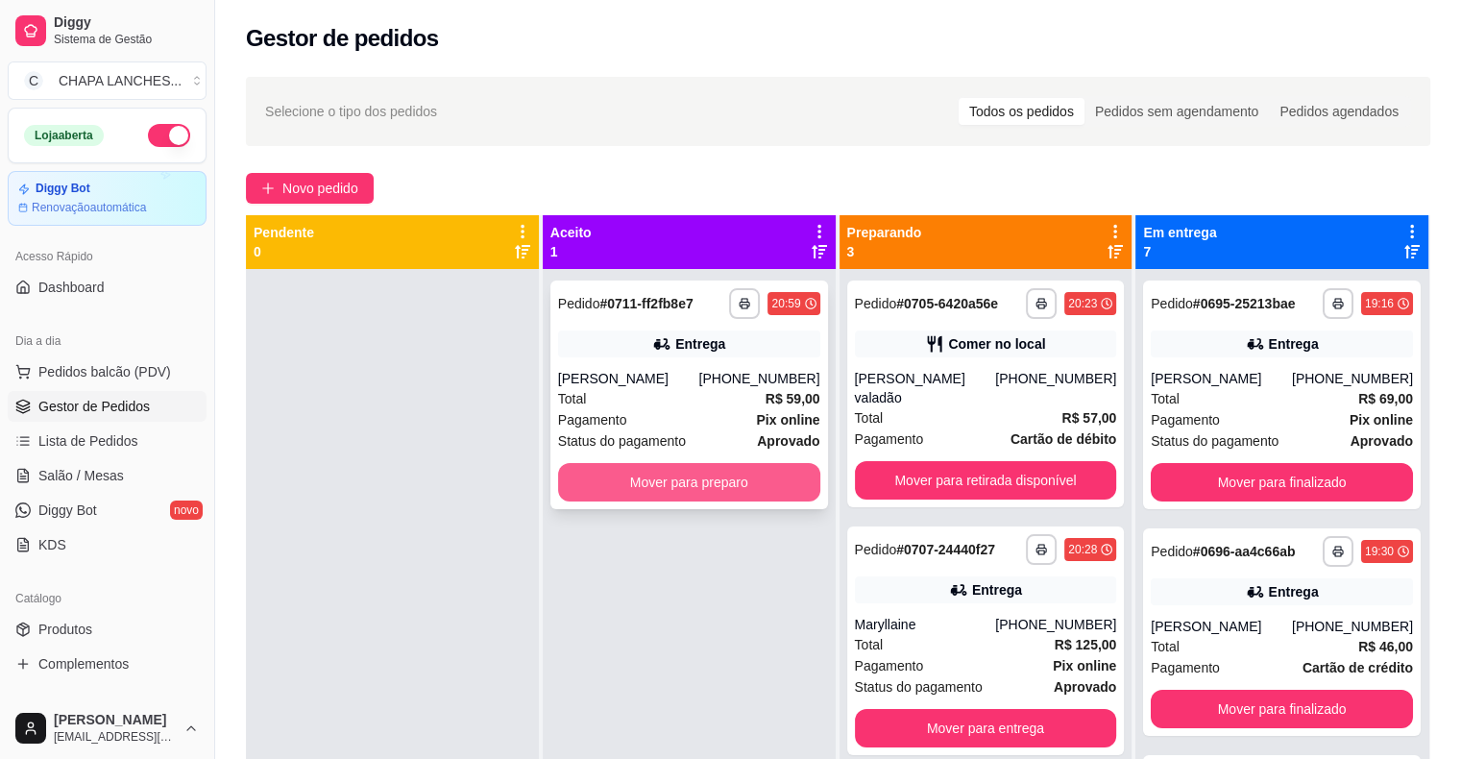
click at [571, 479] on button "Mover para preparo" at bounding box center [689, 482] width 262 height 38
click at [663, 490] on button "Mover para preparo" at bounding box center [689, 482] width 262 height 38
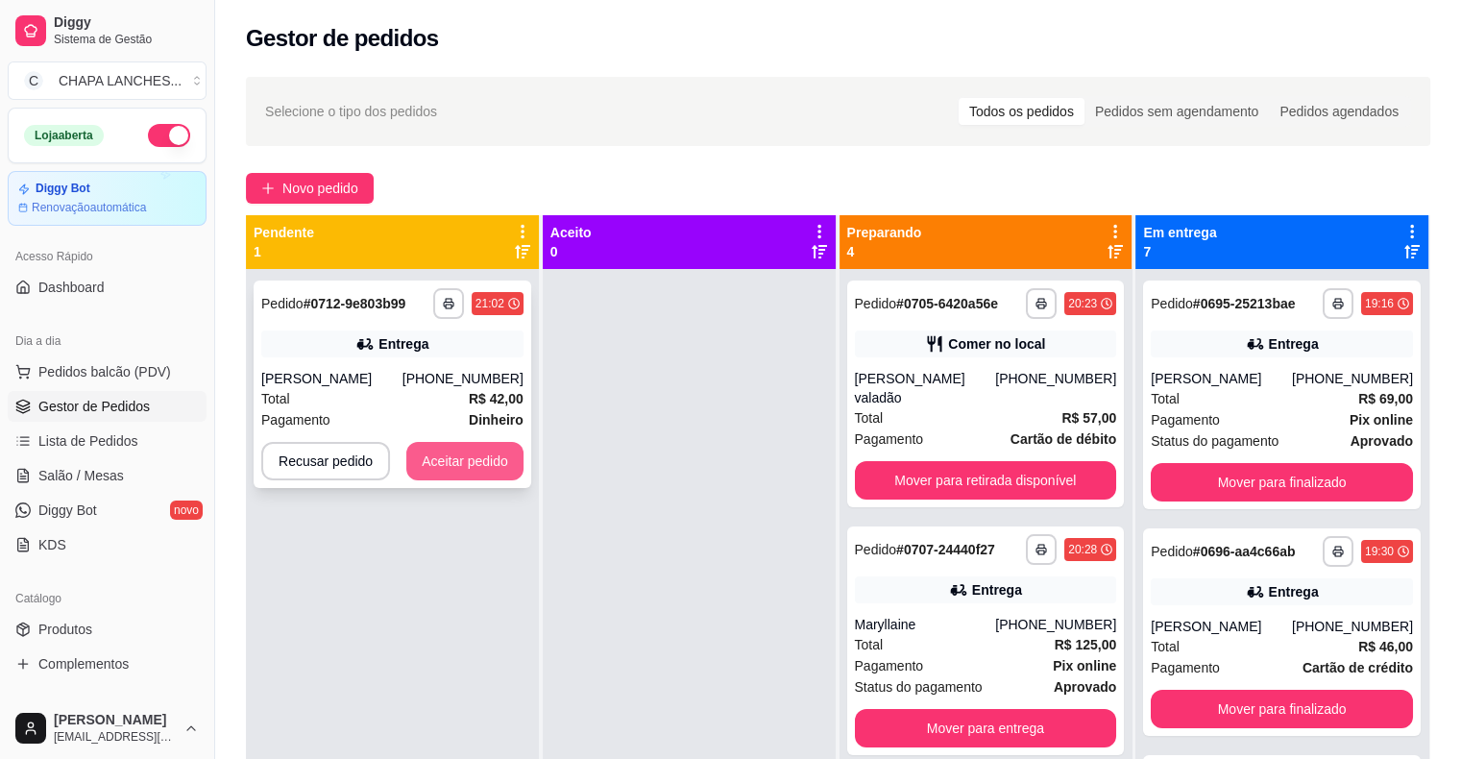
click at [435, 463] on button "Aceitar pedido" at bounding box center [464, 461] width 117 height 38
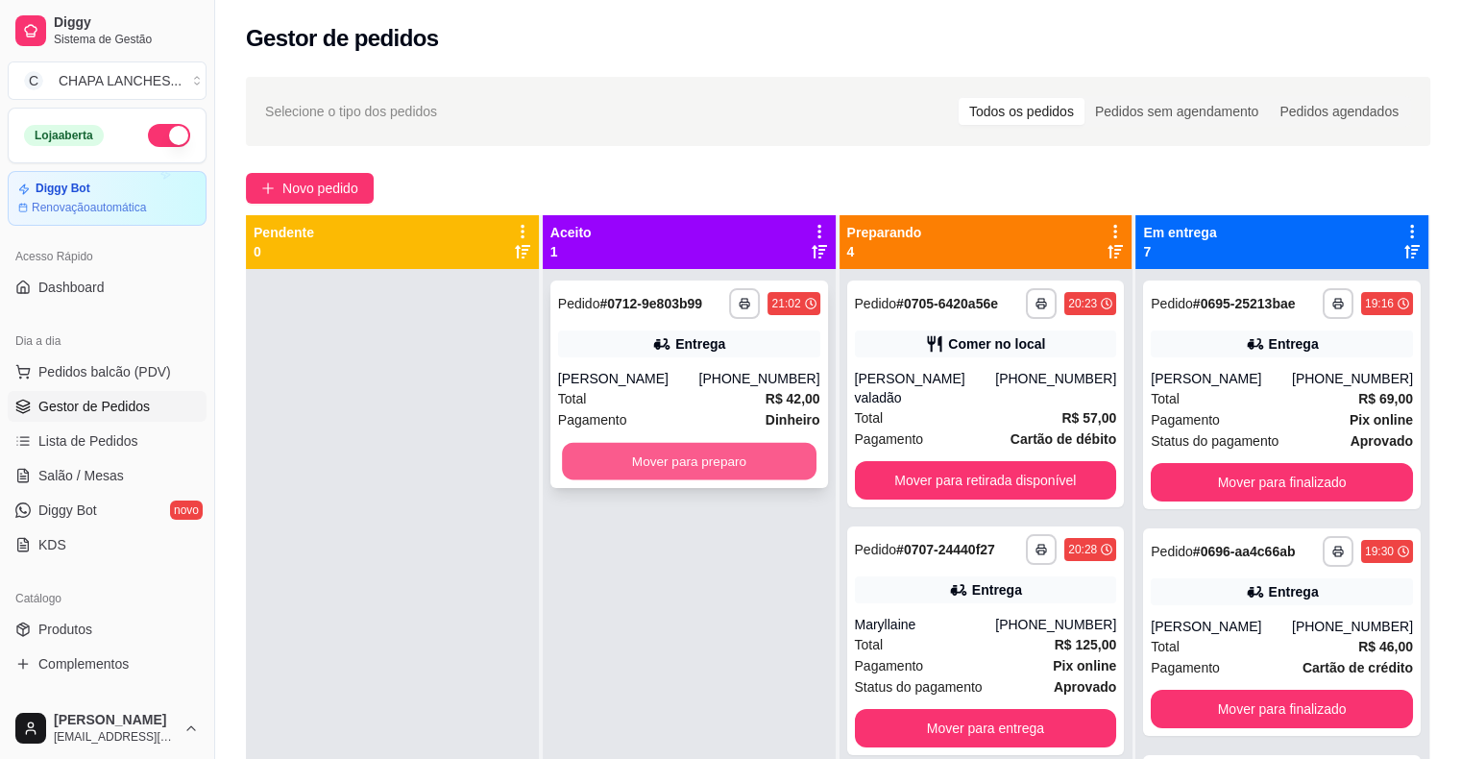
click at [581, 464] on button "Mover para preparo" at bounding box center [689, 461] width 255 height 37
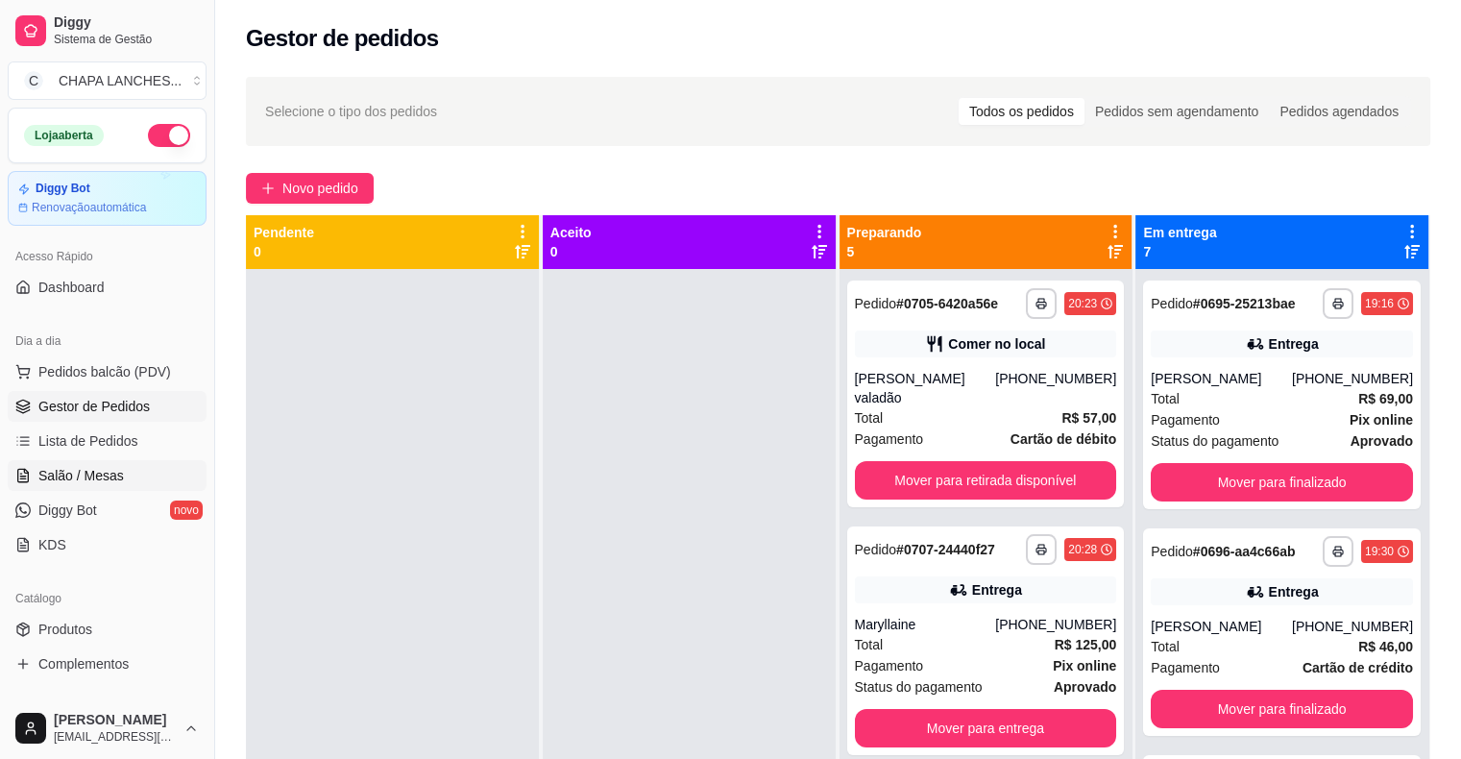
click at [134, 473] on link "Salão / Mesas" at bounding box center [107, 475] width 199 height 31
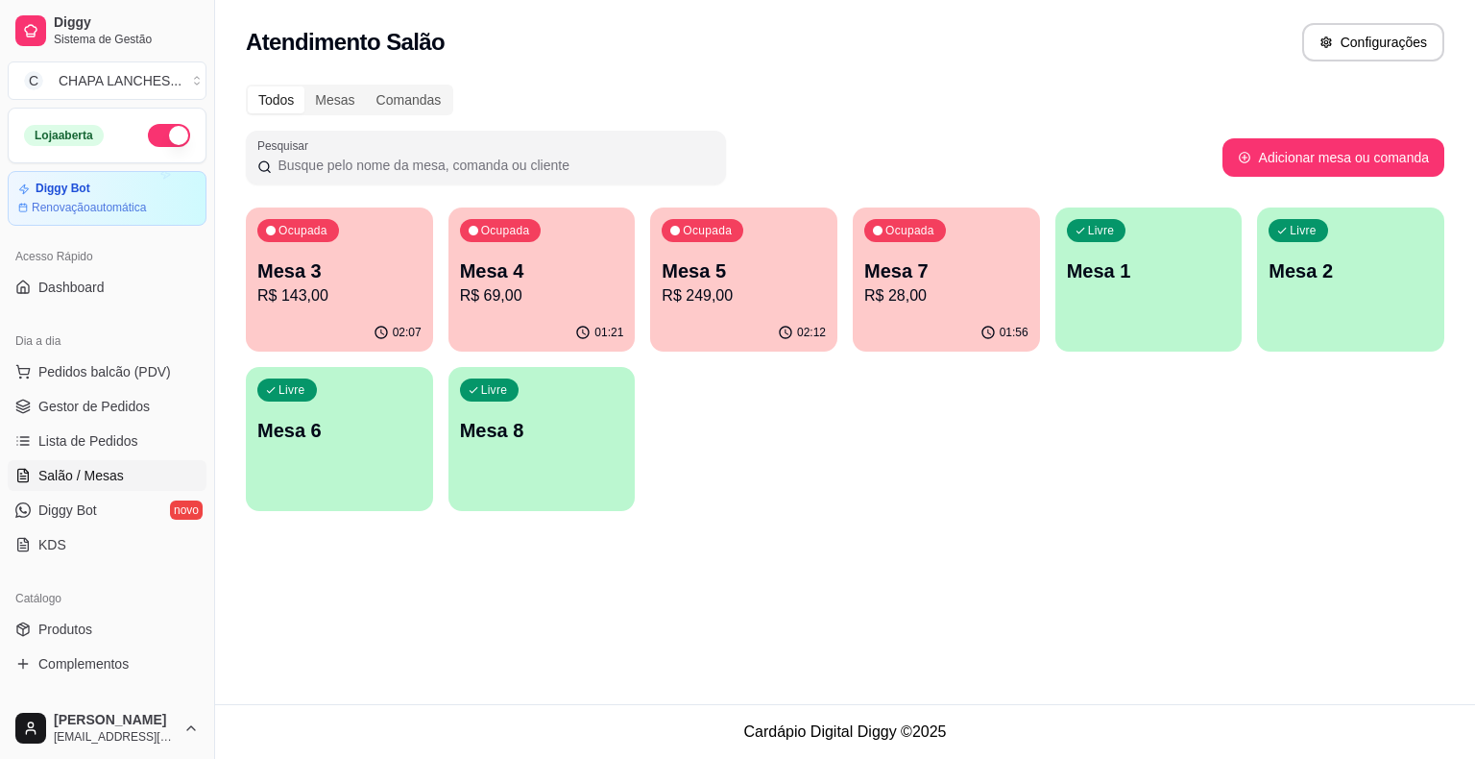
click at [530, 317] on div "01:21" at bounding box center [542, 332] width 187 height 37
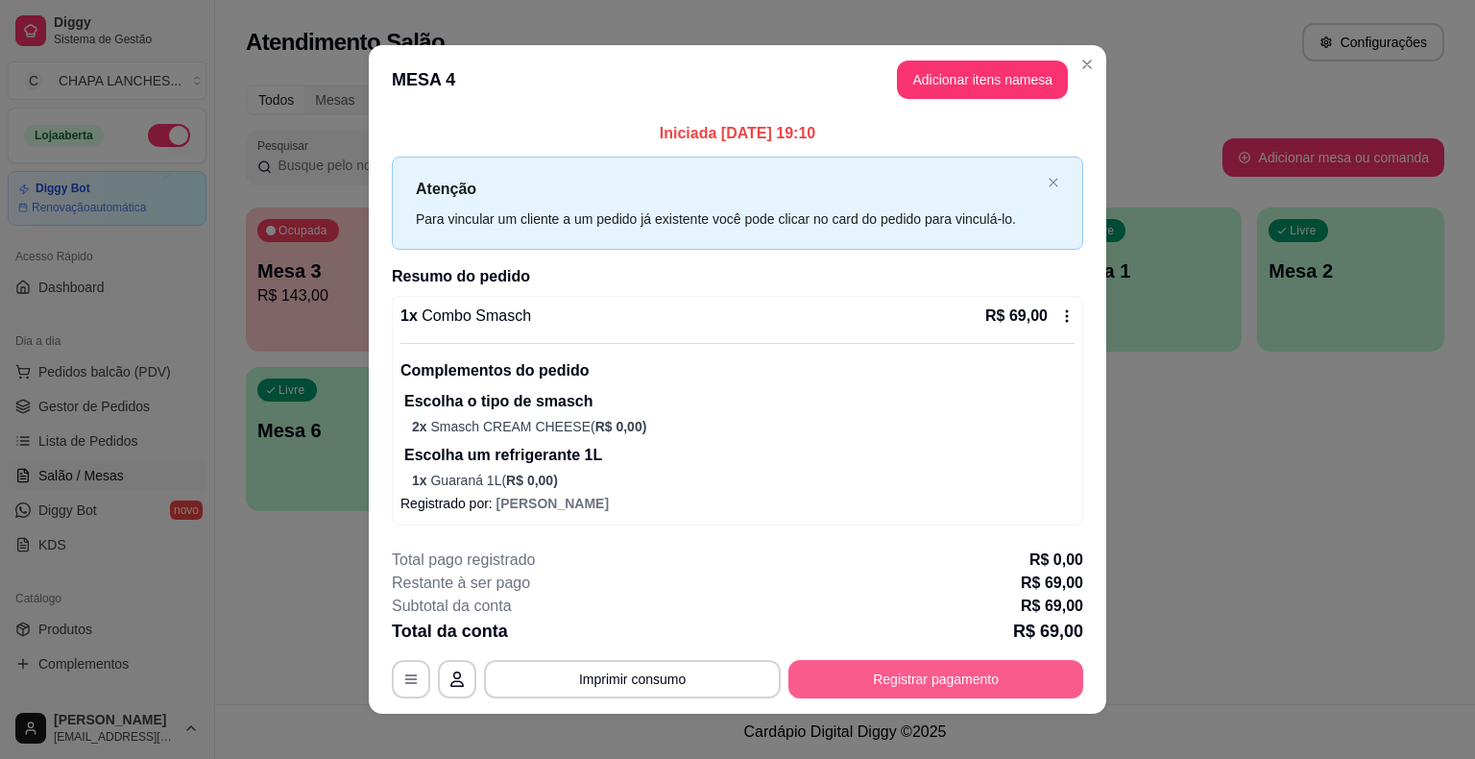
click at [906, 677] on button "Registrar pagamento" at bounding box center [936, 679] width 295 height 38
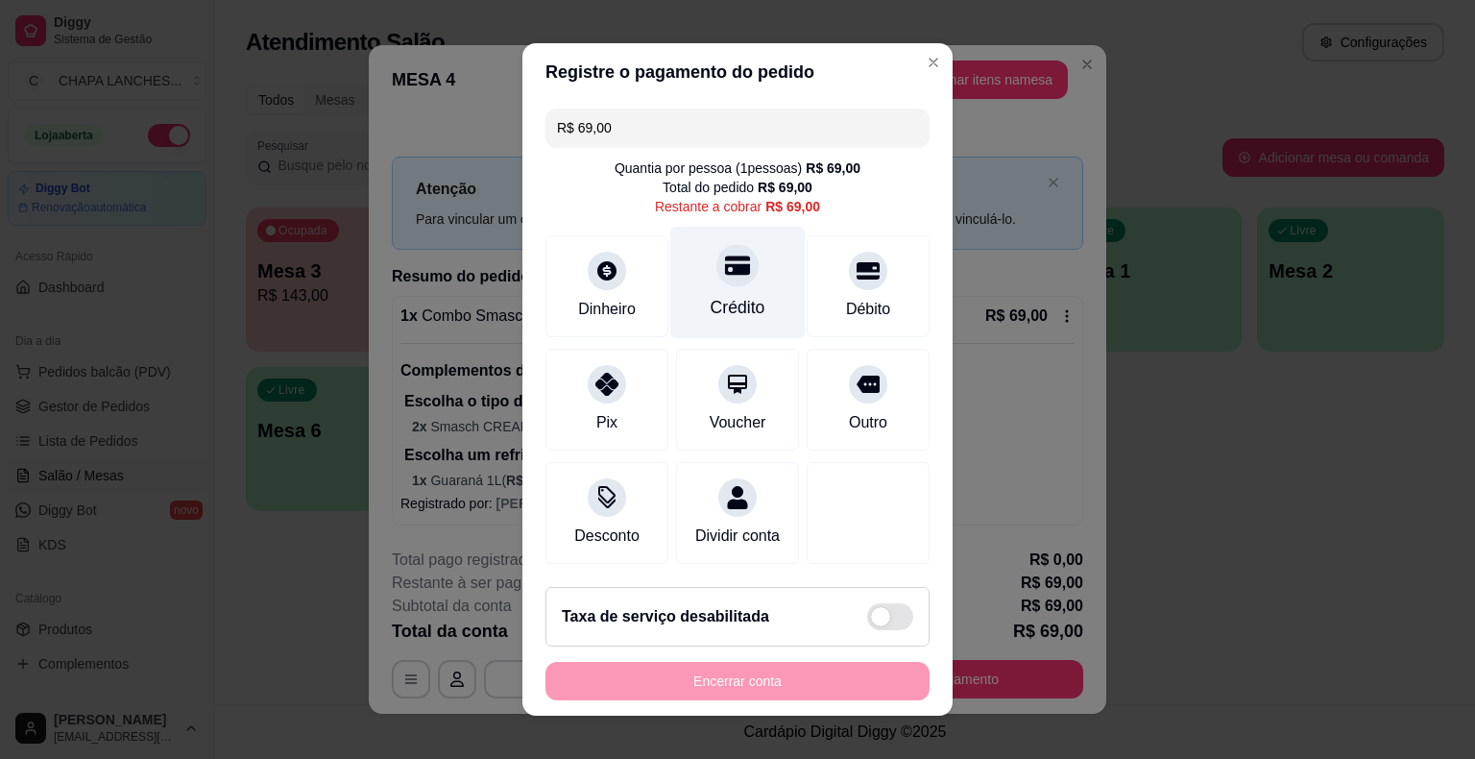
click at [729, 292] on div "Crédito" at bounding box center [737, 283] width 135 height 112
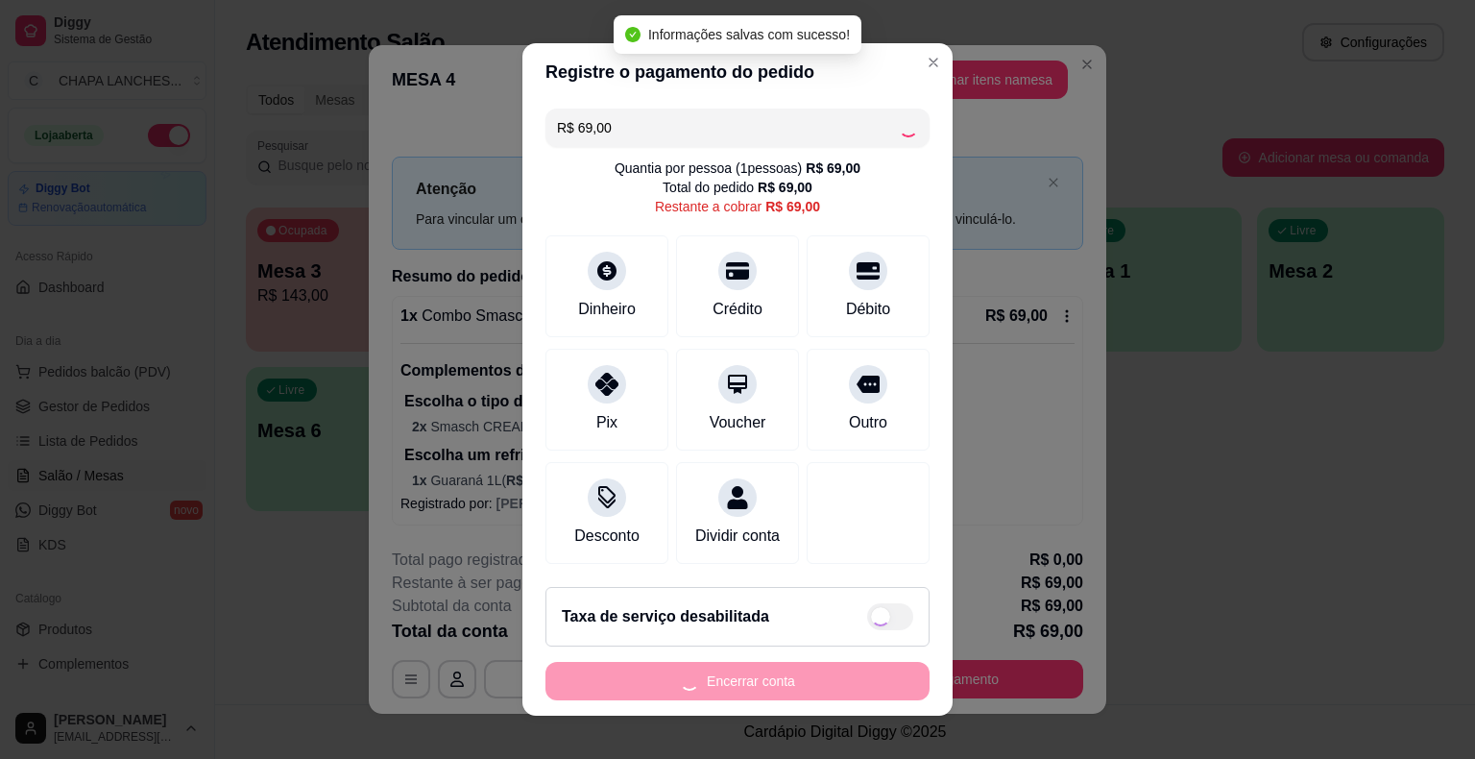
type input "R$ 0,00"
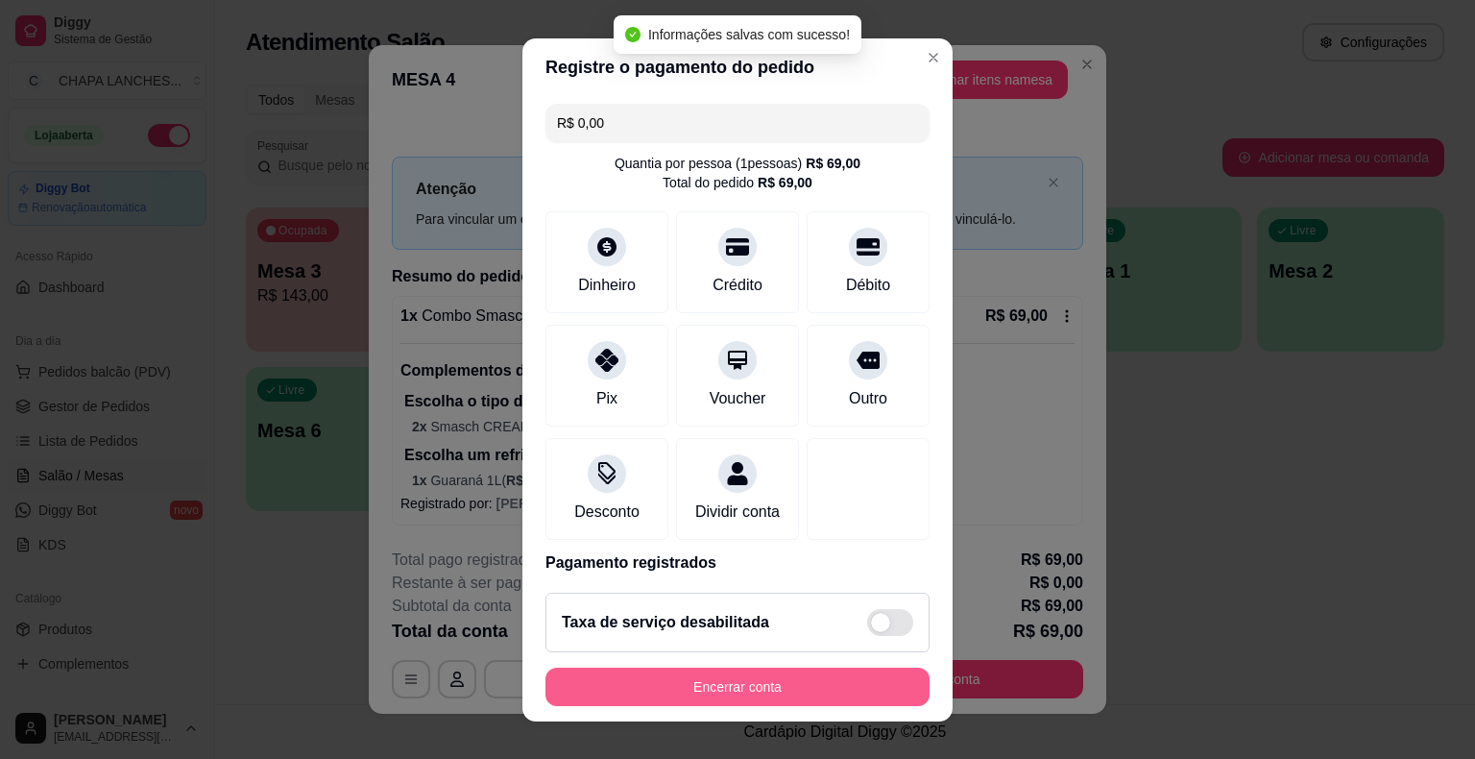
click at [784, 679] on button "Encerrar conta" at bounding box center [738, 687] width 384 height 38
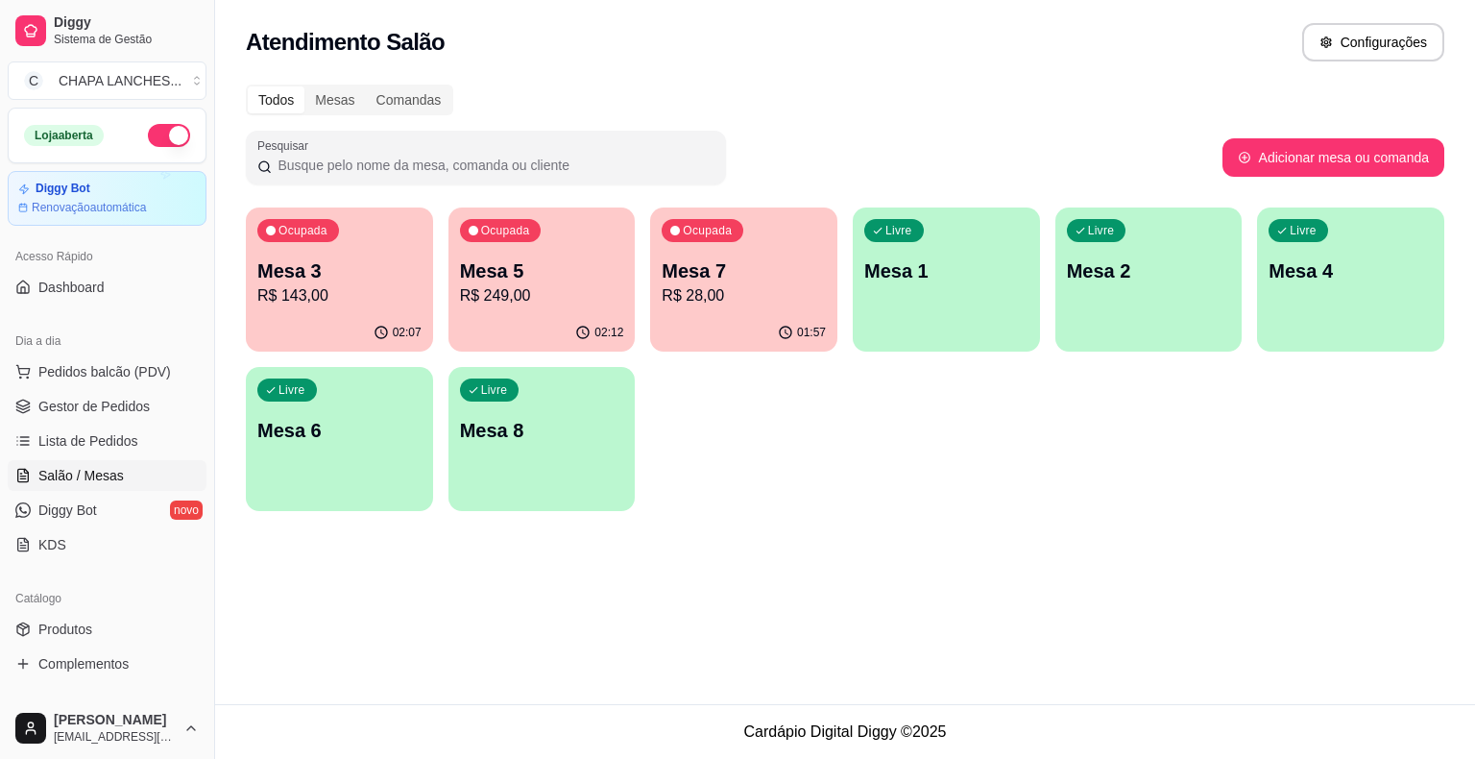
click at [517, 298] on p "R$ 249,00" at bounding box center [542, 295] width 164 height 23
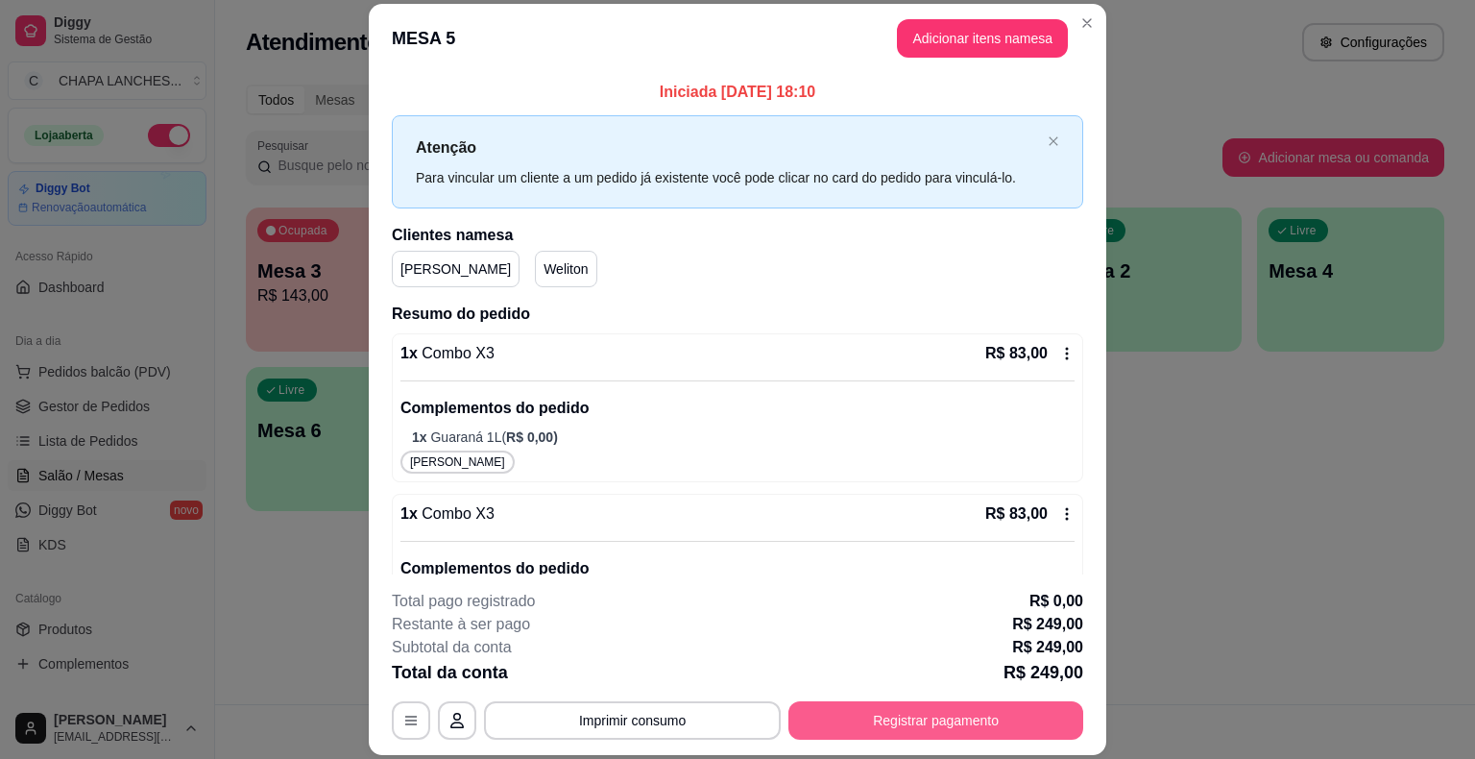
click at [911, 723] on button "Registrar pagamento" at bounding box center [936, 720] width 295 height 38
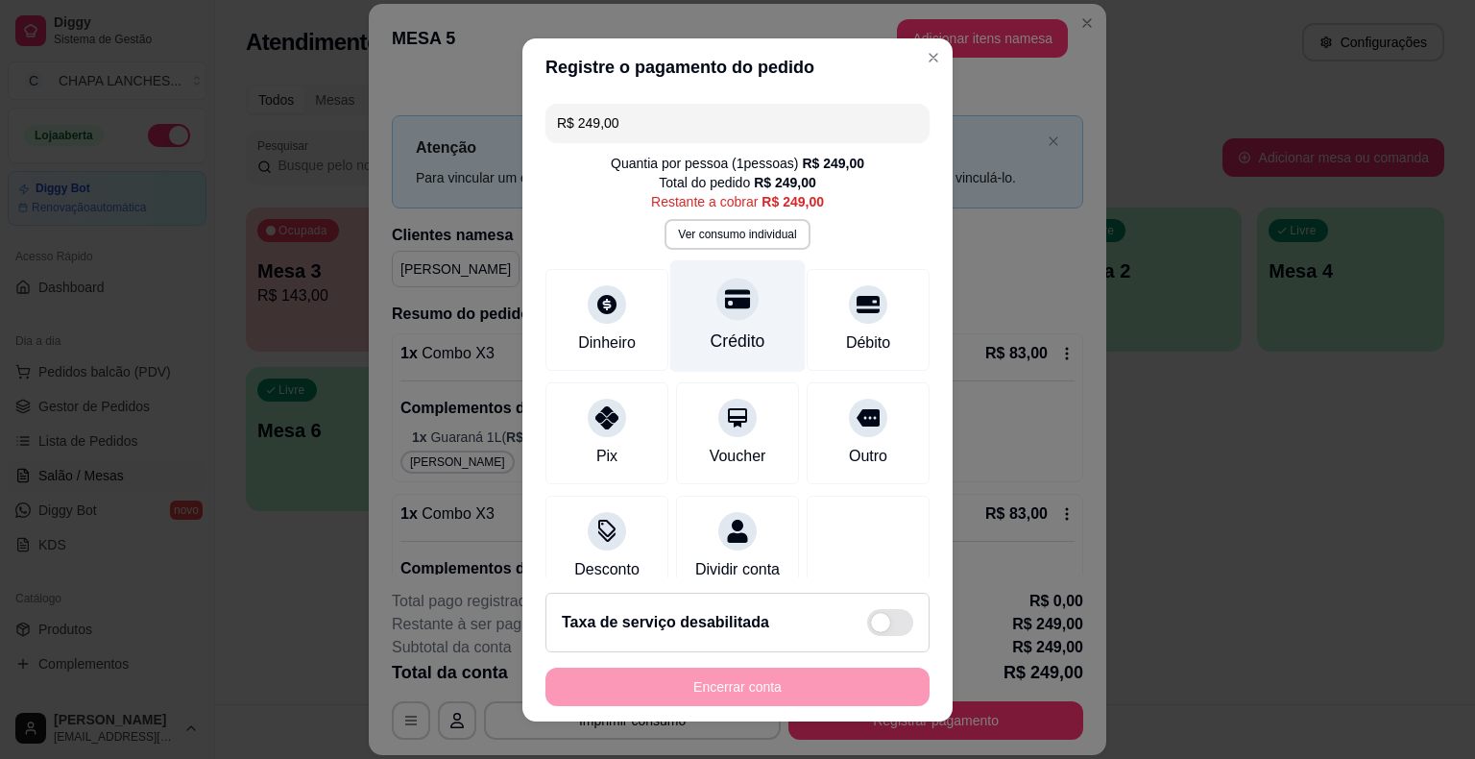
click at [725, 316] on div at bounding box center [737, 299] width 42 height 42
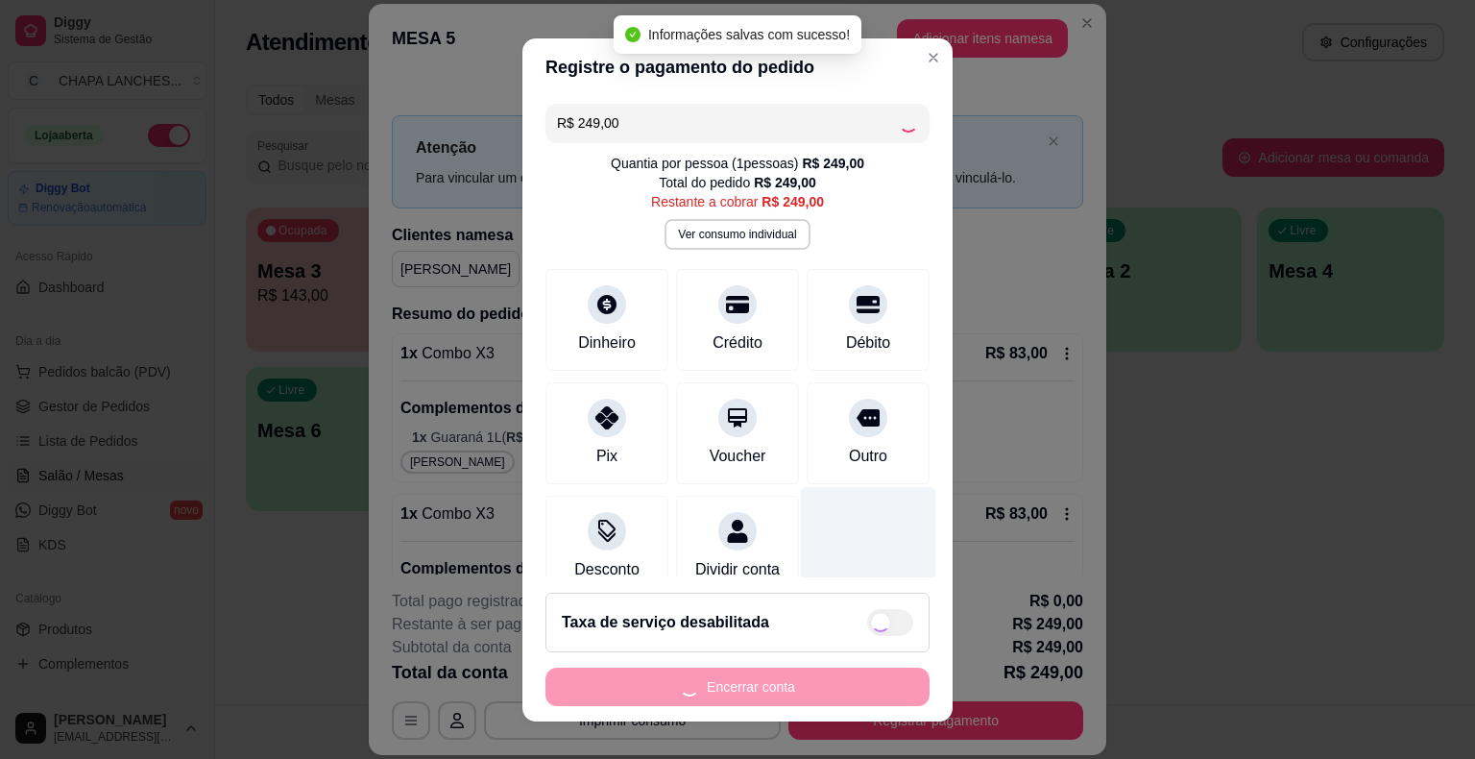
type input "R$ 0,00"
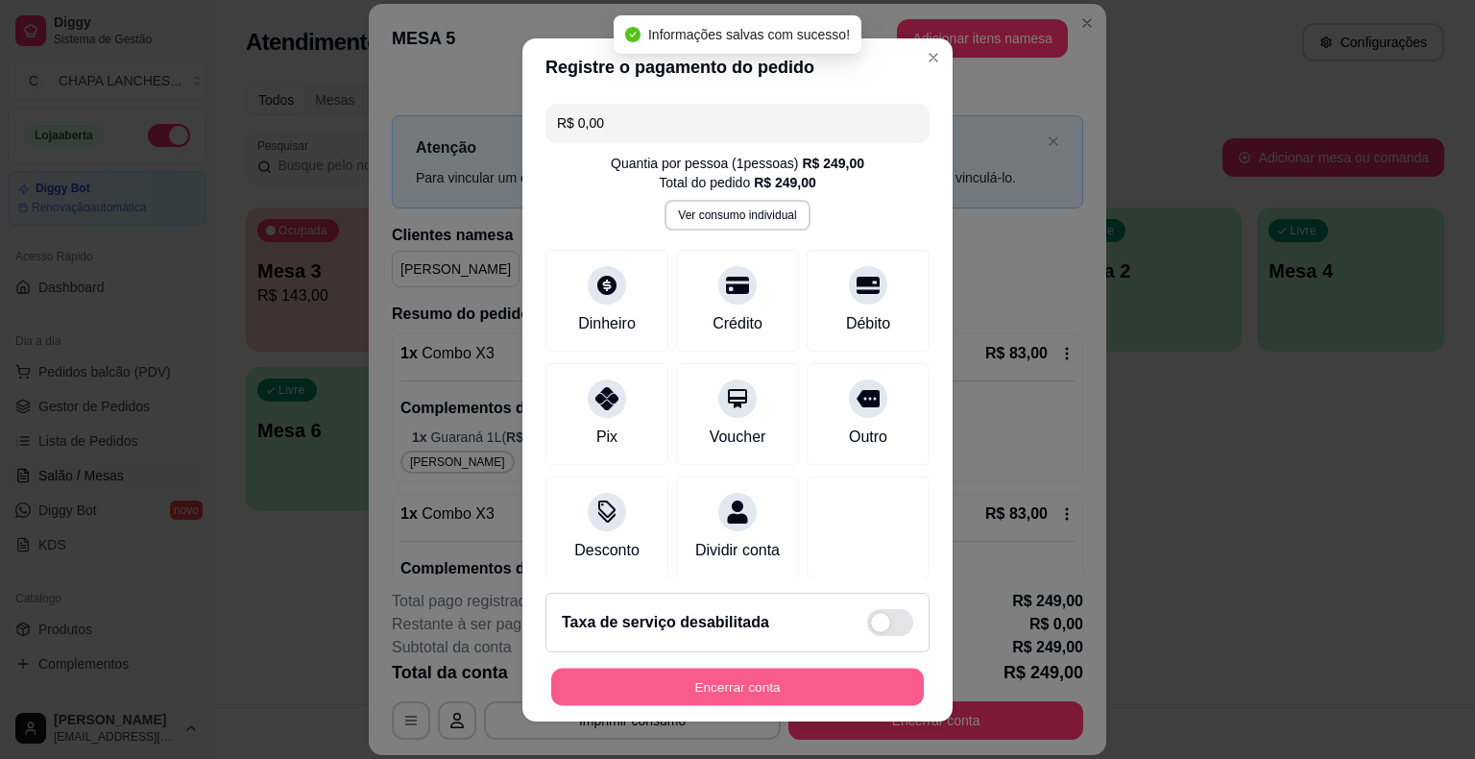
click at [786, 690] on button "Encerrar conta" at bounding box center [737, 686] width 373 height 37
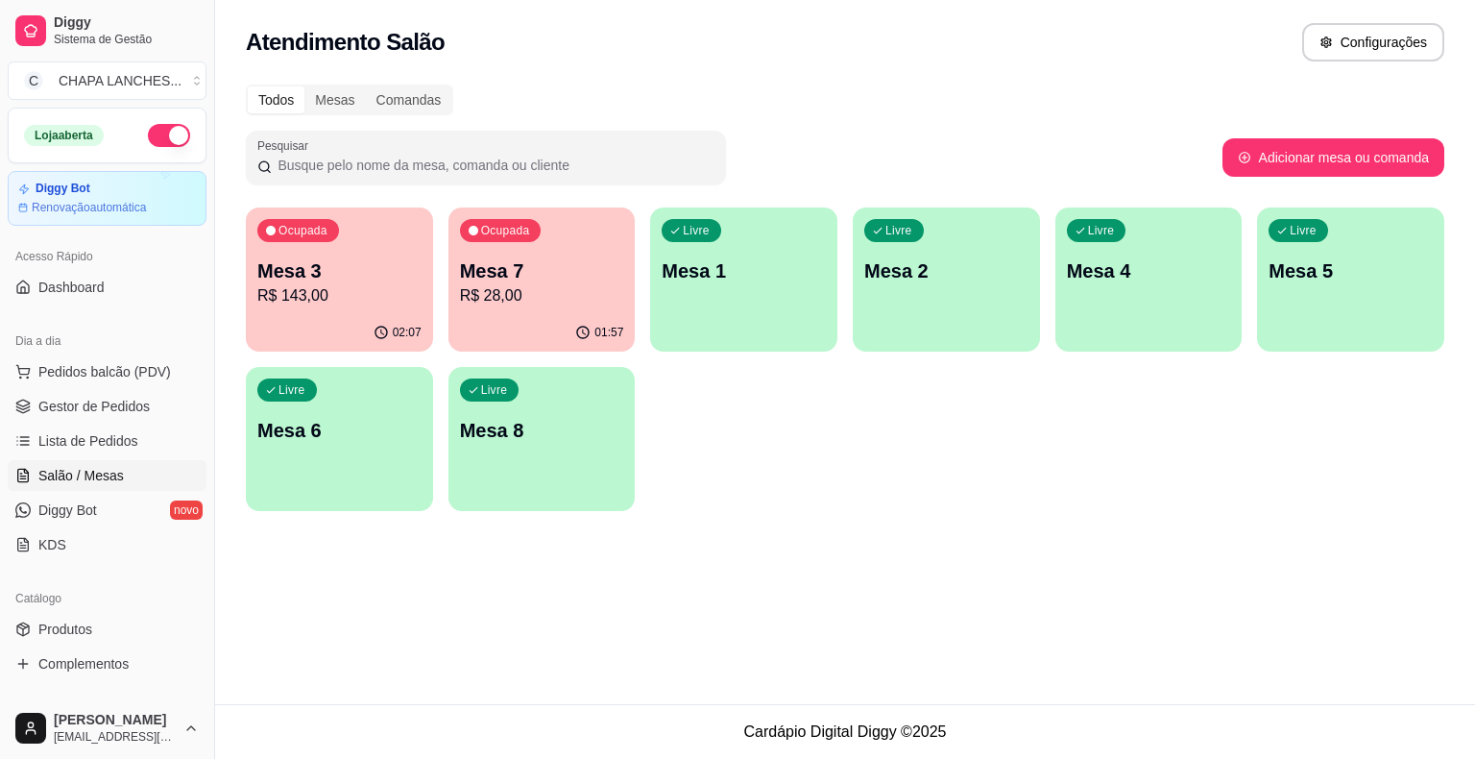
click at [350, 274] on p "Mesa 3" at bounding box center [339, 270] width 164 height 27
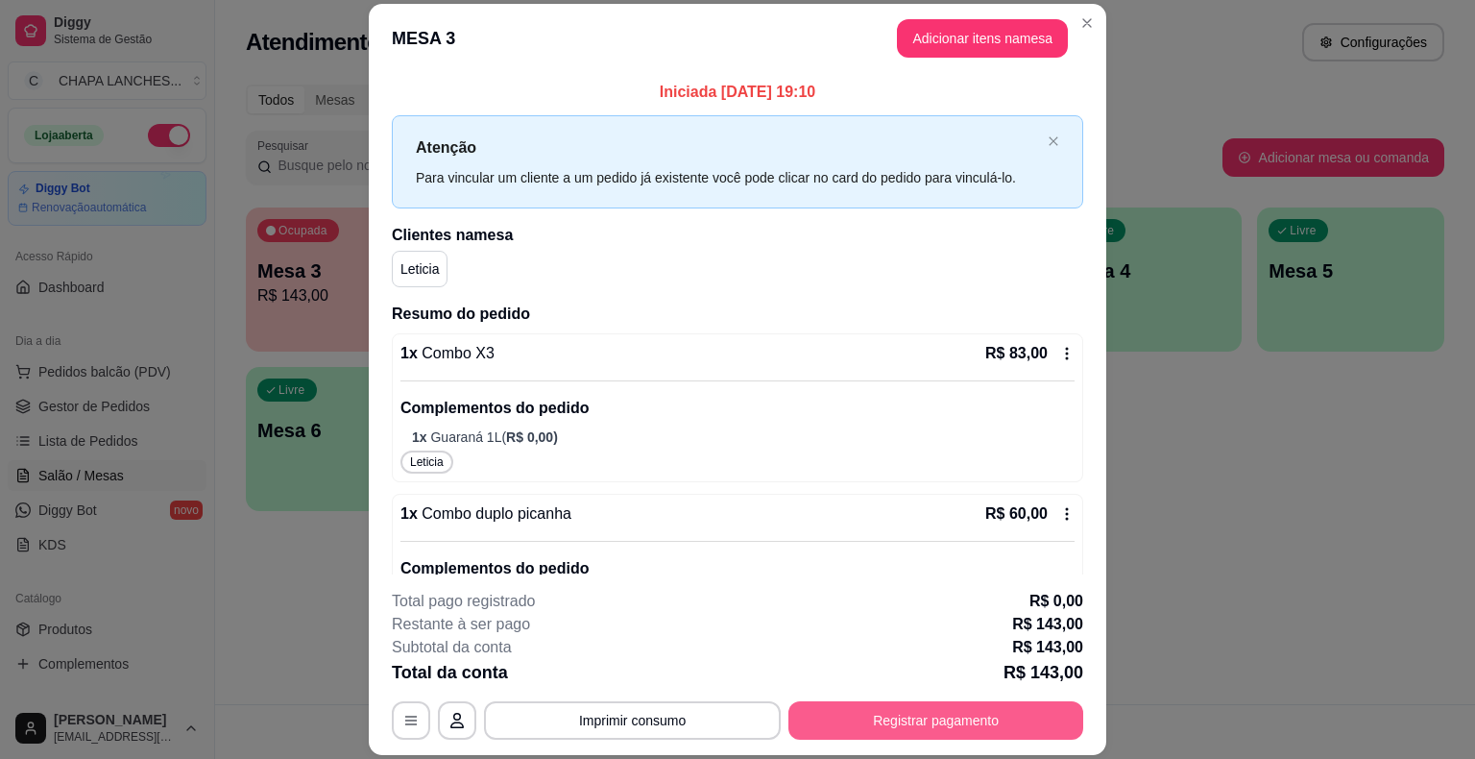
click at [934, 721] on button "Registrar pagamento" at bounding box center [936, 720] width 295 height 38
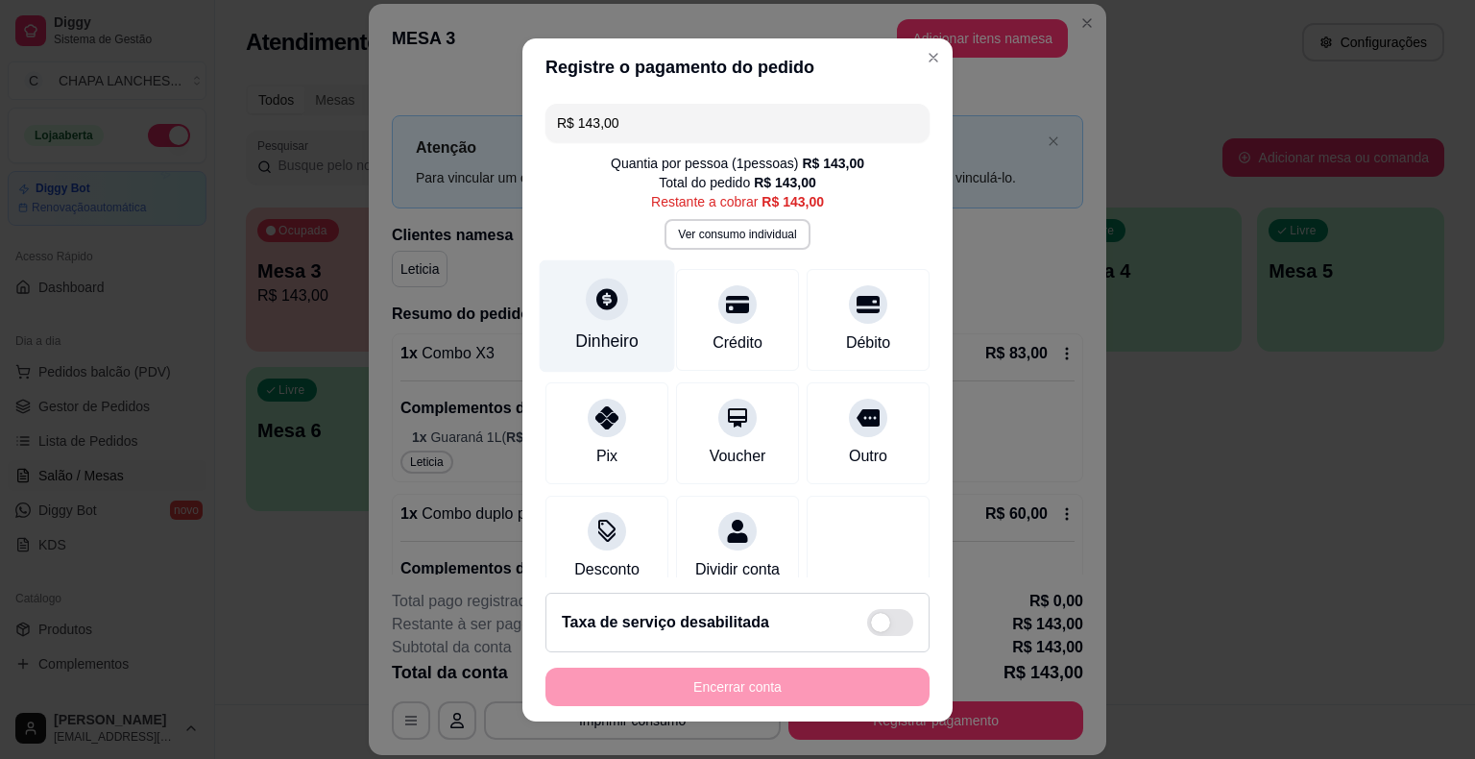
click at [596, 305] on icon at bounding box center [606, 298] width 21 height 21
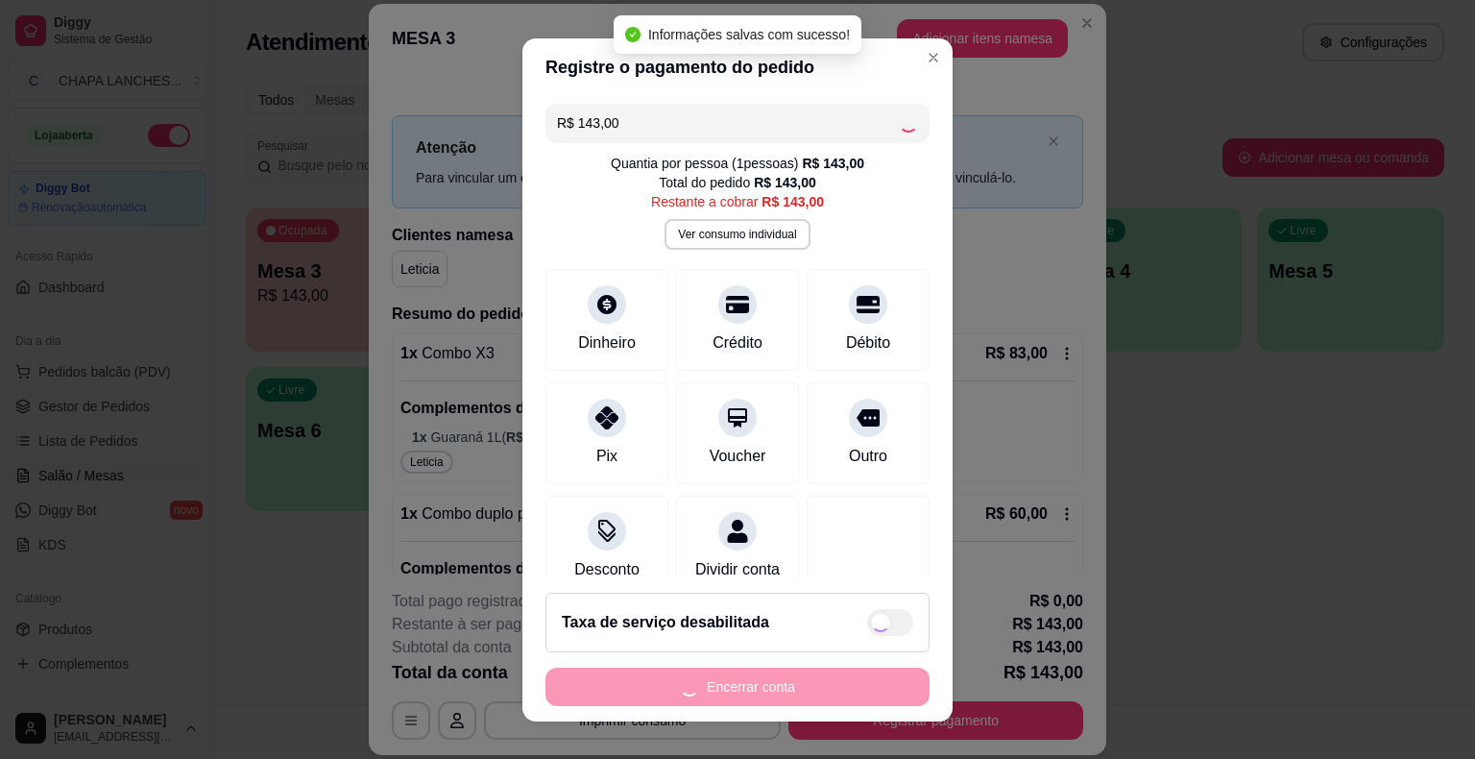
type input "R$ 0,00"
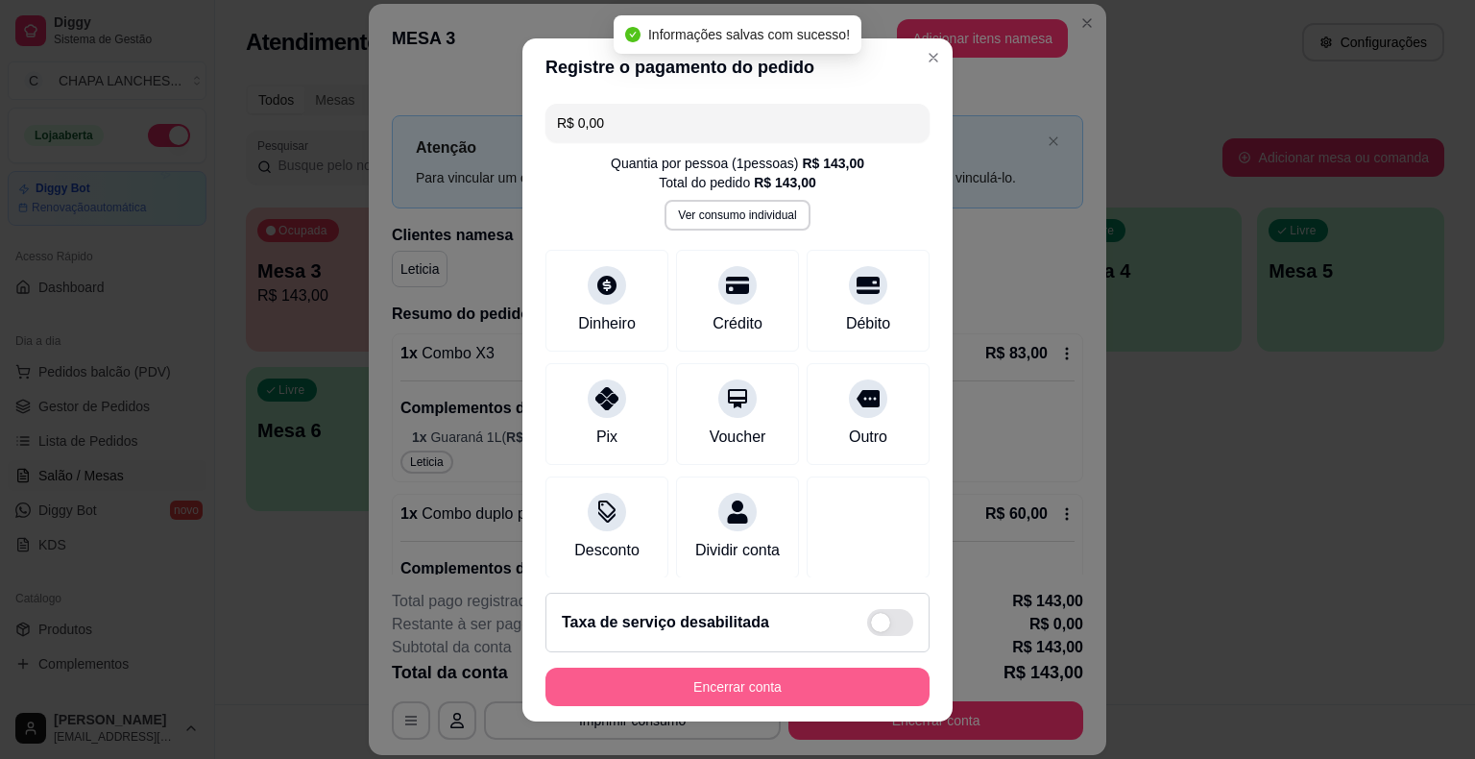
click at [810, 687] on button "Encerrar conta" at bounding box center [738, 687] width 384 height 38
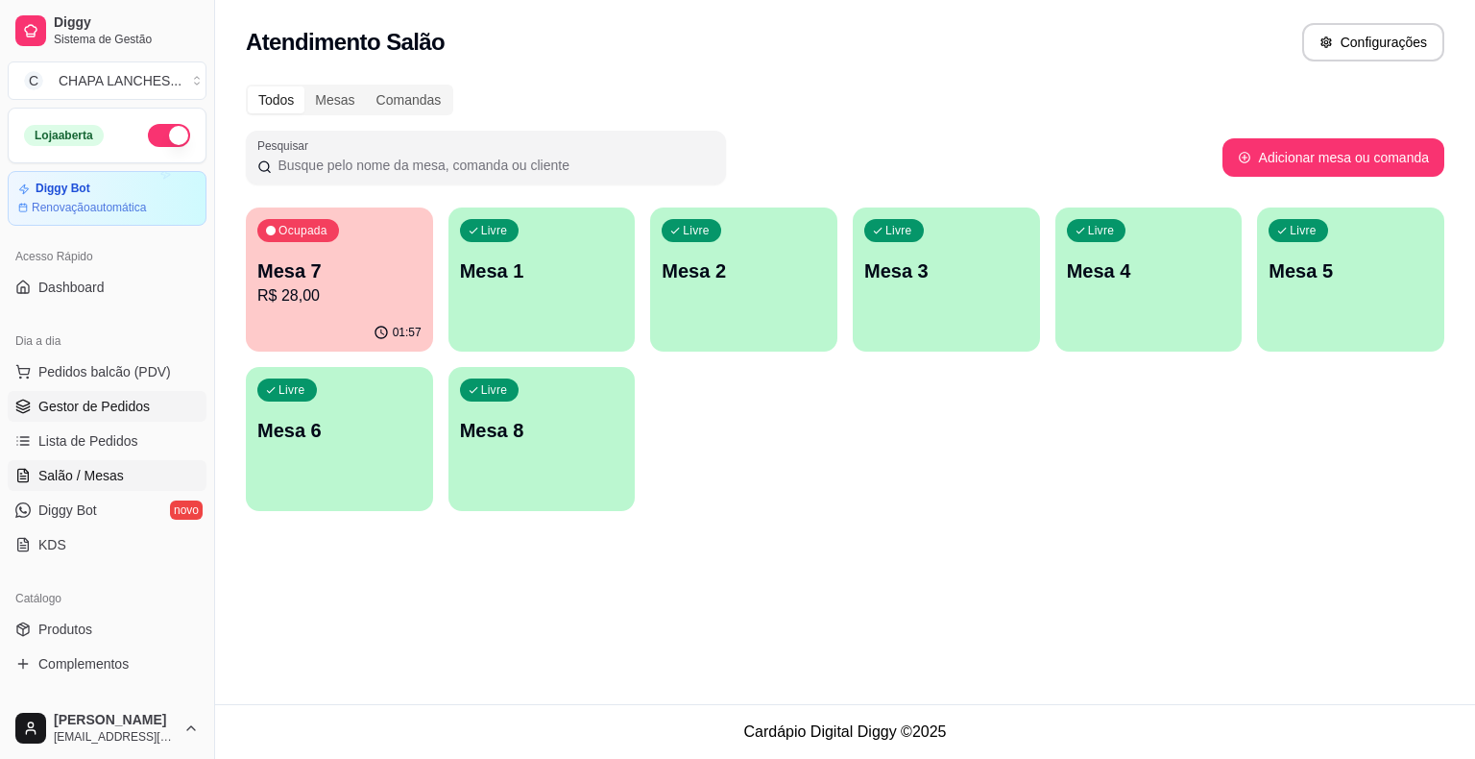
click at [108, 398] on span "Gestor de Pedidos" at bounding box center [93, 406] width 111 height 19
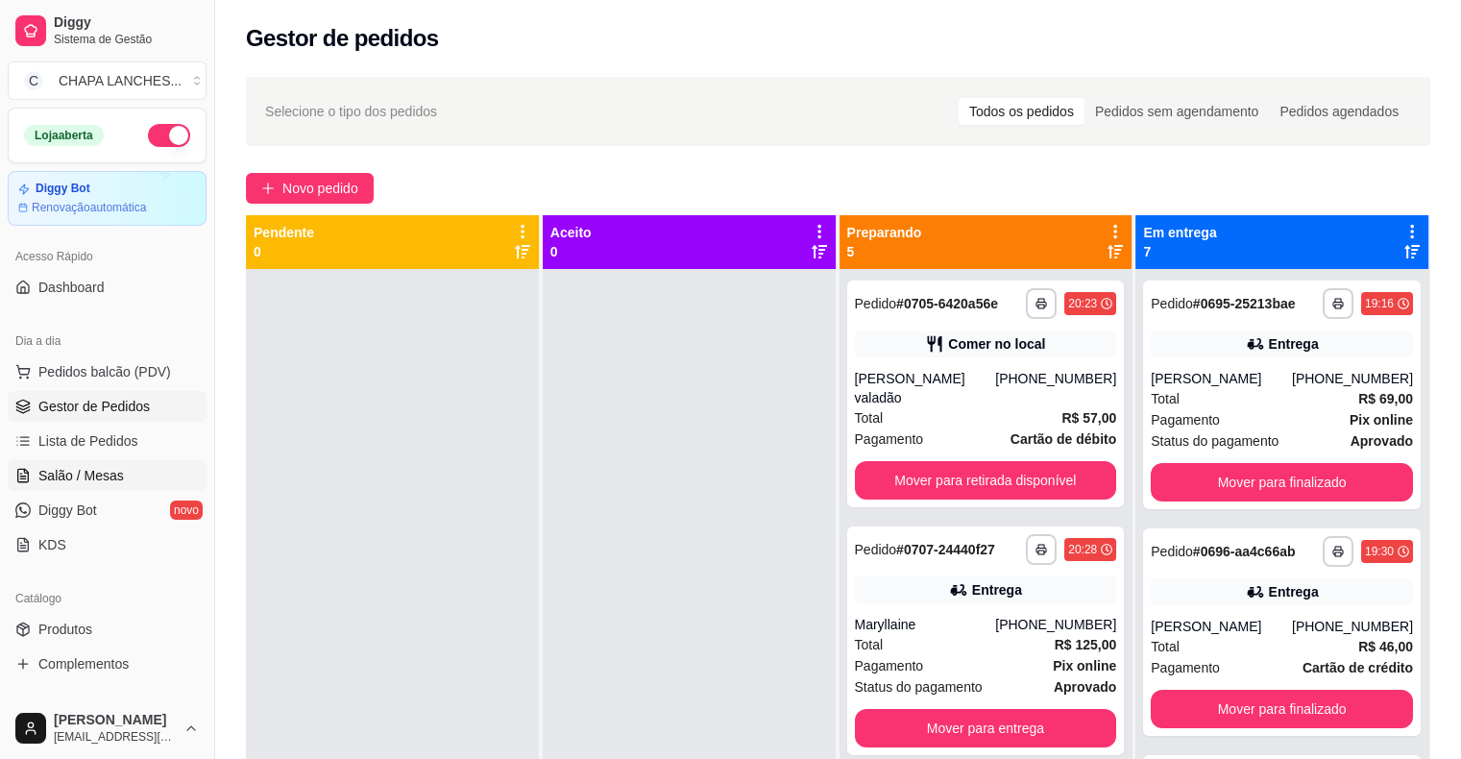
click at [137, 480] on link "Salão / Mesas" at bounding box center [107, 475] width 199 height 31
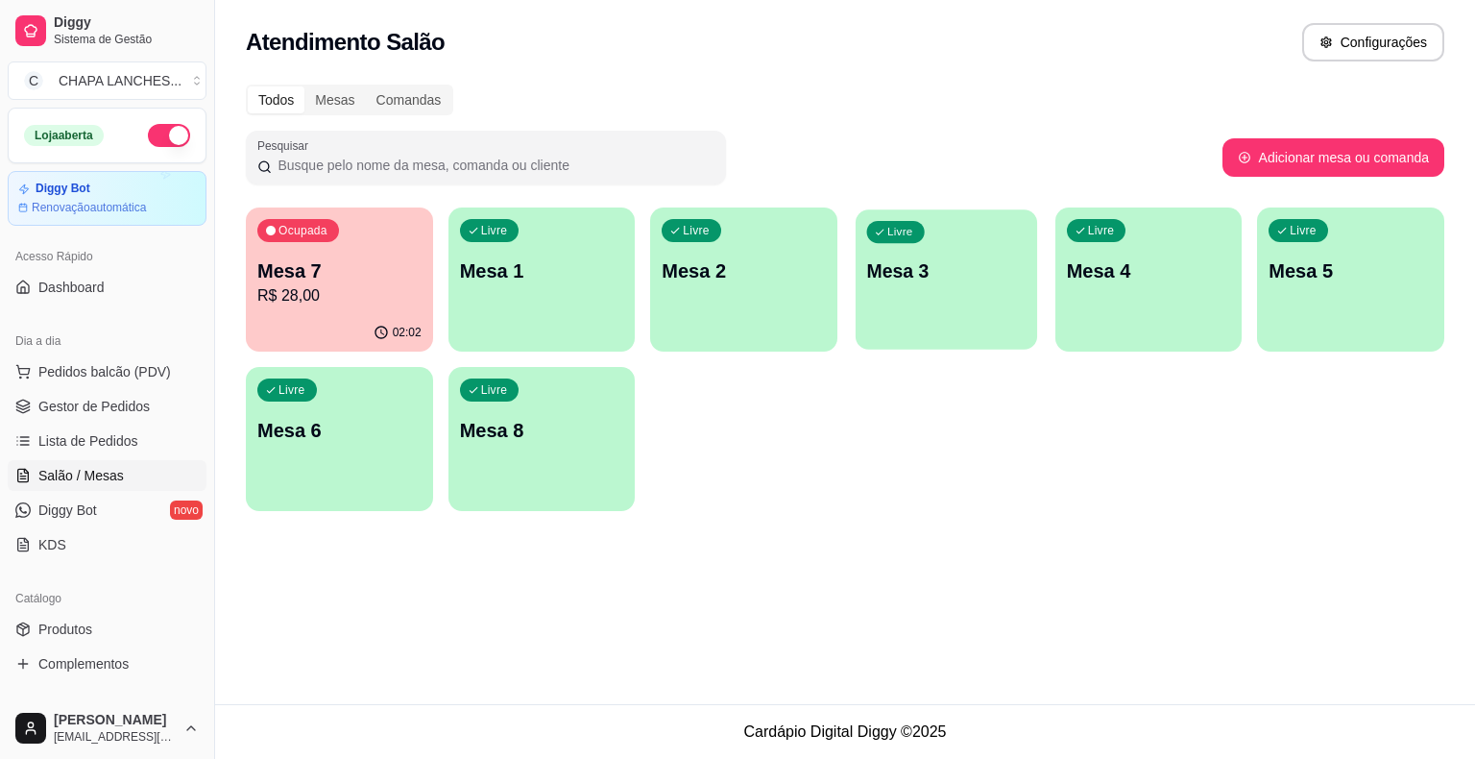
click at [926, 302] on div "Livre Mesa 3" at bounding box center [947, 267] width 182 height 117
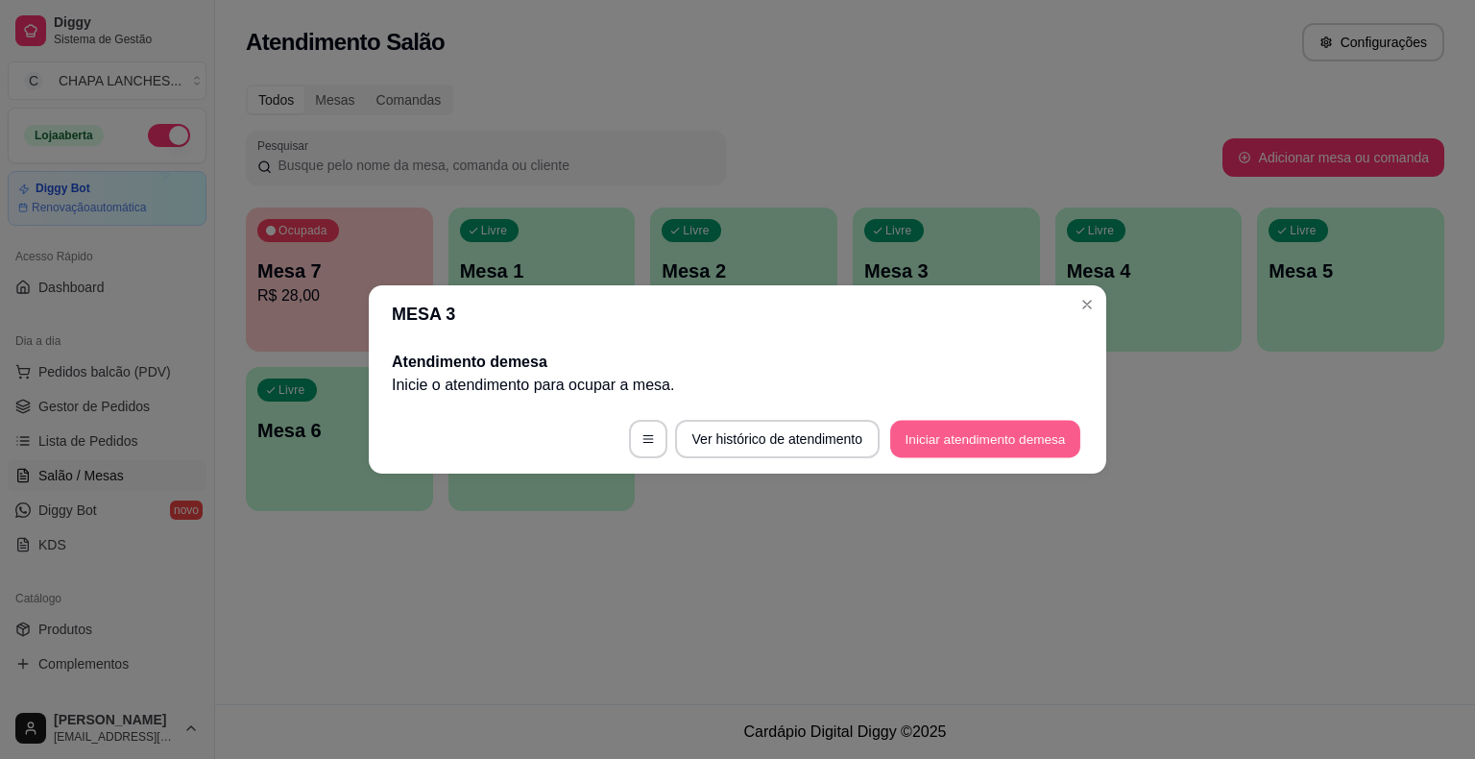
click at [1017, 433] on button "Iniciar atendimento de mesa" at bounding box center [985, 439] width 190 height 37
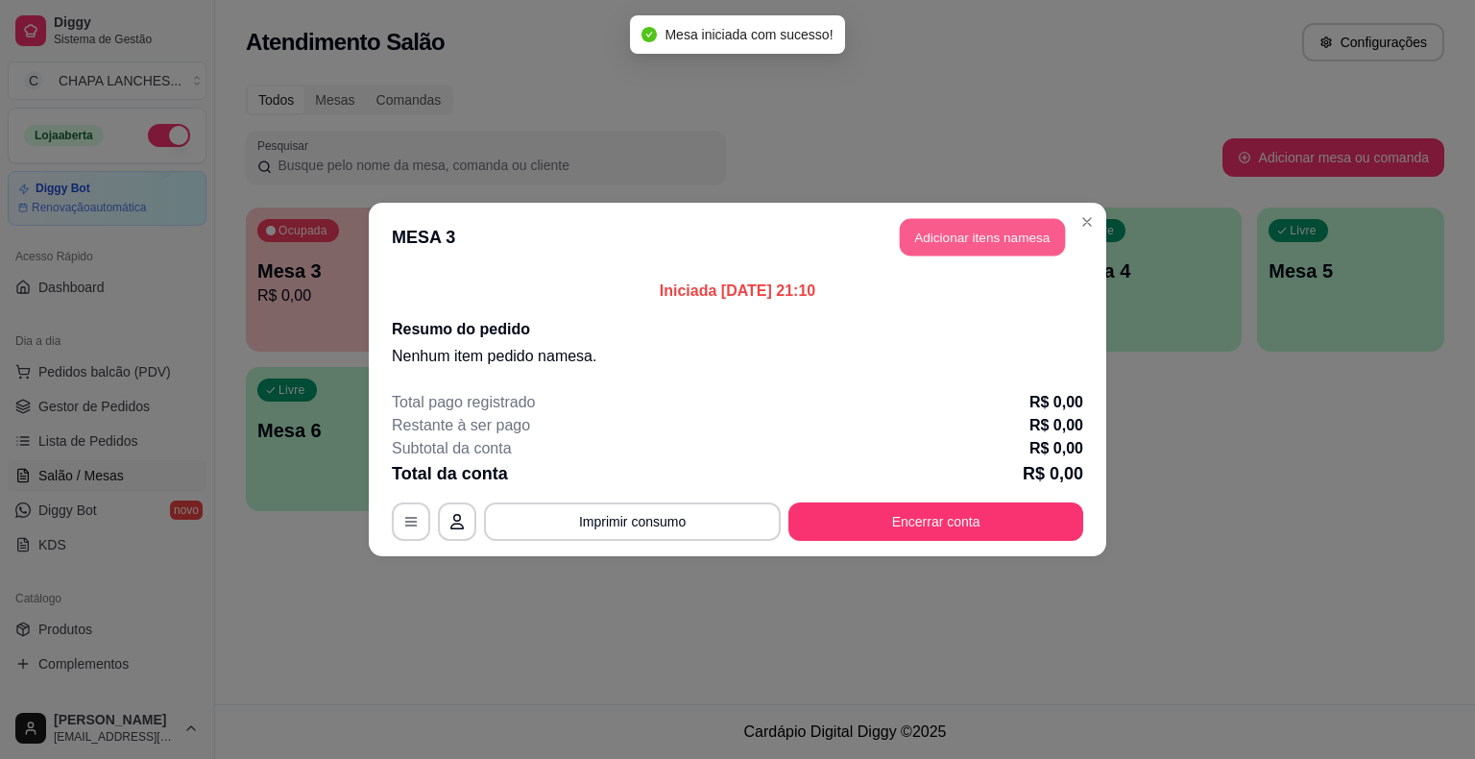
click at [944, 236] on button "Adicionar itens na mesa" at bounding box center [982, 237] width 165 height 37
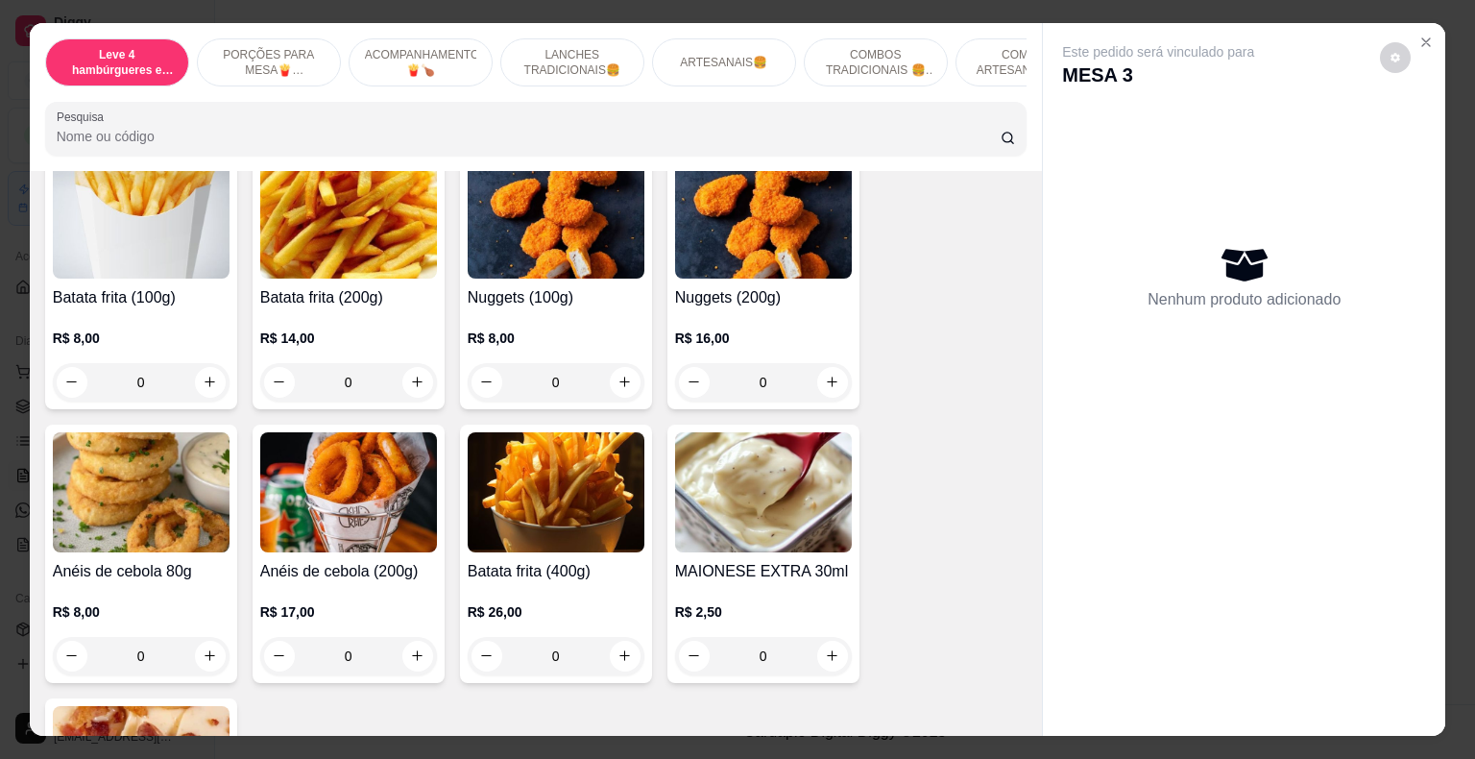
scroll to position [864, 0]
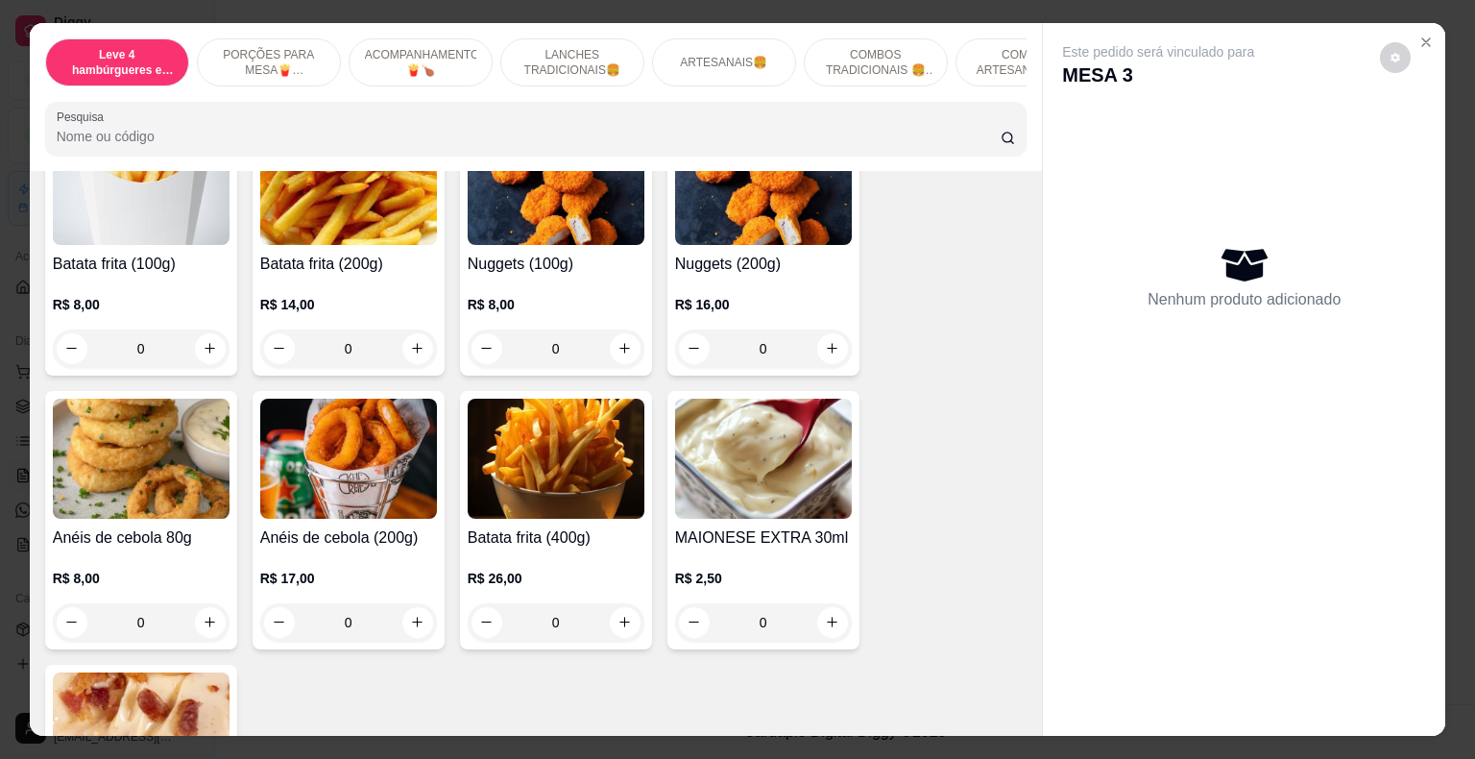
click at [615, 603] on div "0" at bounding box center [556, 622] width 177 height 38
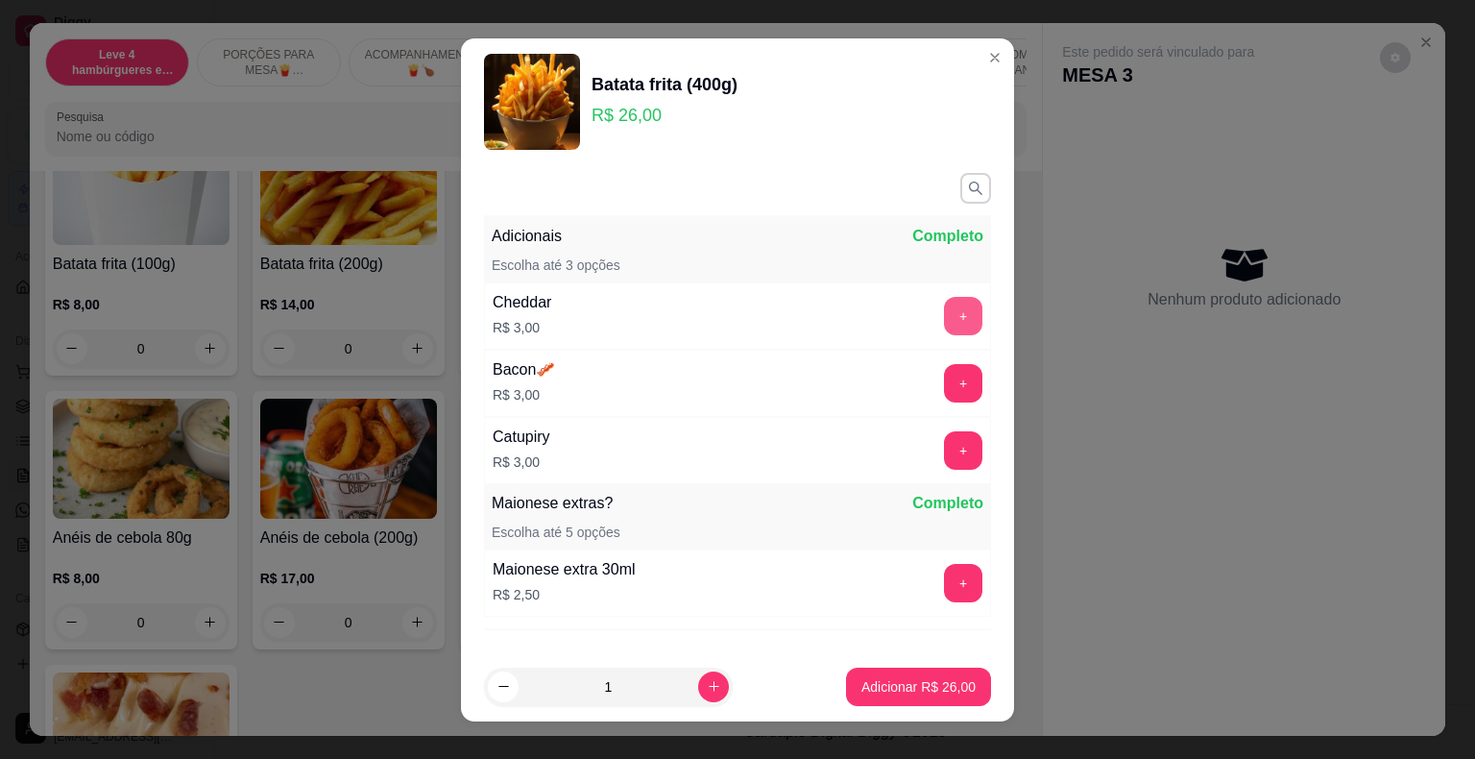
click at [944, 325] on button "+" at bounding box center [963, 316] width 38 height 38
click at [944, 378] on button "+" at bounding box center [963, 383] width 38 height 38
click at [945, 454] on button "+" at bounding box center [963, 449] width 37 height 37
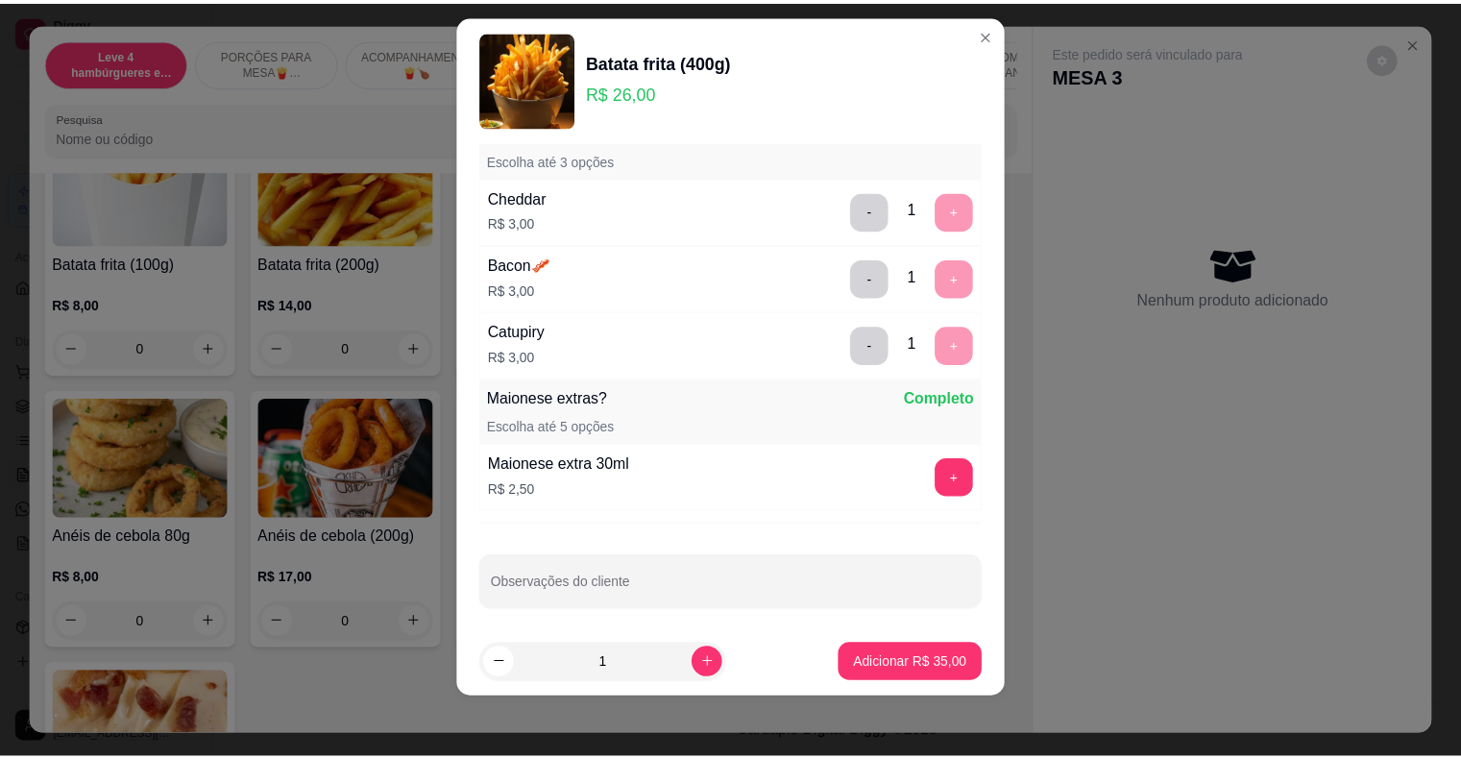
scroll to position [85, 0]
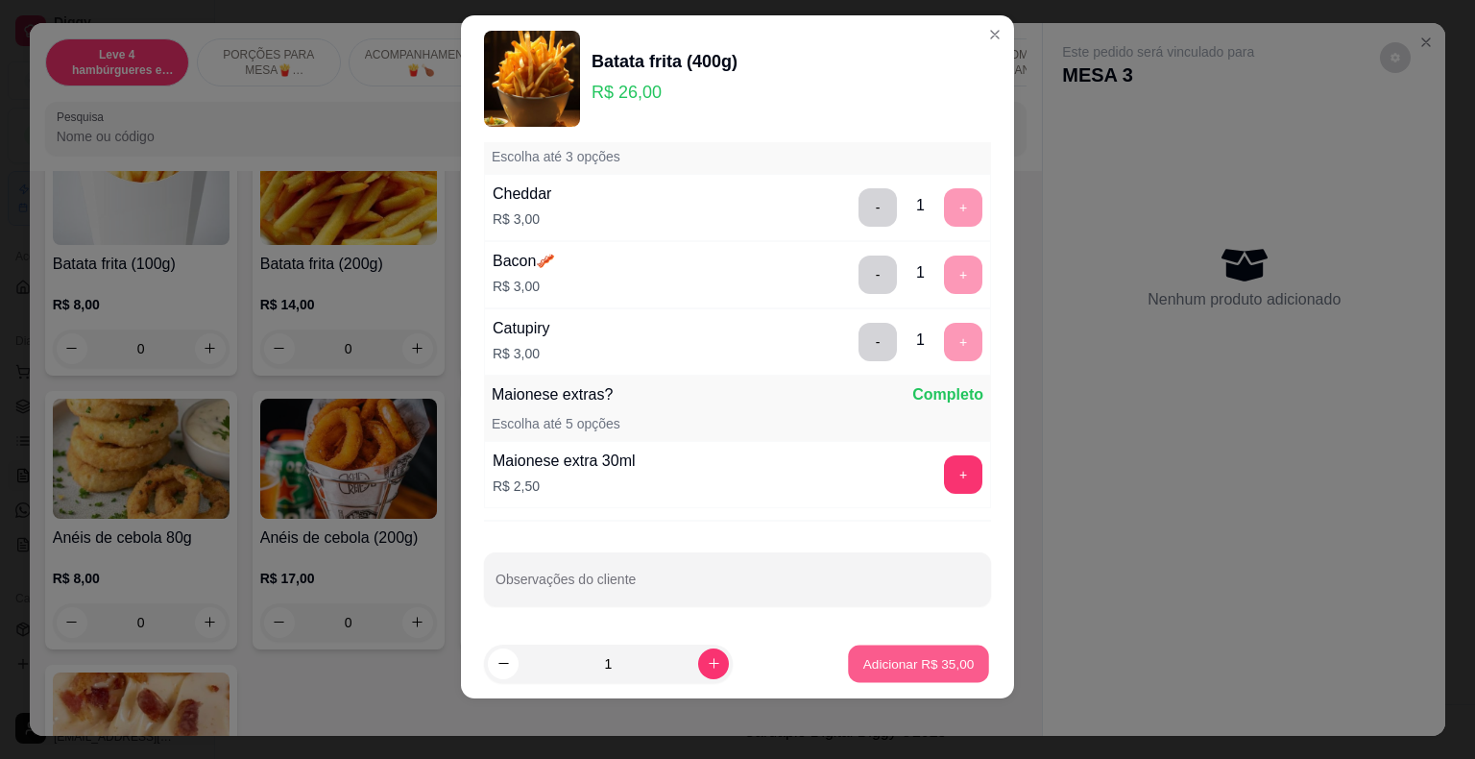
click at [919, 659] on p "Adicionar R$ 35,00" at bounding box center [918, 663] width 111 height 18
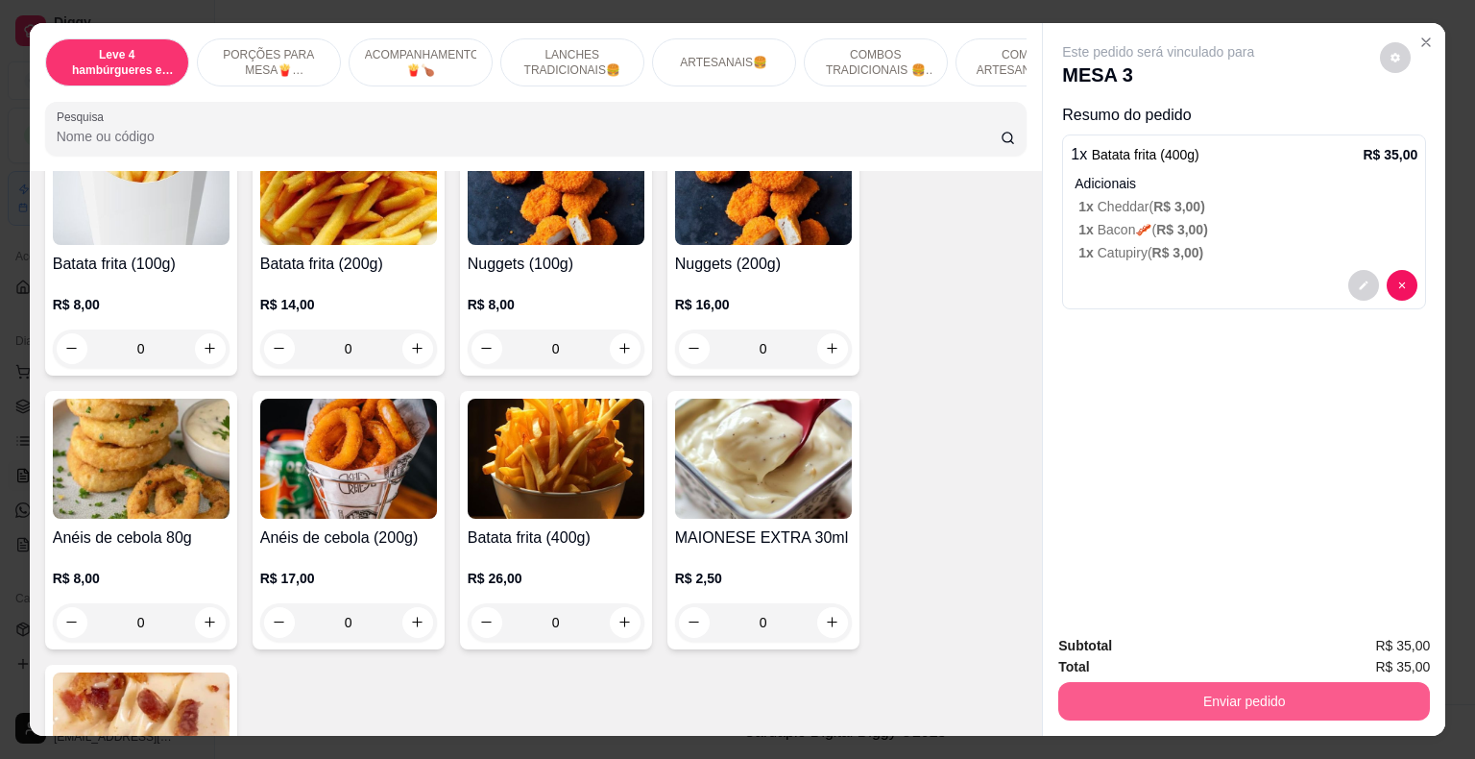
click at [1119, 701] on button "Enviar pedido" at bounding box center [1244, 701] width 372 height 38
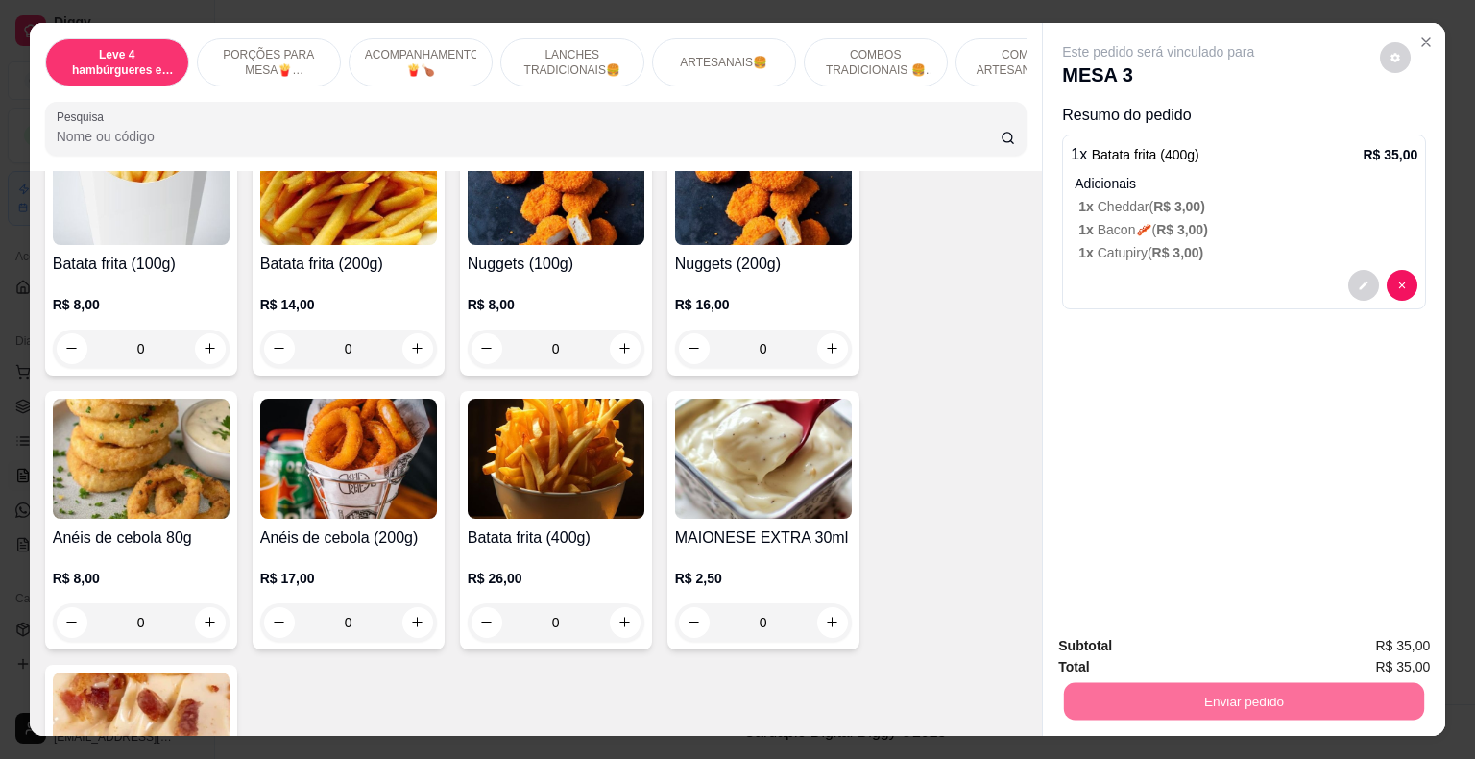
click at [1386, 639] on button "Enviar pedido" at bounding box center [1380, 647] width 109 height 36
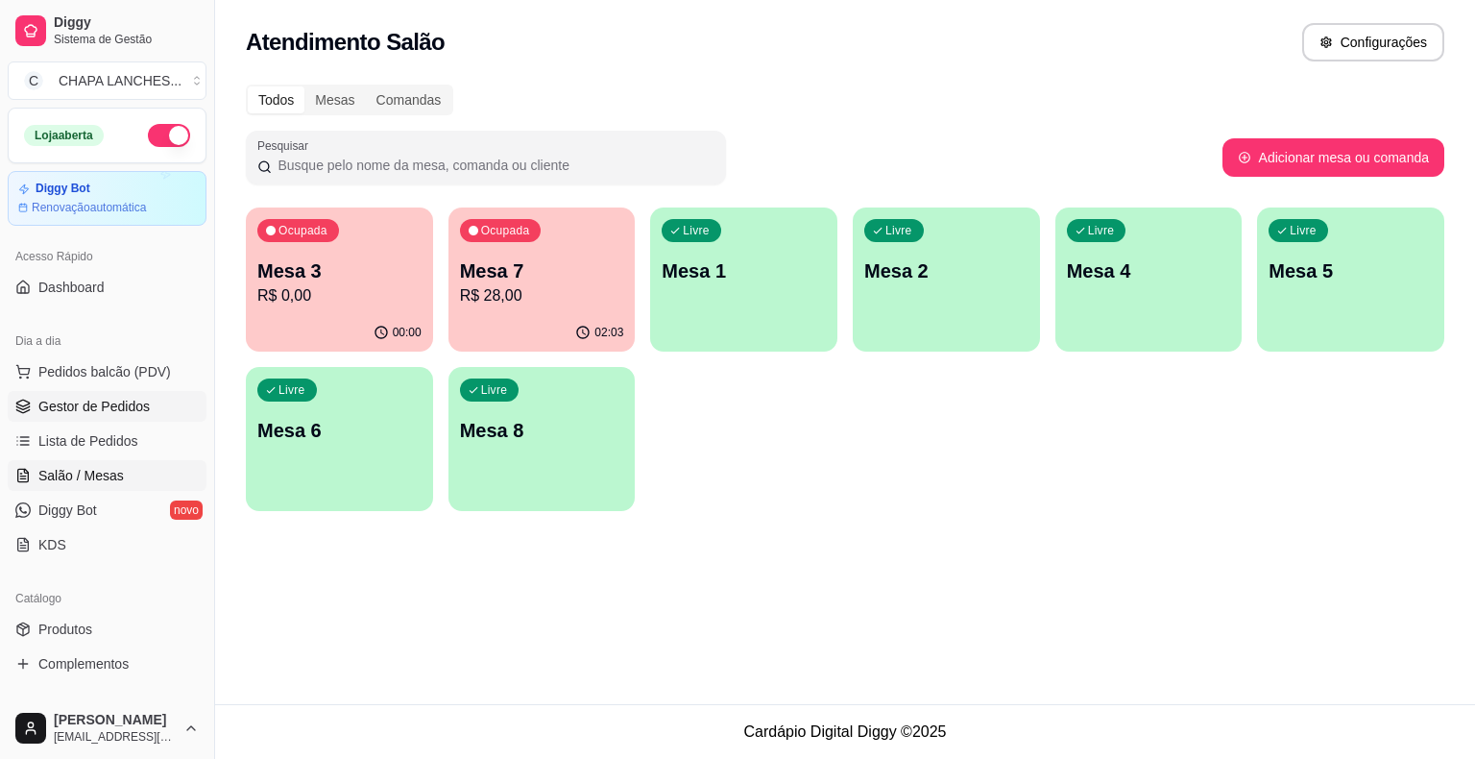
click at [137, 401] on span "Gestor de Pedidos" at bounding box center [93, 406] width 111 height 19
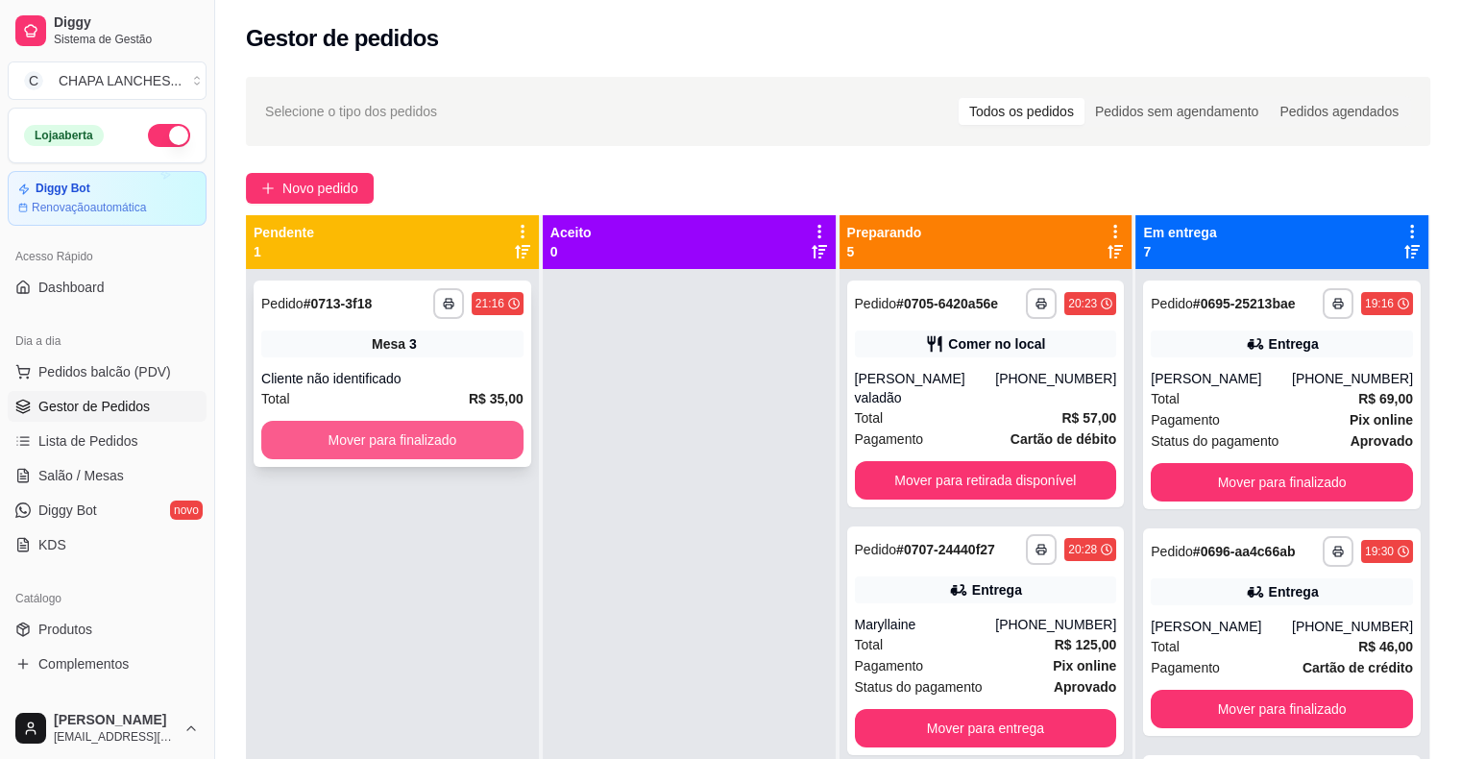
click at [297, 425] on button "Mover para finalizado" at bounding box center [392, 440] width 262 height 38
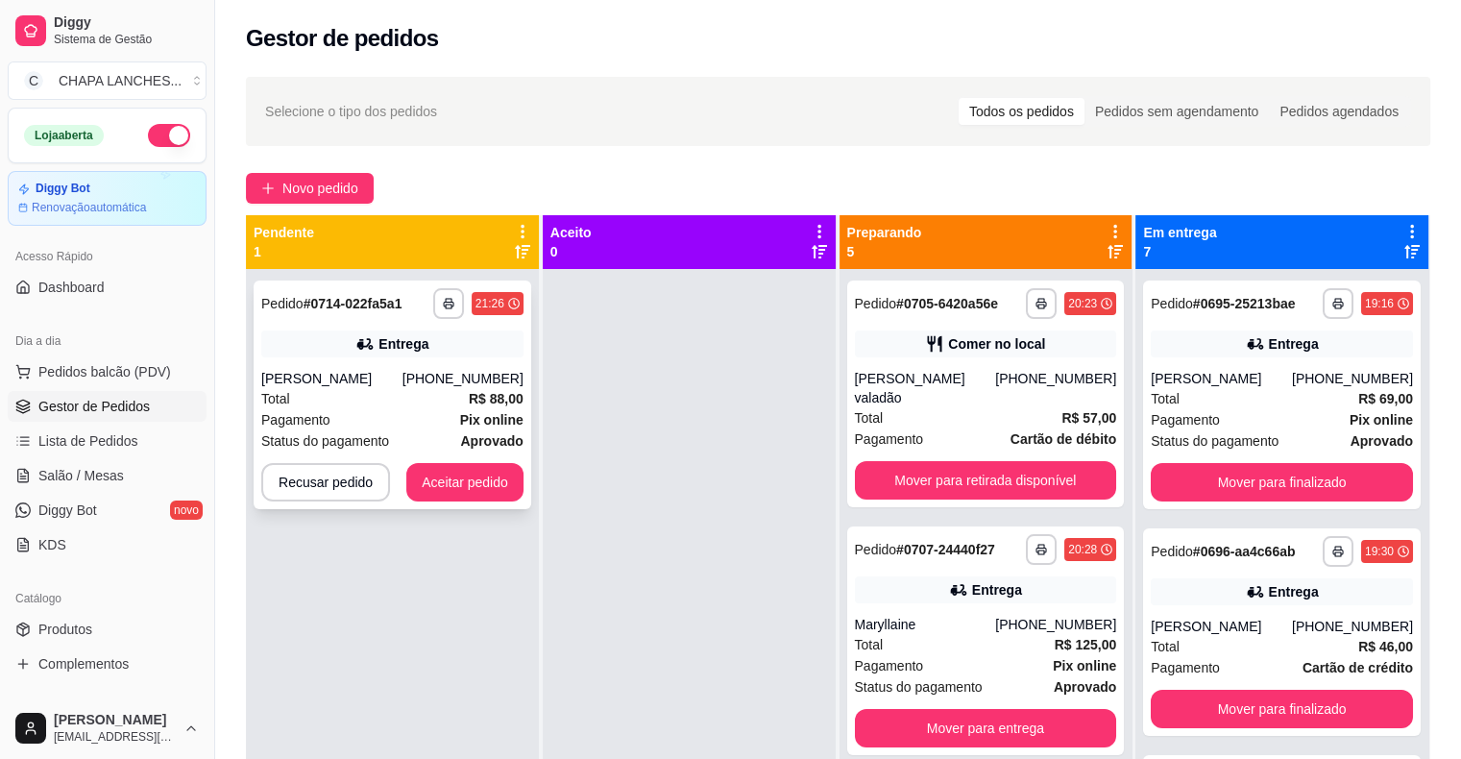
click at [287, 413] on span "Pagamento" at bounding box center [295, 419] width 69 height 21
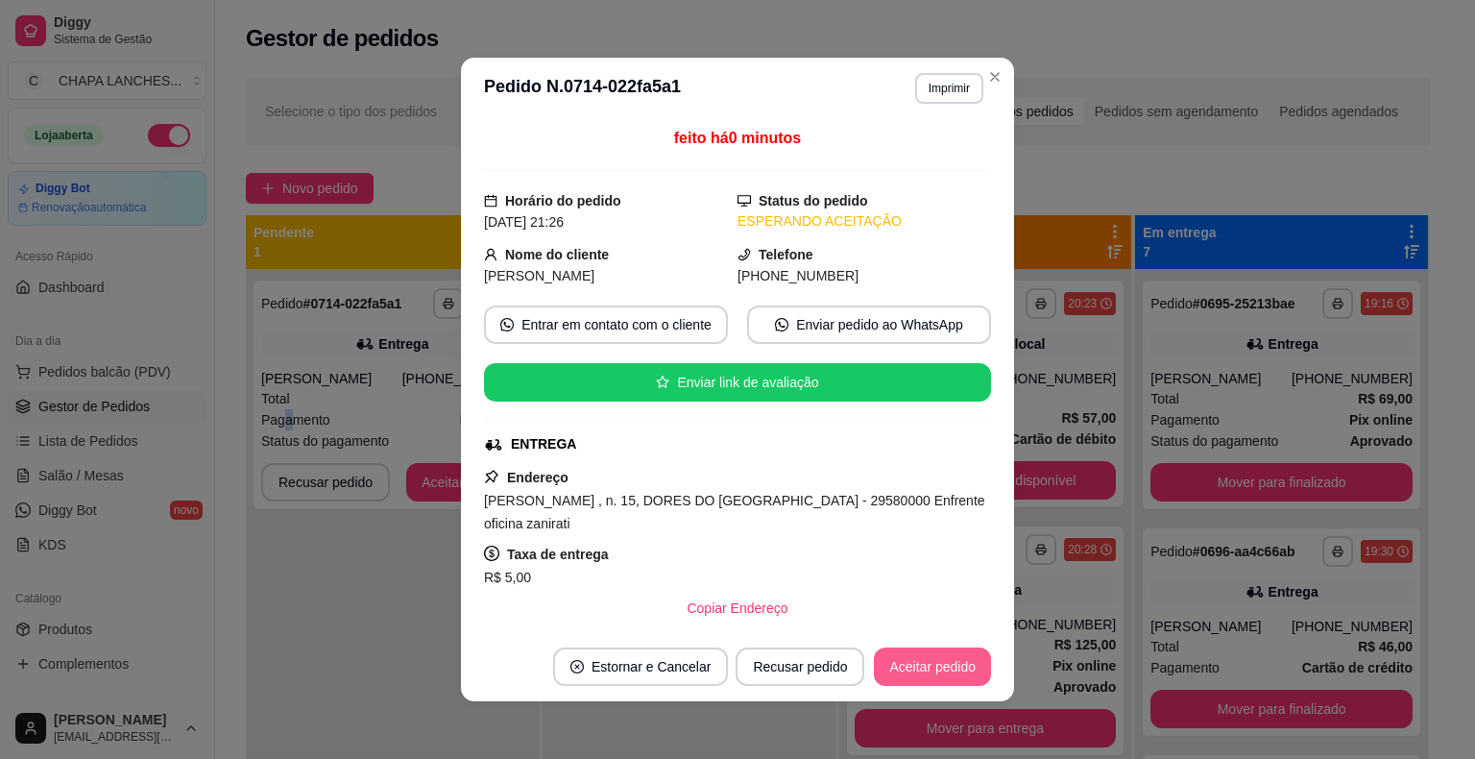
click at [932, 663] on button "Aceitar pedido" at bounding box center [932, 666] width 117 height 38
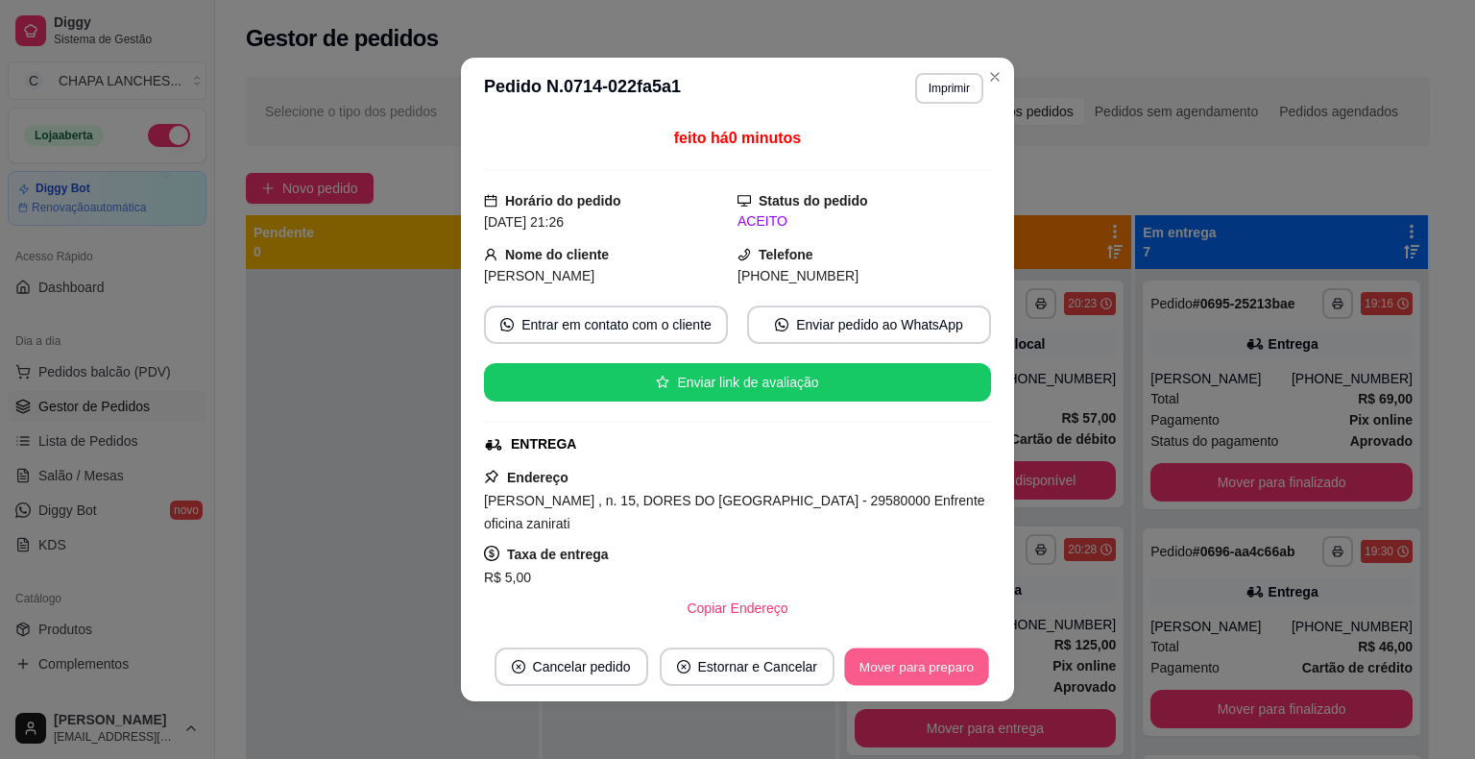
click at [910, 667] on button "Mover para preparo" at bounding box center [916, 666] width 144 height 37
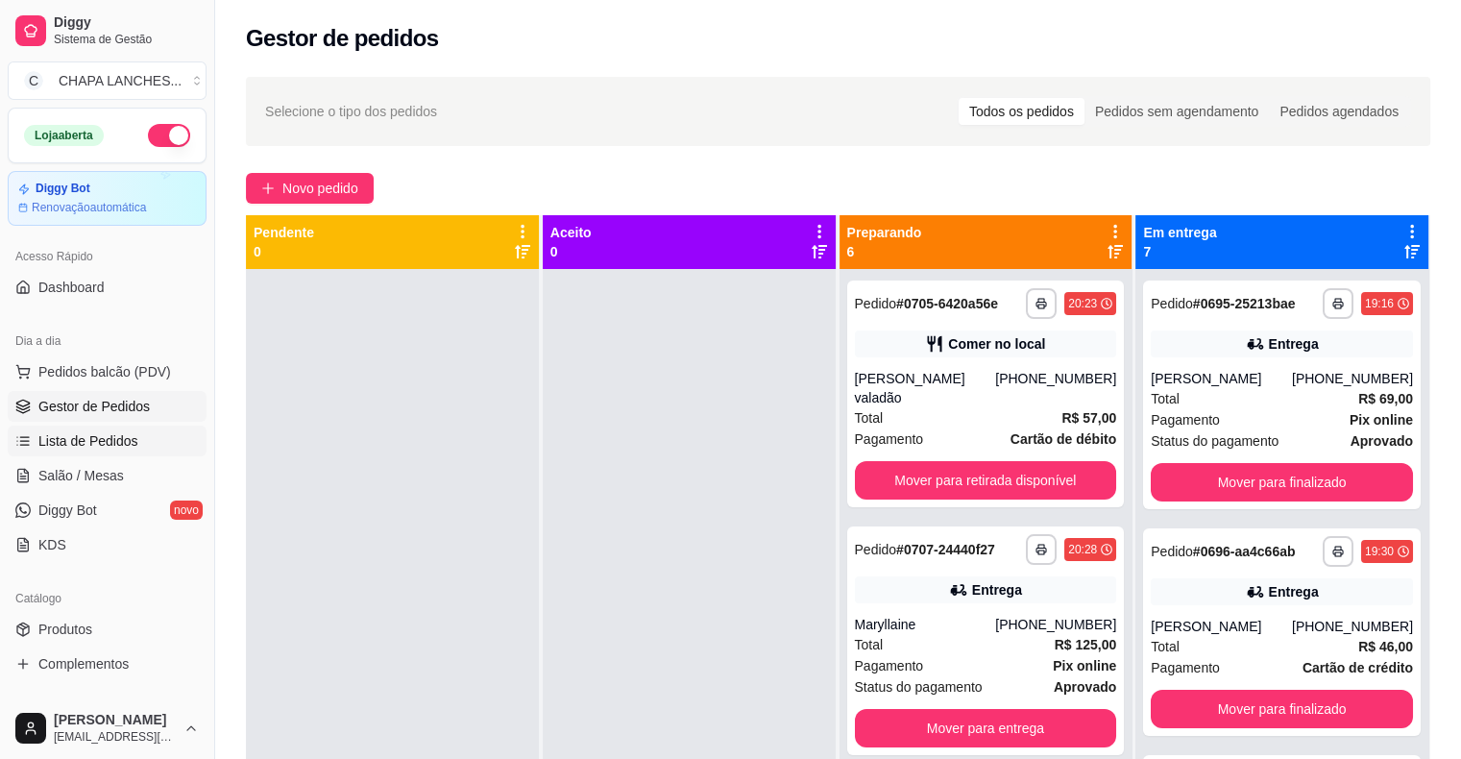
click at [135, 442] on link "Lista de Pedidos" at bounding box center [107, 440] width 199 height 31
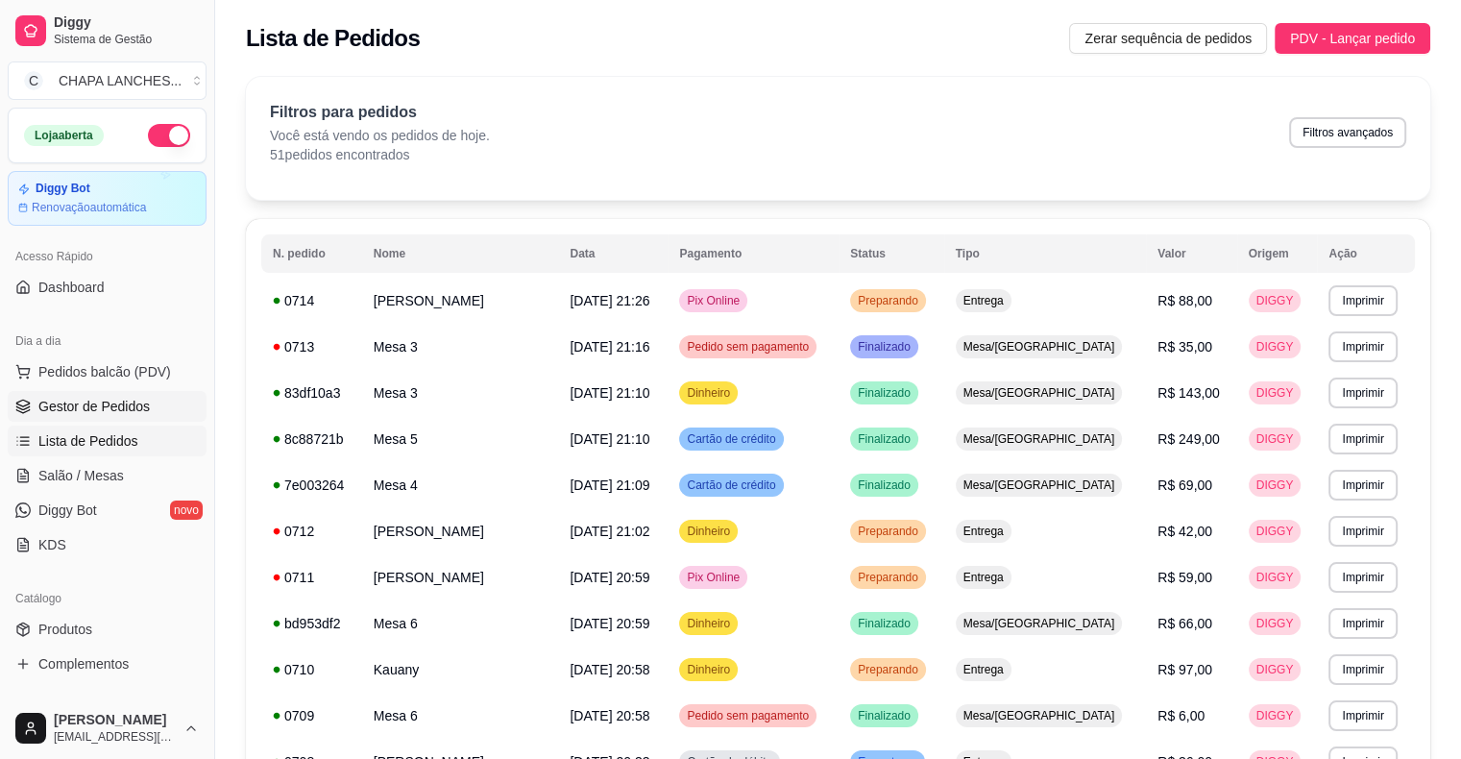
click at [138, 402] on span "Gestor de Pedidos" at bounding box center [93, 406] width 111 height 19
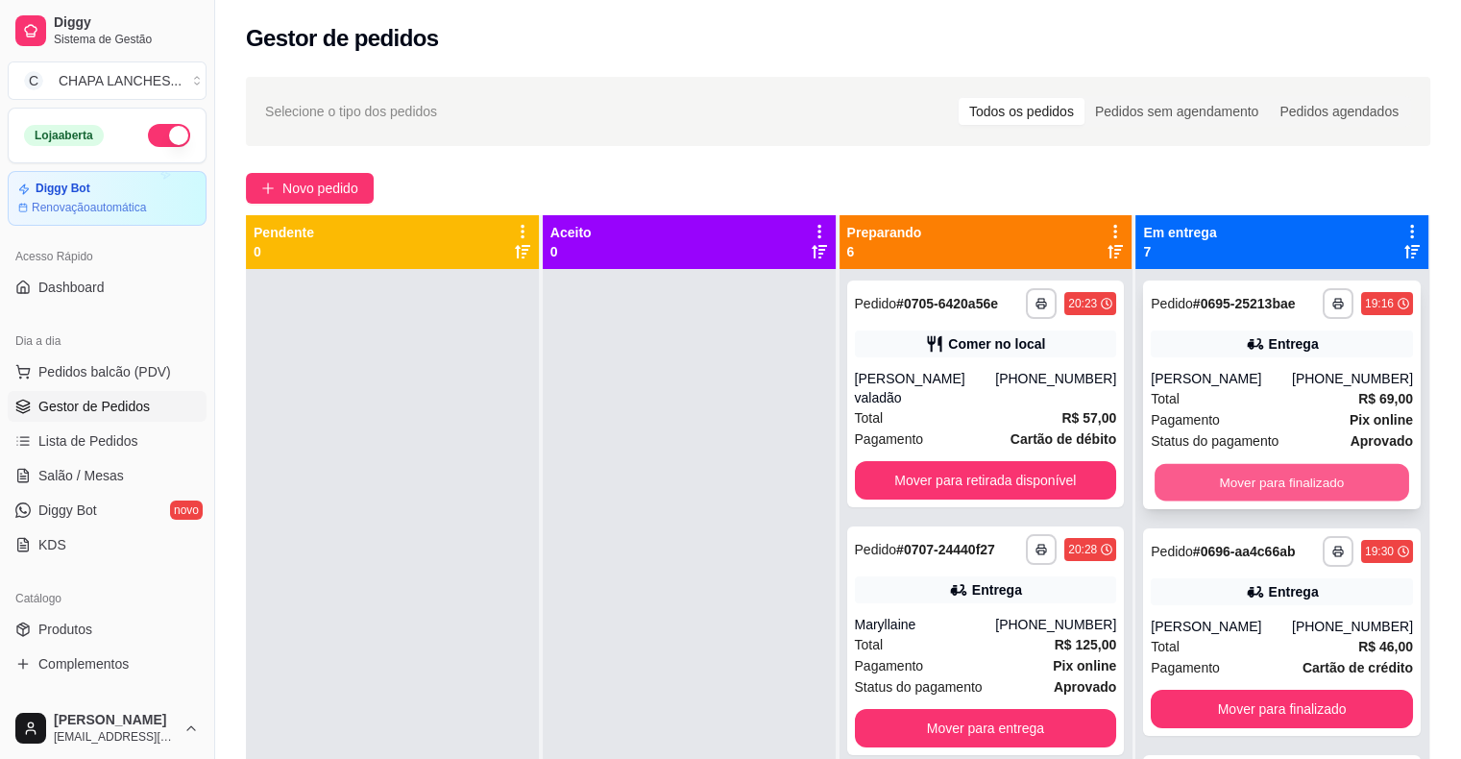
click at [1258, 484] on button "Mover para finalizado" at bounding box center [1281, 482] width 255 height 37
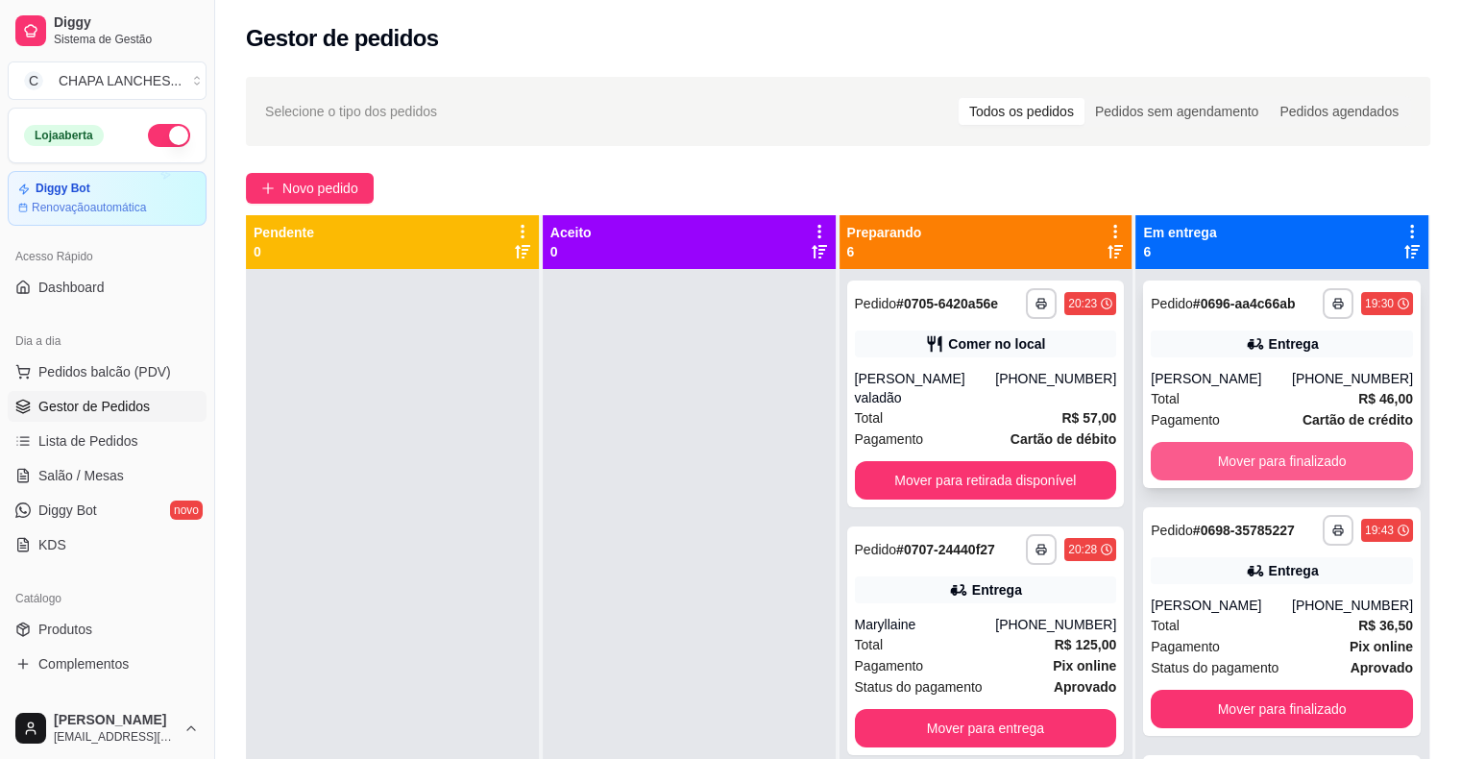
click at [1253, 454] on button "Mover para finalizado" at bounding box center [1282, 461] width 262 height 38
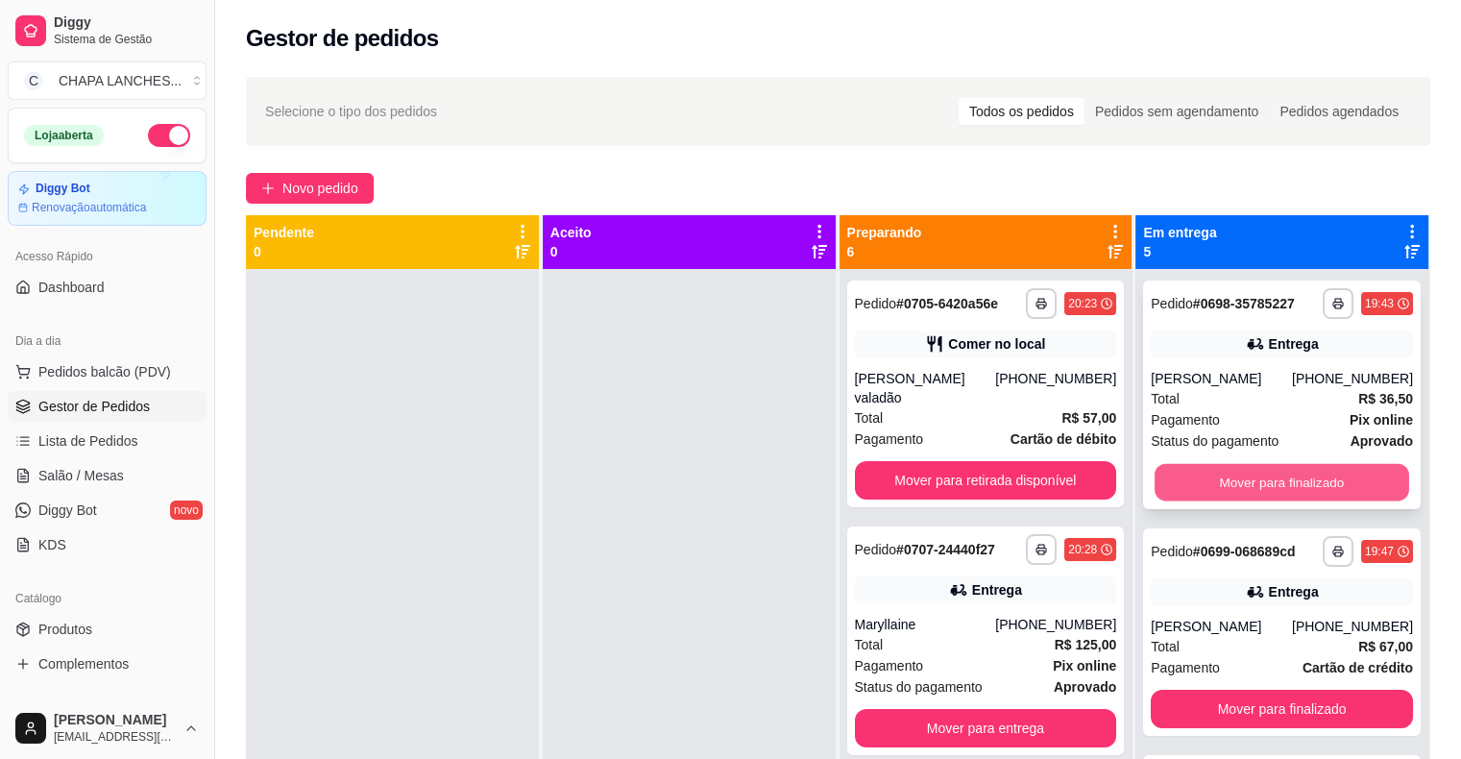
click at [1256, 474] on button "Mover para finalizado" at bounding box center [1281, 482] width 255 height 37
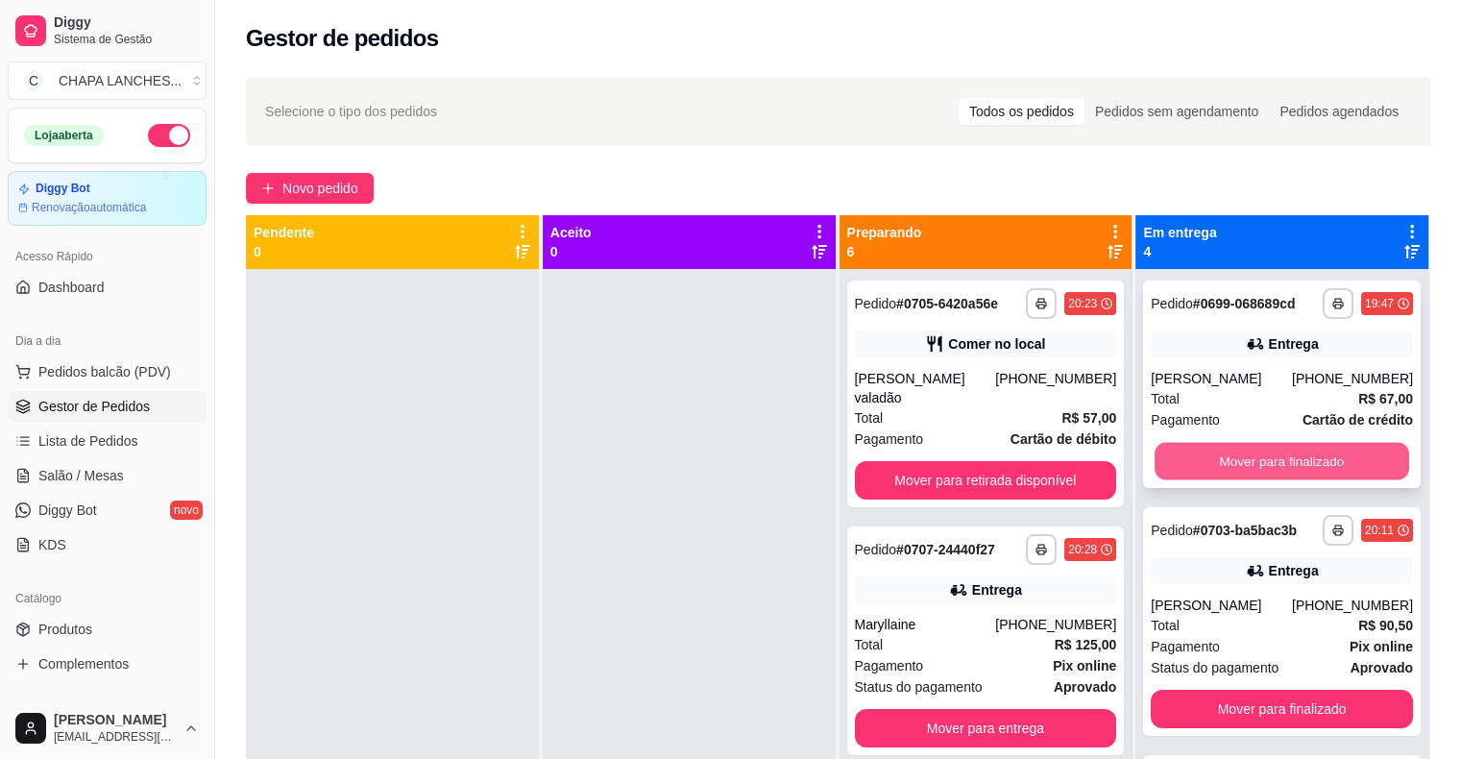
click at [1237, 467] on button "Mover para finalizado" at bounding box center [1281, 461] width 255 height 37
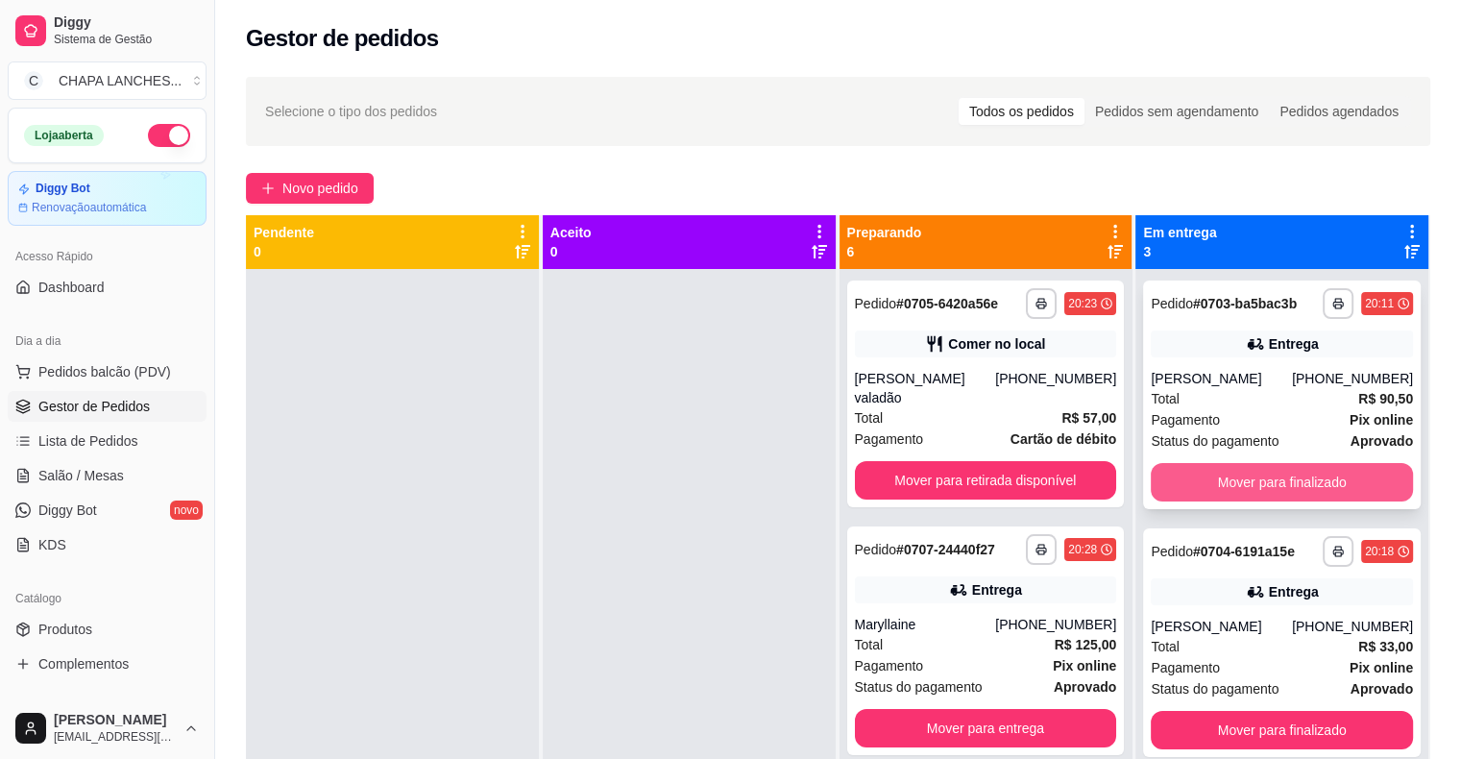
click at [1245, 478] on button "Mover para finalizado" at bounding box center [1282, 482] width 262 height 38
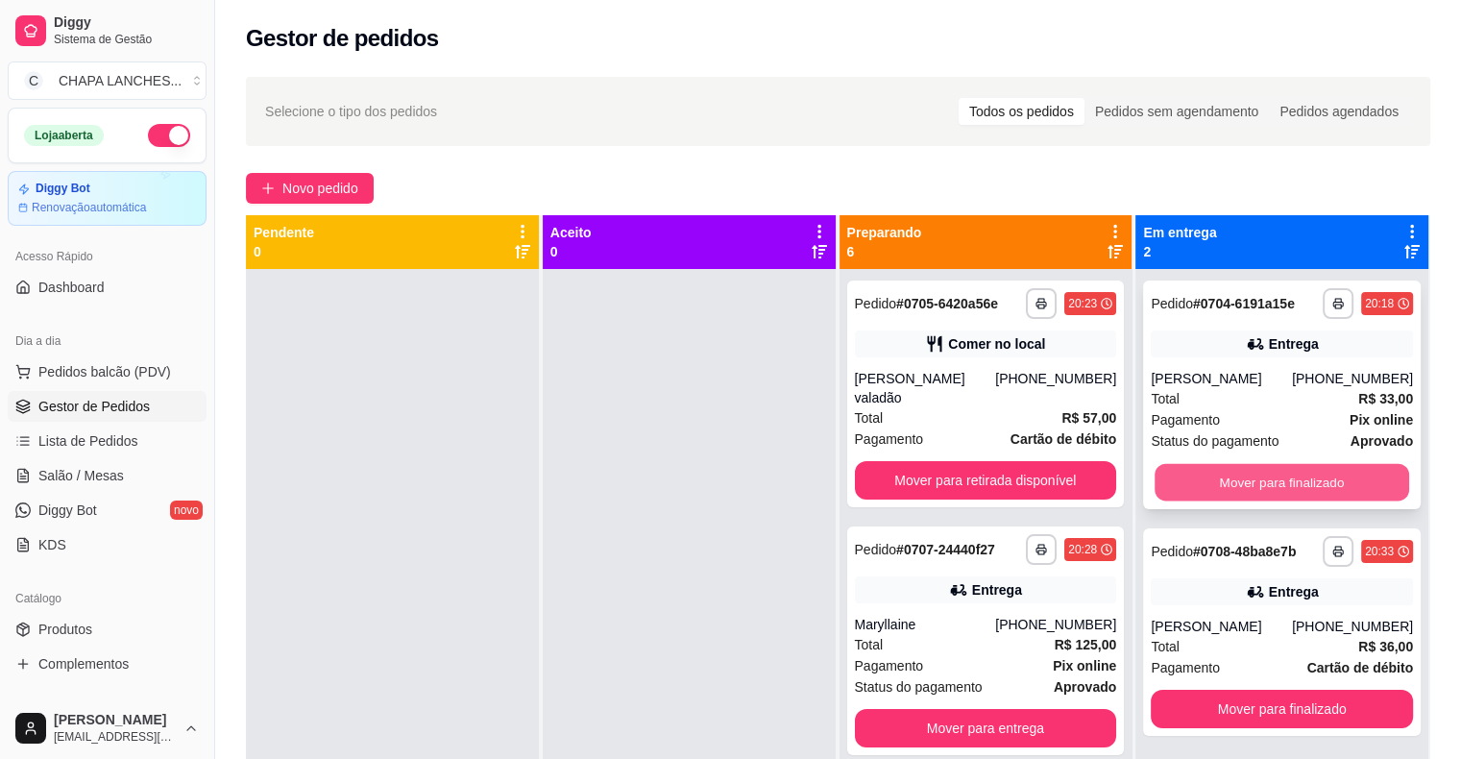
click at [1239, 478] on button "Mover para finalizado" at bounding box center [1281, 482] width 255 height 37
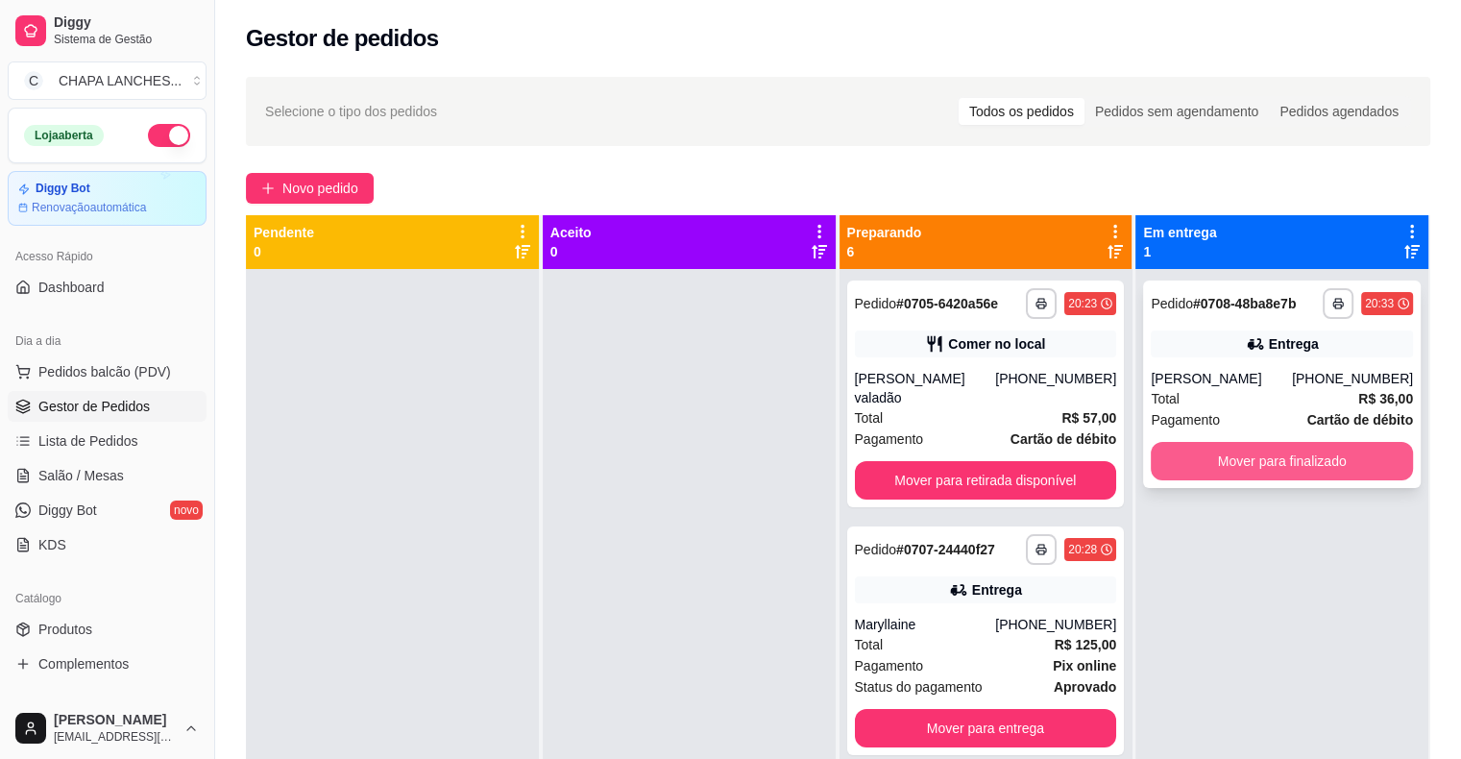
click at [1228, 459] on button "Mover para finalizado" at bounding box center [1282, 461] width 262 height 38
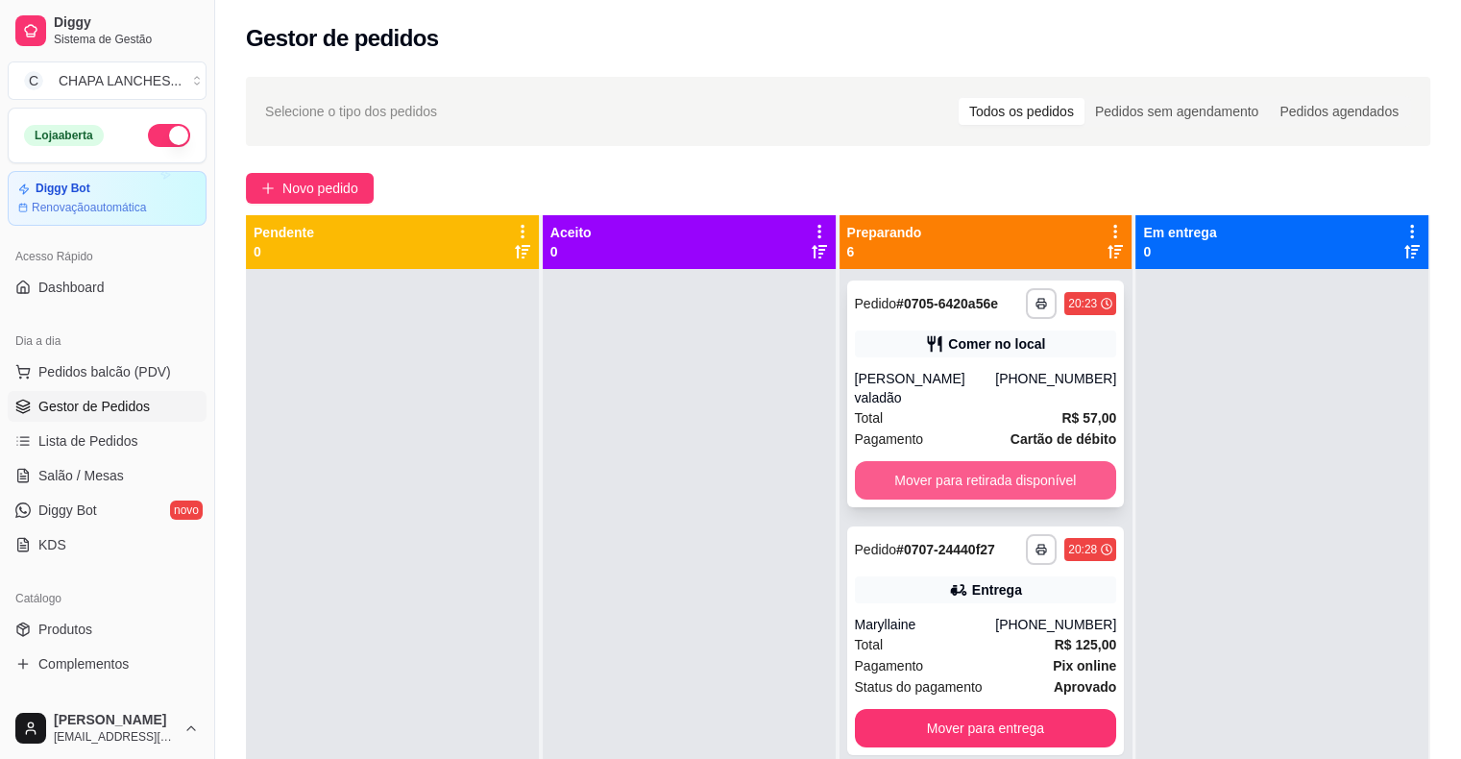
click at [1037, 467] on button "Mover para retirada disponível" at bounding box center [986, 480] width 262 height 38
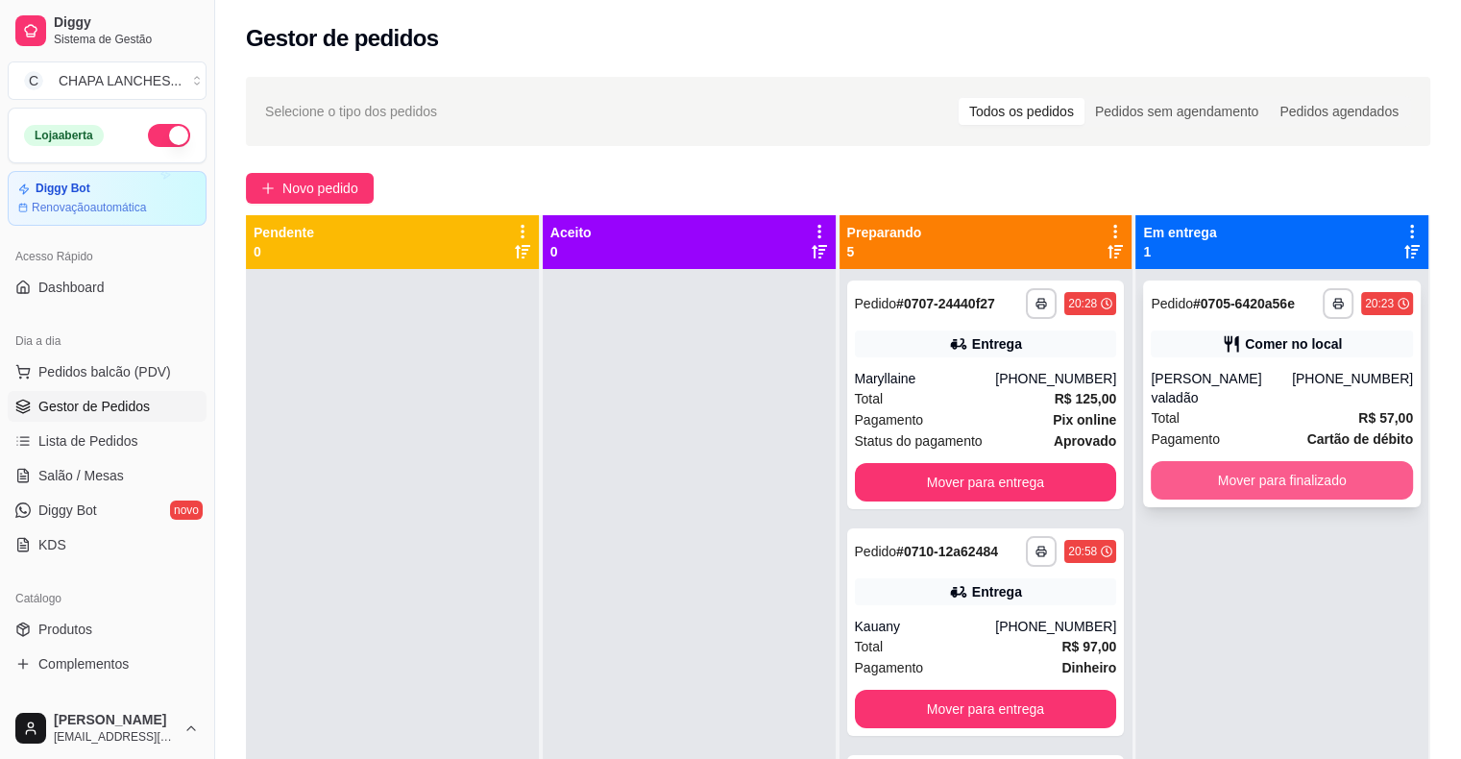
click at [1170, 469] on button "Mover para finalizado" at bounding box center [1282, 480] width 262 height 38
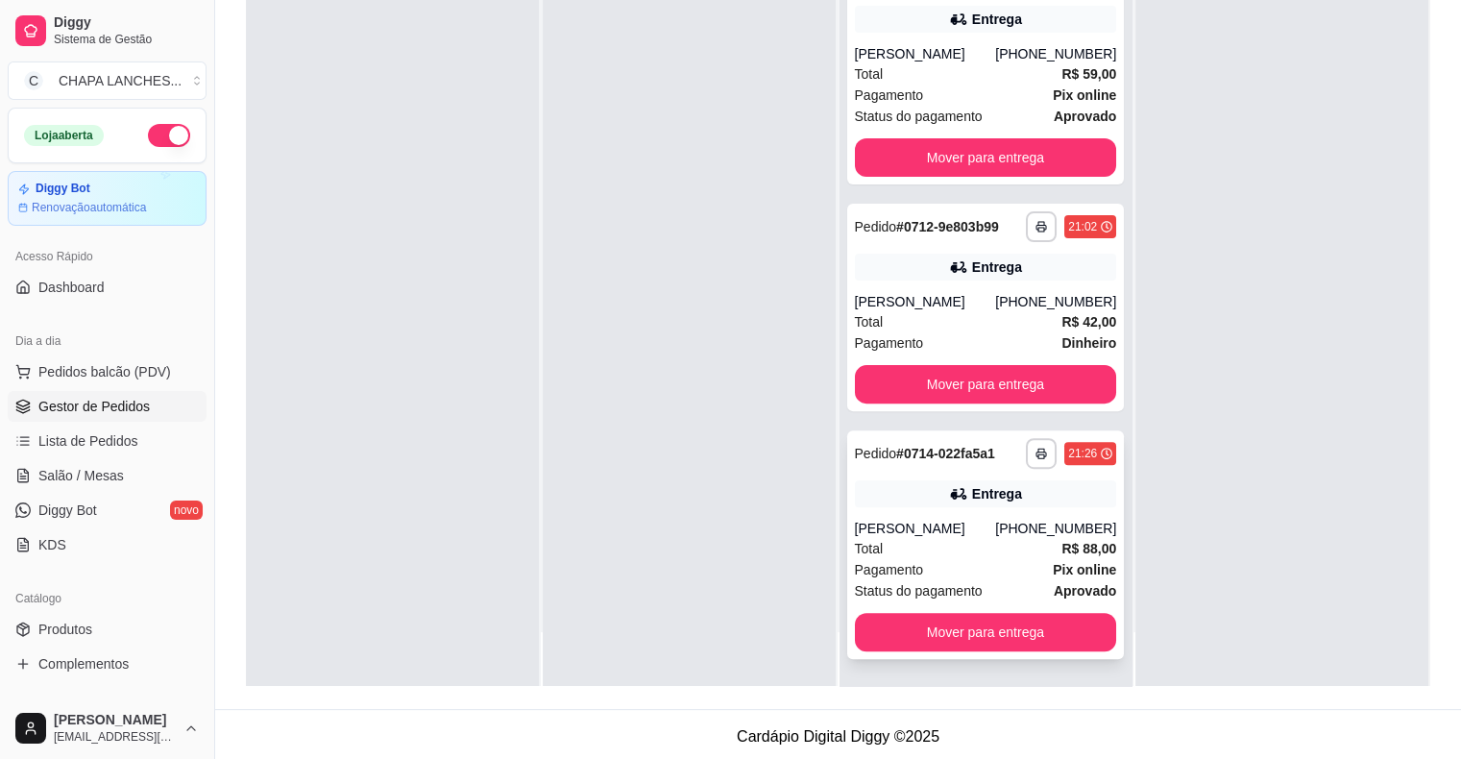
scroll to position [292, 0]
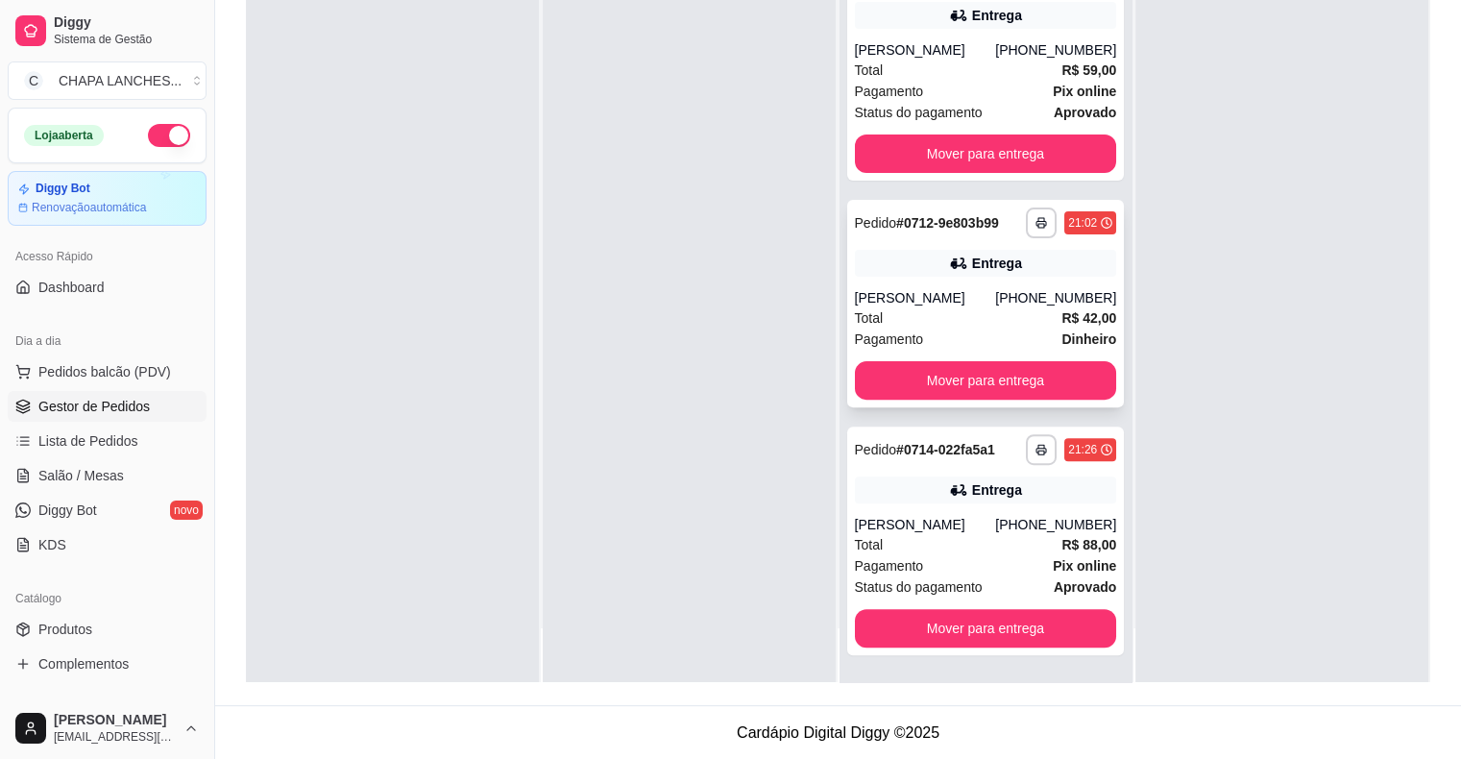
click at [931, 281] on div "**********" at bounding box center [986, 303] width 278 height 207
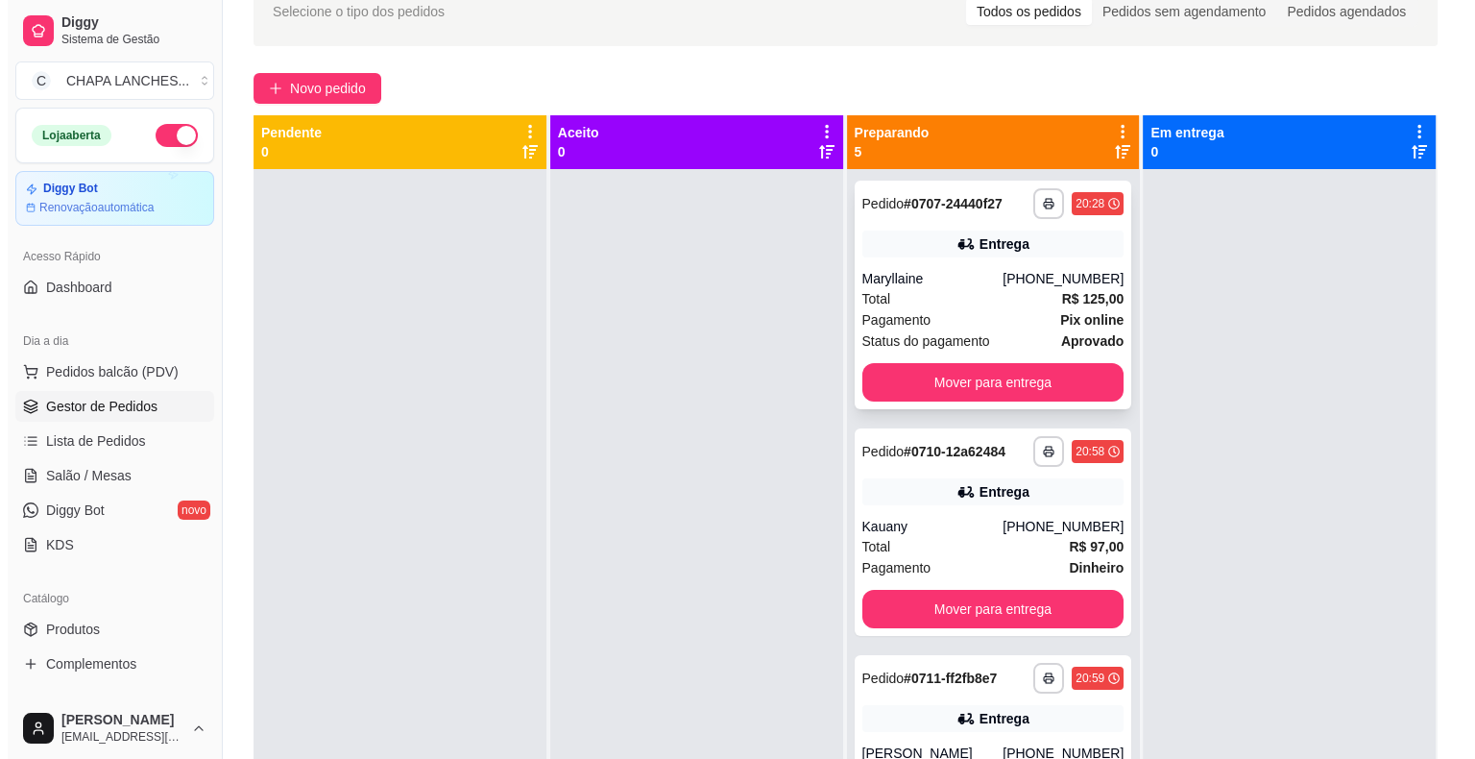
scroll to position [4, 0]
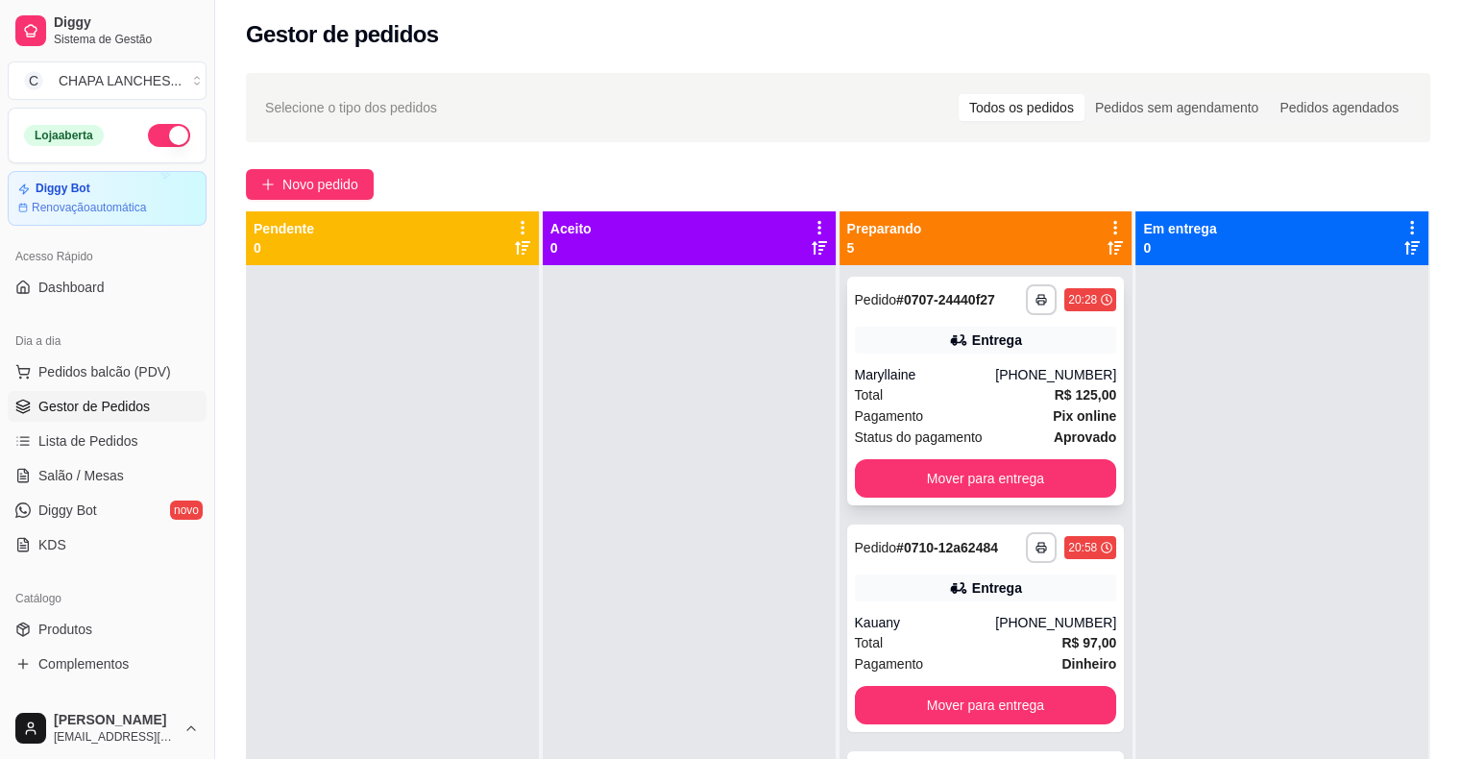
click at [916, 370] on div "Maryllaine" at bounding box center [925, 374] width 141 height 19
click at [934, 471] on button "Mover para entrega" at bounding box center [986, 478] width 255 height 37
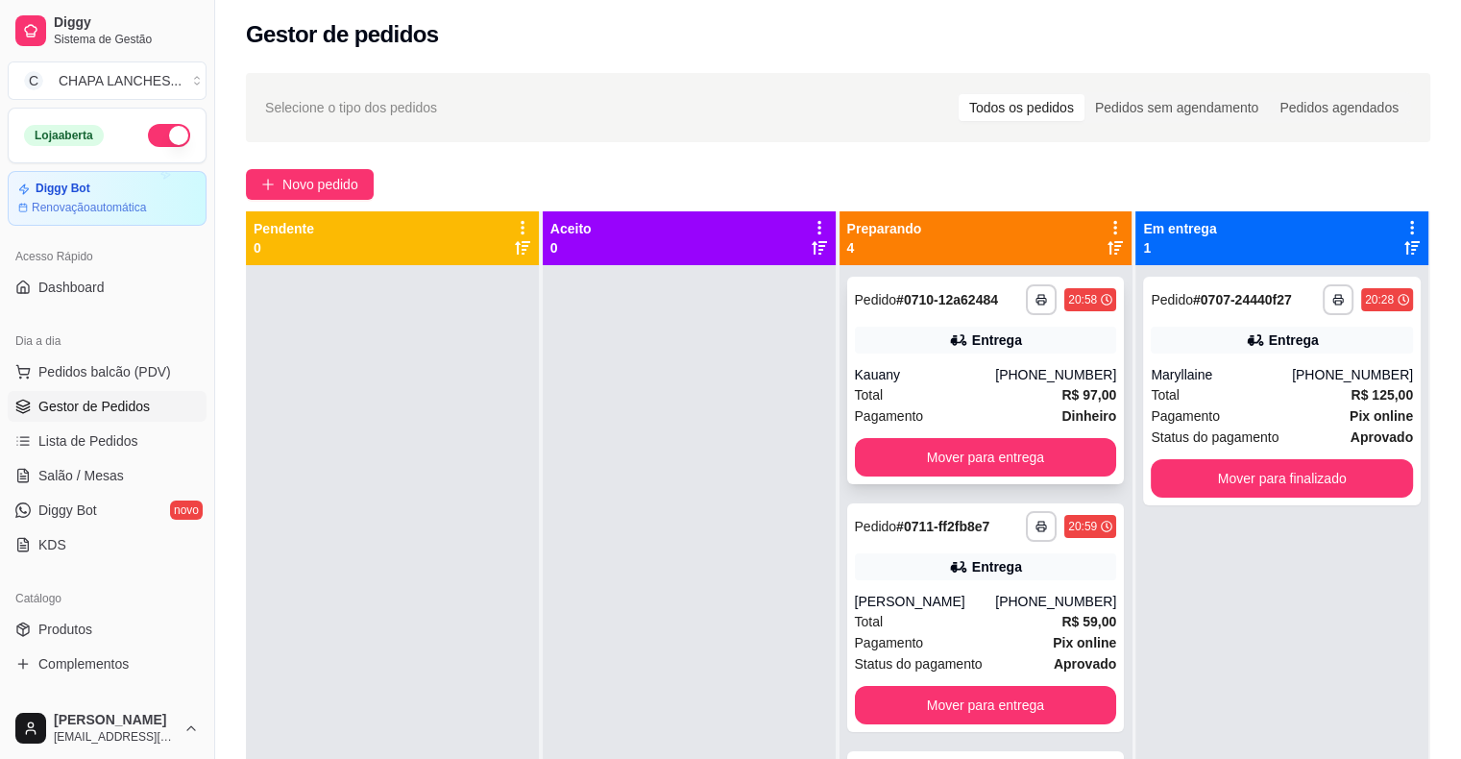
click at [911, 396] on div "Total R$ 97,00" at bounding box center [986, 394] width 262 height 21
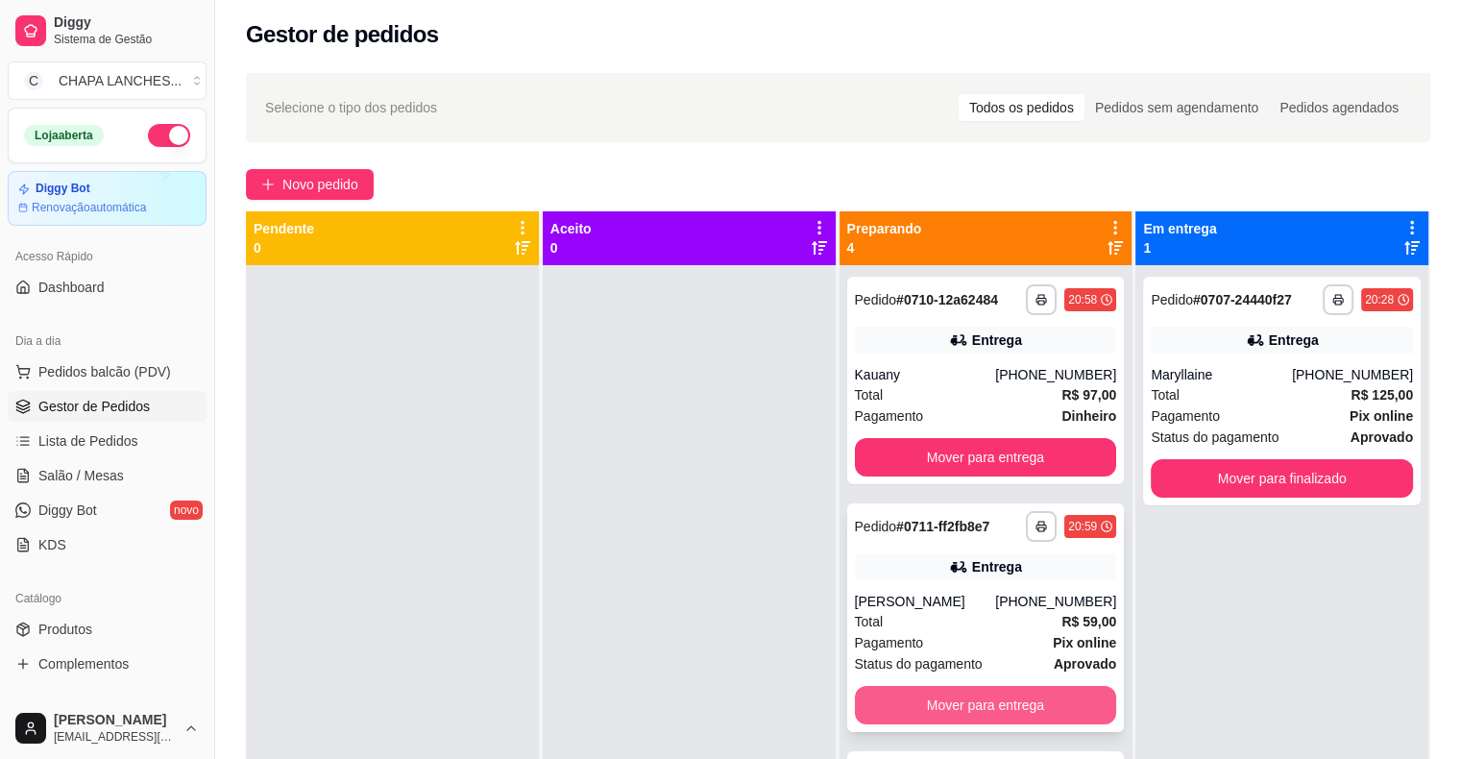
click at [1004, 704] on button "Mover para entrega" at bounding box center [986, 705] width 262 height 38
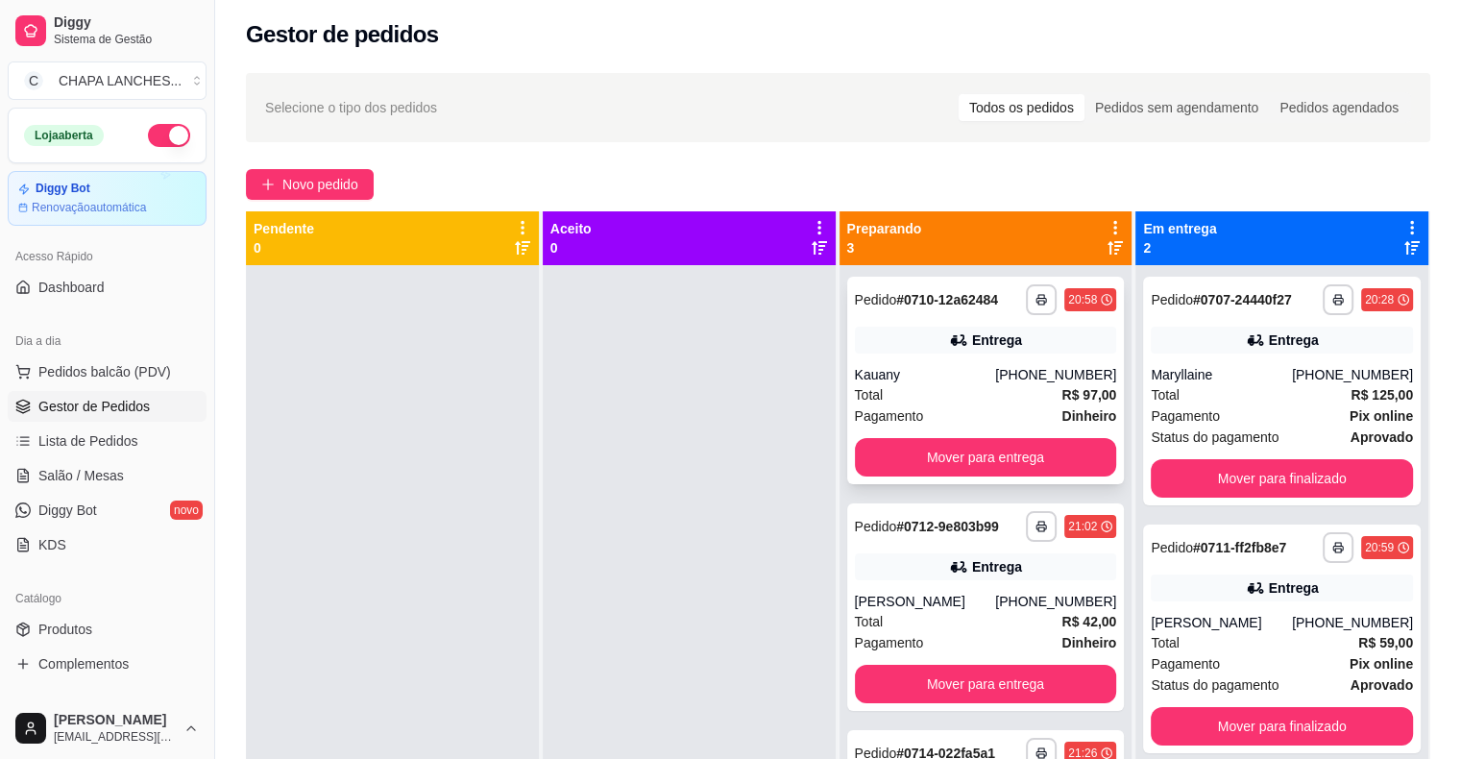
click at [946, 401] on div "Total R$ 97,00" at bounding box center [986, 394] width 262 height 21
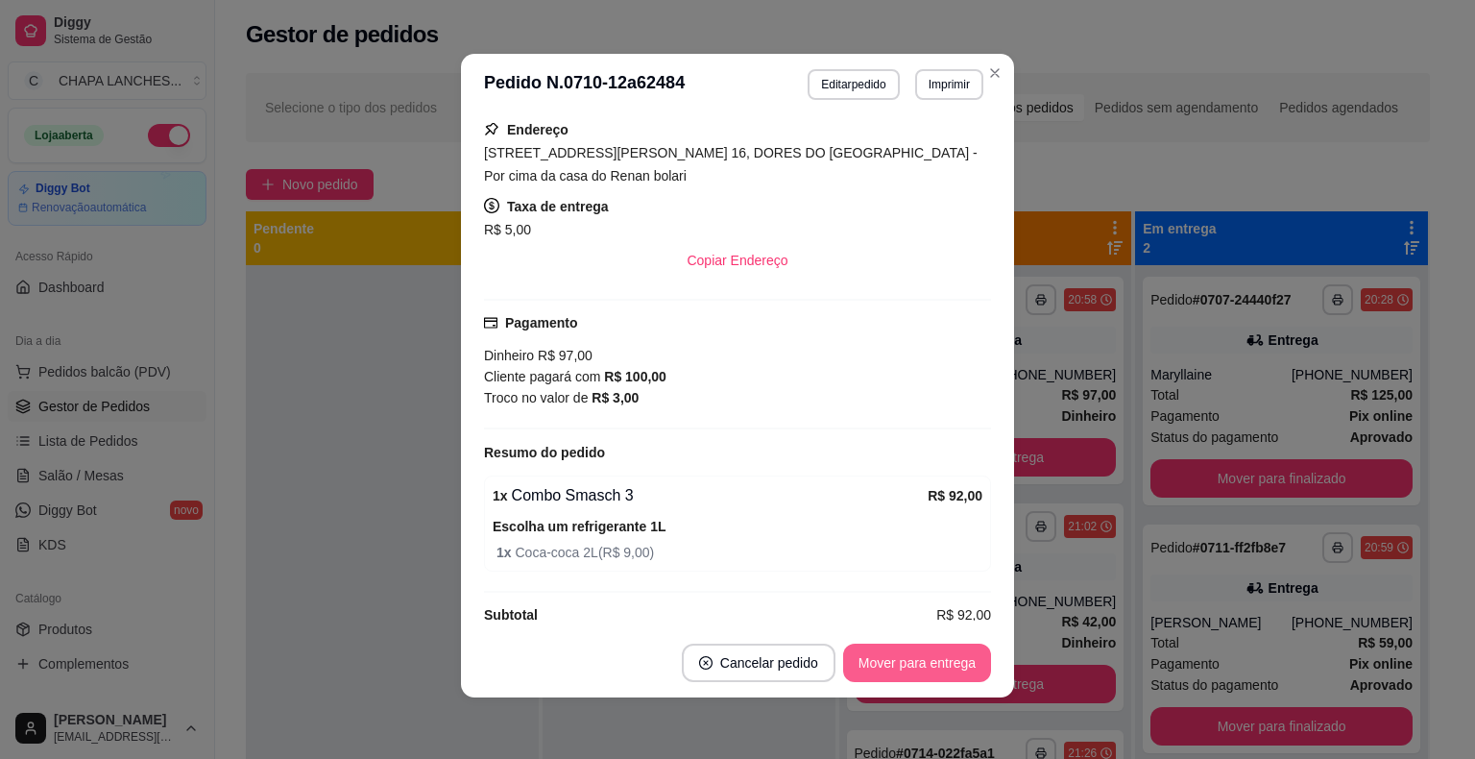
click at [911, 661] on button "Mover para entrega" at bounding box center [917, 662] width 148 height 38
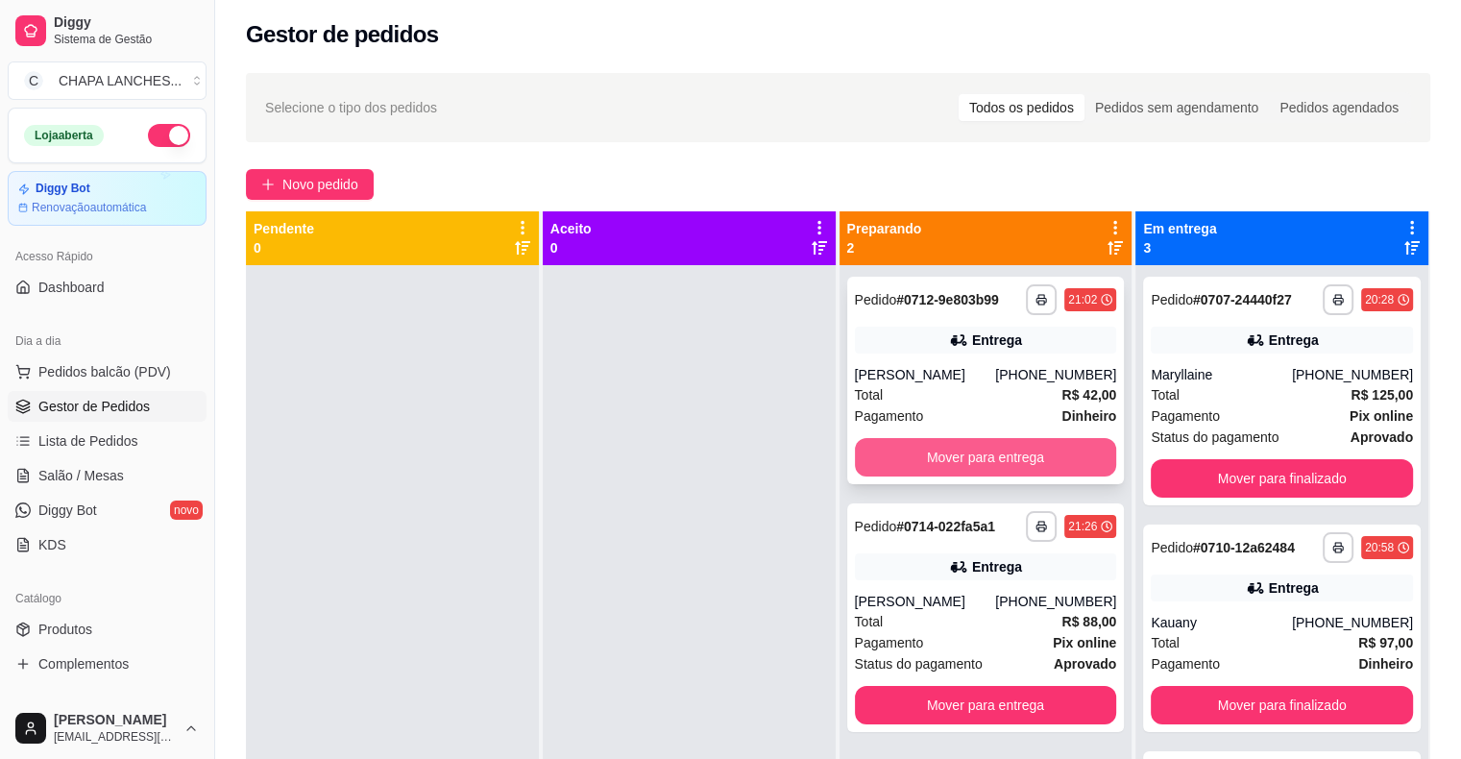
click at [890, 452] on button "Mover para entrega" at bounding box center [986, 457] width 262 height 38
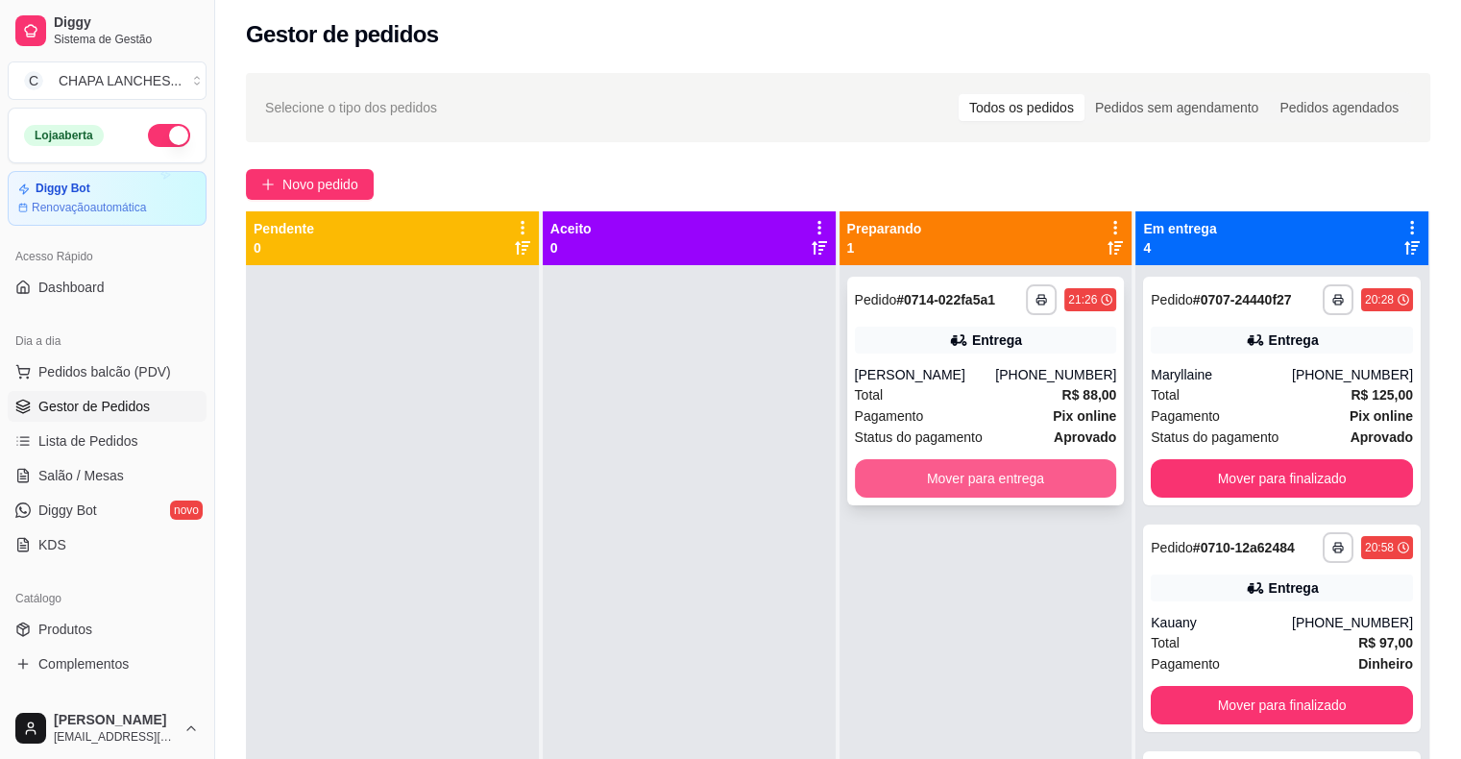
click at [899, 487] on button "Mover para entrega" at bounding box center [986, 478] width 262 height 38
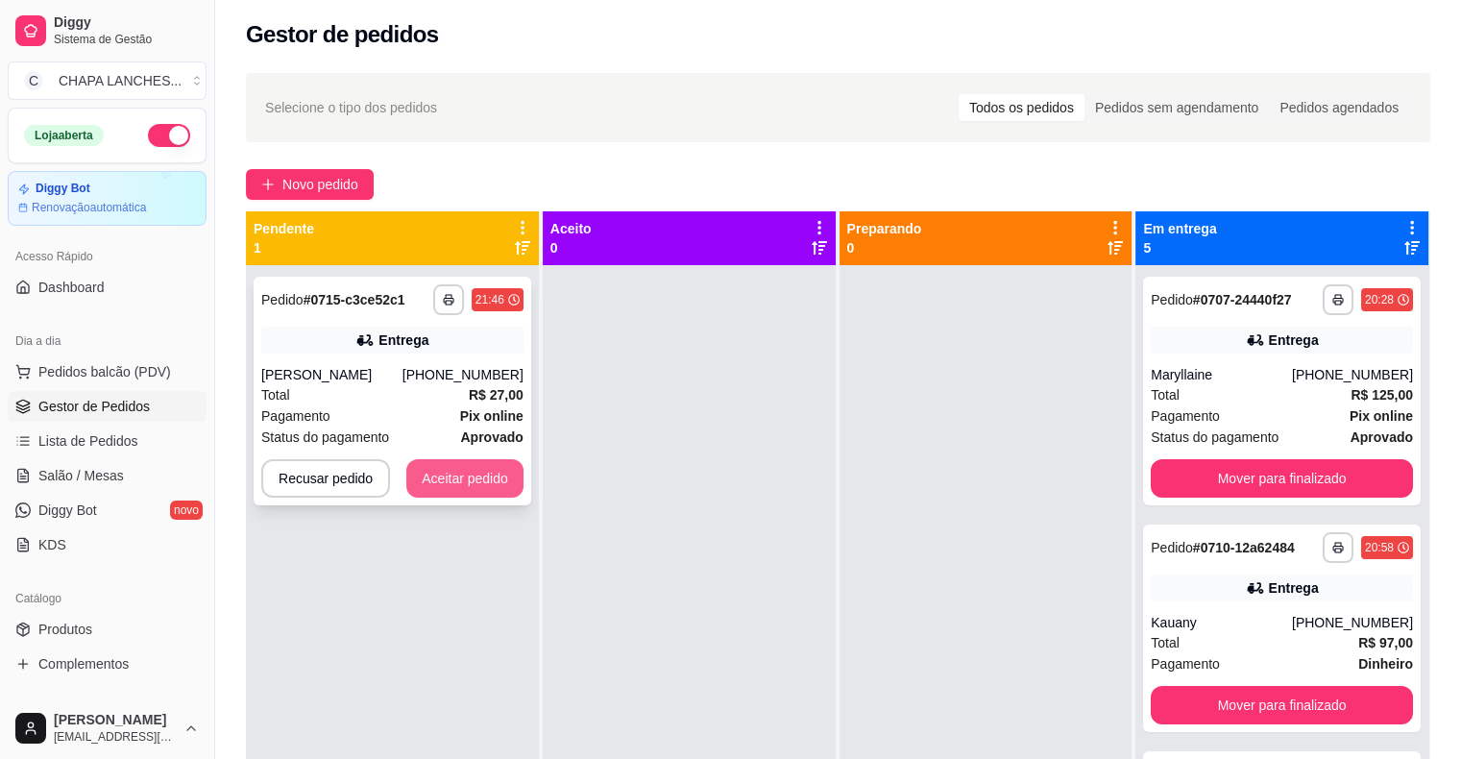
click at [510, 478] on button "Aceitar pedido" at bounding box center [464, 478] width 117 height 38
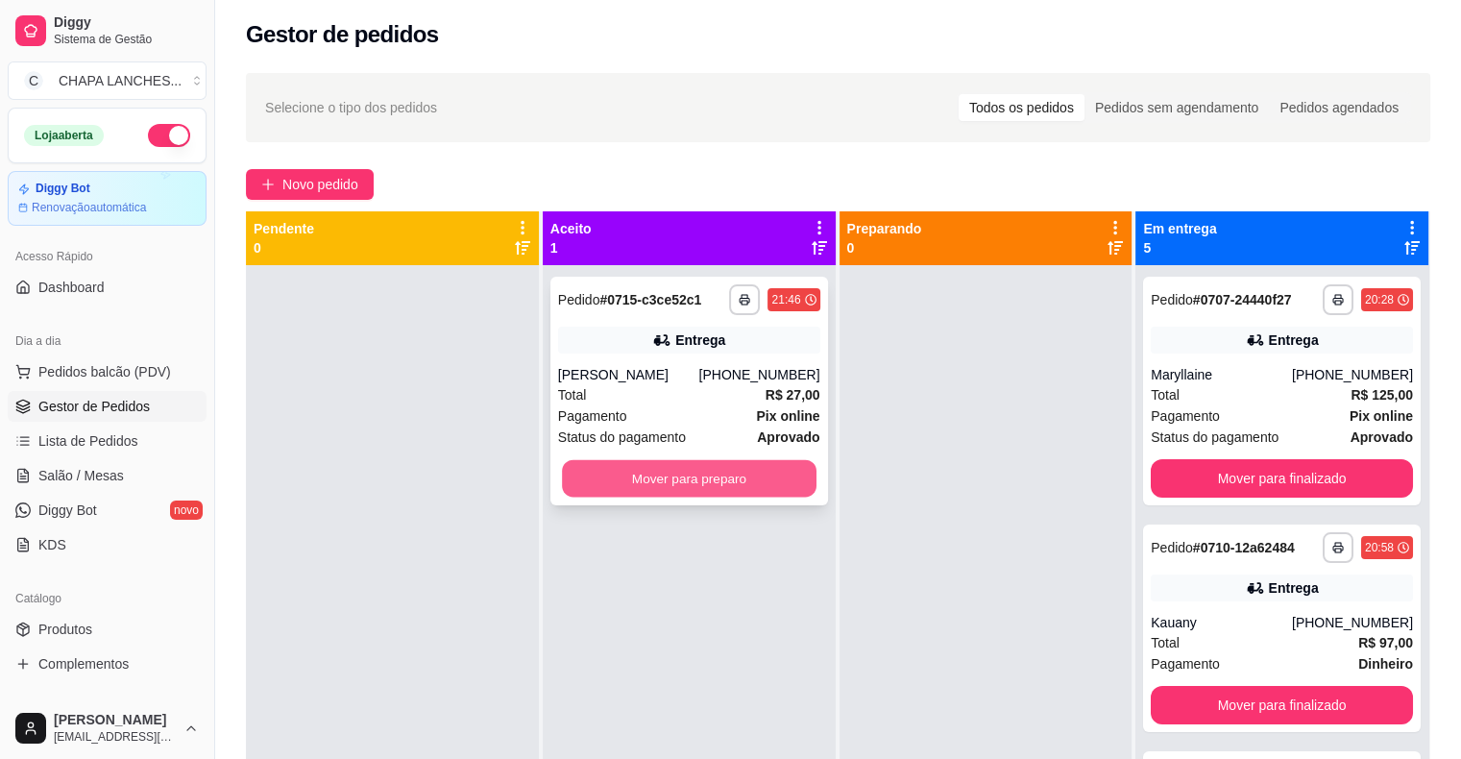
click at [600, 478] on button "Mover para preparo" at bounding box center [689, 478] width 255 height 37
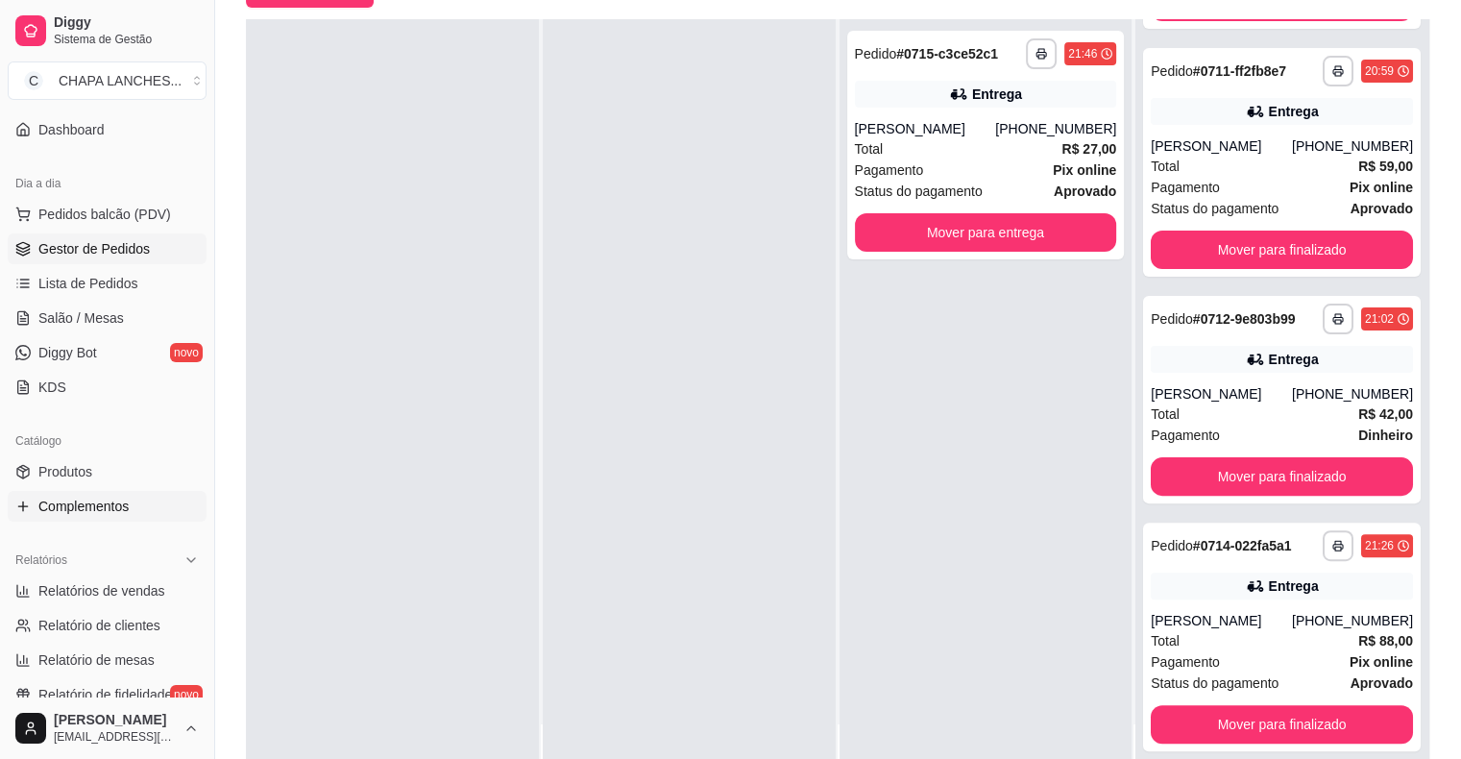
scroll to position [192, 0]
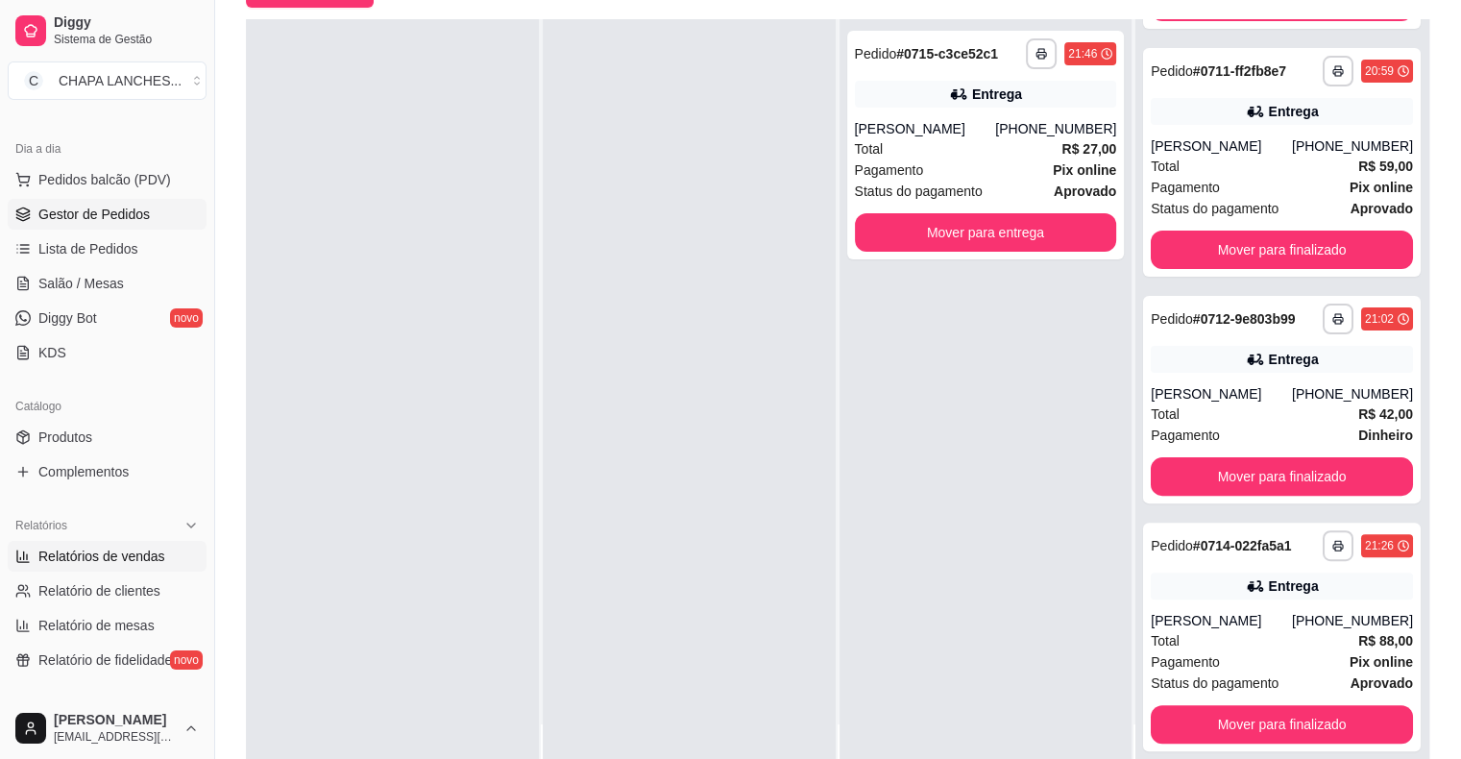
click at [131, 556] on span "Relatórios de vendas" at bounding box center [101, 555] width 127 height 19
select select "ALL"
select select "0"
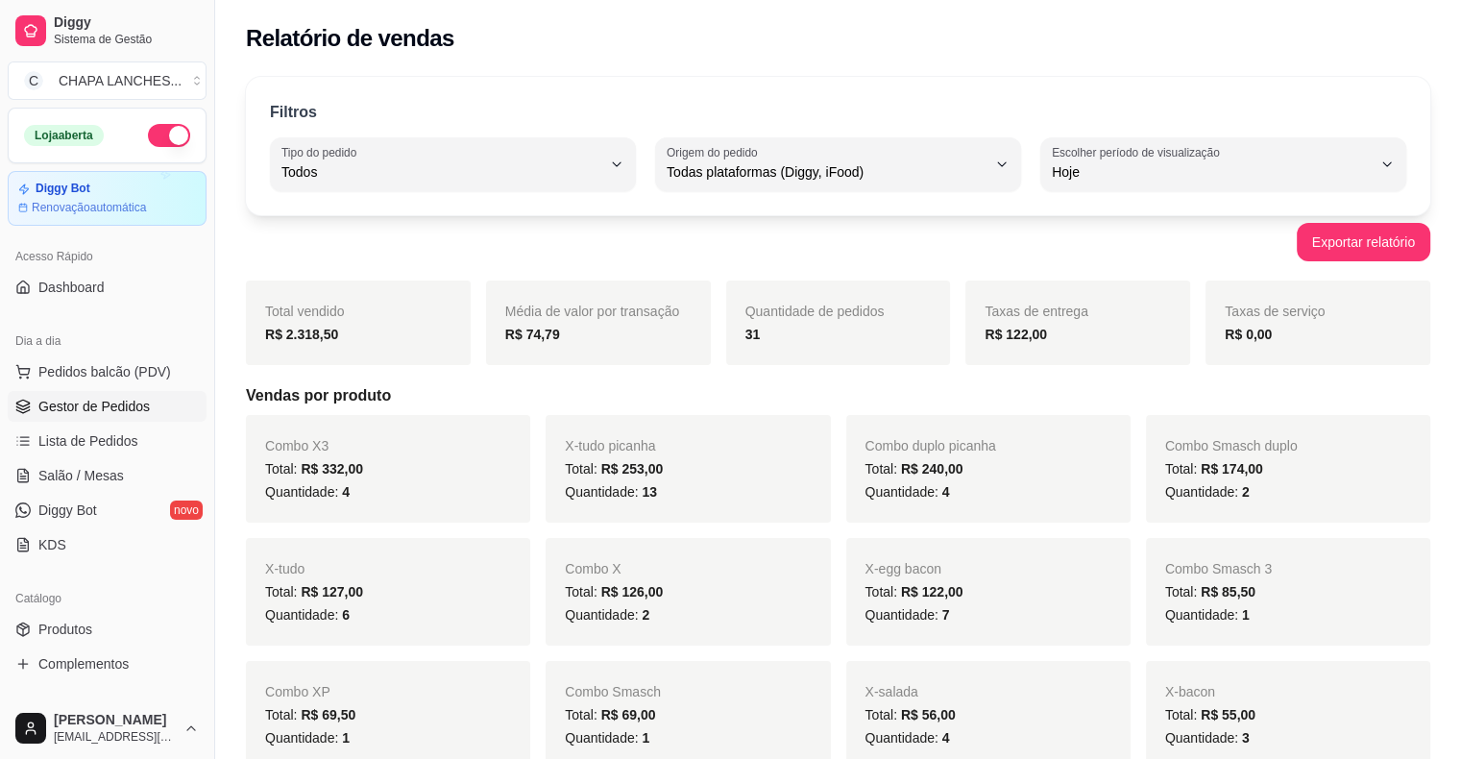
click at [111, 405] on span "Gestor de Pedidos" at bounding box center [93, 406] width 111 height 19
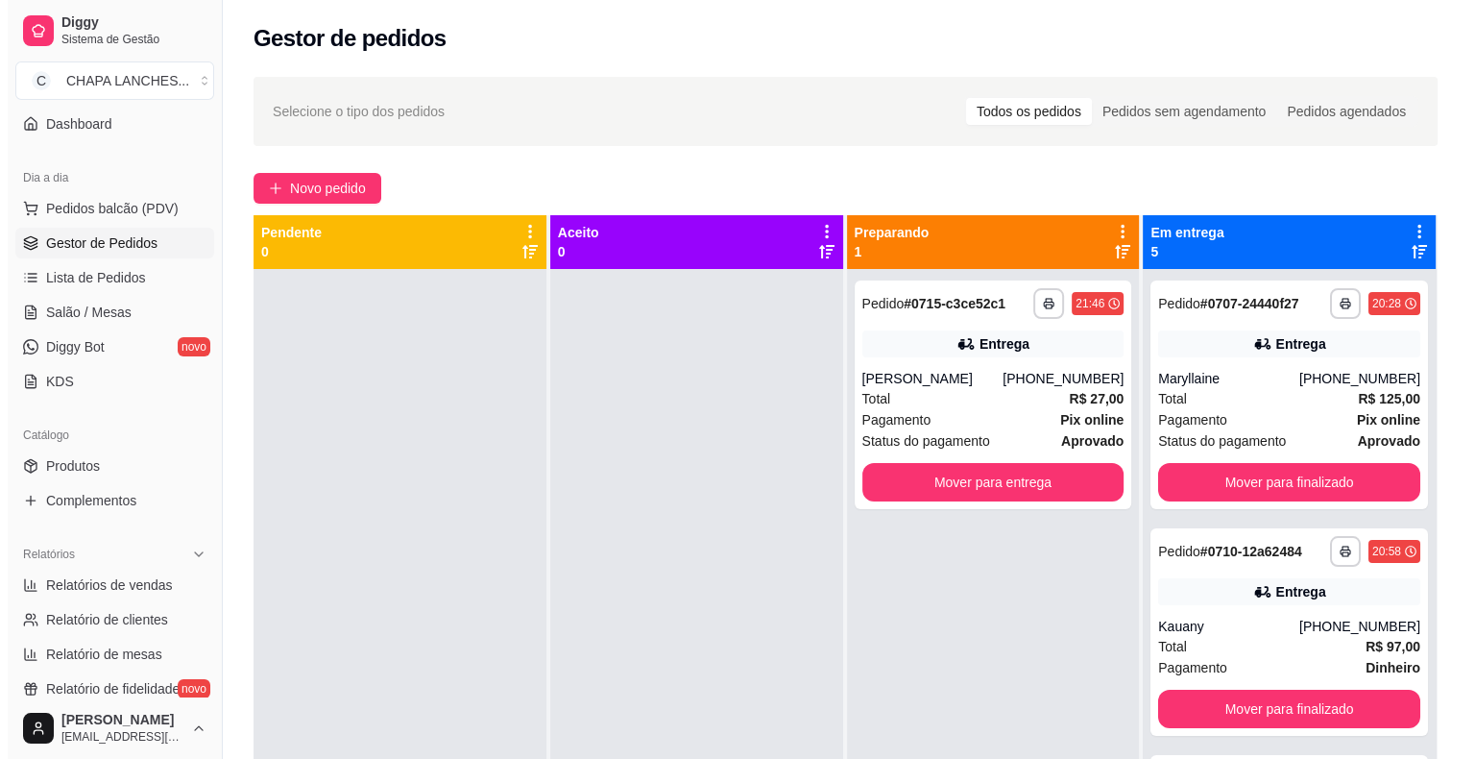
scroll to position [192, 0]
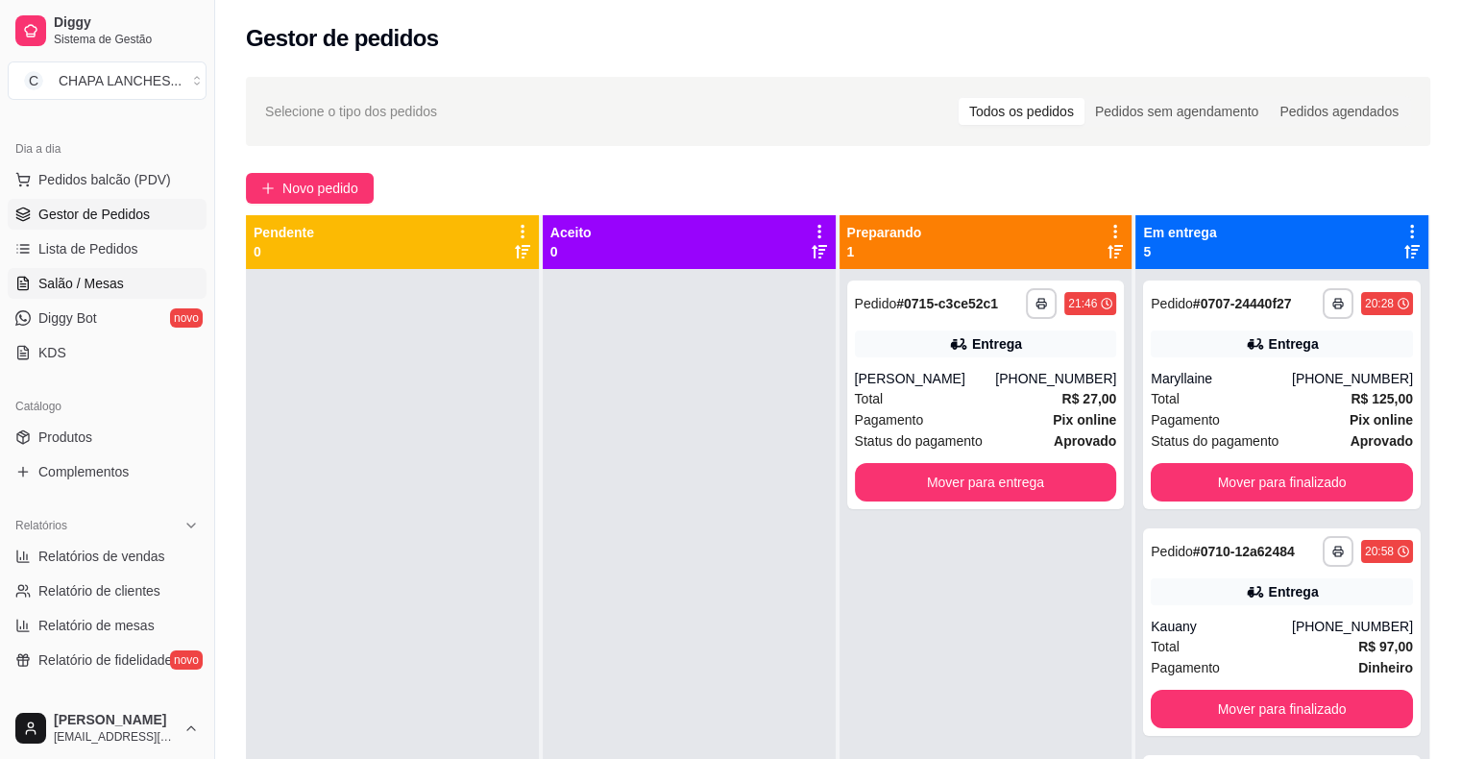
click at [119, 285] on span "Salão / Mesas" at bounding box center [80, 283] width 85 height 19
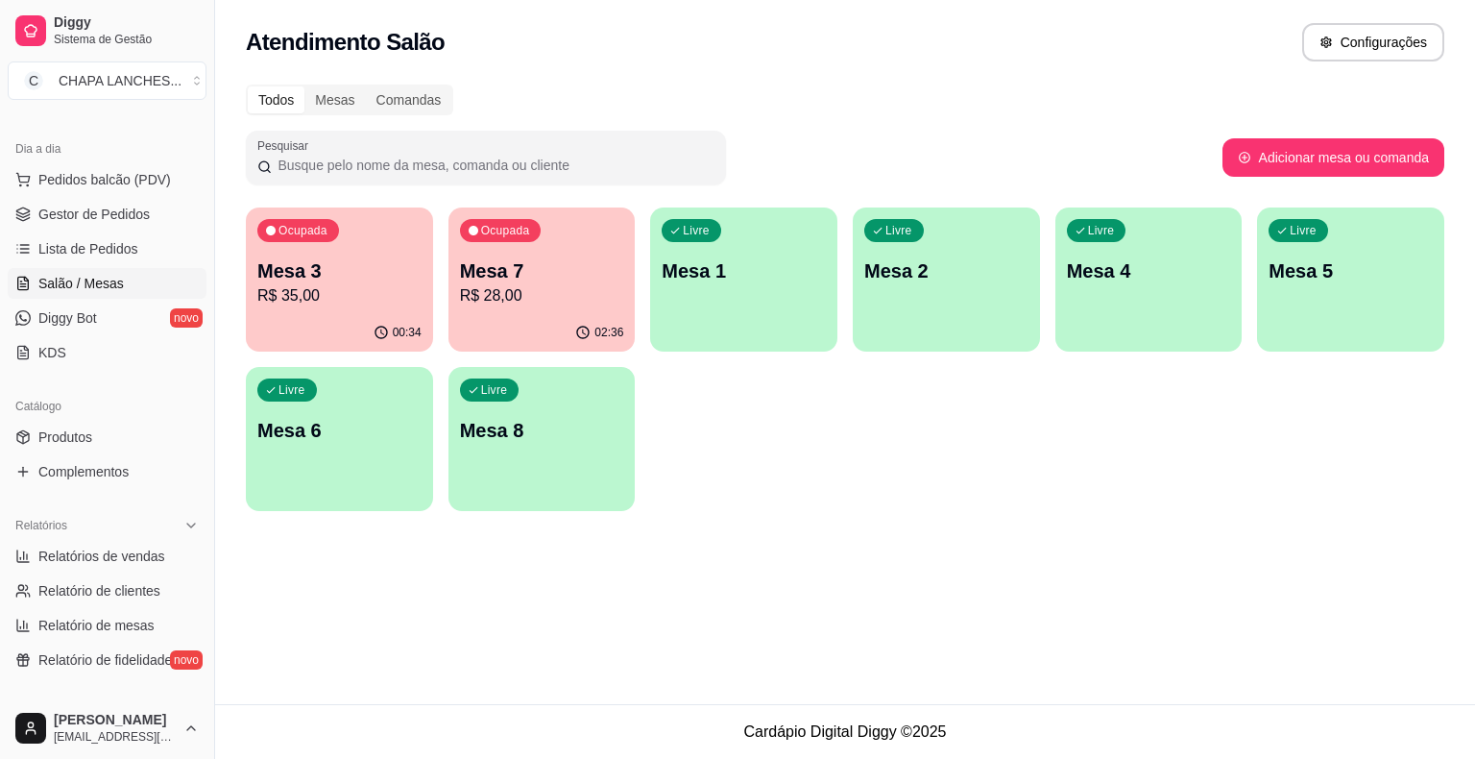
click at [376, 314] on div "00:34" at bounding box center [339, 332] width 187 height 37
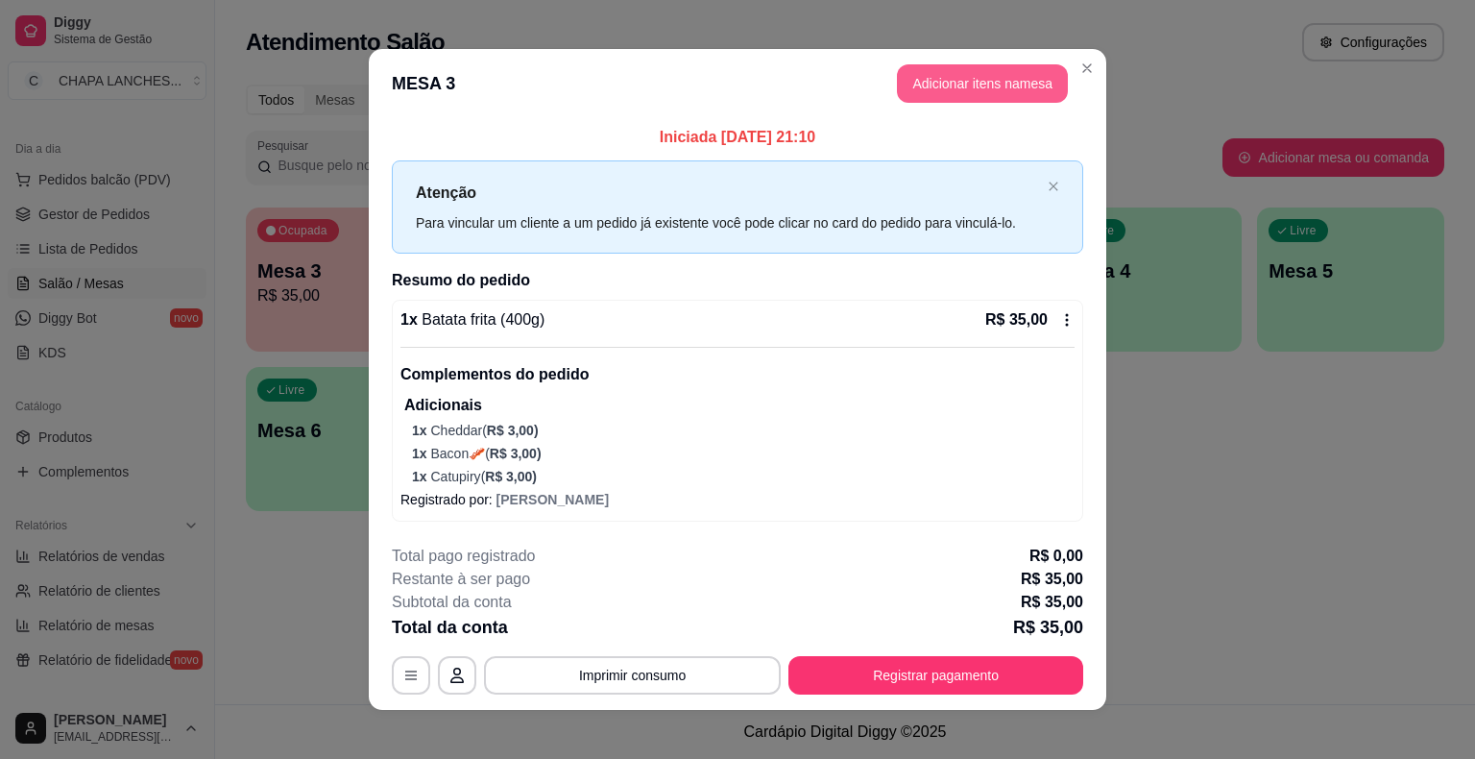
click at [939, 86] on button "Adicionar itens na mesa" at bounding box center [982, 83] width 171 height 38
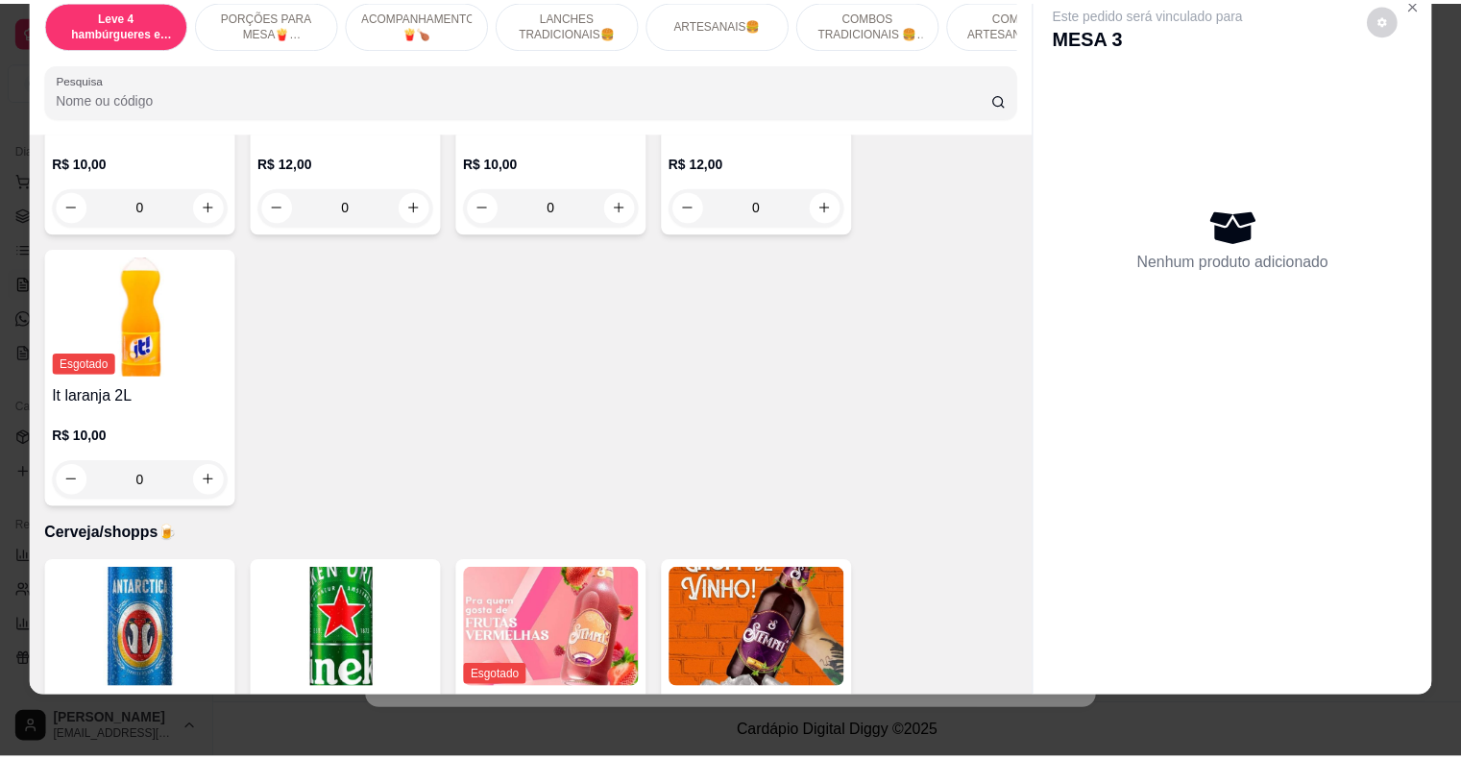
scroll to position [6307, 0]
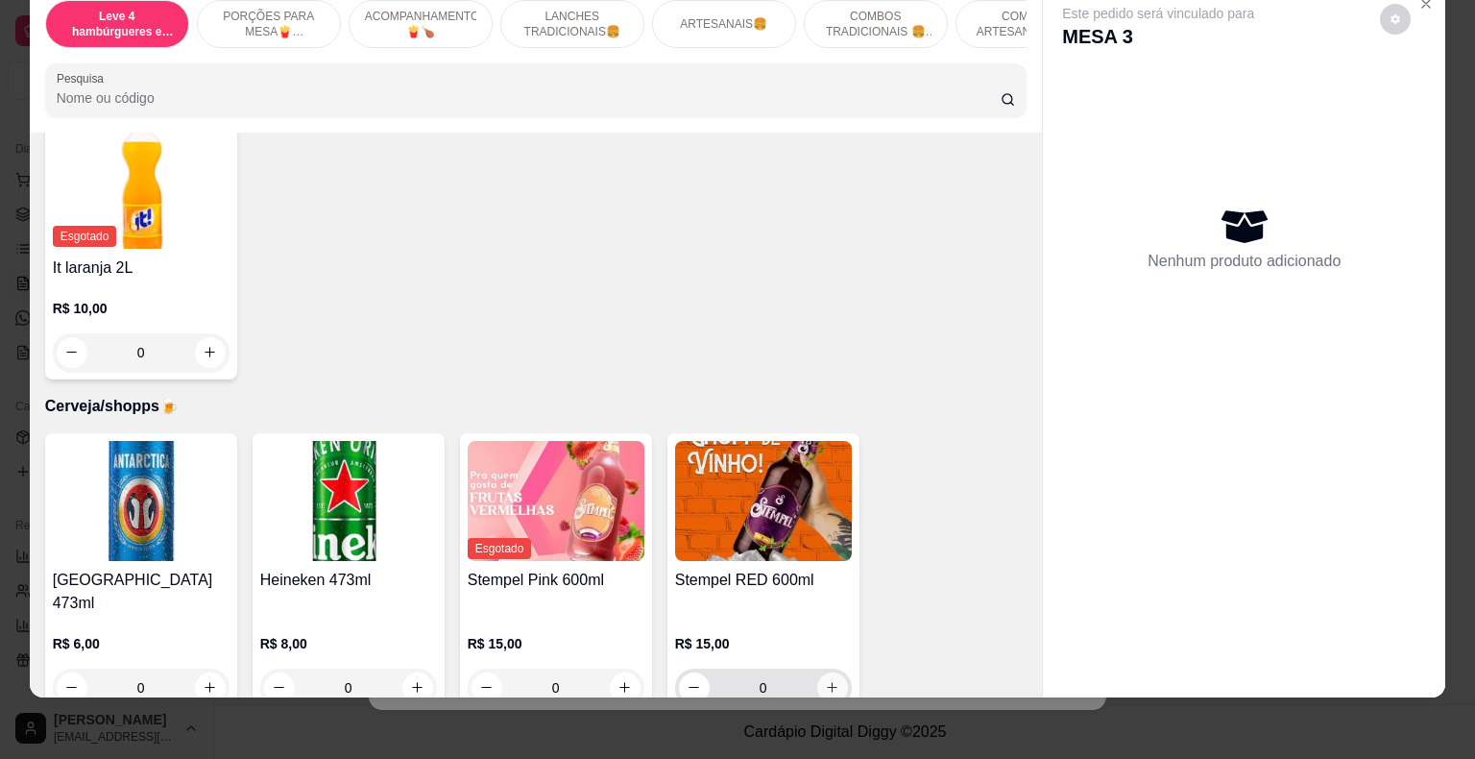
click at [827, 682] on icon "increase-product-quantity" at bounding box center [832, 687] width 11 height 11
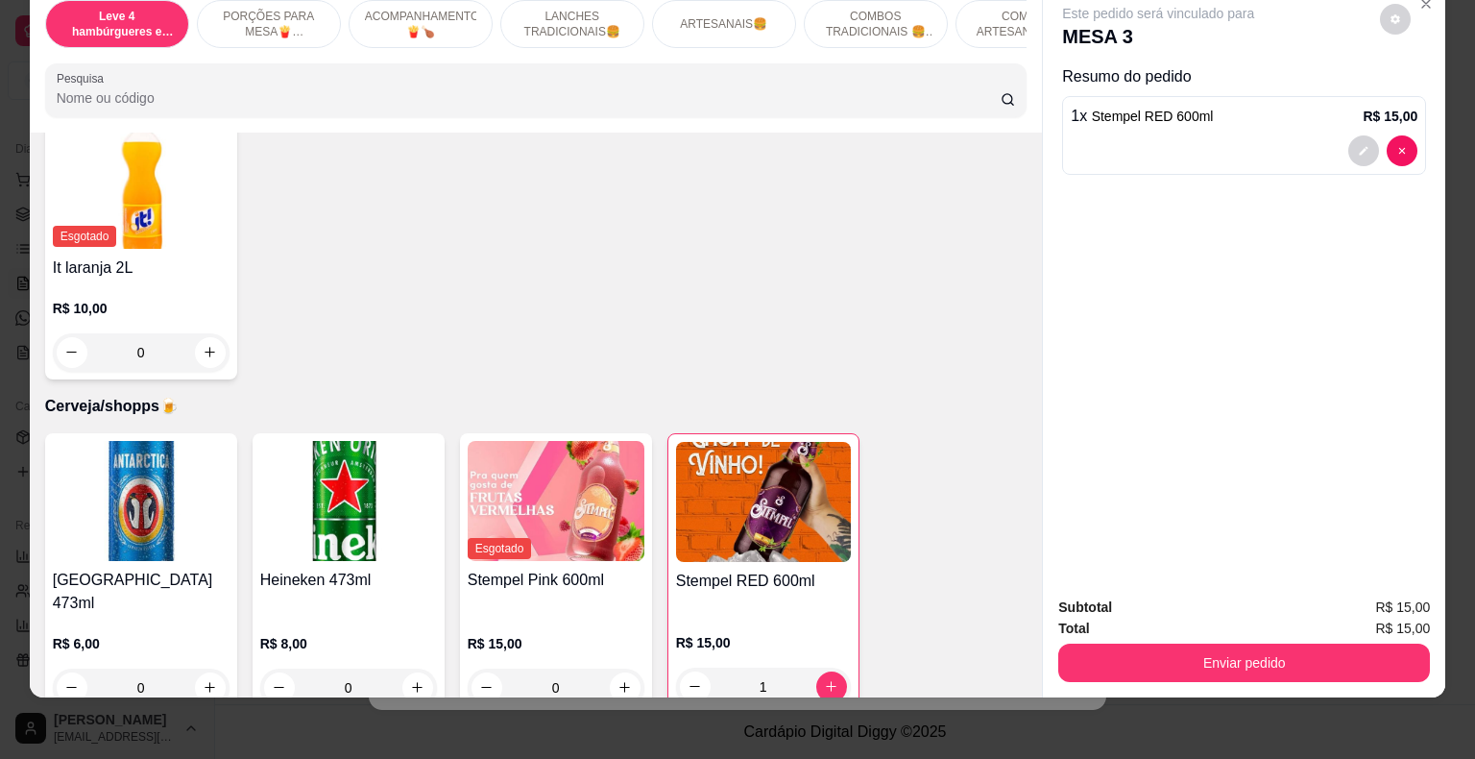
type input "1"
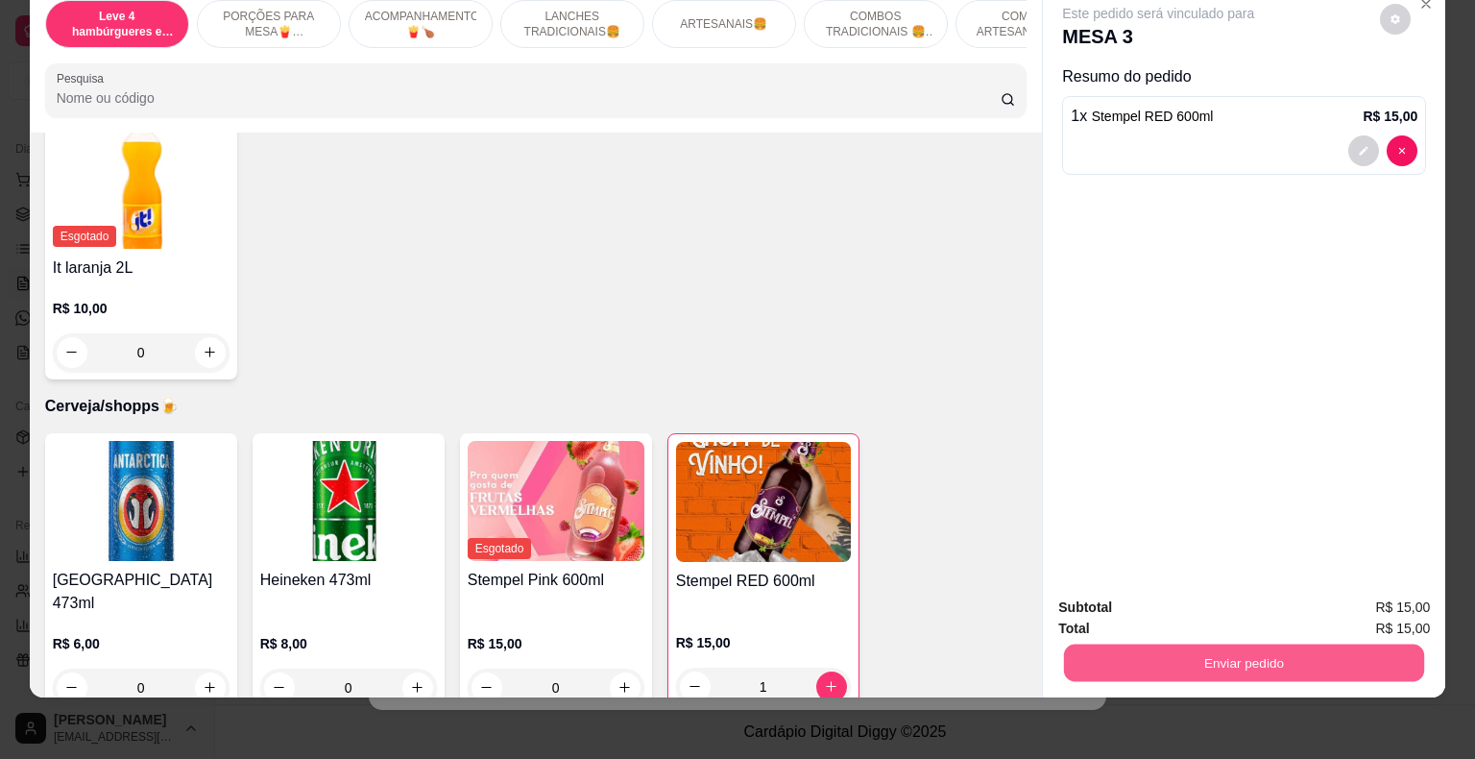
click at [1174, 658] on button "Enviar pedido" at bounding box center [1244, 662] width 360 height 37
click at [1391, 603] on button "Enviar pedido" at bounding box center [1380, 601] width 106 height 36
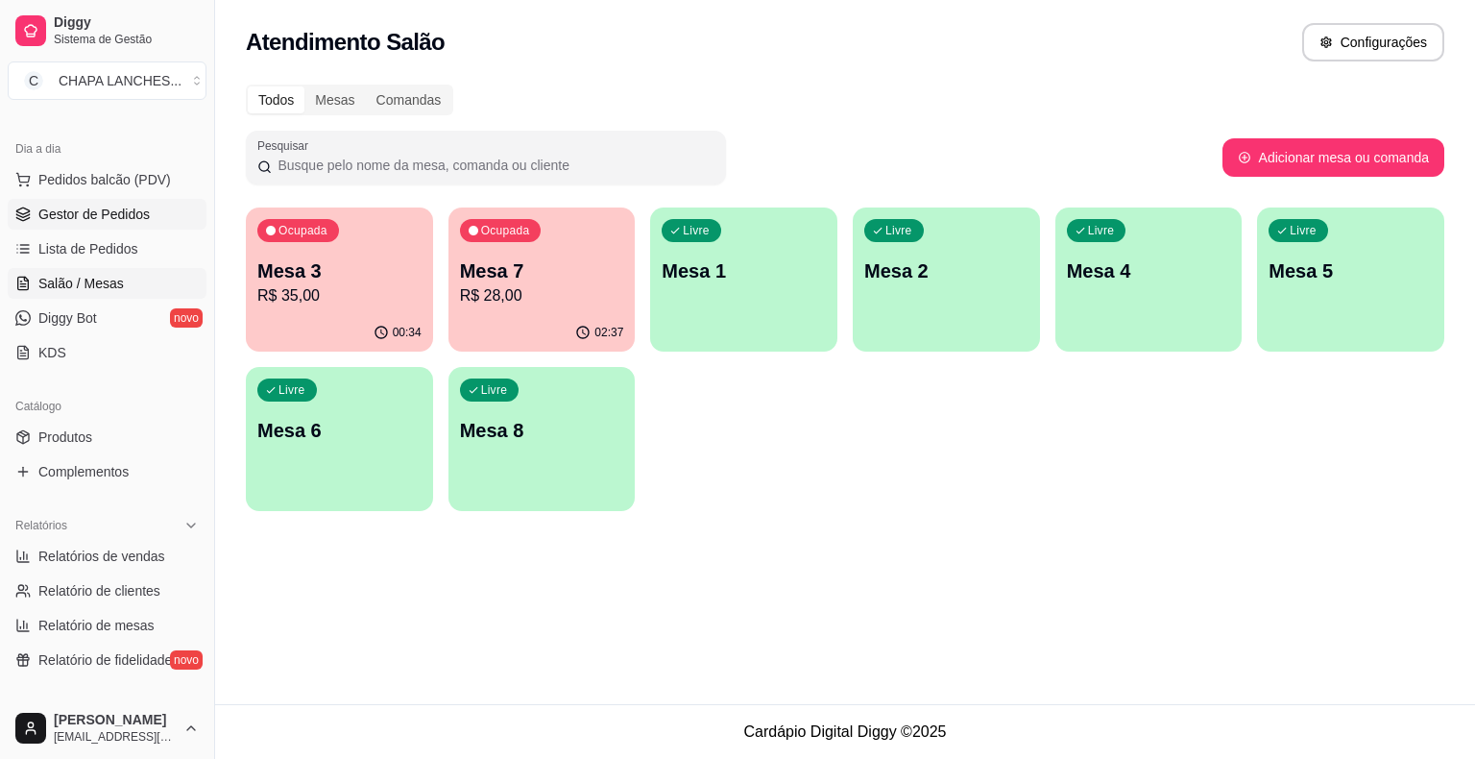
click at [111, 213] on span "Gestor de Pedidos" at bounding box center [93, 214] width 111 height 19
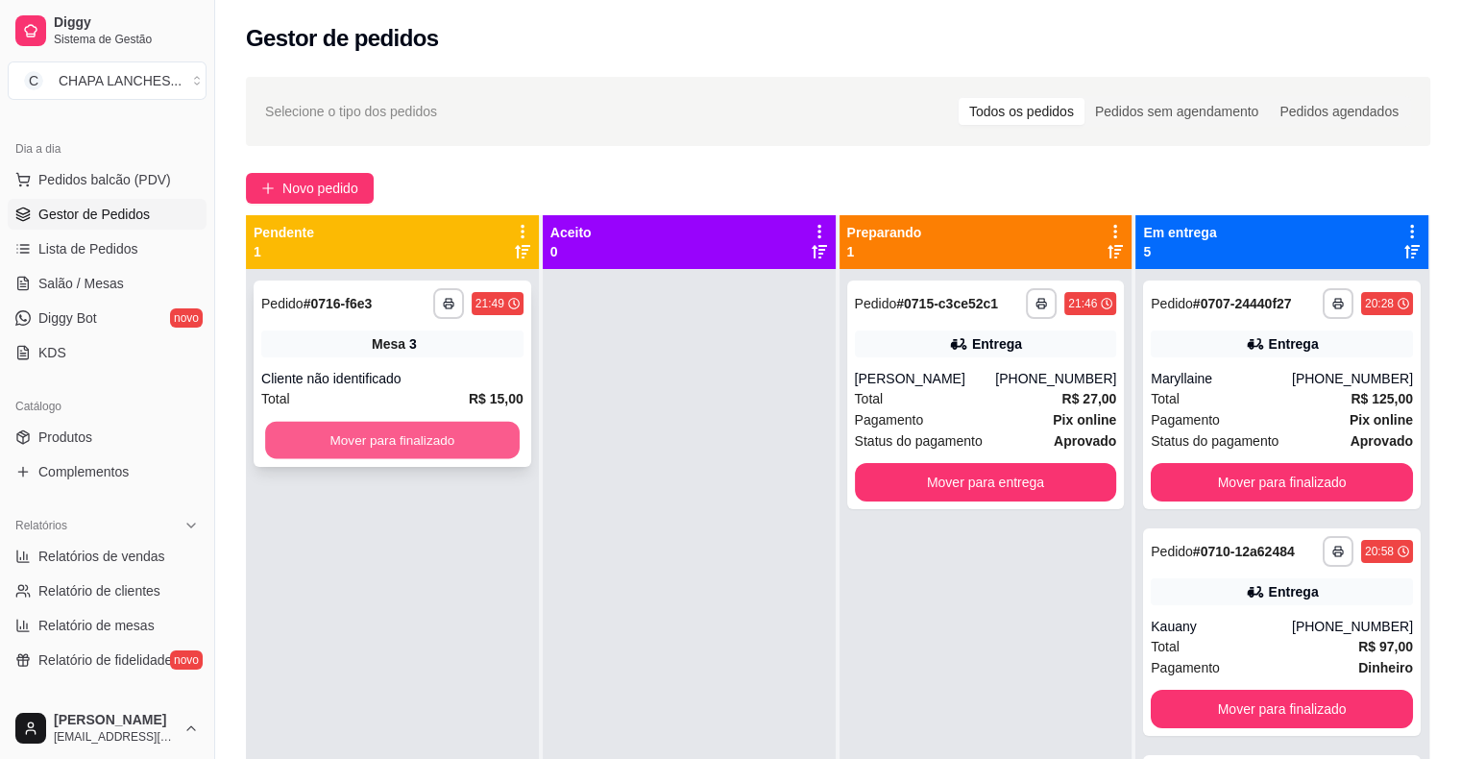
click at [449, 451] on button "Mover para finalizado" at bounding box center [392, 440] width 255 height 37
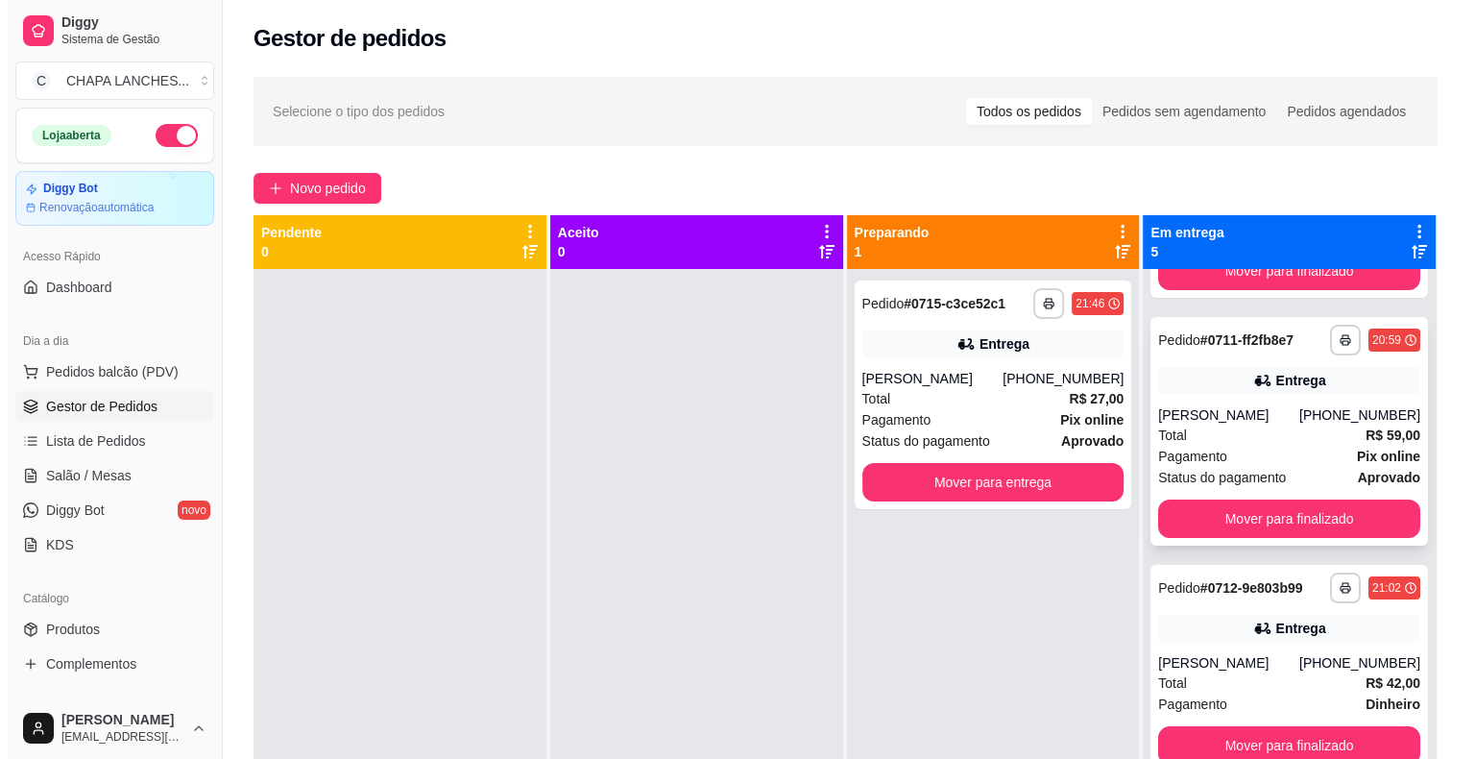
scroll to position [457, 0]
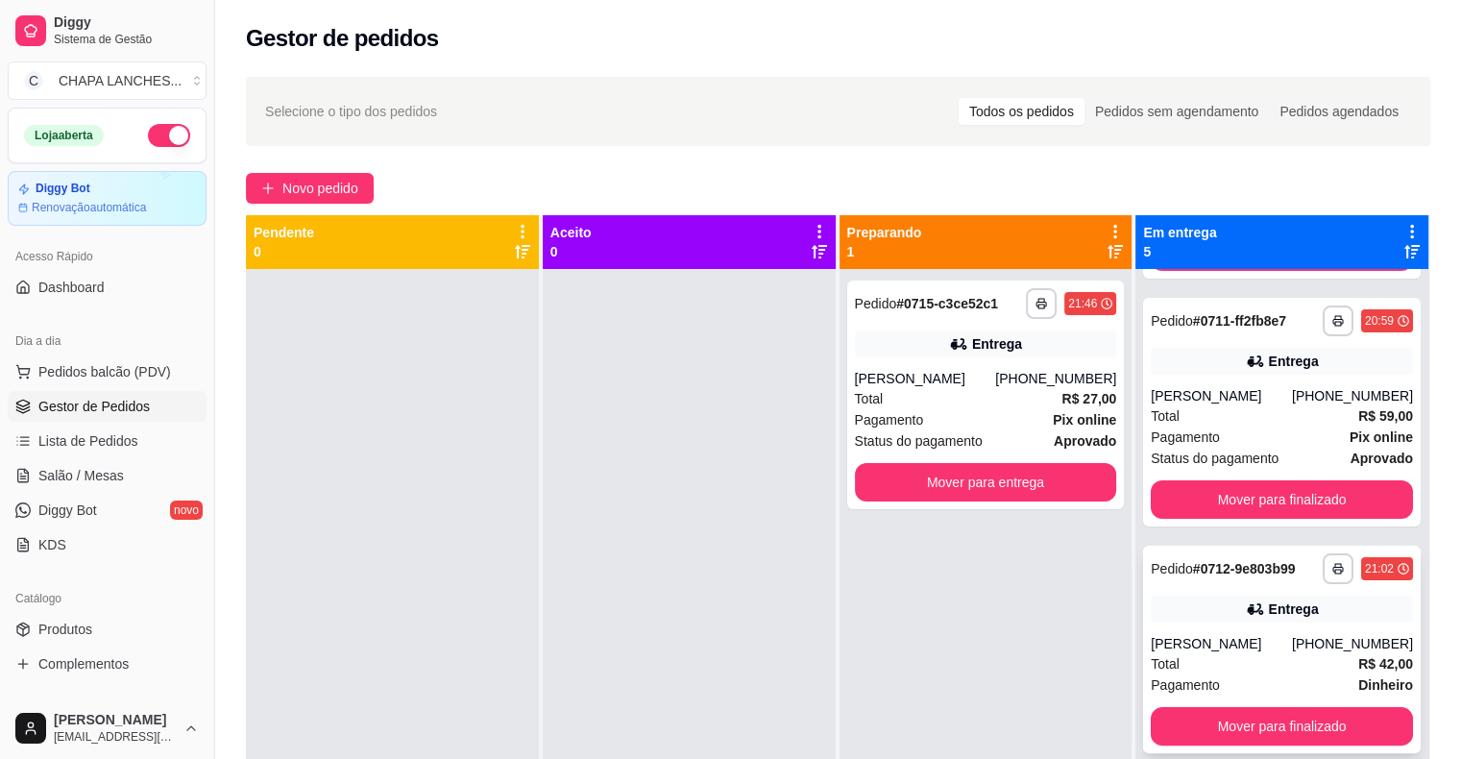
click at [1259, 649] on div "[PERSON_NAME]" at bounding box center [1221, 643] width 141 height 19
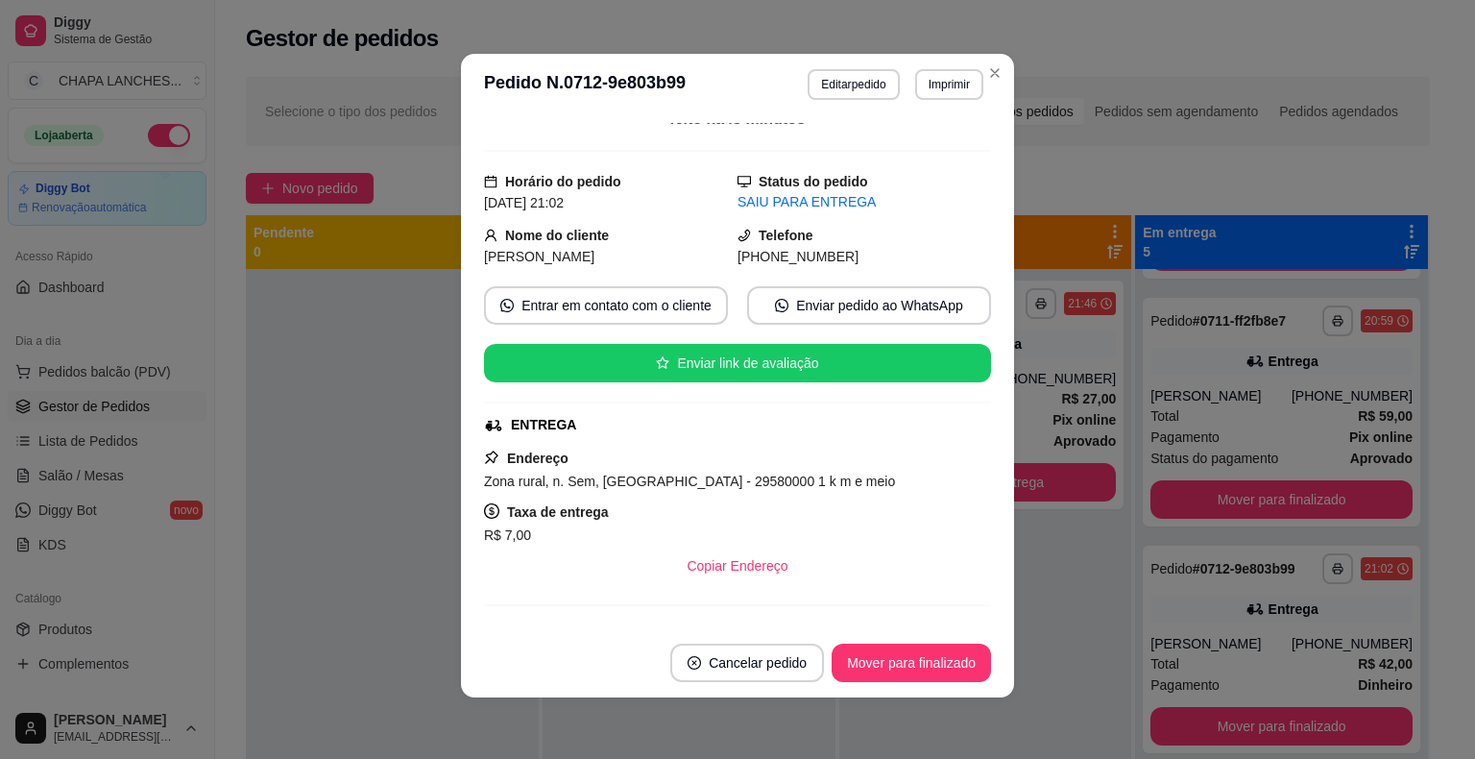
scroll to position [0, 0]
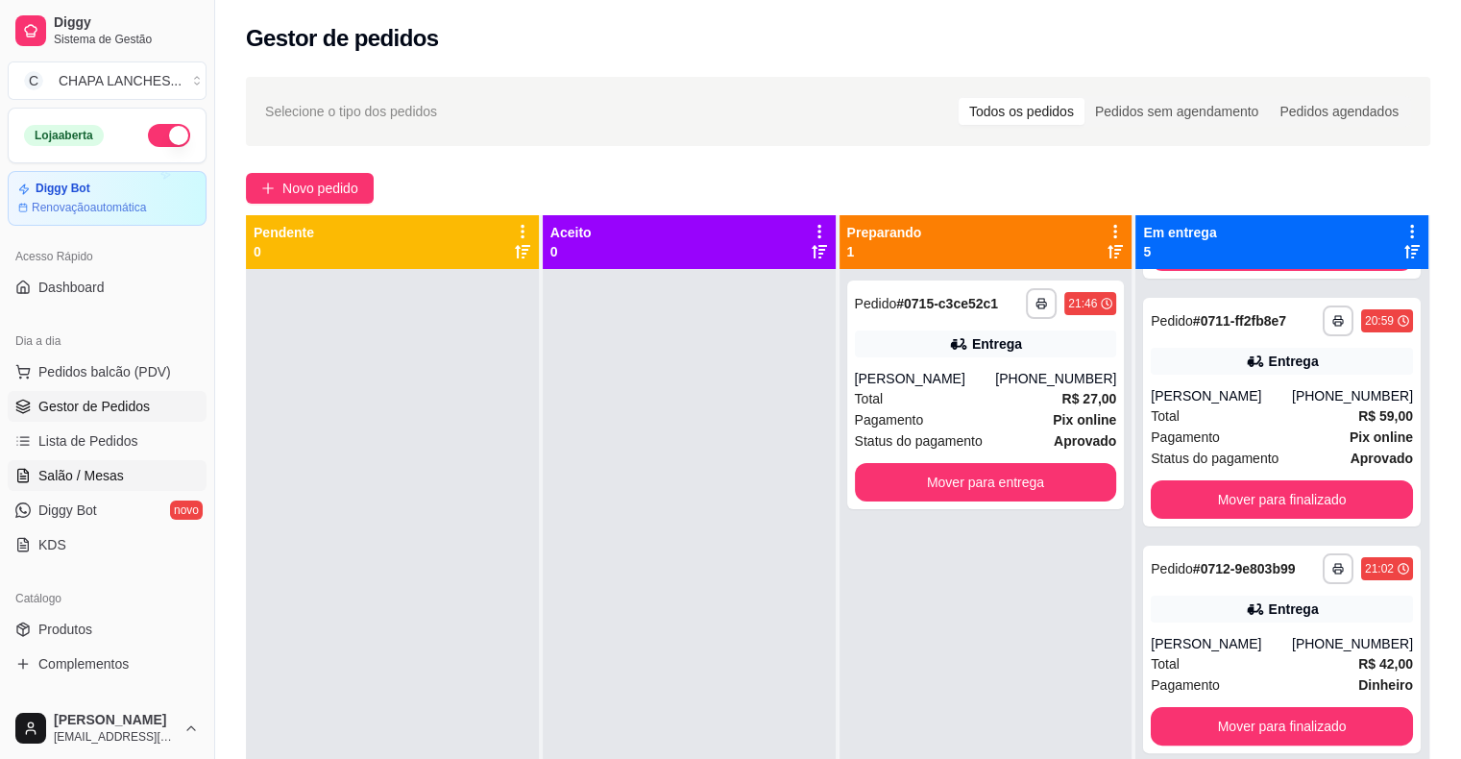
click at [130, 474] on link "Salão / Mesas" at bounding box center [107, 475] width 199 height 31
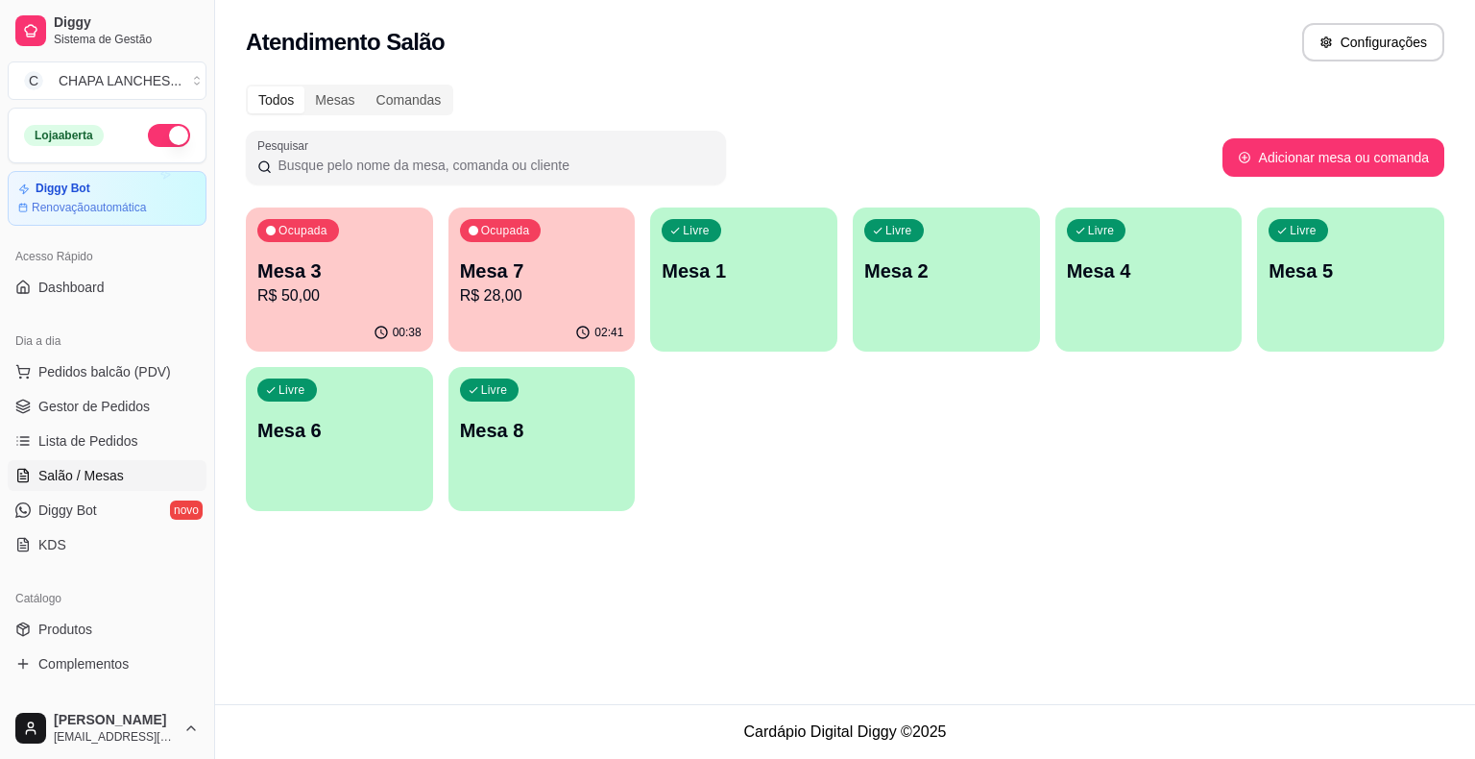
click at [911, 302] on div "Livre Mesa 2" at bounding box center [946, 267] width 187 height 121
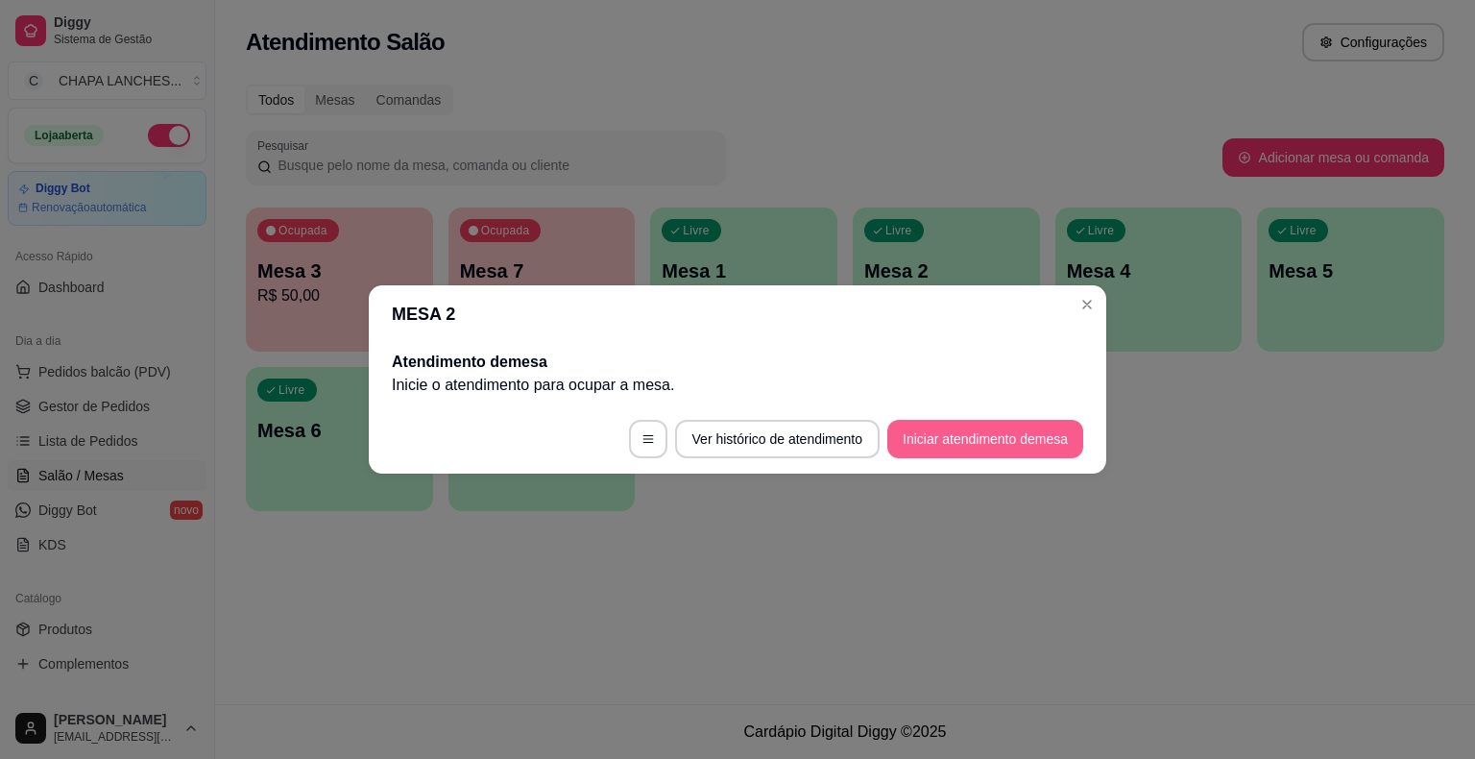
click at [1026, 436] on button "Iniciar atendimento de mesa" at bounding box center [985, 439] width 196 height 38
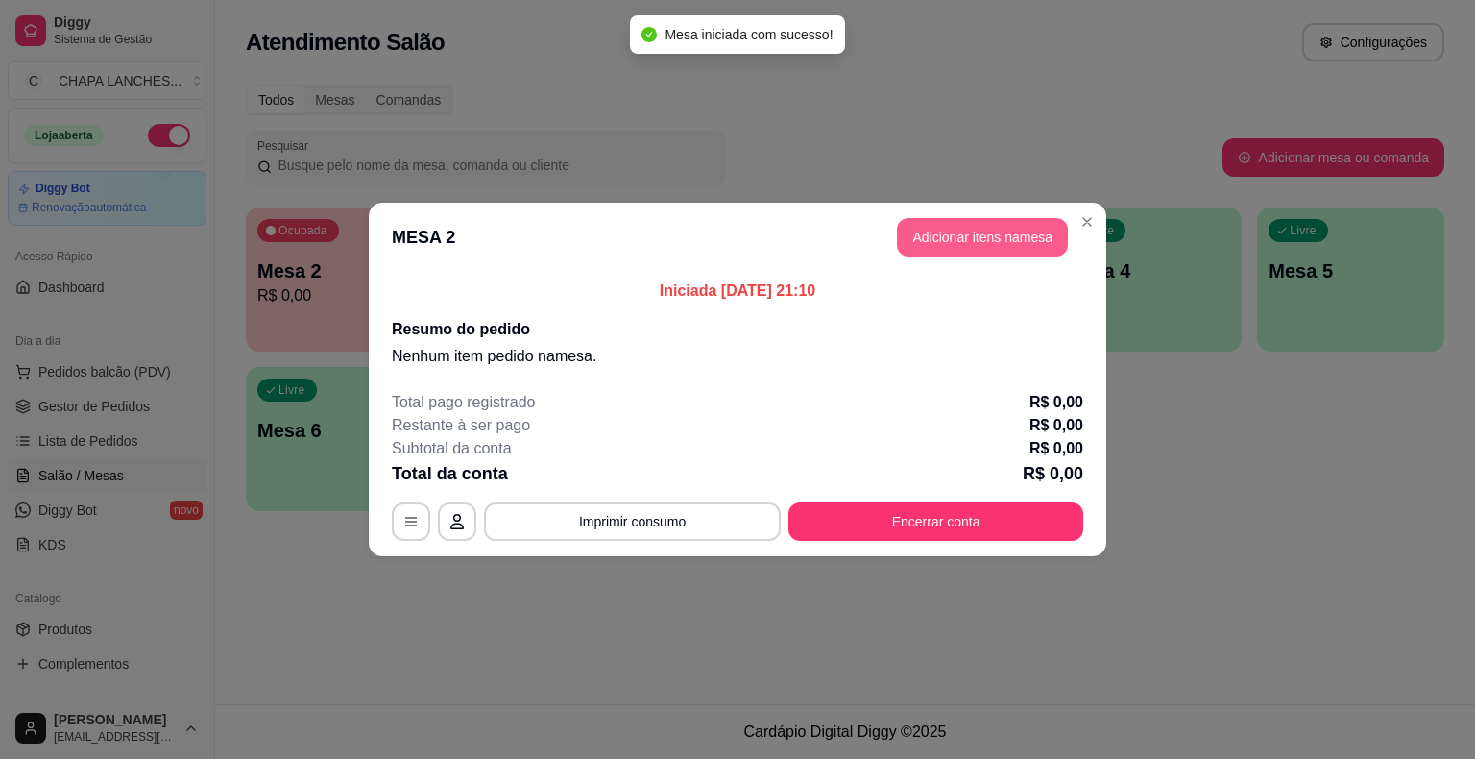
click at [976, 236] on button "Adicionar itens na mesa" at bounding box center [982, 237] width 171 height 38
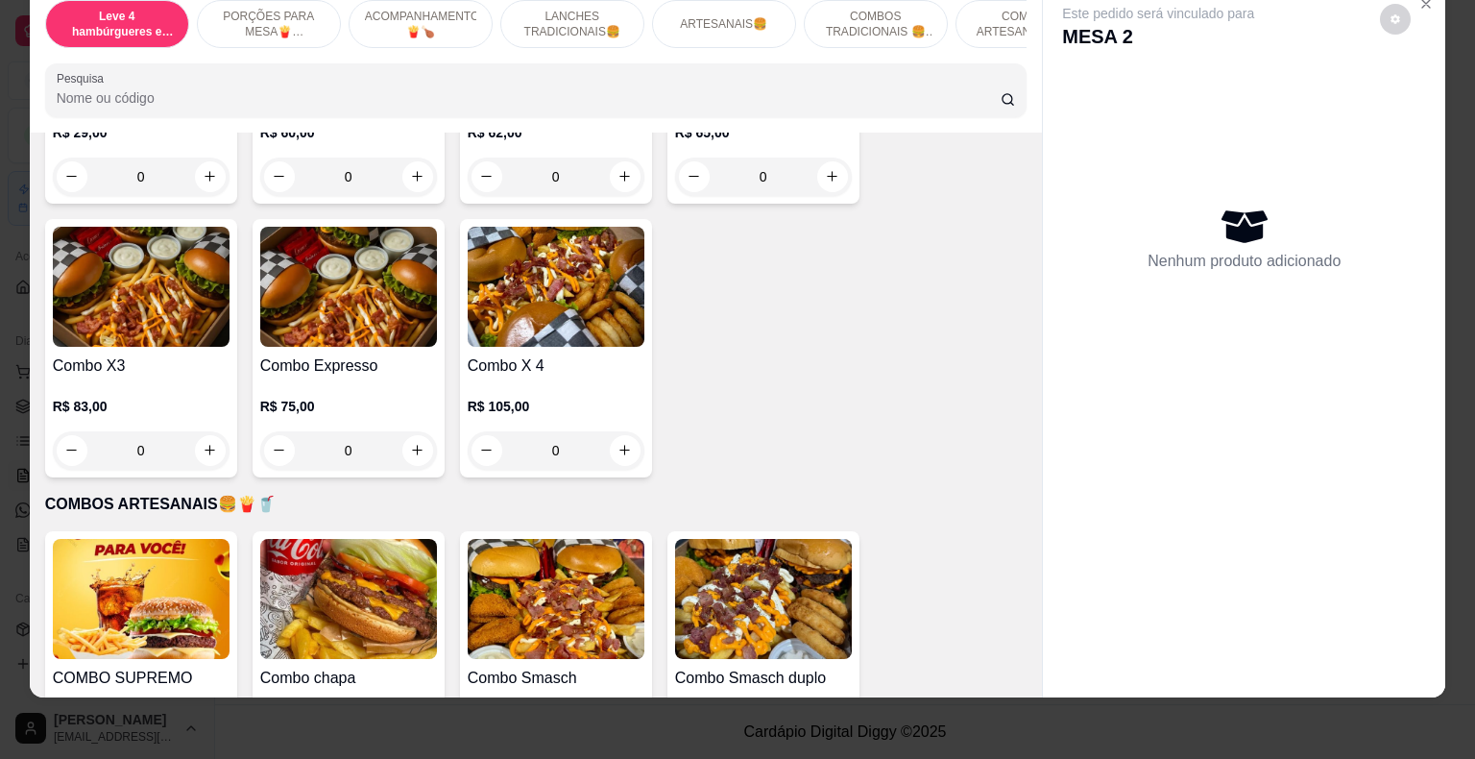
scroll to position [3554, 0]
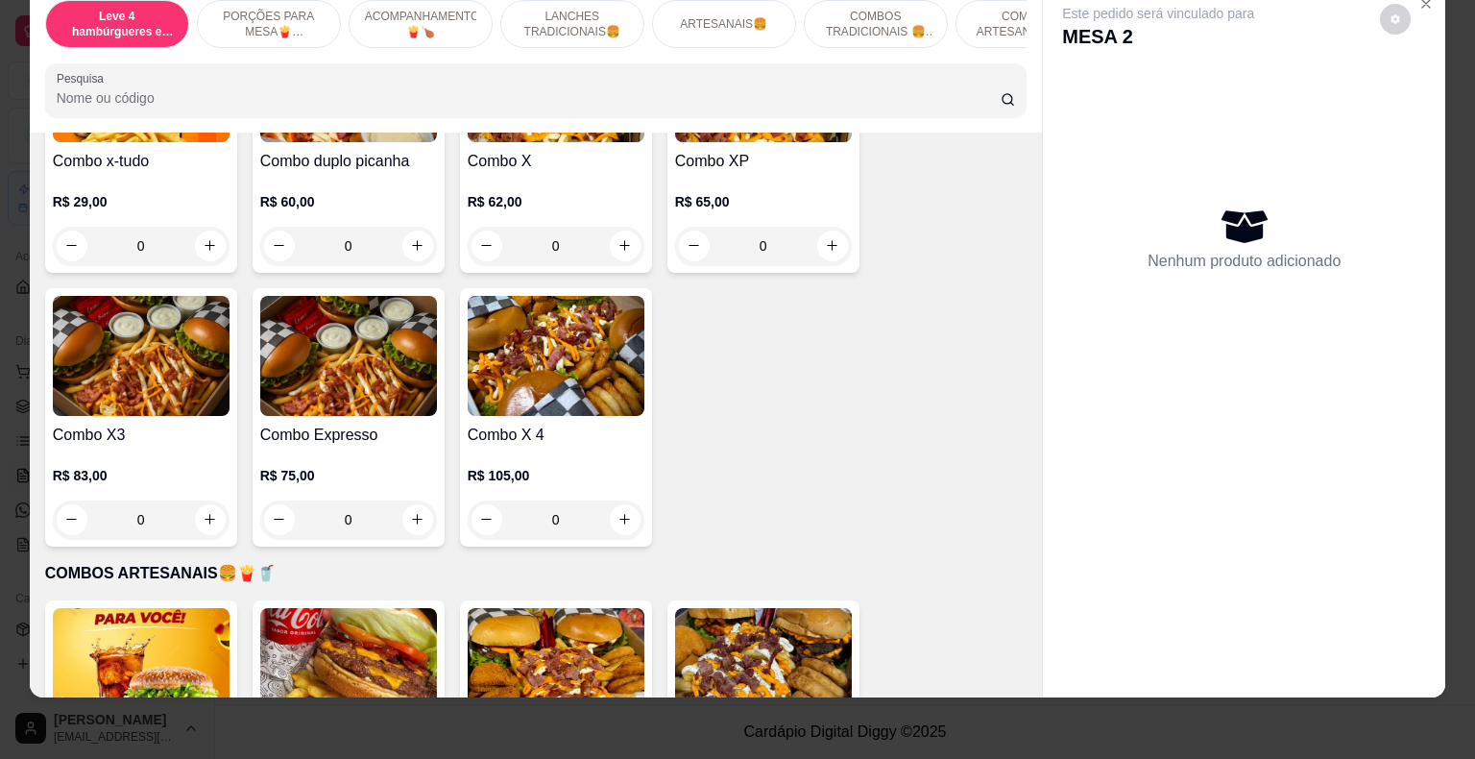
click at [612, 500] on div "0" at bounding box center [556, 519] width 177 height 38
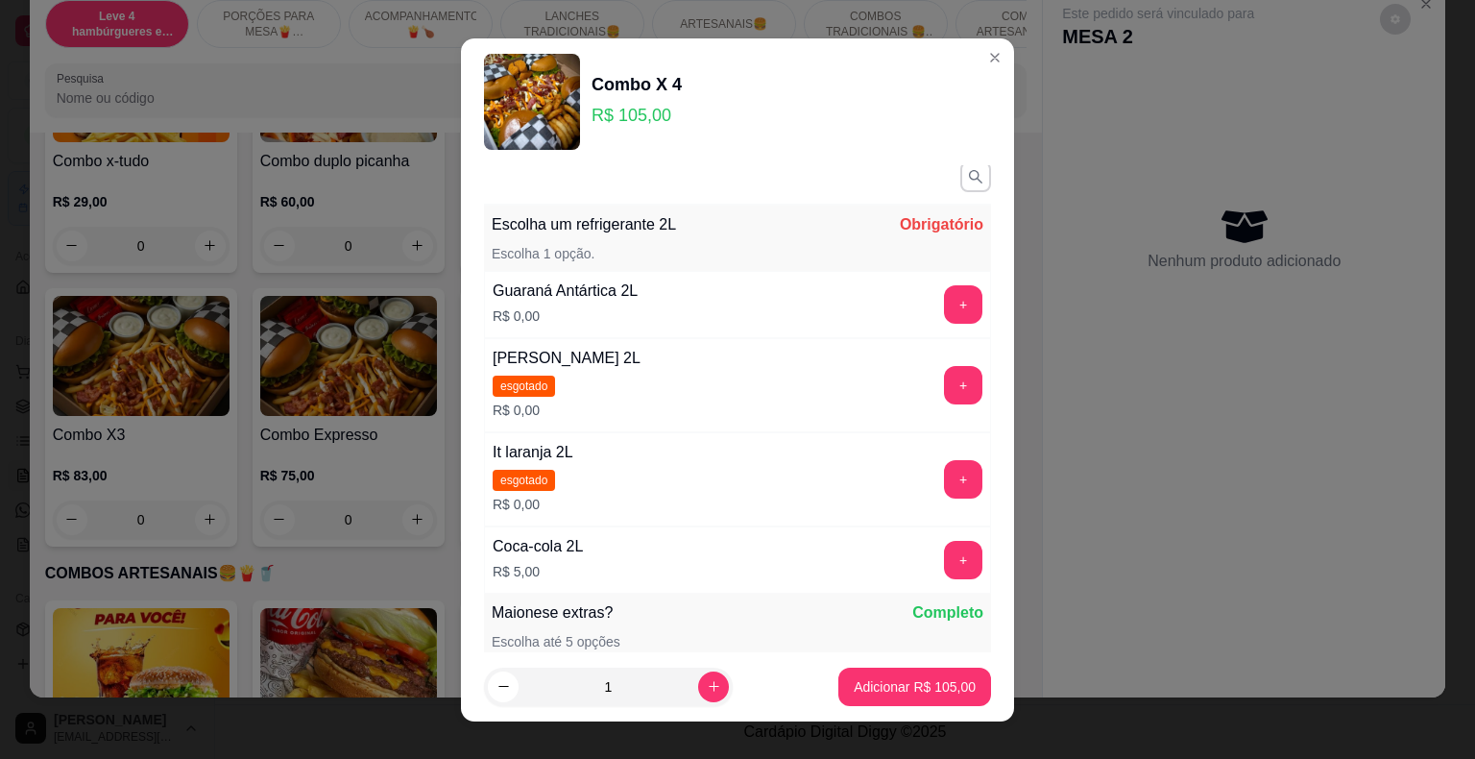
scroll to position [0, 0]
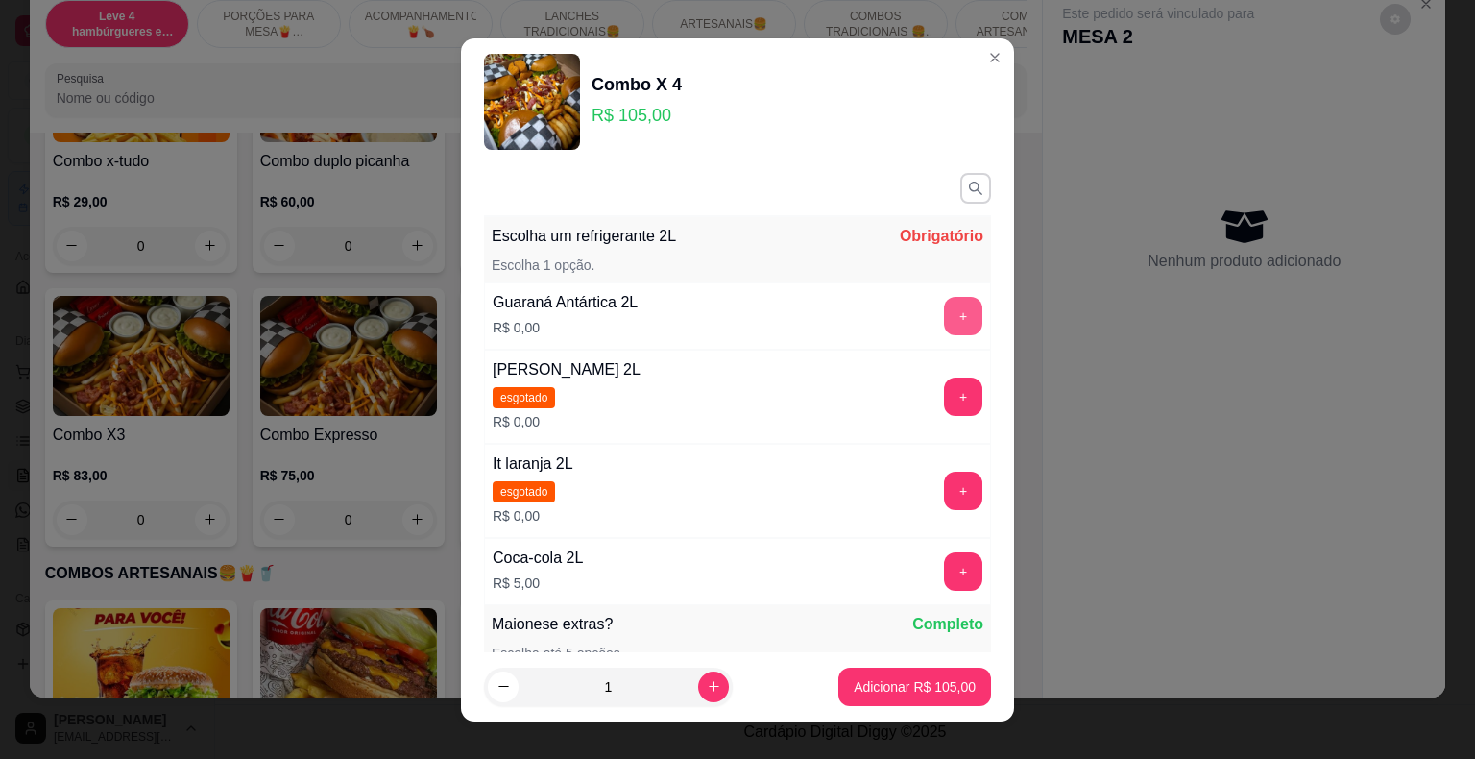
click at [944, 317] on button "+" at bounding box center [963, 316] width 38 height 38
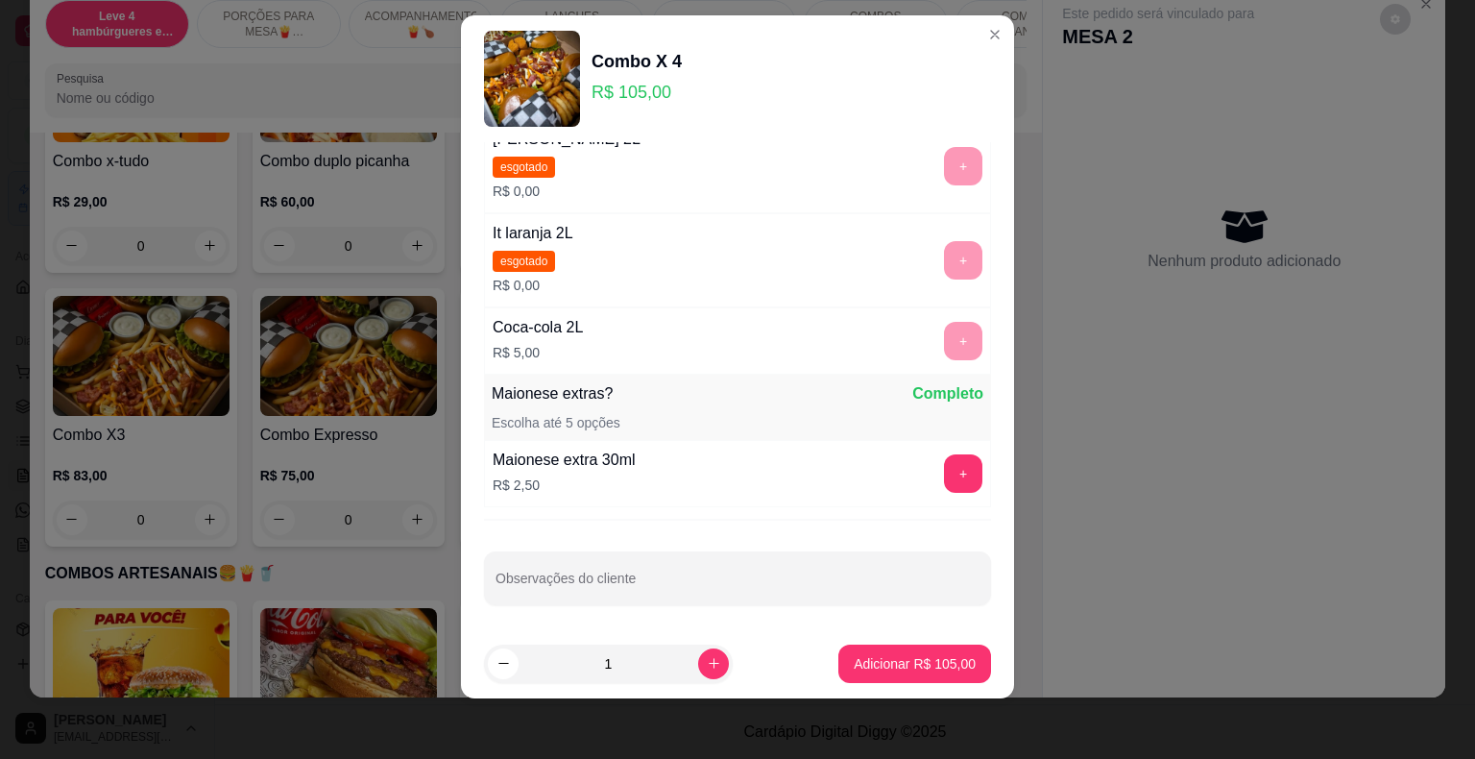
scroll to position [207, 0]
click at [925, 659] on p "Adicionar R$ 105,00" at bounding box center [915, 663] width 118 height 18
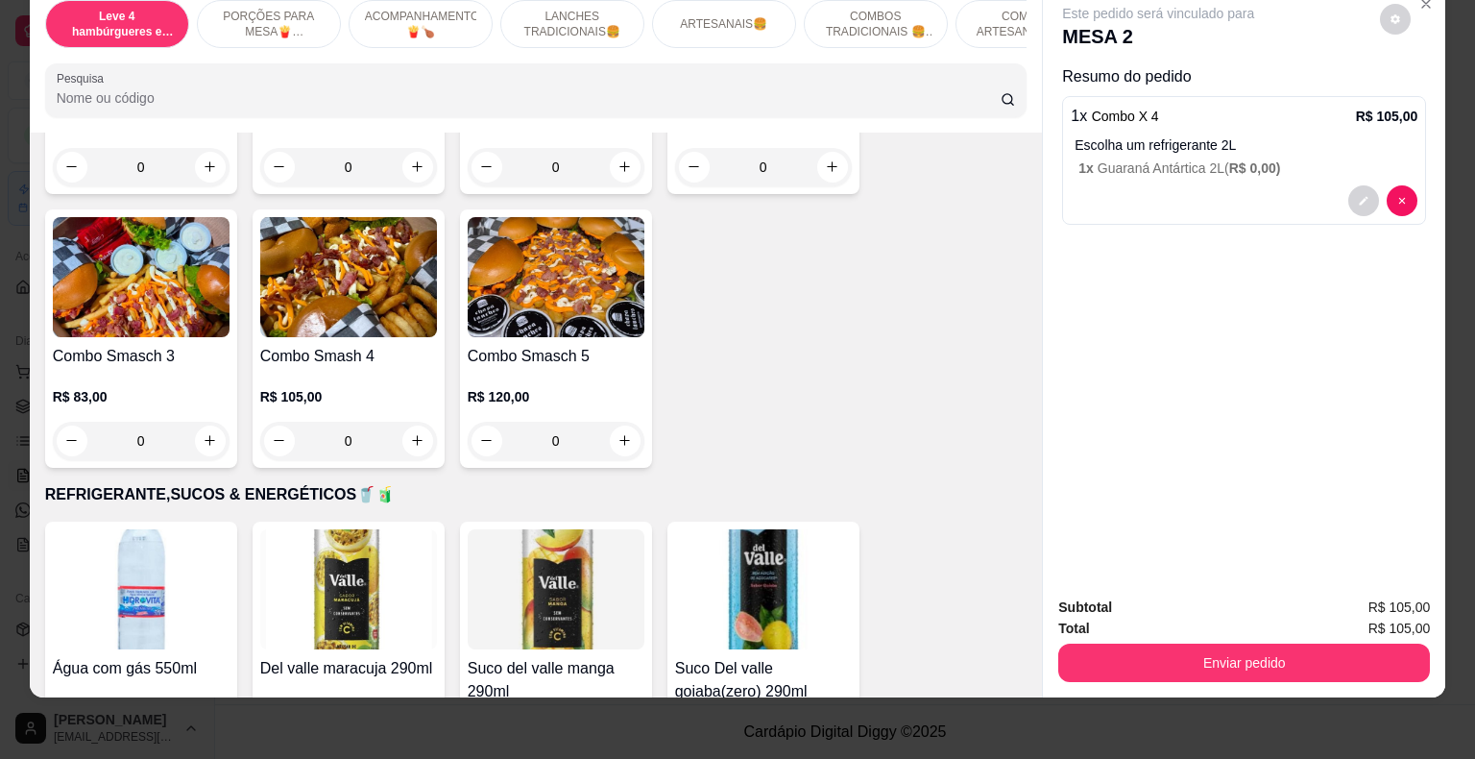
scroll to position [4226, 0]
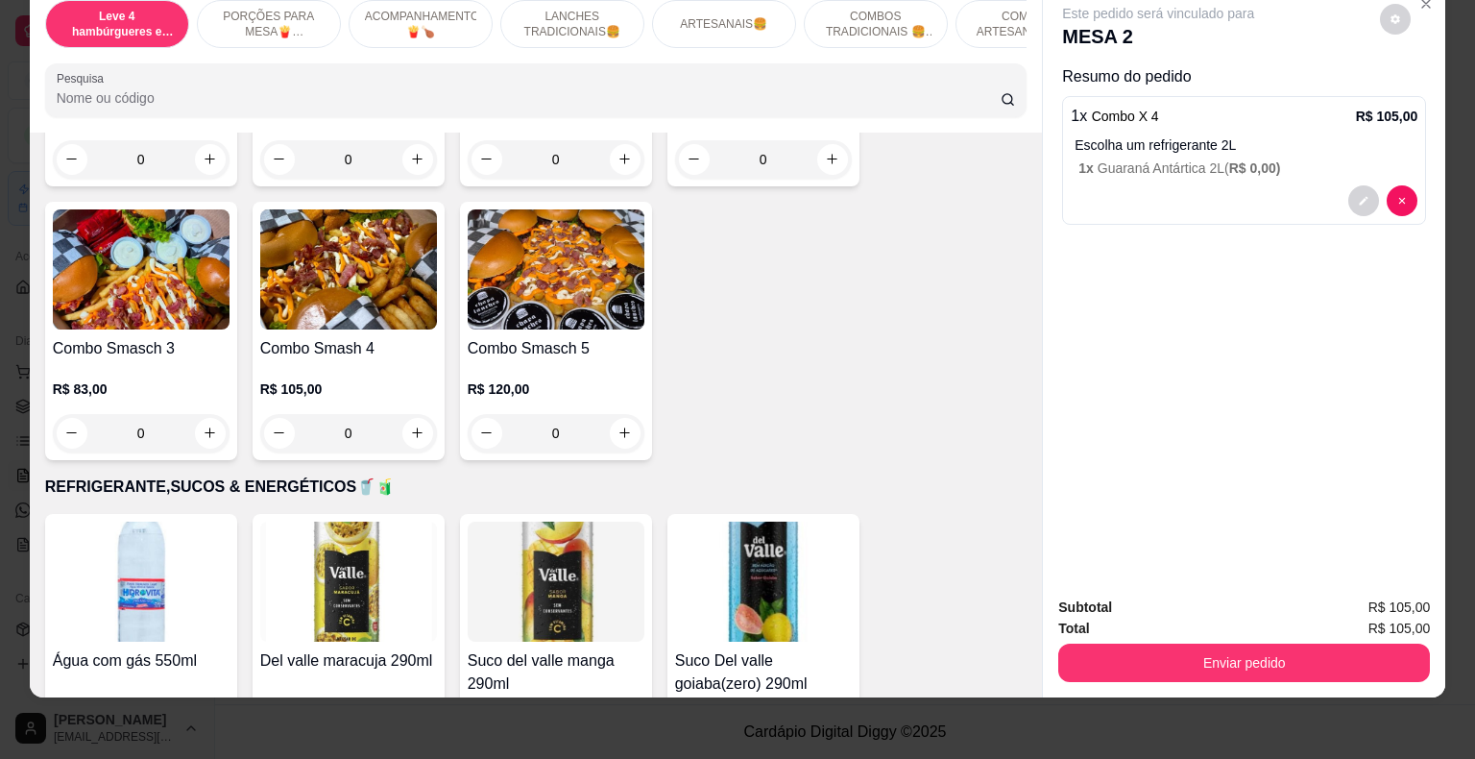
click at [411, 414] on div "0" at bounding box center [348, 433] width 177 height 38
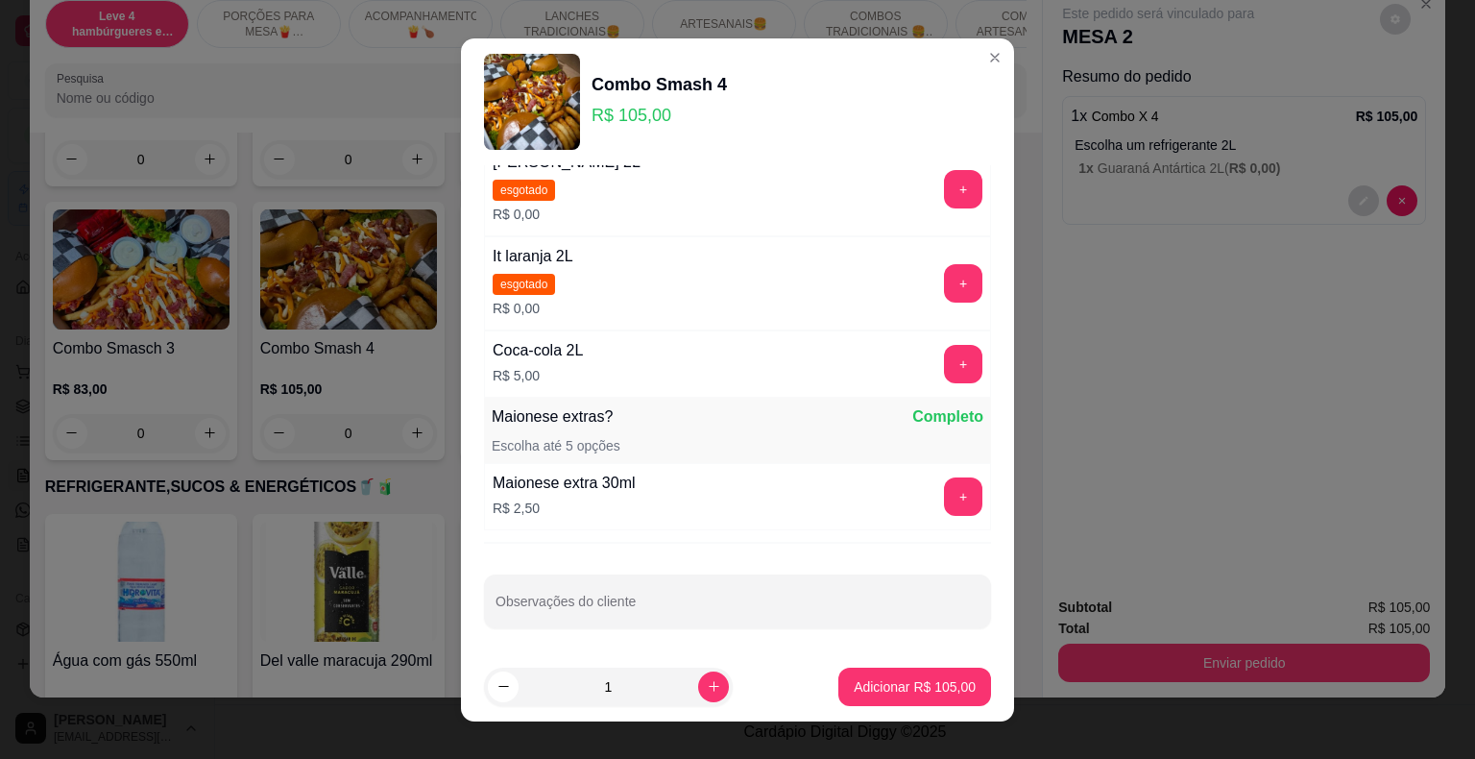
scroll to position [111, 0]
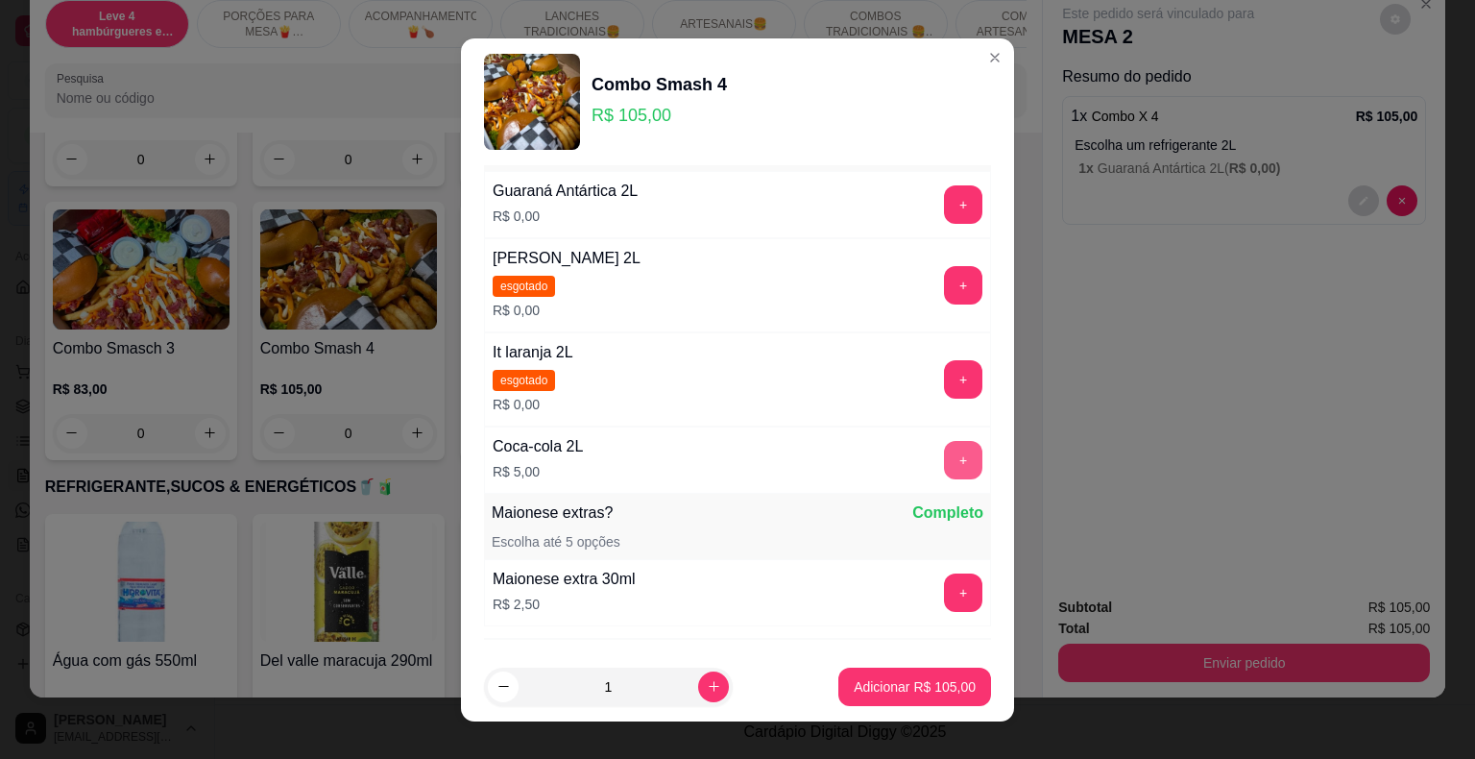
click at [944, 462] on button "+" at bounding box center [963, 460] width 38 height 38
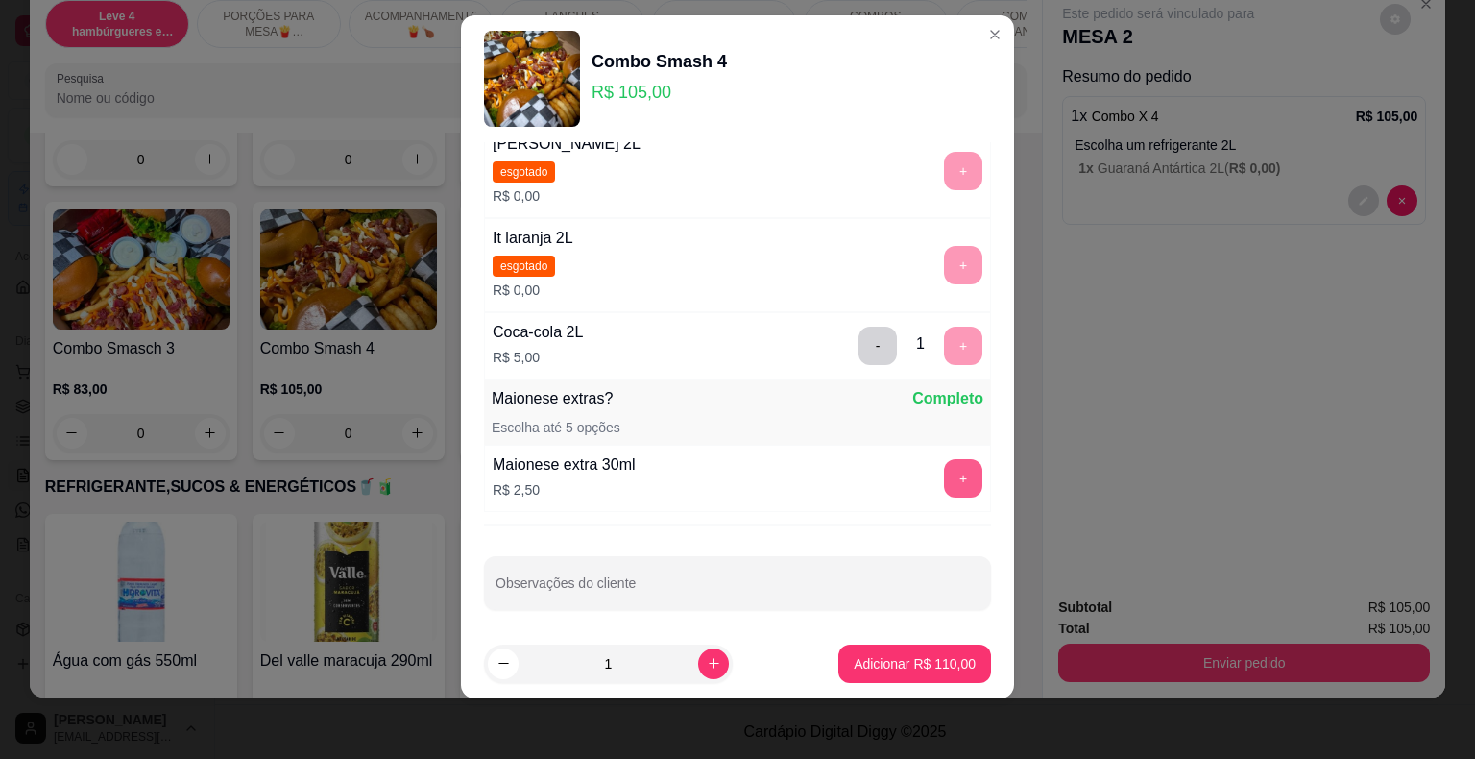
scroll to position [207, 0]
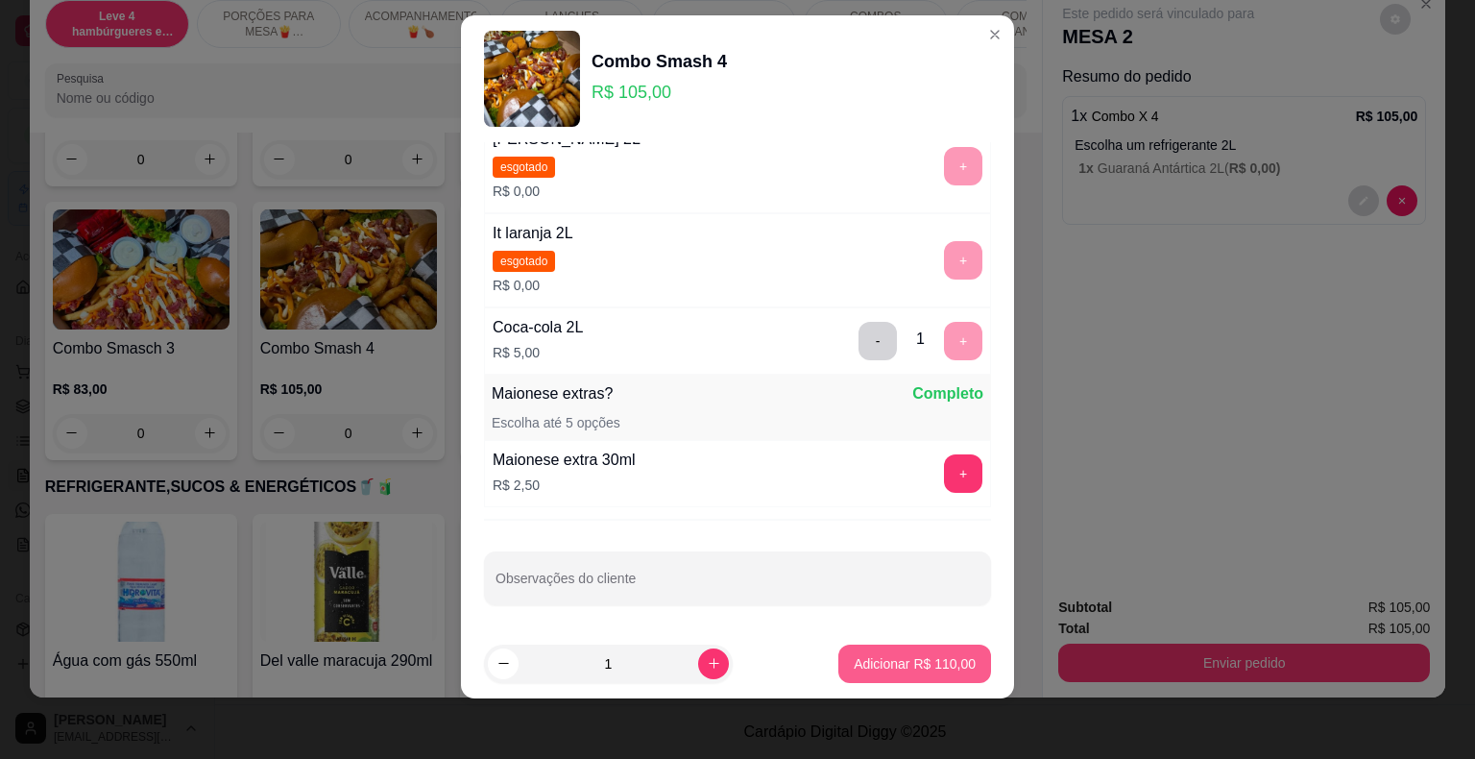
click at [890, 659] on p "Adicionar R$ 110,00" at bounding box center [915, 663] width 122 height 19
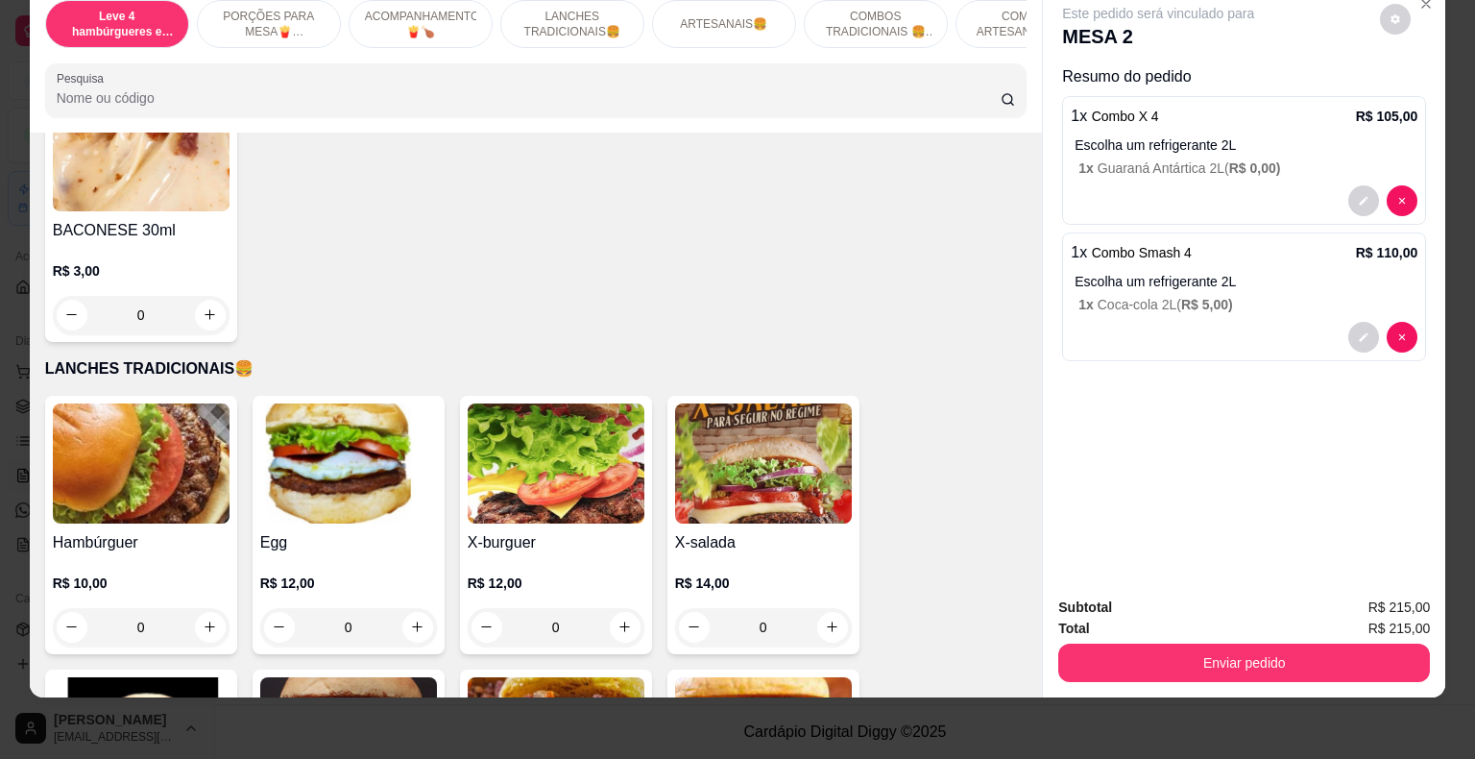
scroll to position [1441, 0]
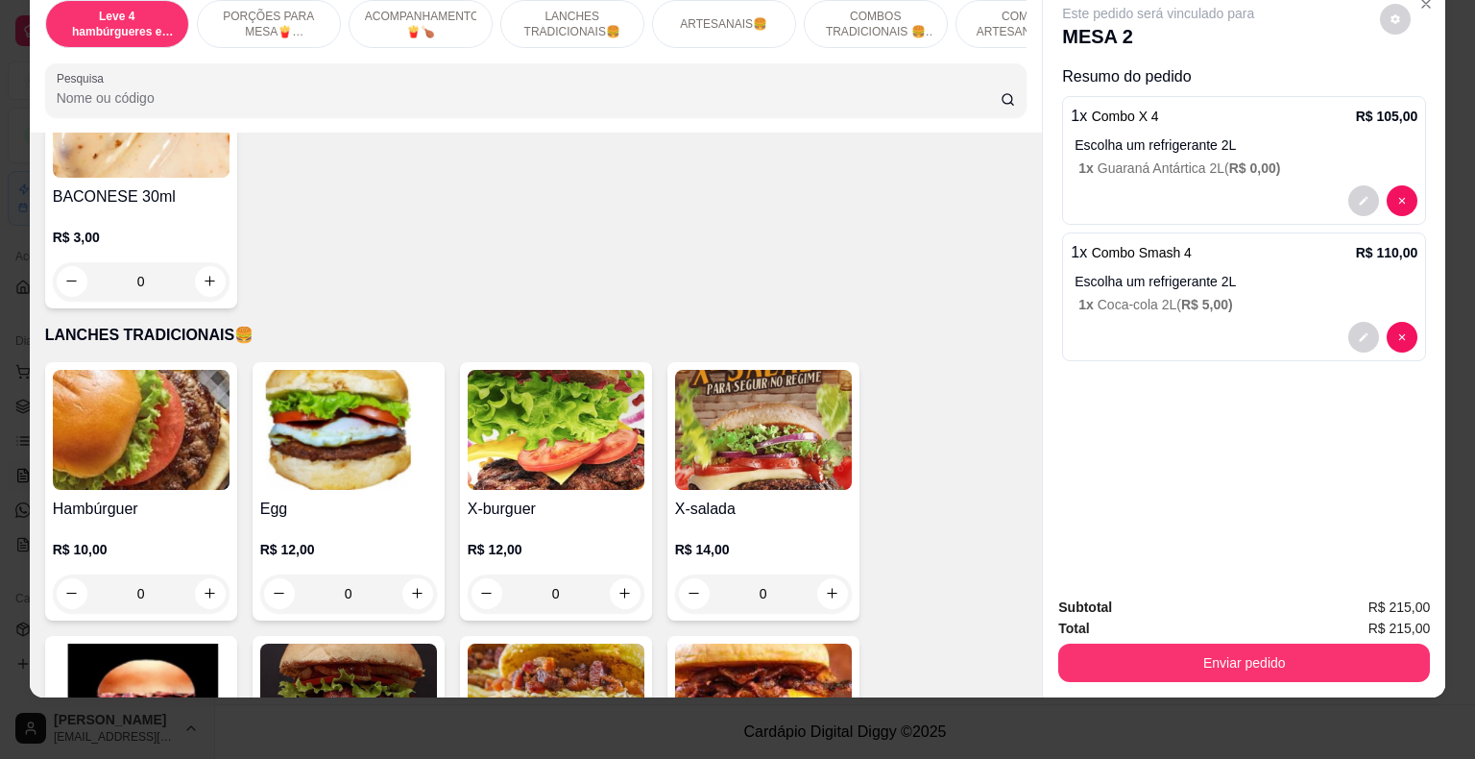
click at [206, 574] on div "0" at bounding box center [141, 593] width 177 height 38
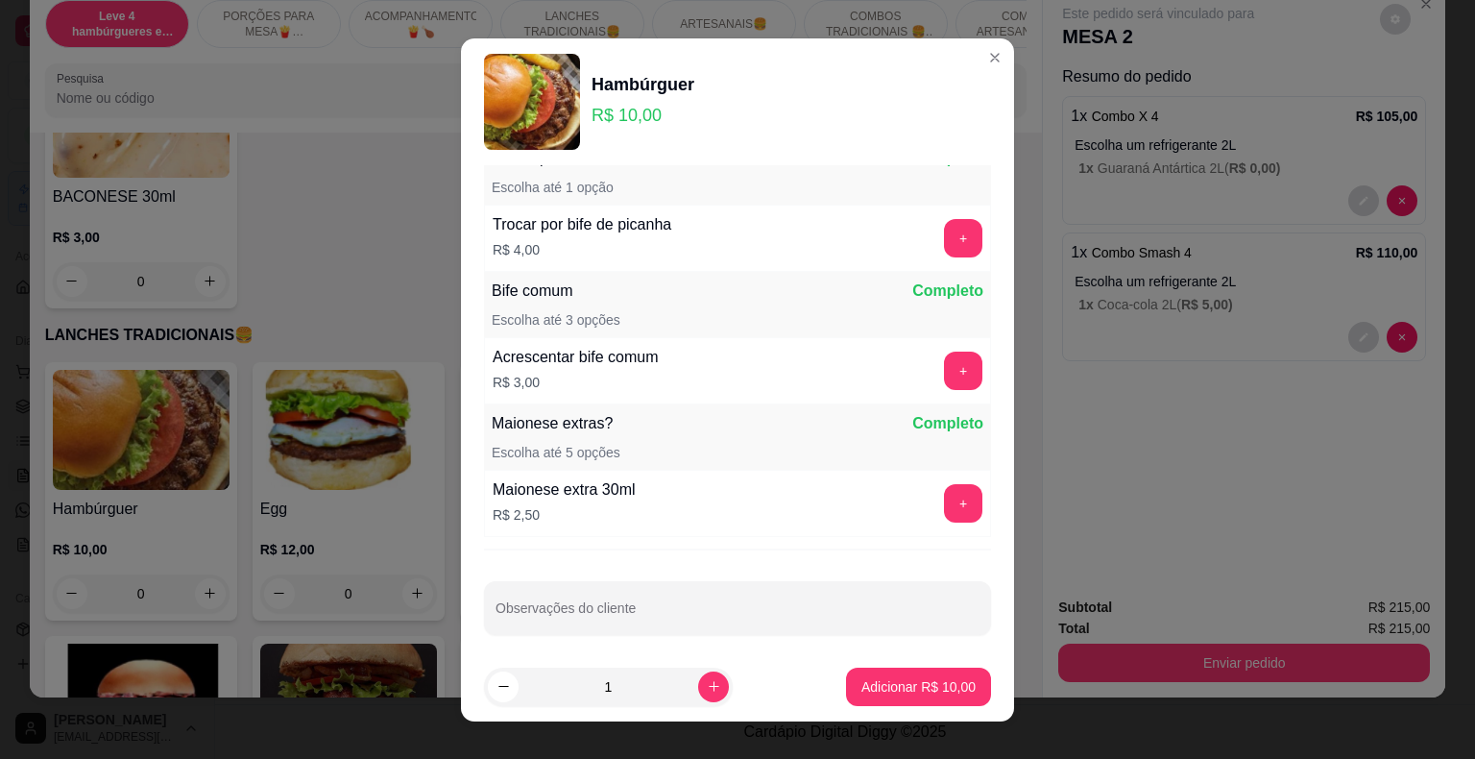
scroll to position [482, 0]
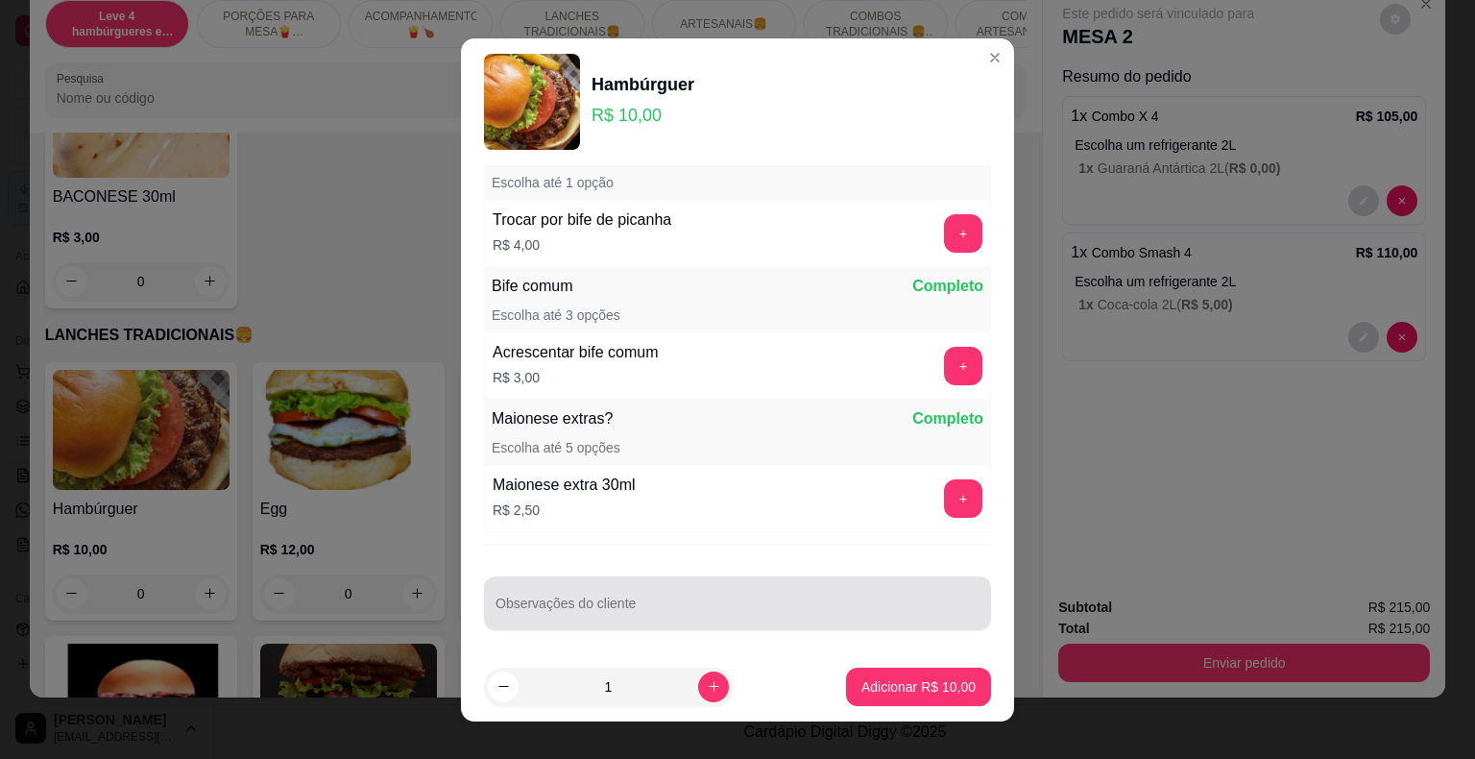
click at [587, 602] on input "Observações do cliente" at bounding box center [738, 610] width 484 height 19
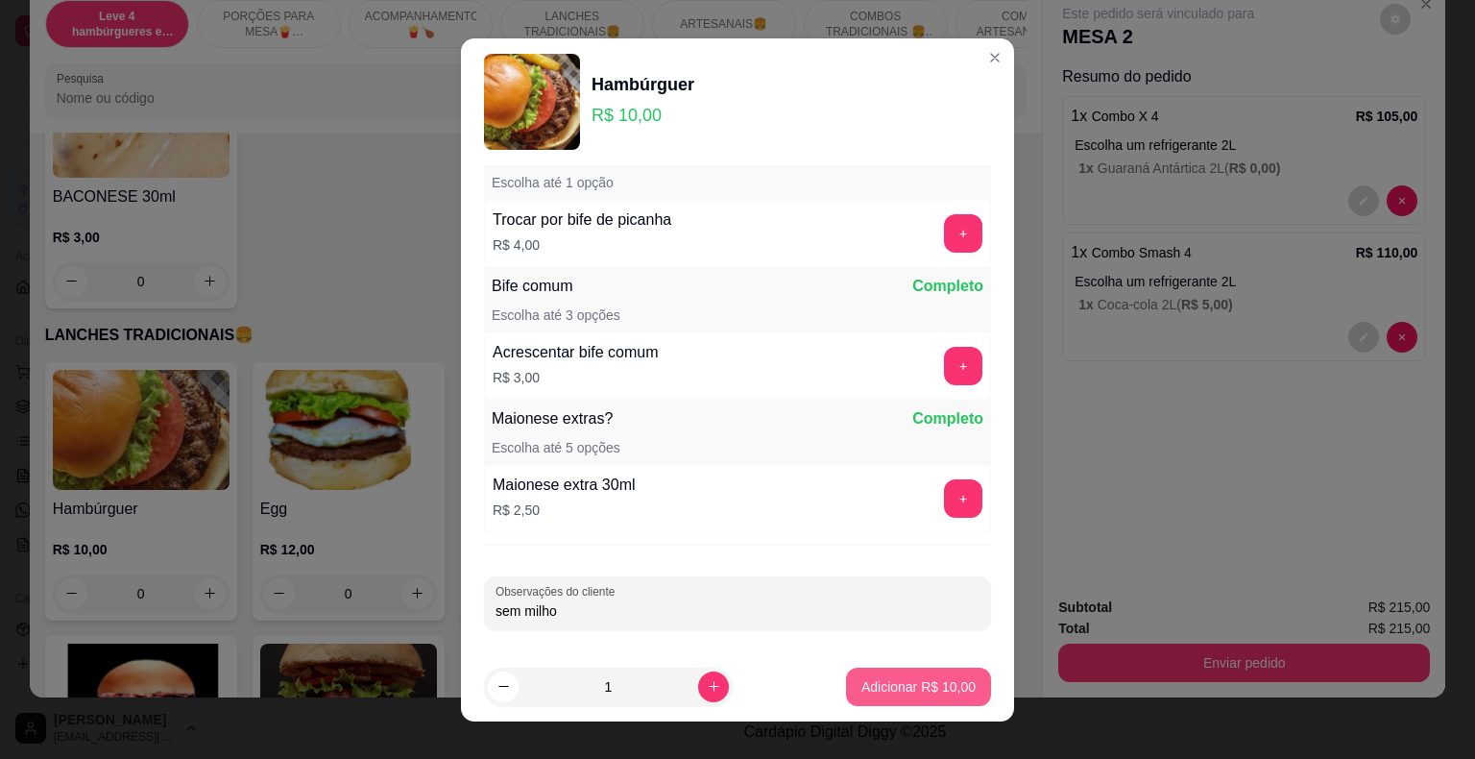
type input "sem milho"
click at [882, 682] on p "Adicionar R$ 10,00" at bounding box center [918, 686] width 111 height 18
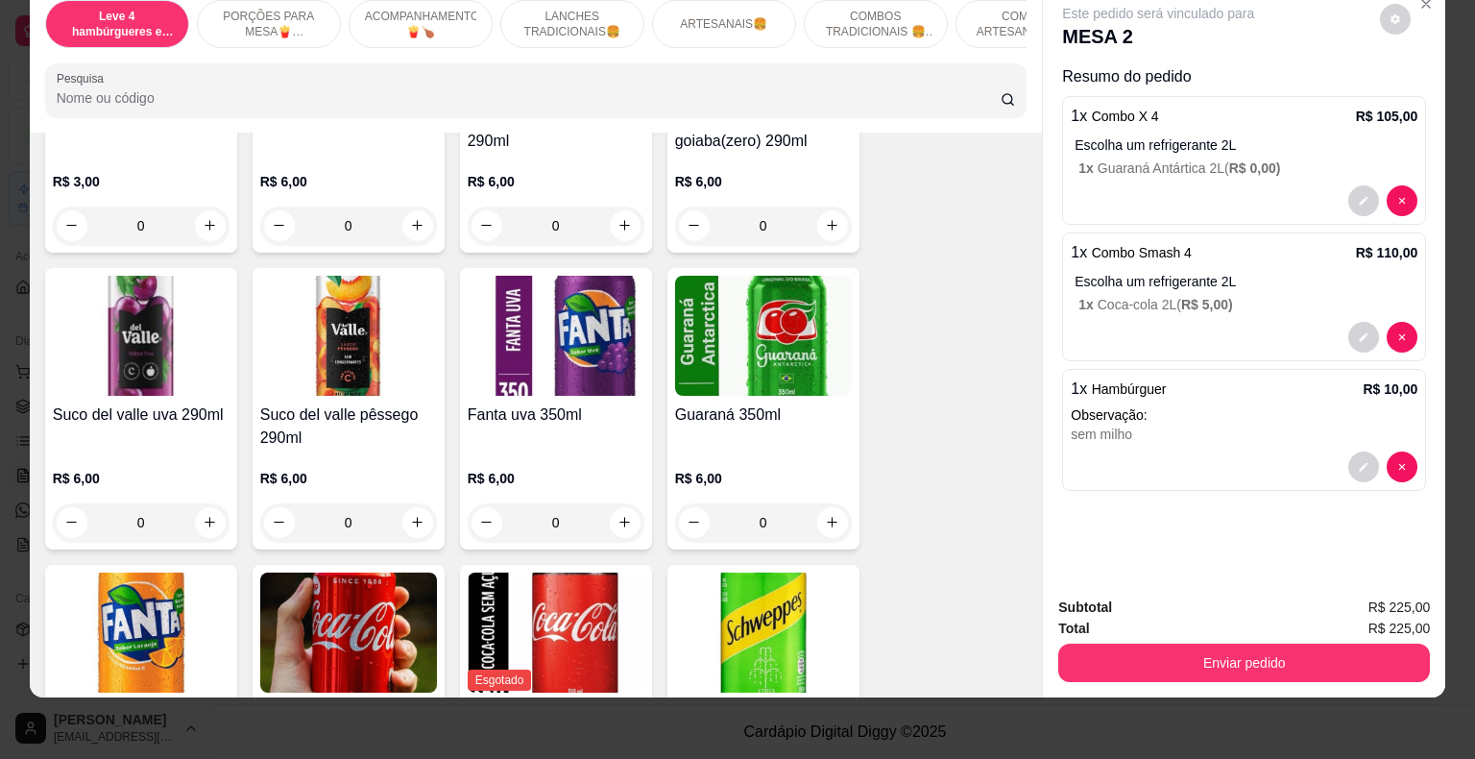
scroll to position [4802, 0]
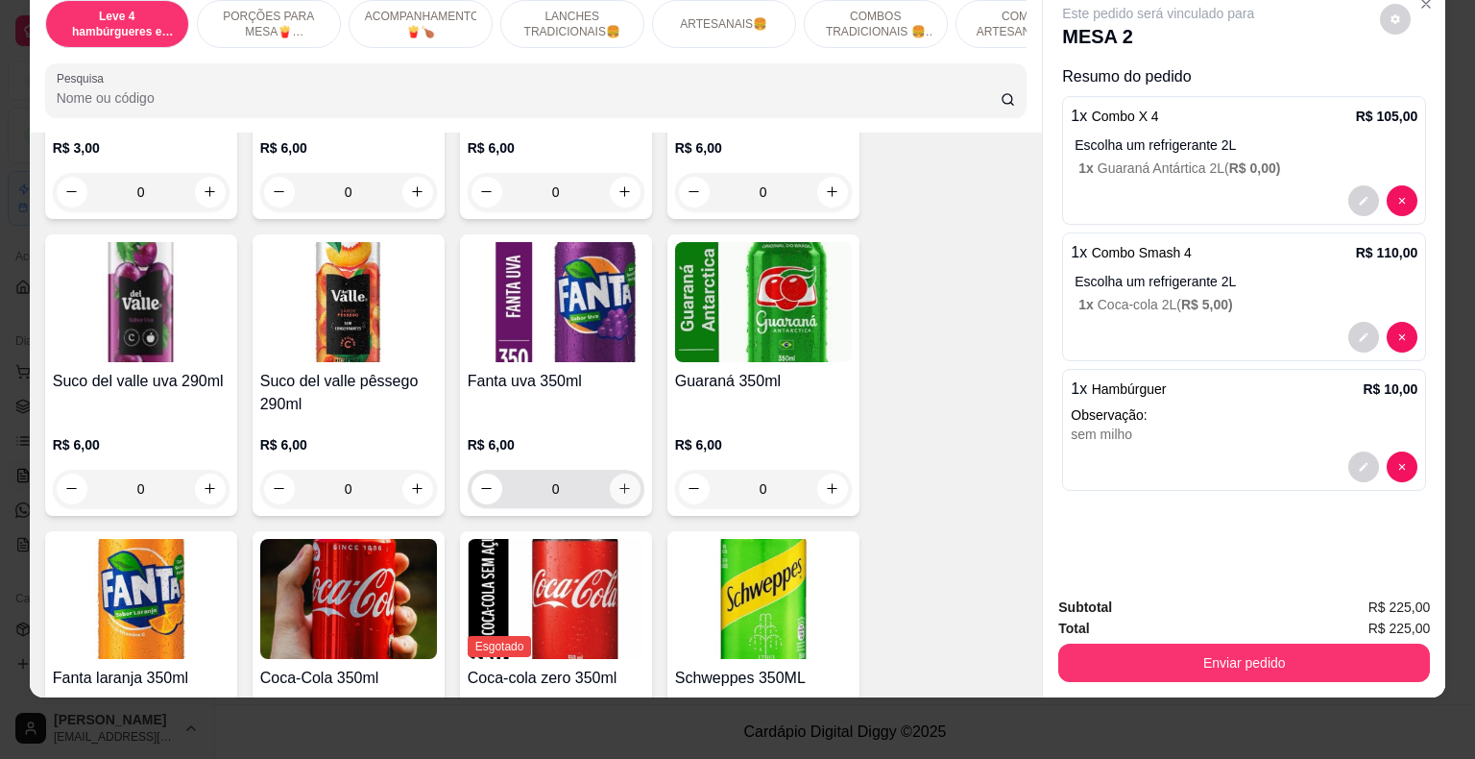
click at [618, 481] on icon "increase-product-quantity" at bounding box center [625, 488] width 14 height 14
type input "1"
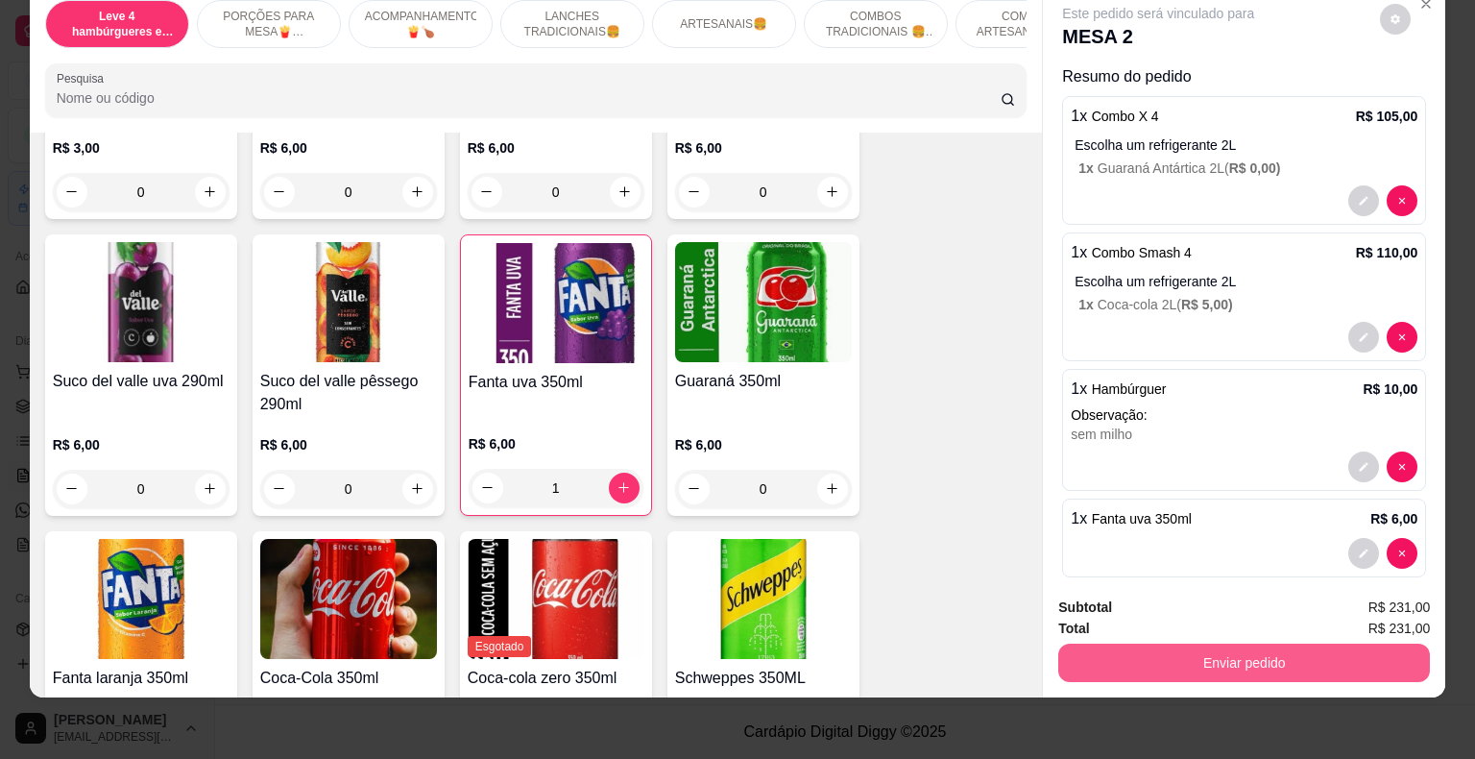
click at [1122, 643] on button "Enviar pedido" at bounding box center [1244, 662] width 372 height 38
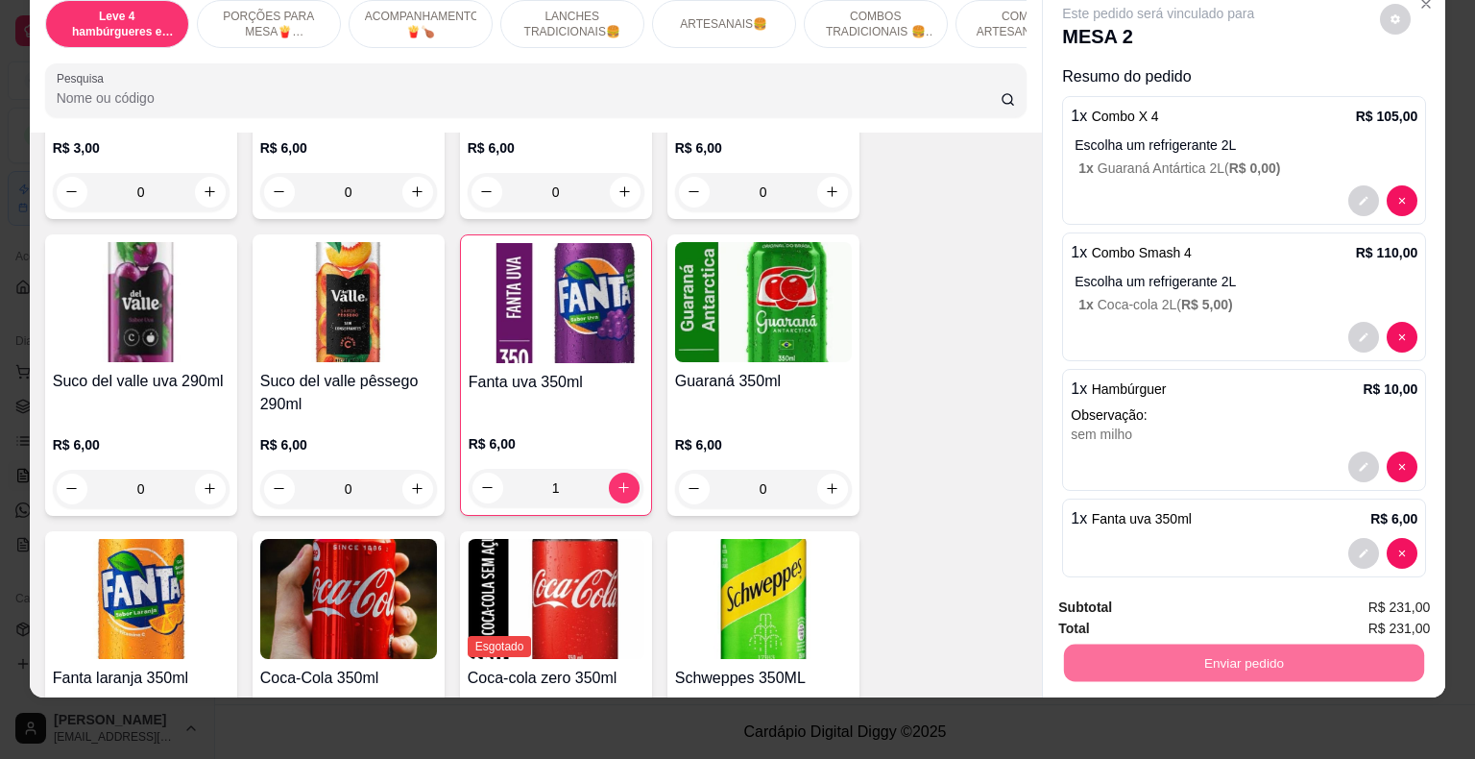
click at [1414, 599] on button "Enviar pedido" at bounding box center [1380, 601] width 109 height 36
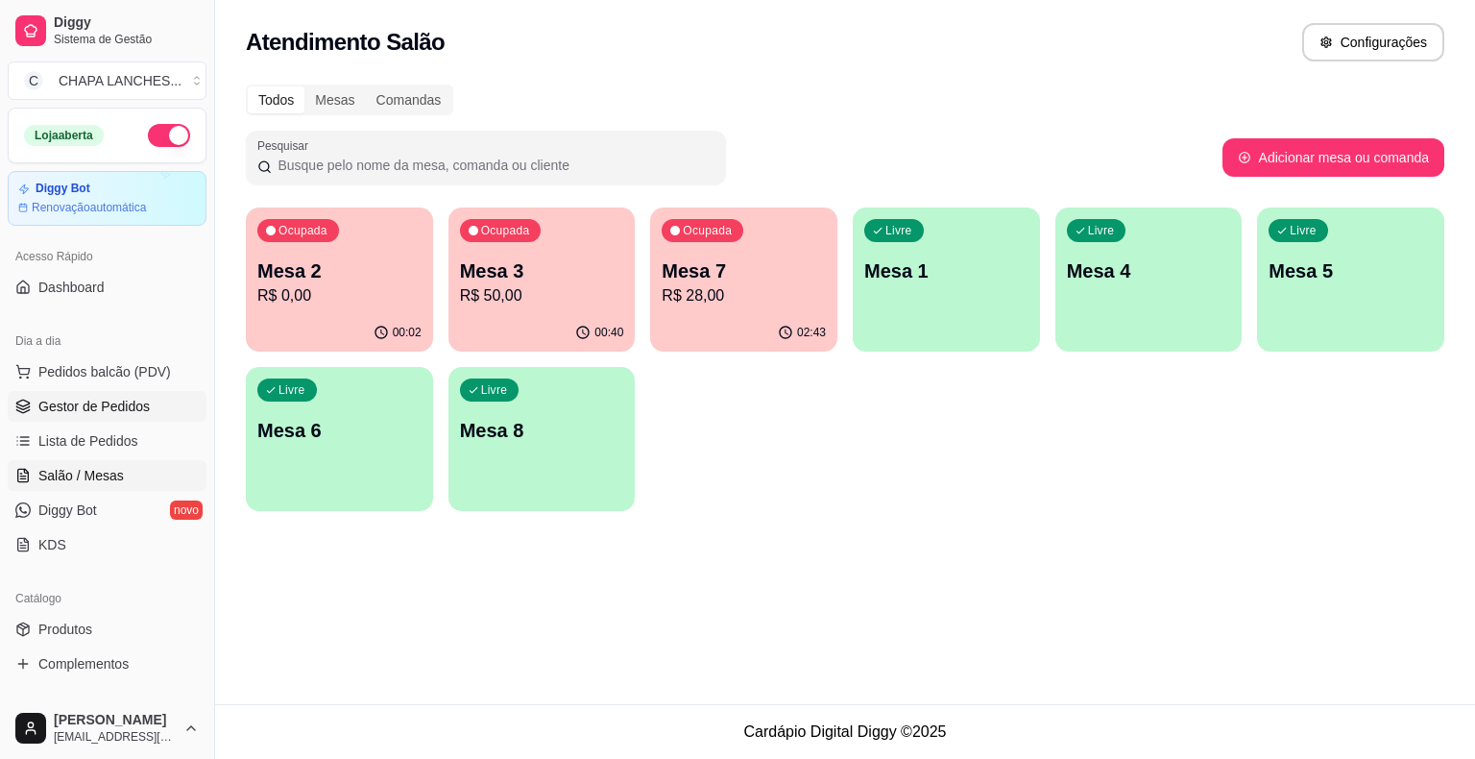
click at [151, 401] on link "Gestor de Pedidos" at bounding box center [107, 406] width 199 height 31
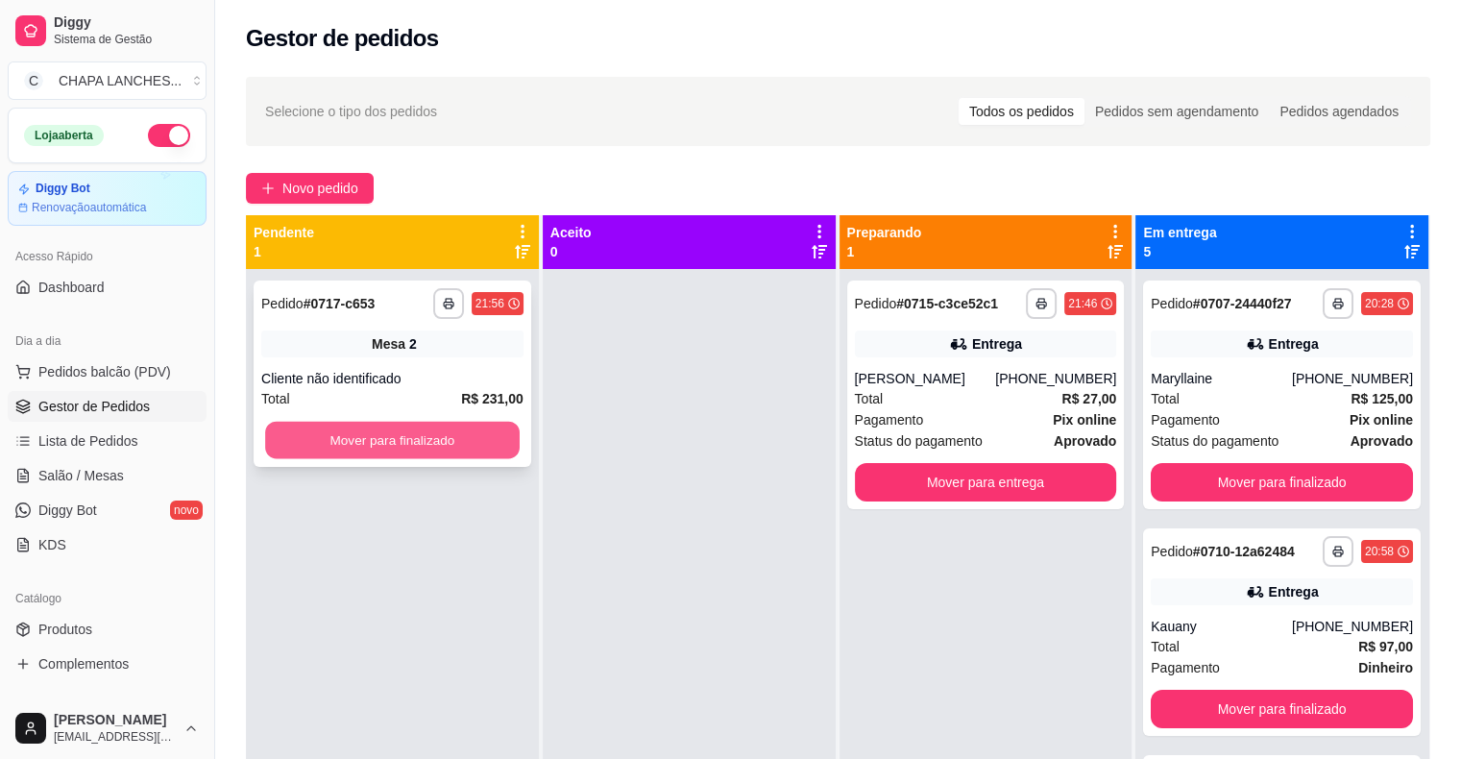
click at [492, 438] on button "Mover para finalizado" at bounding box center [392, 440] width 255 height 37
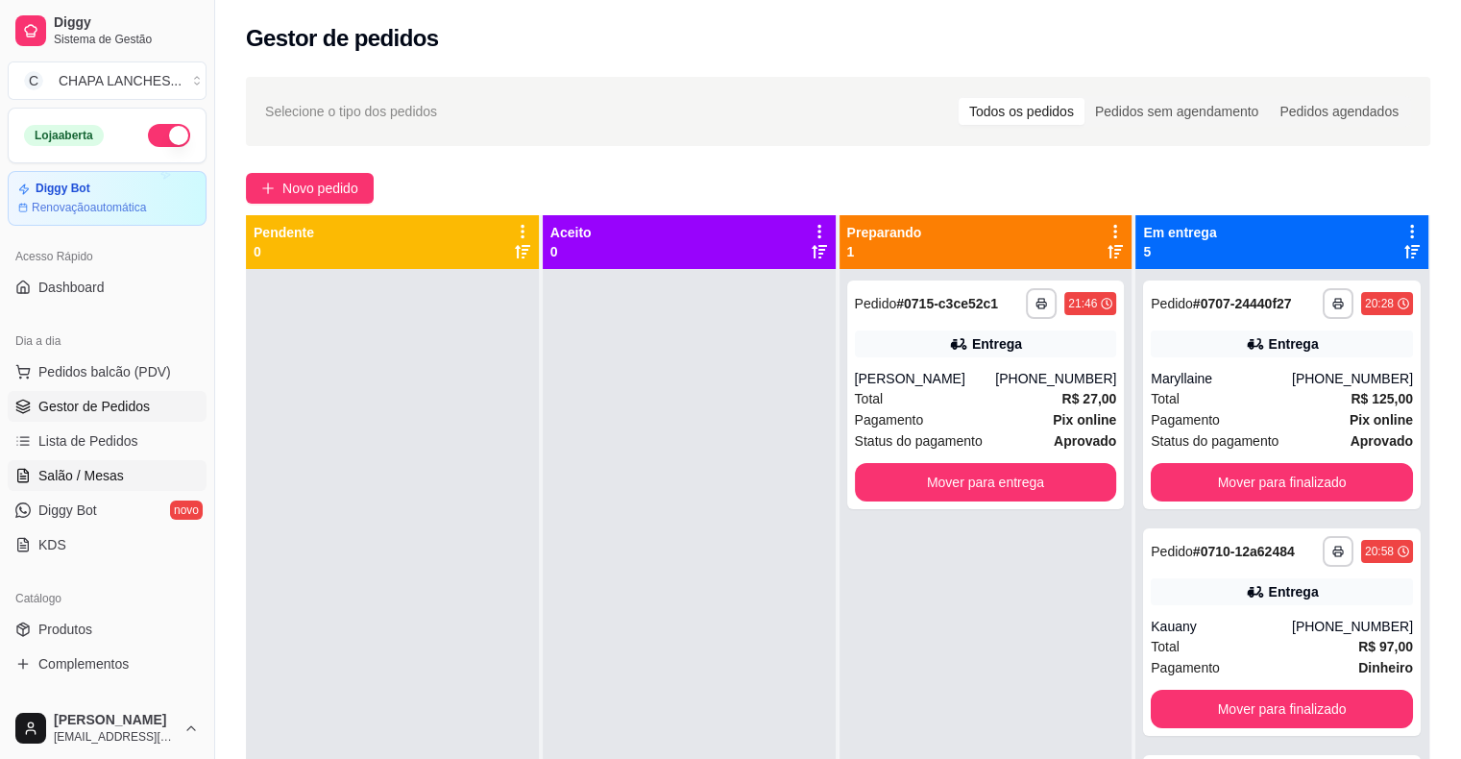
click at [138, 471] on link "Salão / Mesas" at bounding box center [107, 475] width 199 height 31
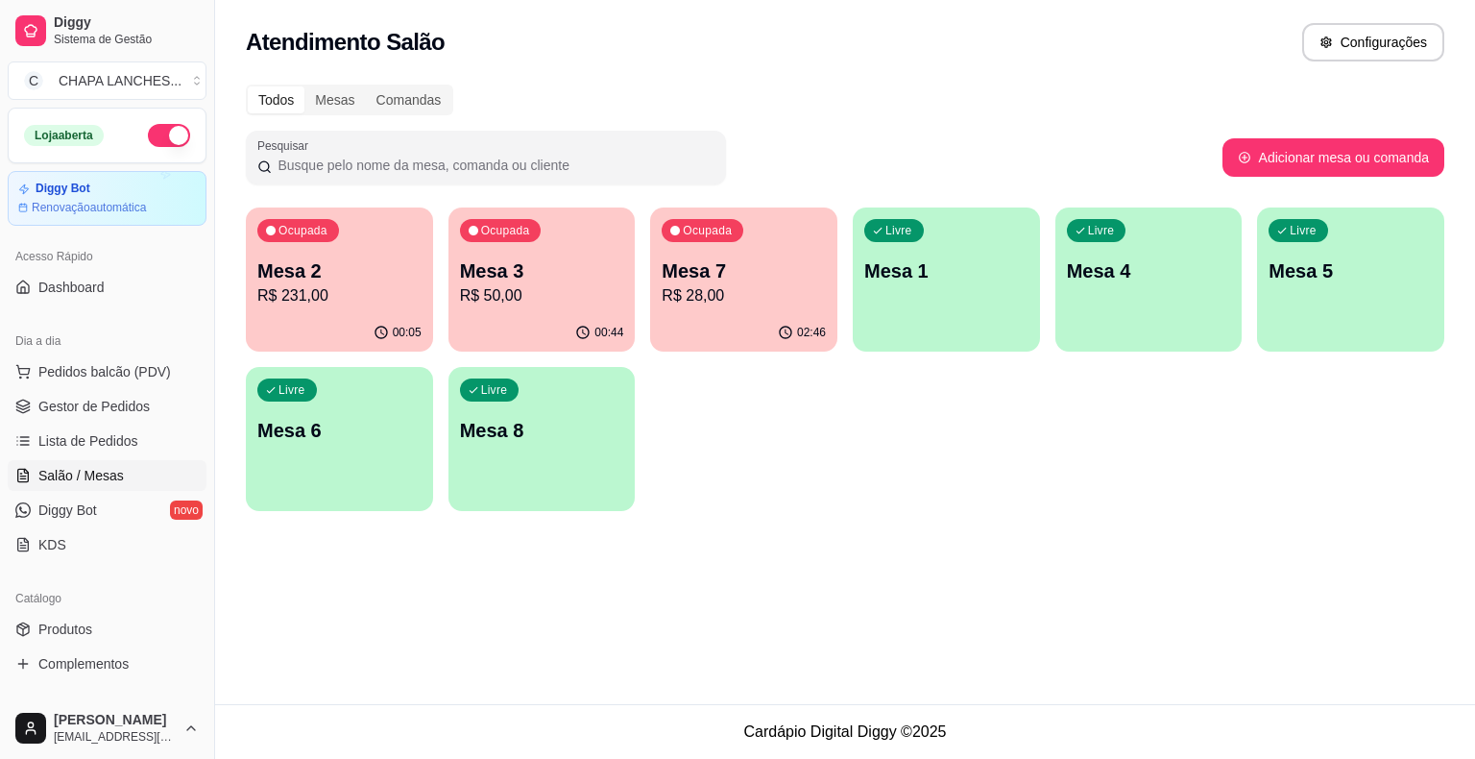
click at [330, 289] on p "R$ 231,00" at bounding box center [339, 295] width 164 height 23
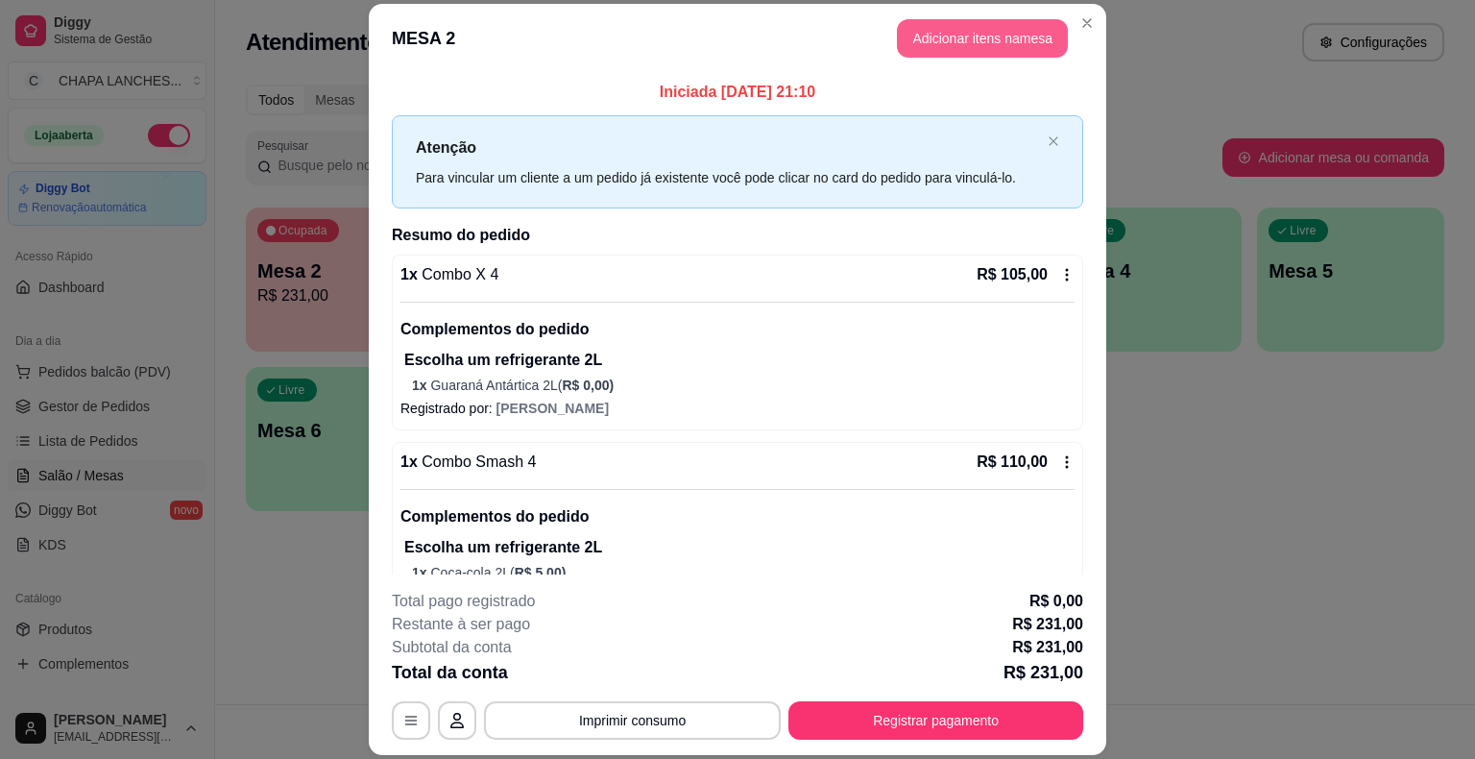
click at [972, 25] on button "Adicionar itens na mesa" at bounding box center [982, 38] width 171 height 38
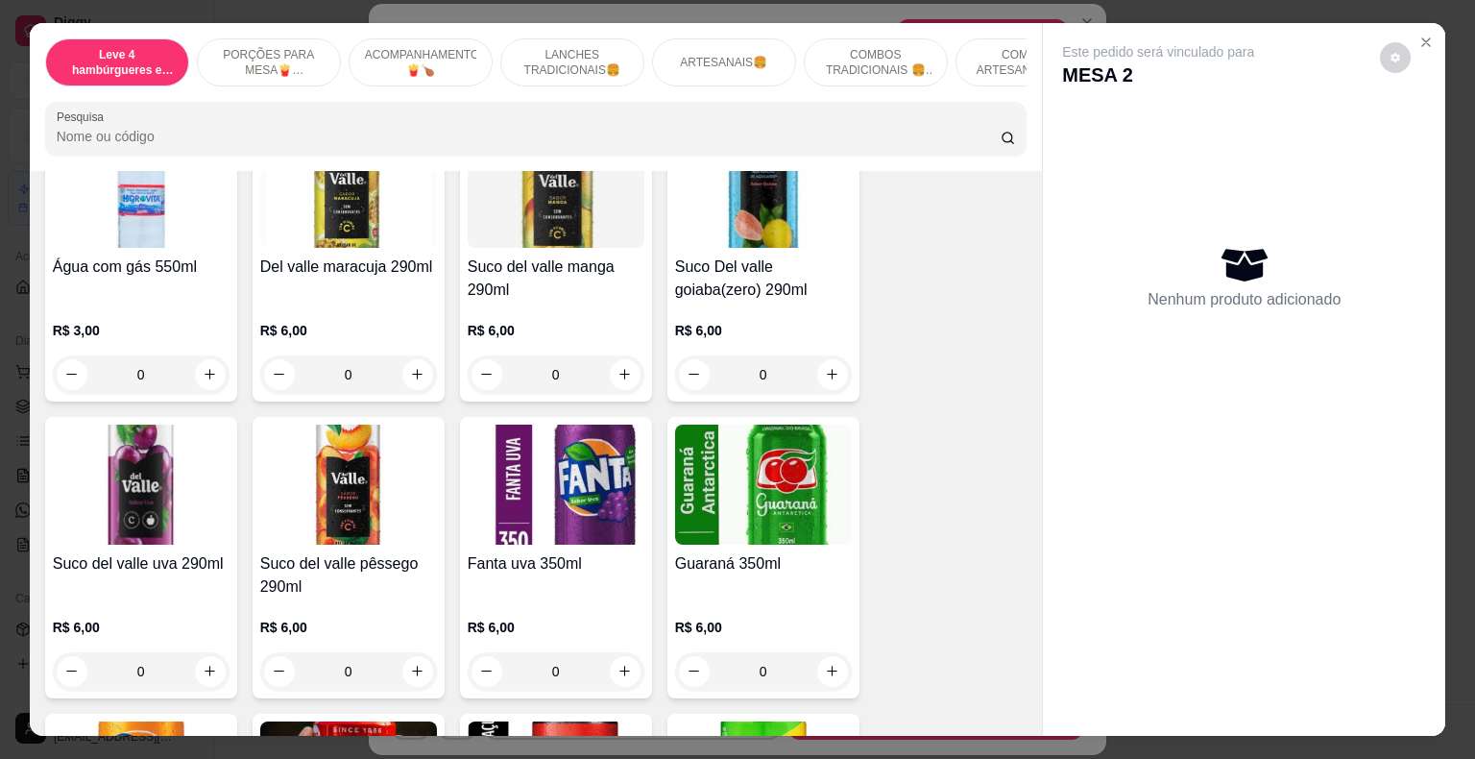
scroll to position [4706, 0]
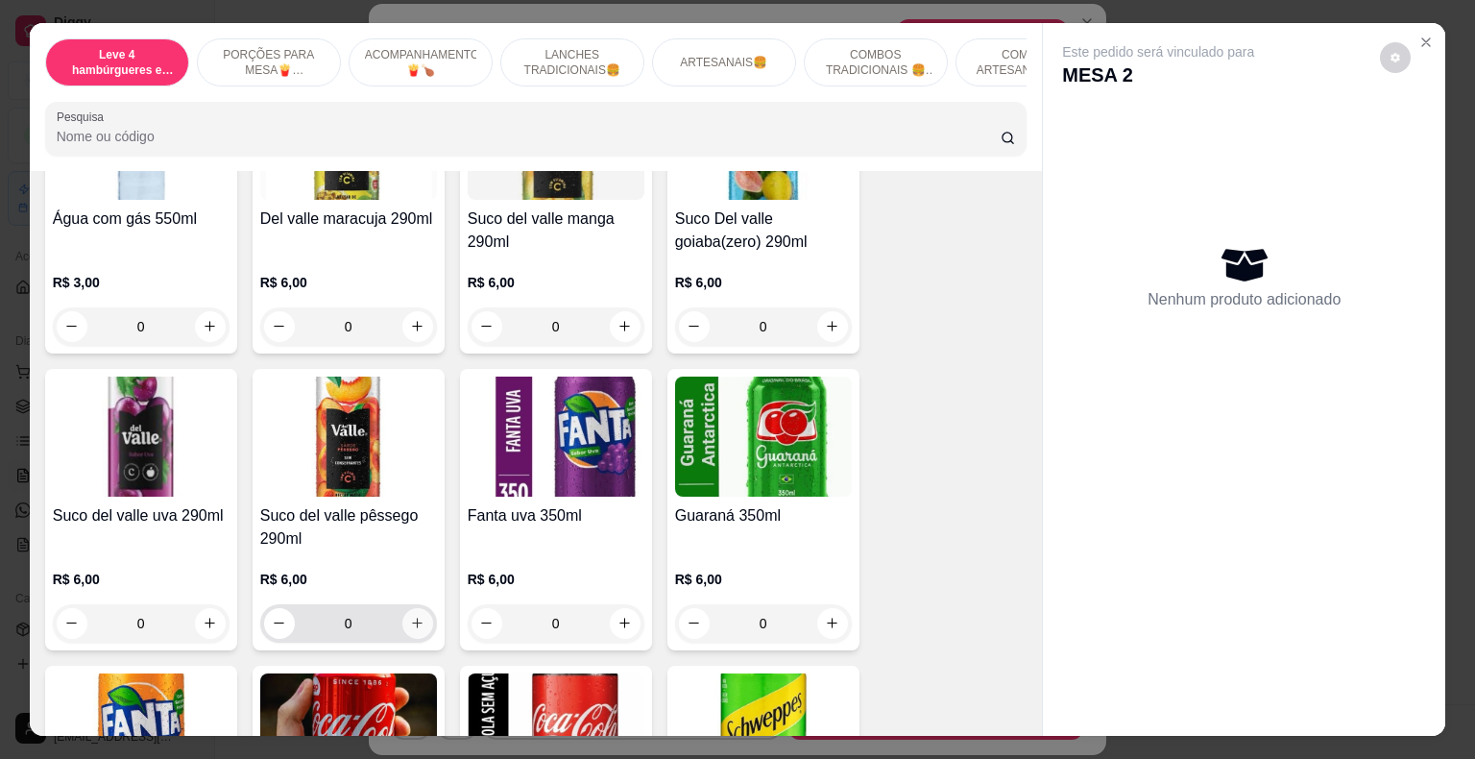
click at [410, 616] on icon "increase-product-quantity" at bounding box center [417, 623] width 14 height 14
type input "1"
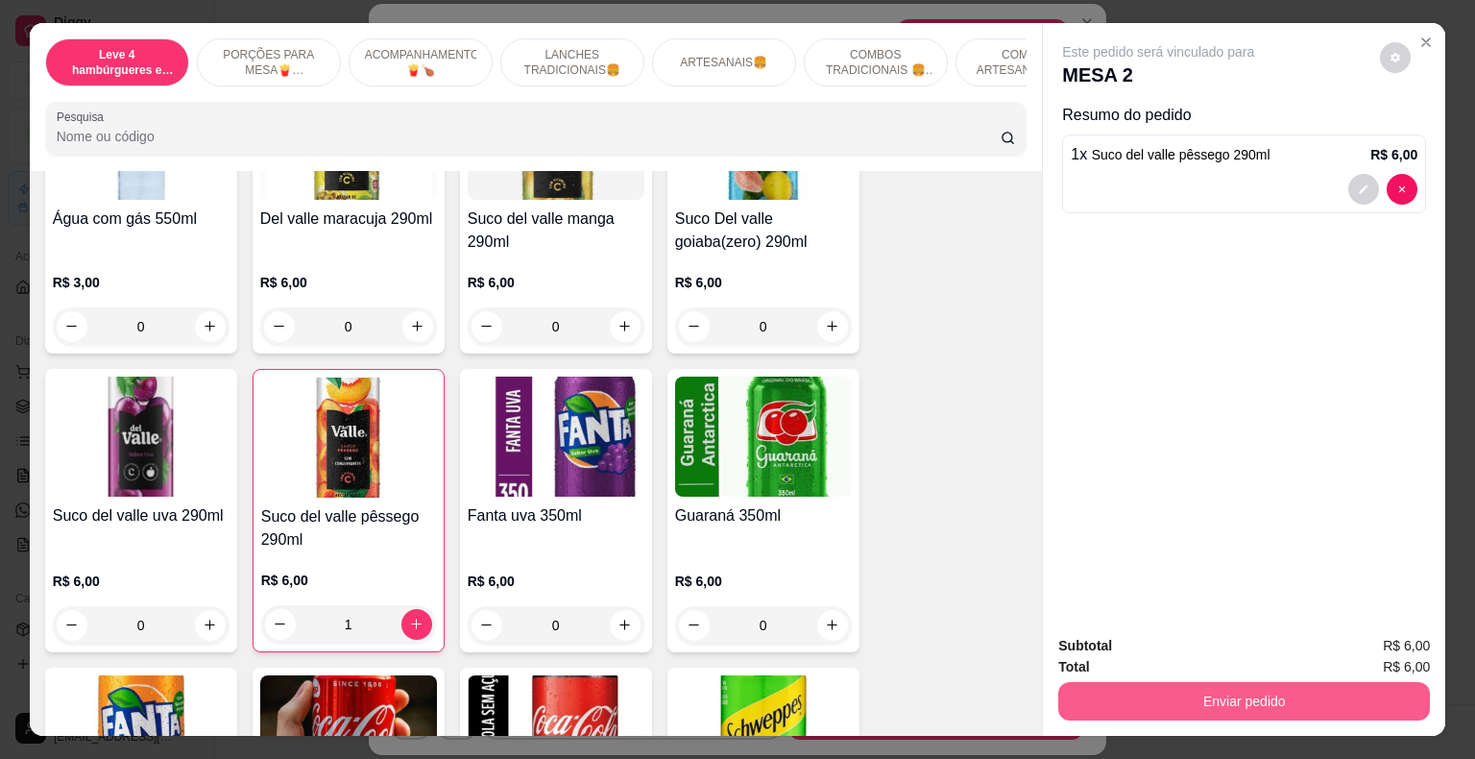
click at [1141, 694] on button "Enviar pedido" at bounding box center [1244, 701] width 372 height 38
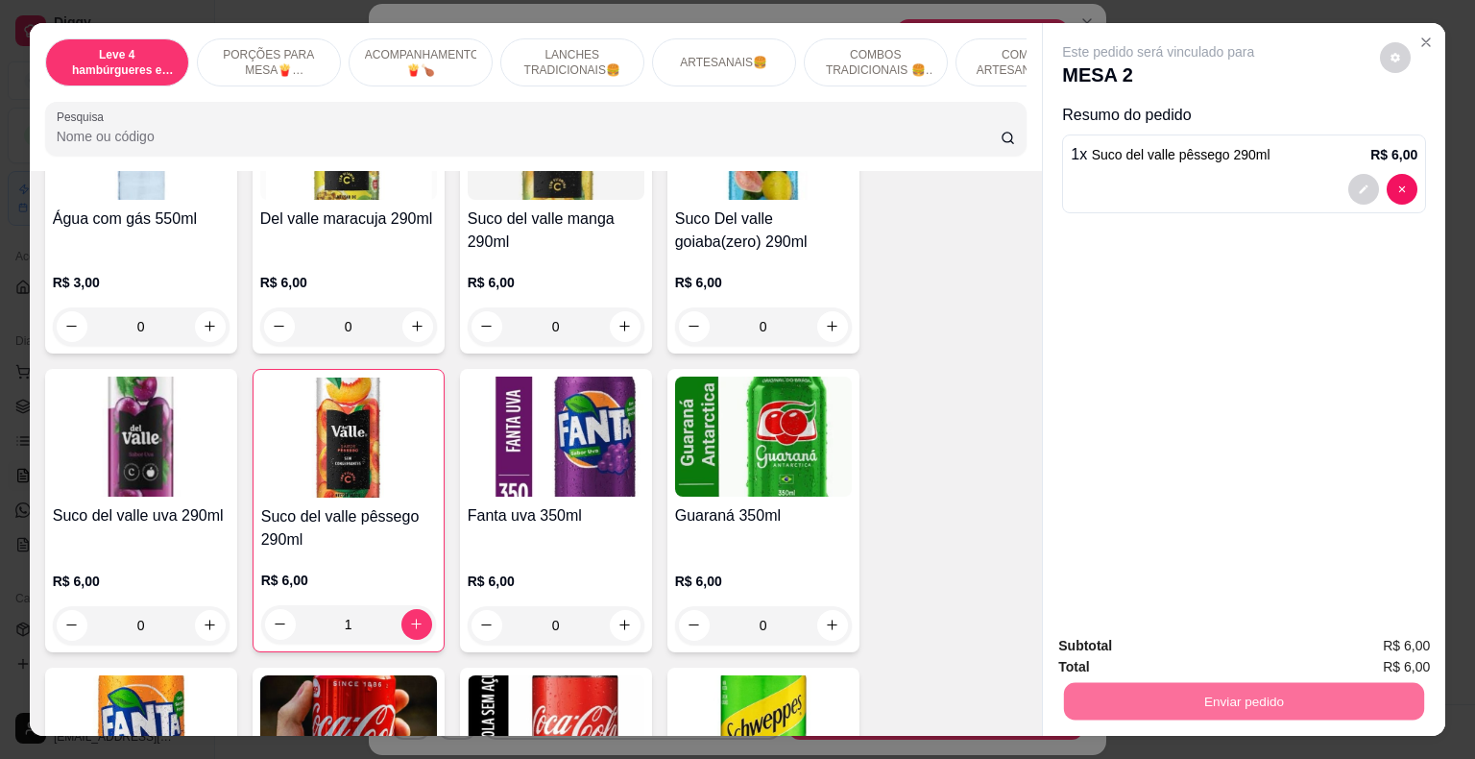
click at [1373, 648] on button "Enviar pedido" at bounding box center [1380, 647] width 109 height 36
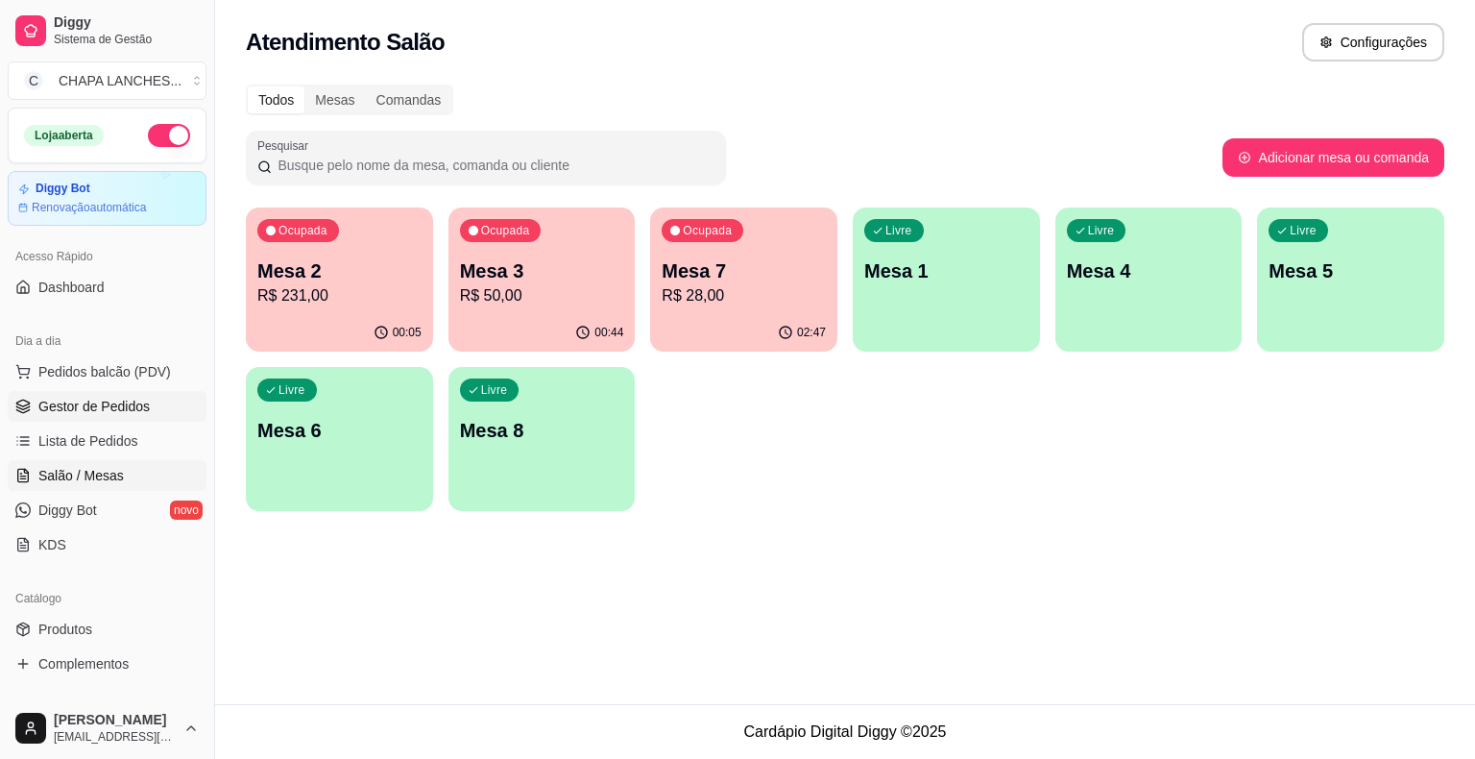
click at [115, 397] on span "Gestor de Pedidos" at bounding box center [93, 406] width 111 height 19
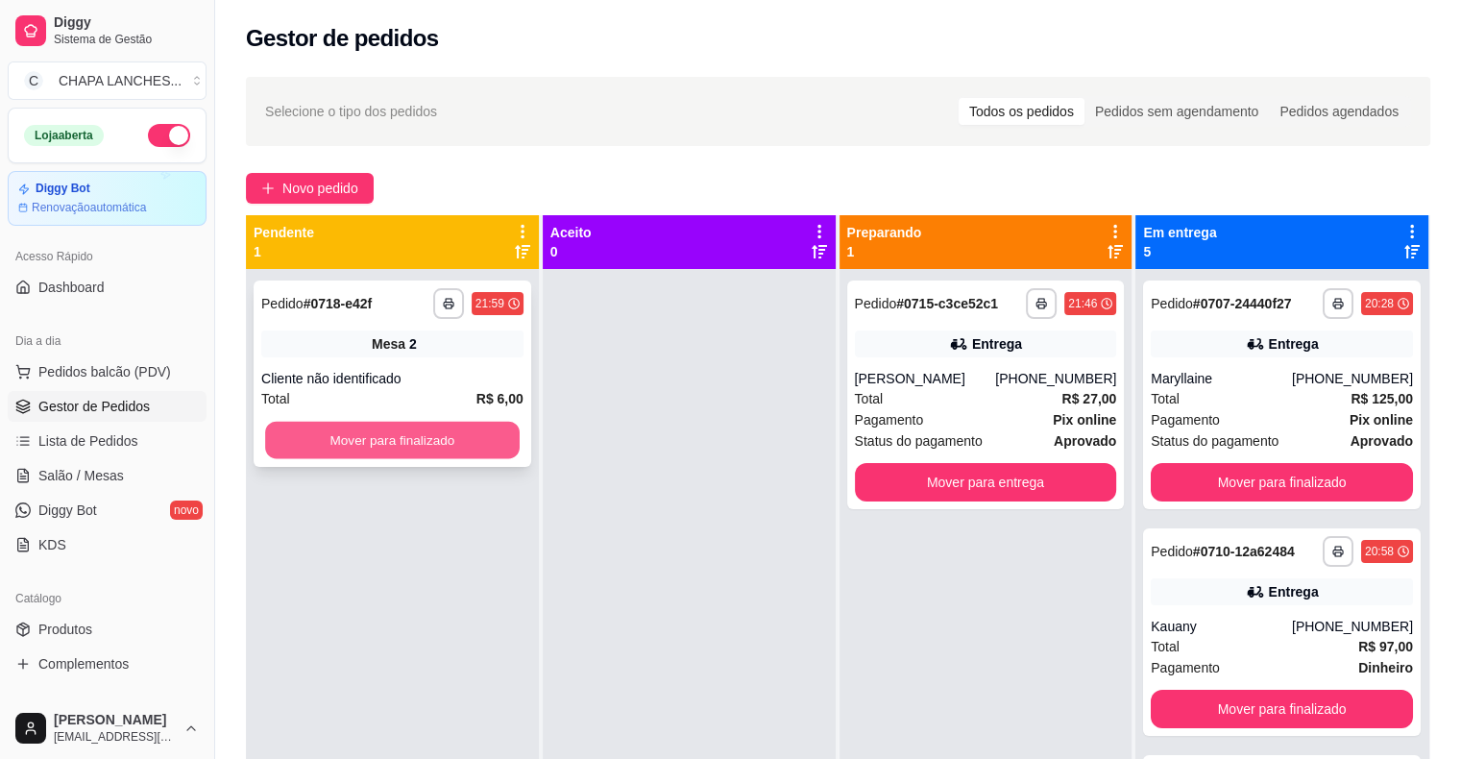
click at [418, 440] on button "Mover para finalizado" at bounding box center [392, 440] width 255 height 37
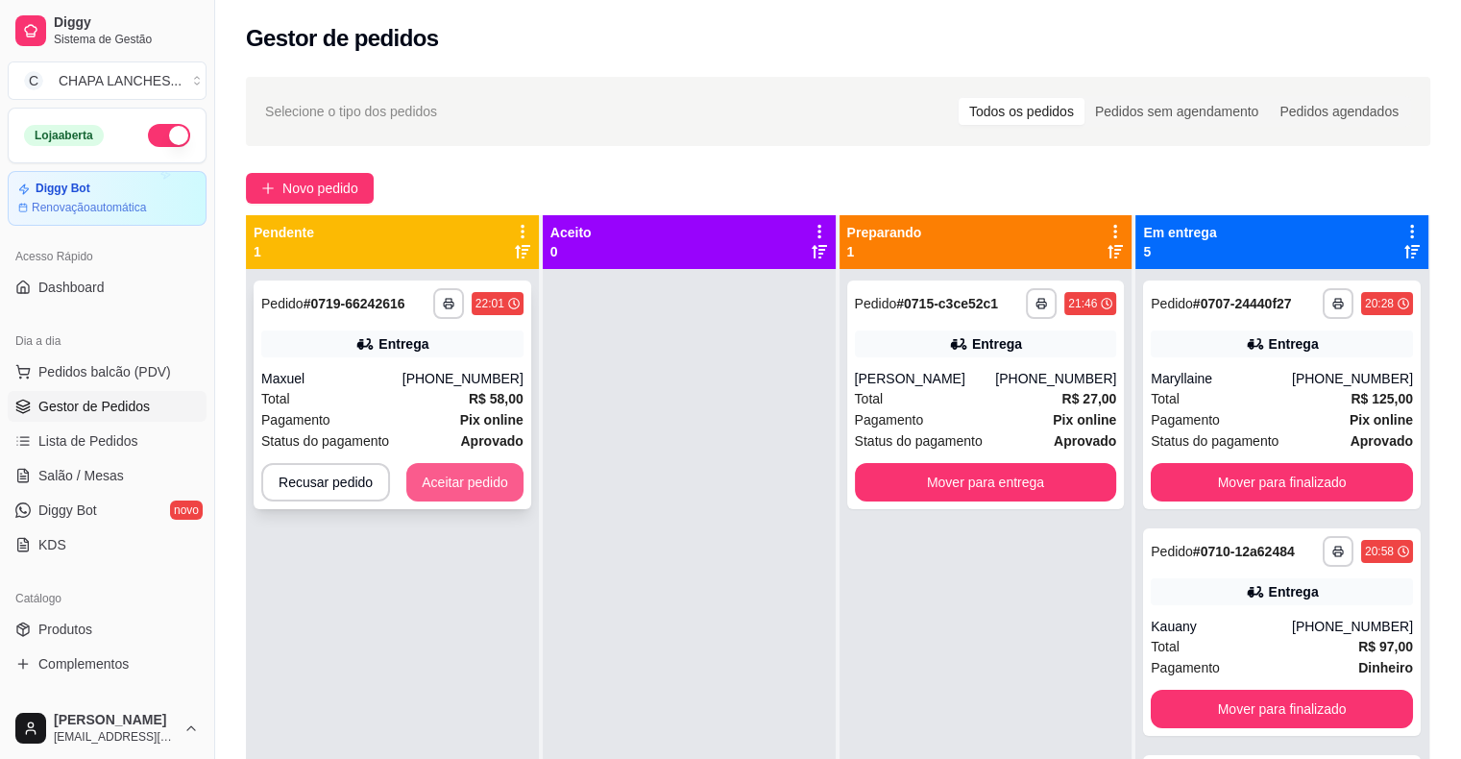
click at [489, 486] on button "Aceitar pedido" at bounding box center [464, 482] width 117 height 38
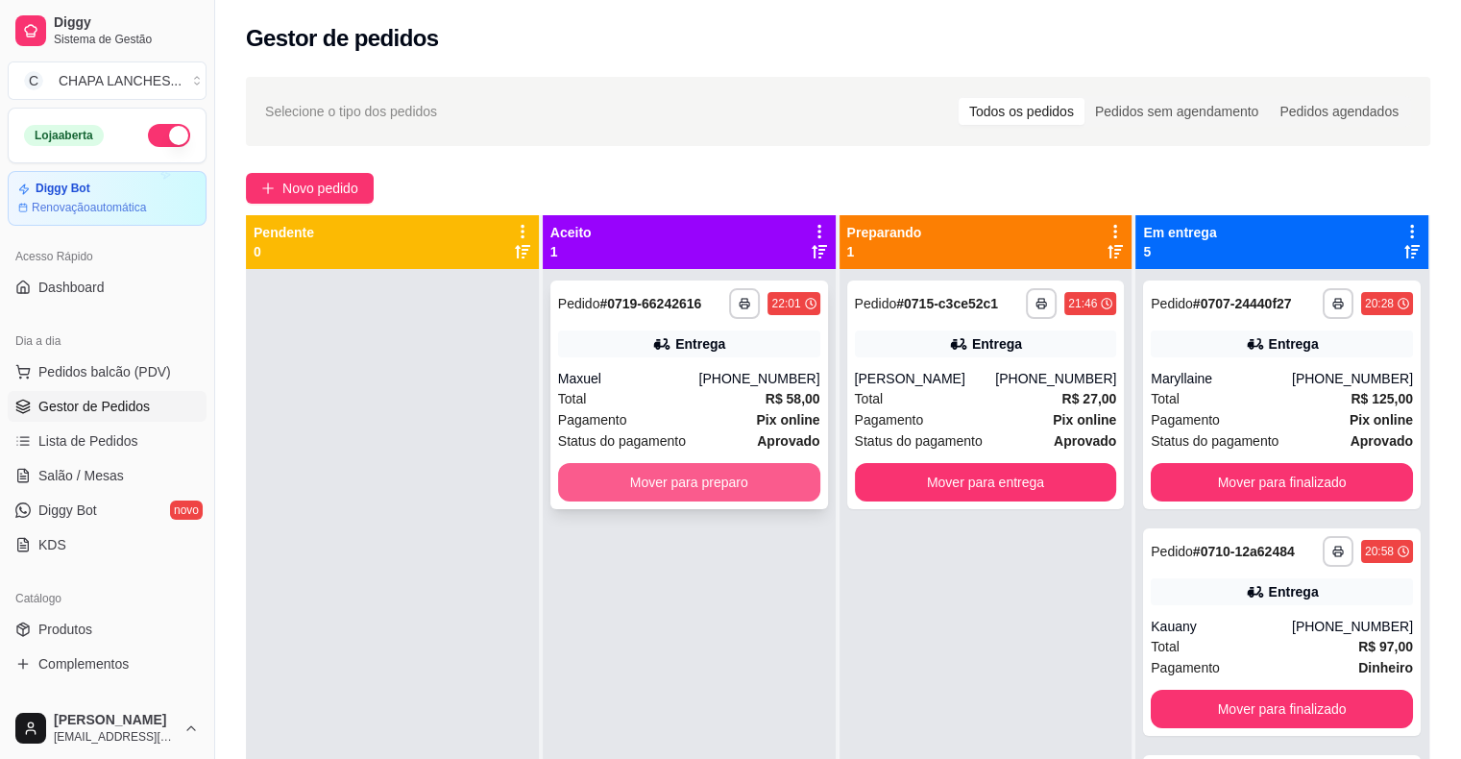
click at [612, 494] on button "Mover para preparo" at bounding box center [689, 482] width 262 height 38
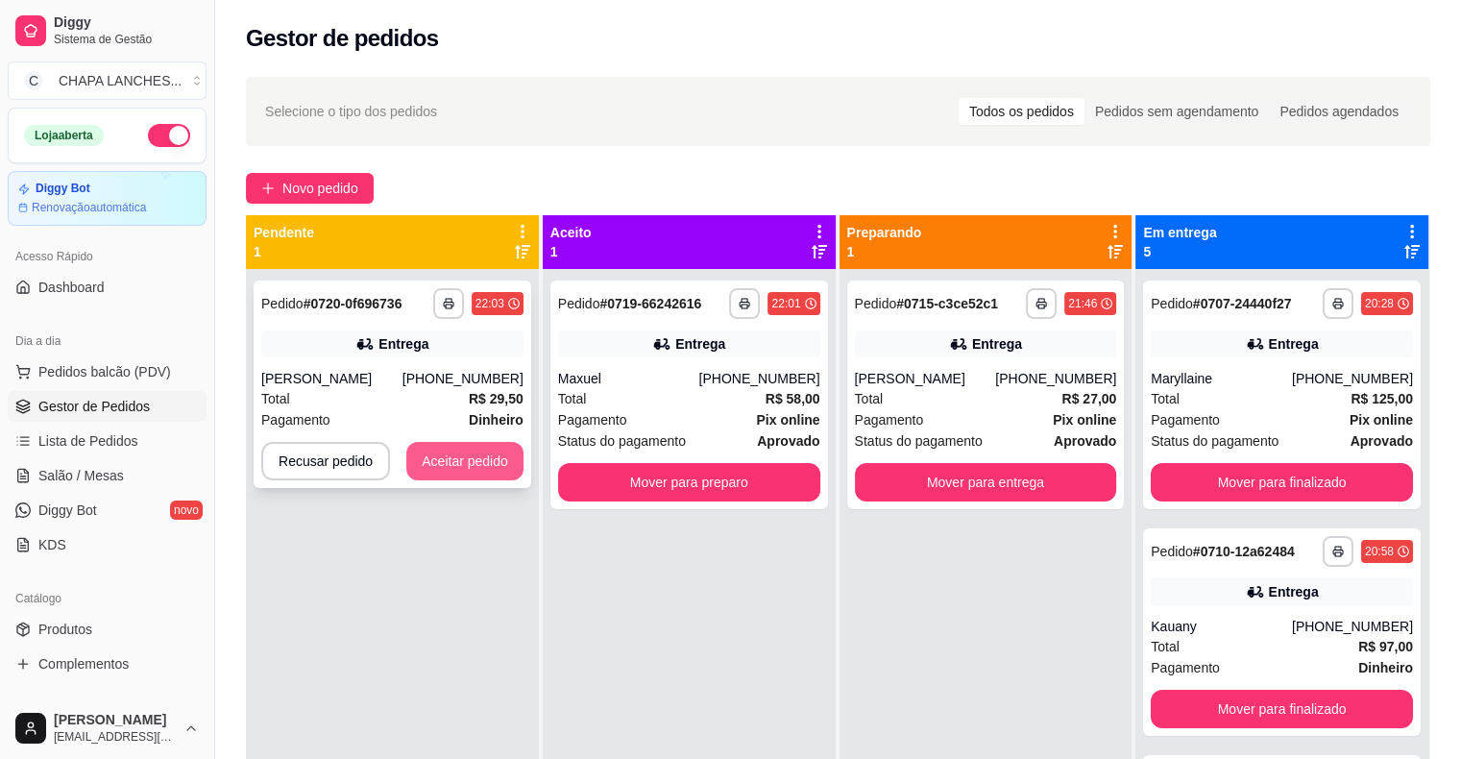
click at [492, 469] on button "Aceitar pedido" at bounding box center [464, 461] width 117 height 38
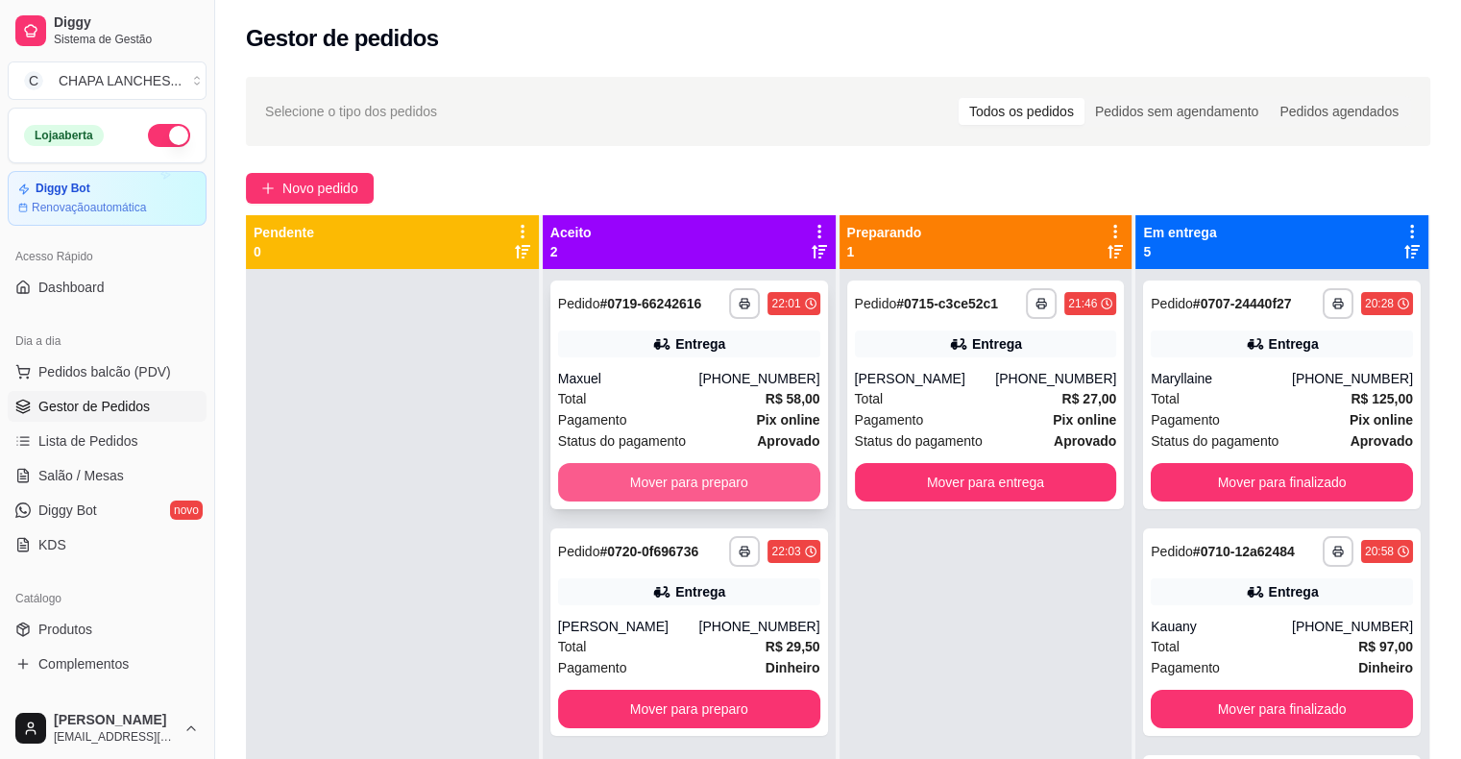
click at [611, 483] on button "Mover para preparo" at bounding box center [689, 482] width 262 height 38
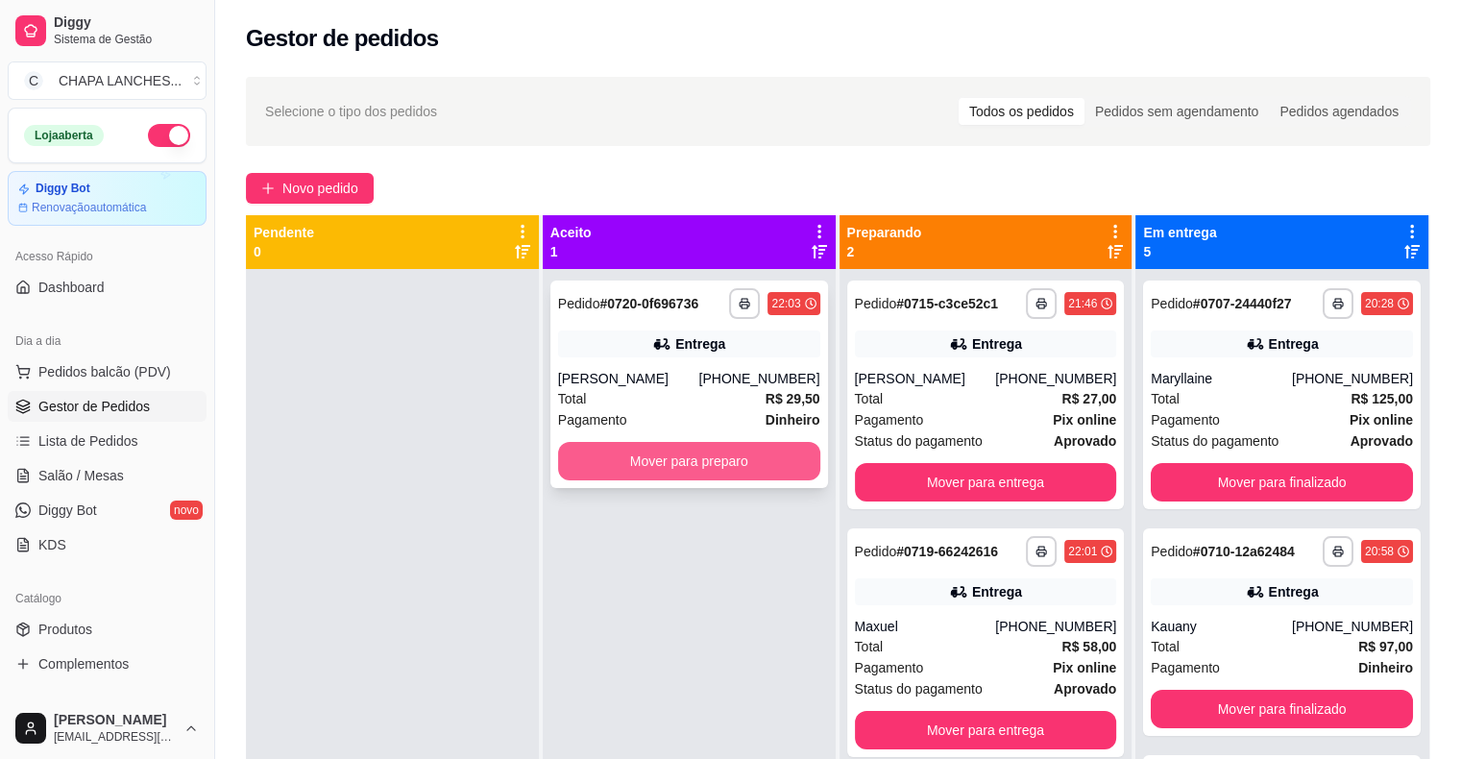
click at [614, 461] on button "Mover para preparo" at bounding box center [689, 461] width 262 height 38
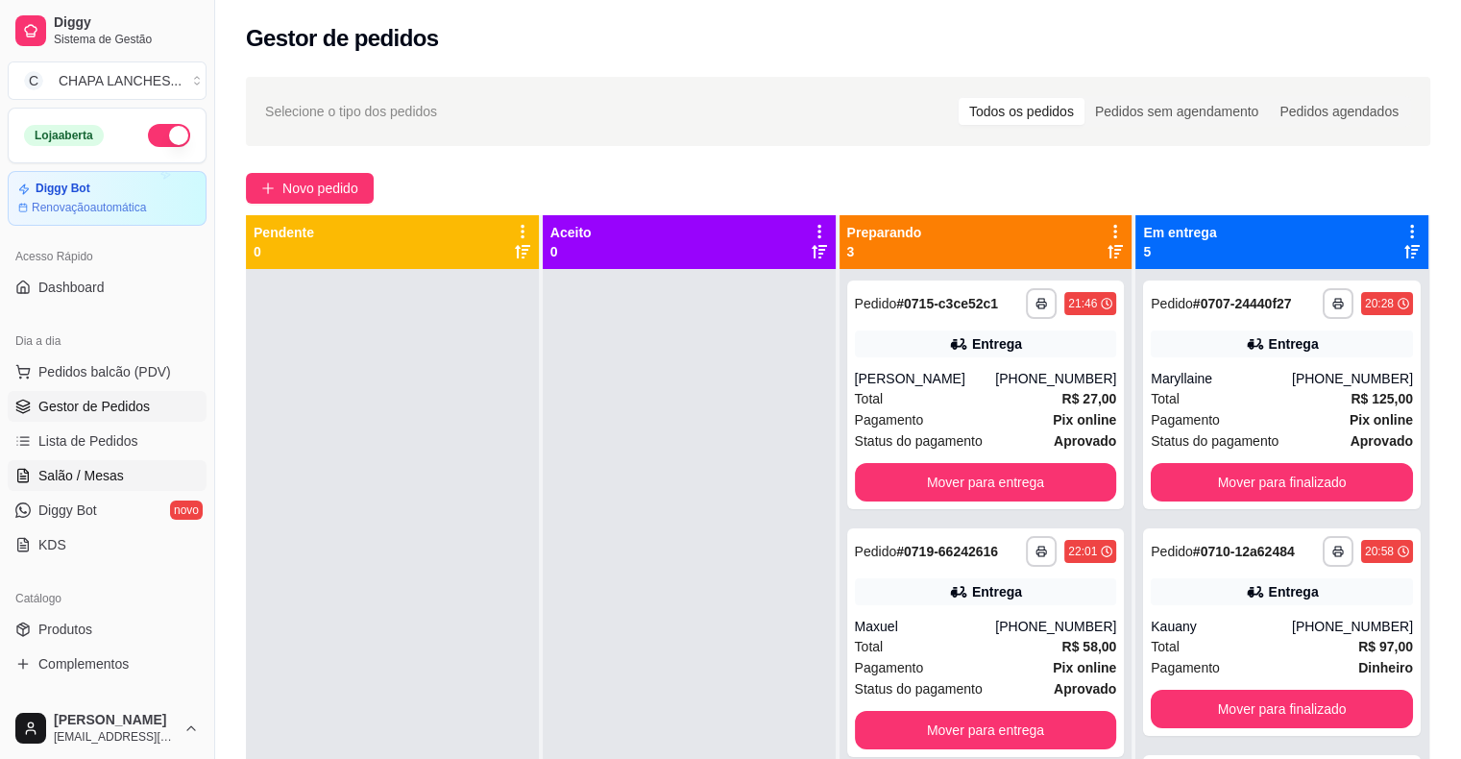
click at [142, 473] on link "Salão / Mesas" at bounding box center [107, 475] width 199 height 31
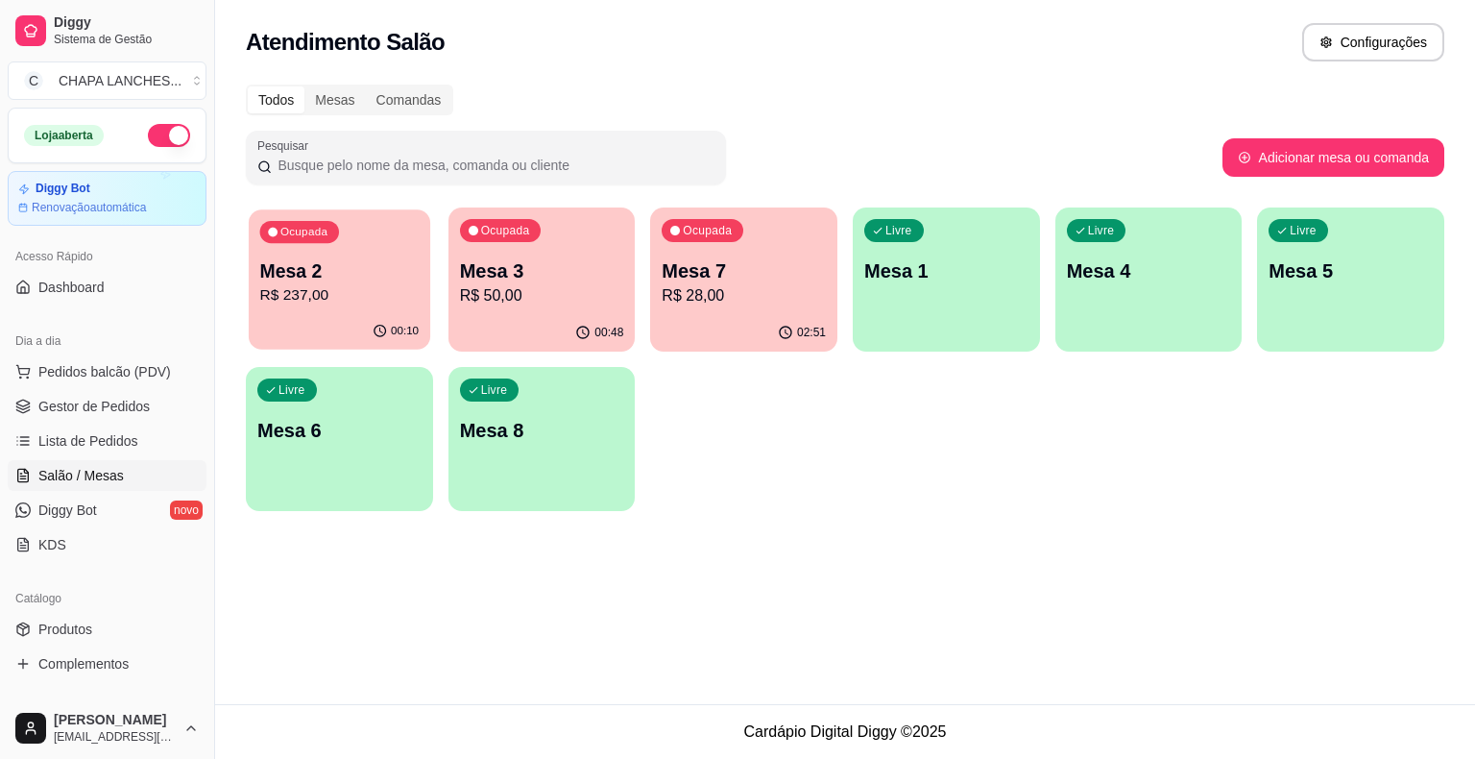
click at [354, 316] on div "00:10" at bounding box center [340, 331] width 182 height 36
click at [565, 304] on p "R$ 50,00" at bounding box center [542, 295] width 164 height 23
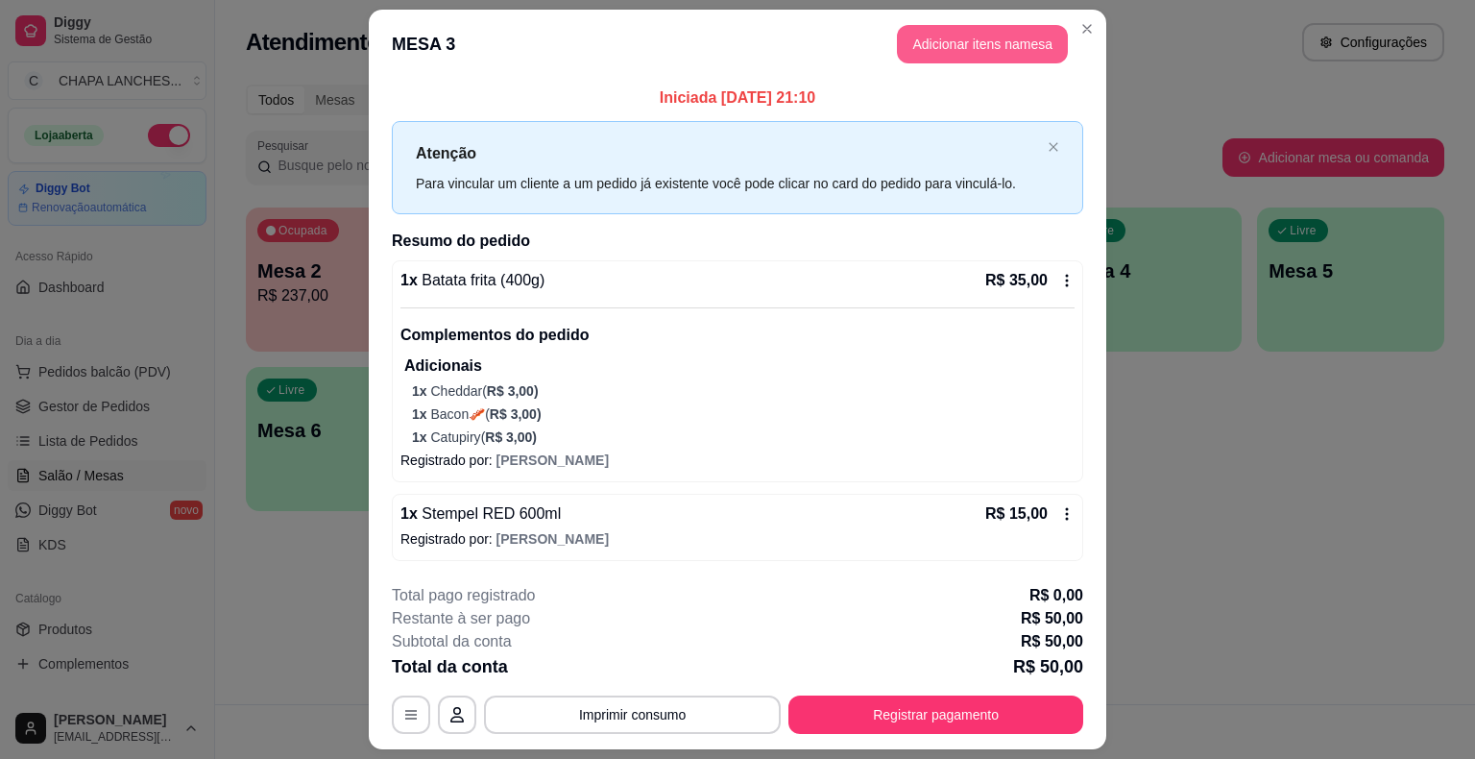
click at [922, 48] on button "Adicionar itens na mesa" at bounding box center [982, 44] width 171 height 38
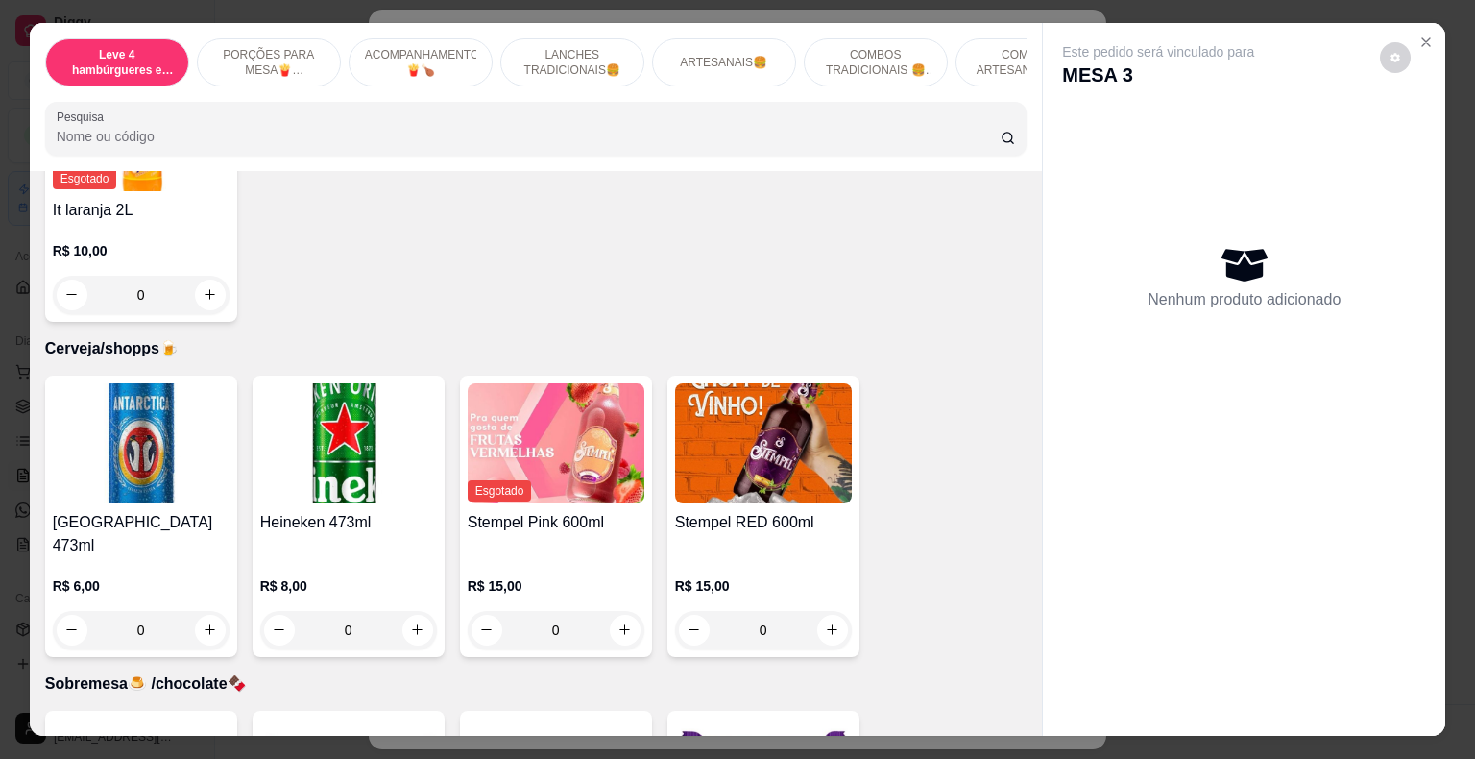
scroll to position [6435, 0]
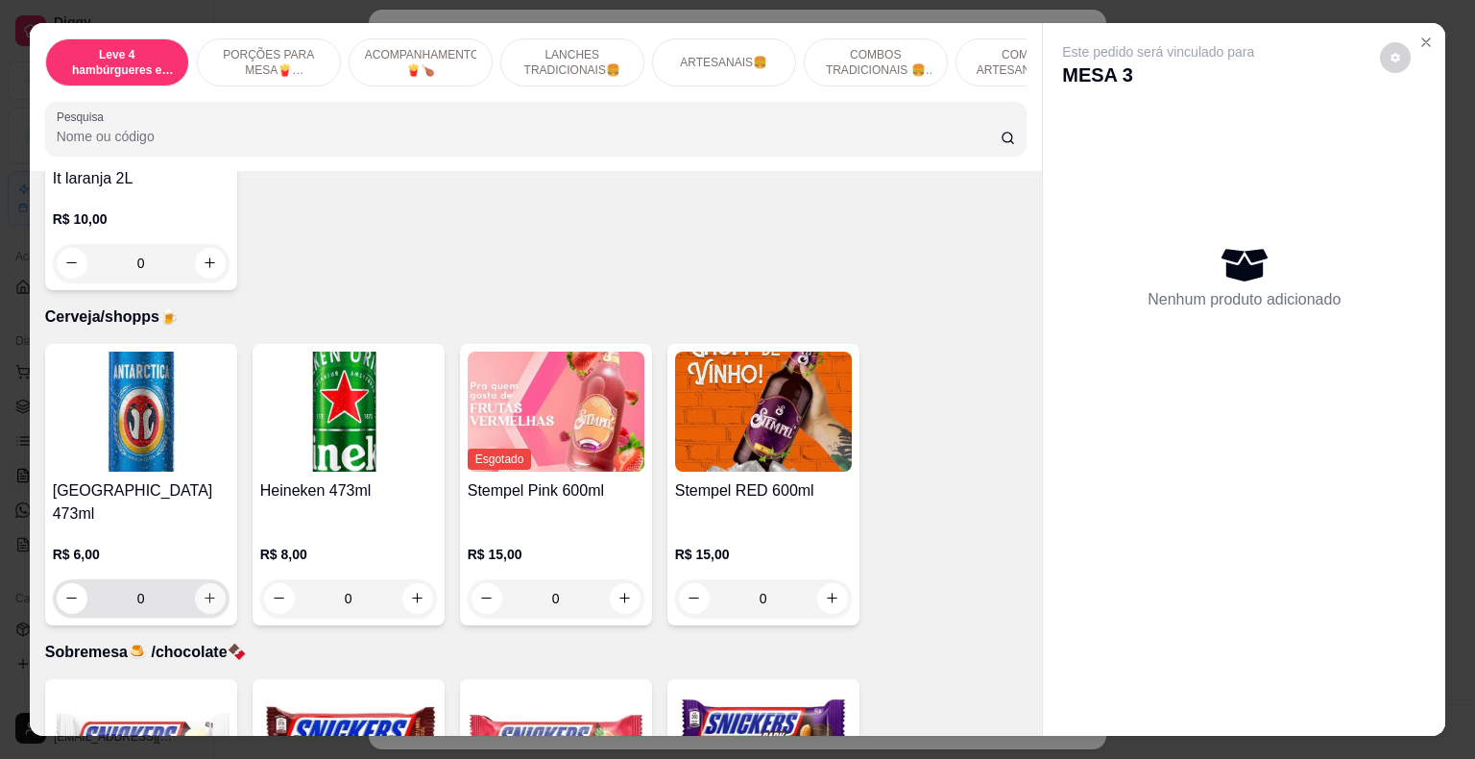
click at [205, 583] on button "increase-product-quantity" at bounding box center [210, 598] width 31 height 31
type input "1"
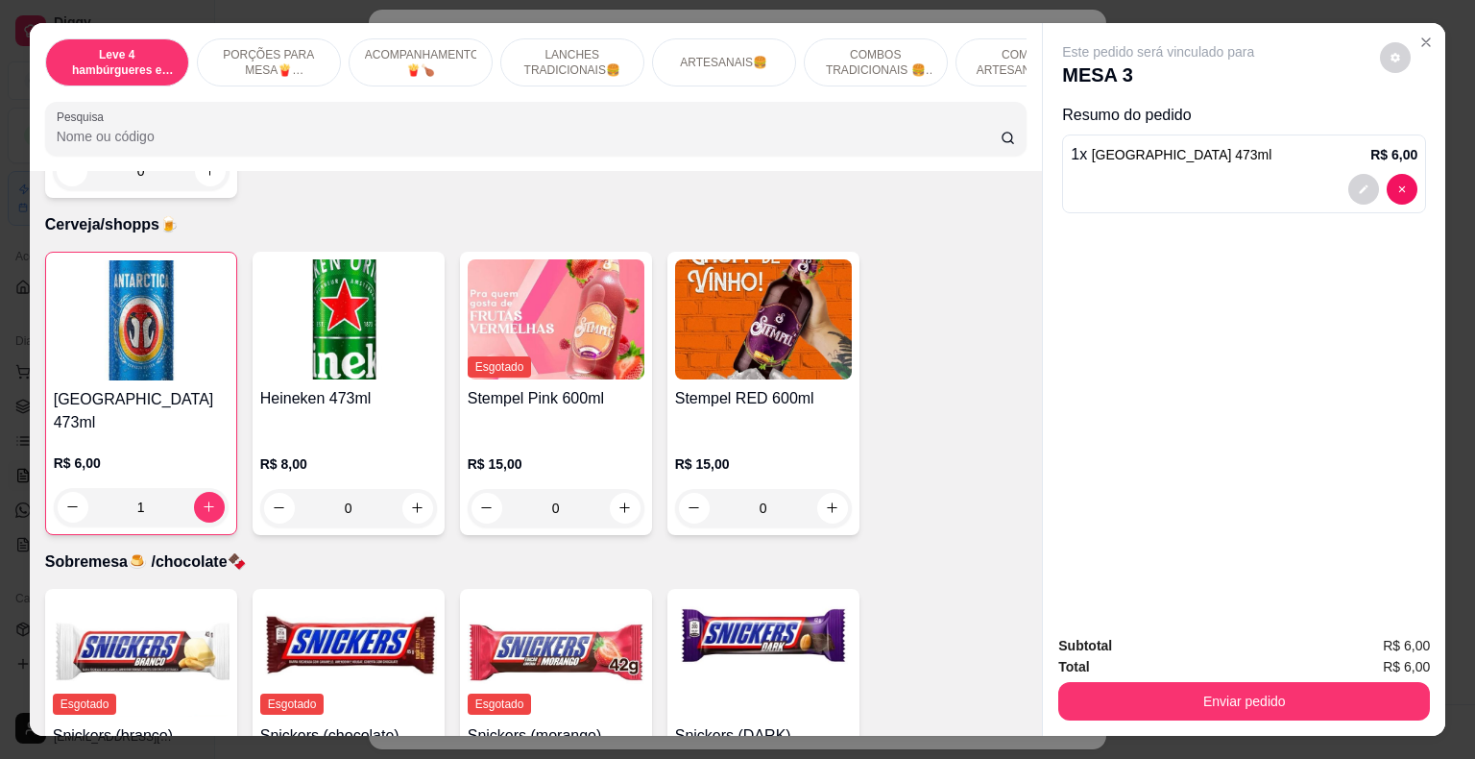
scroll to position [6596, 0]
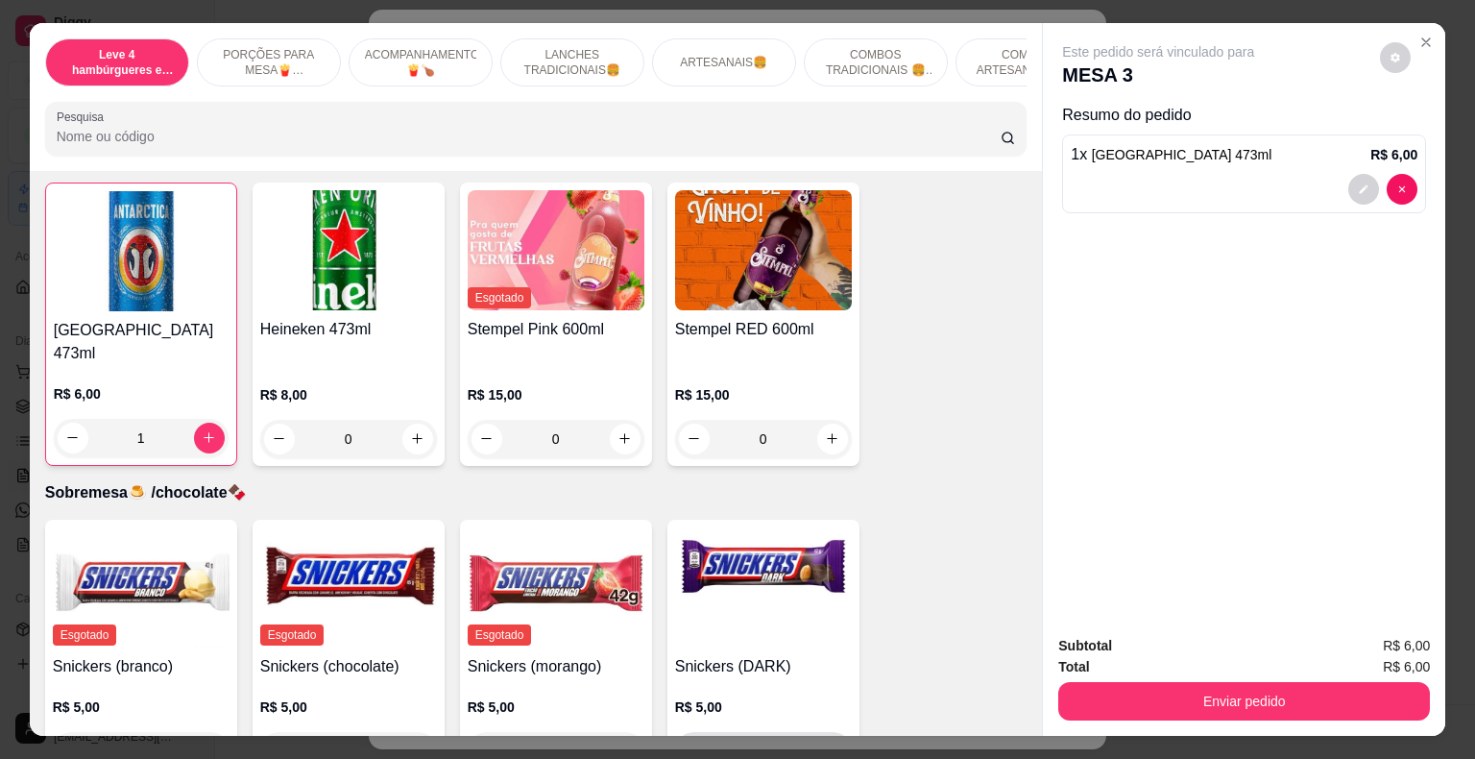
click at [826, 743] on icon "increase-product-quantity" at bounding box center [832, 750] width 14 height 14
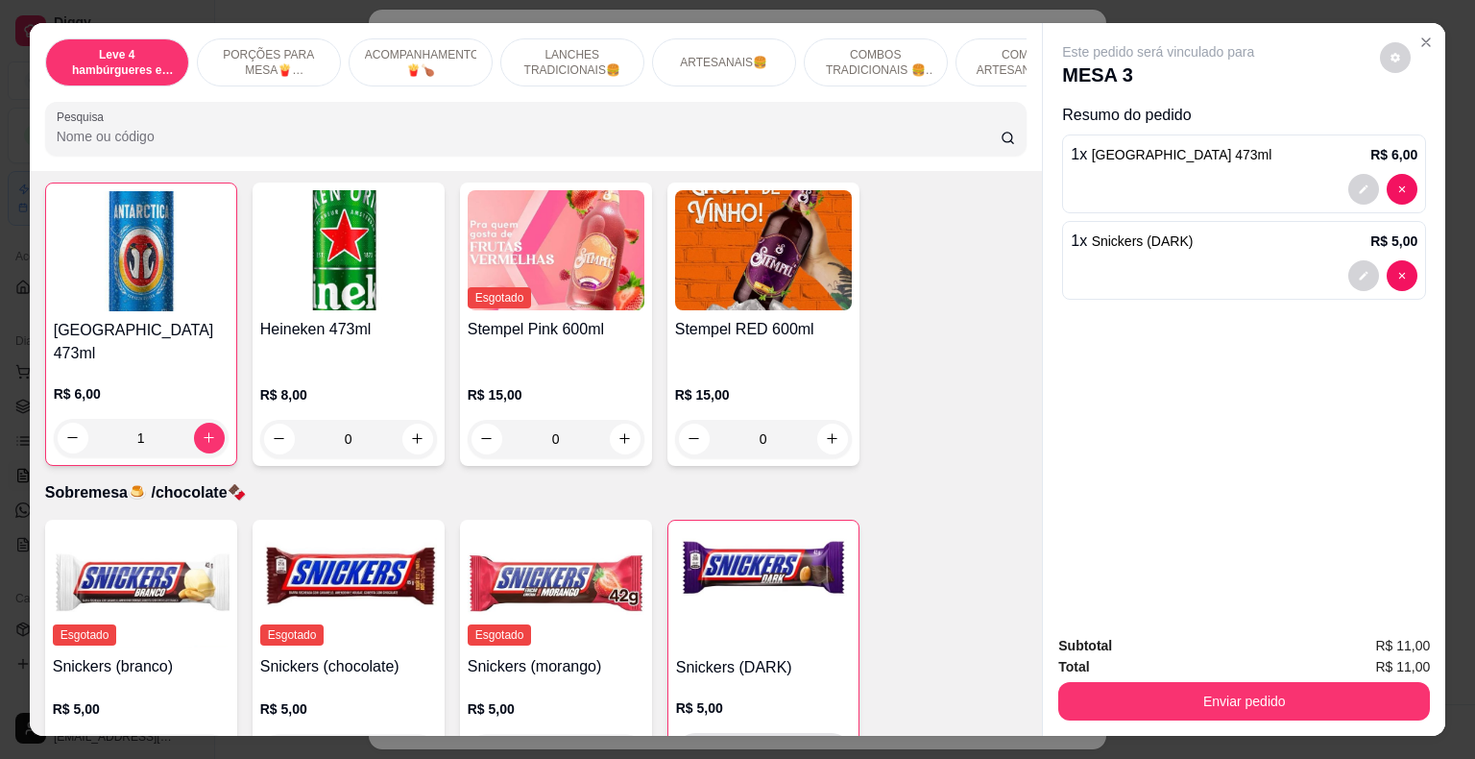
click at [826, 744] on icon "increase-product-quantity" at bounding box center [831, 751] width 14 height 14
type input "2"
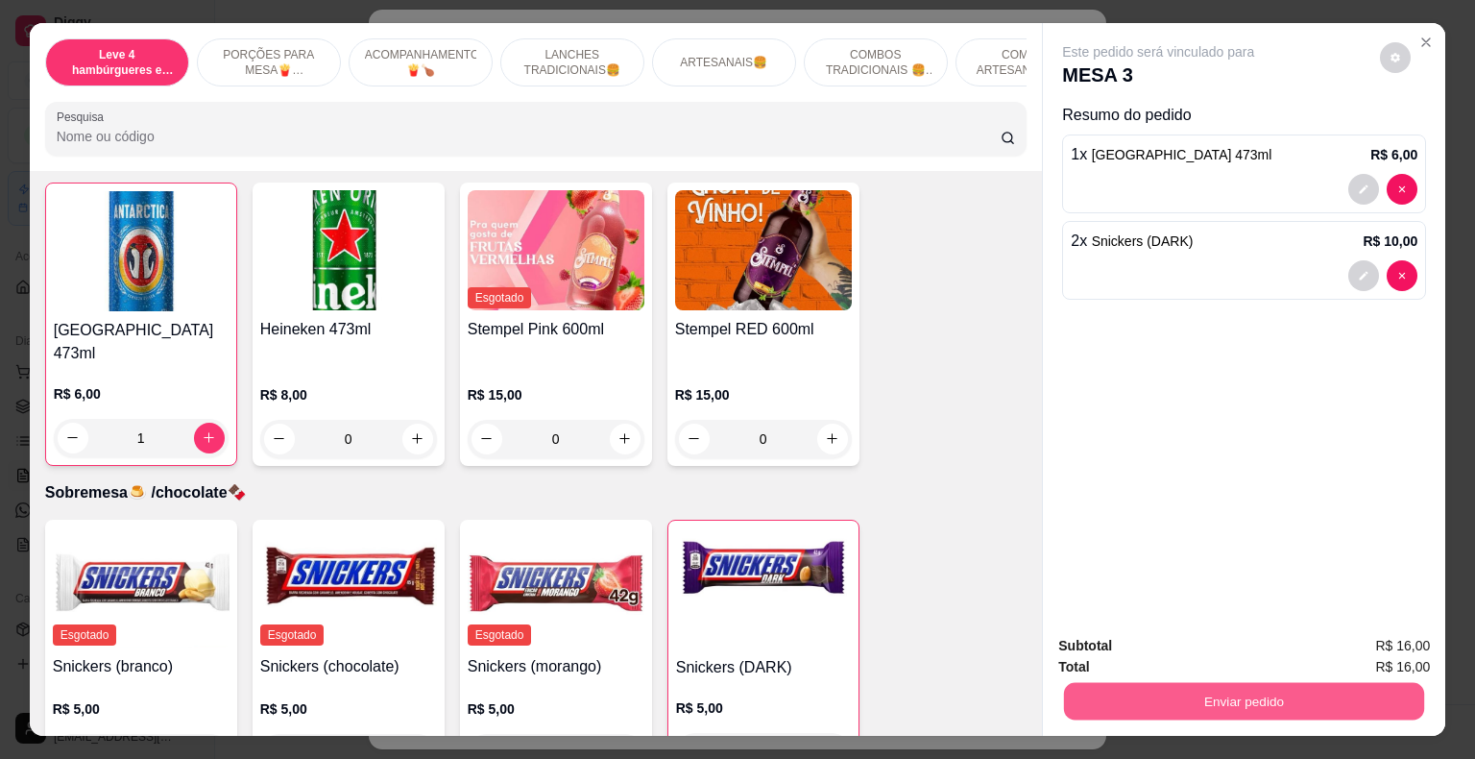
click at [1178, 687] on button "Enviar pedido" at bounding box center [1244, 701] width 360 height 37
click at [1378, 644] on button "Enviar pedido" at bounding box center [1380, 647] width 109 height 36
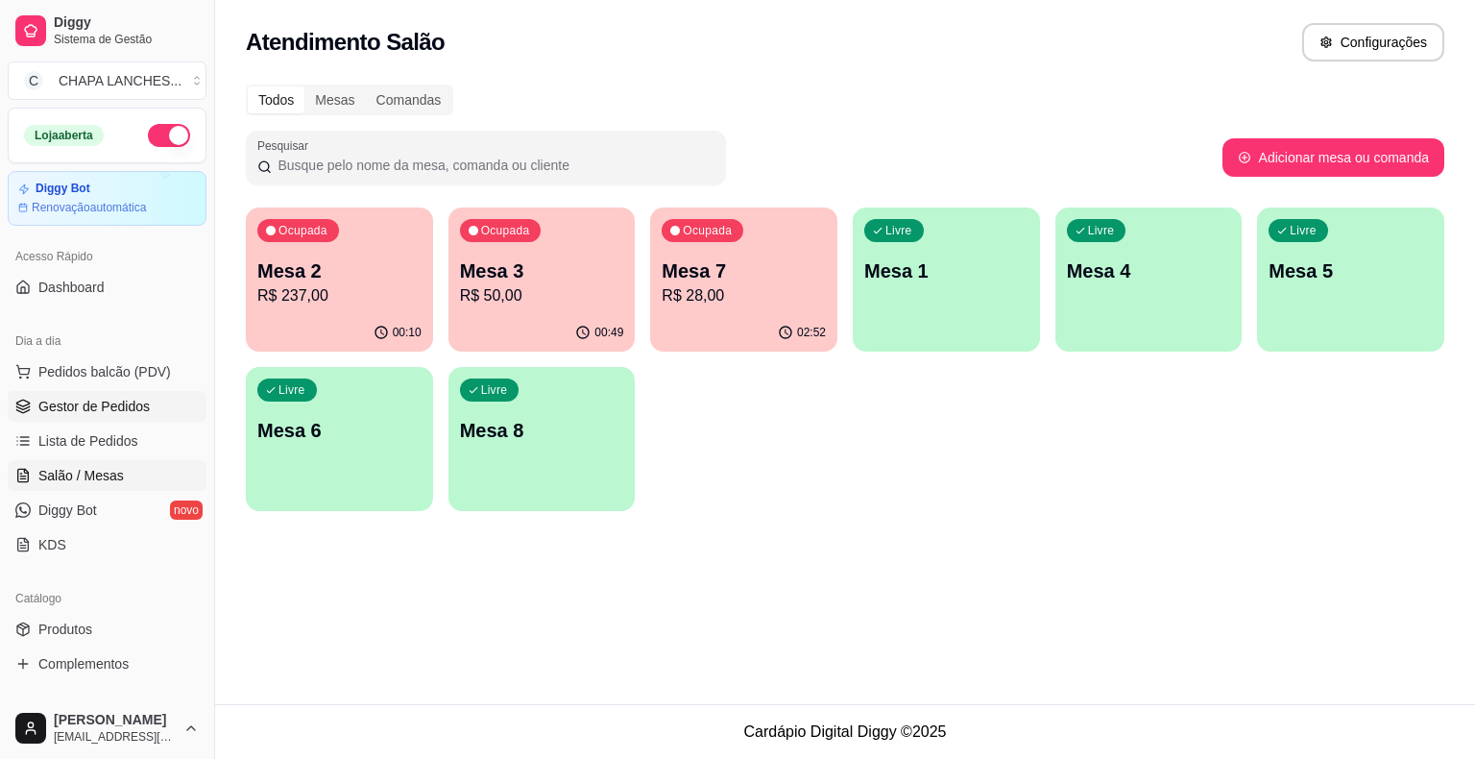
click at [150, 411] on link "Gestor de Pedidos" at bounding box center [107, 406] width 199 height 31
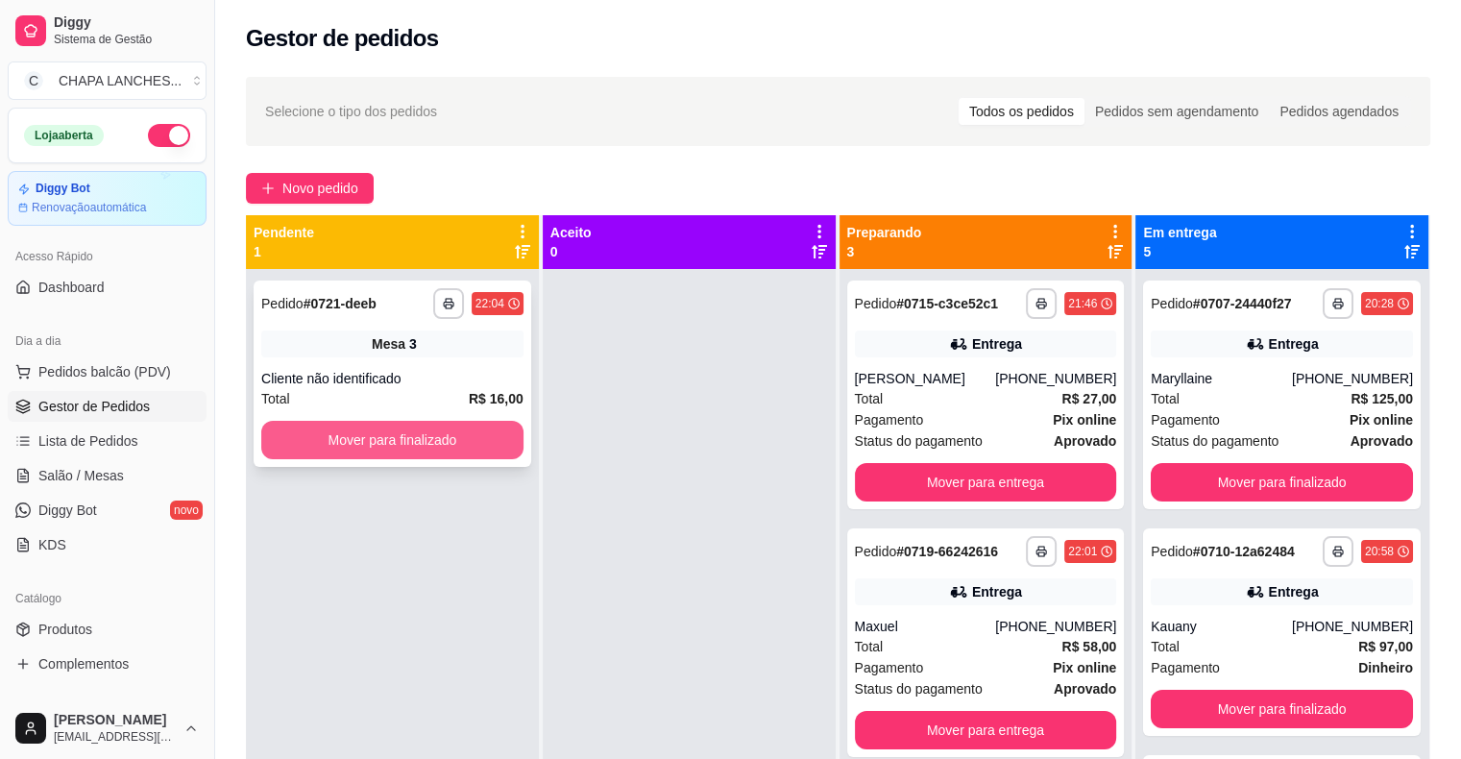
click at [388, 448] on button "Mover para finalizado" at bounding box center [392, 440] width 262 height 38
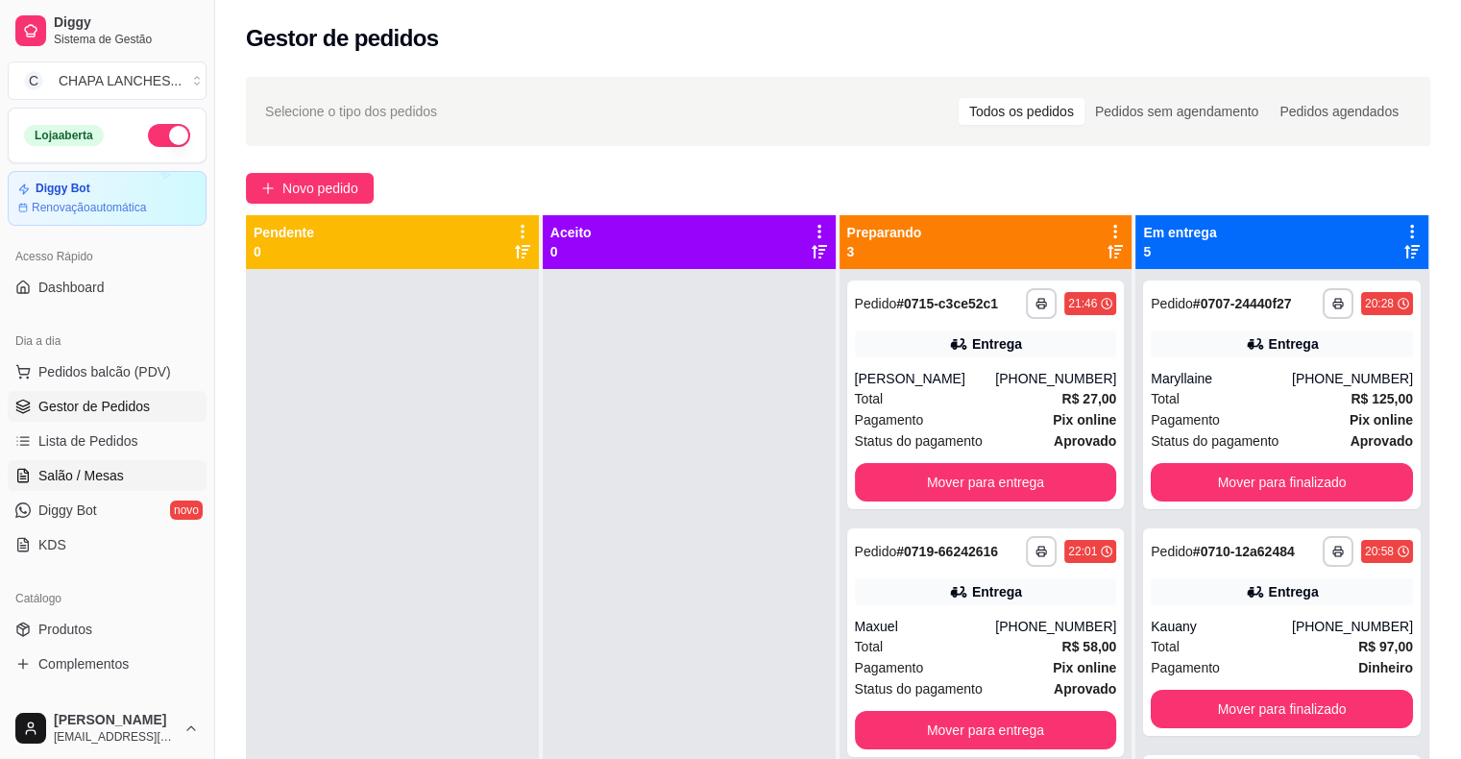
click at [119, 478] on span "Salão / Mesas" at bounding box center [80, 475] width 85 height 19
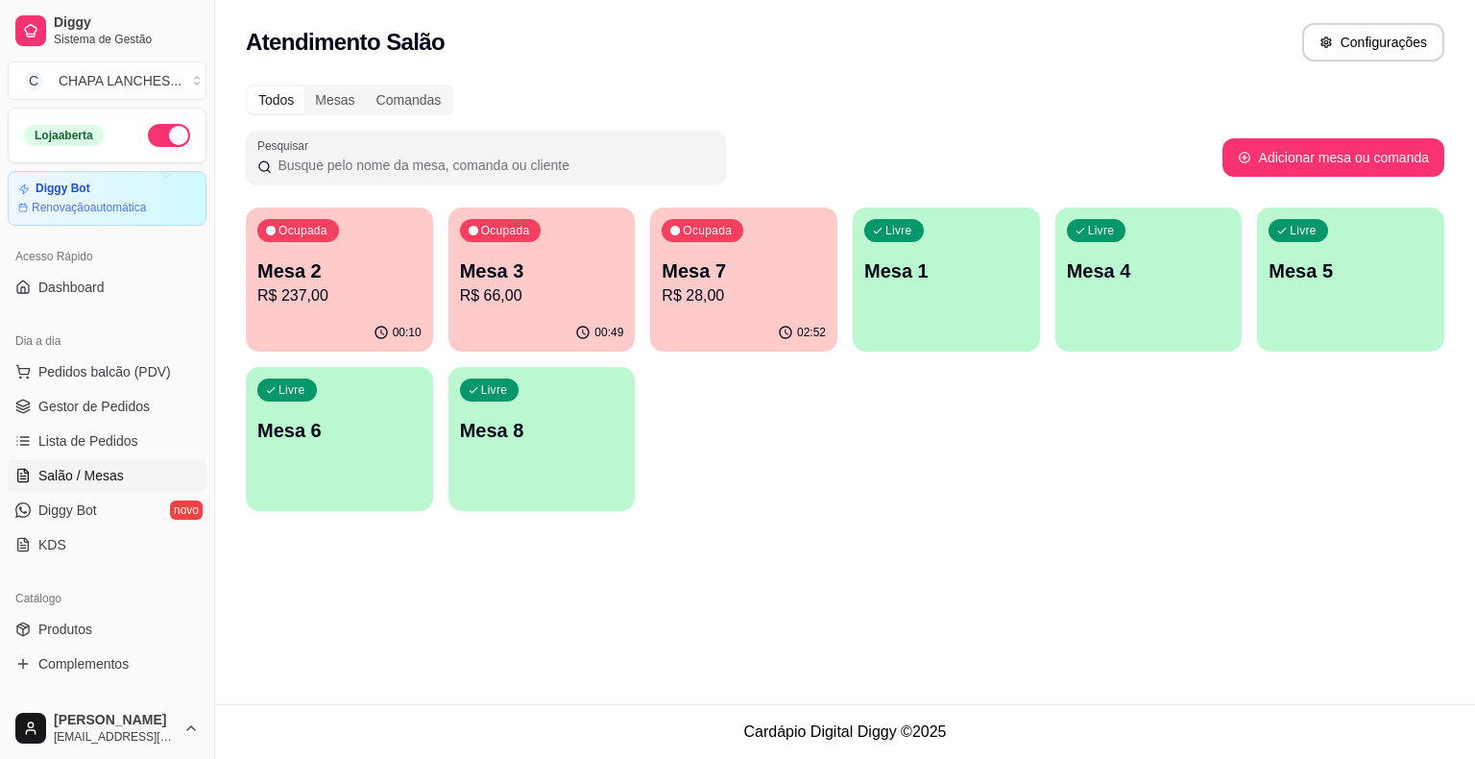
click at [588, 271] on p "Mesa 3" at bounding box center [542, 270] width 164 height 27
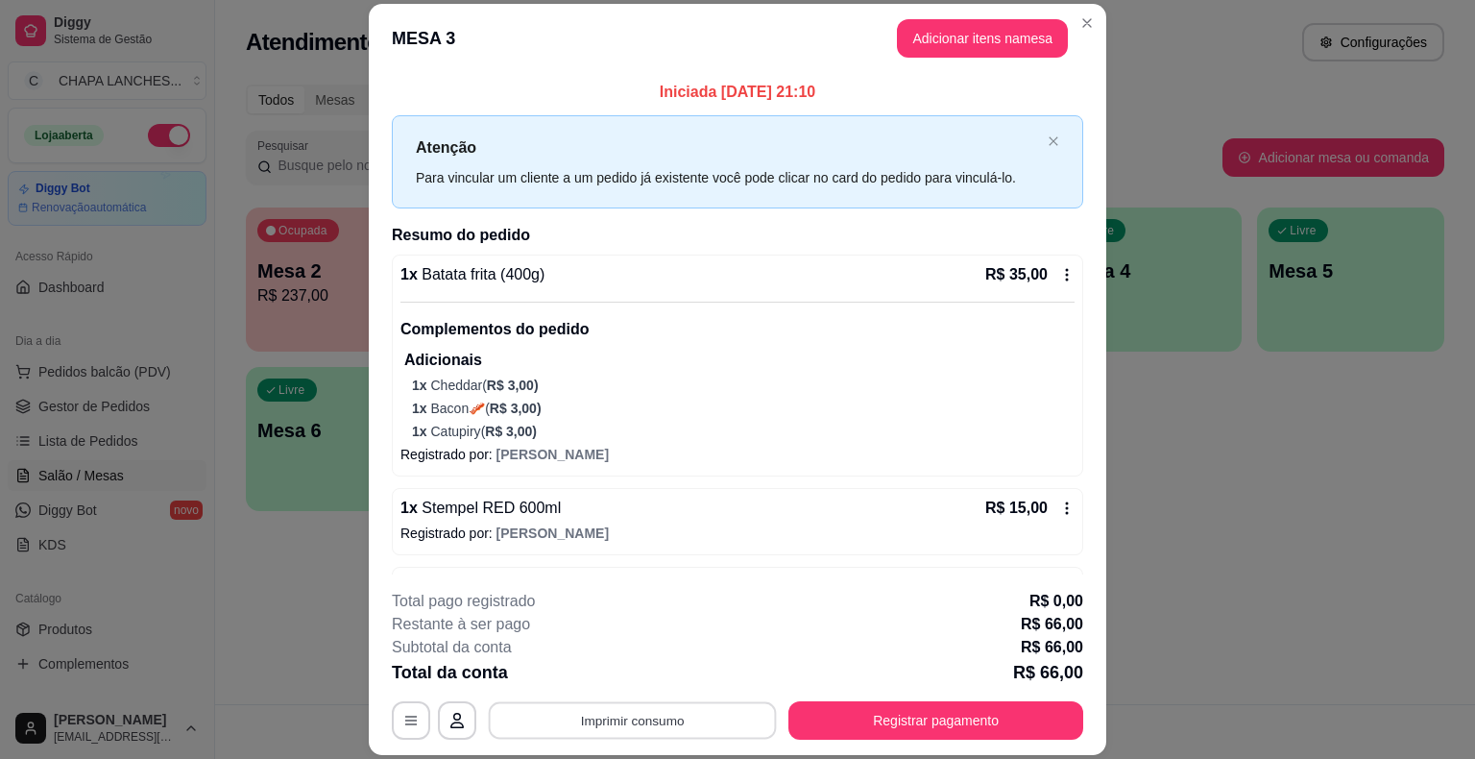
click at [632, 723] on button "Imprimir consumo" at bounding box center [633, 720] width 288 height 37
click at [646, 679] on button "IMPRESSORA" at bounding box center [631, 676] width 139 height 31
click at [886, 722] on button "Registrar pagamento" at bounding box center [936, 720] width 286 height 37
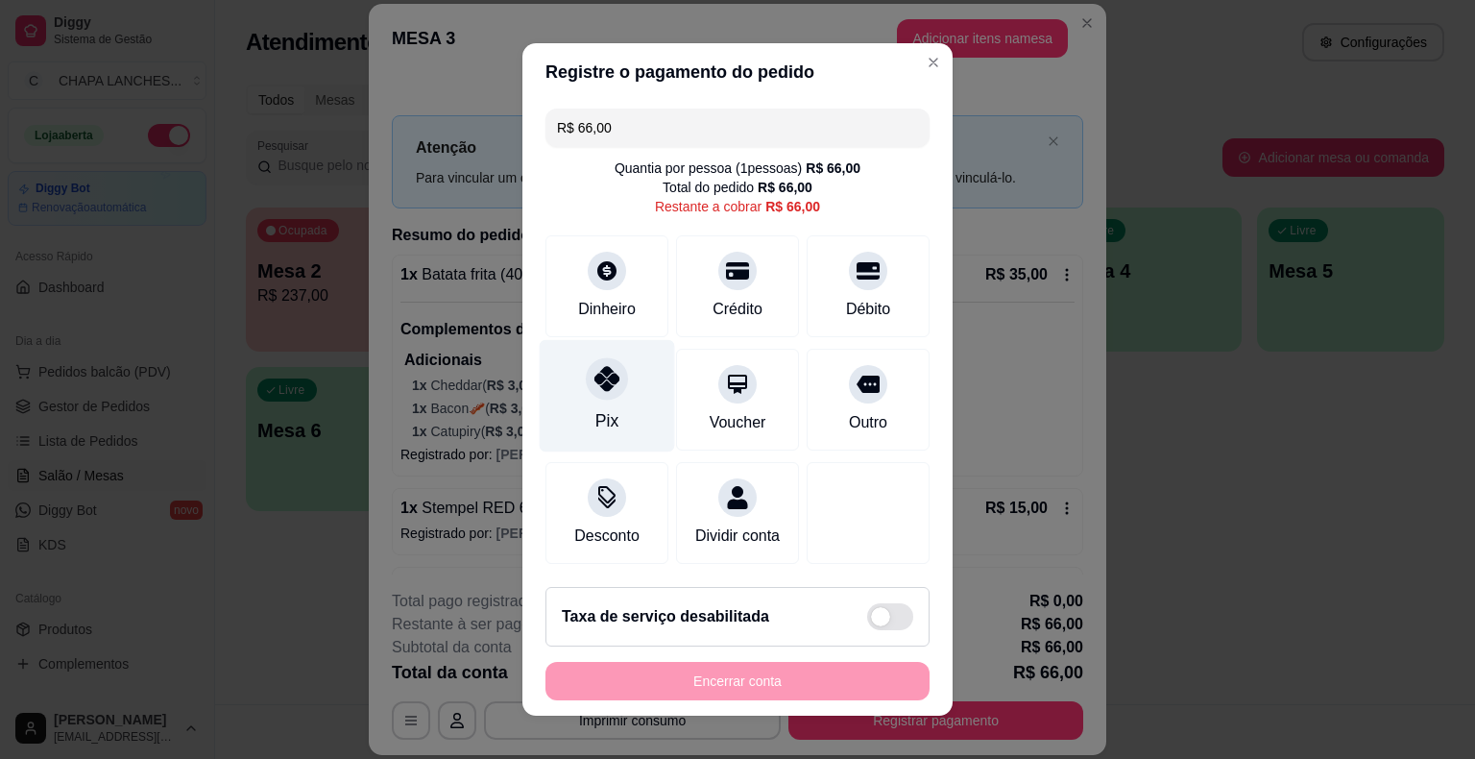
click at [609, 395] on div at bounding box center [607, 378] width 42 height 42
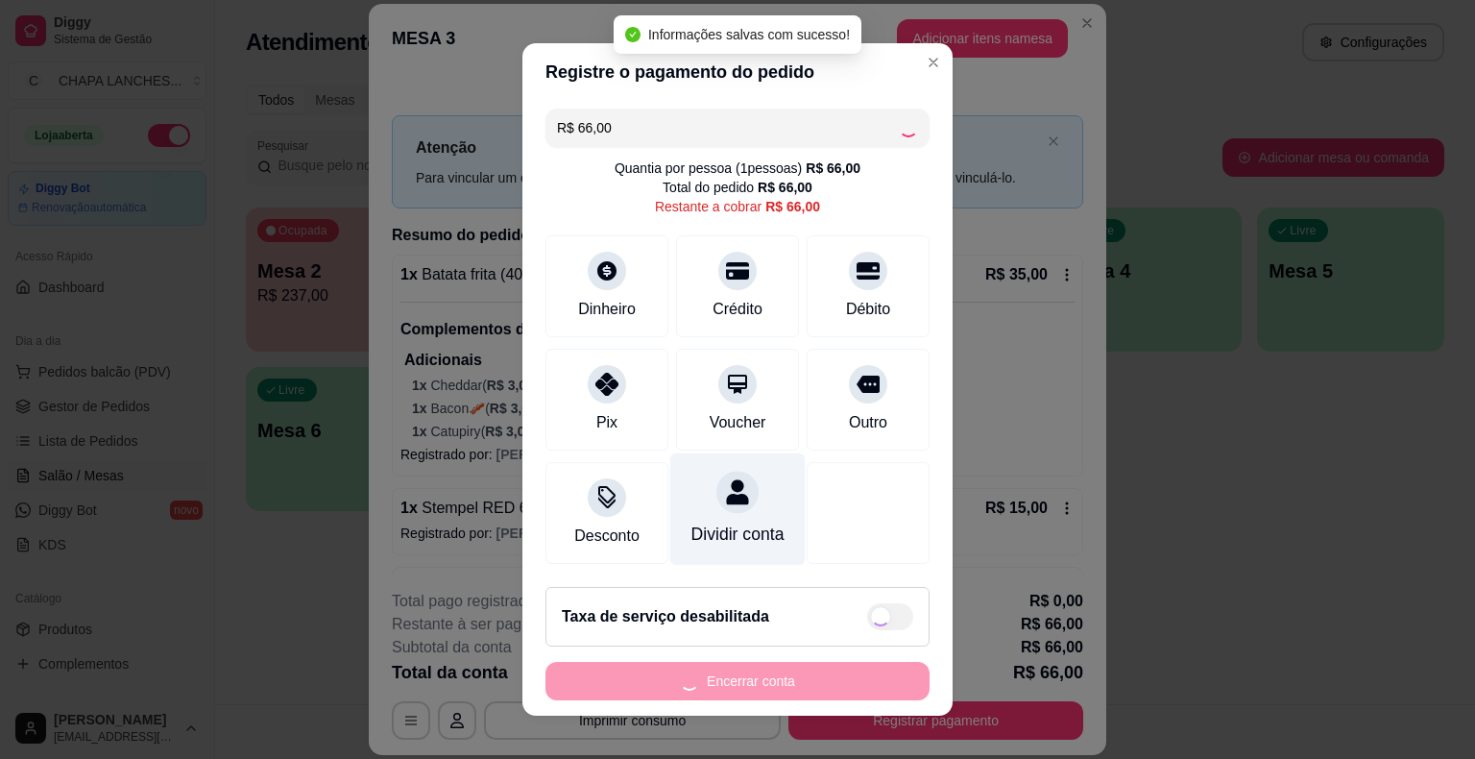
type input "R$ 0,00"
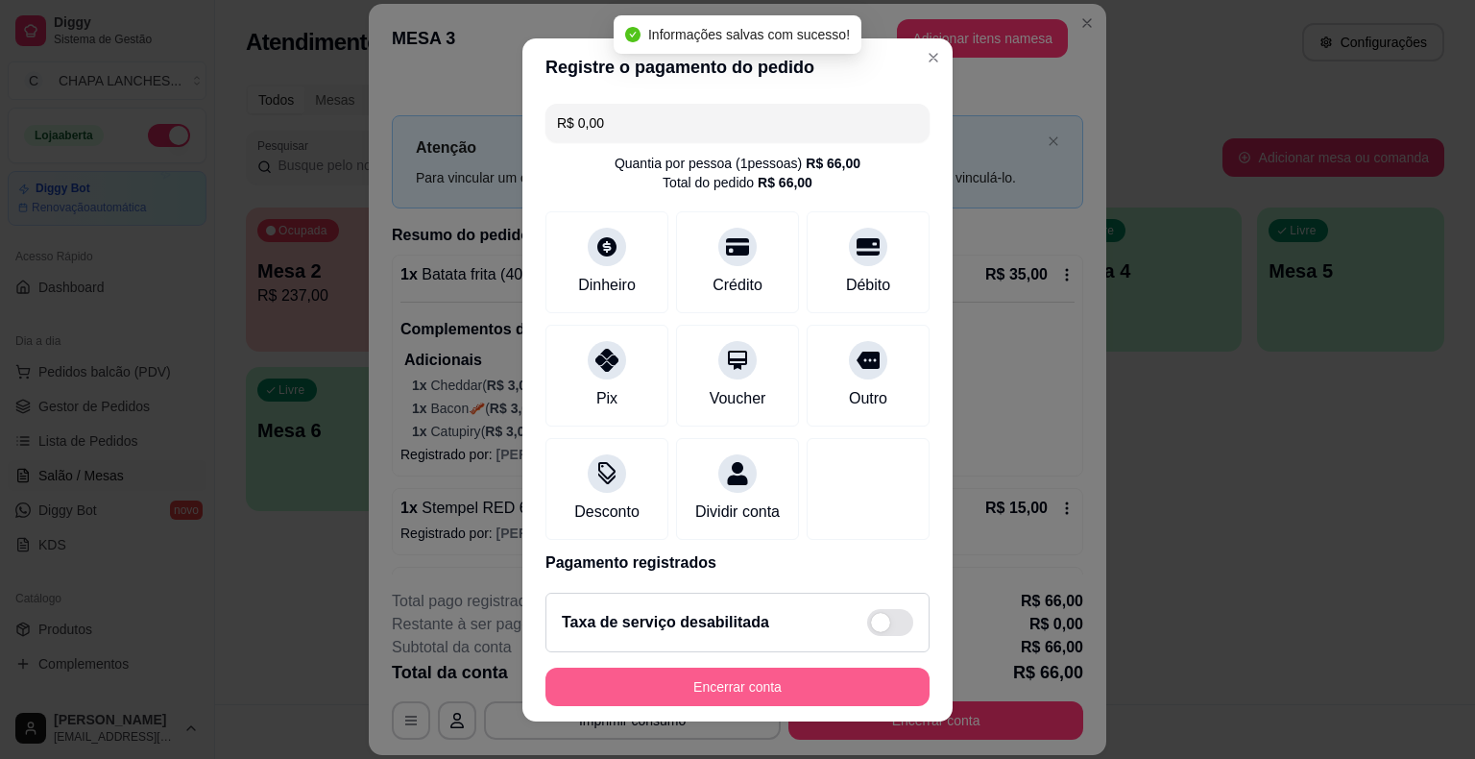
click at [727, 688] on button "Encerrar conta" at bounding box center [738, 687] width 384 height 38
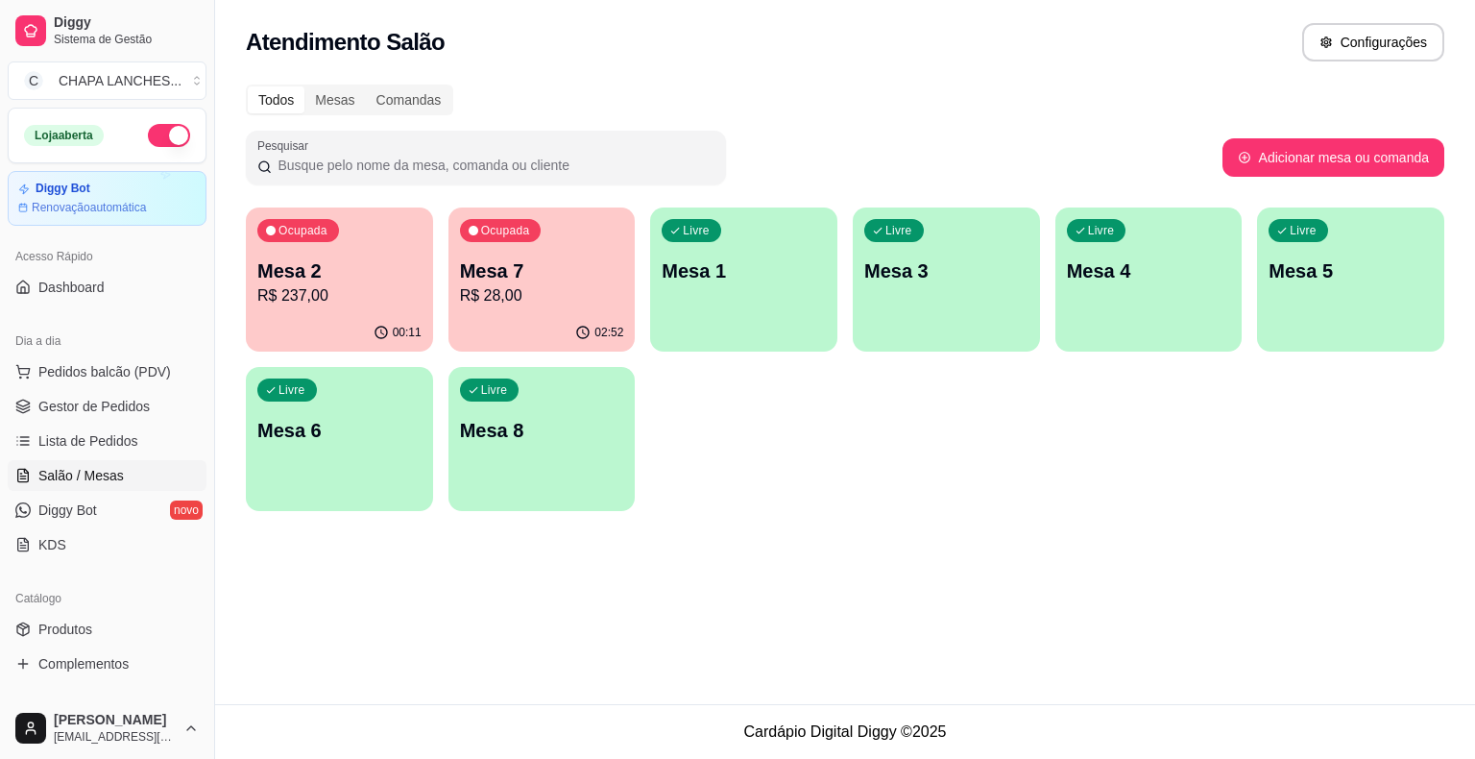
click at [341, 279] on p "Mesa 2" at bounding box center [339, 270] width 164 height 27
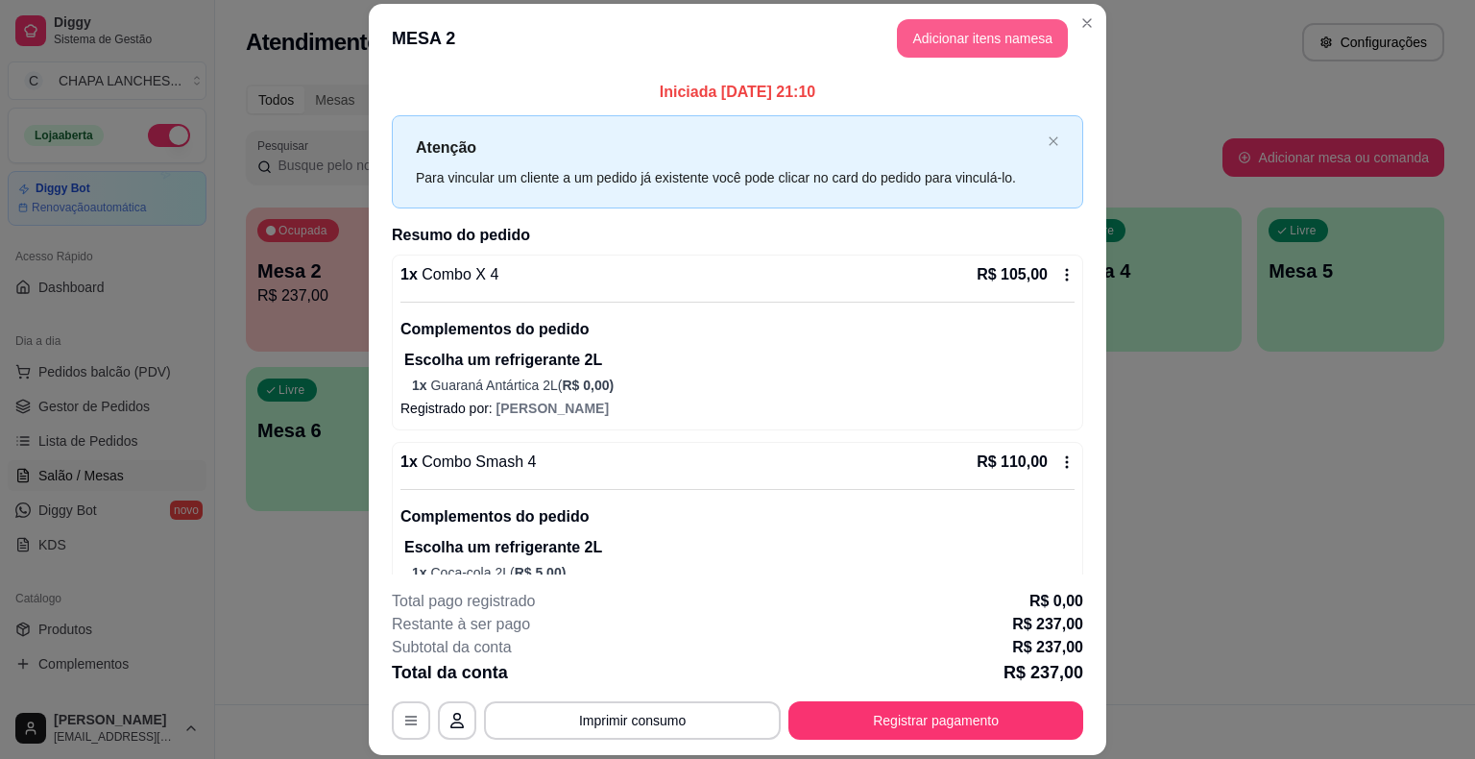
click at [953, 41] on button "Adicionar itens na mesa" at bounding box center [982, 38] width 171 height 38
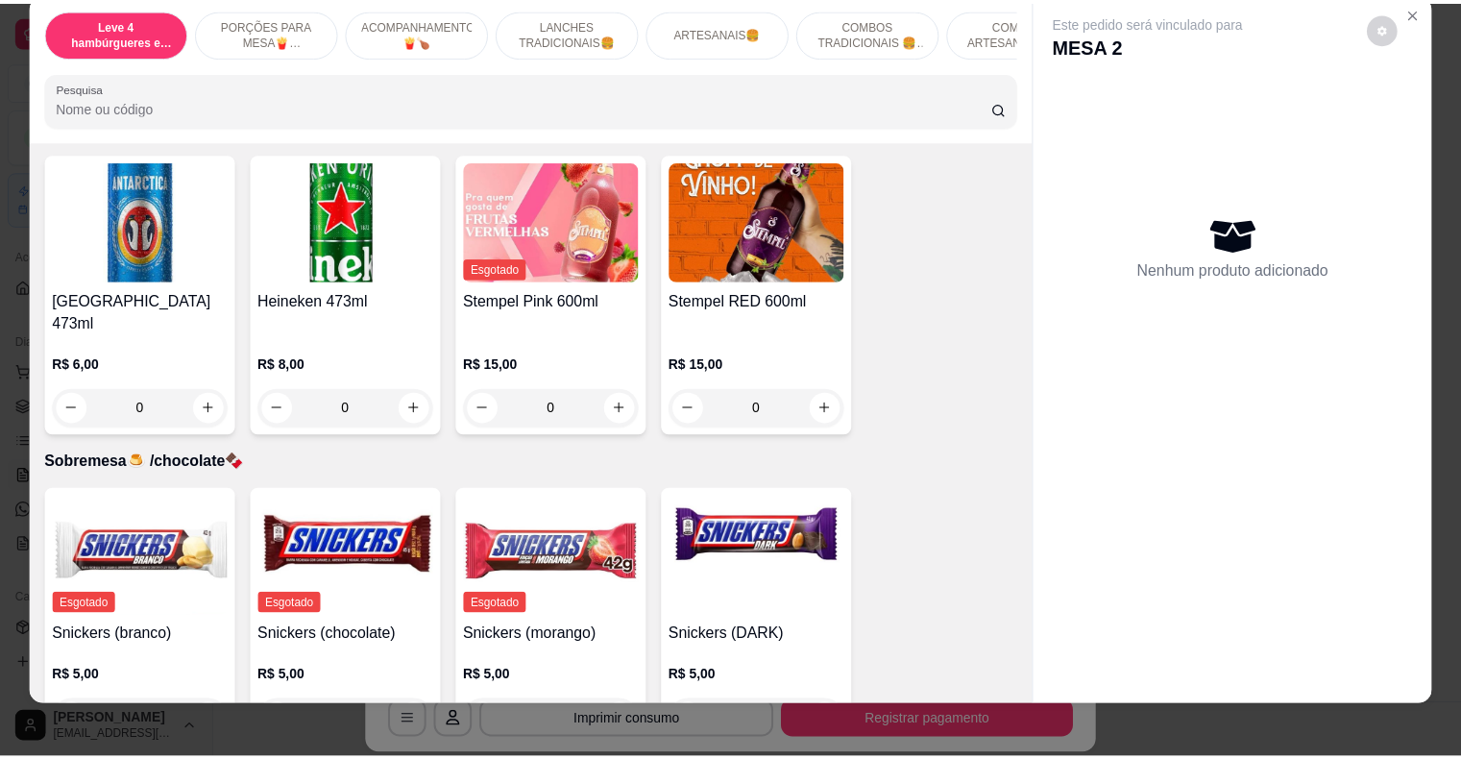
scroll to position [46, 0]
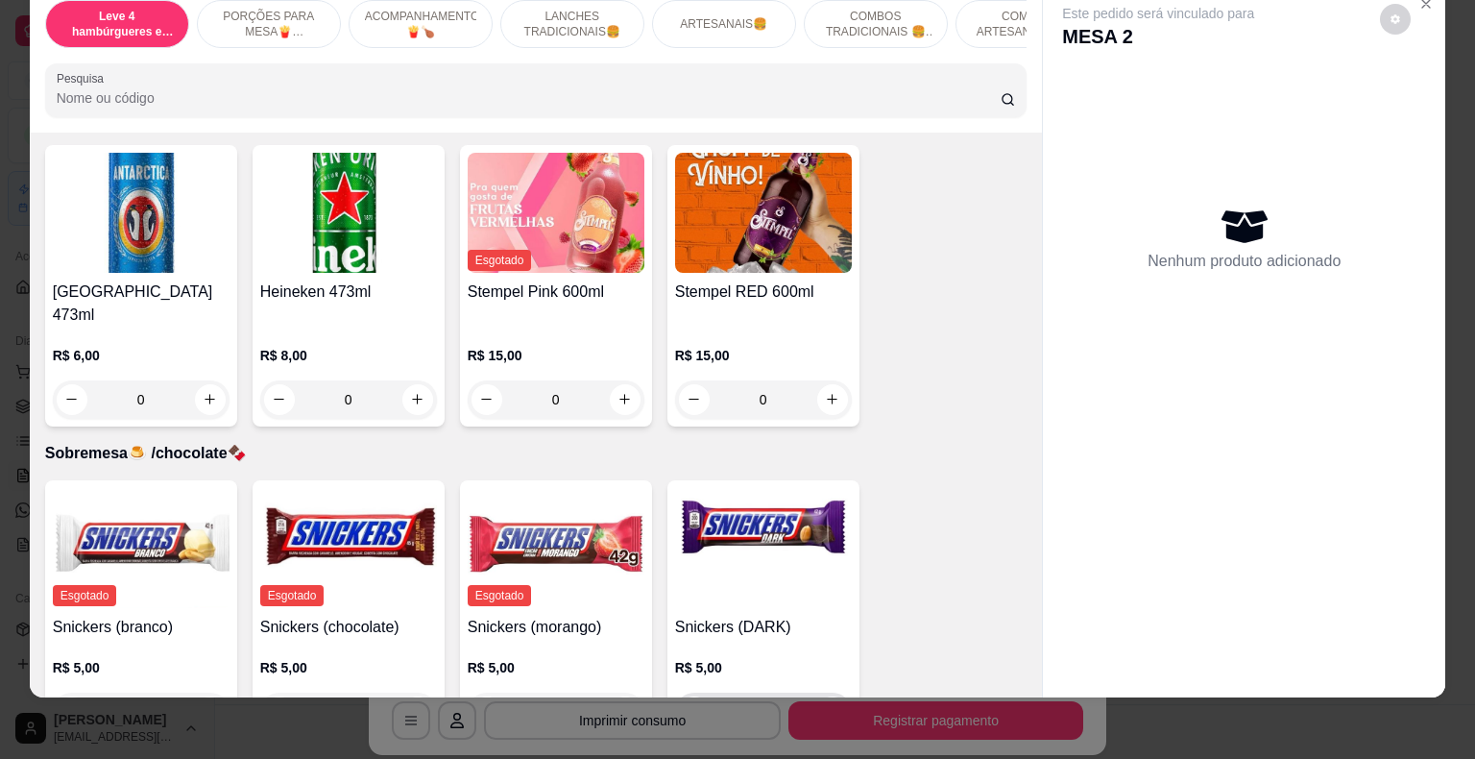
click at [825, 704] on icon "increase-product-quantity" at bounding box center [832, 711] width 14 height 14
type input "1"
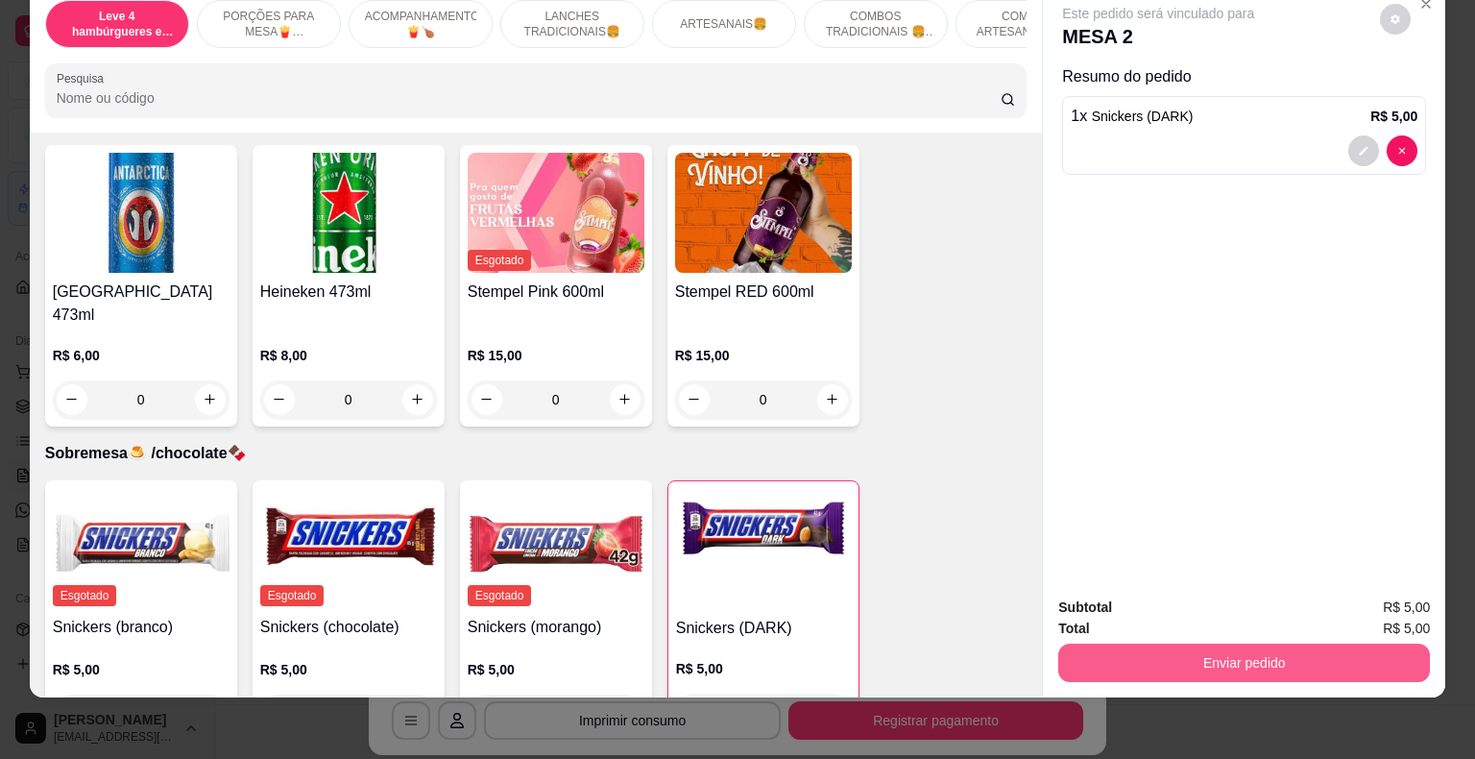
click at [1229, 647] on button "Enviar pedido" at bounding box center [1244, 662] width 372 height 38
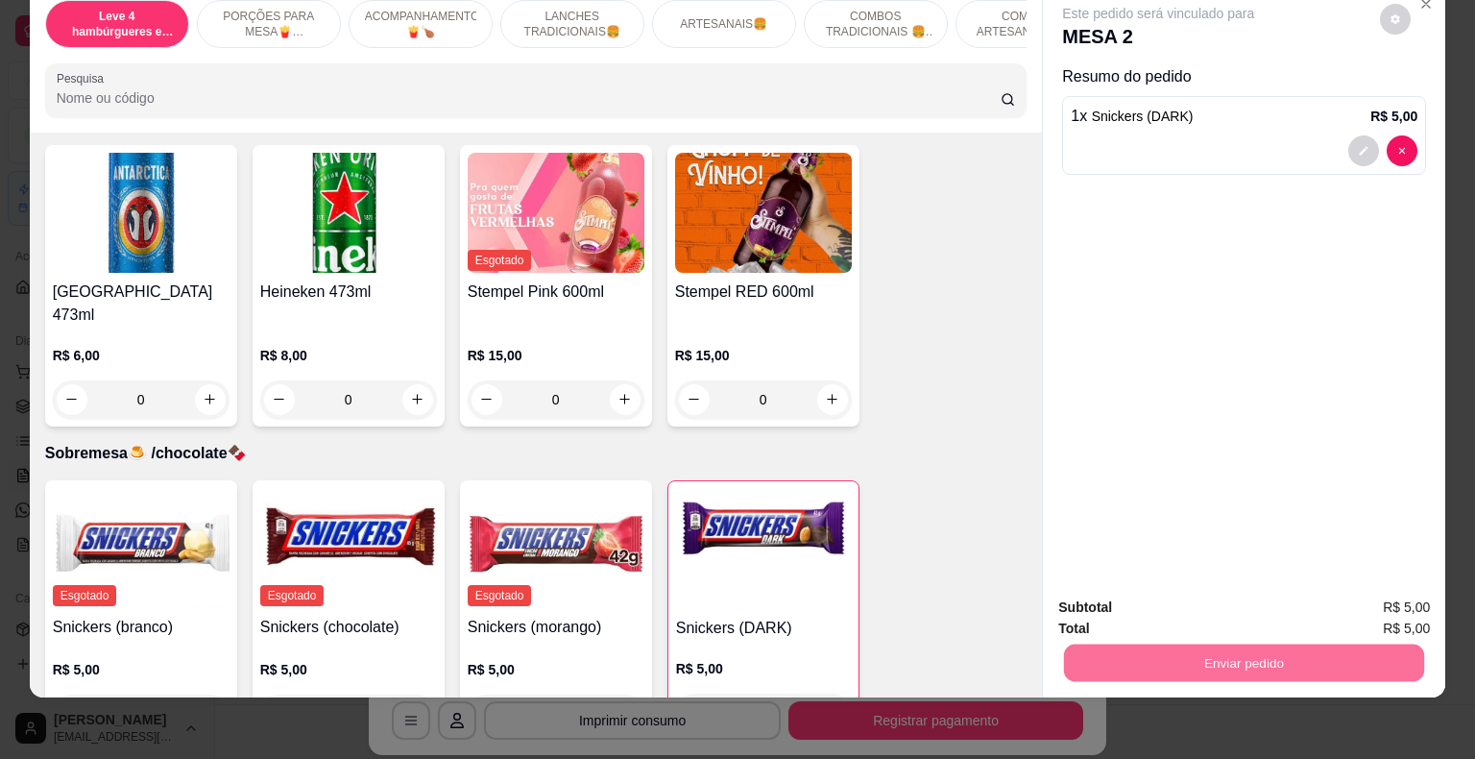
click at [1363, 602] on button "Enviar pedido" at bounding box center [1380, 601] width 109 height 36
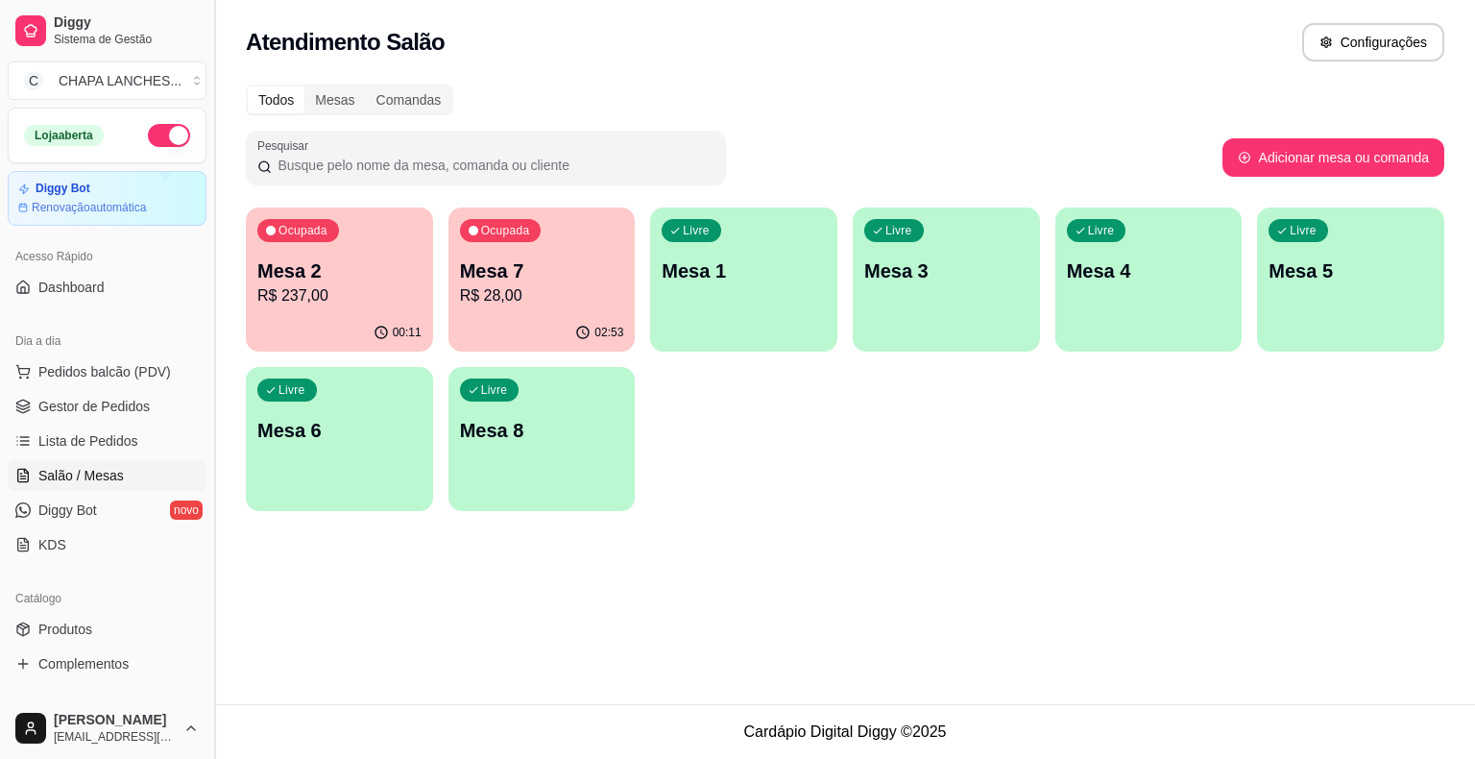
click at [215, 417] on button "Toggle Sidebar" at bounding box center [213, 379] width 15 height 759
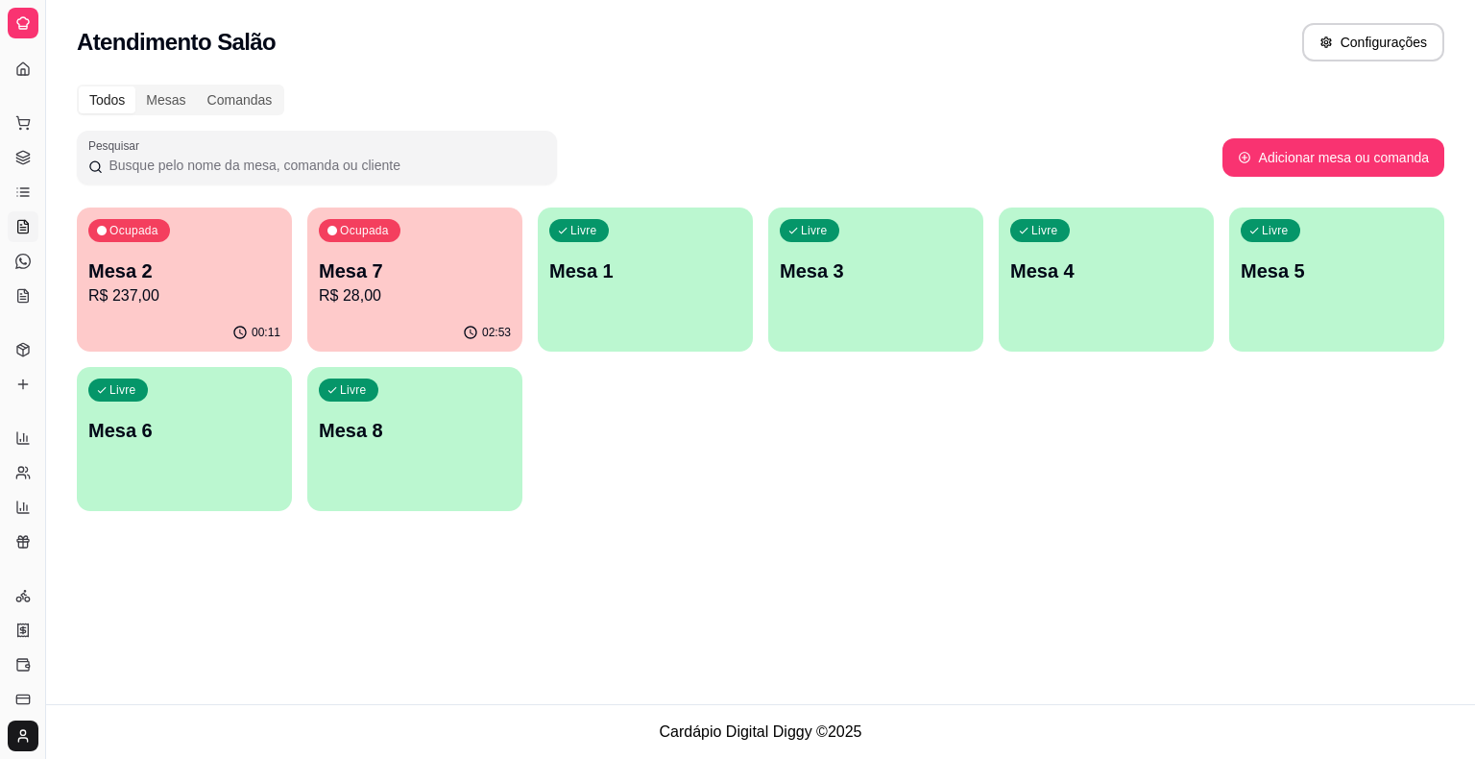
click at [15, 232] on icon at bounding box center [22, 226] width 15 height 15
click at [25, 226] on icon at bounding box center [22, 226] width 15 height 15
click at [28, 157] on icon at bounding box center [22, 157] width 15 height 15
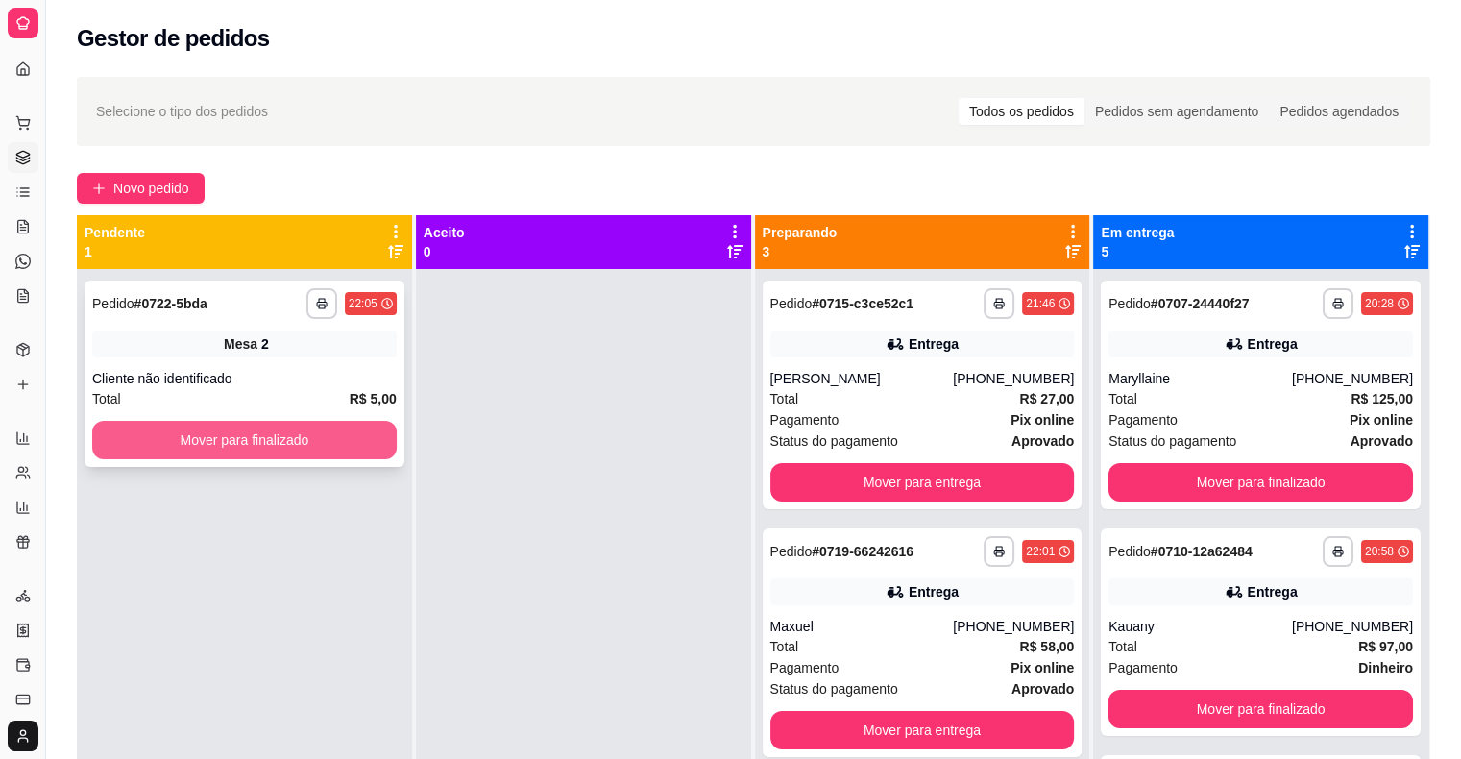
click at [164, 435] on button "Mover para finalizado" at bounding box center [244, 440] width 304 height 38
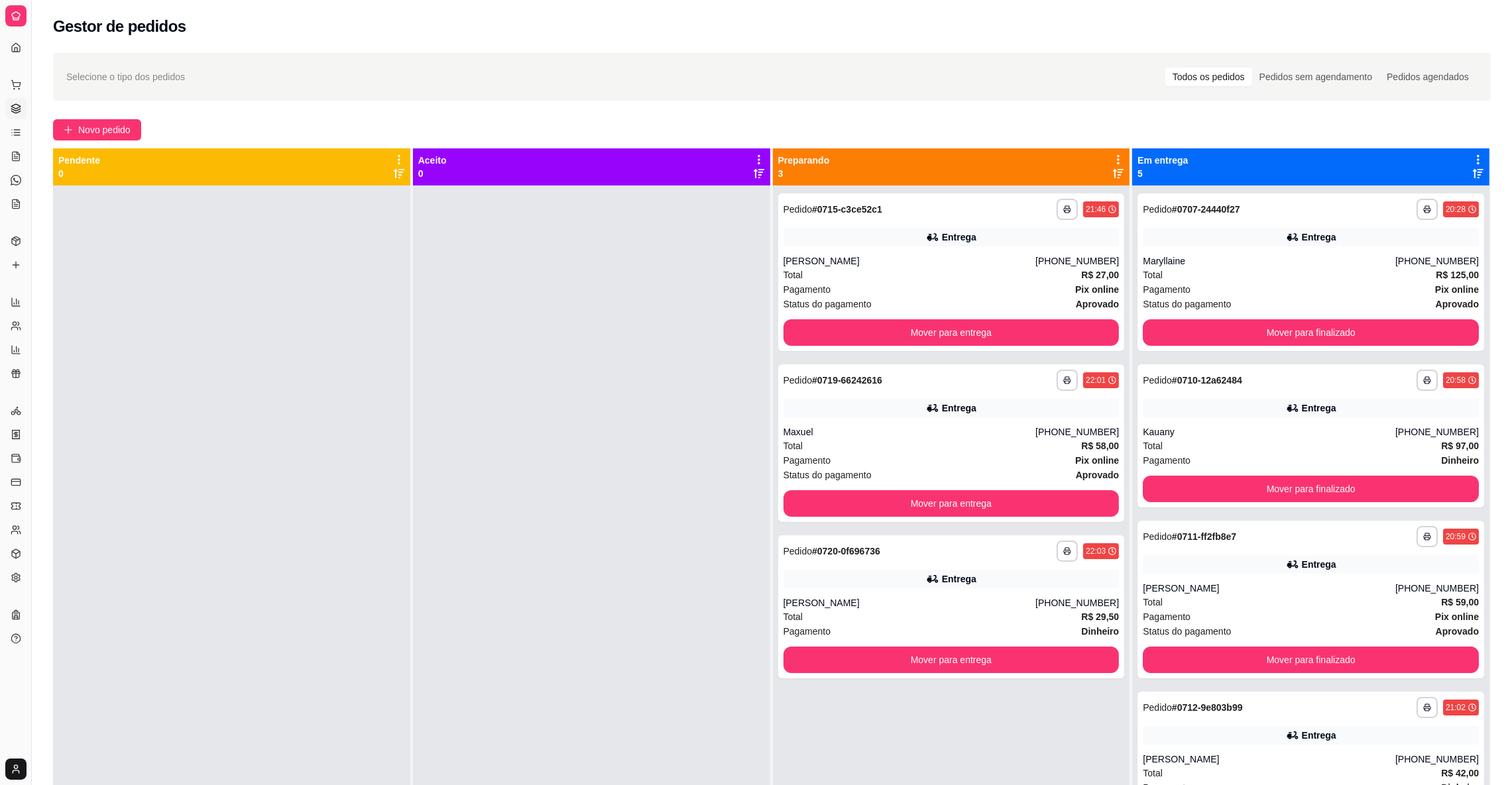
drag, startPoint x: 981, startPoint y: 1, endPoint x: 506, endPoint y: 424, distance: 636.0
click at [516, 423] on div at bounding box center [591, 578] width 357 height 785
